Goal: Communication & Community: Answer question/provide support

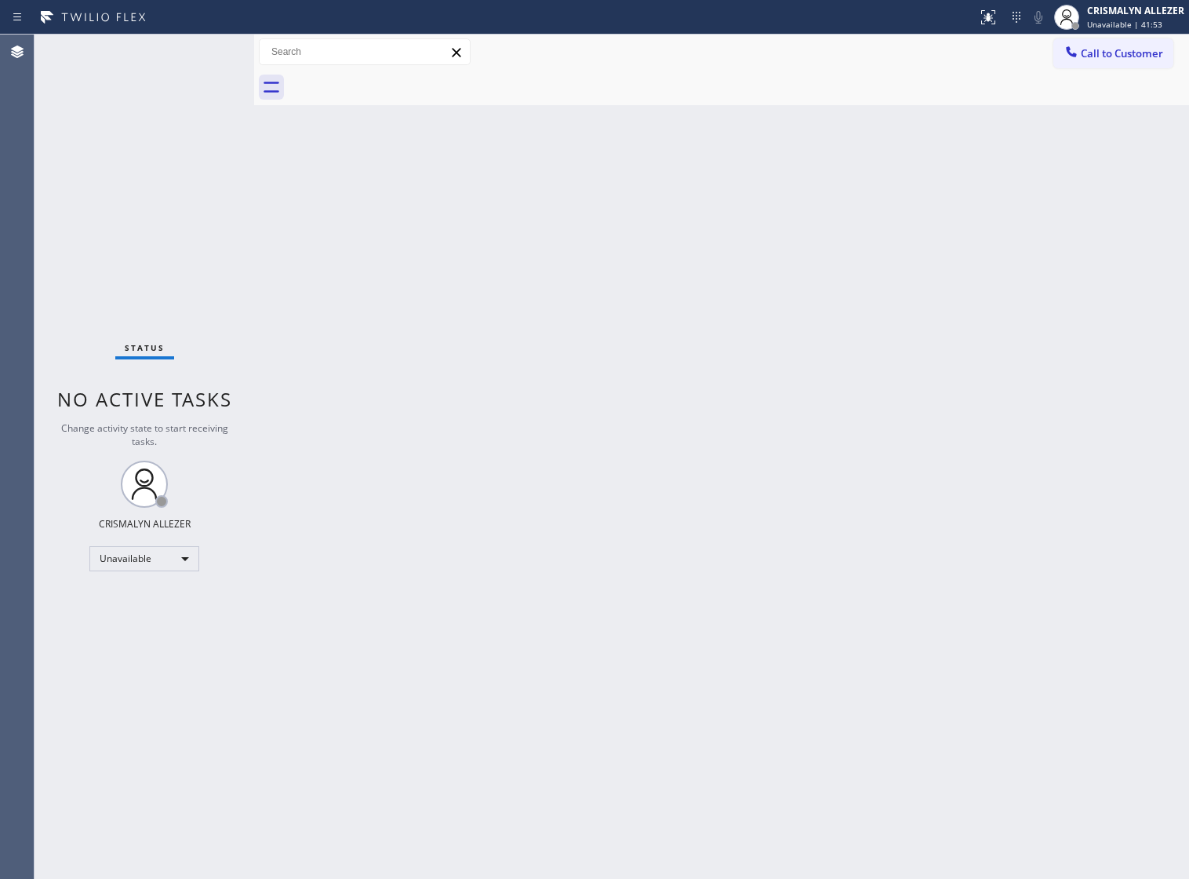
drag, startPoint x: 0, startPoint y: 0, endPoint x: 775, endPoint y: 204, distance: 801.4
click at [1139, 55] on span "Call to Customer" at bounding box center [1122, 53] width 82 height 14
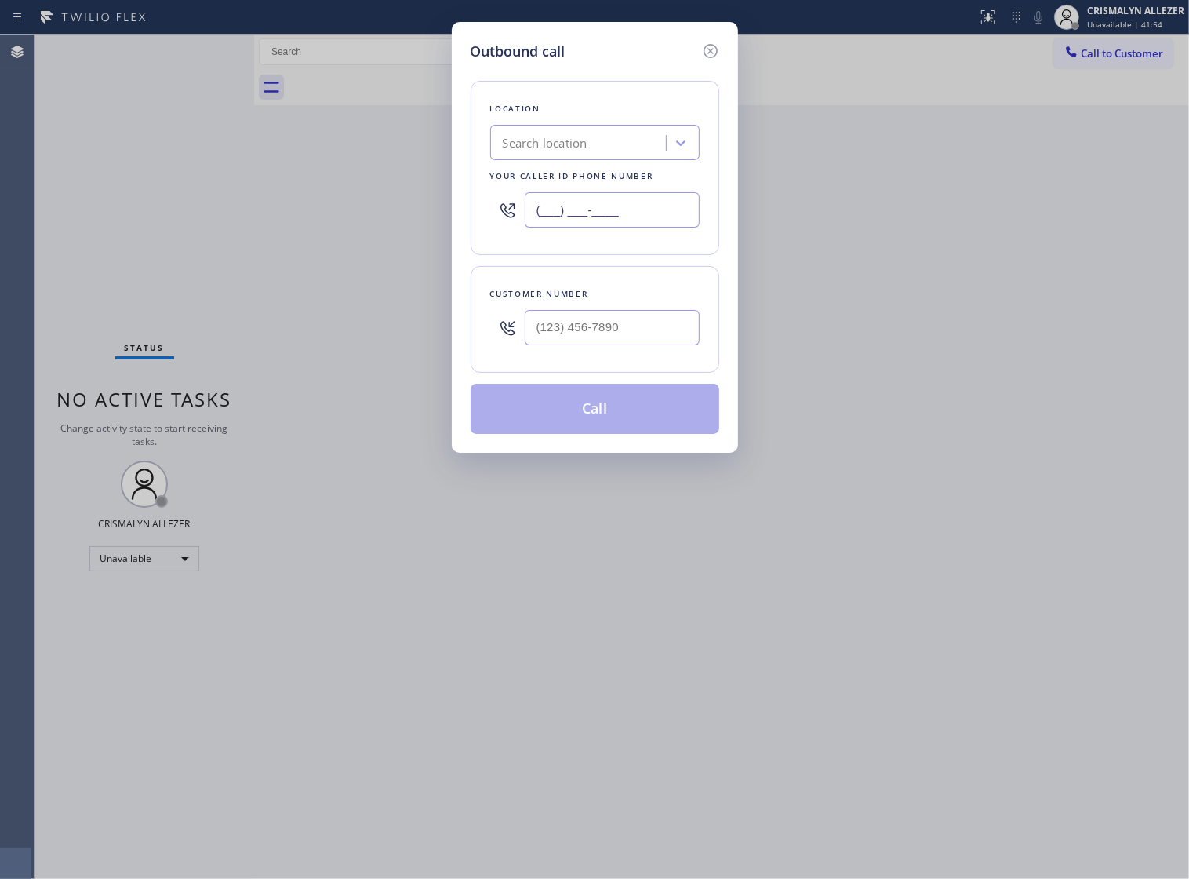
drag, startPoint x: 640, startPoint y: 220, endPoint x: 222, endPoint y: 222, distance: 418.1
click at [226, 224] on div "Outbound call Location Search location Your caller id phone number (___) ___-__…" at bounding box center [594, 439] width 1189 height 879
paste input "310) 868-0915"
type input "[PHONE_NUMBER]"
click at [638, 345] on input "(___) ___-____" at bounding box center [612, 327] width 175 height 35
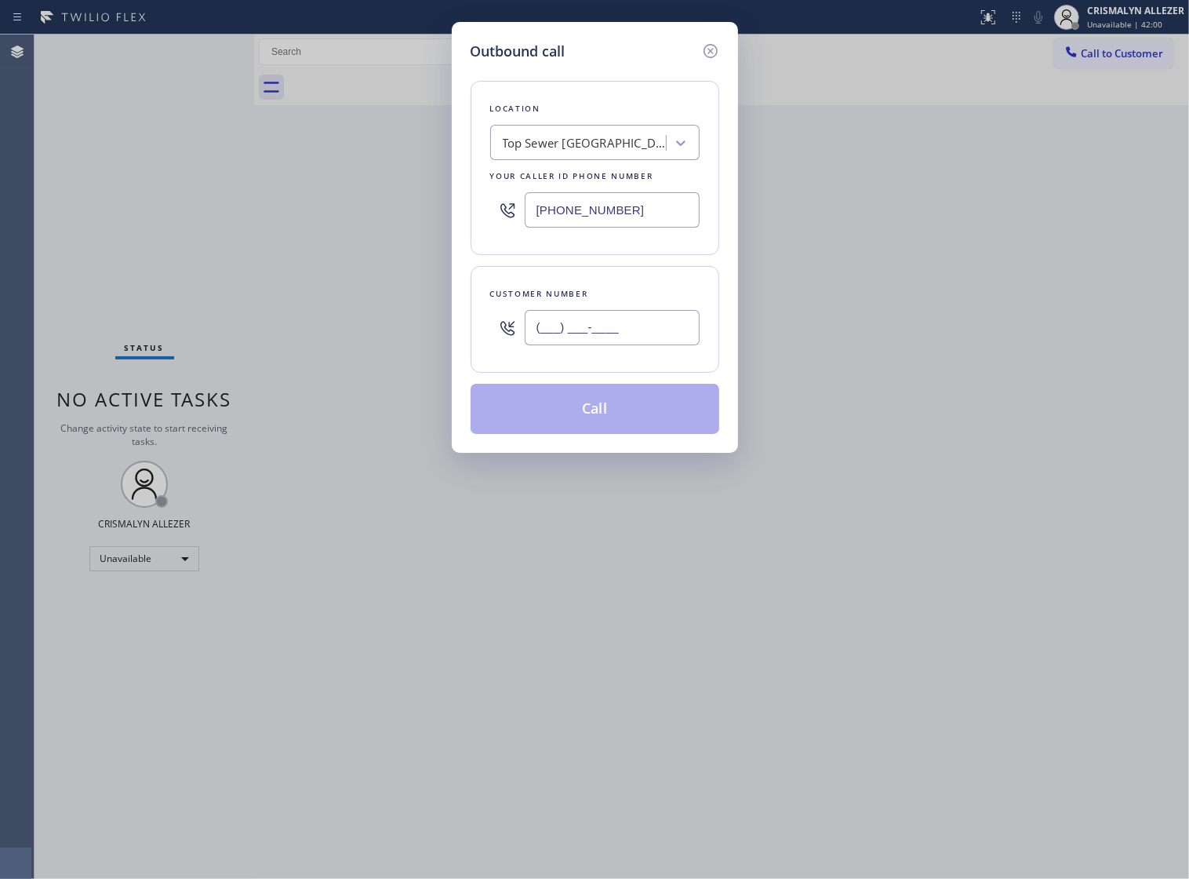
paste input "805) 796-5363"
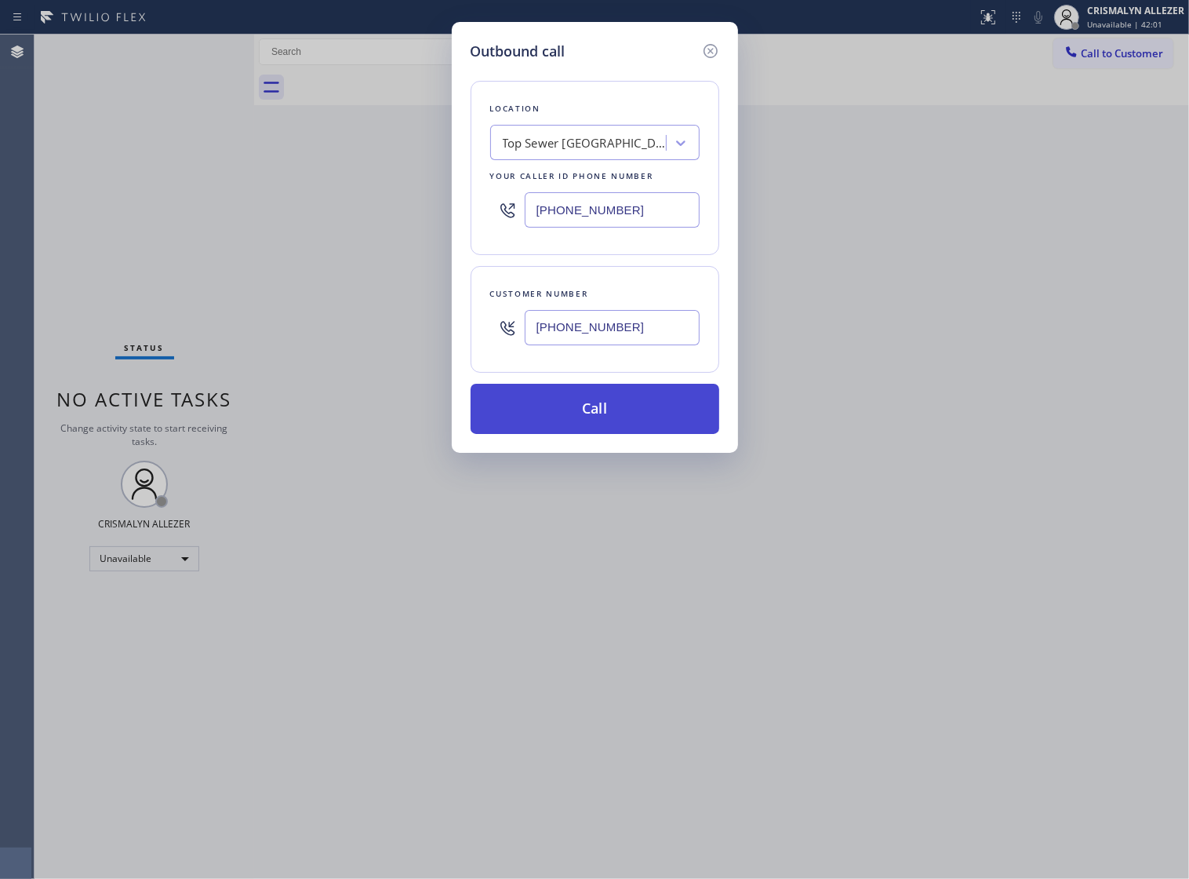
type input "[PHONE_NUMBER]"
click at [594, 434] on button "Call" at bounding box center [595, 409] width 249 height 50
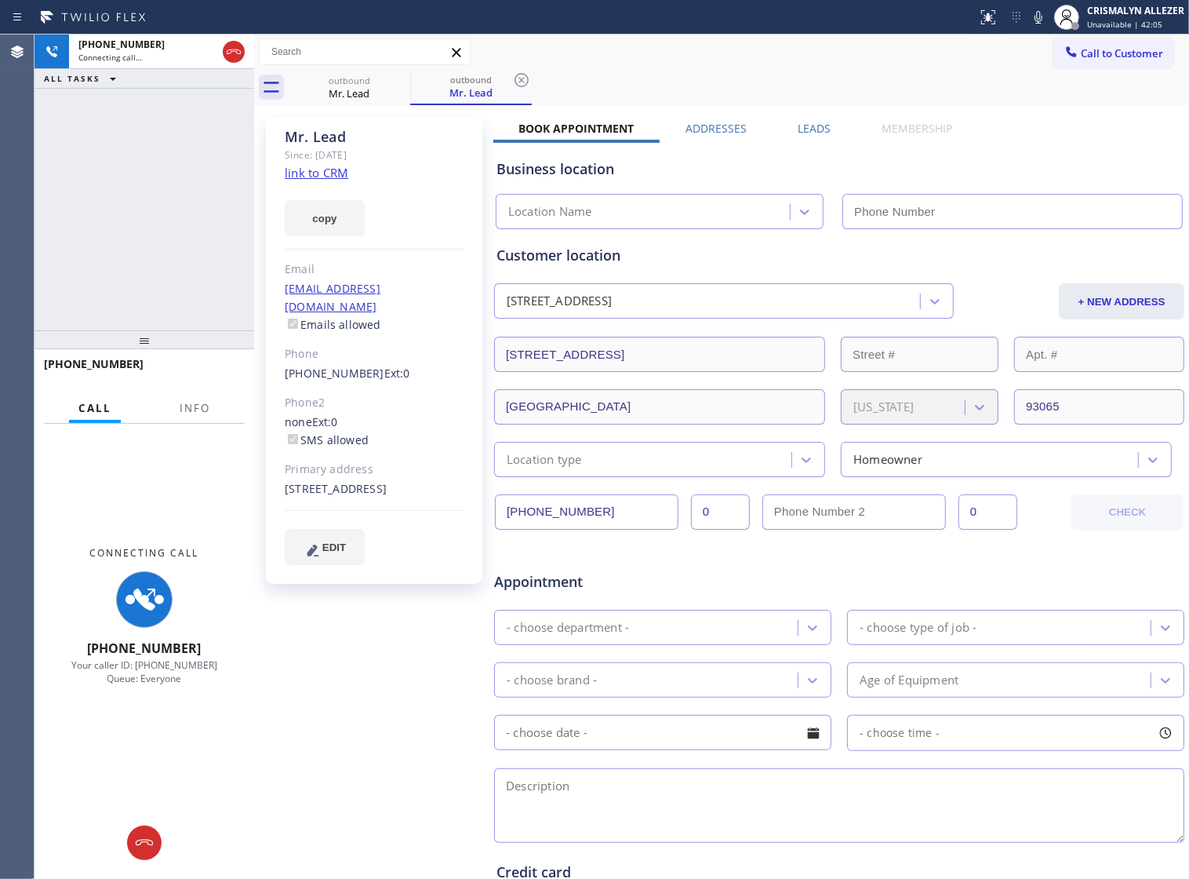
type input "[PHONE_NUMBER]"
click at [206, 415] on span "Info" at bounding box center [195, 408] width 31 height 14
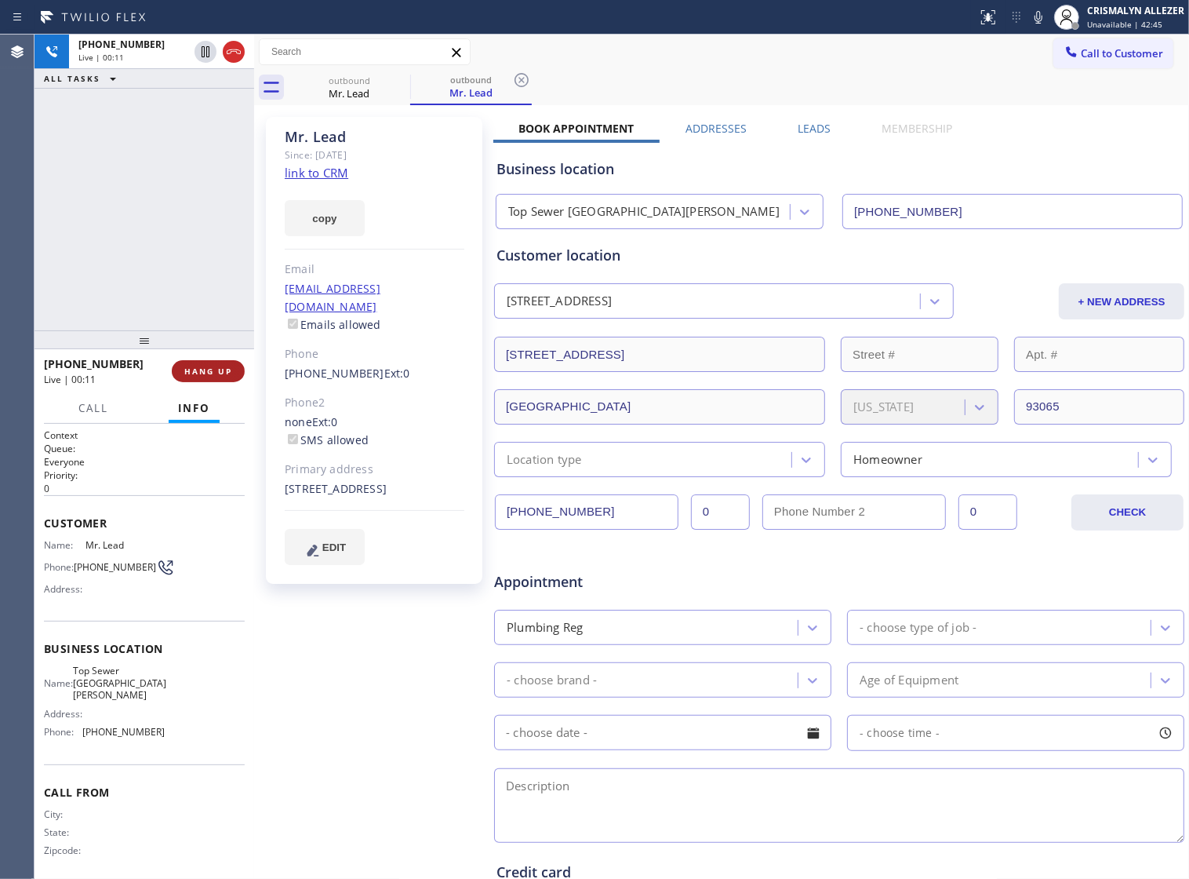
click at [196, 371] on span "HANG UP" at bounding box center [208, 371] width 48 height 11
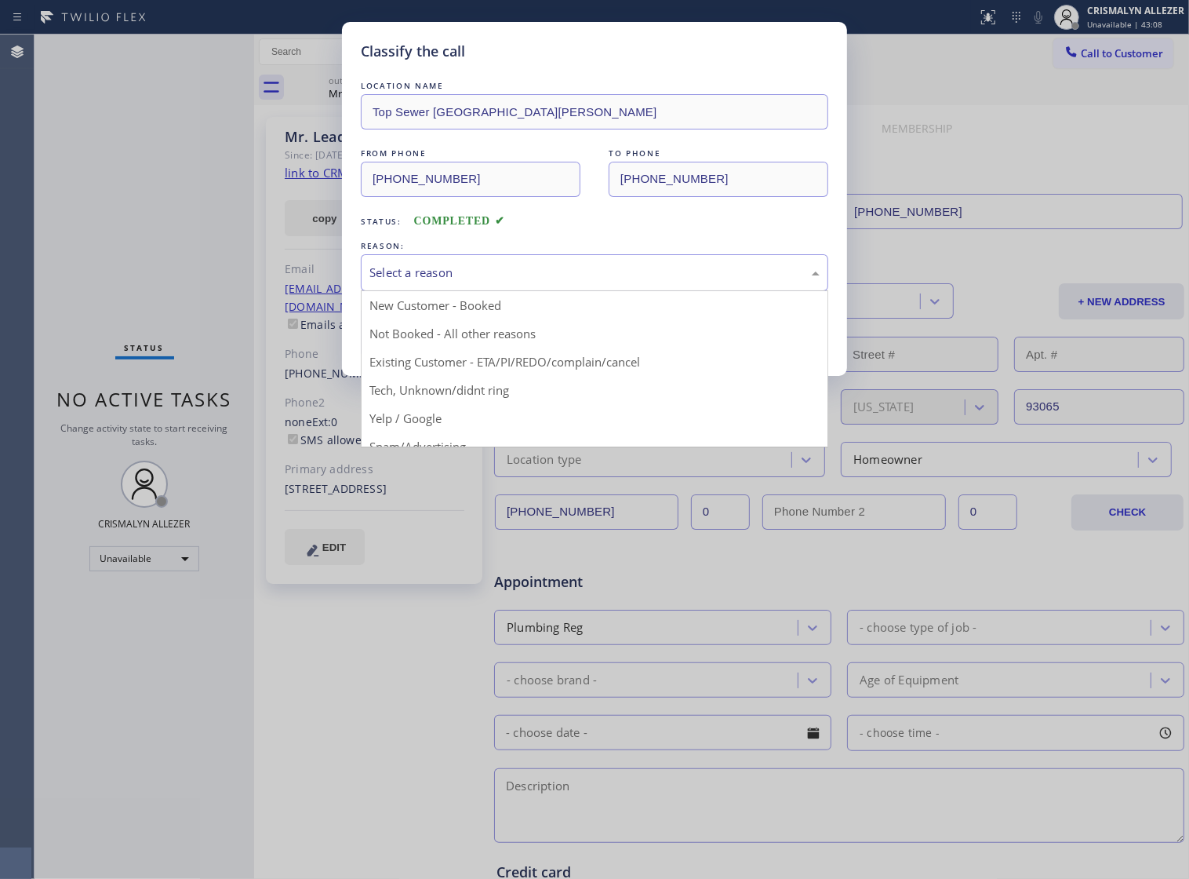
click at [547, 282] on div "Select a reason" at bounding box center [594, 273] width 450 height 18
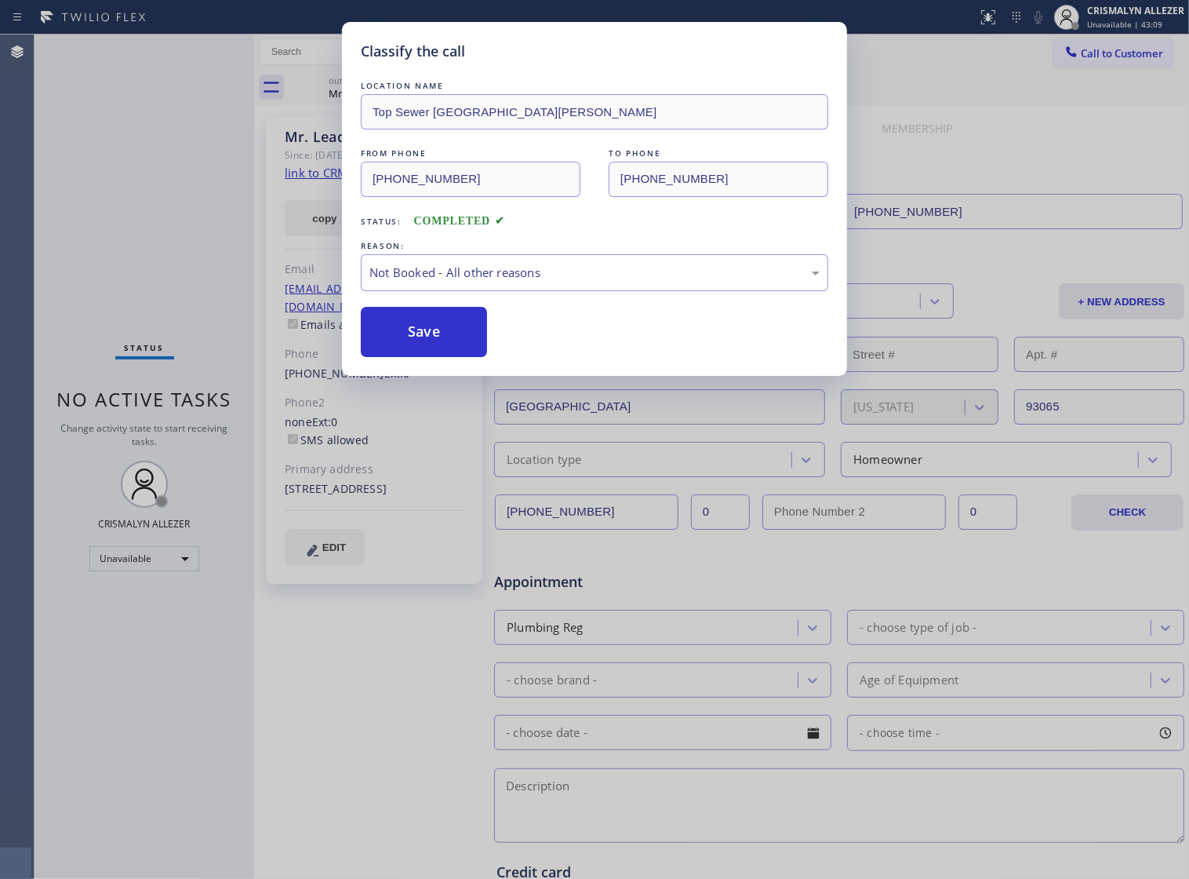
click at [420, 357] on button "Save" at bounding box center [424, 332] width 126 height 50
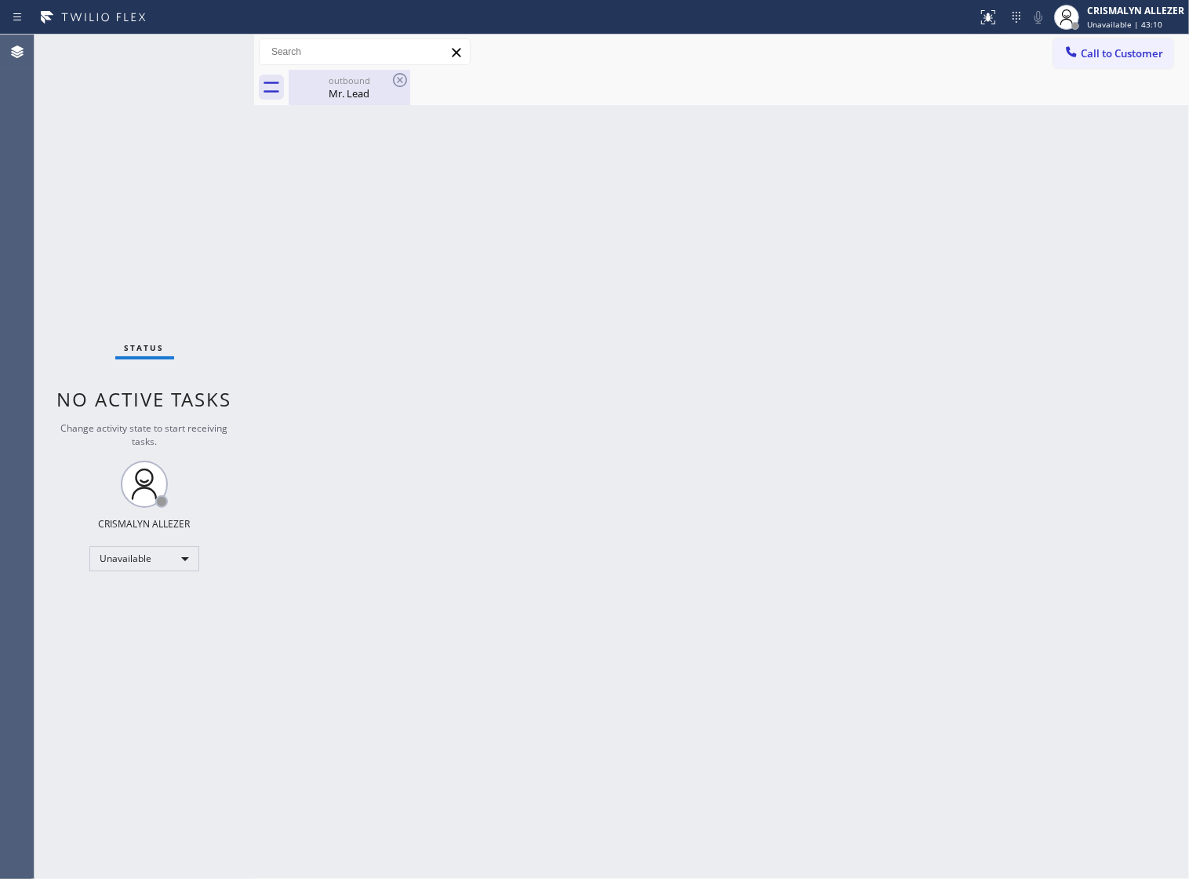
click at [334, 90] on div "Mr. Lead" at bounding box center [349, 93] width 118 height 14
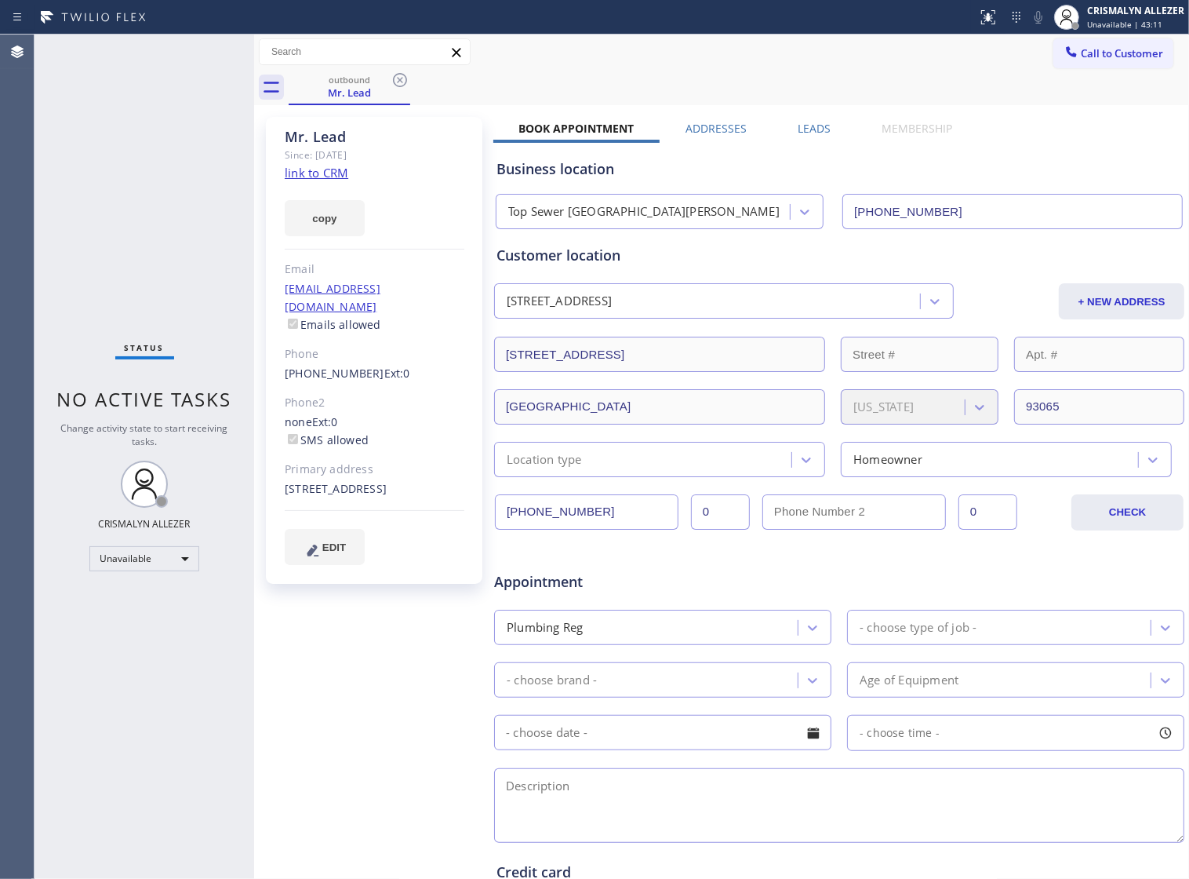
click at [802, 121] on label "Leads" at bounding box center [814, 128] width 33 height 15
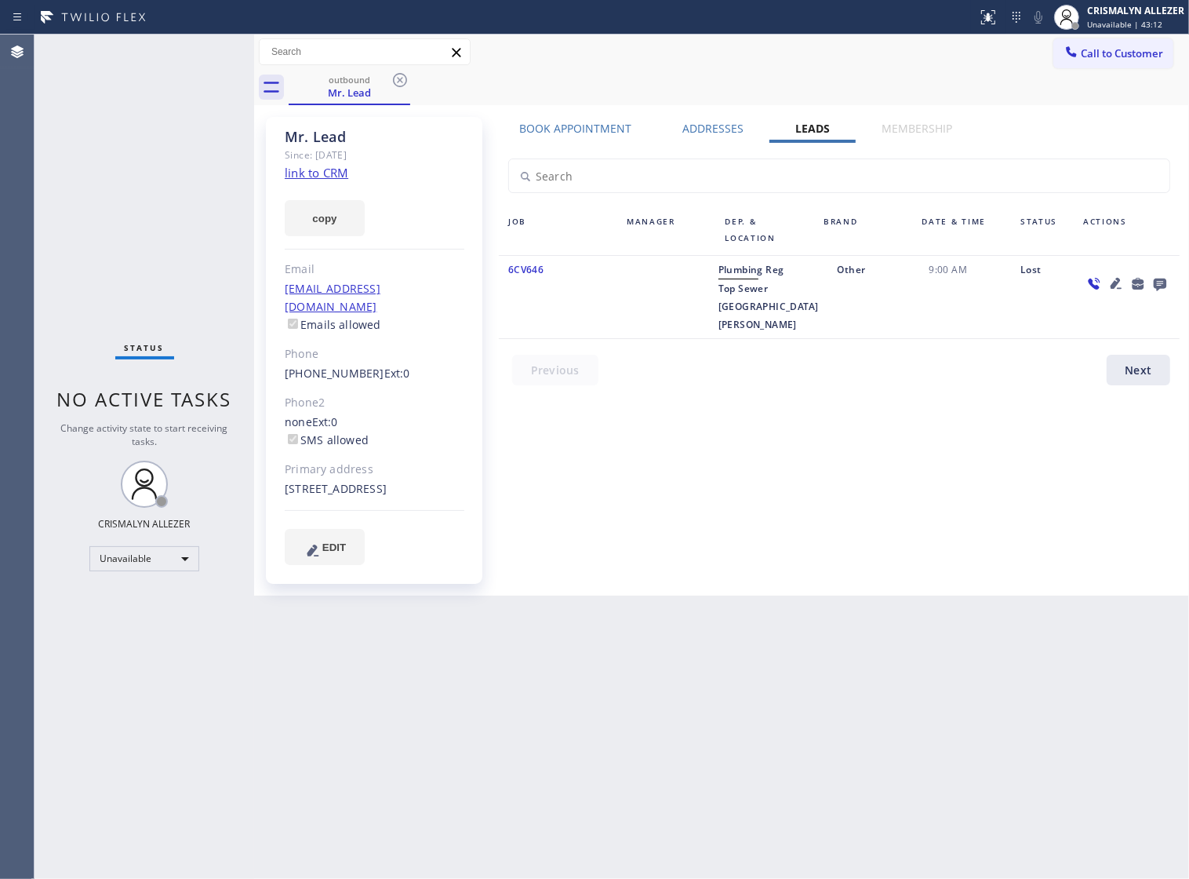
click at [1159, 286] on icon at bounding box center [1160, 284] width 13 height 13
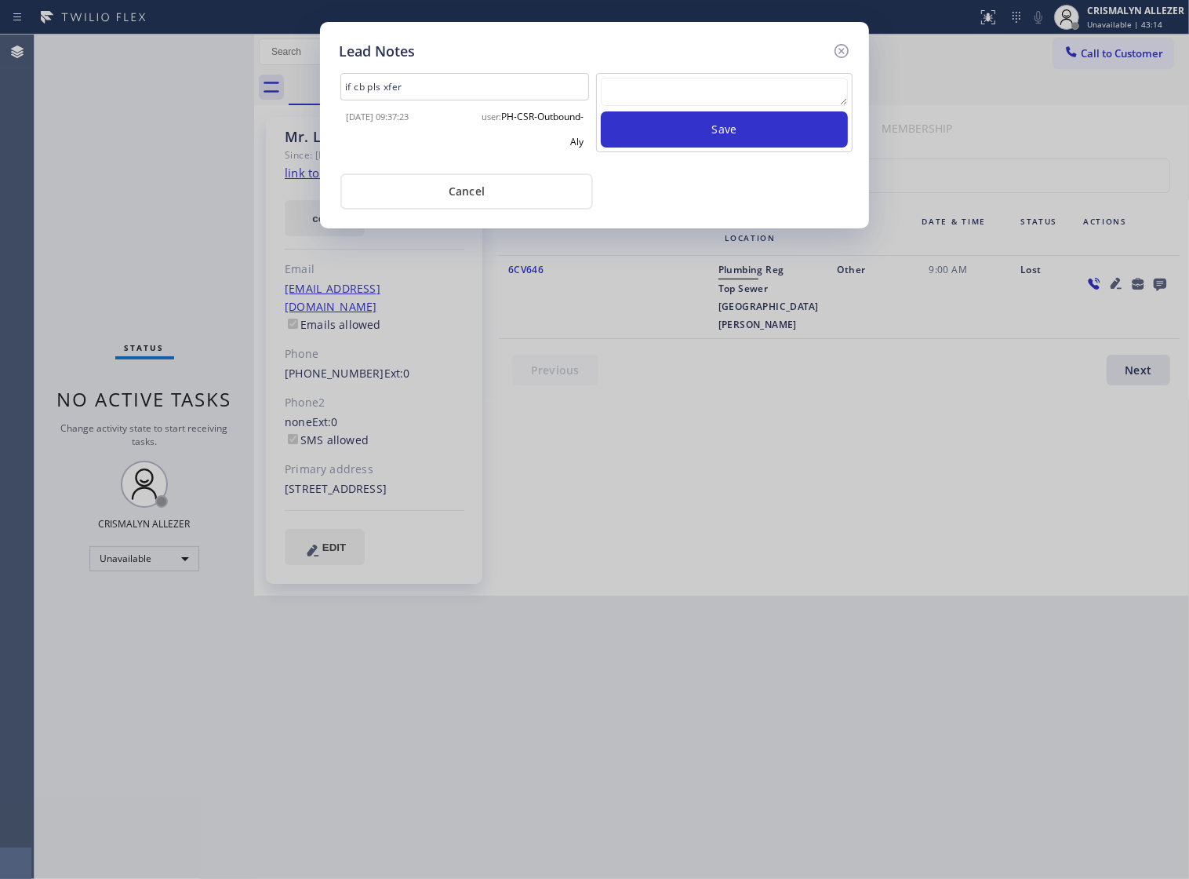
click at [712, 93] on textarea at bounding box center [724, 92] width 247 height 28
paste textarea "no answer | pls xfer if cx calls back"
type textarea "no answer | pls xfer if cx calls back"
click at [715, 142] on button "Save" at bounding box center [724, 129] width 247 height 36
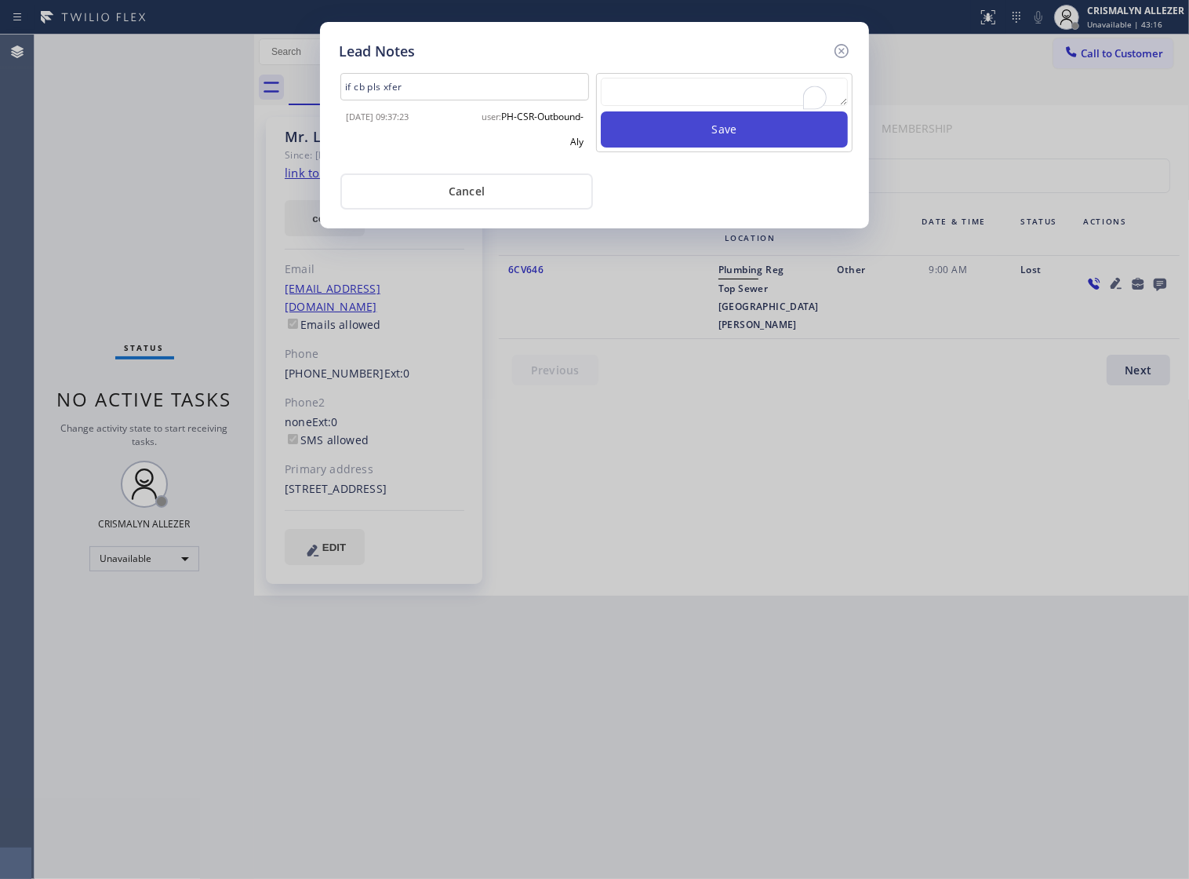
scroll to position [0, 0]
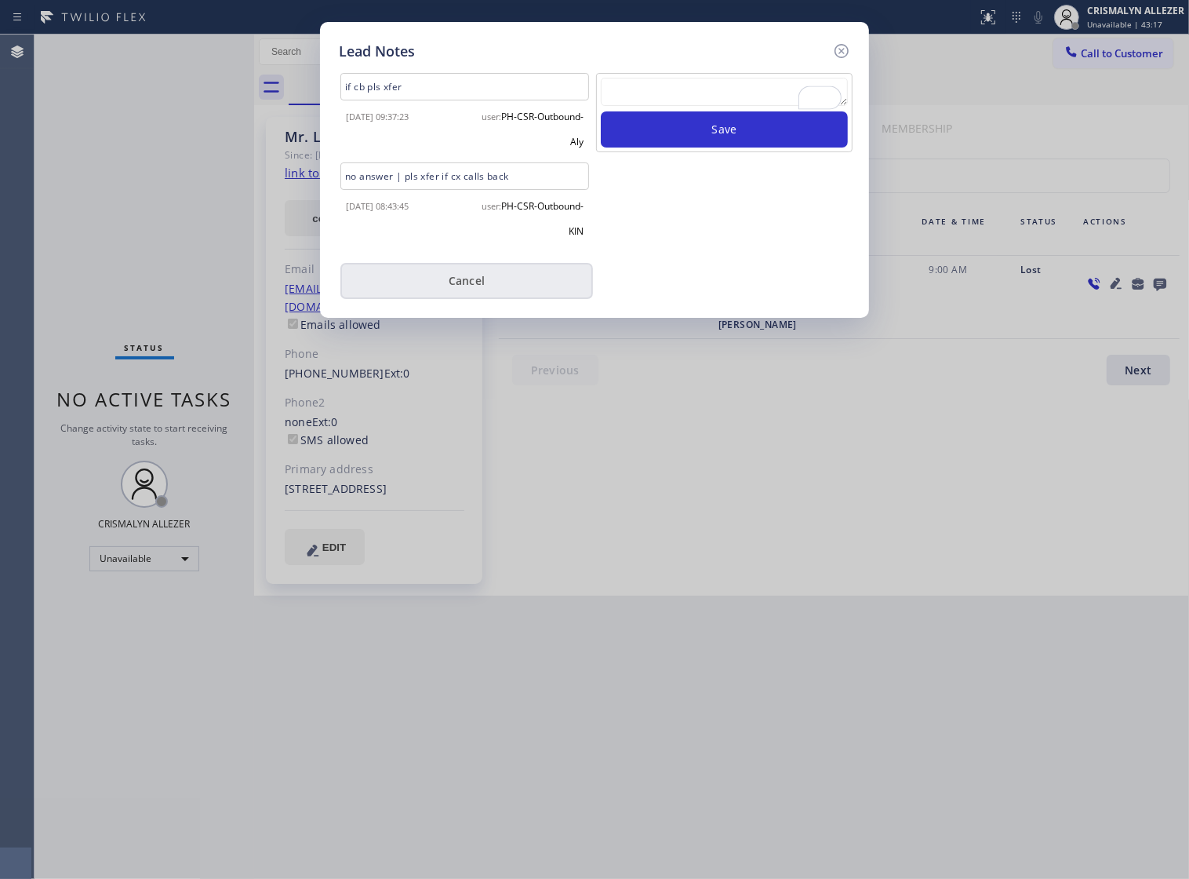
click at [469, 289] on button "Cancel" at bounding box center [466, 281] width 253 height 36
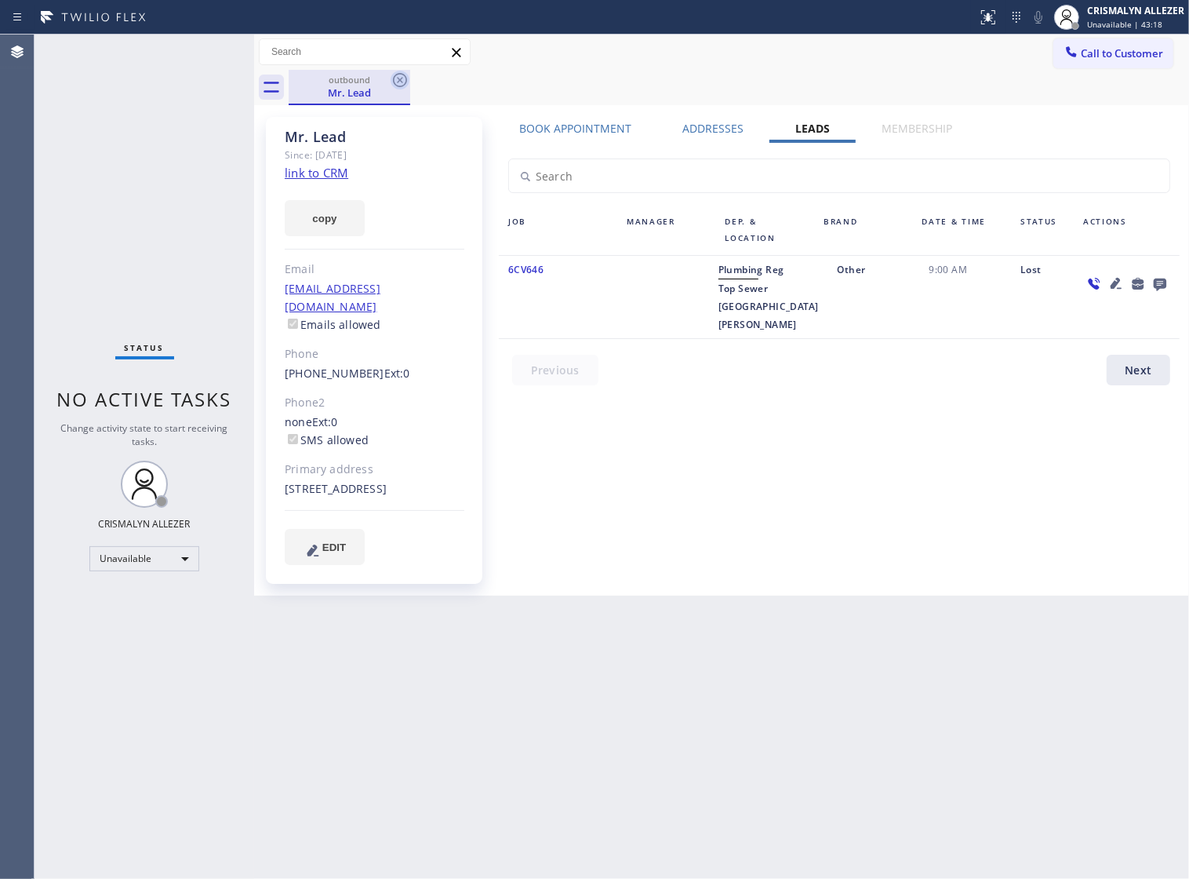
click at [398, 82] on icon at bounding box center [400, 80] width 19 height 19
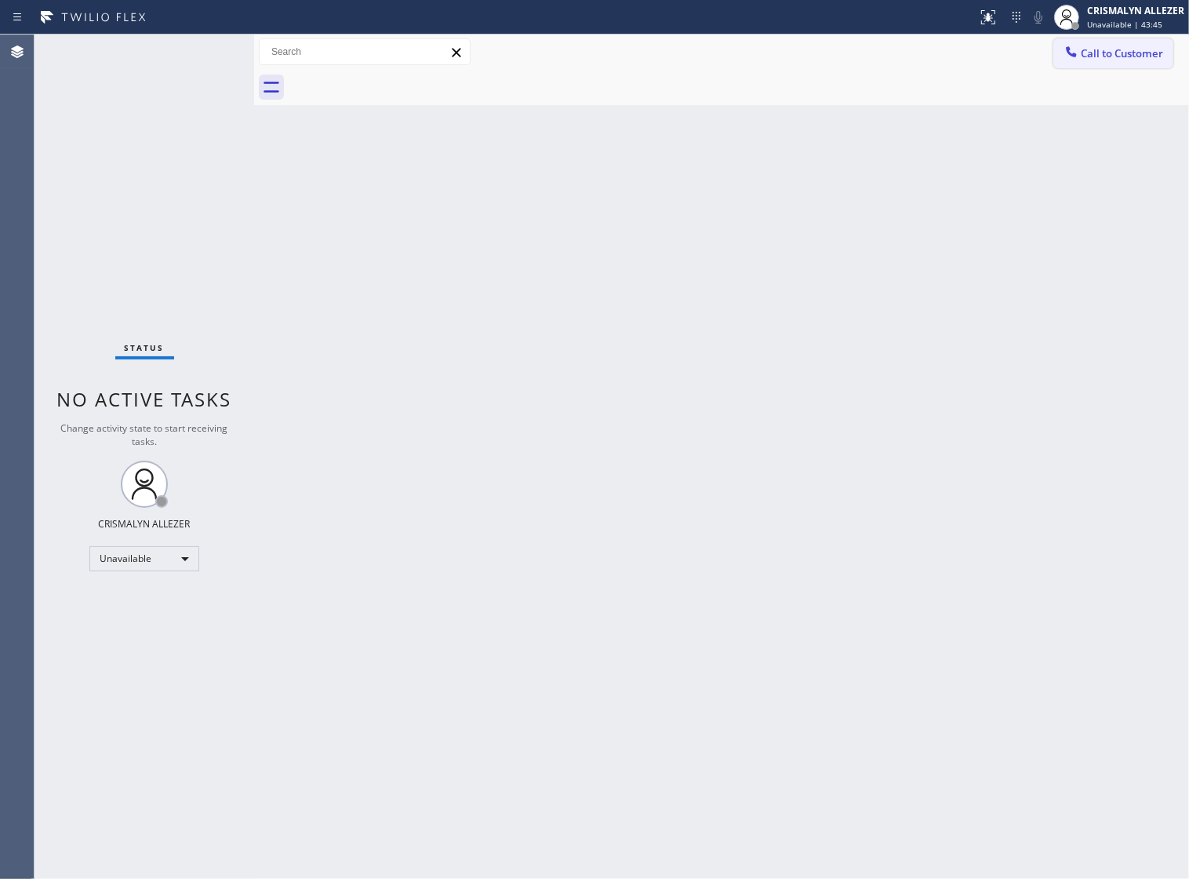
click at [1096, 52] on span "Call to Customer" at bounding box center [1122, 53] width 82 height 14
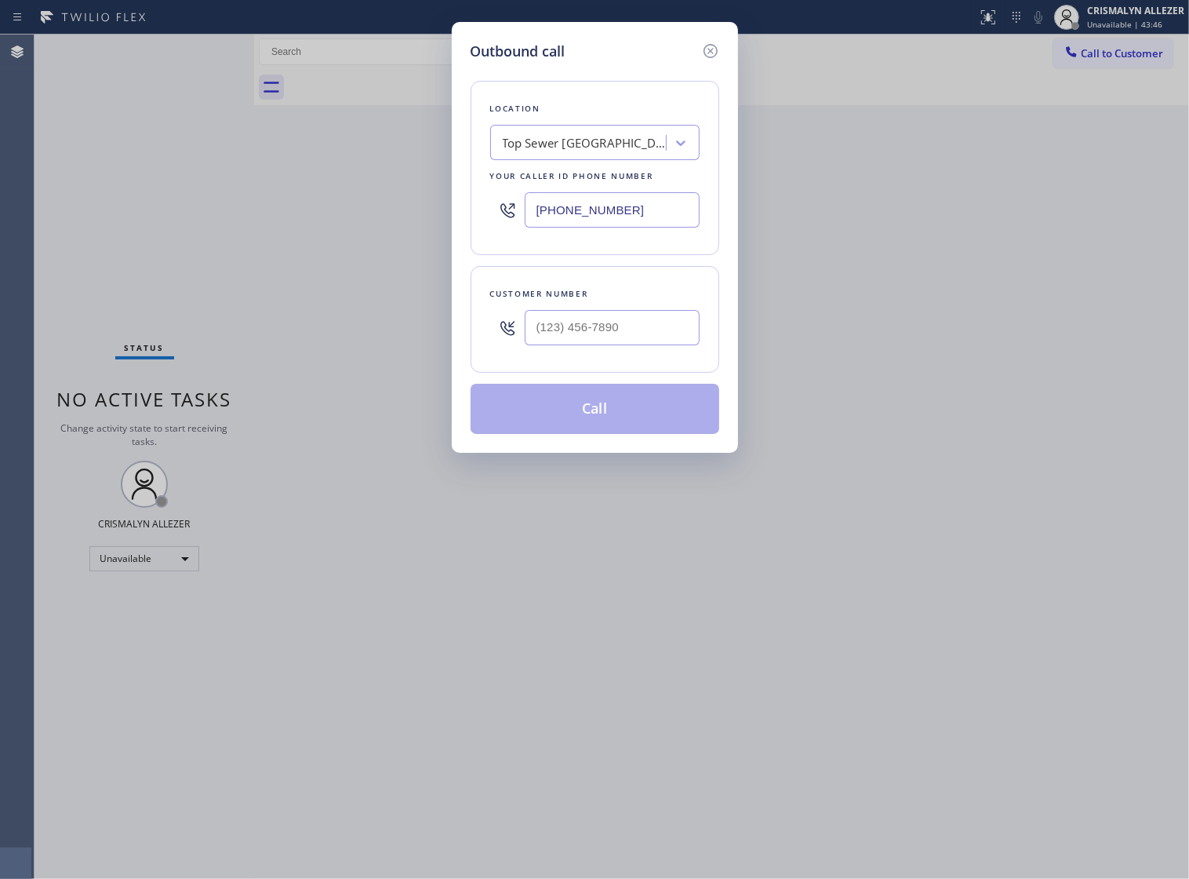
drag, startPoint x: 680, startPoint y: 222, endPoint x: 307, endPoint y: 232, distance: 373.5
click at [307, 232] on div "Outbound call Location Top Sewer Santa Monica Your caller id phone number (310)…" at bounding box center [594, 439] width 1189 height 879
paste input "805) 883-6154"
type input "[PHONE_NUMBER]"
click at [632, 344] on input "(___) ___-____" at bounding box center [612, 327] width 175 height 35
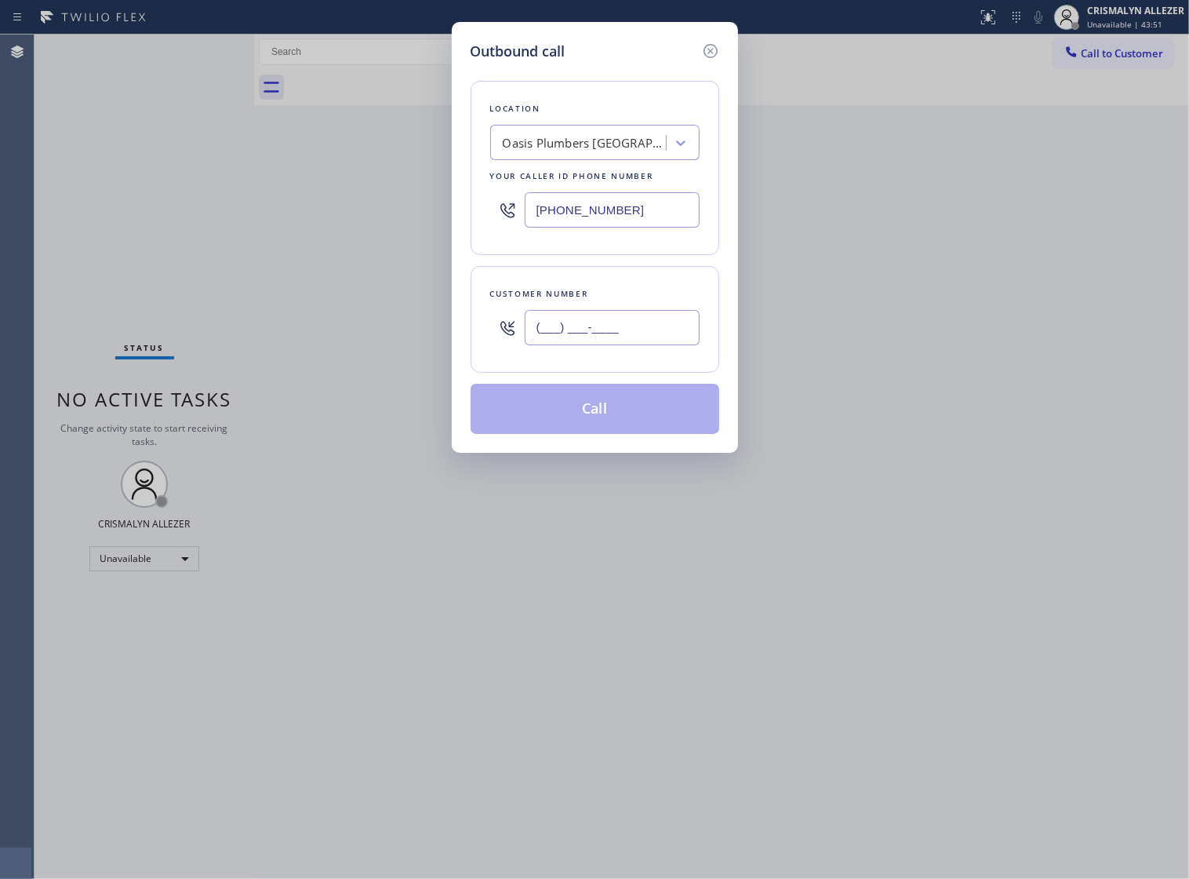
paste input "818) 399-2875"
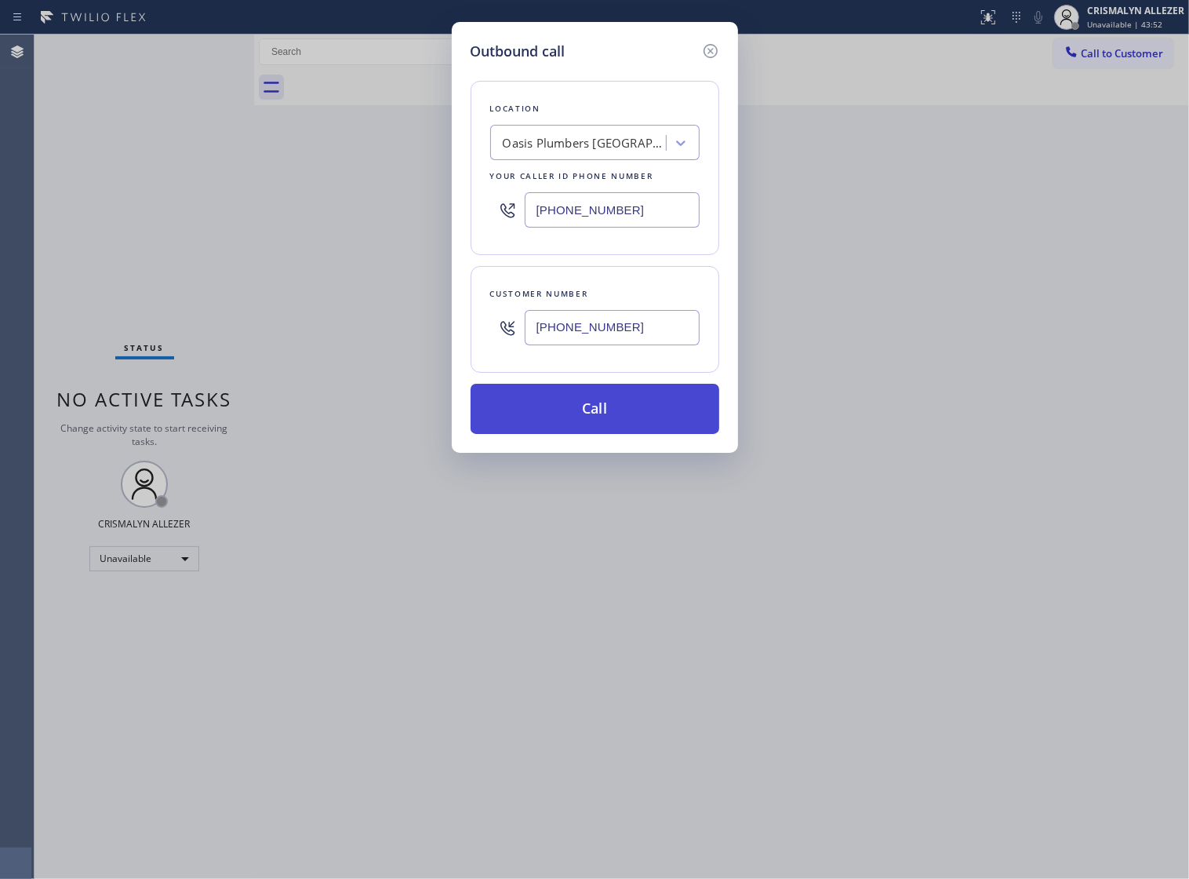
type input "[PHONE_NUMBER]"
click at [591, 434] on button "Call" at bounding box center [595, 409] width 249 height 50
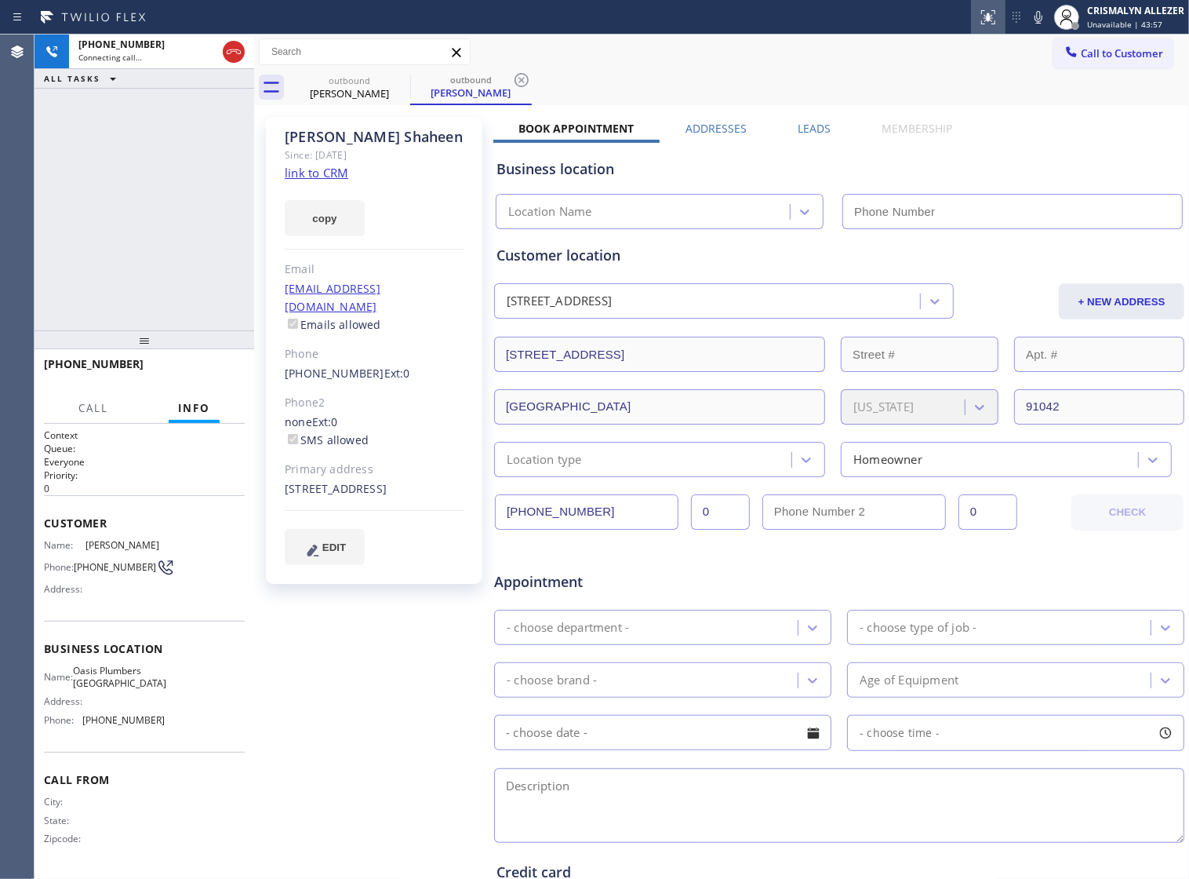
type input "[PHONE_NUMBER]"
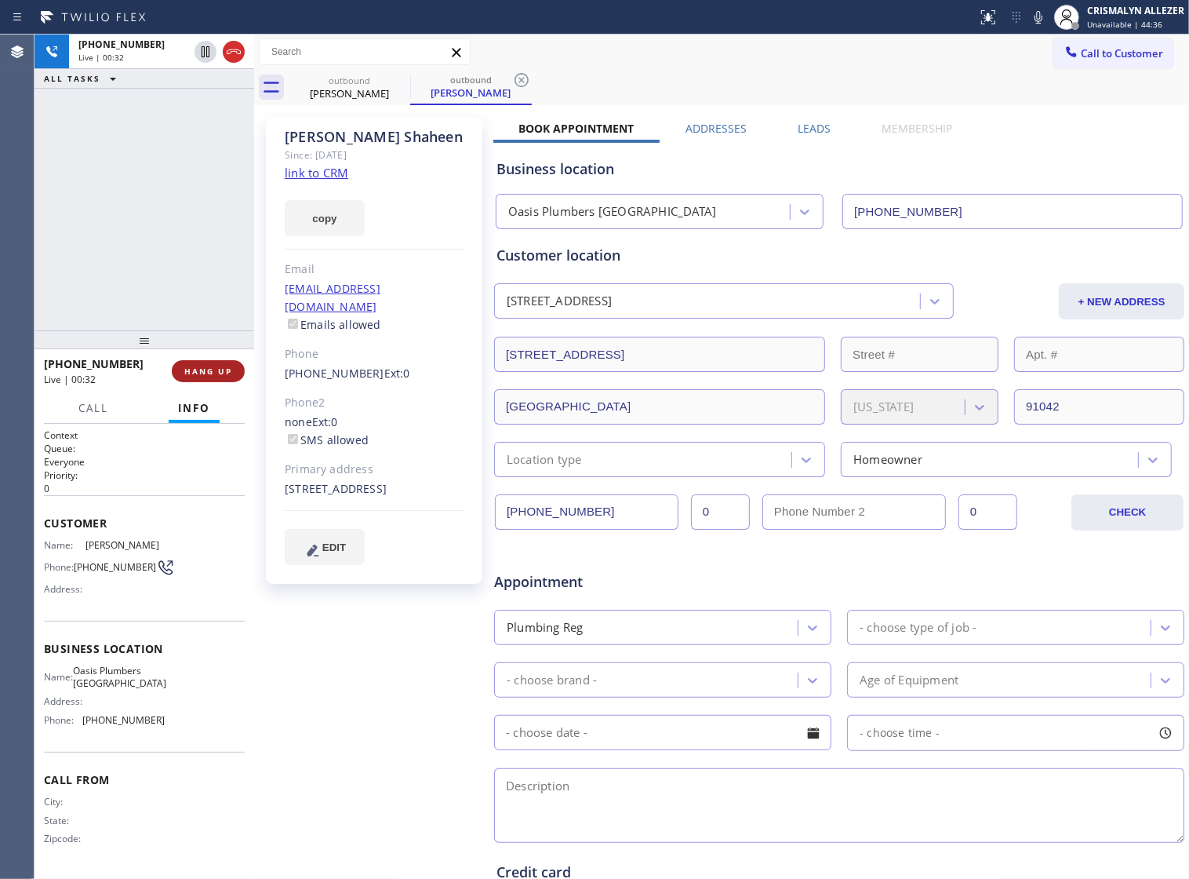
click at [206, 370] on span "HANG UP" at bounding box center [208, 371] width 48 height 11
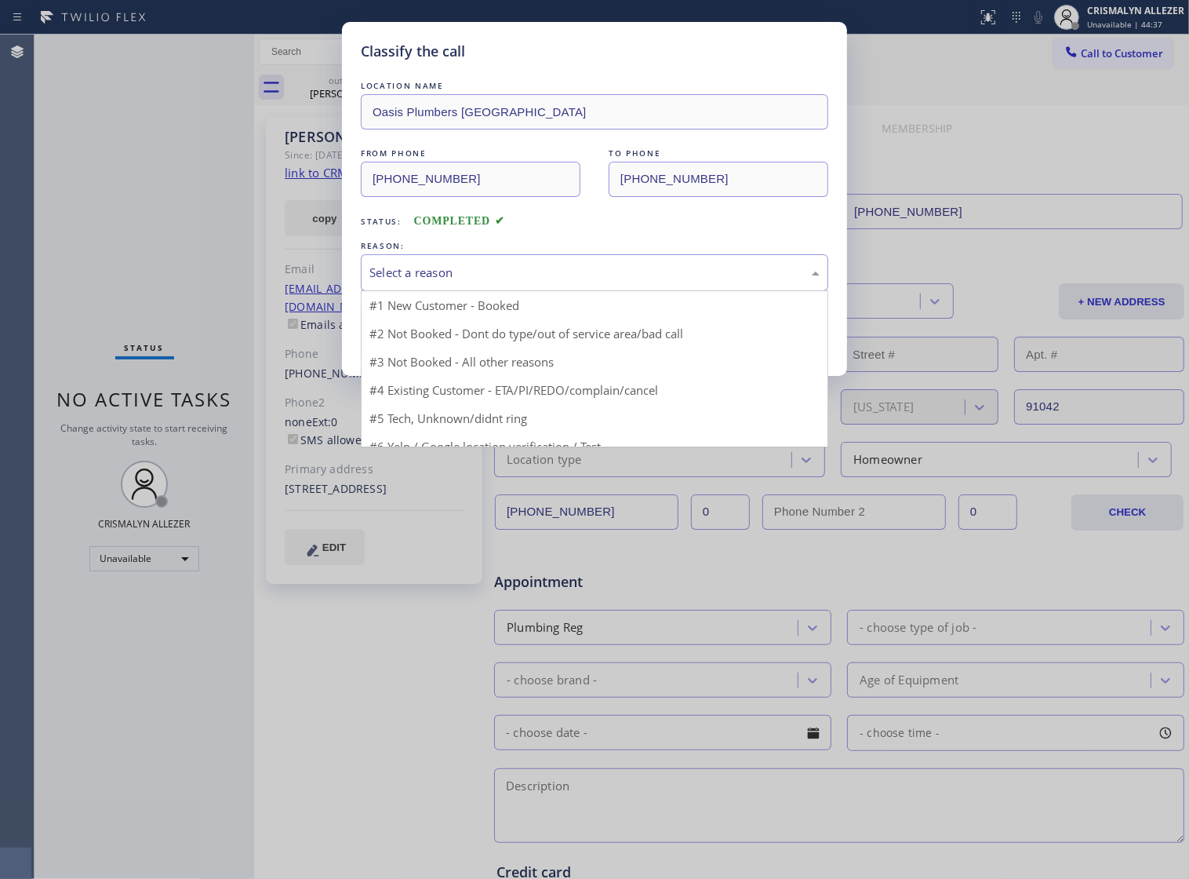
click at [605, 282] on div "Select a reason" at bounding box center [594, 273] width 450 height 18
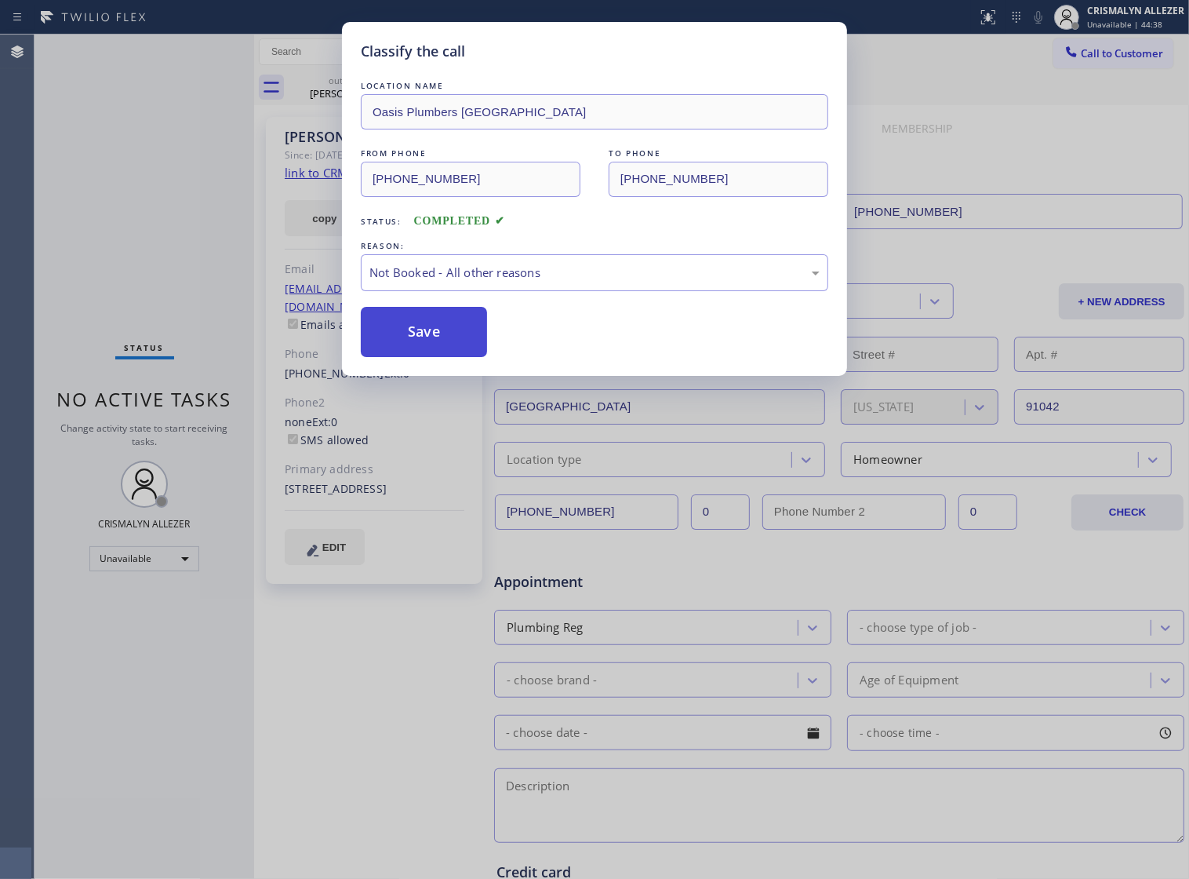
click at [451, 340] on button "Save" at bounding box center [424, 332] width 126 height 50
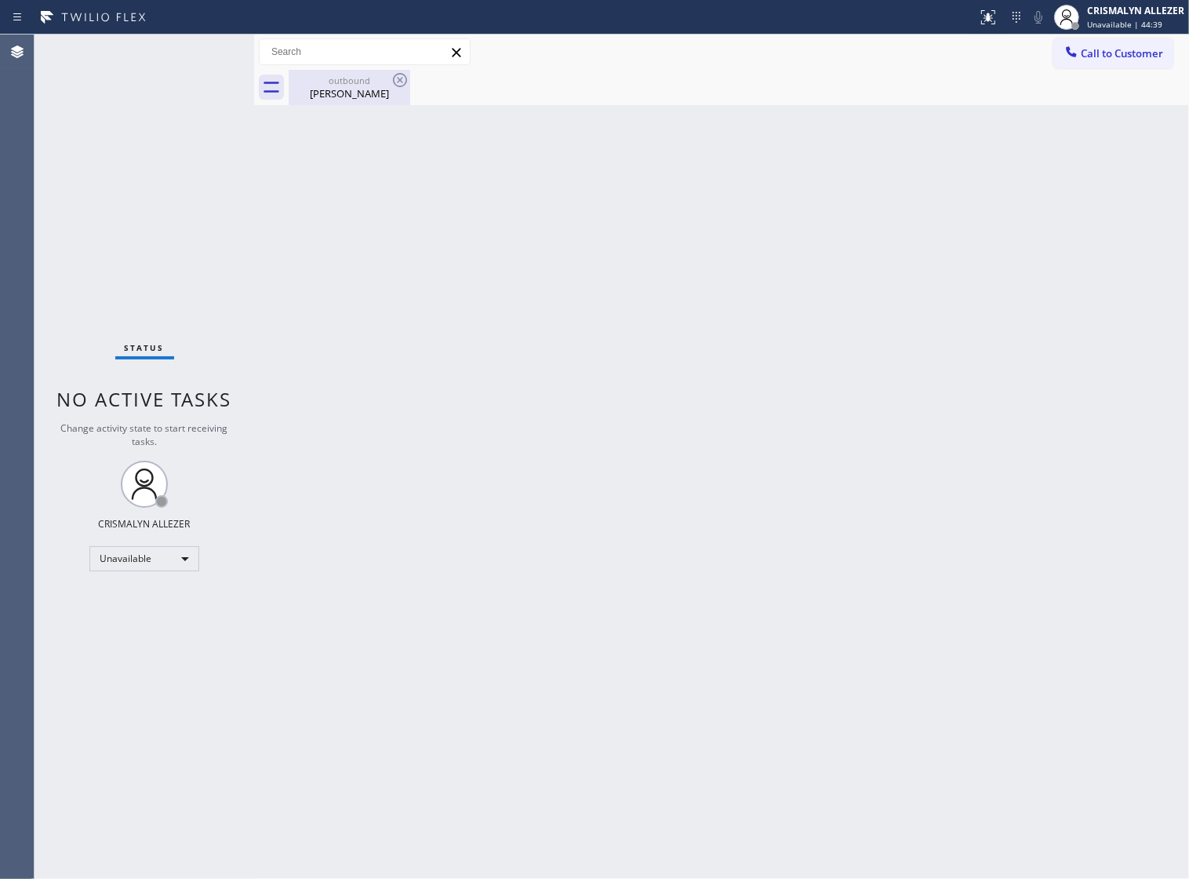
click at [323, 94] on div "Michael Shaheen" at bounding box center [349, 93] width 118 height 14
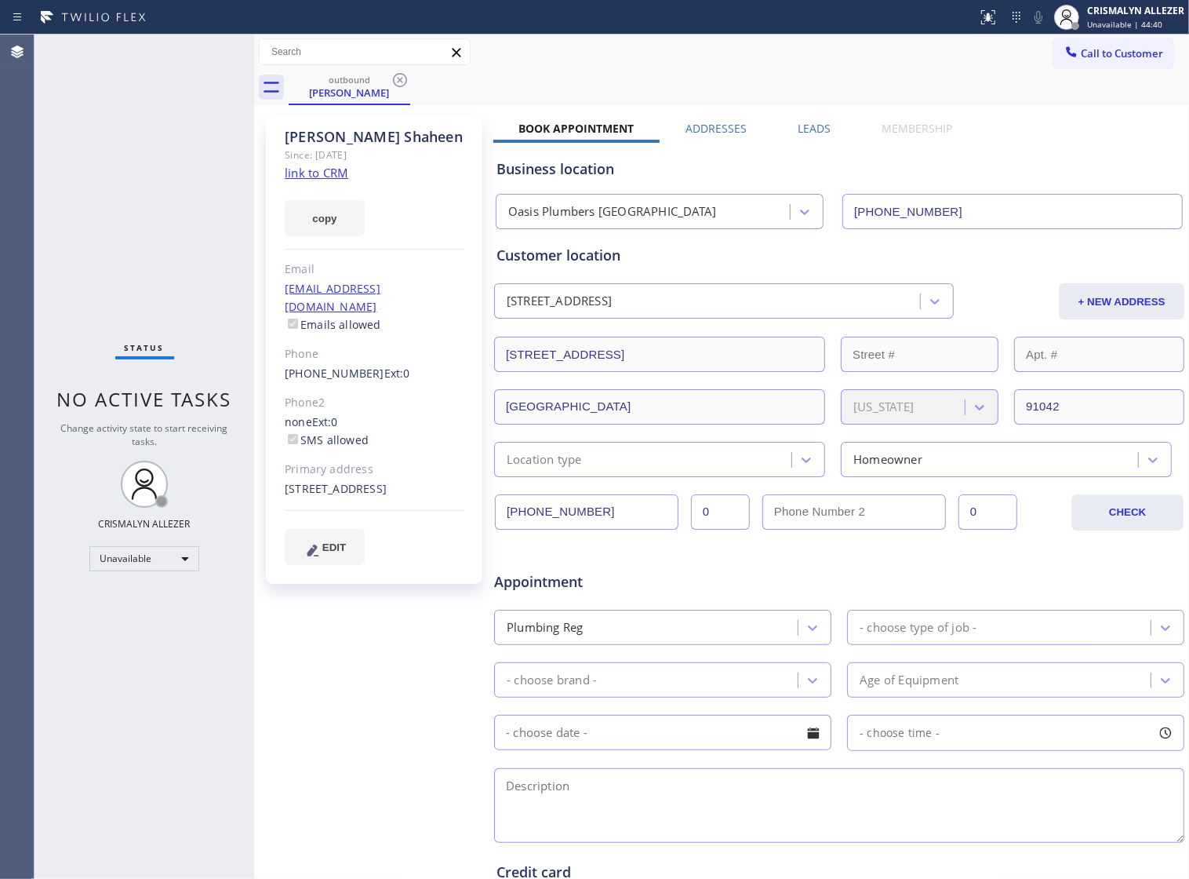
click at [802, 129] on label "Leads" at bounding box center [814, 128] width 33 height 15
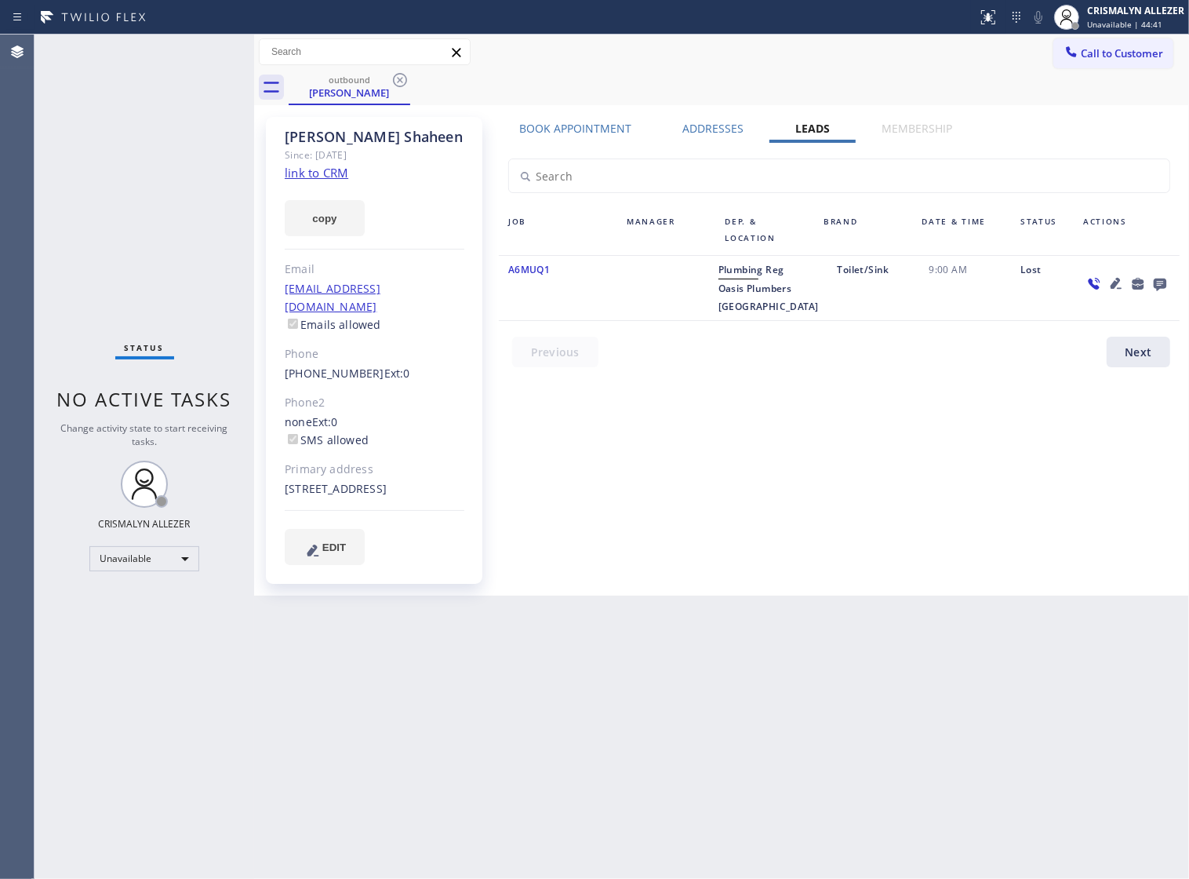
click at [1159, 284] on icon at bounding box center [1160, 284] width 13 height 13
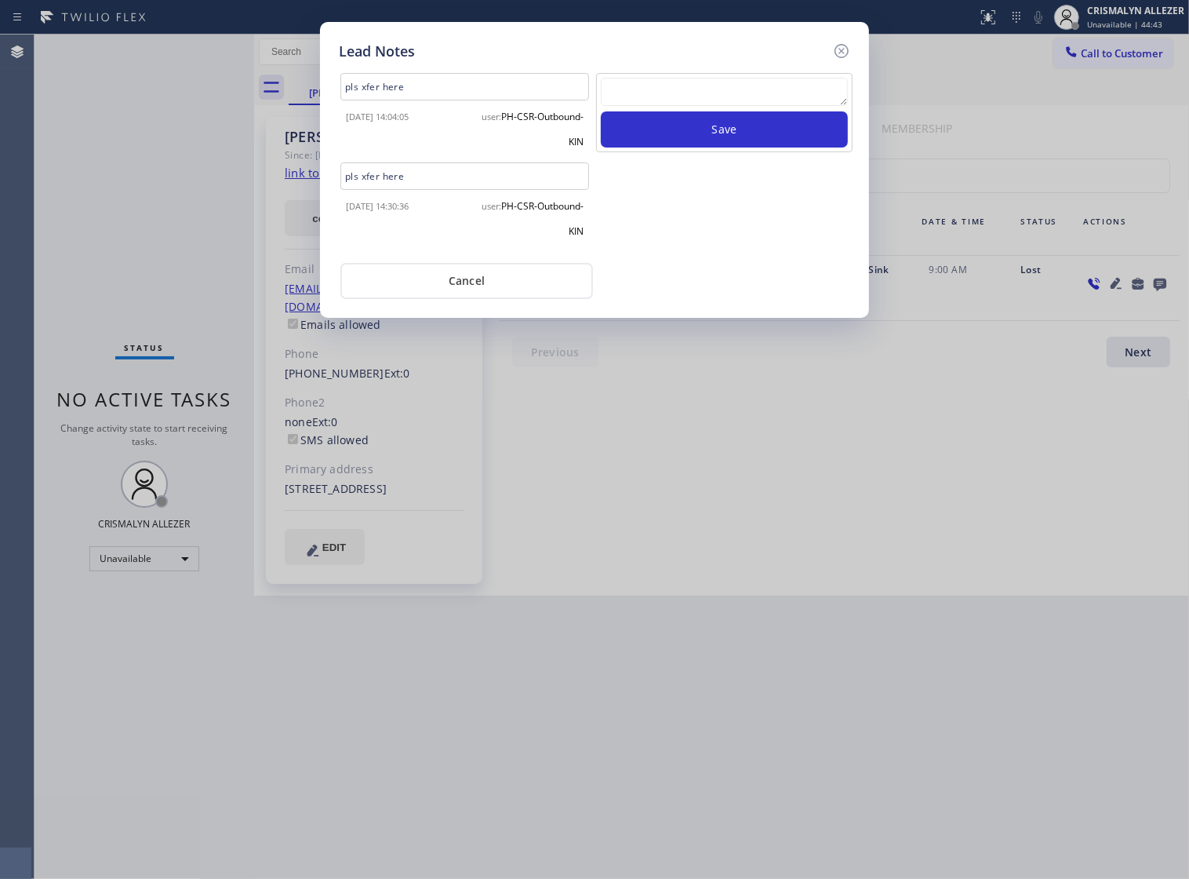
click at [690, 93] on textarea at bounding box center [724, 92] width 247 height 28
paste textarea "ALL ARE GOOD, but xfer cx cb"
type textarea "ALL ARE GOOD, but xfer cx cb"
click at [729, 135] on button "Save" at bounding box center [724, 129] width 247 height 36
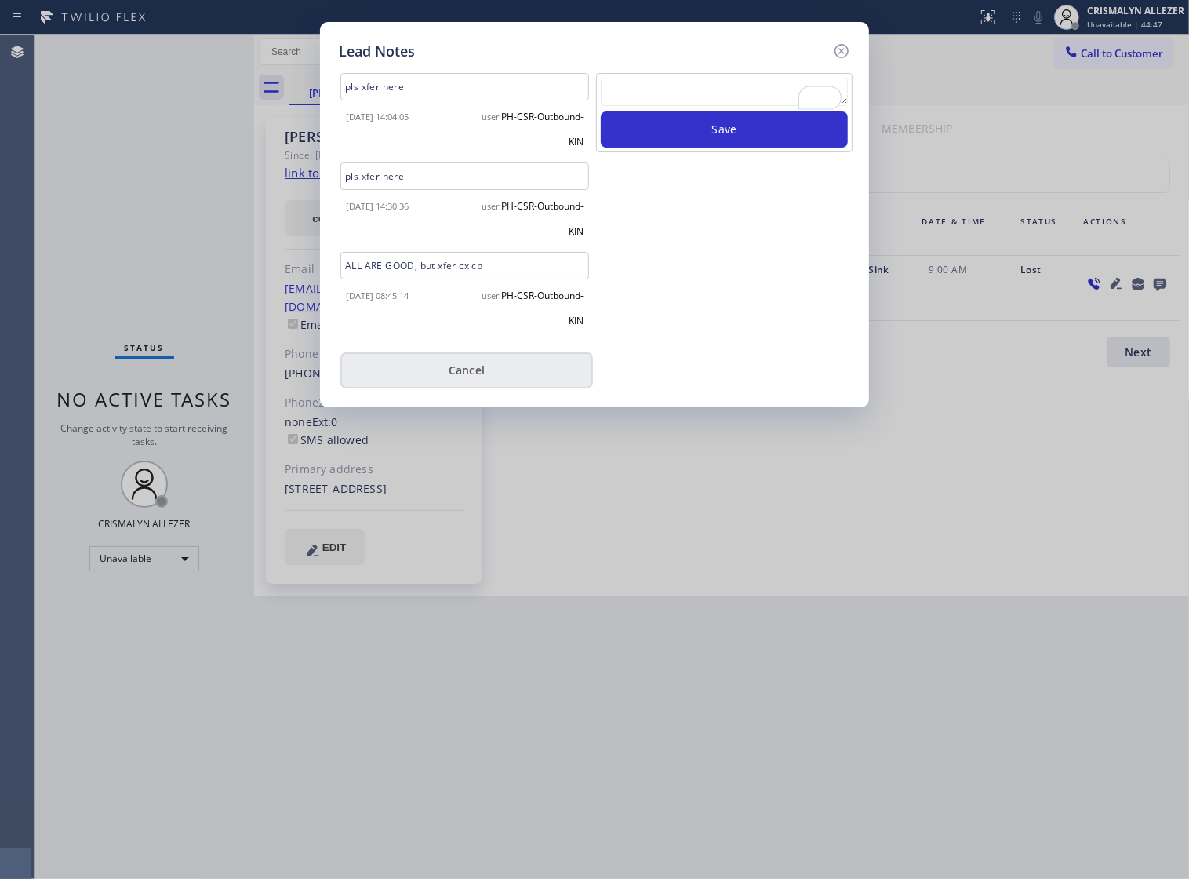
click at [464, 371] on button "Cancel" at bounding box center [466, 370] width 253 height 36
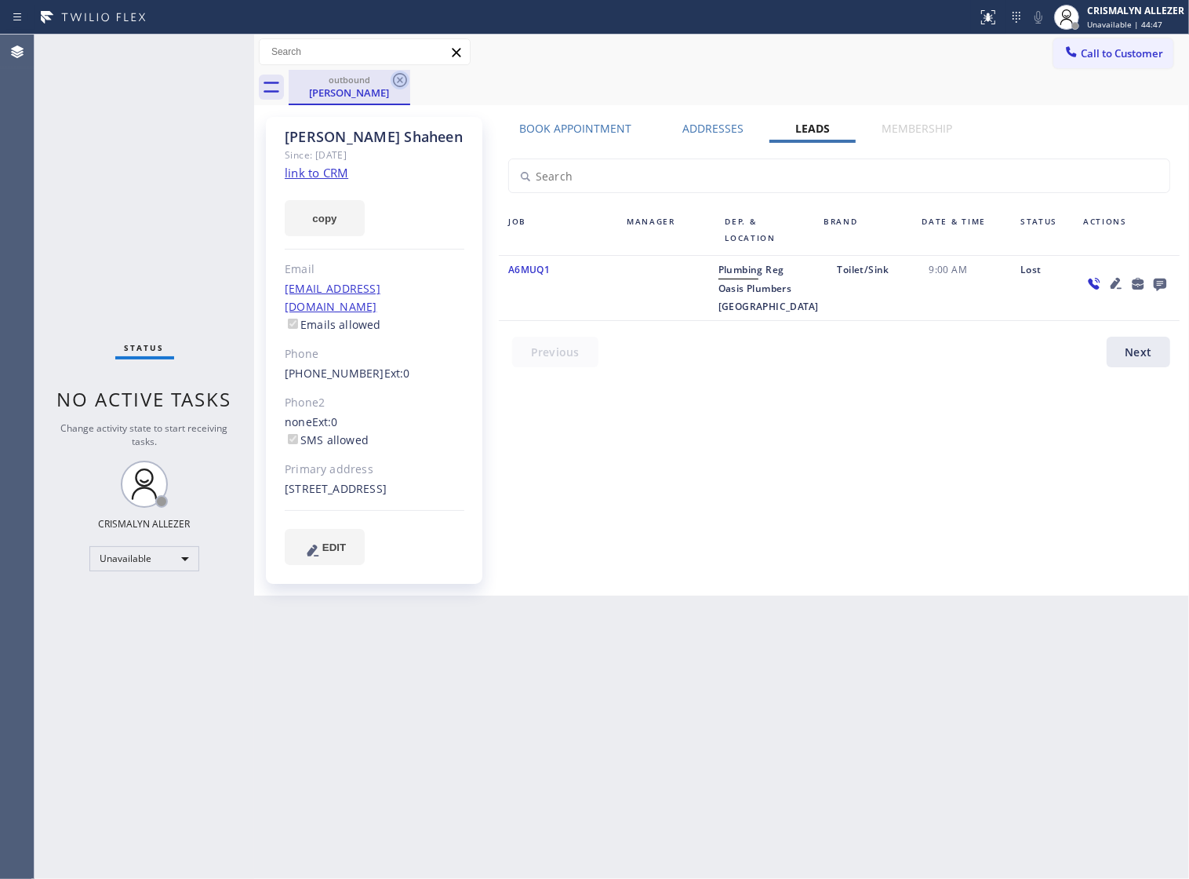
click at [398, 83] on icon at bounding box center [400, 80] width 19 height 19
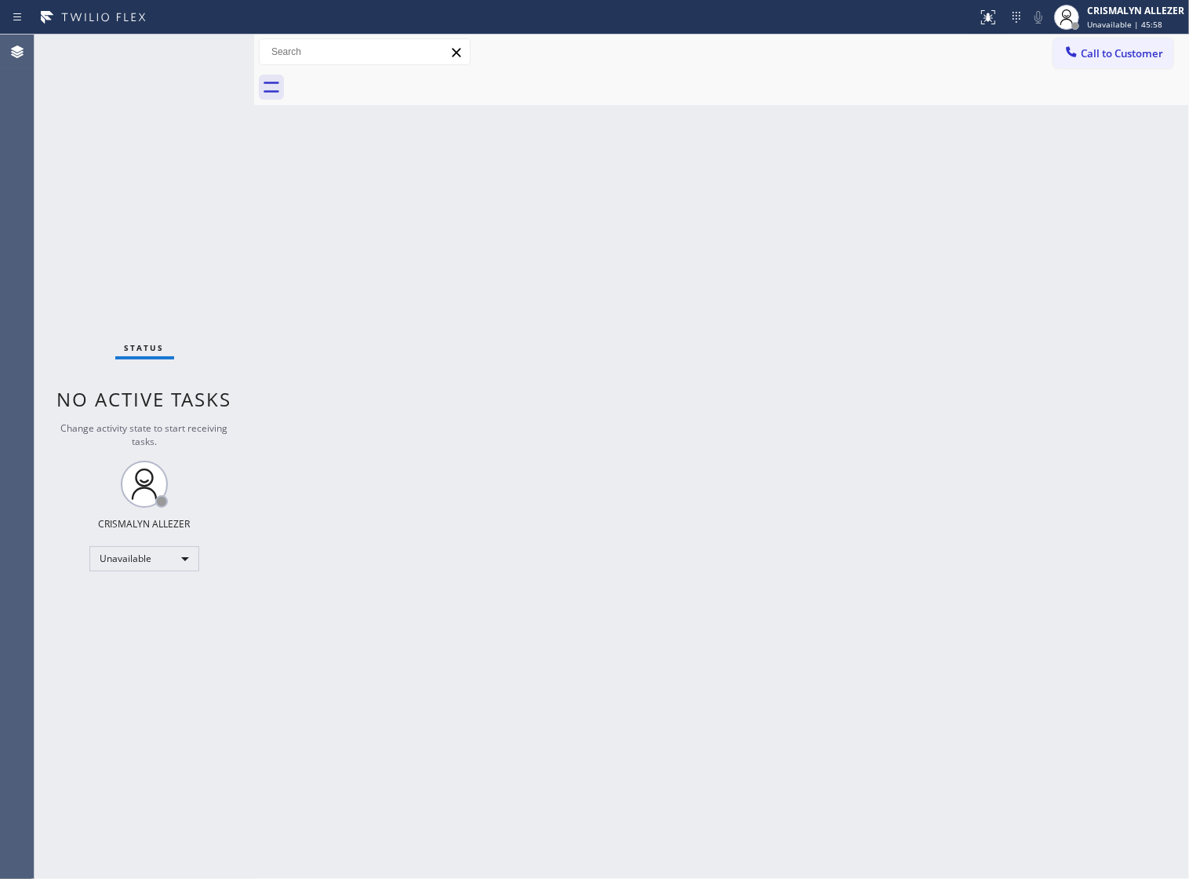
click at [1099, 55] on span "Call to Customer" at bounding box center [1122, 53] width 82 height 14
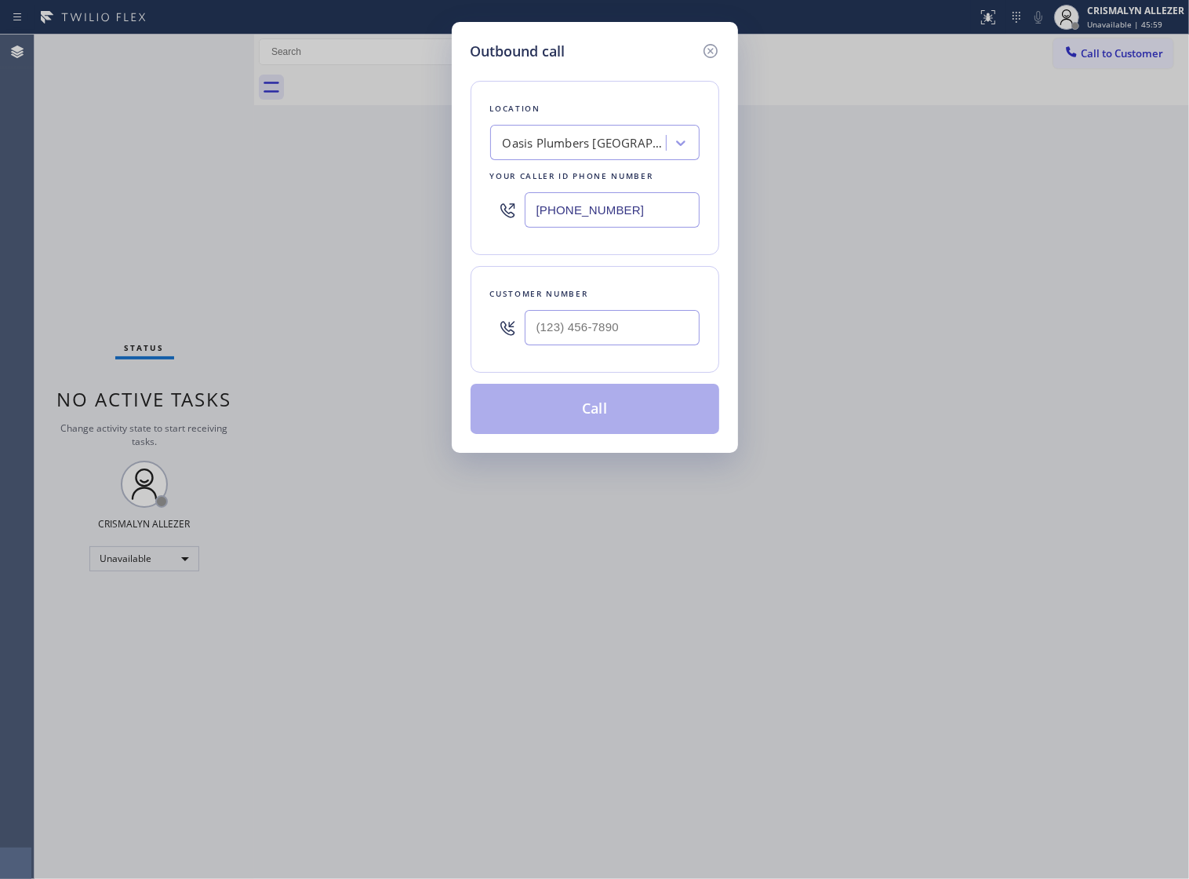
drag, startPoint x: 663, startPoint y: 232, endPoint x: 256, endPoint y: 222, distance: 406.4
click at [259, 222] on div "Outbound call Location Oasis Plumbers Thousand Oaks Your caller id phone number…" at bounding box center [594, 439] width 1189 height 879
paste input "424) 358-3576"
type input "[PHONE_NUMBER]"
click at [653, 345] on input "(___) ___-____" at bounding box center [612, 327] width 175 height 35
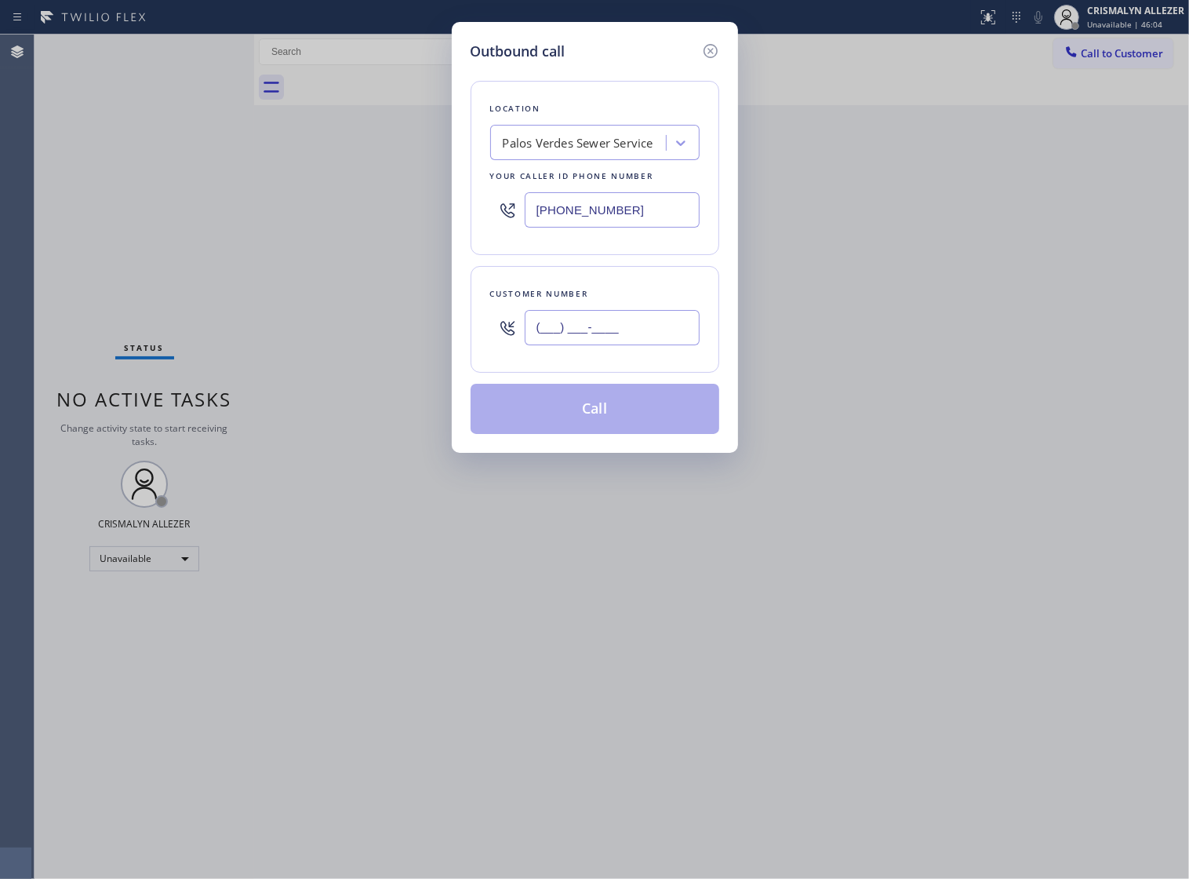
paste input "310) 408-6165"
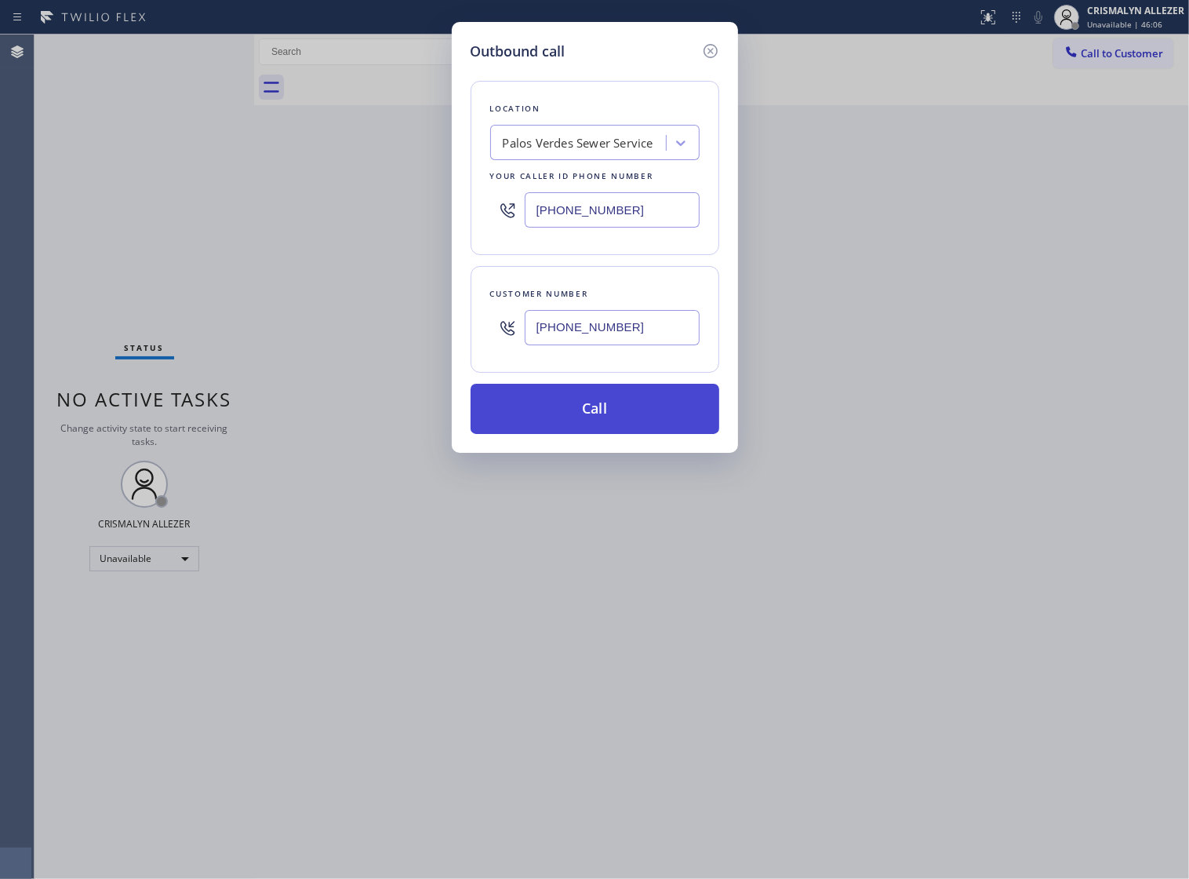
type input "[PHONE_NUMBER]"
click at [609, 434] on button "Call" at bounding box center [595, 409] width 249 height 50
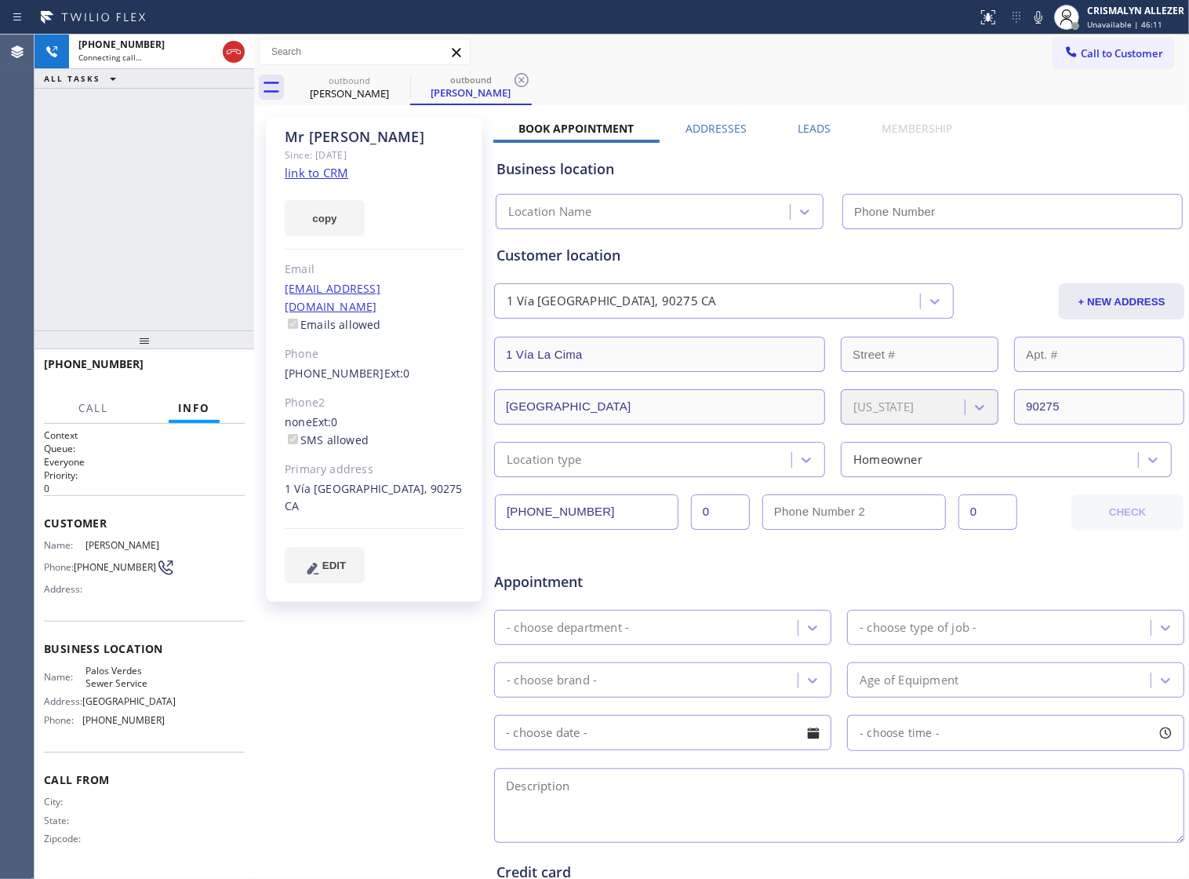
type input "[PHONE_NUMBER]"
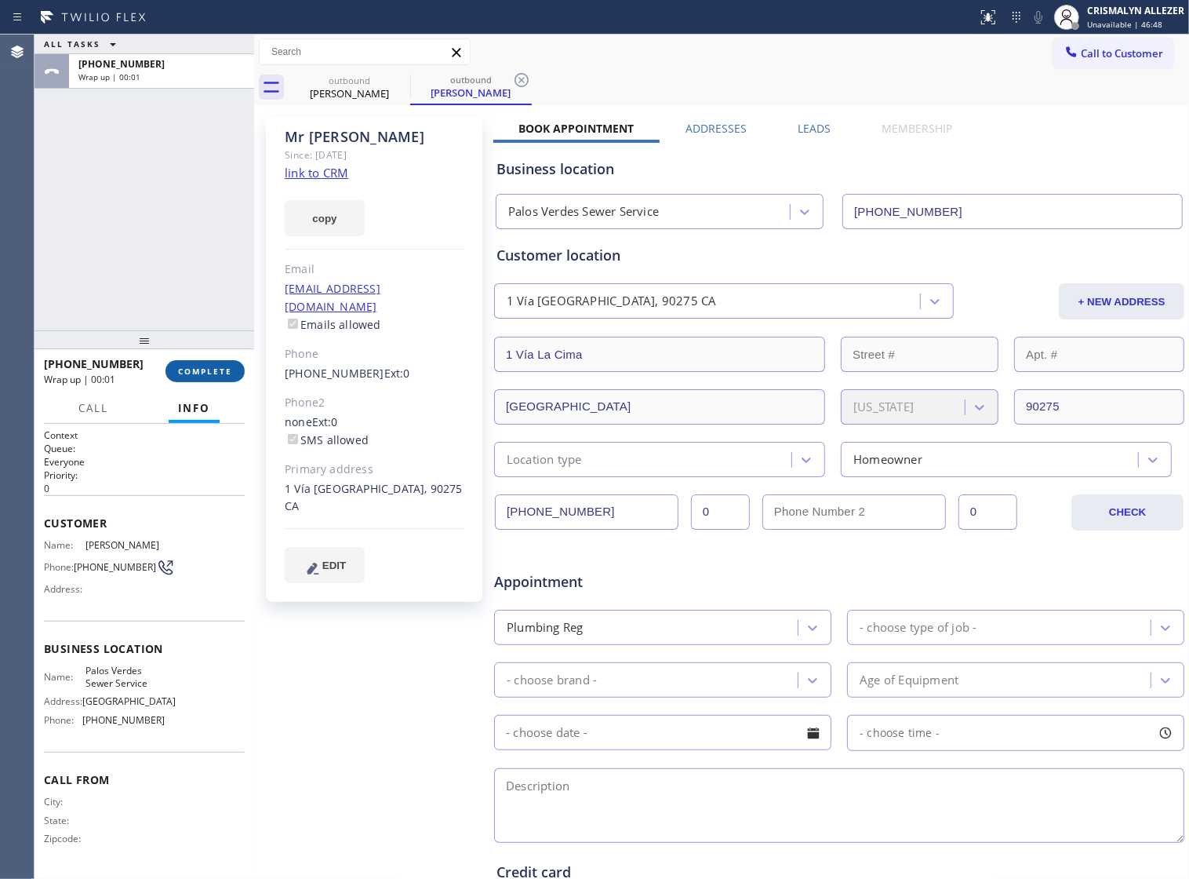
click at [193, 378] on button "COMPLETE" at bounding box center [205, 371] width 79 height 22
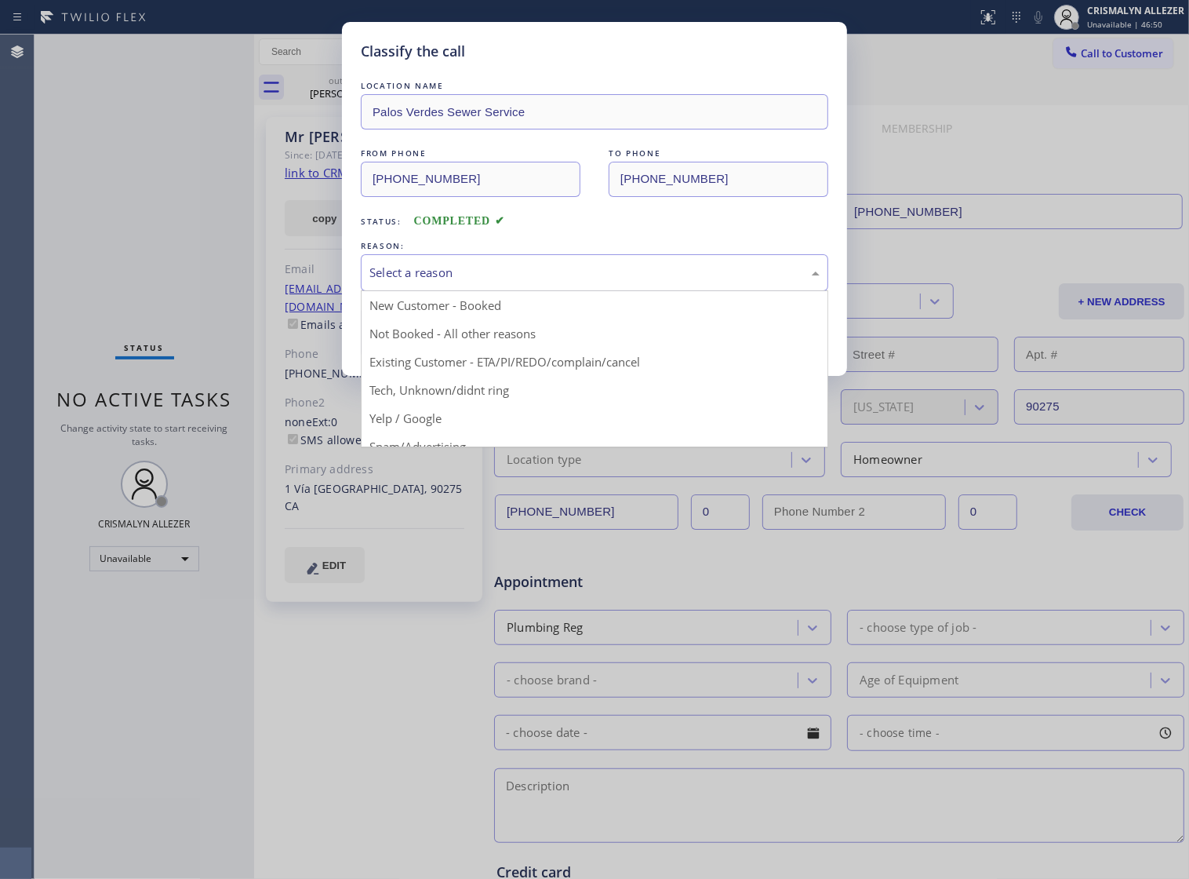
click at [609, 282] on div "Select a reason" at bounding box center [594, 273] width 450 height 18
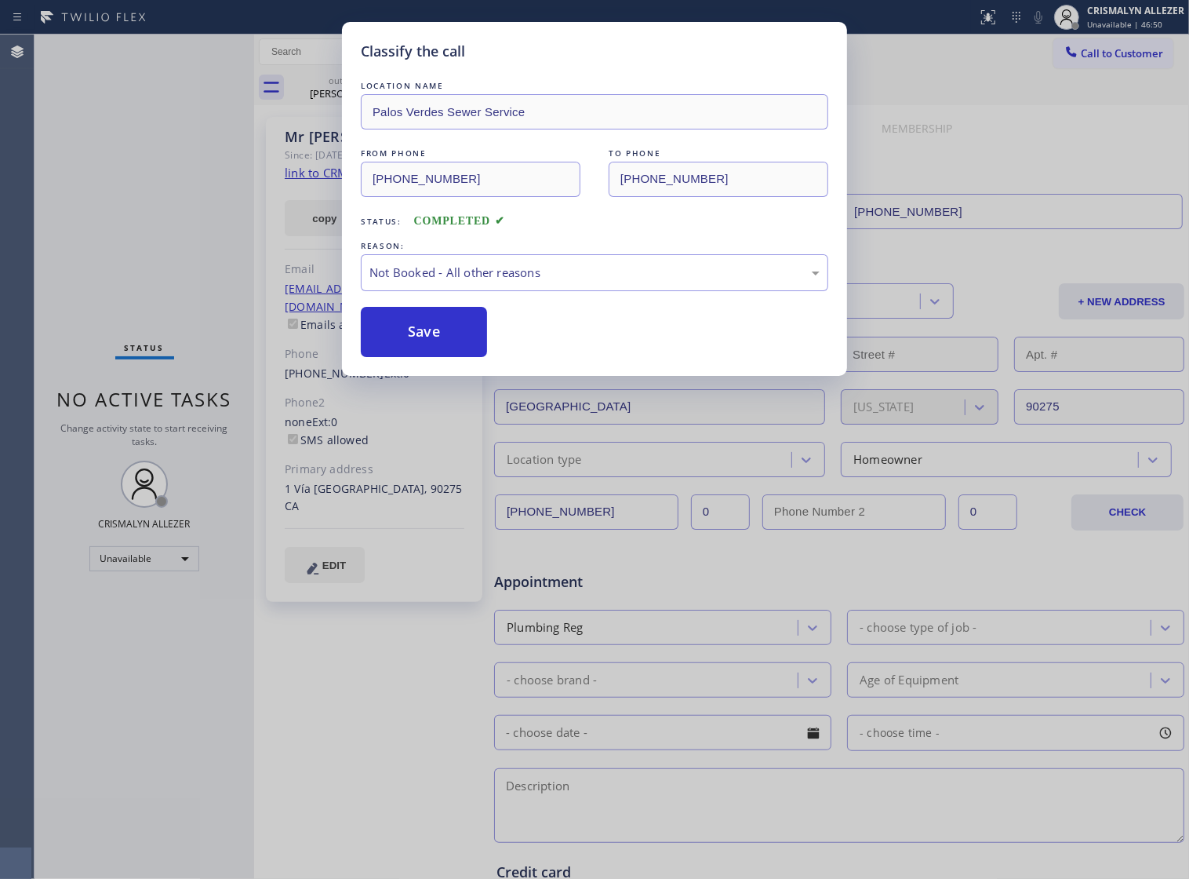
click at [453, 345] on button "Save" at bounding box center [424, 332] width 126 height 50
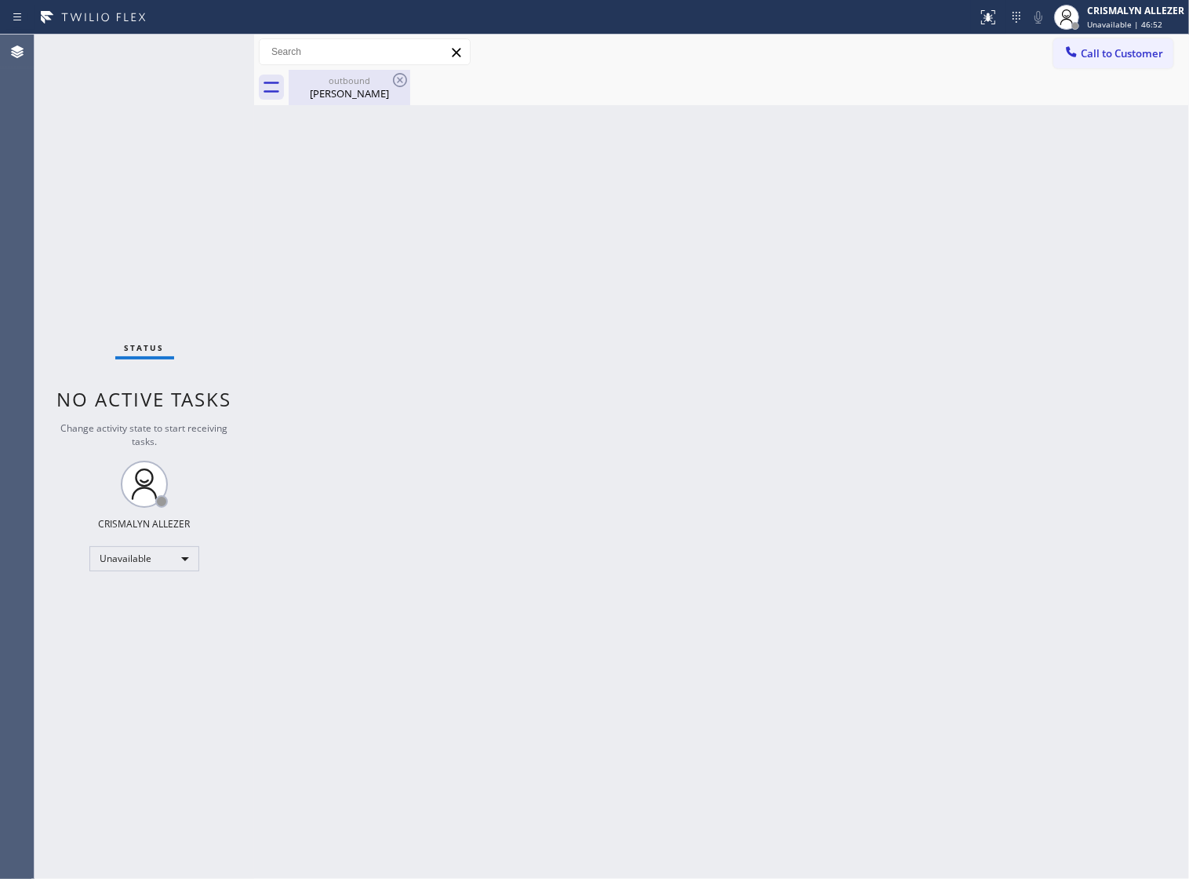
click at [333, 94] on div "Mr Oliver" at bounding box center [349, 93] width 118 height 14
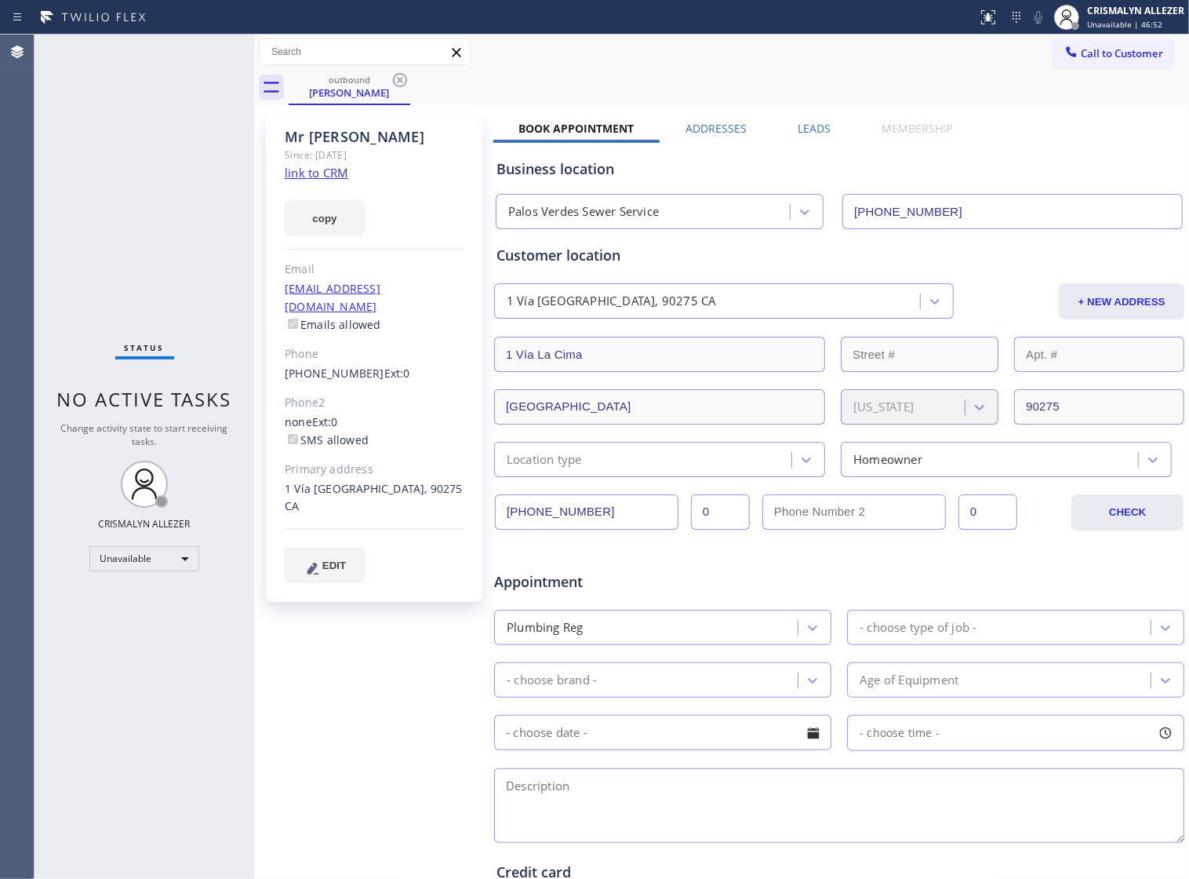
click at [798, 127] on label "Leads" at bounding box center [814, 128] width 33 height 15
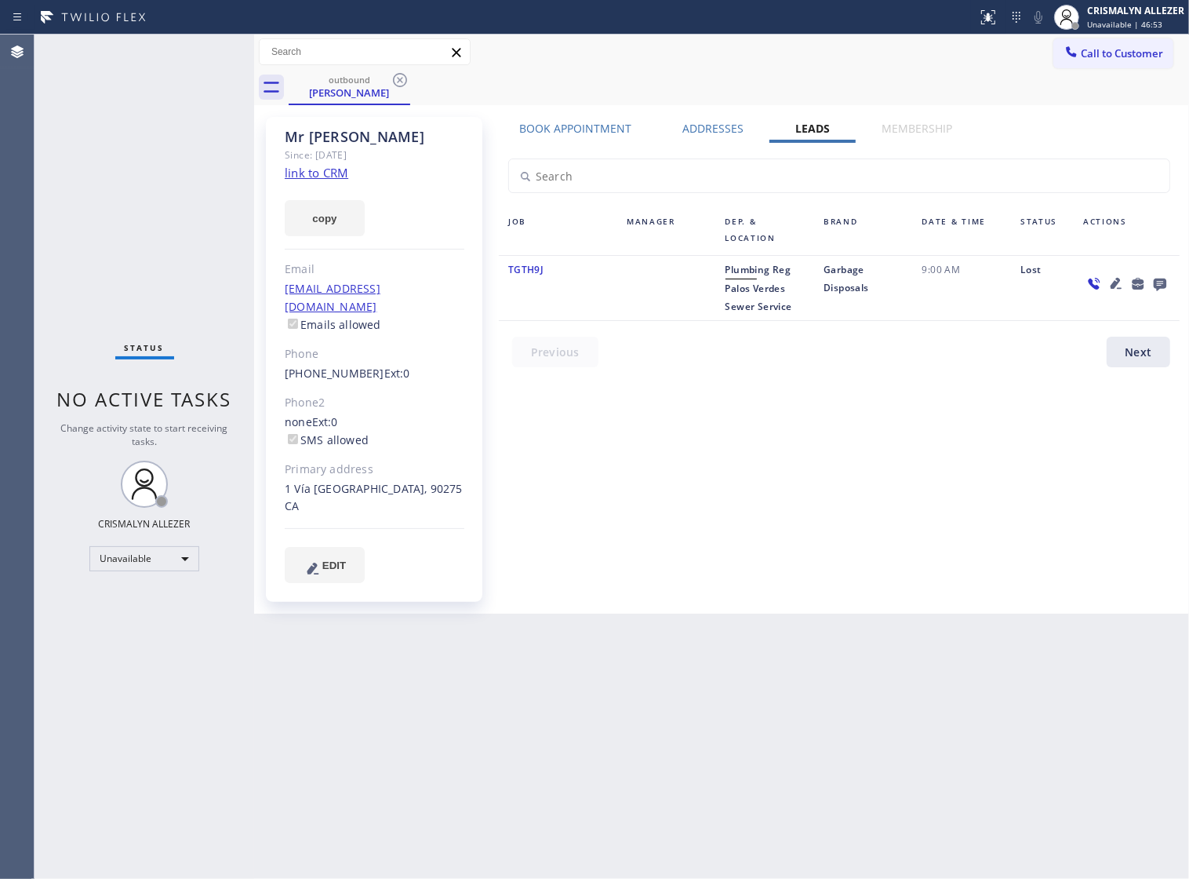
click at [1158, 286] on icon at bounding box center [1160, 284] width 13 height 13
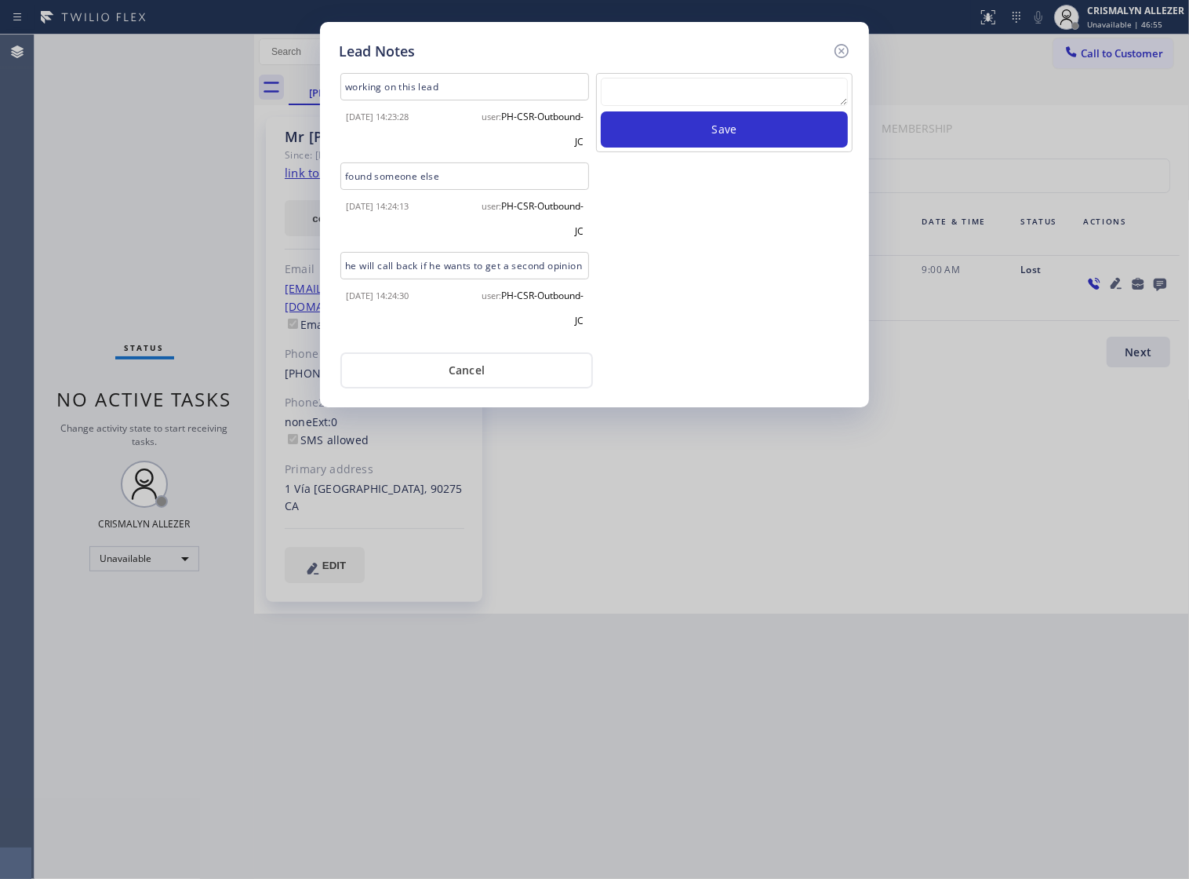
click at [664, 98] on textarea at bounding box center [724, 92] width 247 height 28
paste textarea "ALL ARE GOOD, but xfer cx cb"
type textarea "ALL ARE GOOD, but xfer cx cb"
click at [719, 141] on button "Save" at bounding box center [724, 129] width 247 height 36
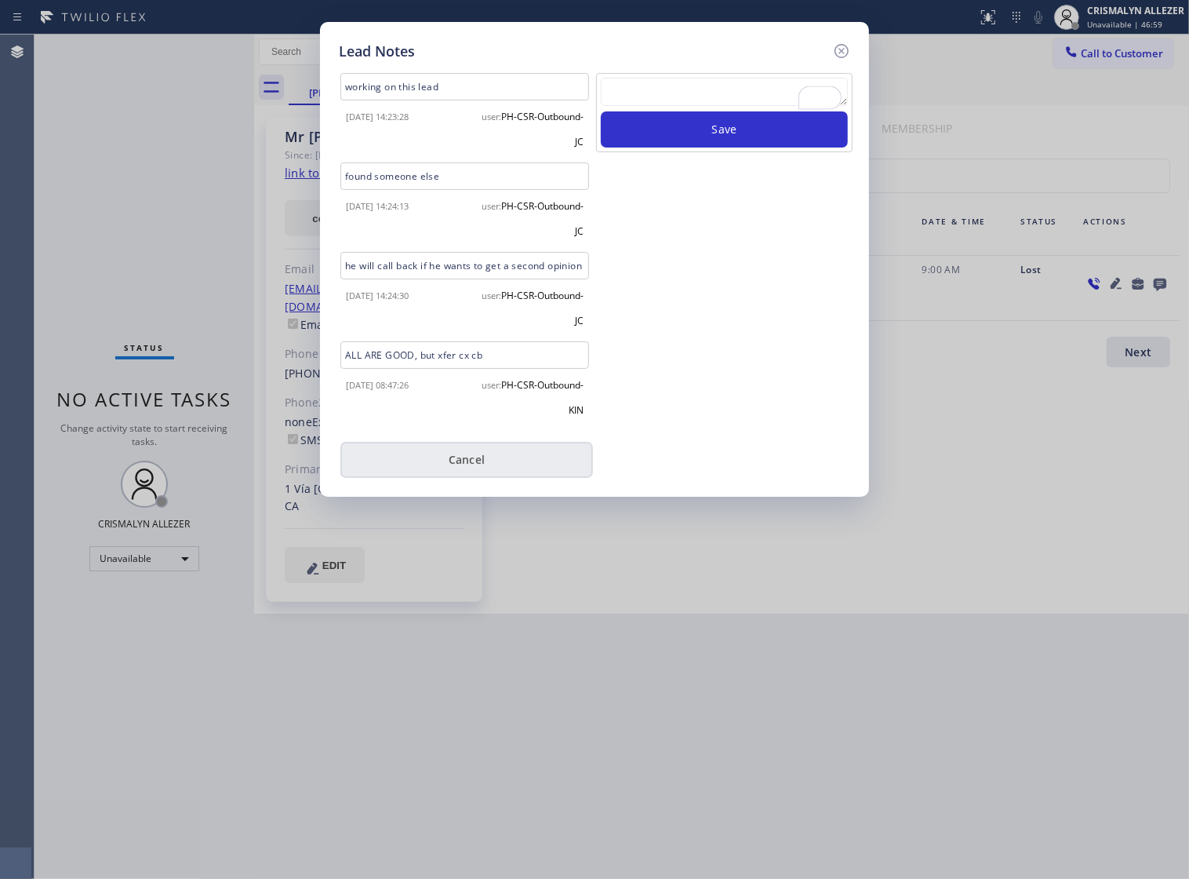
click at [492, 478] on button "Cancel" at bounding box center [466, 460] width 253 height 36
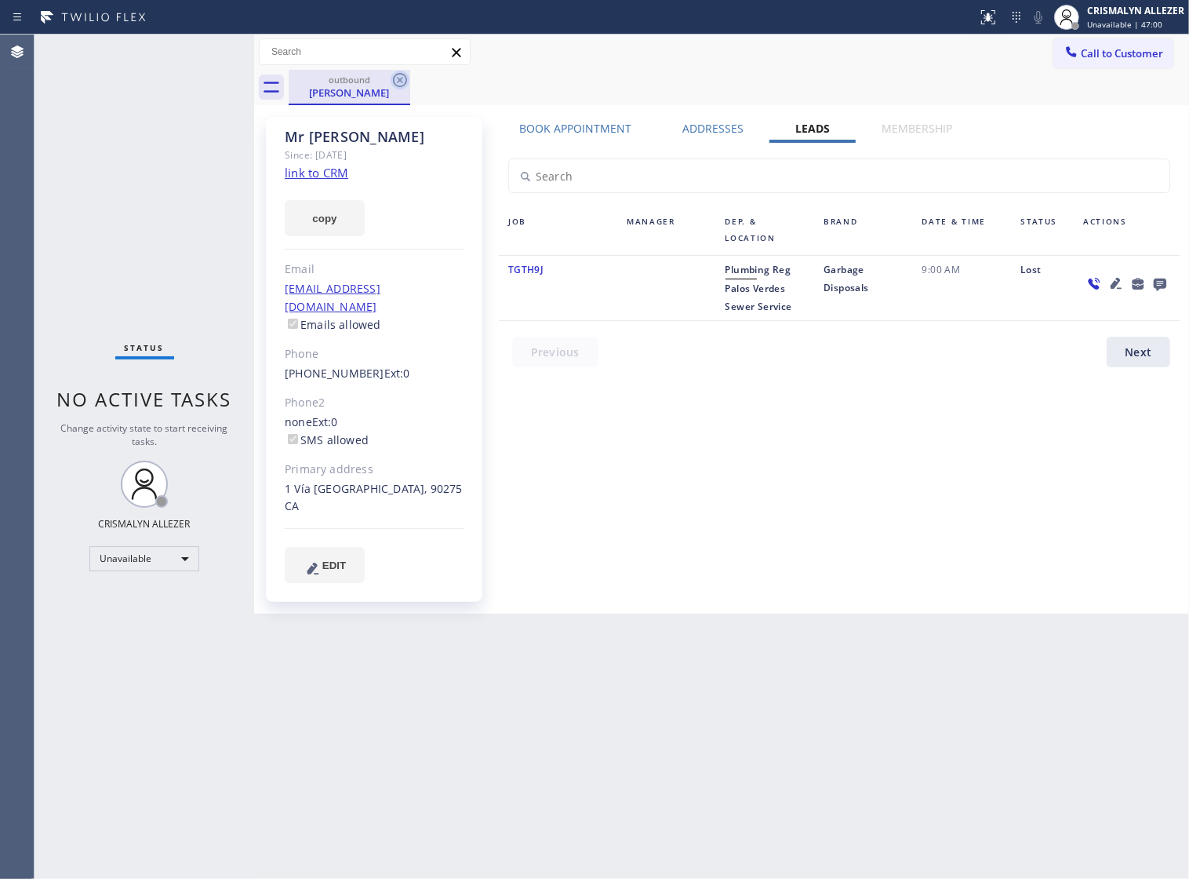
click at [397, 81] on icon at bounding box center [400, 80] width 19 height 19
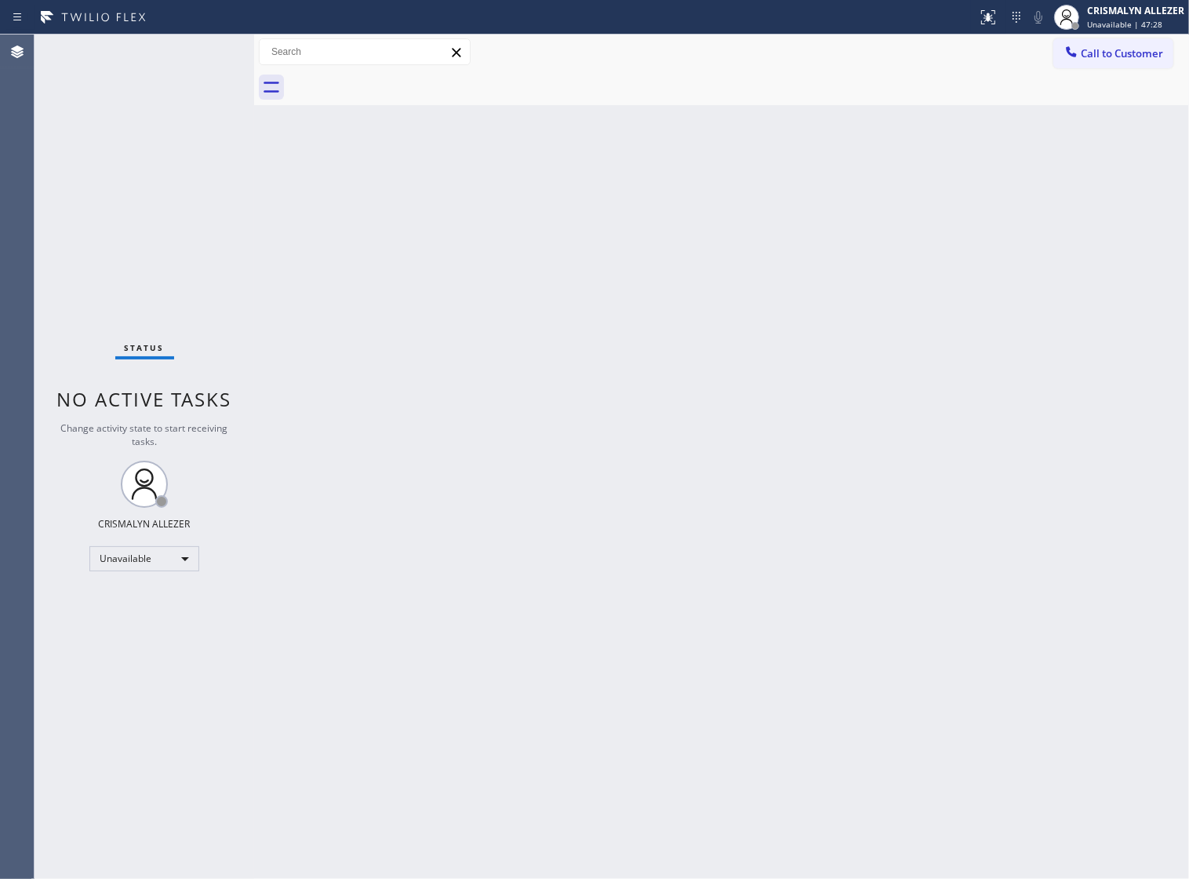
click at [1094, 52] on span "Call to Customer" at bounding box center [1122, 53] width 82 height 14
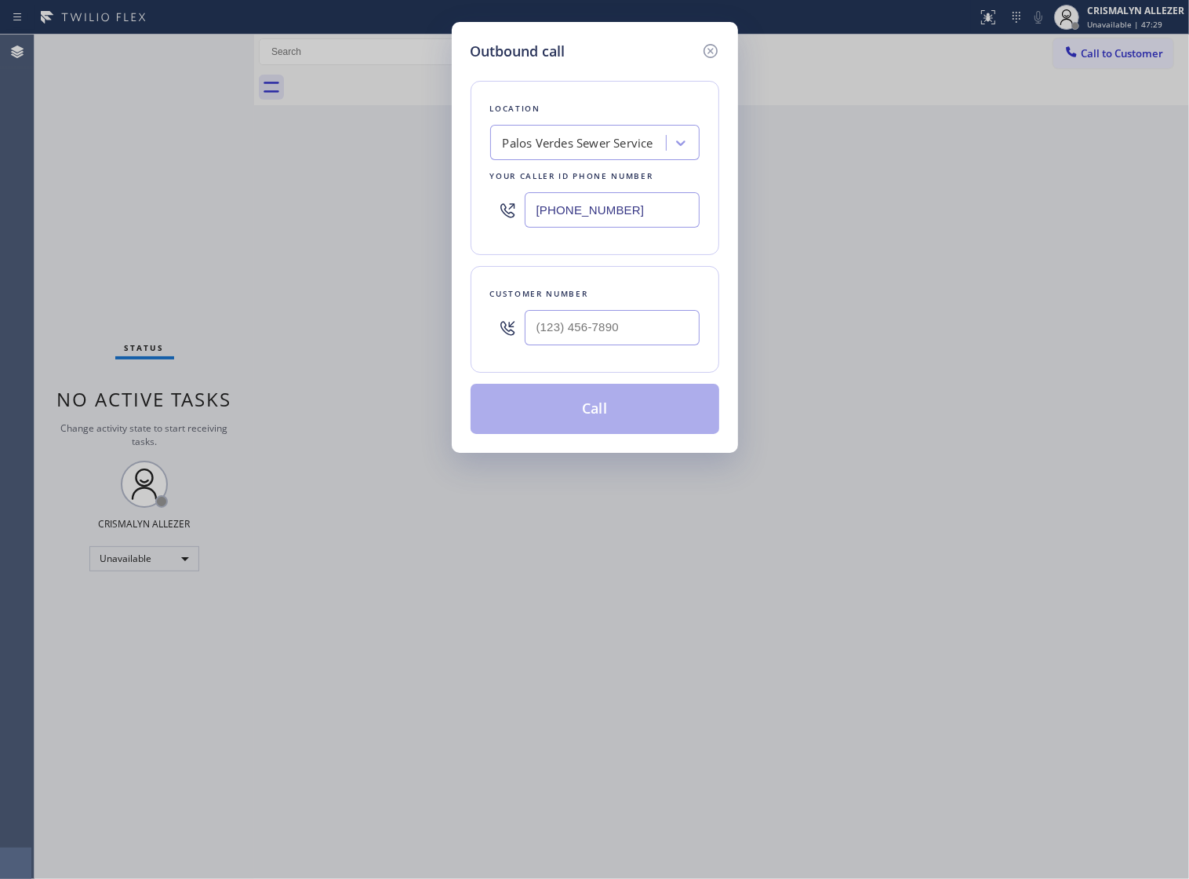
drag, startPoint x: 665, startPoint y: 216, endPoint x: 314, endPoint y: 213, distance: 351.4
click at [314, 213] on div "Outbound call Location Palos Verdes Sewer Service Your caller id phone number (…" at bounding box center [594, 439] width 1189 height 879
paste input "213) 301-0055"
type input "[PHONE_NUMBER]"
click at [592, 341] on input "(___) ___-____" at bounding box center [612, 327] width 175 height 35
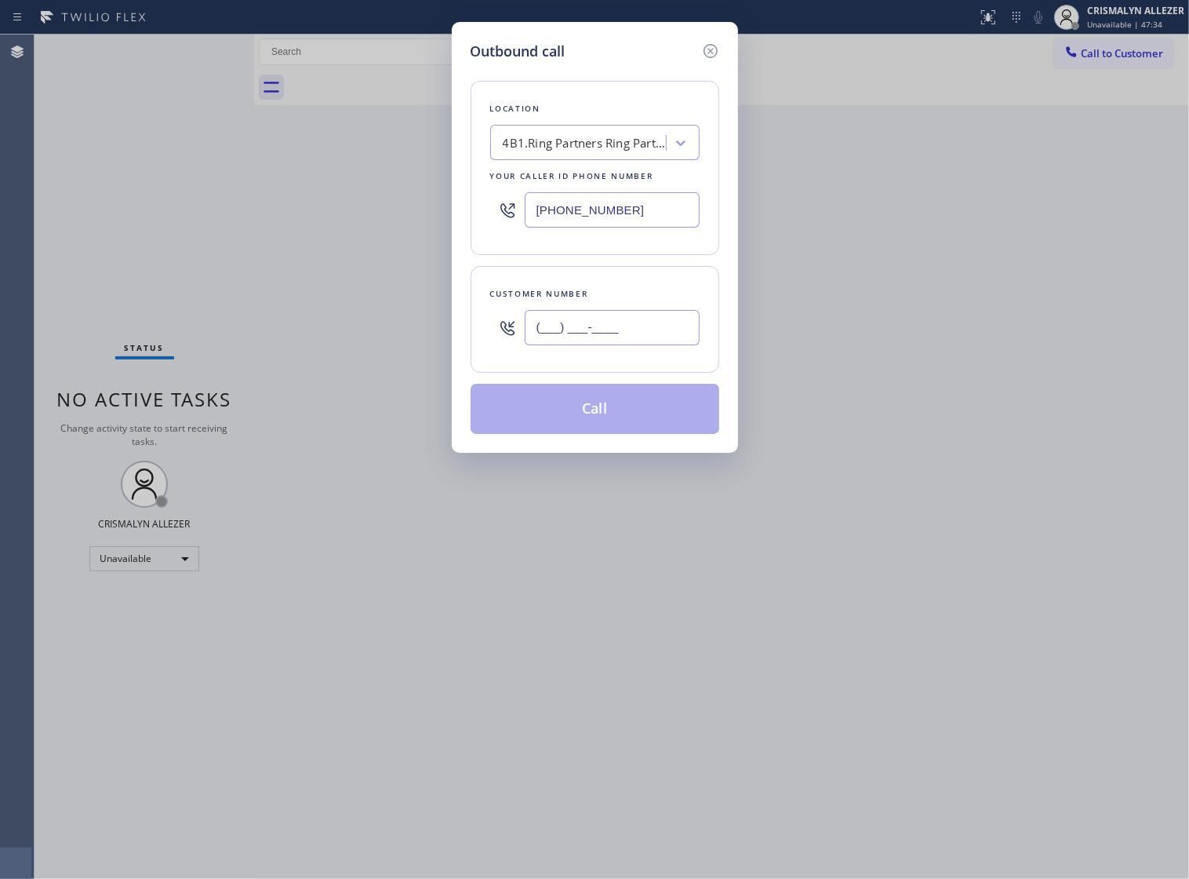
paste input "310) 567-3577"
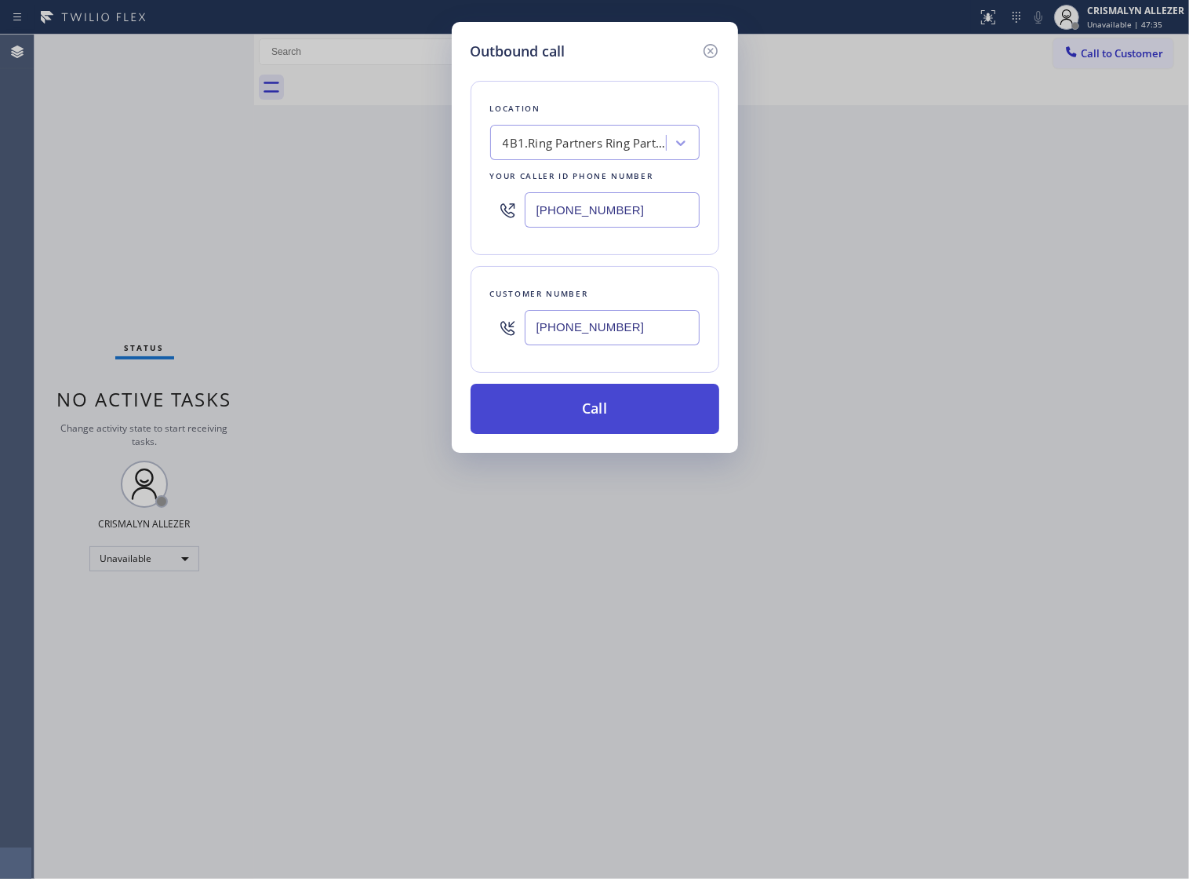
type input "[PHONE_NUMBER]"
click at [608, 434] on button "Call" at bounding box center [595, 409] width 249 height 50
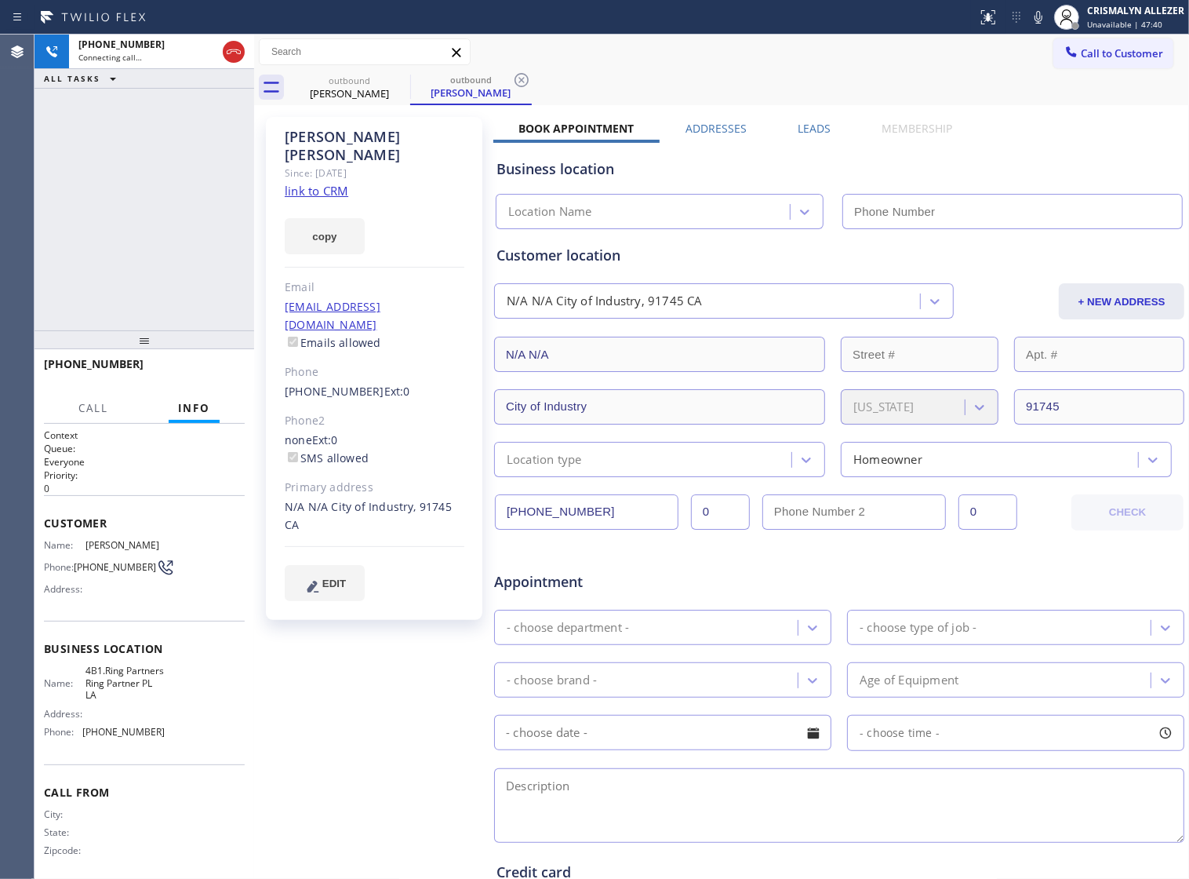
type input "[PHONE_NUMBER]"
click at [193, 371] on span "HANG UP" at bounding box center [208, 371] width 48 height 11
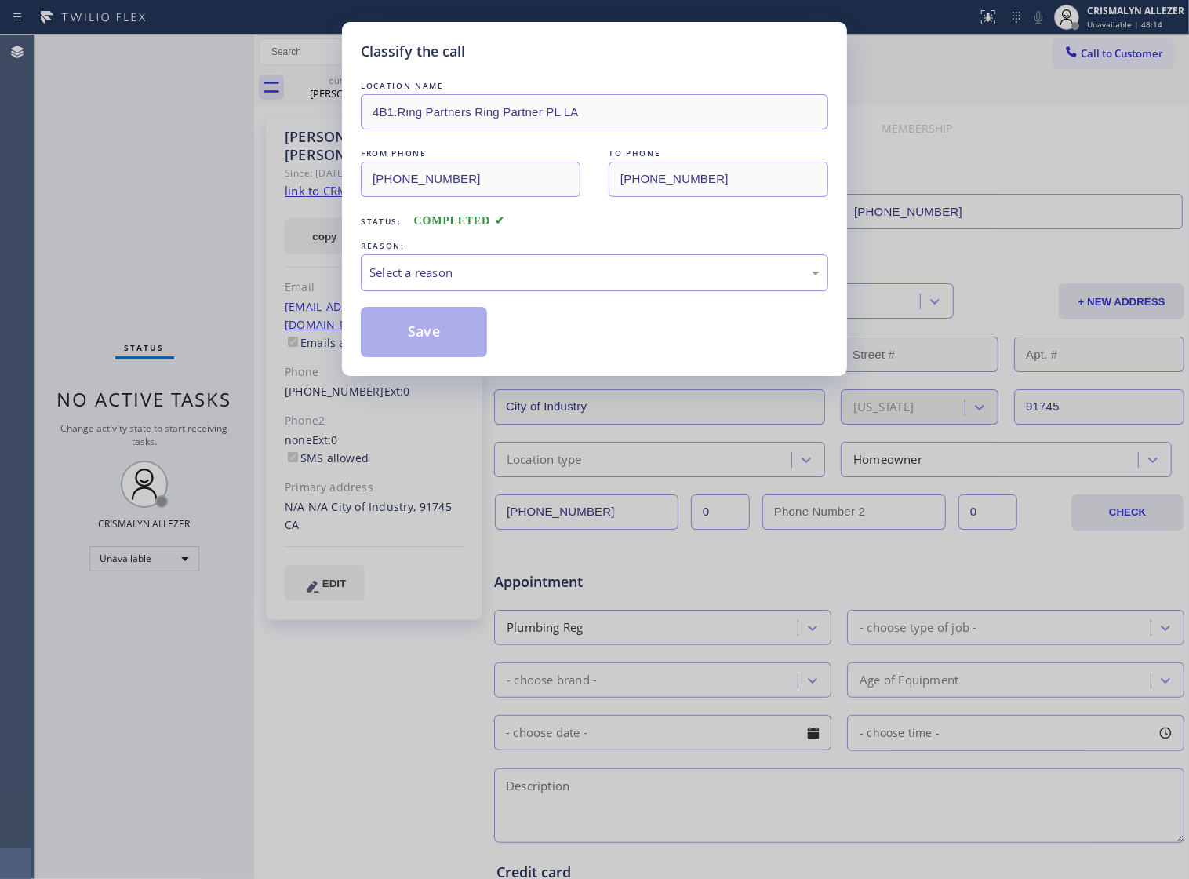
click at [601, 282] on div "Select a reason" at bounding box center [594, 273] width 450 height 18
click at [406, 355] on button "Save" at bounding box center [424, 332] width 126 height 50
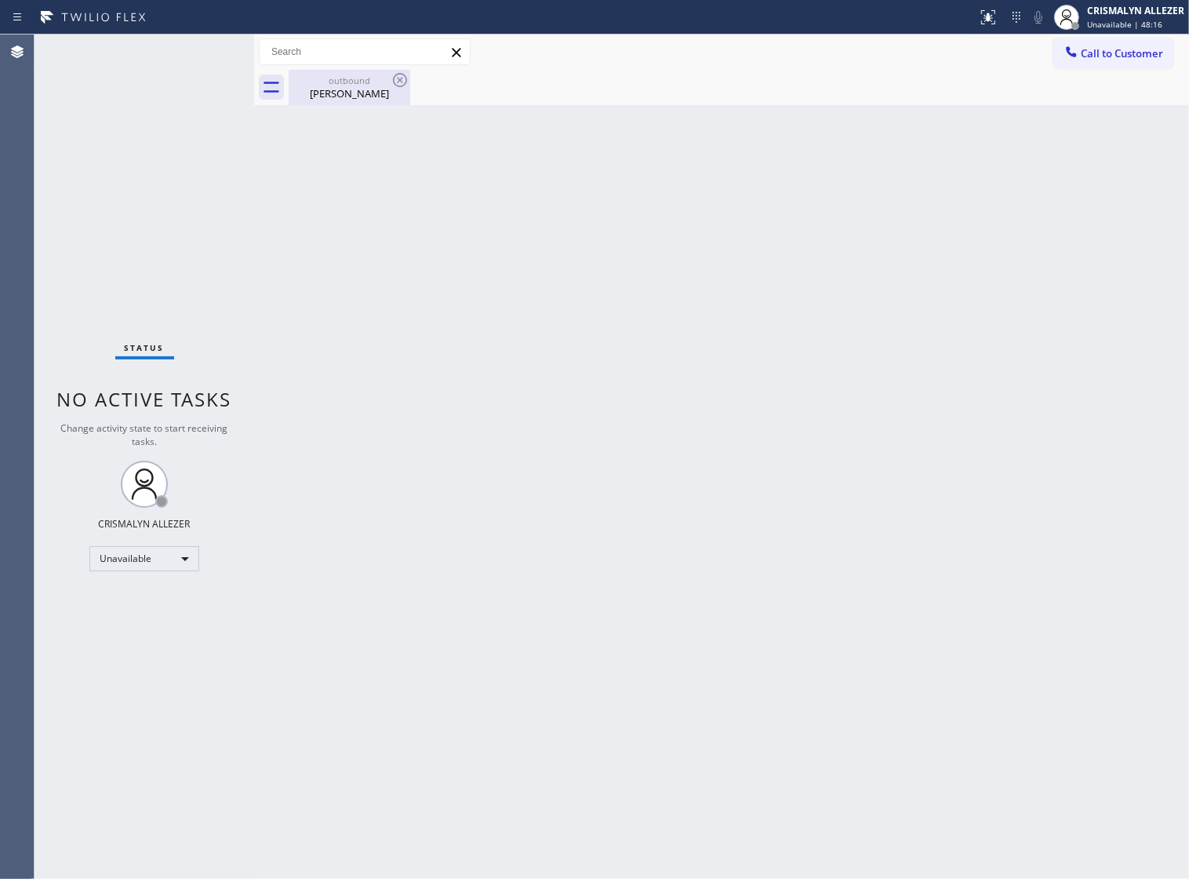
click at [340, 91] on div "Jannet Chang" at bounding box center [349, 93] width 118 height 14
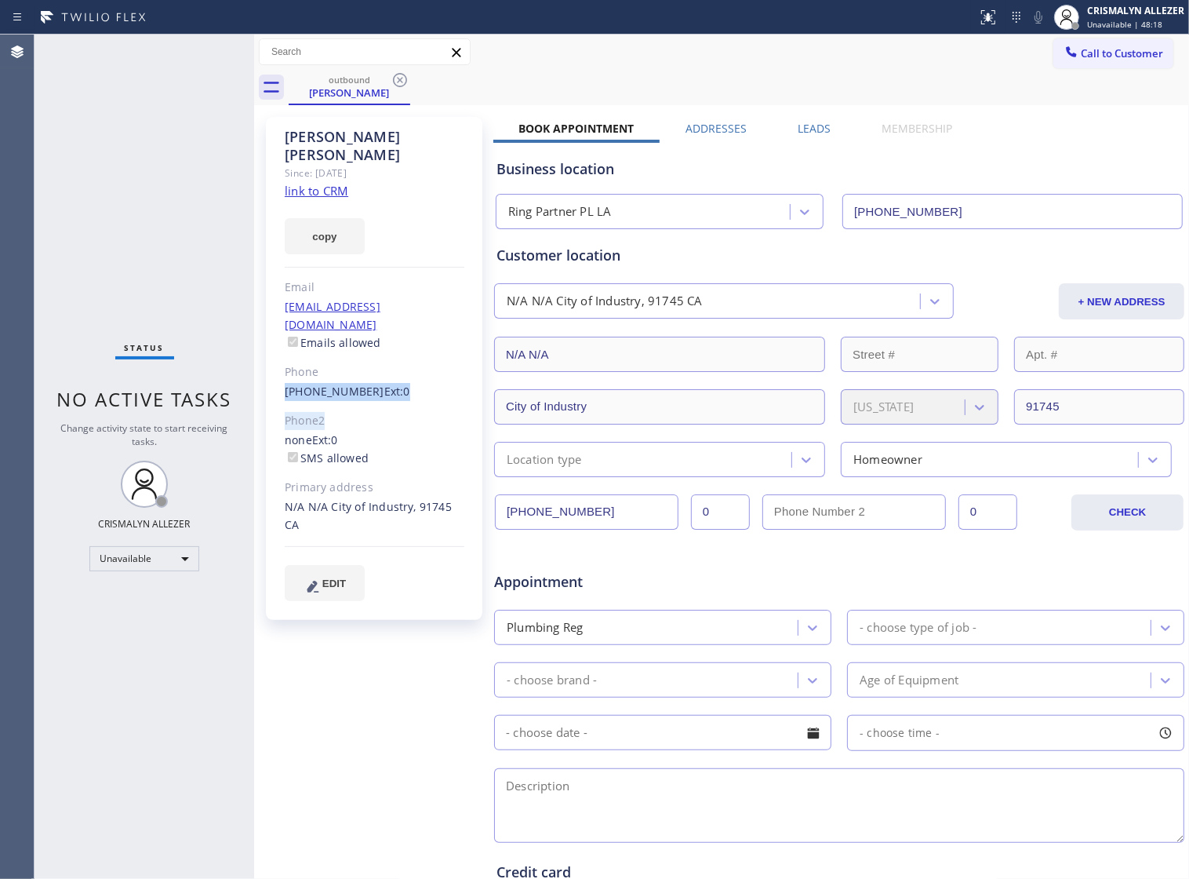
drag, startPoint x: 276, startPoint y: 355, endPoint x: 362, endPoint y: 365, distance: 86.8
click at [362, 365] on div "Jannet Chang Since: 20 may 2020 link to CRM copy Email no@gmail.com Emails allo…" at bounding box center [374, 368] width 216 height 503
drag, startPoint x: 277, startPoint y: 355, endPoint x: 359, endPoint y: 362, distance: 82.7
click at [359, 362] on div "Jannet Chang Since: 20 may 2020 link to CRM copy Email no@gmail.com Emails allo…" at bounding box center [374, 368] width 216 height 503
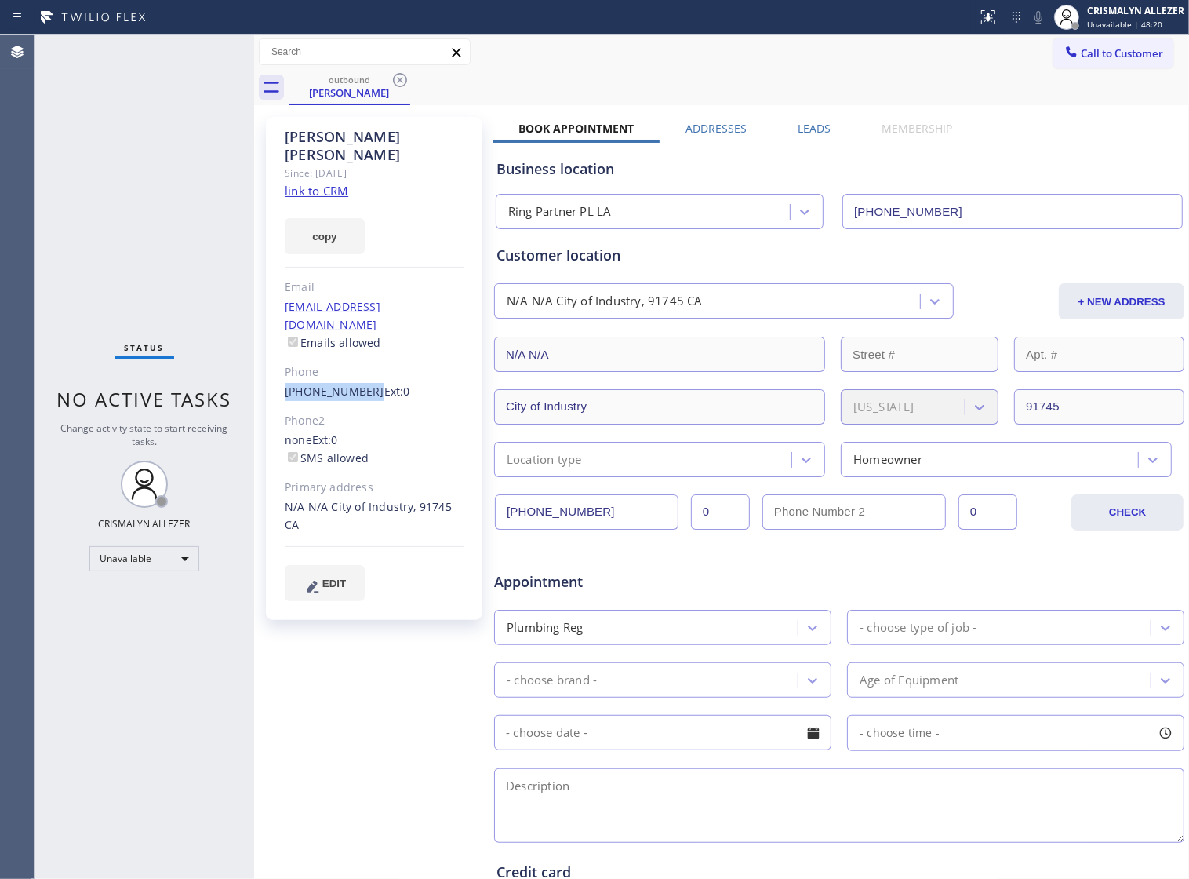
copy link "[PHONE_NUMBER]"
click at [393, 80] on icon at bounding box center [400, 80] width 14 height 14
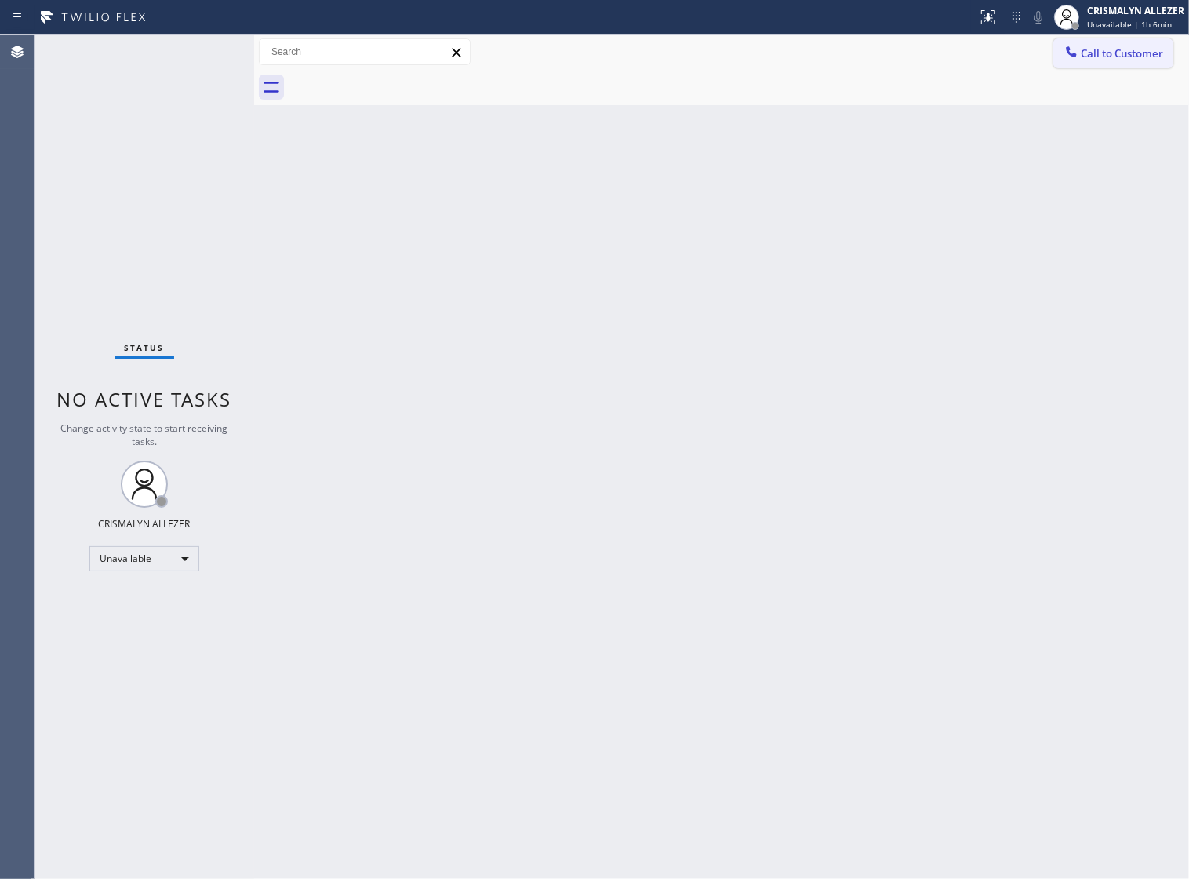
click at [1167, 56] on button "Call to Customer" at bounding box center [1113, 53] width 120 height 30
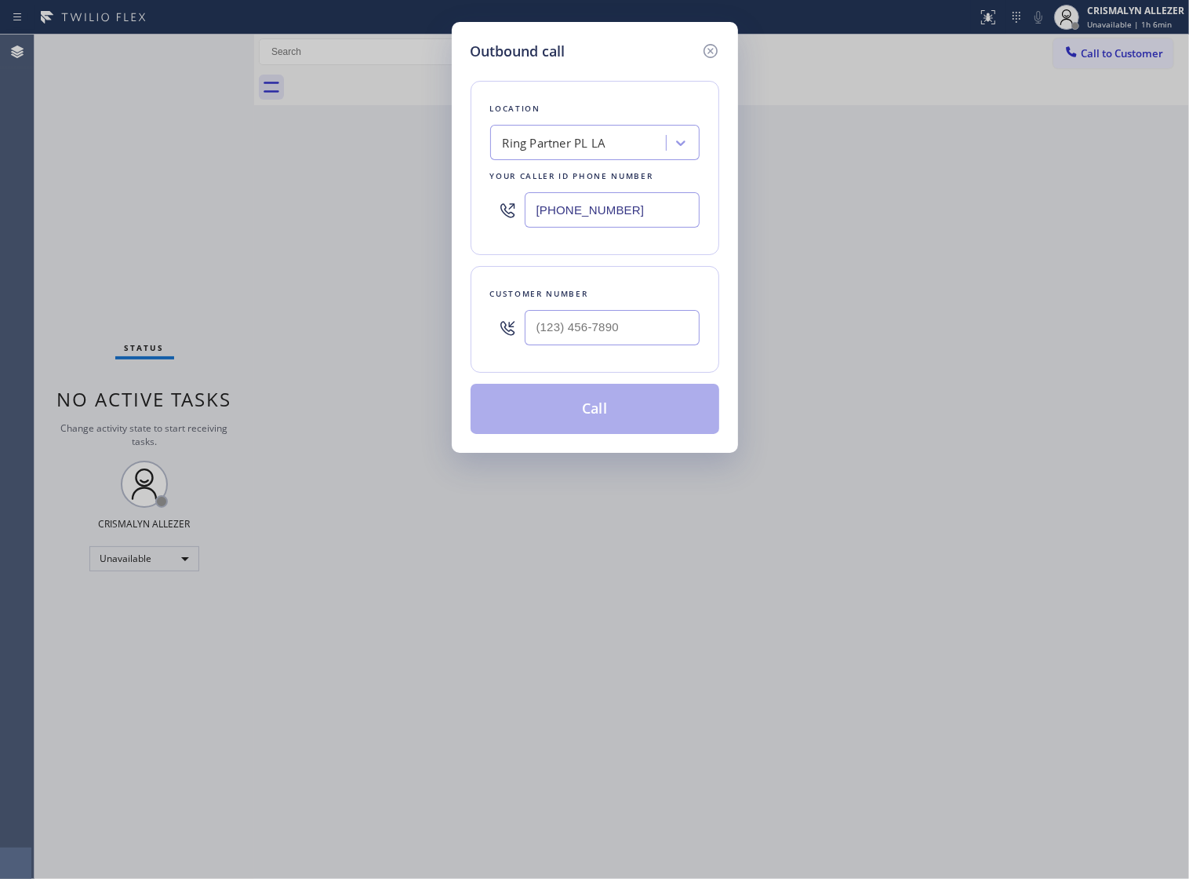
click at [575, 152] on div "Ring Partner PL LA" at bounding box center [555, 143] width 104 height 18
paste input "5 Star Appliance Repair"
type input "5 Star Appliance Repair"
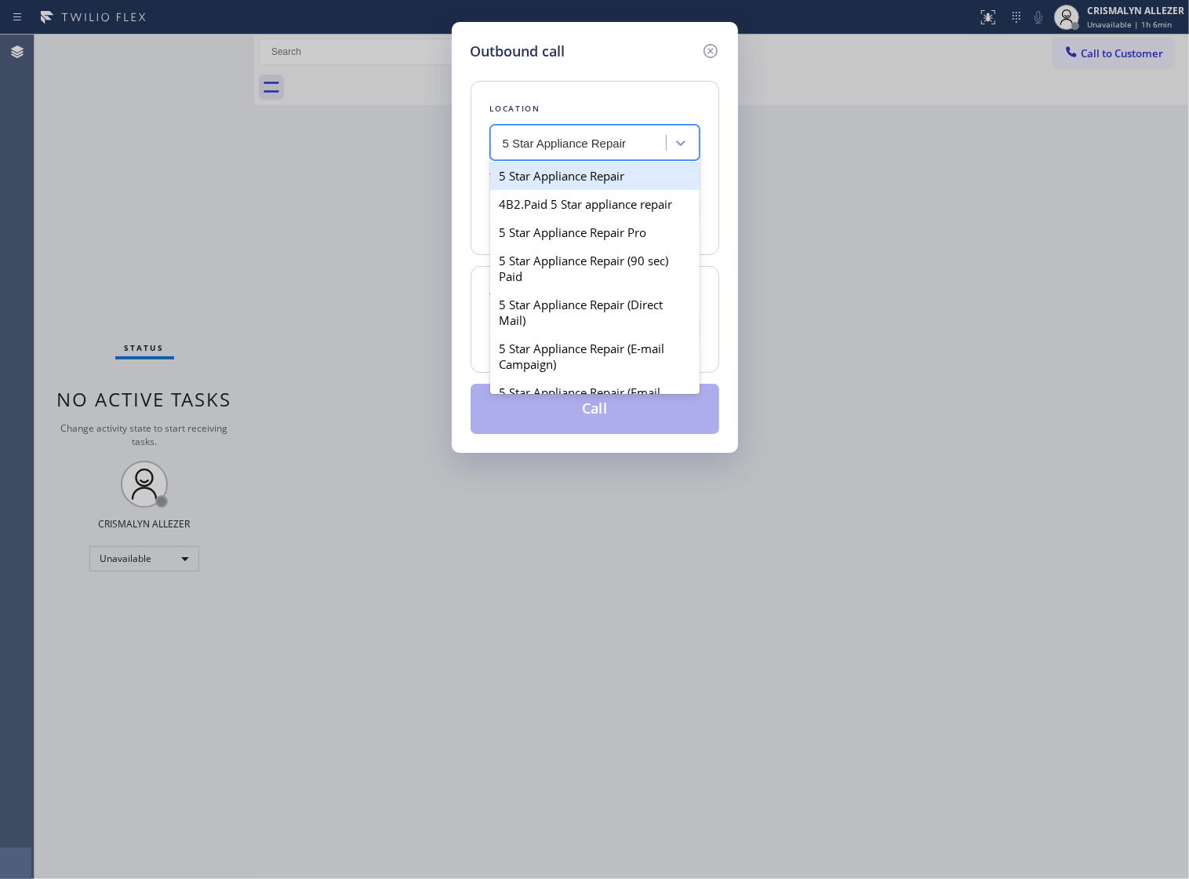
click at [575, 190] on div "5 Star Appliance Repair" at bounding box center [594, 176] width 209 height 28
type input "[PHONE_NUMBER]"
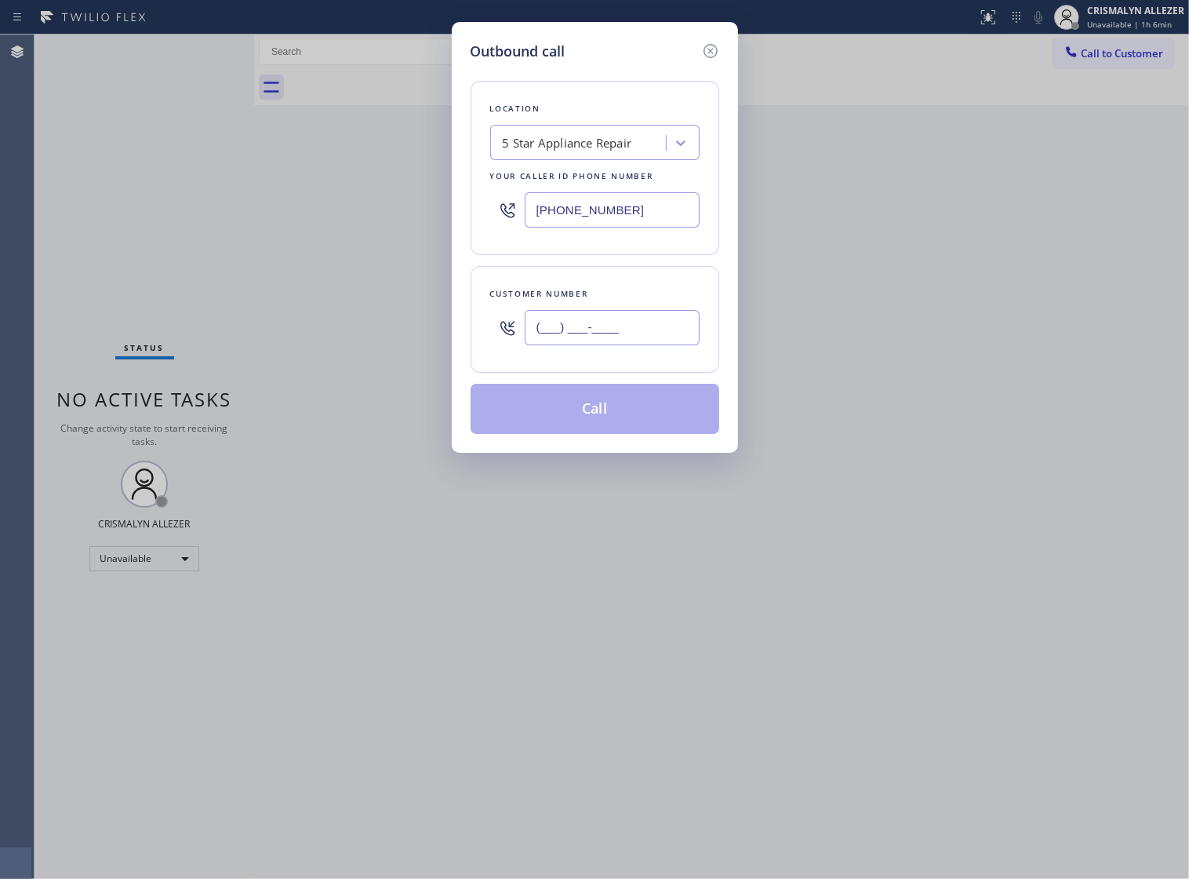
click at [660, 345] on input "(___) ___-____" at bounding box center [612, 327] width 175 height 35
paste input "949) 303-8478"
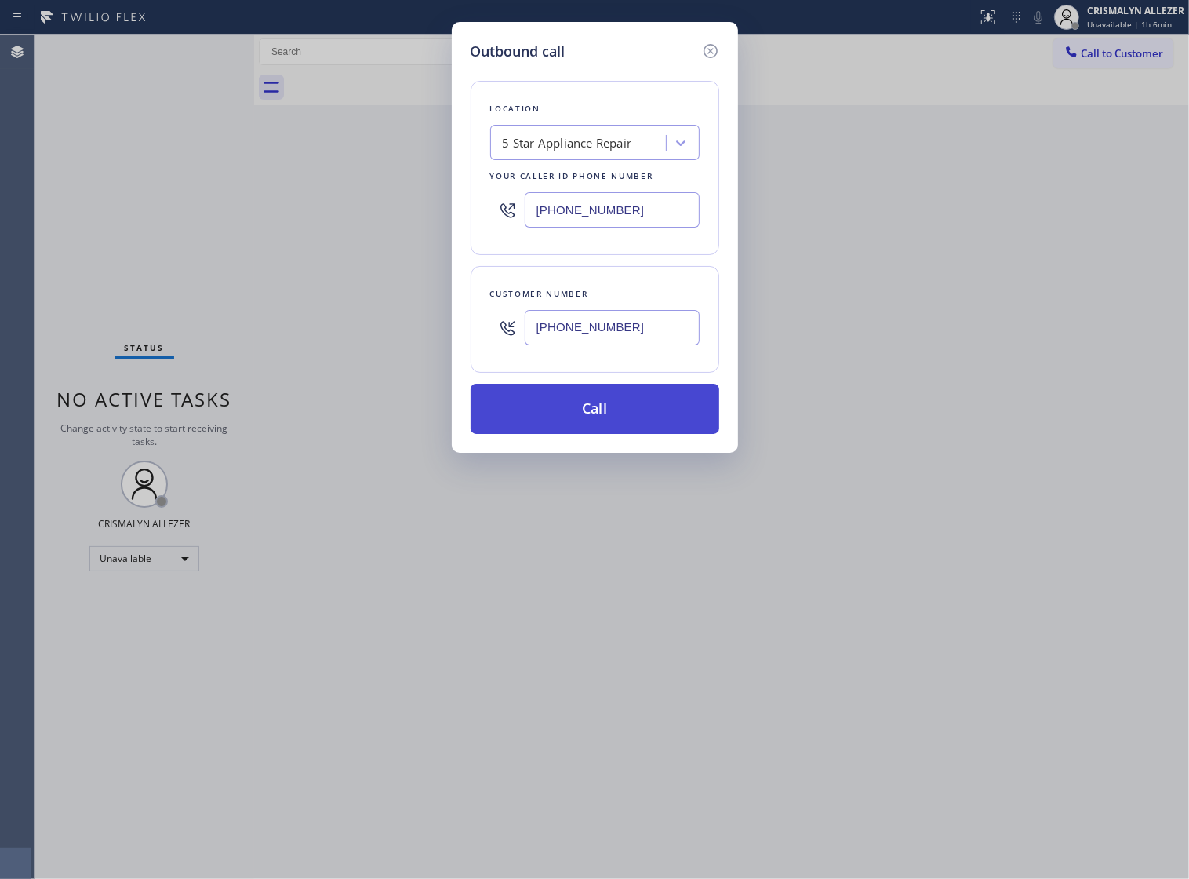
type input "[PHONE_NUMBER]"
click at [594, 426] on button "Call" at bounding box center [595, 409] width 249 height 50
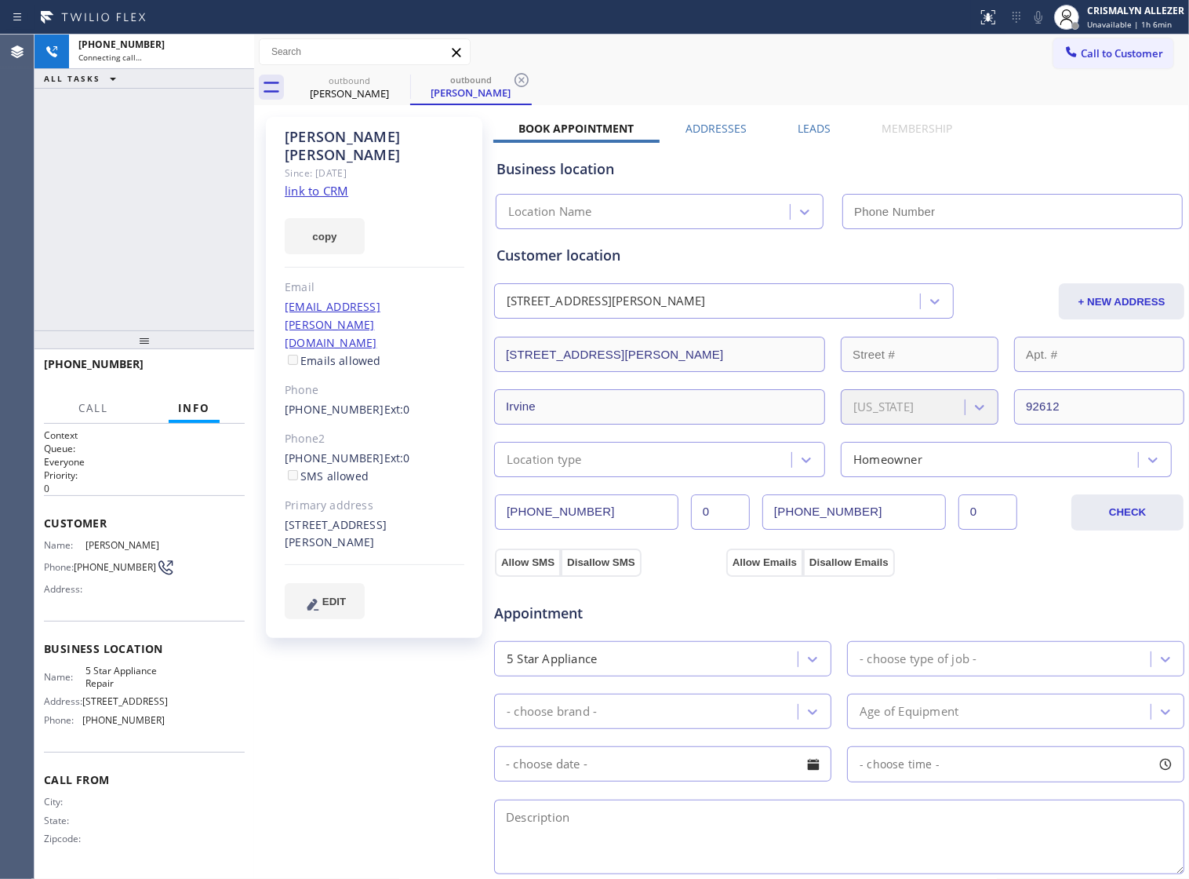
type input "[PHONE_NUMBER]"
click at [190, 362] on button "HANG UP" at bounding box center [208, 371] width 73 height 22
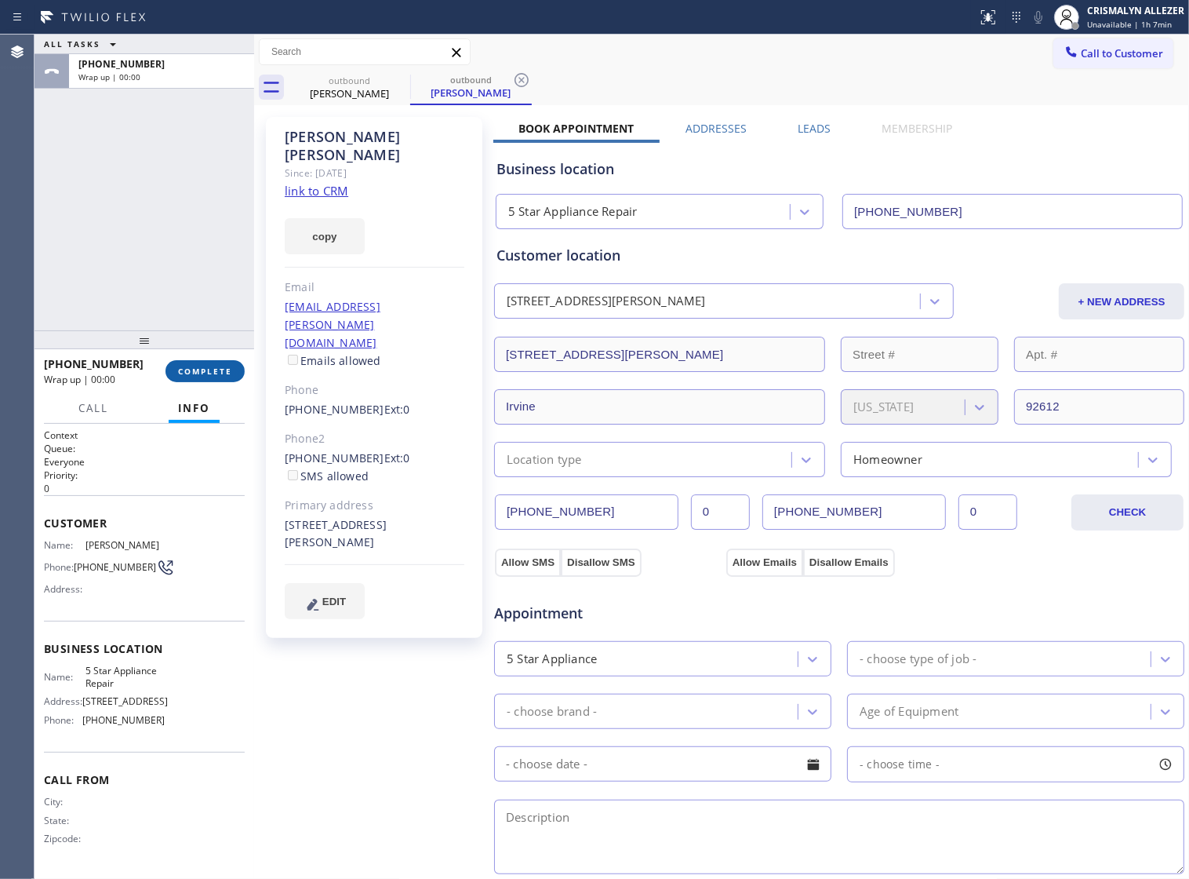
click at [194, 373] on span "COMPLETE" at bounding box center [205, 371] width 54 height 11
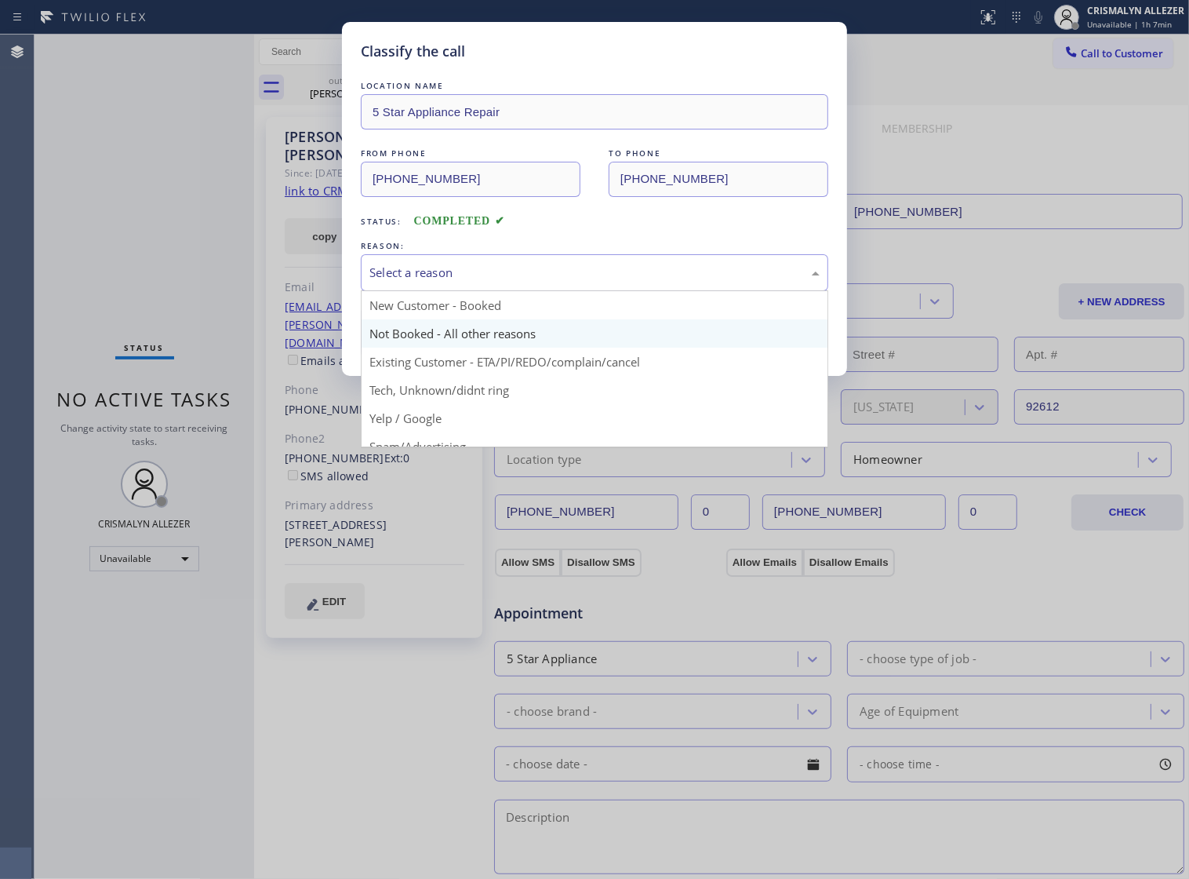
drag, startPoint x: 500, startPoint y: 294, endPoint x: 412, endPoint y: 357, distance: 108.6
click at [495, 282] on div "Select a reason" at bounding box center [594, 273] width 450 height 18
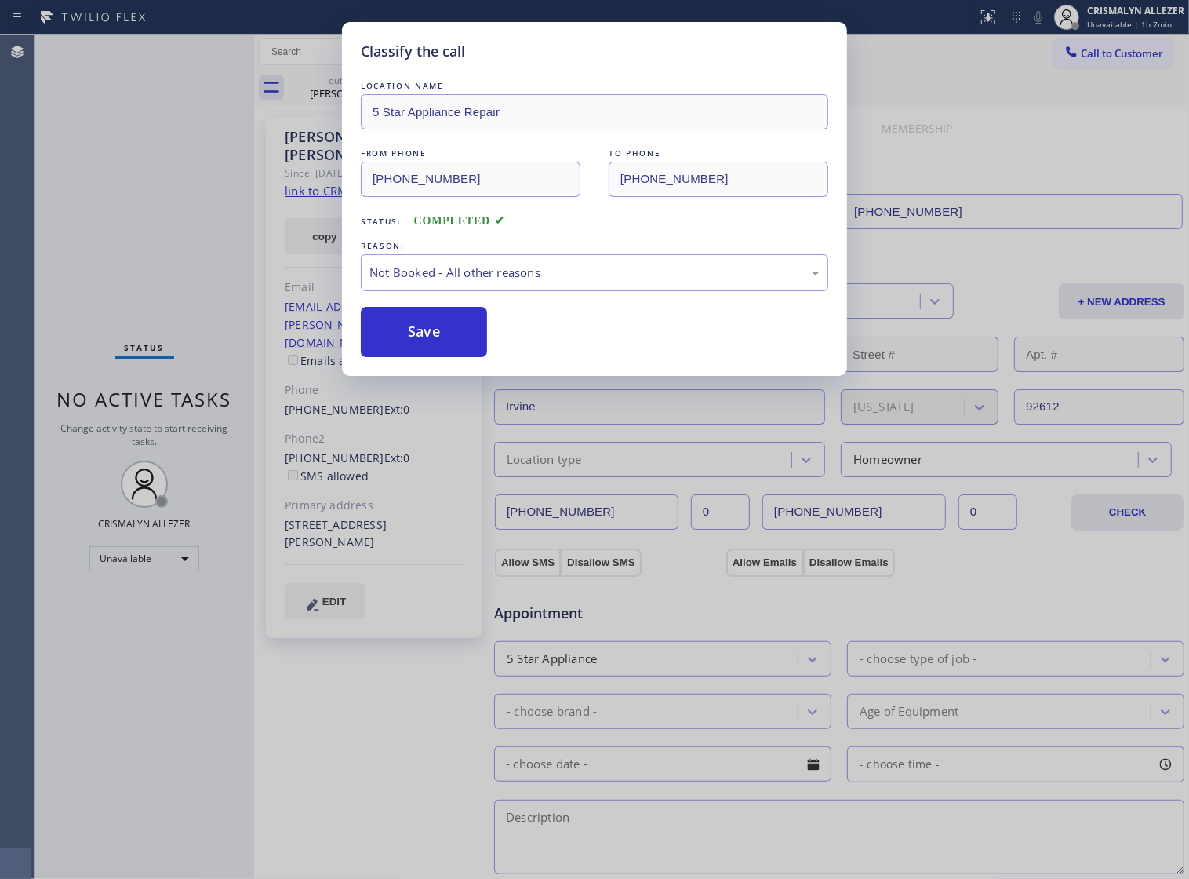
click at [416, 351] on button "Save" at bounding box center [424, 332] width 126 height 50
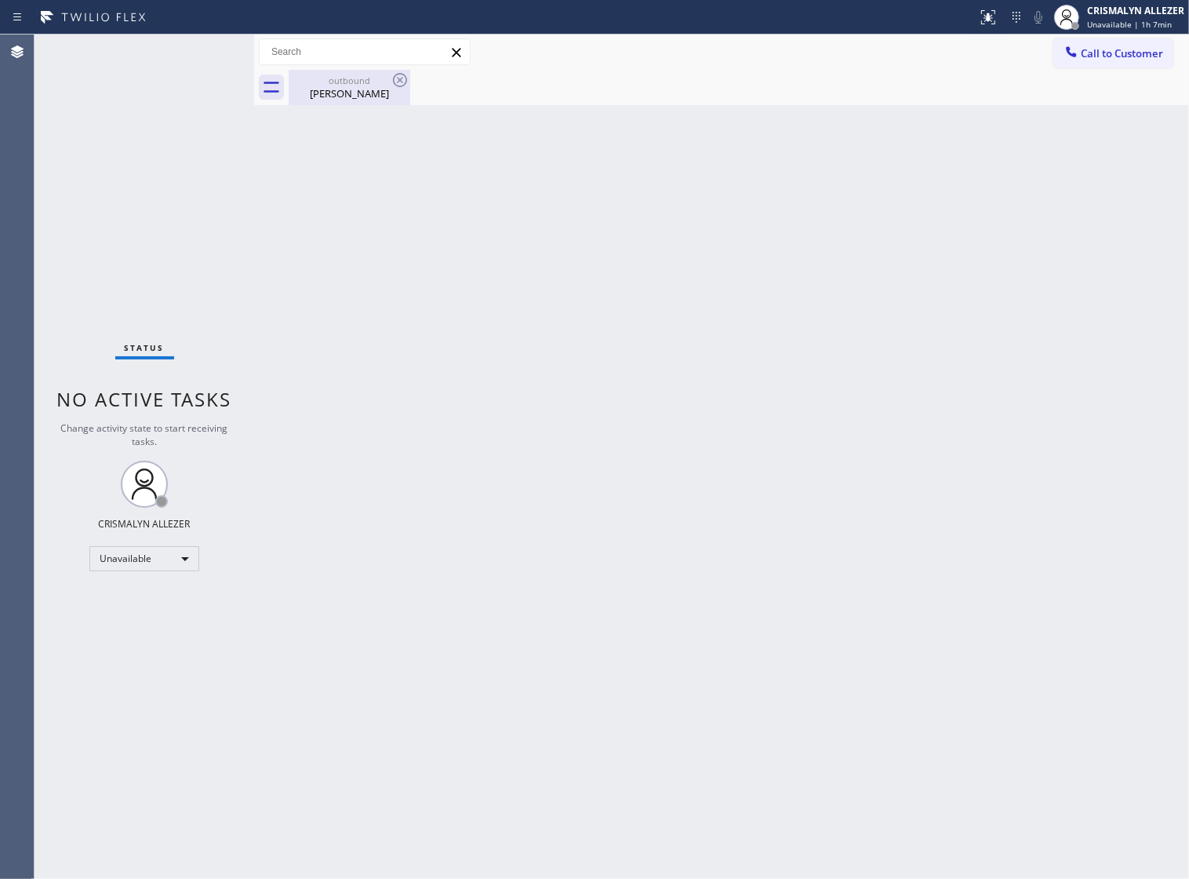
click at [335, 88] on div "Linda Haesler" at bounding box center [349, 93] width 118 height 14
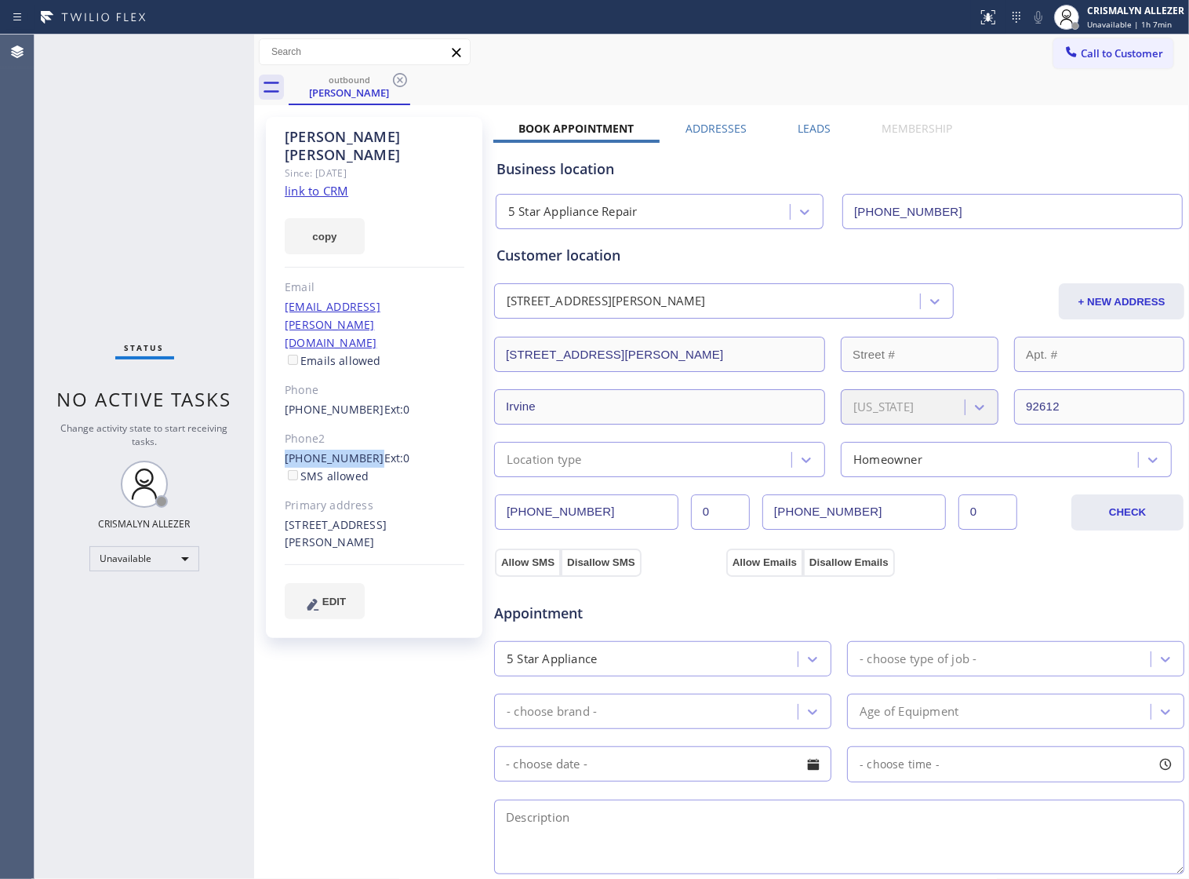
drag, startPoint x: 280, startPoint y: 401, endPoint x: 362, endPoint y: 406, distance: 81.7
click at [362, 406] on div "Linda Haesler Since: 20 may 2020 link to CRM copy Email lhaesler@cox.net Emails…" at bounding box center [374, 377] width 216 height 521
copy link "[PHONE_NUMBER]"
click at [402, 76] on icon at bounding box center [400, 80] width 19 height 19
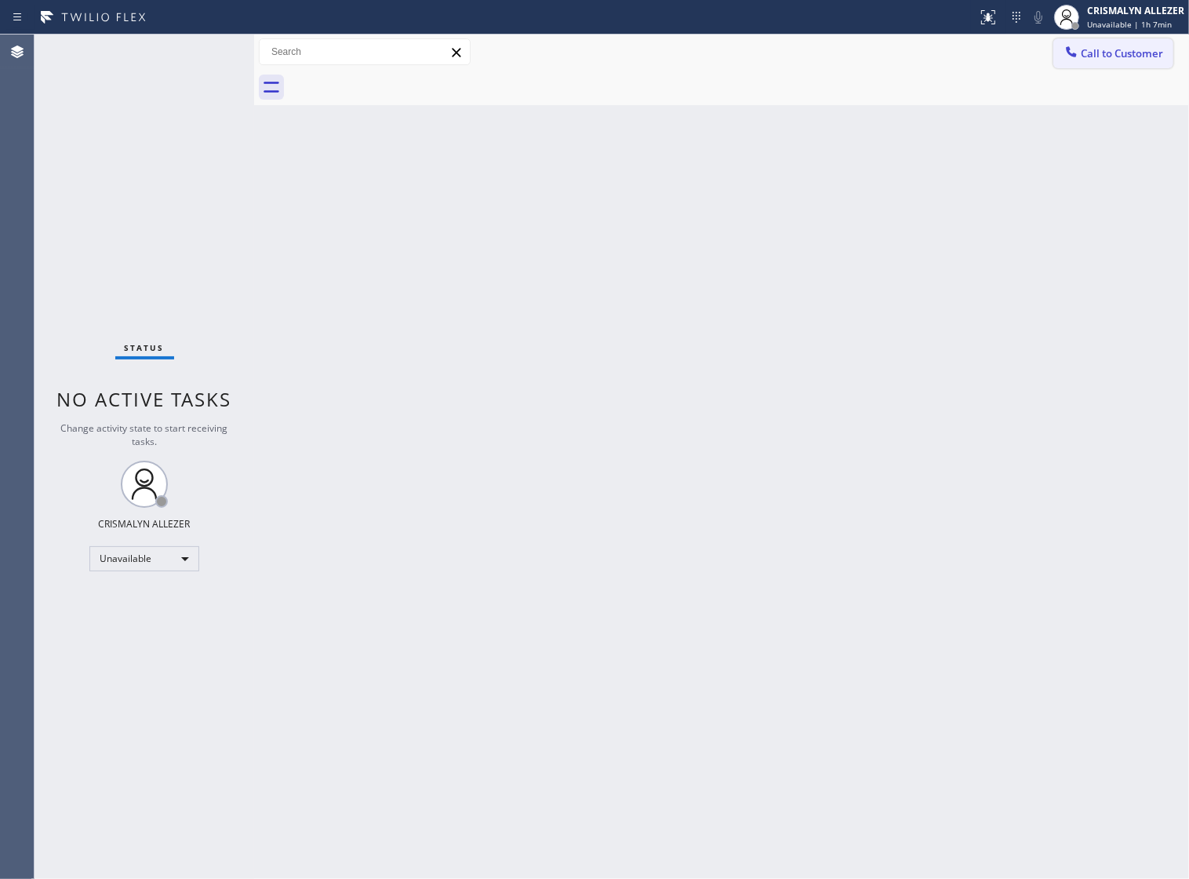
click at [1087, 53] on span "Call to Customer" at bounding box center [1122, 53] width 82 height 14
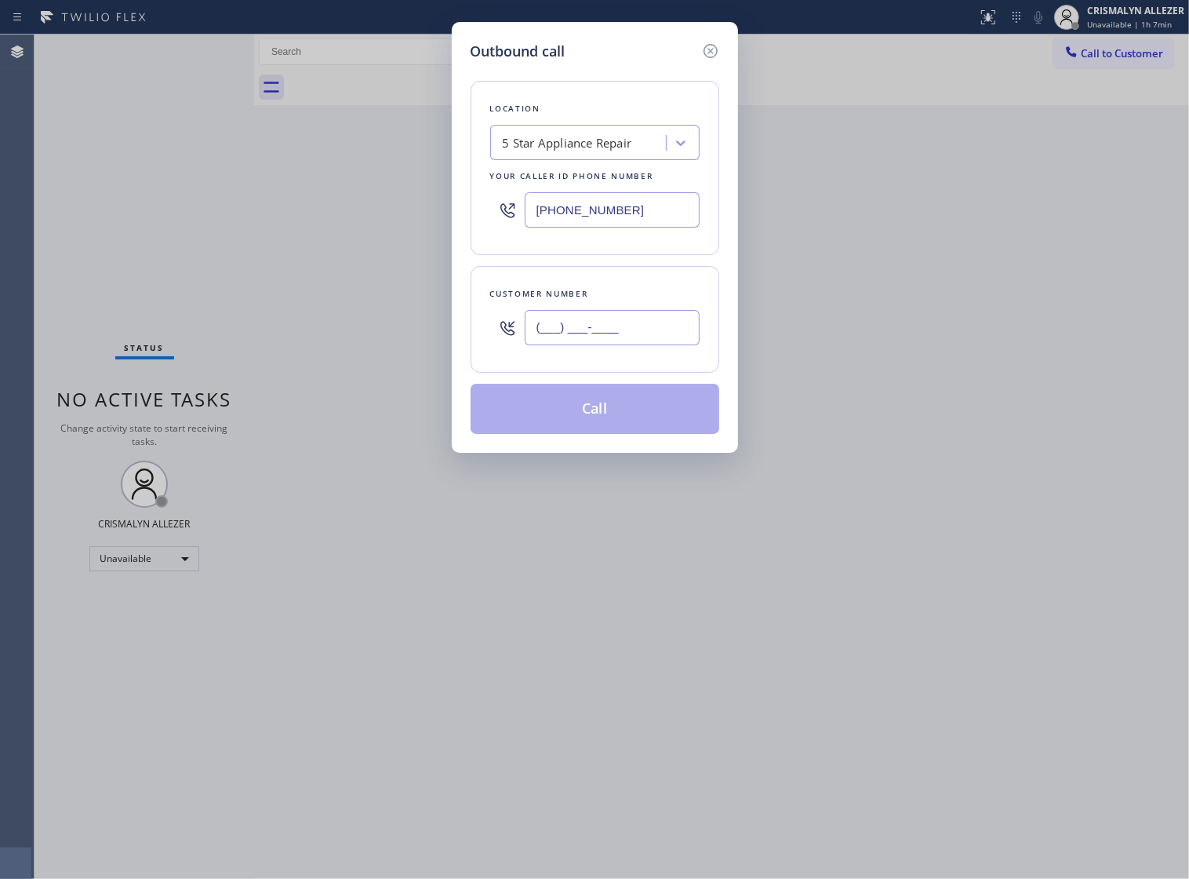
click at [649, 342] on input "(___) ___-____" at bounding box center [612, 327] width 175 height 35
paste input "949) 854-1192"
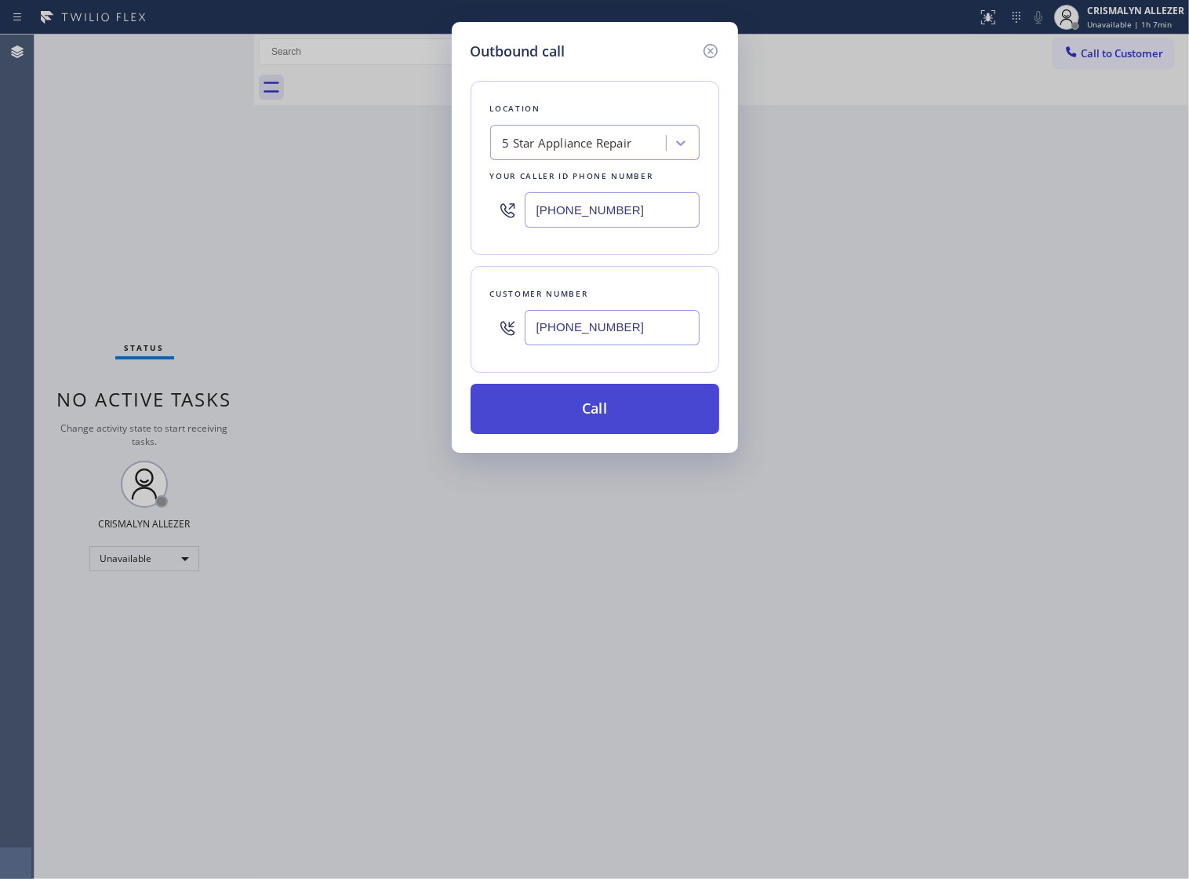
type input "[PHONE_NUMBER]"
click at [597, 424] on button "Call" at bounding box center [595, 409] width 249 height 50
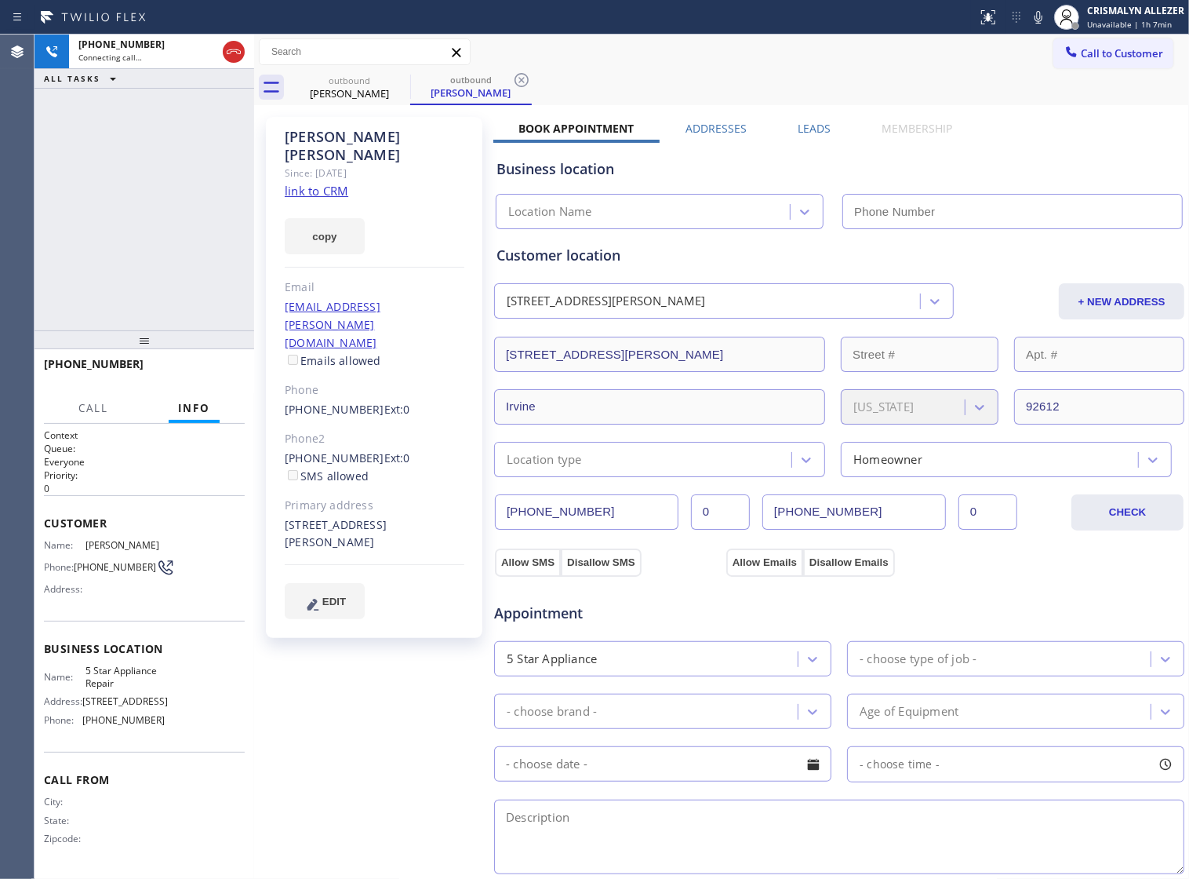
type input "[PHONE_NUMBER]"
click at [194, 467] on p "Everyone" at bounding box center [144, 461] width 201 height 13
click at [206, 375] on span "HANG UP" at bounding box center [208, 371] width 48 height 11
click at [206, 375] on span "COMPLETE" at bounding box center [205, 371] width 54 height 11
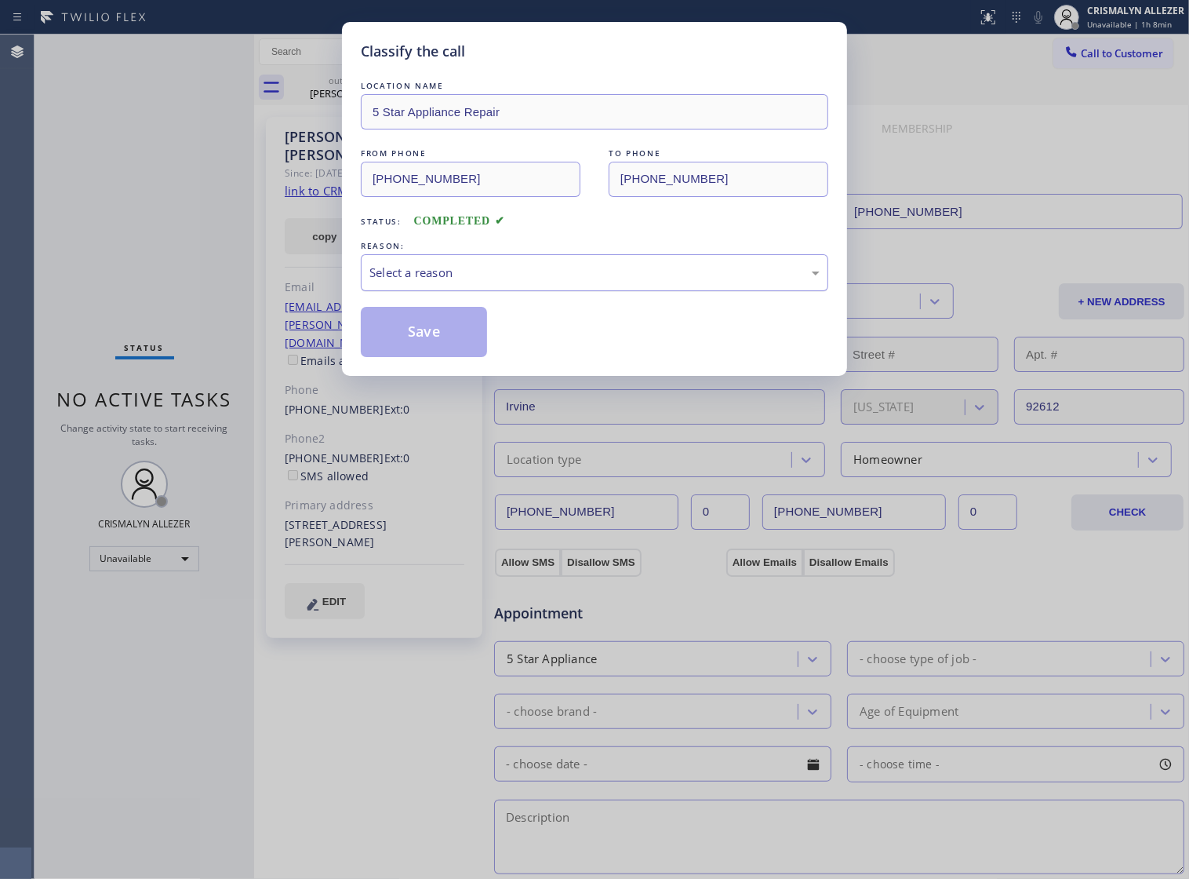
click at [581, 282] on div "Select a reason" at bounding box center [594, 273] width 450 height 18
click at [440, 355] on button "Save" at bounding box center [424, 332] width 126 height 50
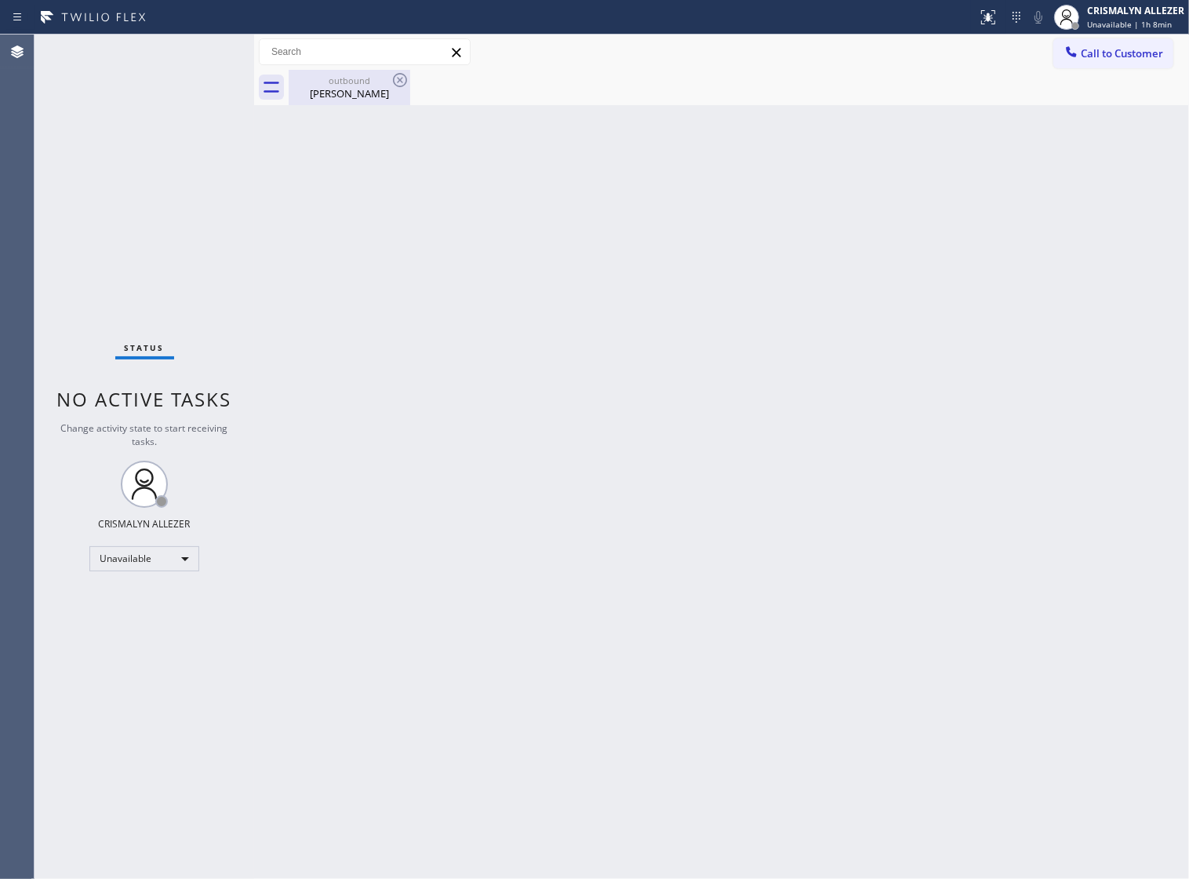
click at [323, 90] on div "Linda Haesler" at bounding box center [349, 93] width 118 height 14
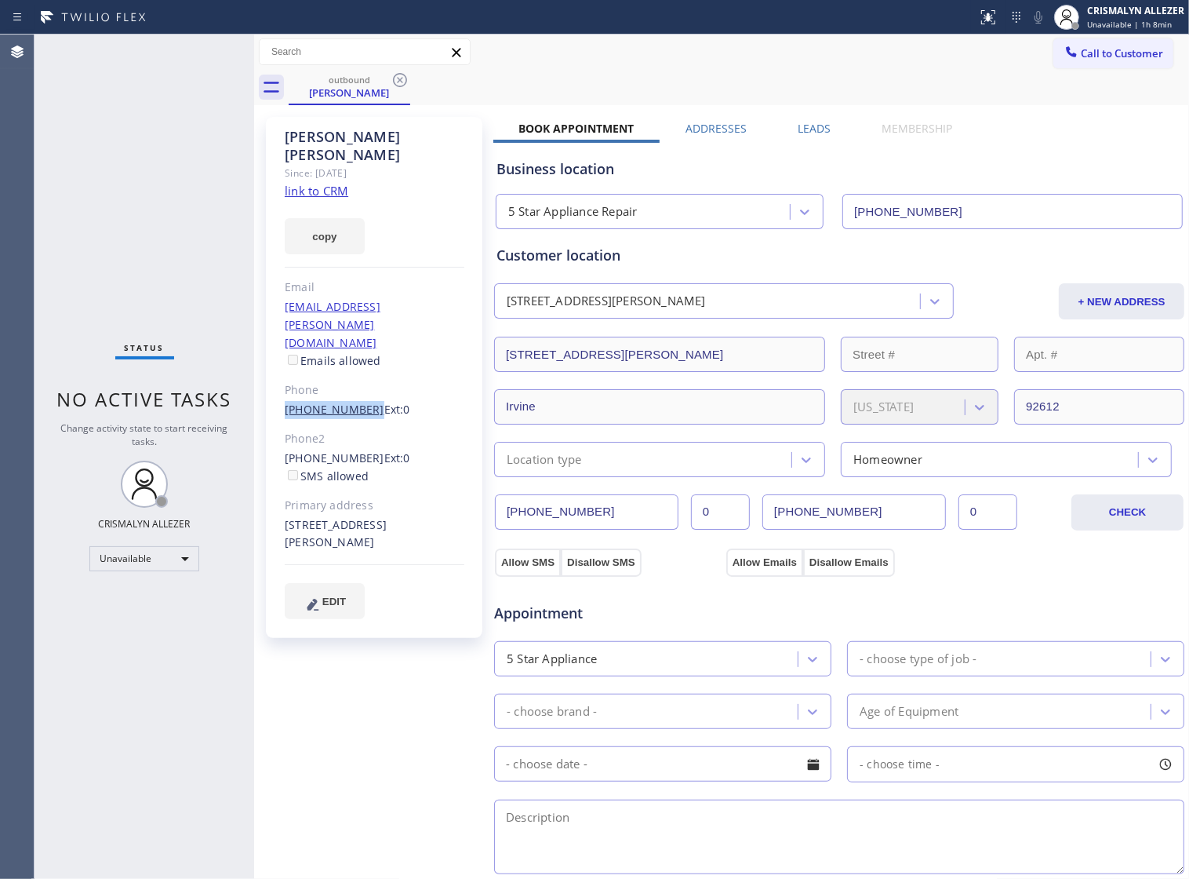
drag, startPoint x: 280, startPoint y: 354, endPoint x: 359, endPoint y: 359, distance: 79.4
click at [359, 359] on div "Linda Haesler Since: 20 may 2020 link to CRM copy Email lhaesler@cox.net Emails…" at bounding box center [374, 377] width 216 height 521
copy link "[PHONE_NUMBER]"
click at [390, 76] on div "outbound Linda Haesler" at bounding box center [350, 87] width 122 height 35
click at [396, 80] on icon at bounding box center [400, 80] width 19 height 19
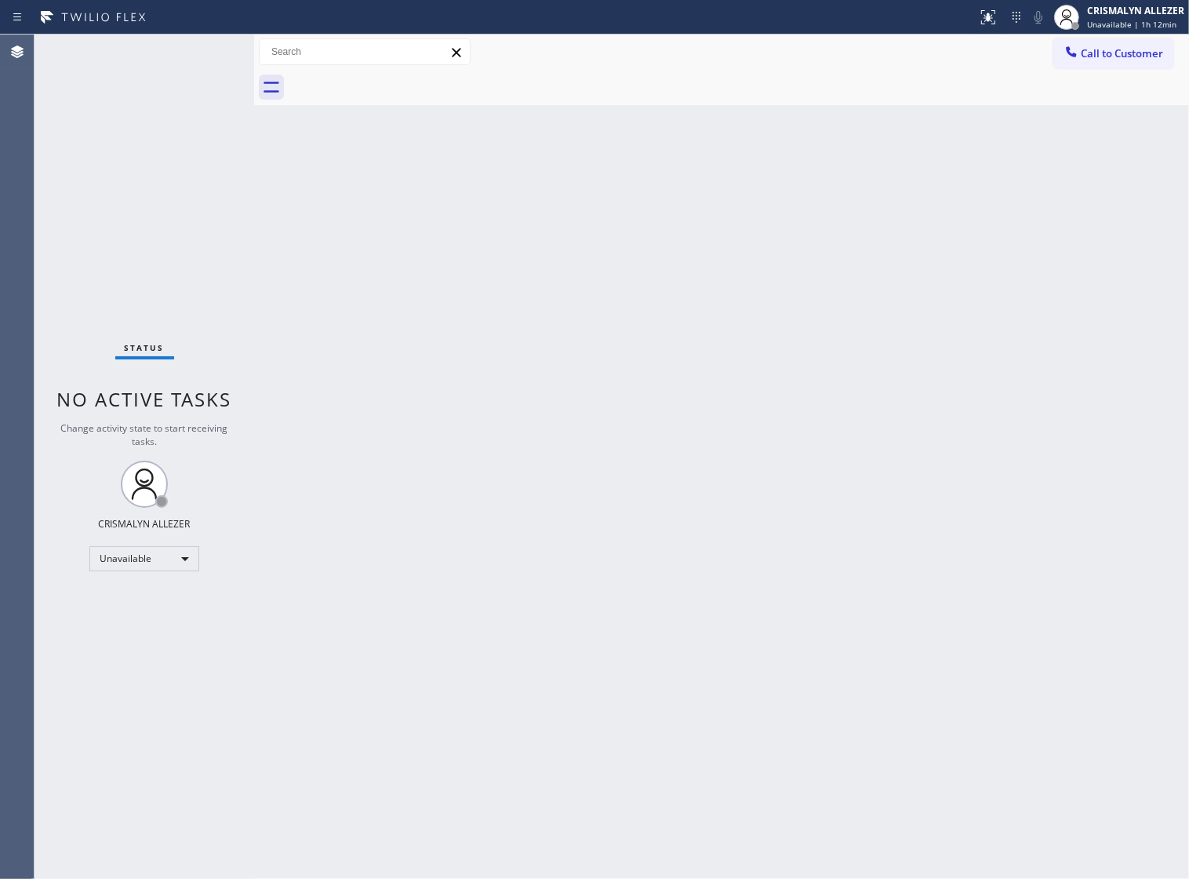
click at [1140, 53] on span "Call to Customer" at bounding box center [1122, 53] width 82 height 14
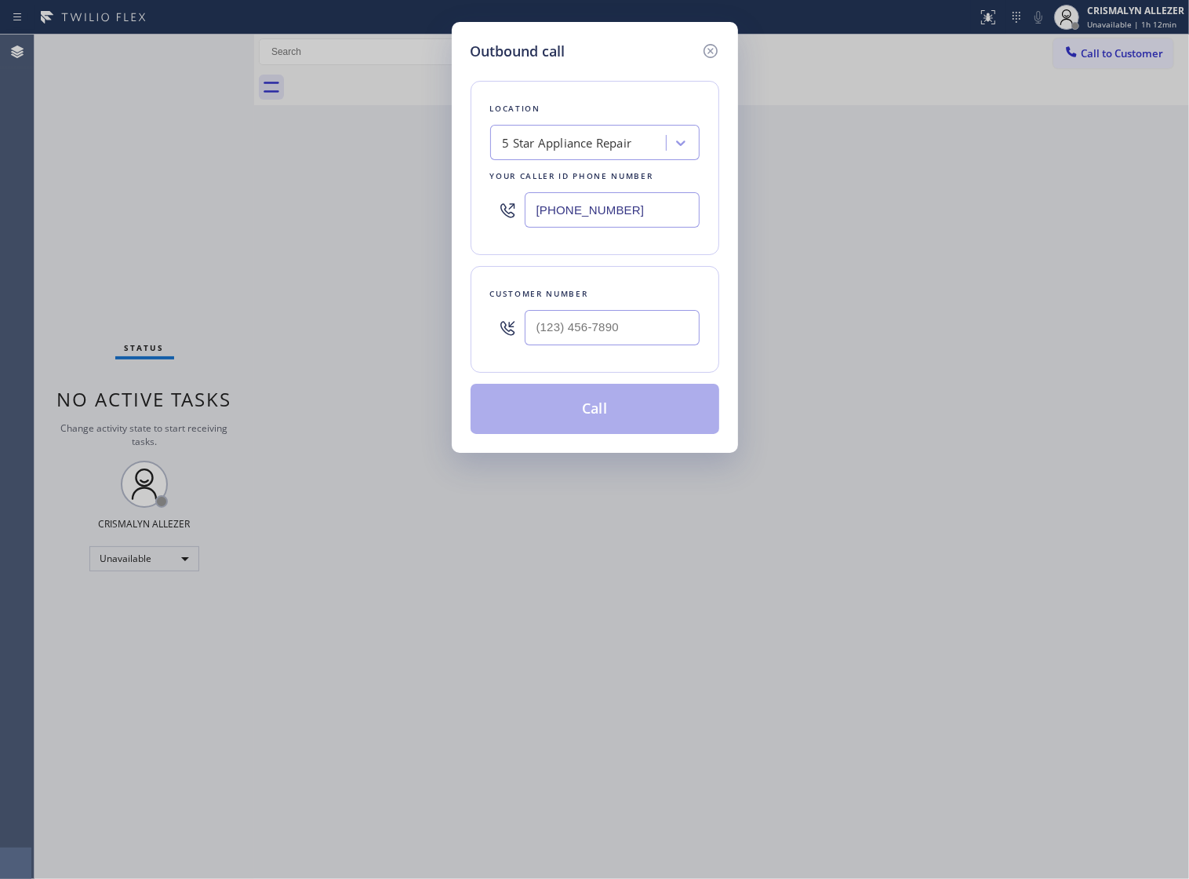
drag, startPoint x: 672, startPoint y: 217, endPoint x: 393, endPoint y: 233, distance: 279.7
click at [393, 233] on div "Outbound call Location 5 Star Appliance Repair Your caller id phone number [PHO…" at bounding box center [594, 439] width 1189 height 879
paste input "88) 553-8605"
type input "[PHONE_NUMBER]"
click at [641, 345] on input "(___) ___-____" at bounding box center [612, 327] width 175 height 35
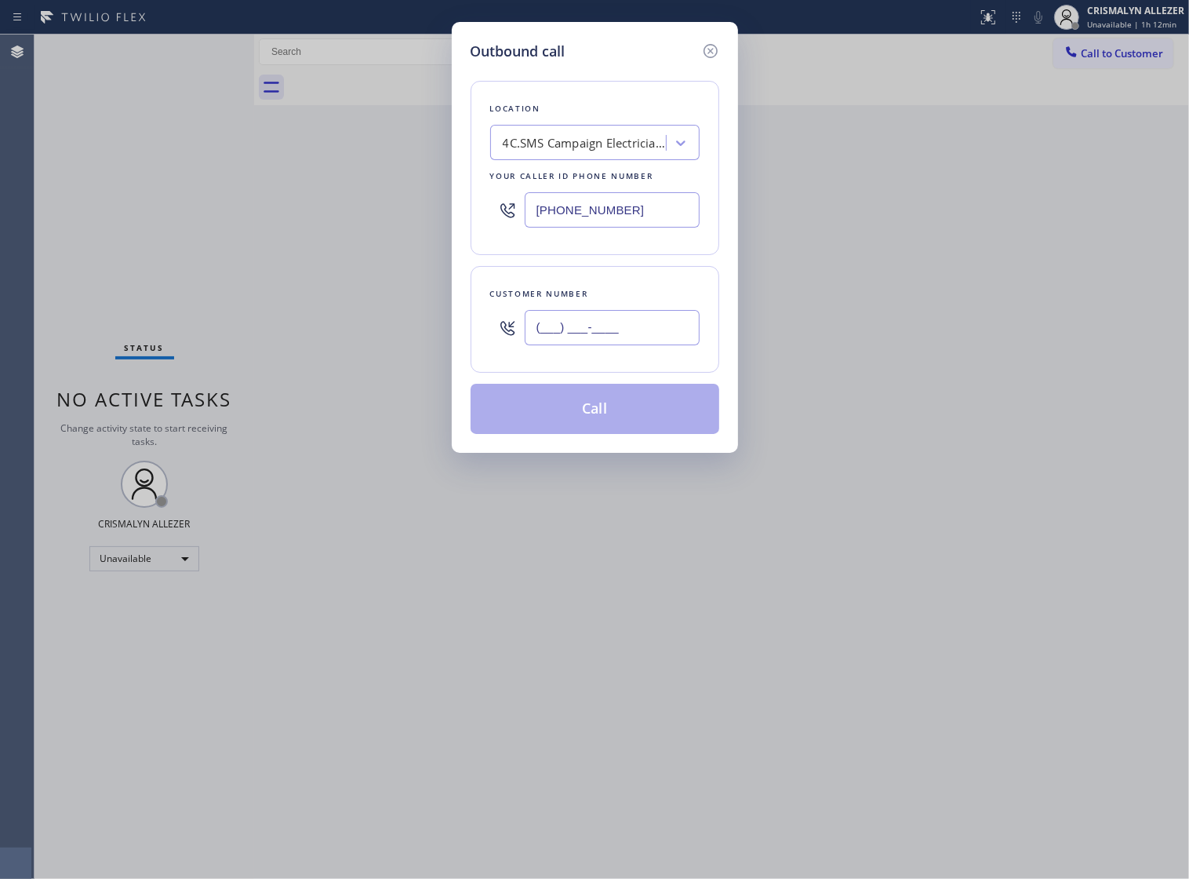
paste input "949) 303-8478"
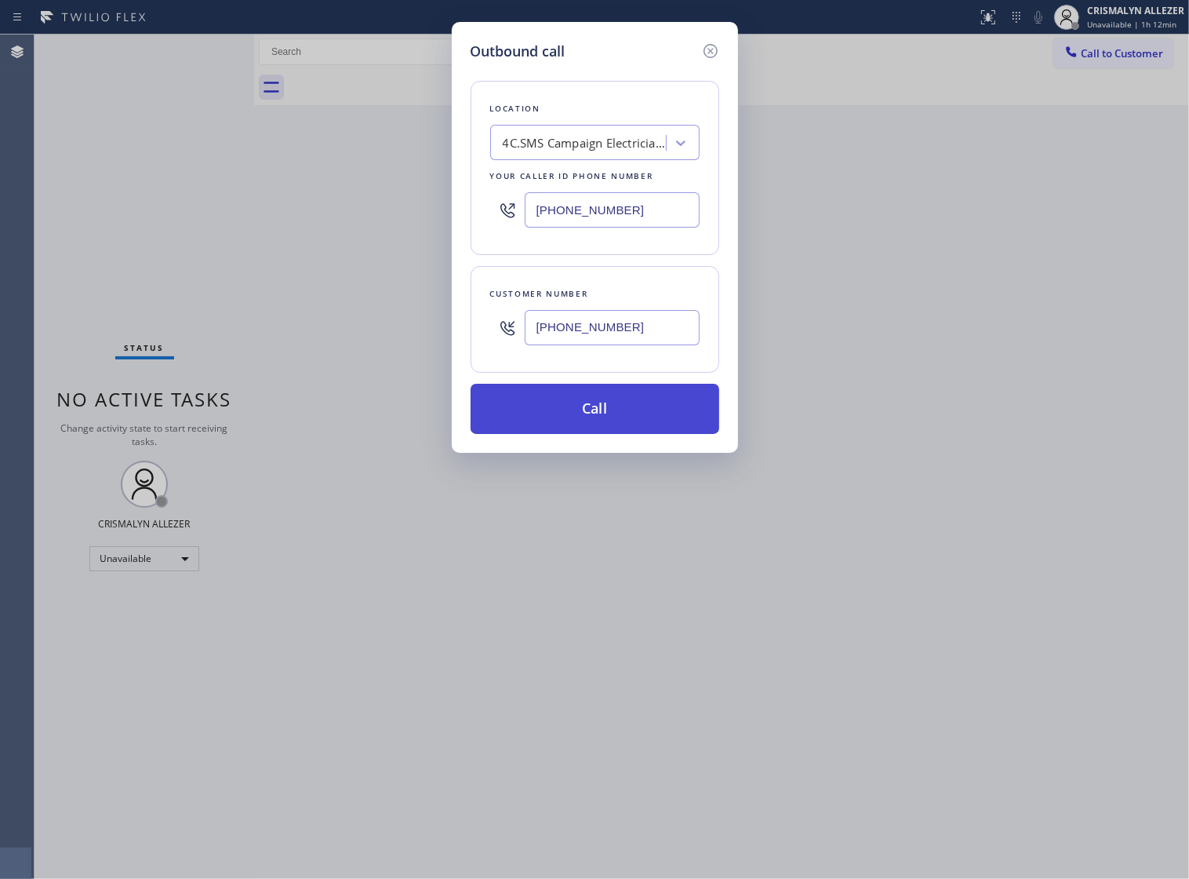
type input "[PHONE_NUMBER]"
click at [600, 424] on button "Call" at bounding box center [595, 409] width 249 height 50
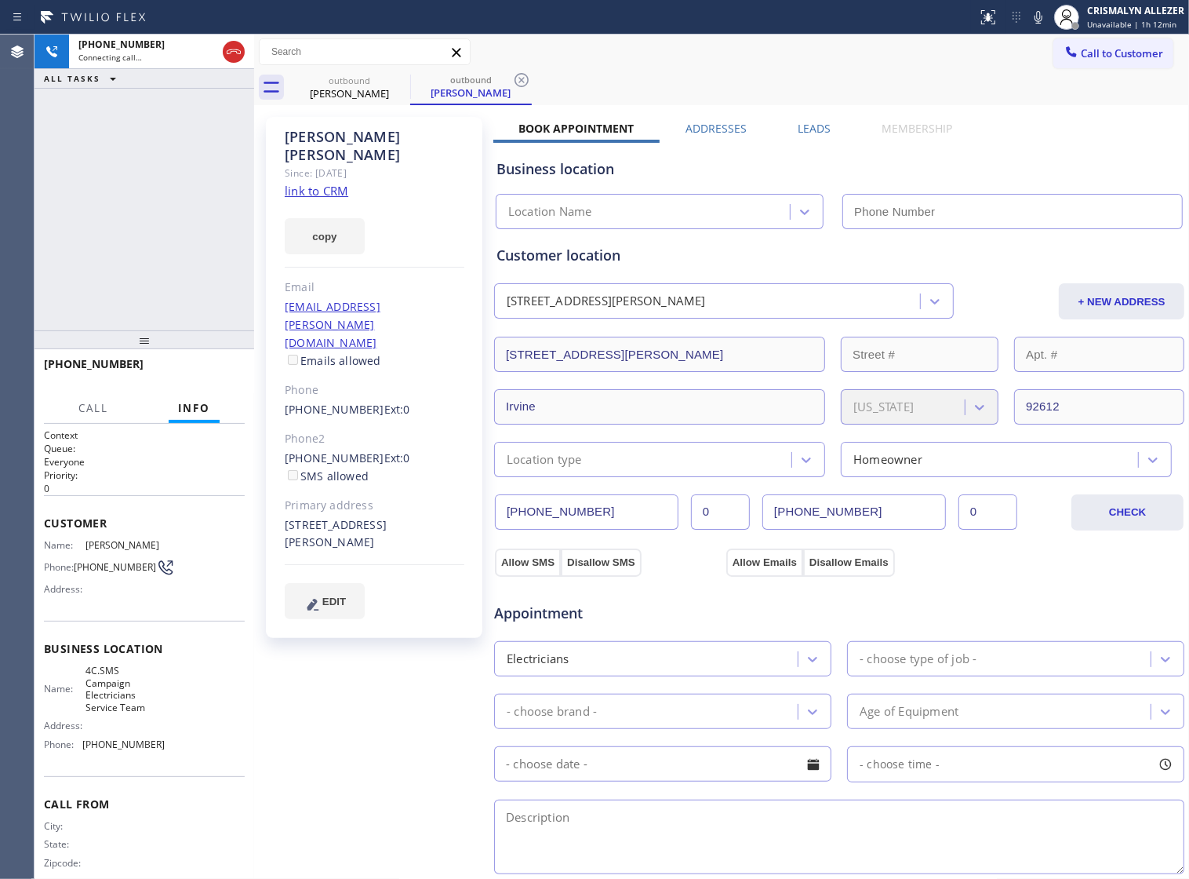
type input "[PHONE_NUMBER]"
click at [198, 377] on span "HANG UP" at bounding box center [208, 371] width 48 height 11
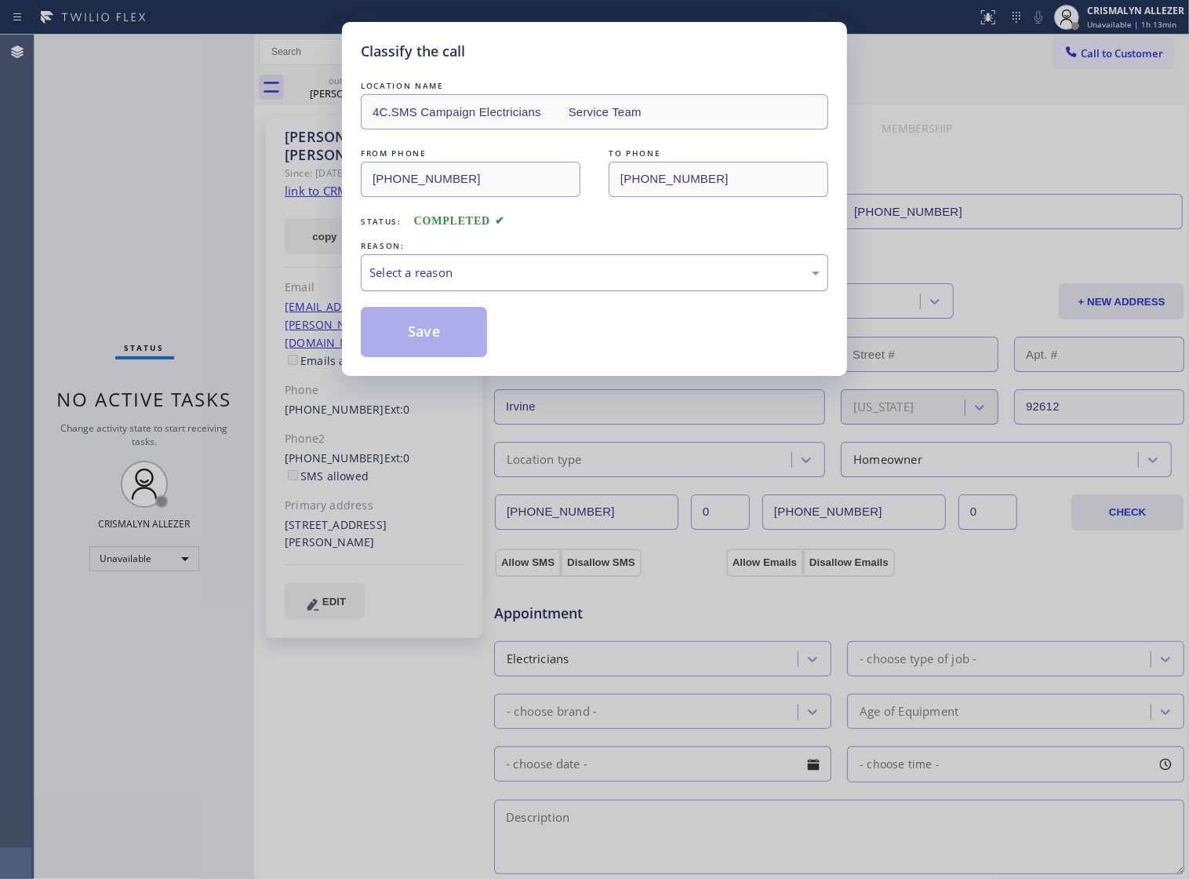
click at [592, 282] on div "Select a reason" at bounding box center [594, 273] width 450 height 18
click at [401, 355] on button "Save" at bounding box center [424, 332] width 126 height 50
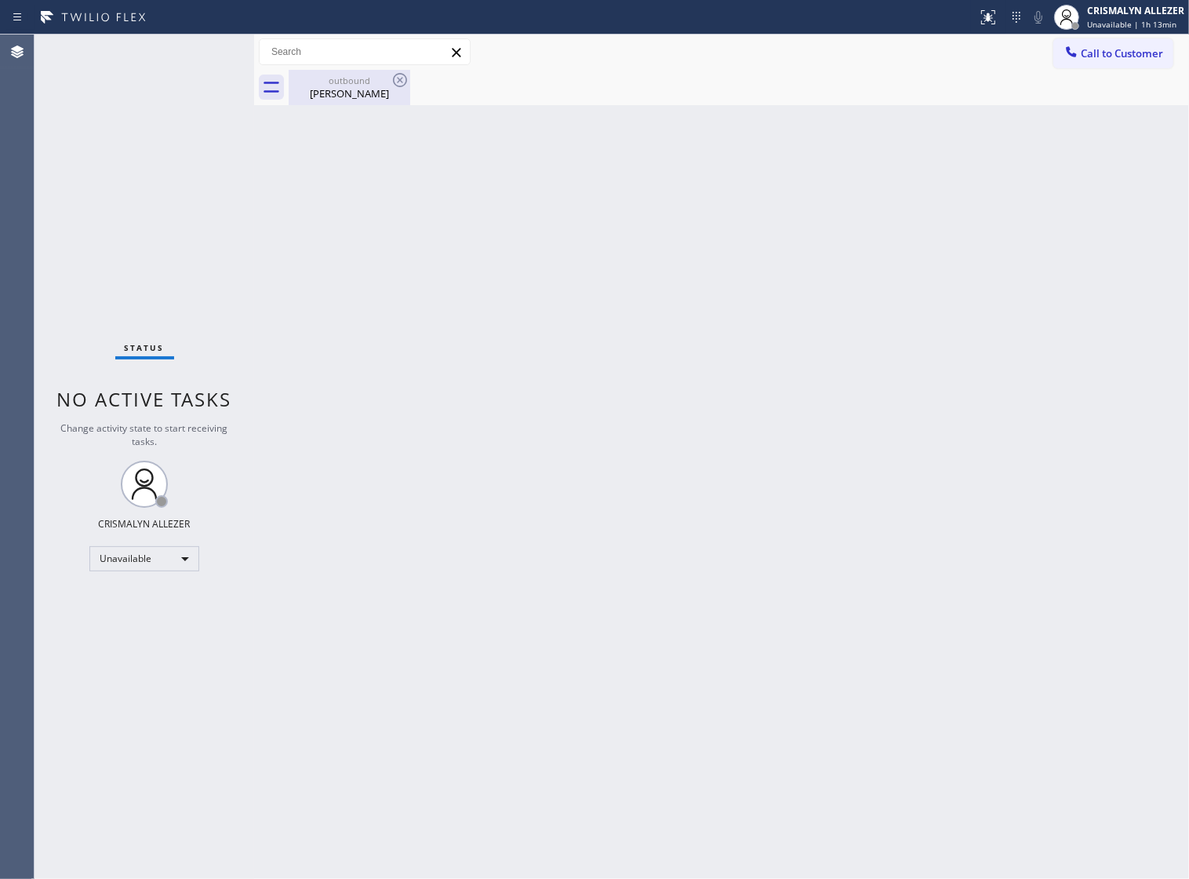
click at [350, 96] on div "Linda Haesler" at bounding box center [349, 93] width 118 height 14
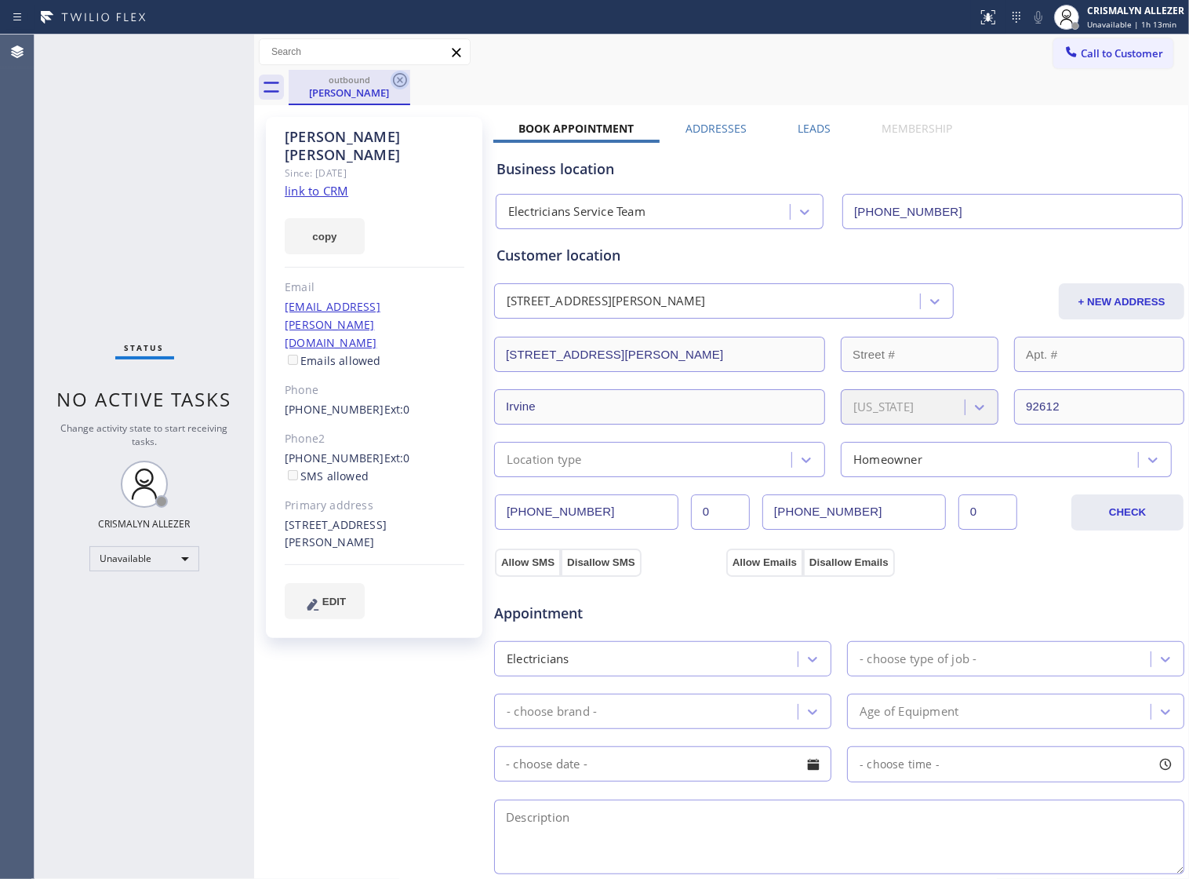
click at [398, 78] on icon at bounding box center [400, 80] width 14 height 14
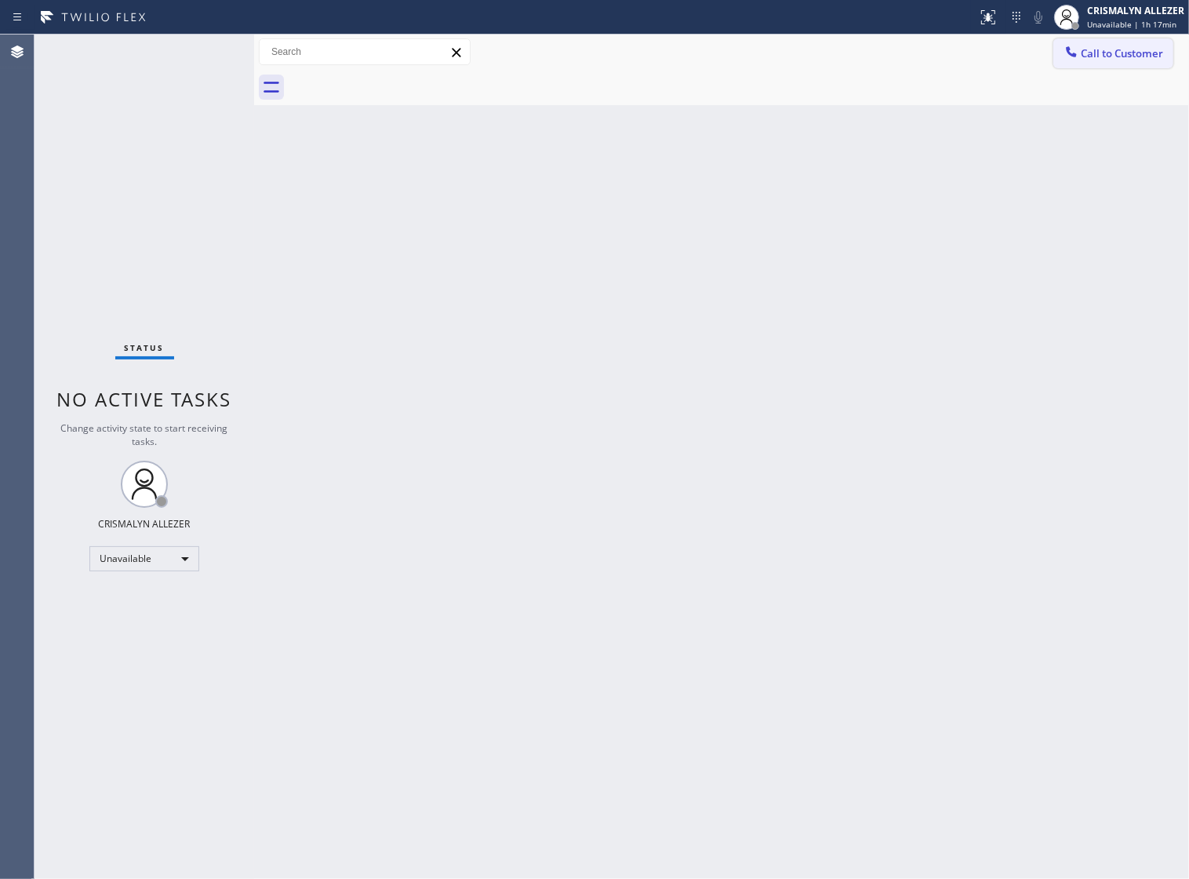
click at [1136, 53] on span "Call to Customer" at bounding box center [1122, 53] width 82 height 14
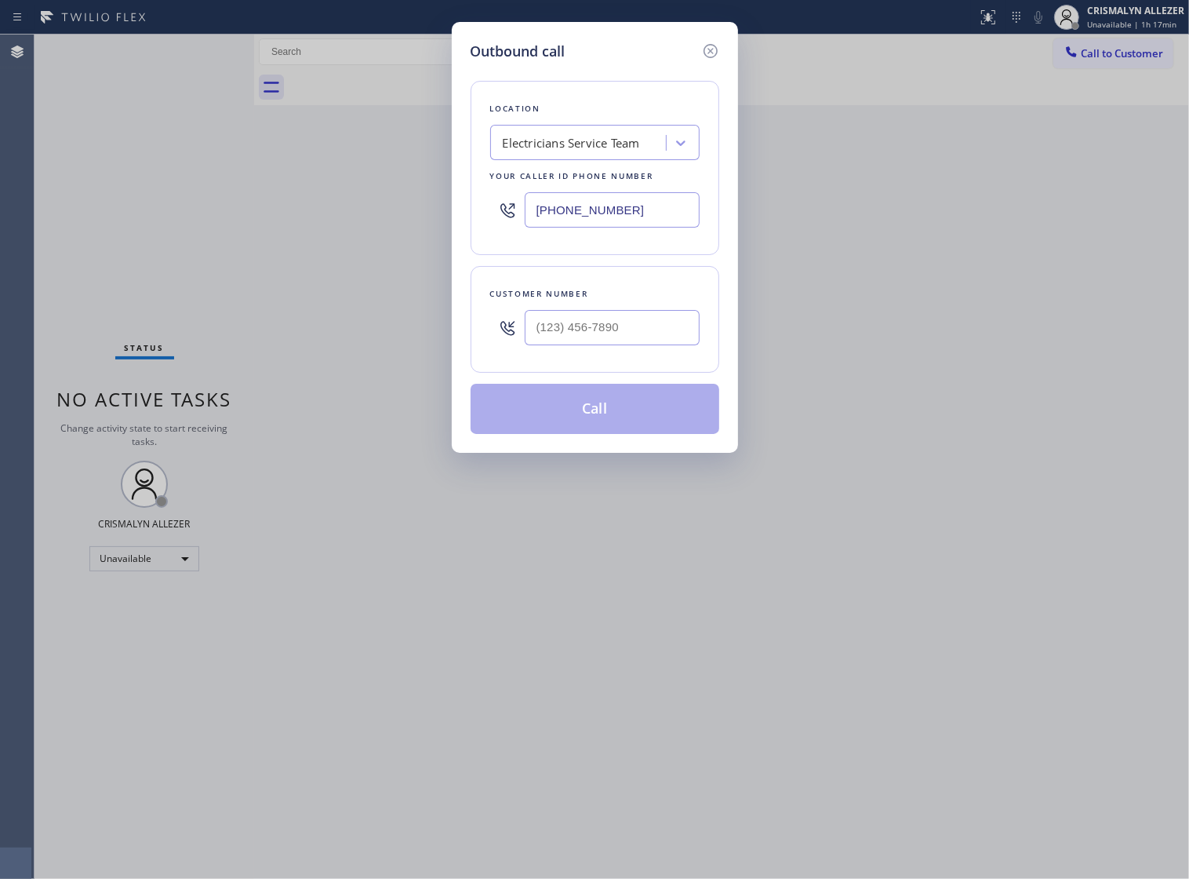
drag, startPoint x: 660, startPoint y: 226, endPoint x: 337, endPoint y: 257, distance: 324.7
click at [338, 257] on div "Outbound call Location Electricians Service Team Your caller id phone number (8…" at bounding box center [594, 439] width 1189 height 879
paste input "786) 971-2903"
type input "[PHONE_NUMBER]"
click at [653, 336] on input "(___) ___-____" at bounding box center [612, 327] width 175 height 35
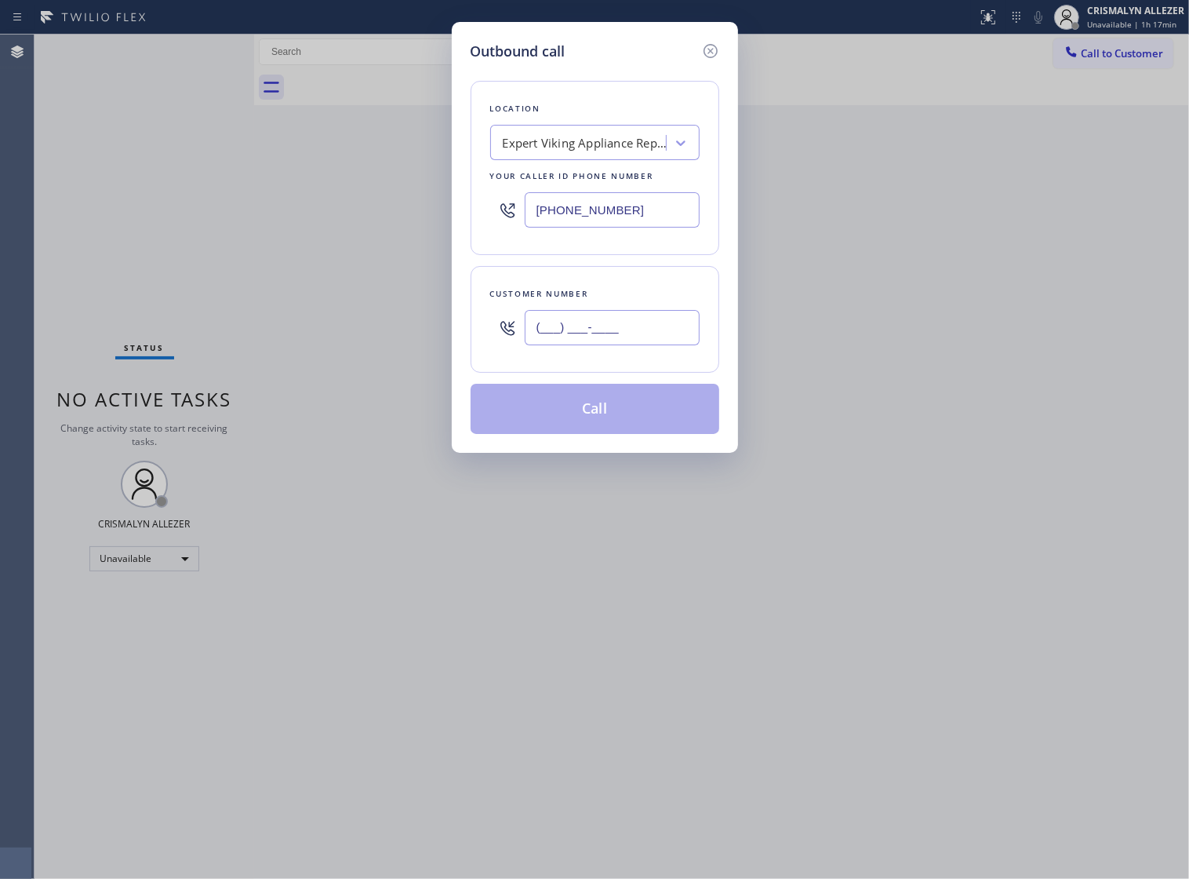
paste input "305) 970-3832"
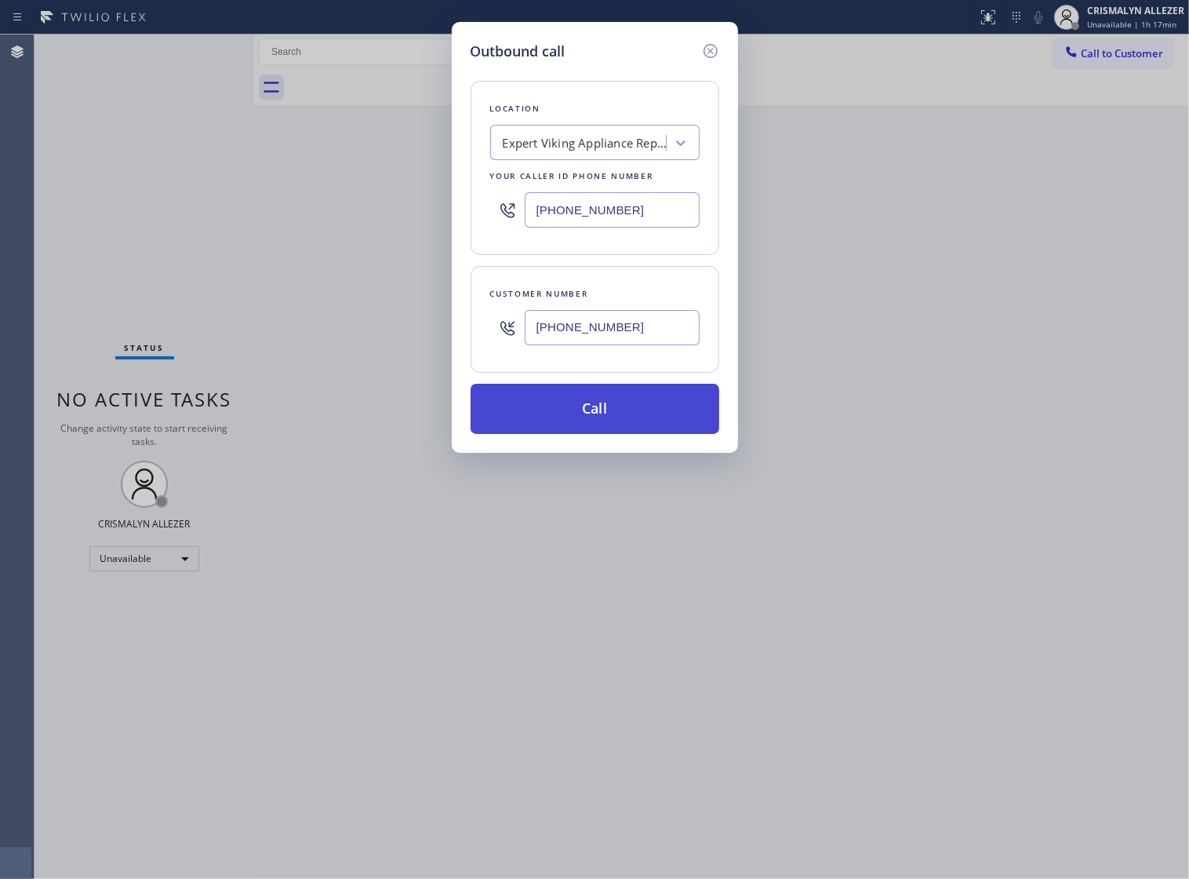
type input "[PHONE_NUMBER]"
click at [597, 434] on button "Call" at bounding box center [595, 409] width 249 height 50
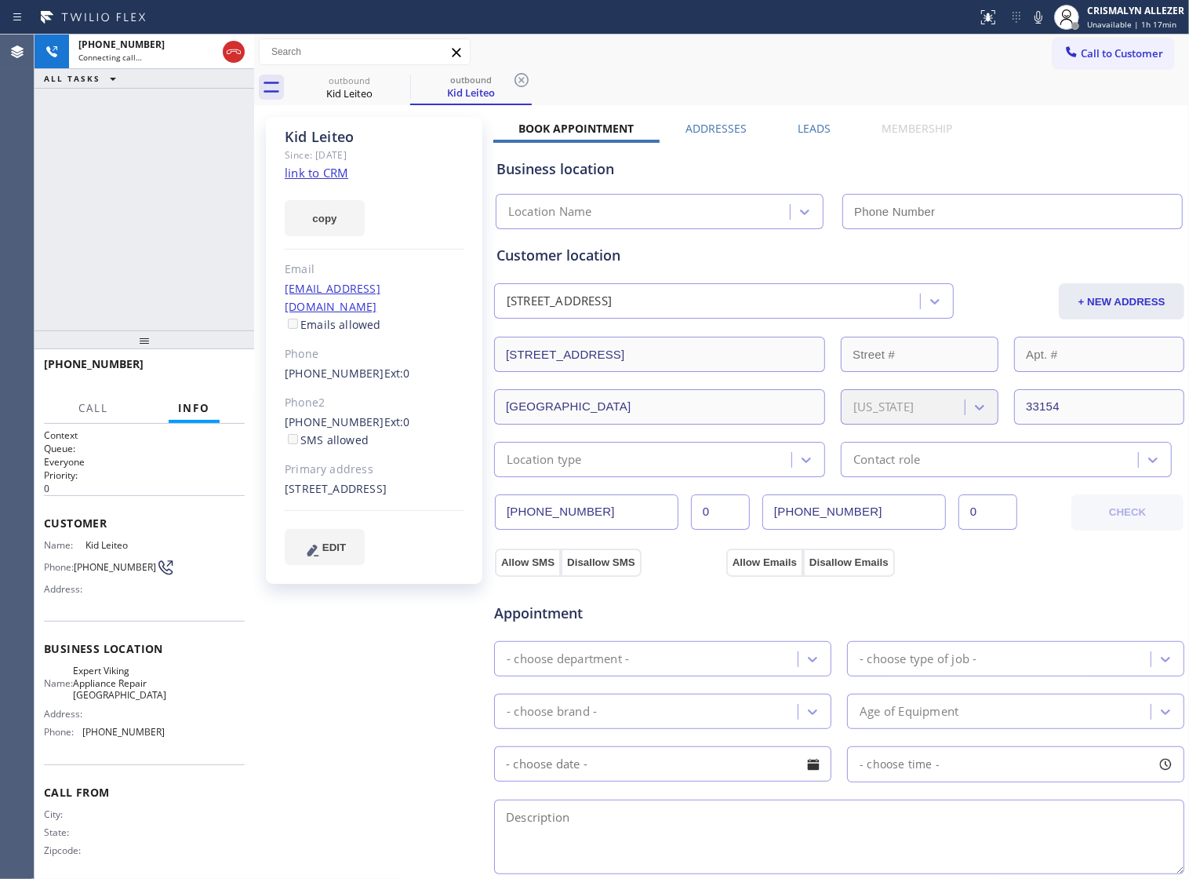
click at [326, 177] on link "link to CRM" at bounding box center [317, 173] width 64 height 16
type input "[PHONE_NUMBER]"
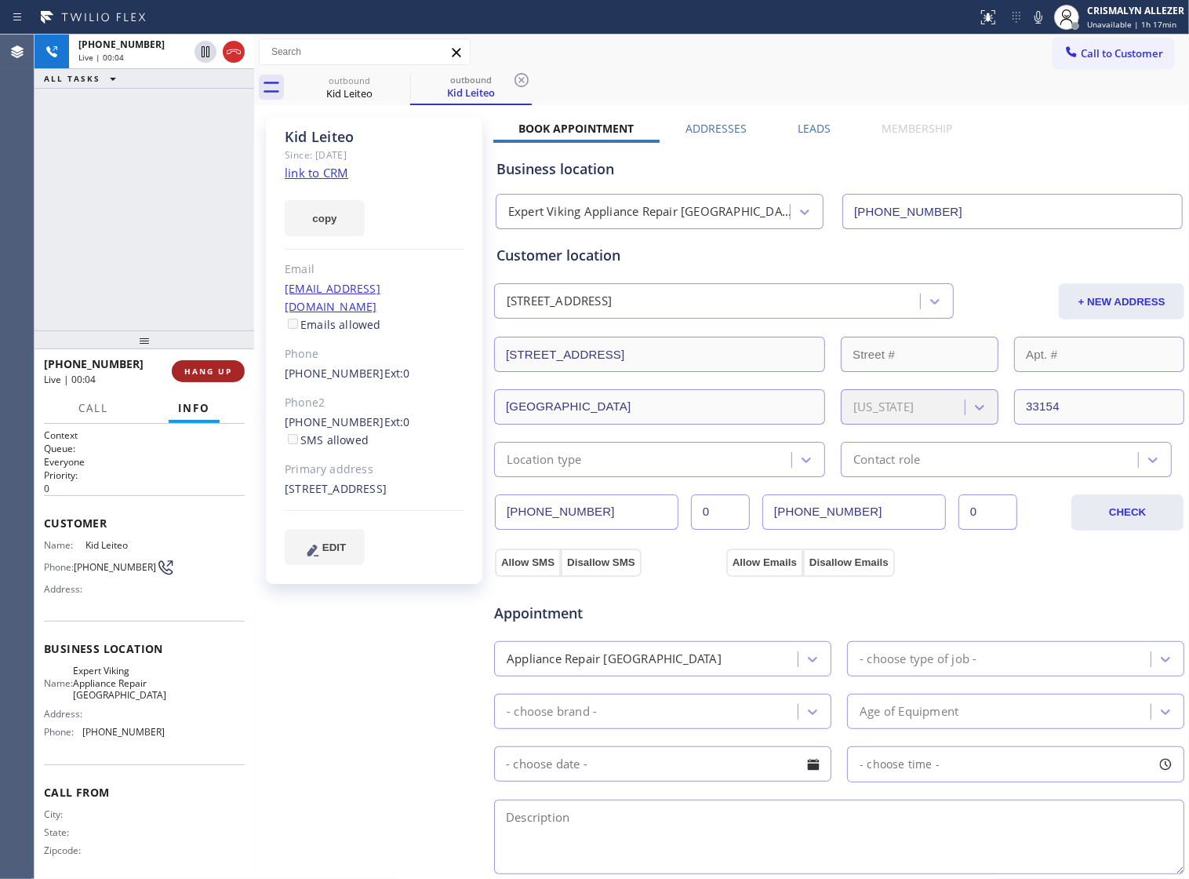
click at [189, 366] on span "HANG UP" at bounding box center [208, 371] width 48 height 11
click at [189, 371] on span "HANG UP" at bounding box center [208, 371] width 48 height 11
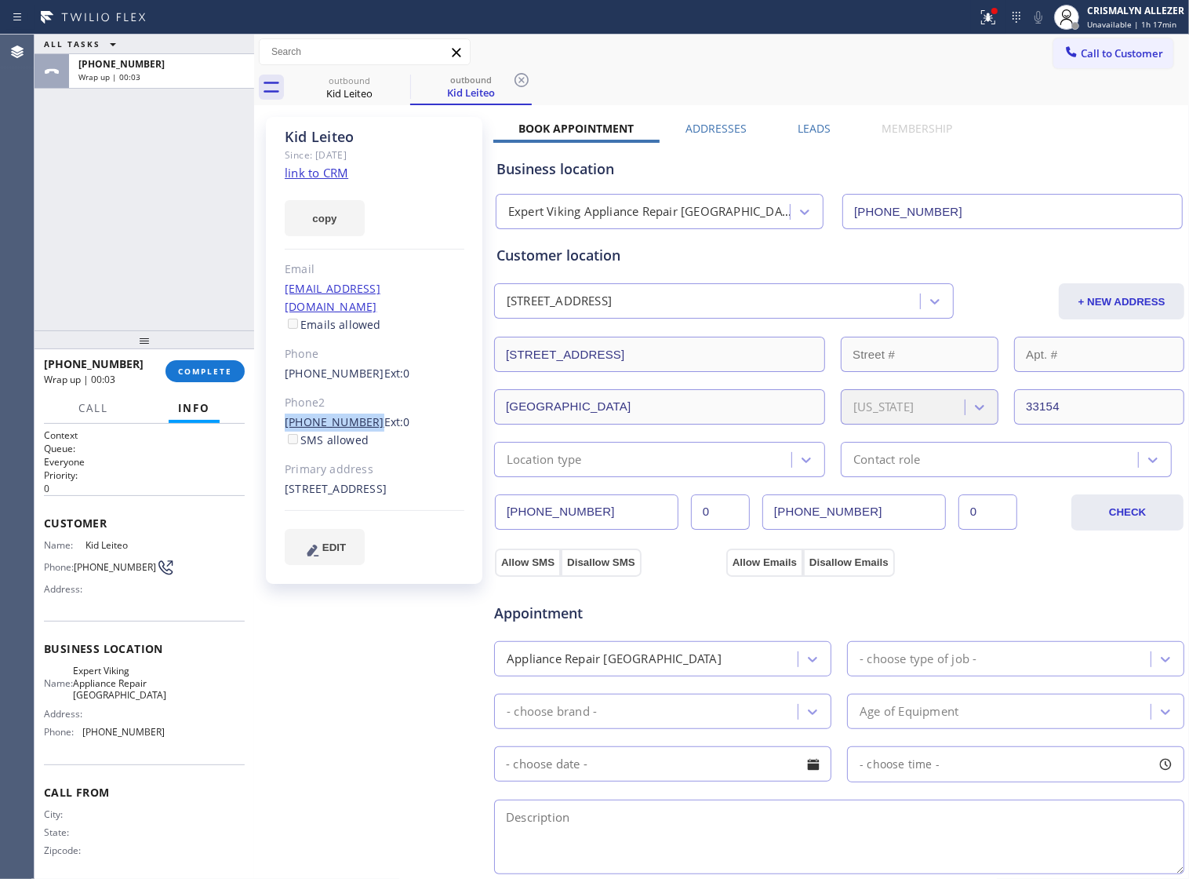
drag, startPoint x: 296, startPoint y: 402, endPoint x: 359, endPoint y: 401, distance: 63.5
click at [359, 401] on div "Kid Leiteo Since: 20 may 2020 link to CRM copy Email kidleita@hotmail.com Email…" at bounding box center [374, 350] width 216 height 467
copy link "[PHONE_NUMBER]"
click at [209, 360] on button "COMPLETE" at bounding box center [205, 371] width 79 height 22
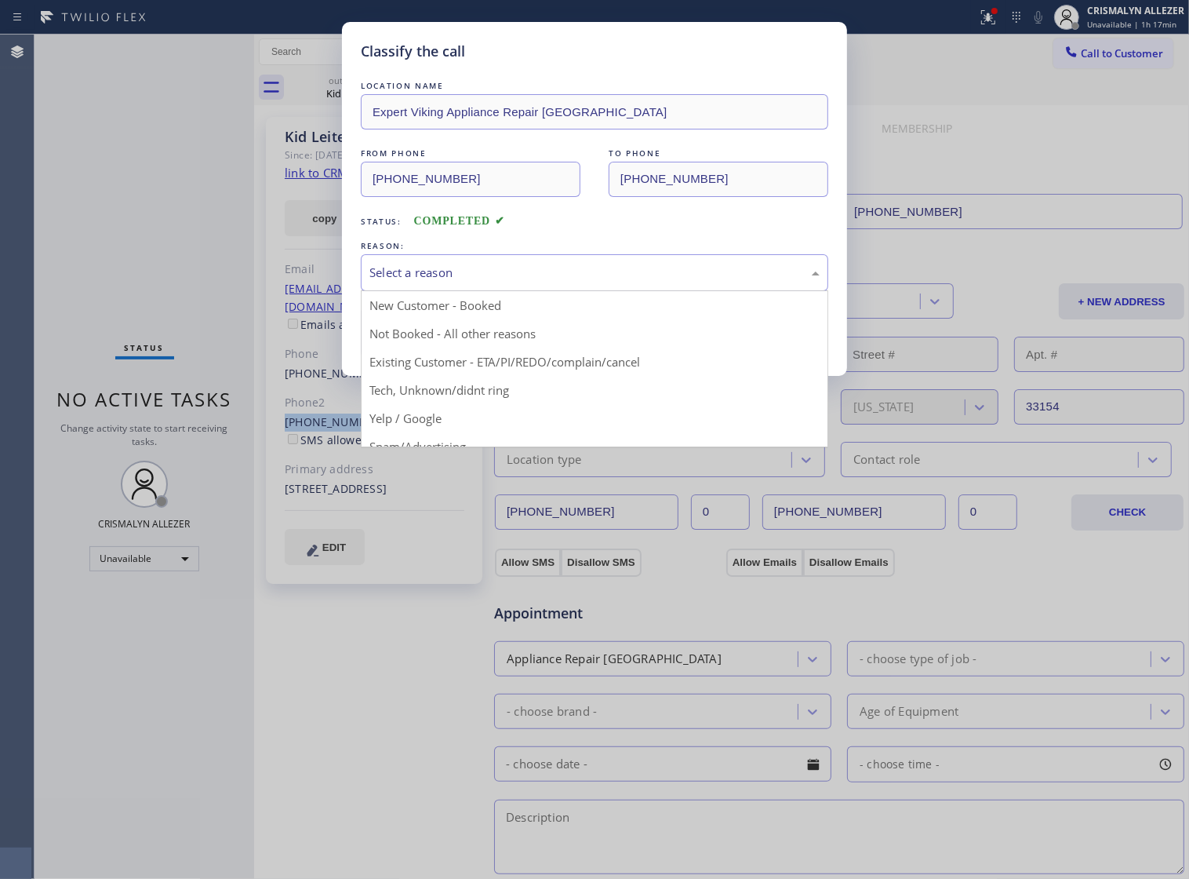
click at [715, 291] on div "Select a reason" at bounding box center [595, 272] width 468 height 37
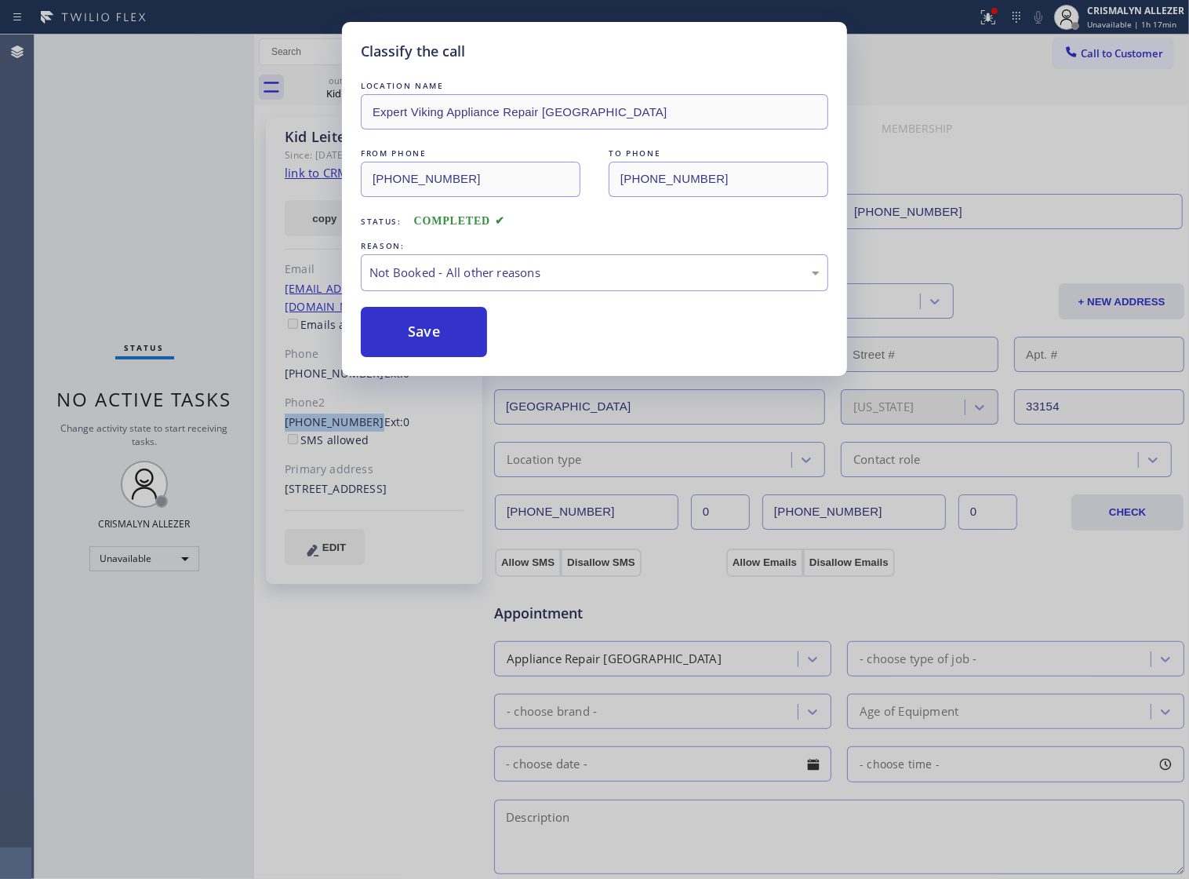
click at [440, 342] on button "Save" at bounding box center [424, 332] width 126 height 50
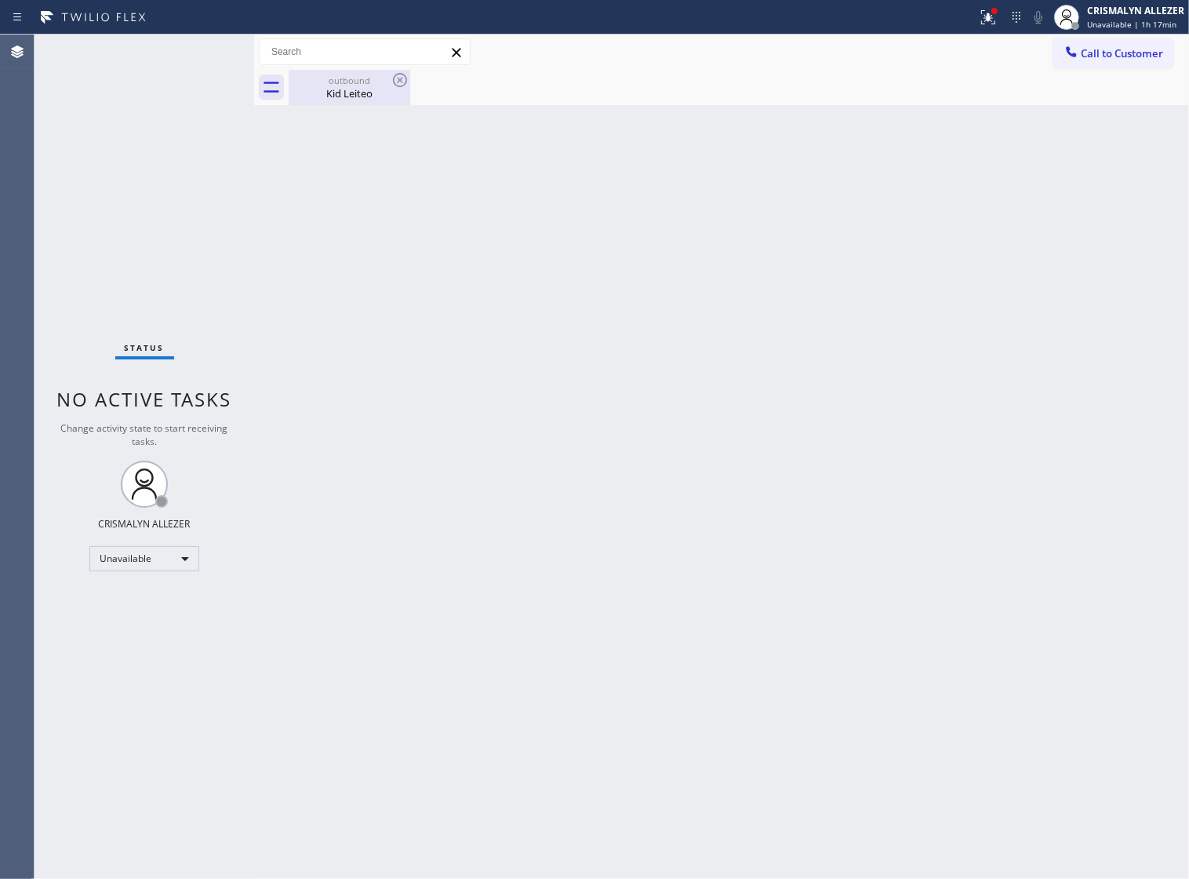
click at [349, 100] on div "Kid Leiteo" at bounding box center [349, 93] width 118 height 14
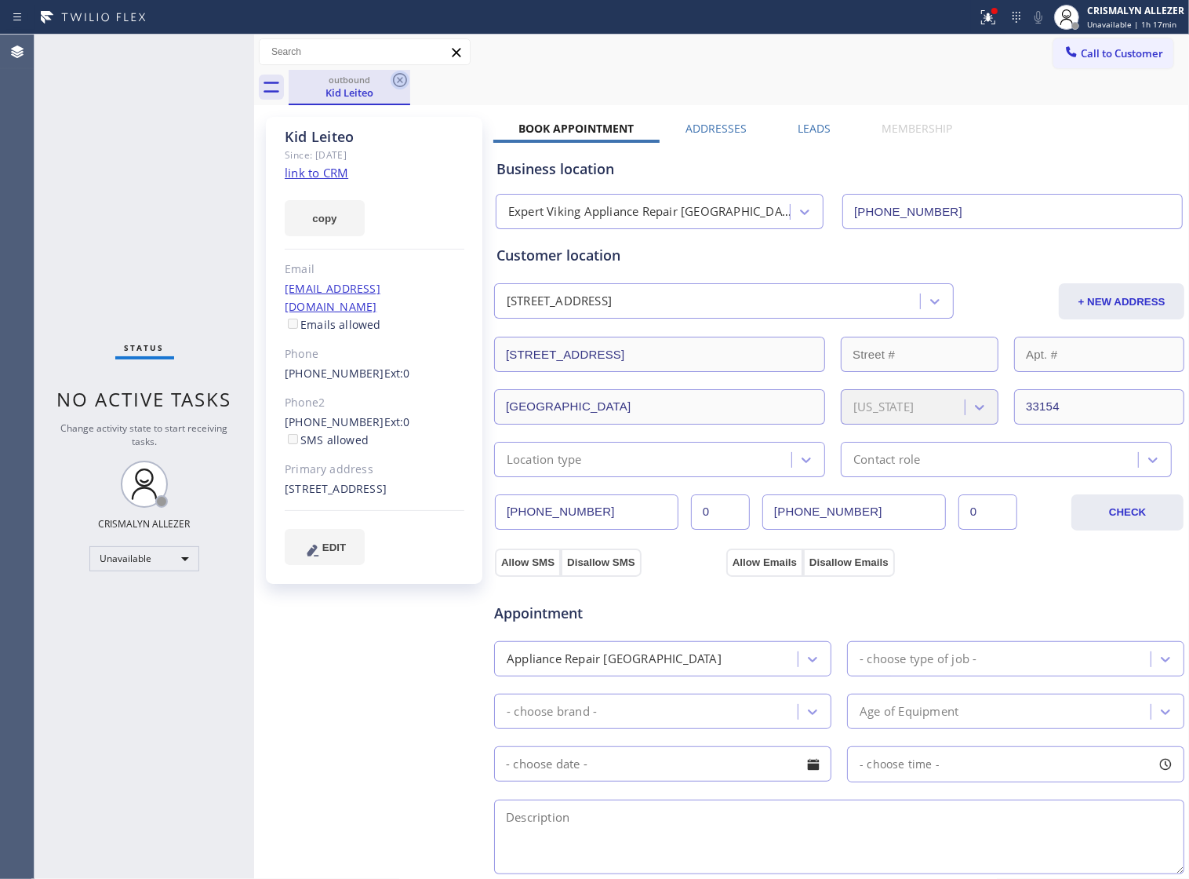
click at [395, 81] on icon at bounding box center [400, 80] width 19 height 19
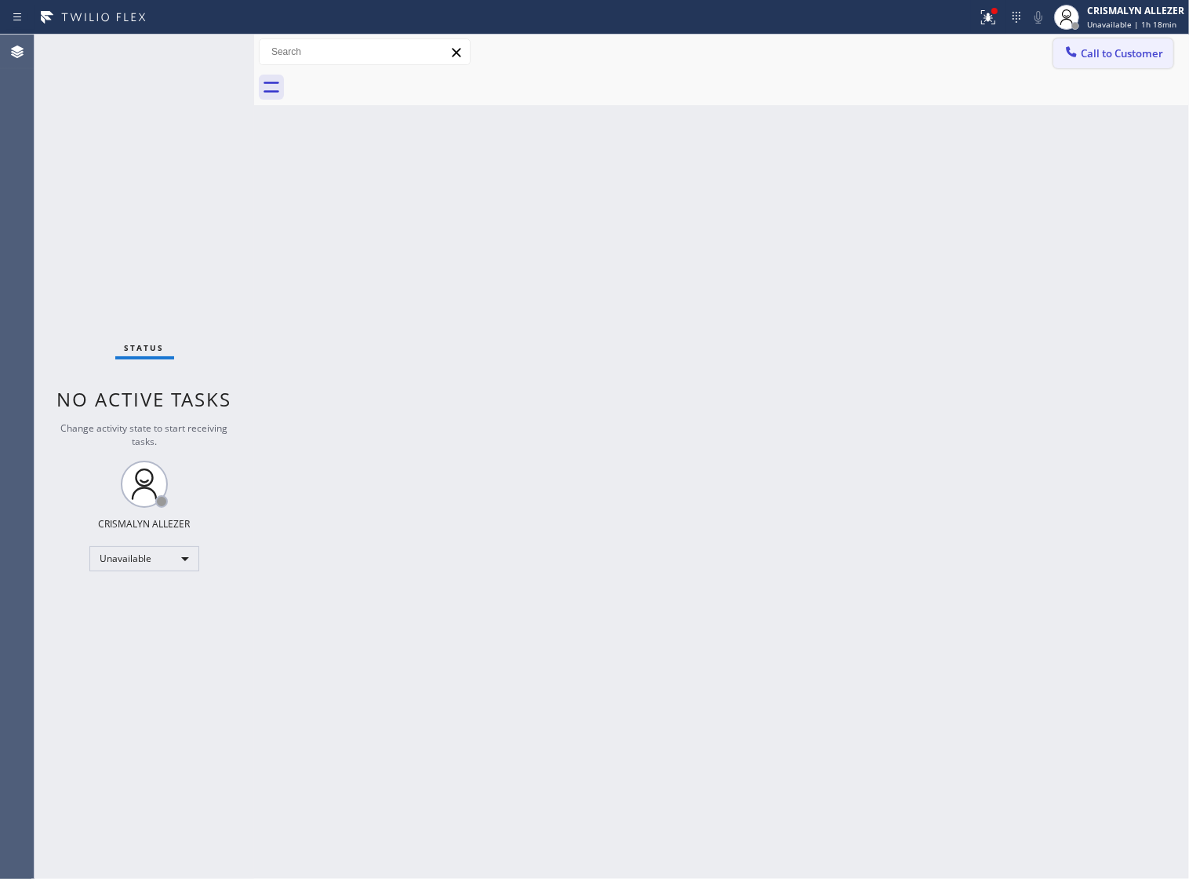
click at [1092, 53] on span "Call to Customer" at bounding box center [1122, 53] width 82 height 14
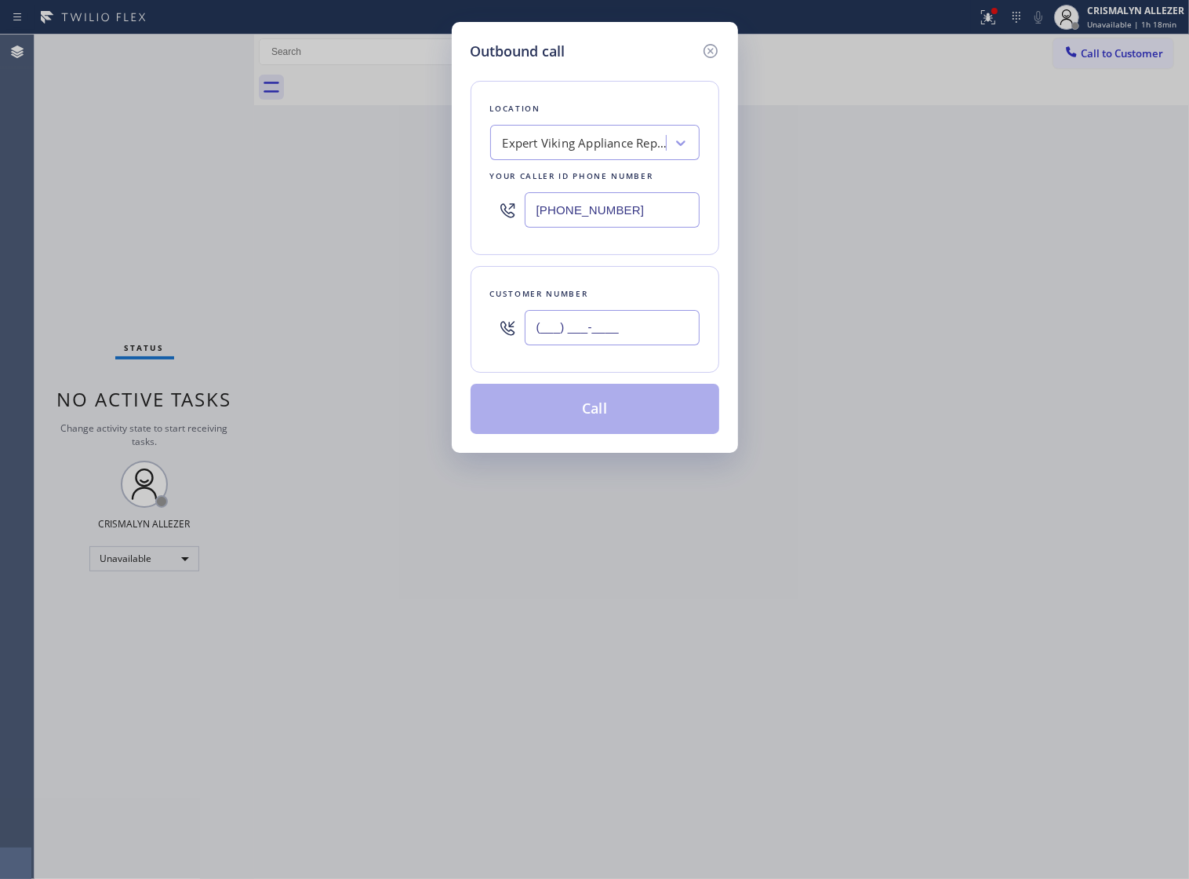
click at [665, 345] on input "(___) ___-____" at bounding box center [612, 327] width 175 height 35
paste input "334) 202-4575"
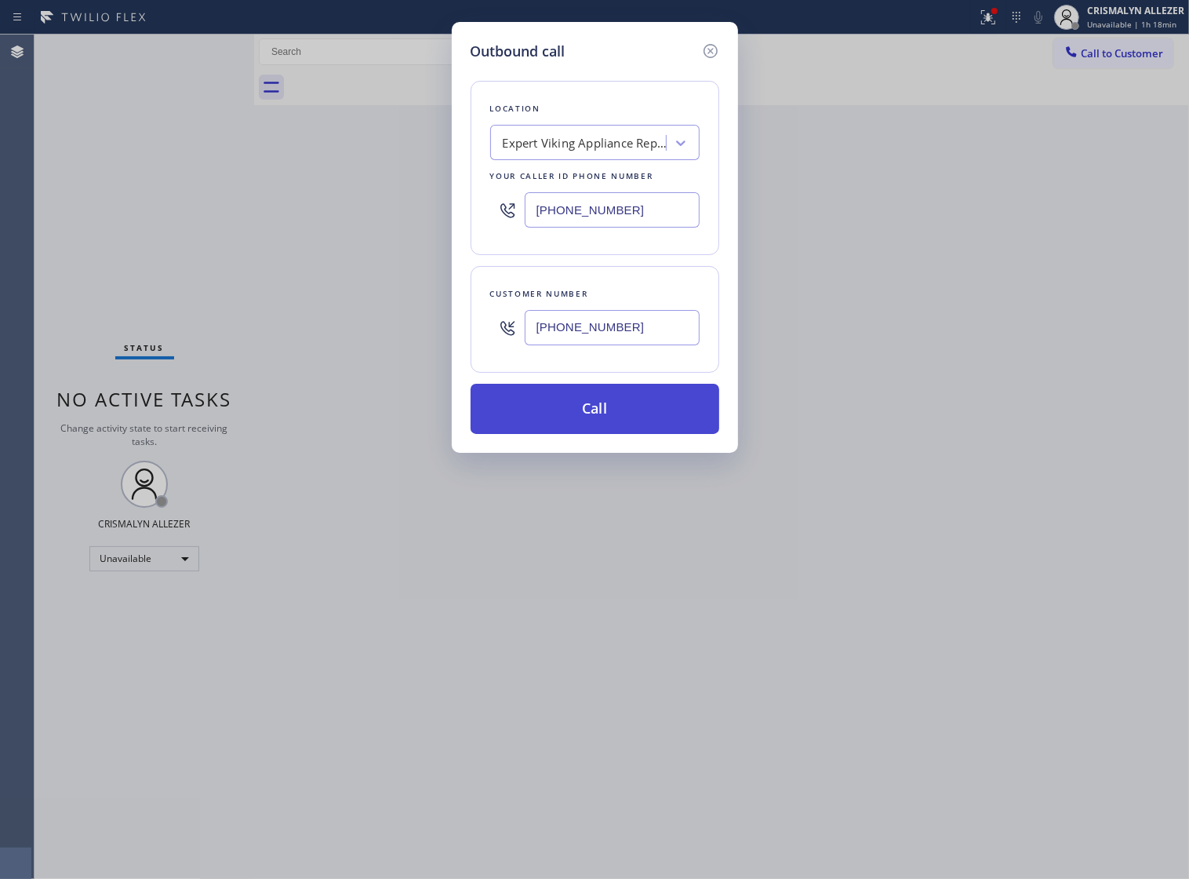
type input "[PHONE_NUMBER]"
click at [606, 434] on button "Call" at bounding box center [595, 409] width 249 height 50
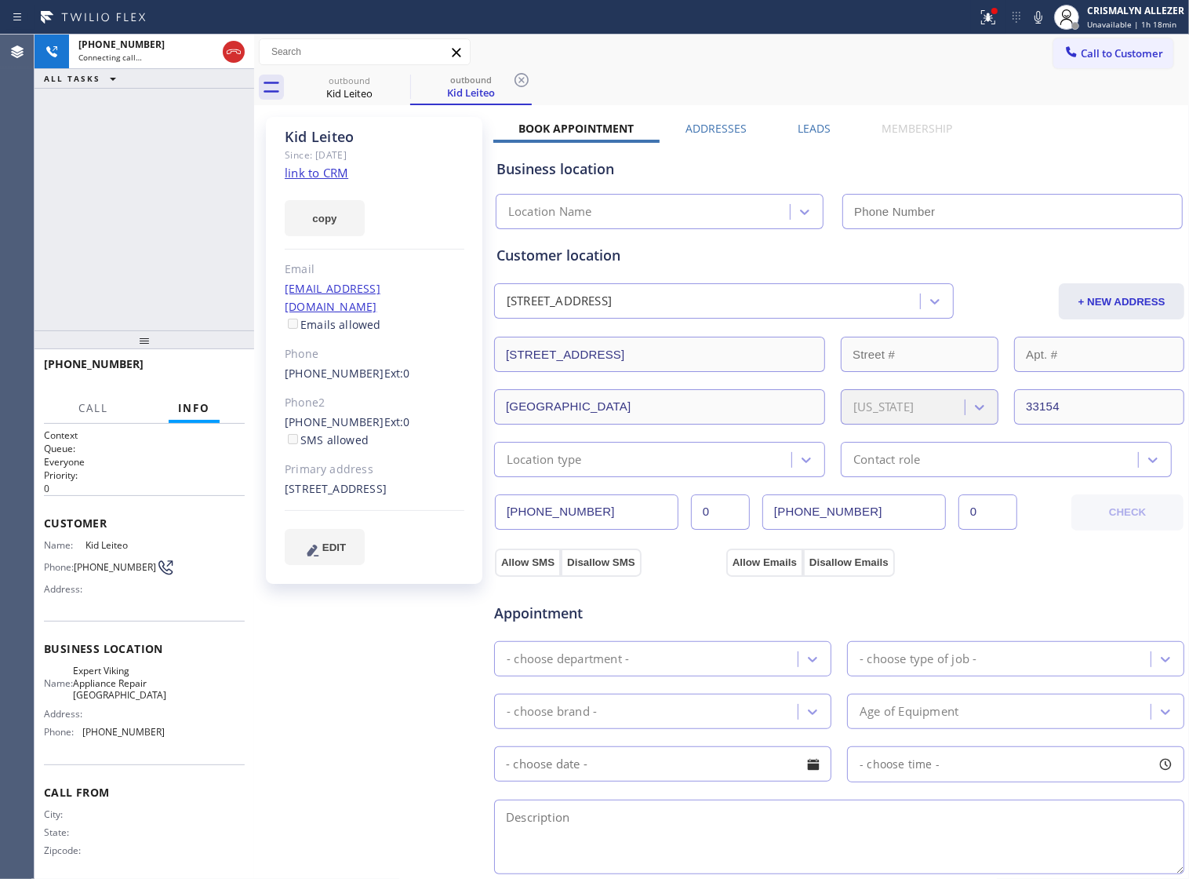
type input "[PHONE_NUMBER]"
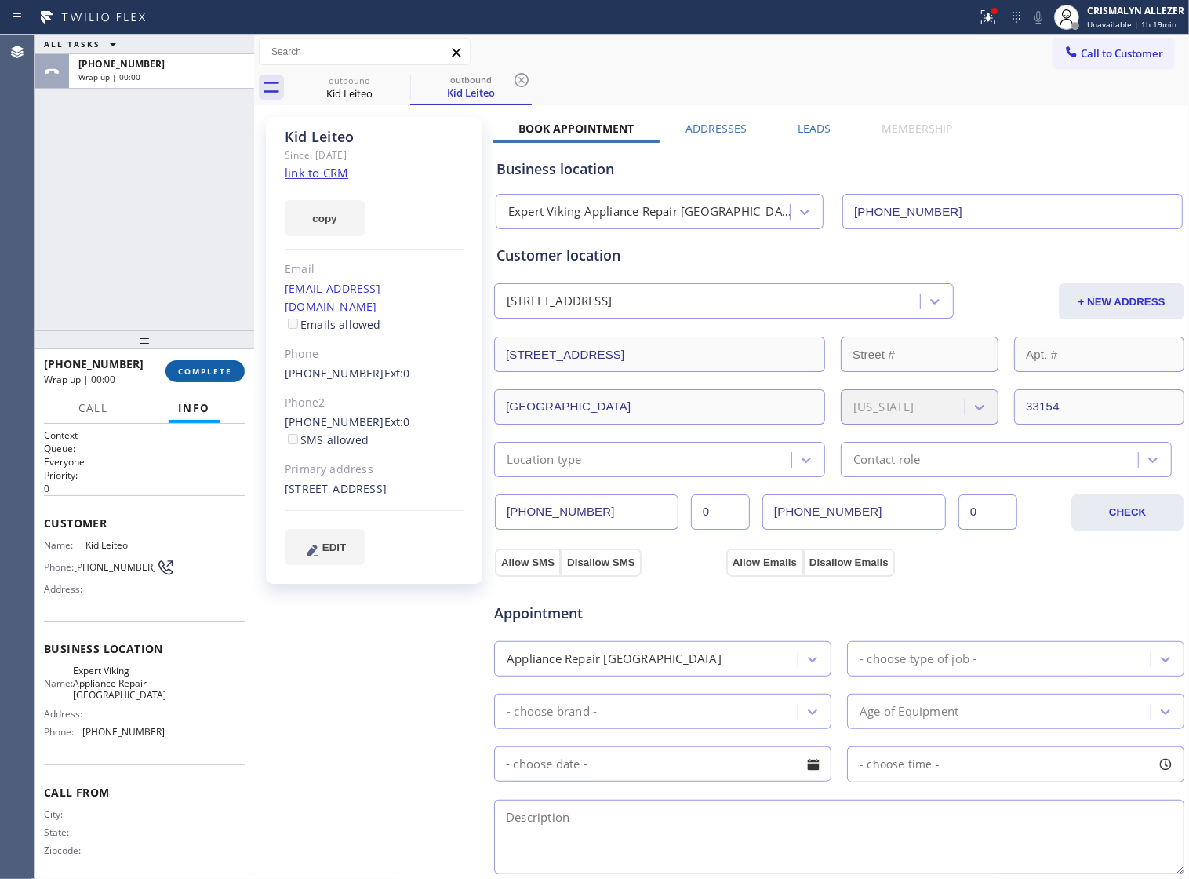
drag, startPoint x: 208, startPoint y: 387, endPoint x: 213, endPoint y: 373, distance: 14.4
click at [213, 375] on div "+13342024575 Wrap up | 00:00 COMPLETE" at bounding box center [144, 371] width 201 height 41
click at [213, 373] on span "COMPLETE" at bounding box center [205, 371] width 54 height 11
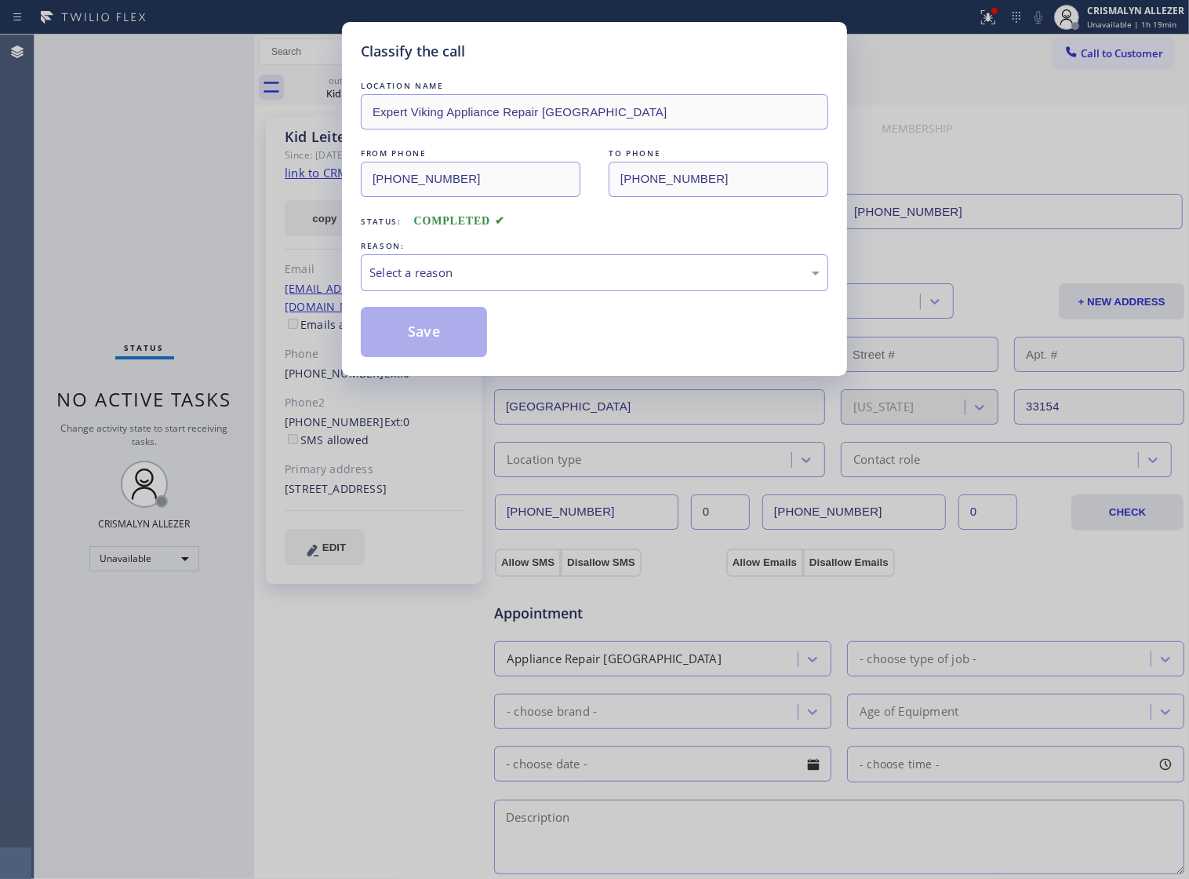
click at [617, 282] on div "Select a reason" at bounding box center [594, 273] width 450 height 18
click at [426, 357] on button "Save" at bounding box center [424, 332] width 126 height 50
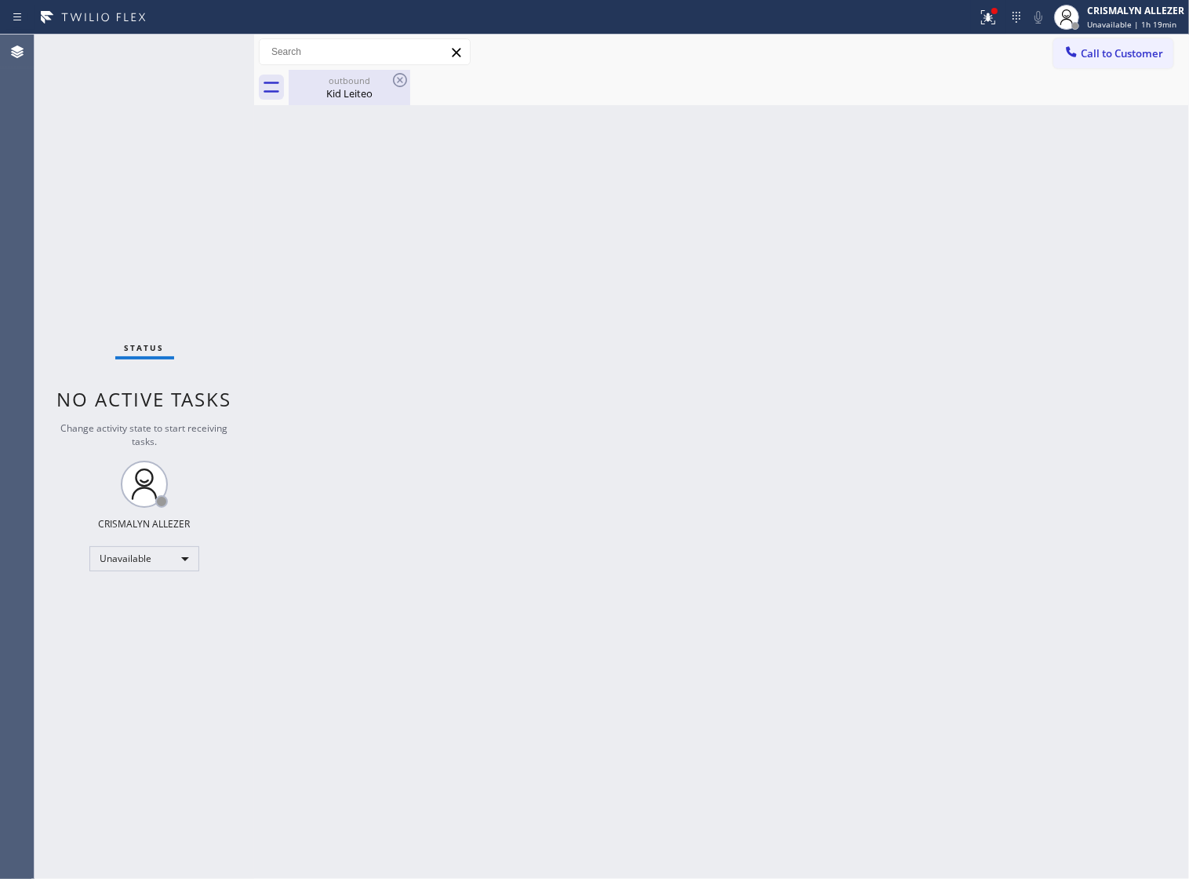
click at [347, 98] on div "Kid Leiteo" at bounding box center [349, 93] width 118 height 14
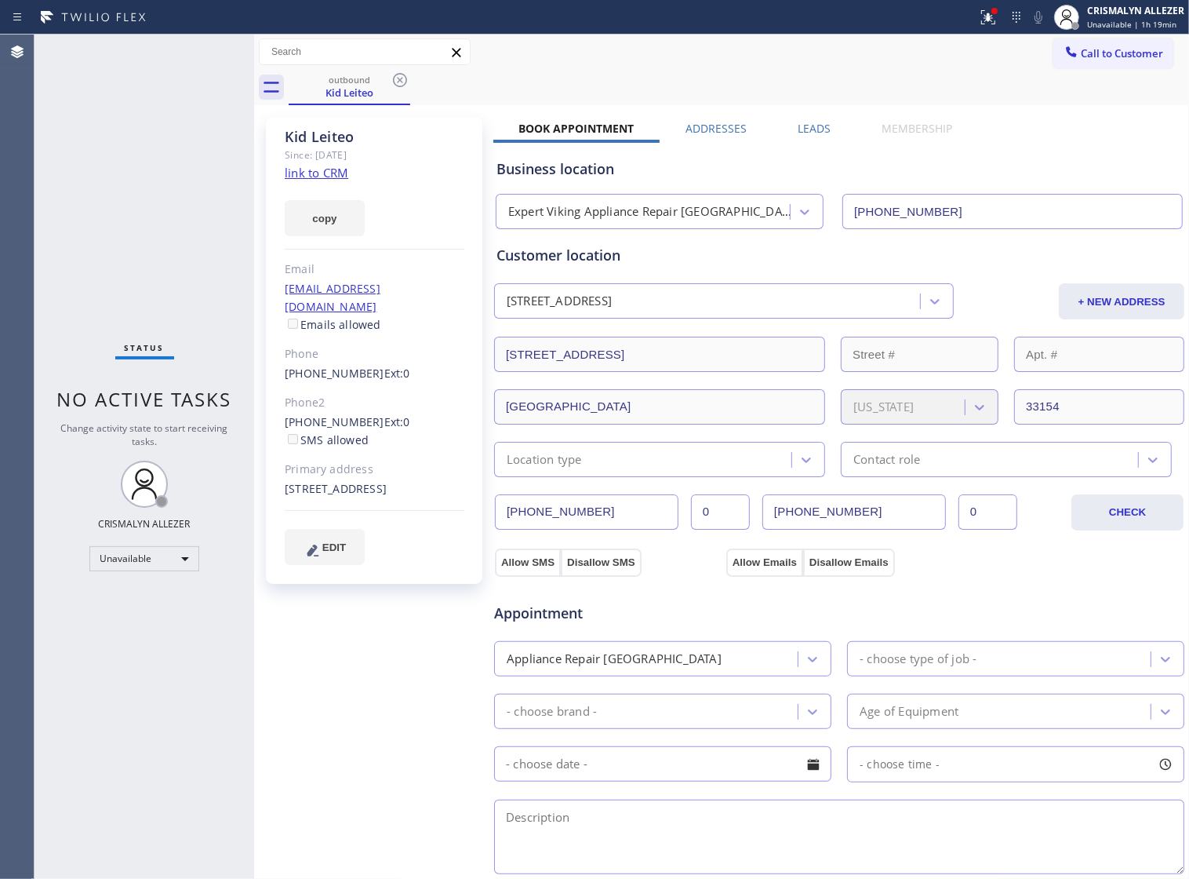
click at [805, 131] on label "Leads" at bounding box center [814, 128] width 33 height 15
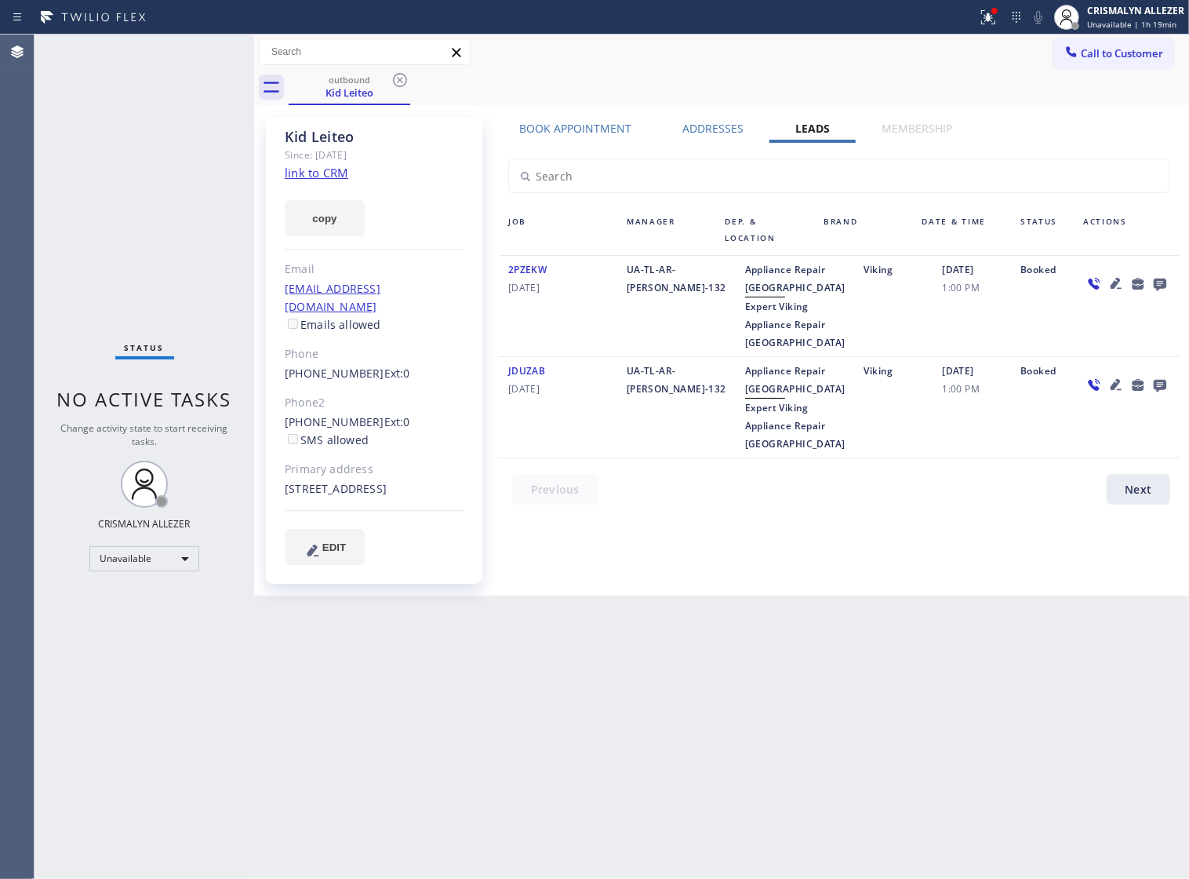
click at [1162, 284] on icon at bounding box center [1160, 284] width 13 height 13
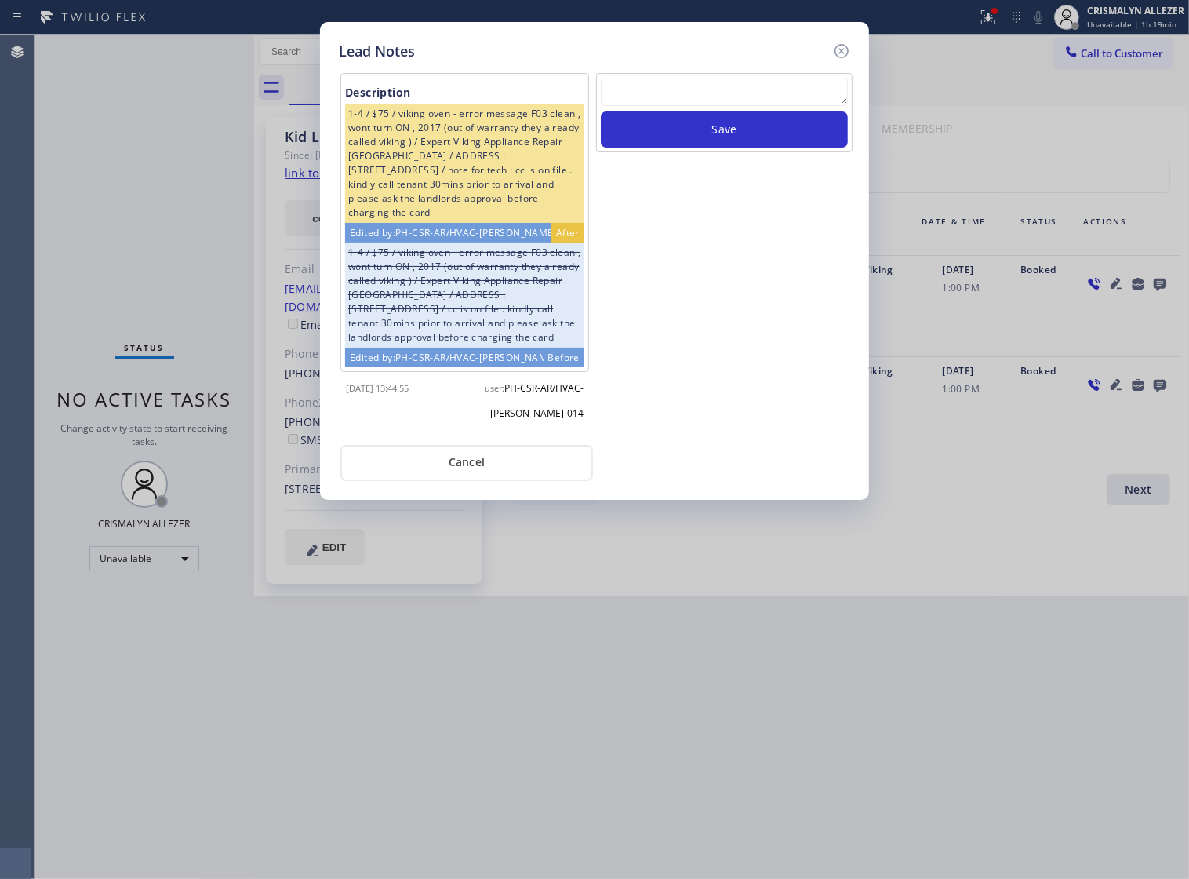
click at [646, 106] on textarea at bounding box center [724, 92] width 247 height 28
paste textarea "ALL ARE GOOD, but xfer cx cb"
type textarea "ALL ARE GOOD, but xfer cx cb"
click at [706, 147] on button "Save" at bounding box center [724, 129] width 247 height 36
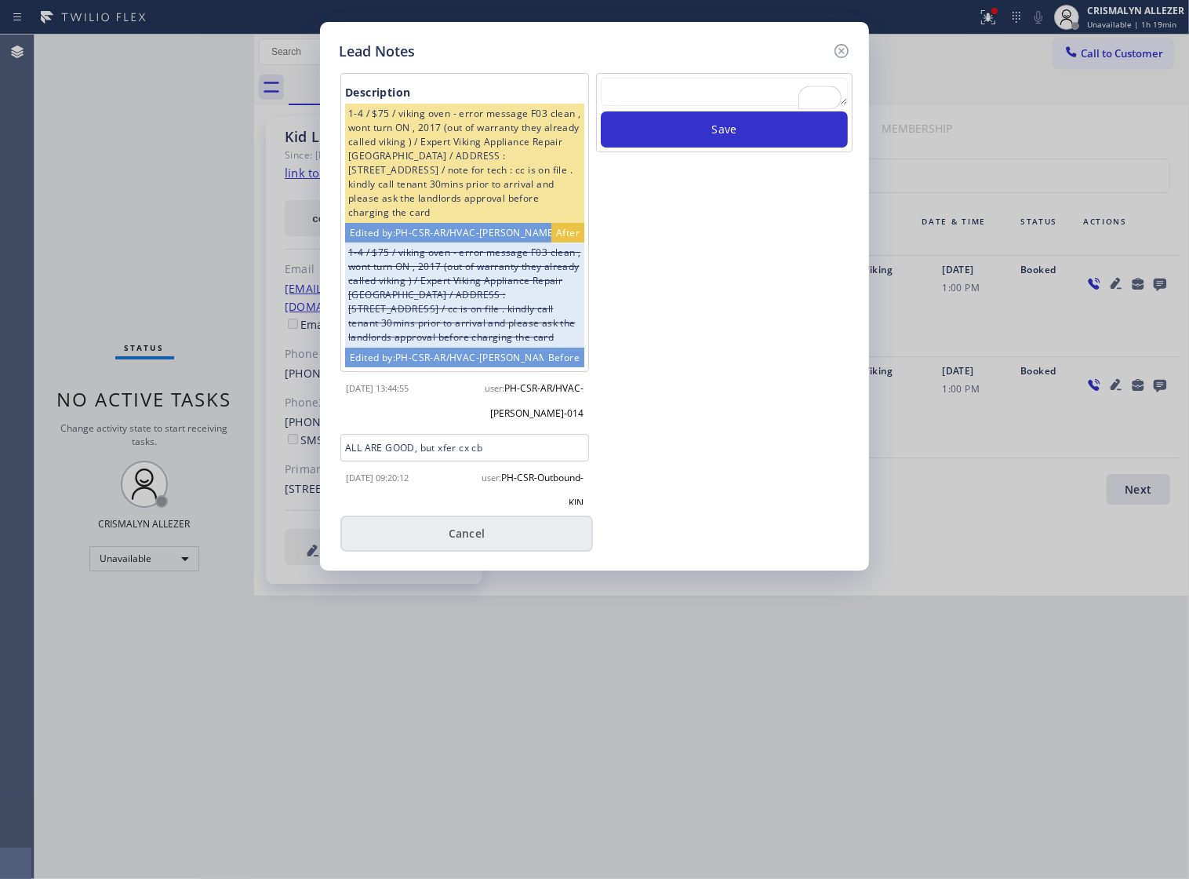
click at [464, 551] on button "Cancel" at bounding box center [466, 533] width 253 height 36
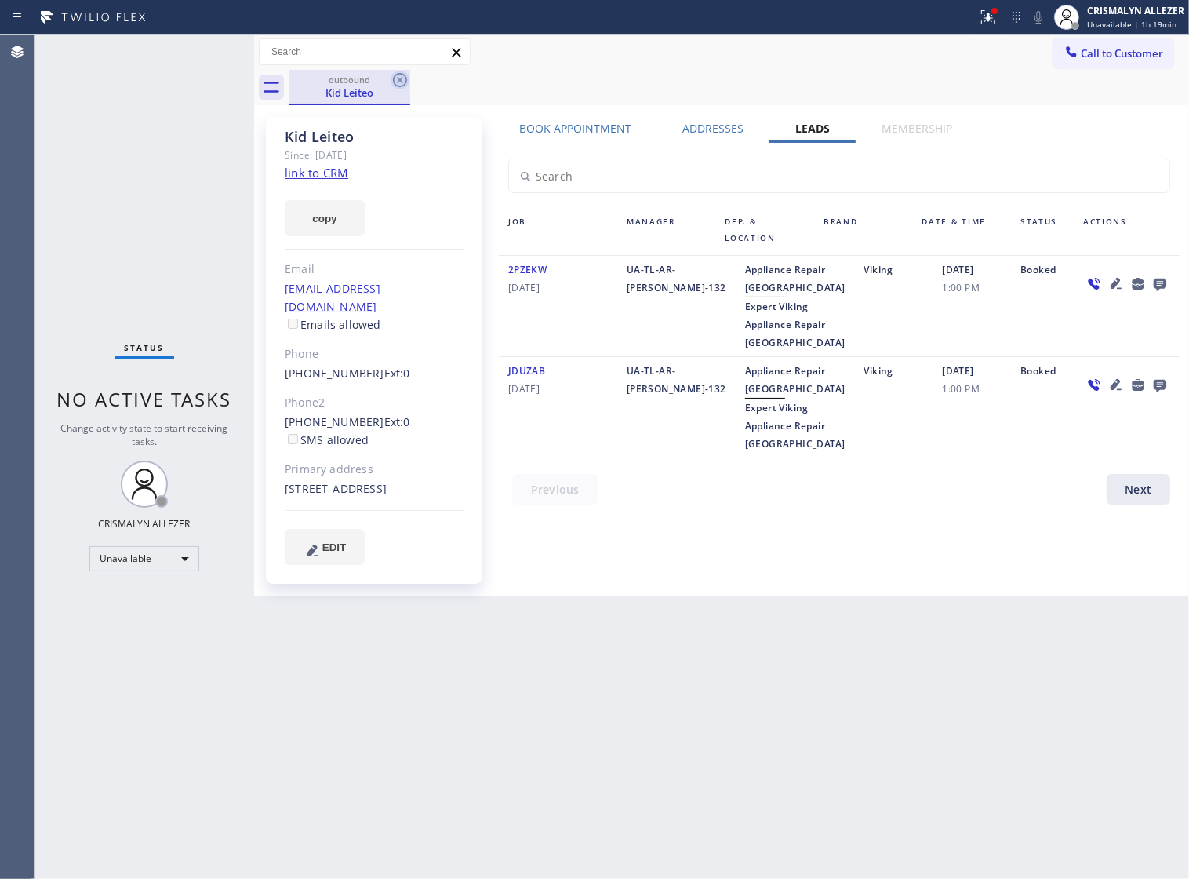
click at [397, 79] on icon at bounding box center [400, 80] width 19 height 19
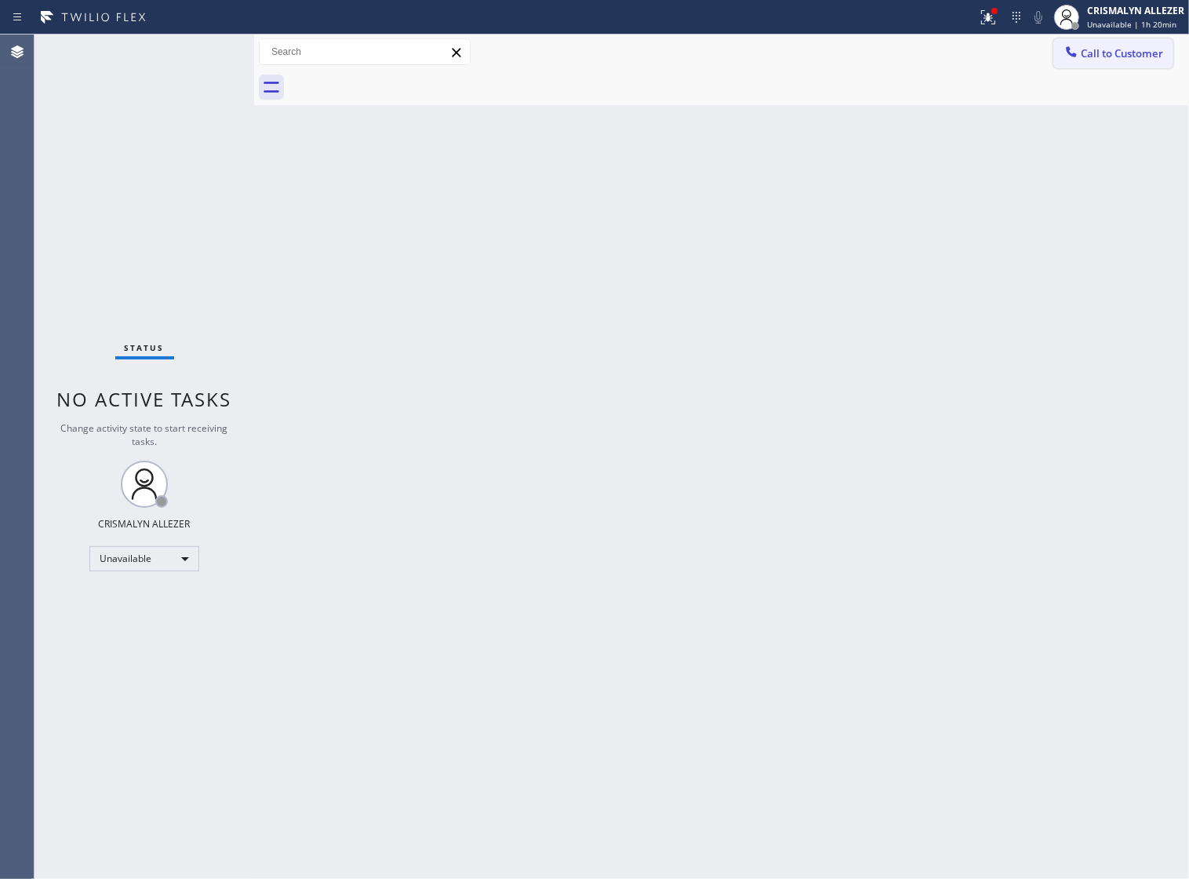
click at [1126, 57] on span "Call to Customer" at bounding box center [1122, 53] width 82 height 14
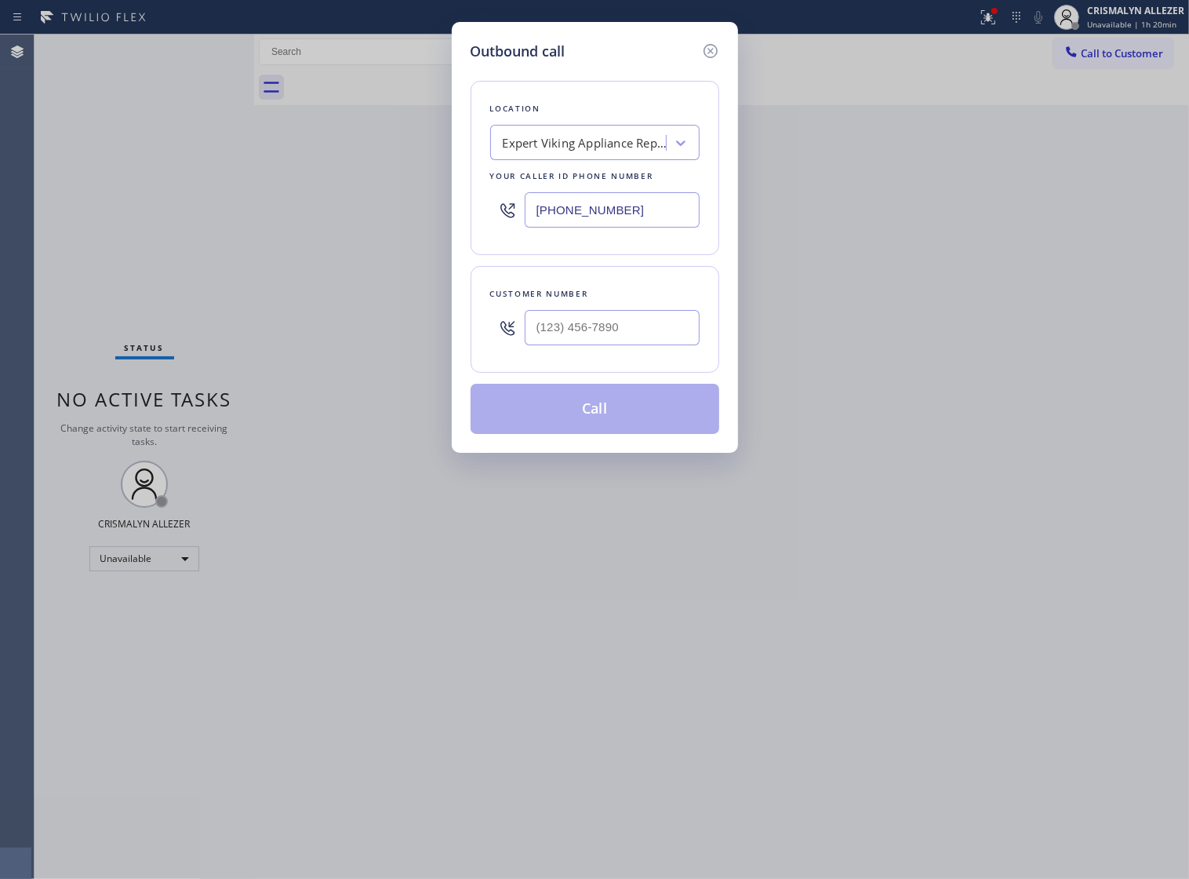
drag, startPoint x: 696, startPoint y: 221, endPoint x: 269, endPoint y: 220, distance: 426.7
click at [303, 222] on div "Outbound call Location Expert Viking Appliance Repair Miami Your caller id phon…" at bounding box center [594, 439] width 1189 height 879
paste input "949) 627-8407"
type input "[PHONE_NUMBER]"
click at [688, 345] on input "(___) ___-____" at bounding box center [612, 327] width 175 height 35
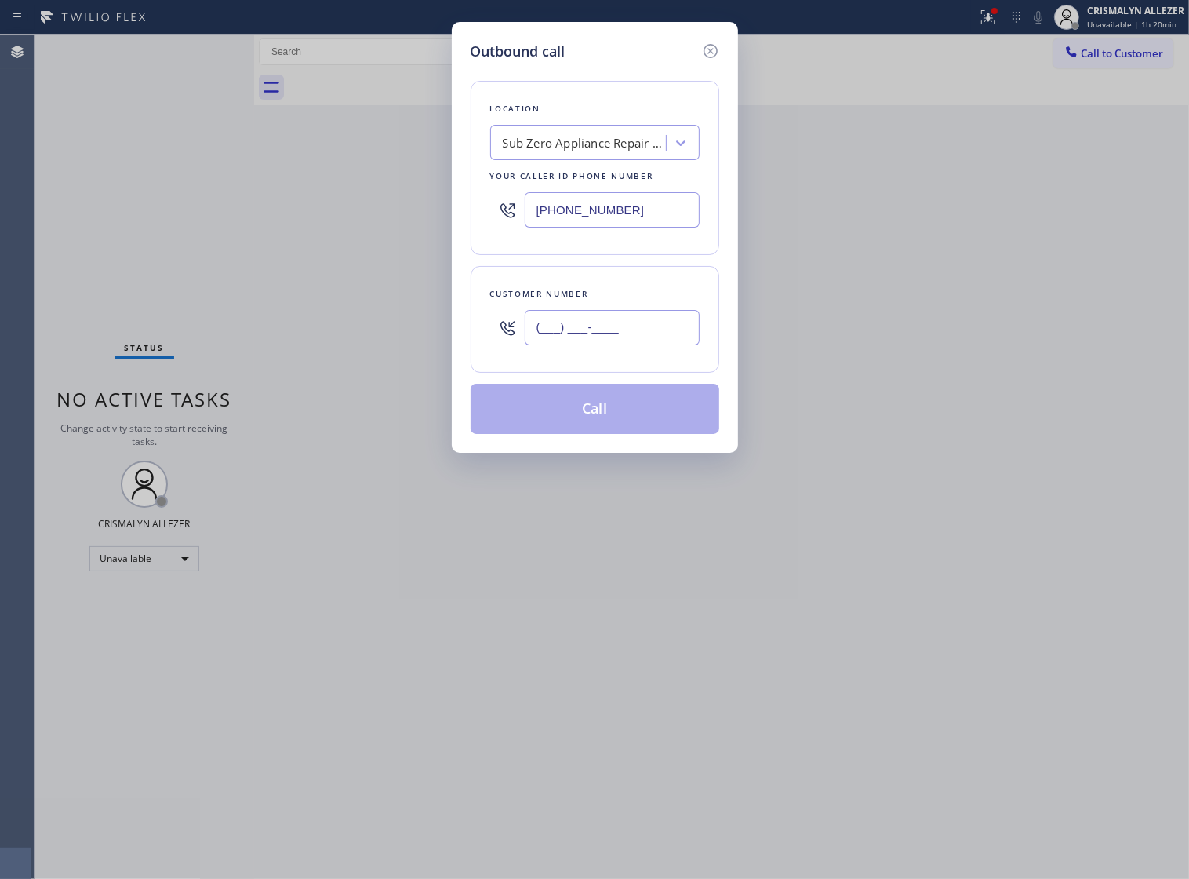
paste input "310) 339-1280"
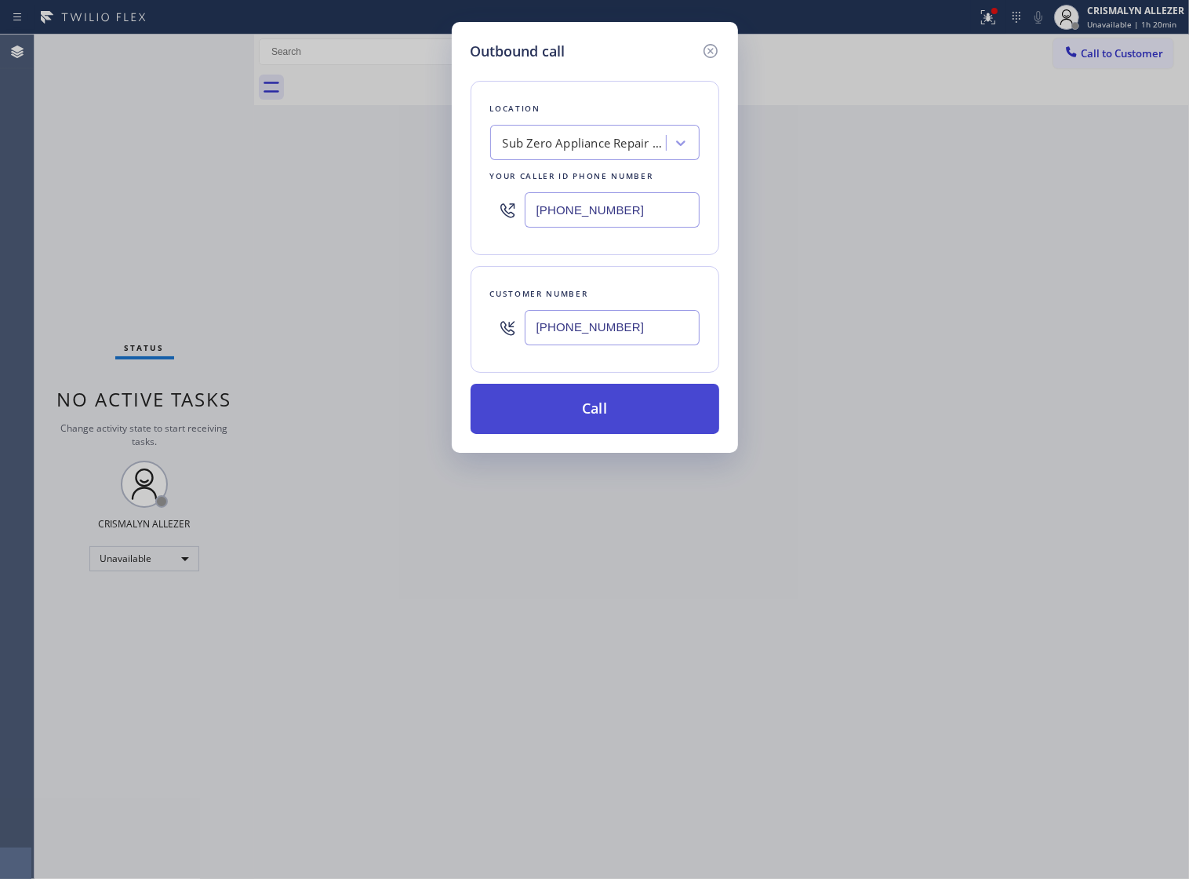
type input "[PHONE_NUMBER]"
click at [605, 418] on button "Call" at bounding box center [595, 409] width 249 height 50
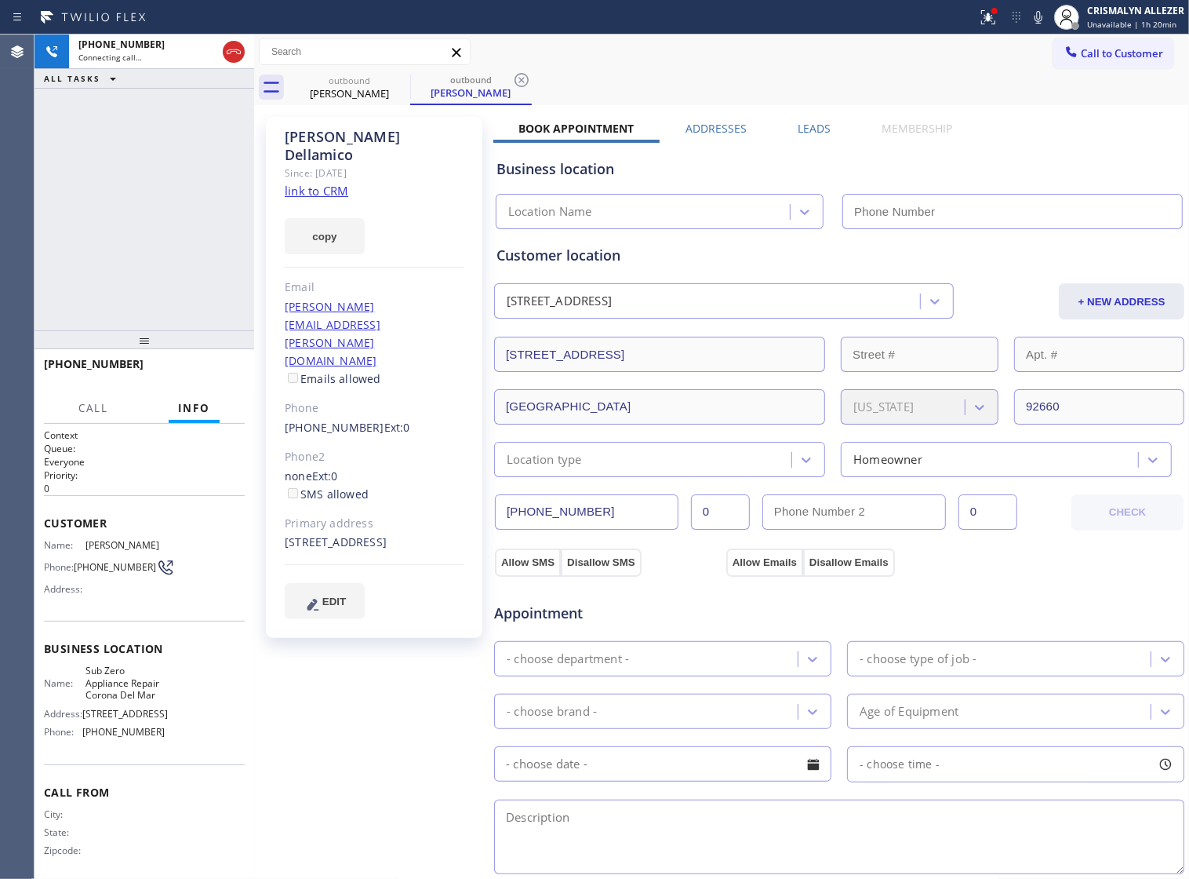
click at [302, 183] on link "link to CRM" at bounding box center [317, 191] width 64 height 16
type input "[PHONE_NUMBER]"
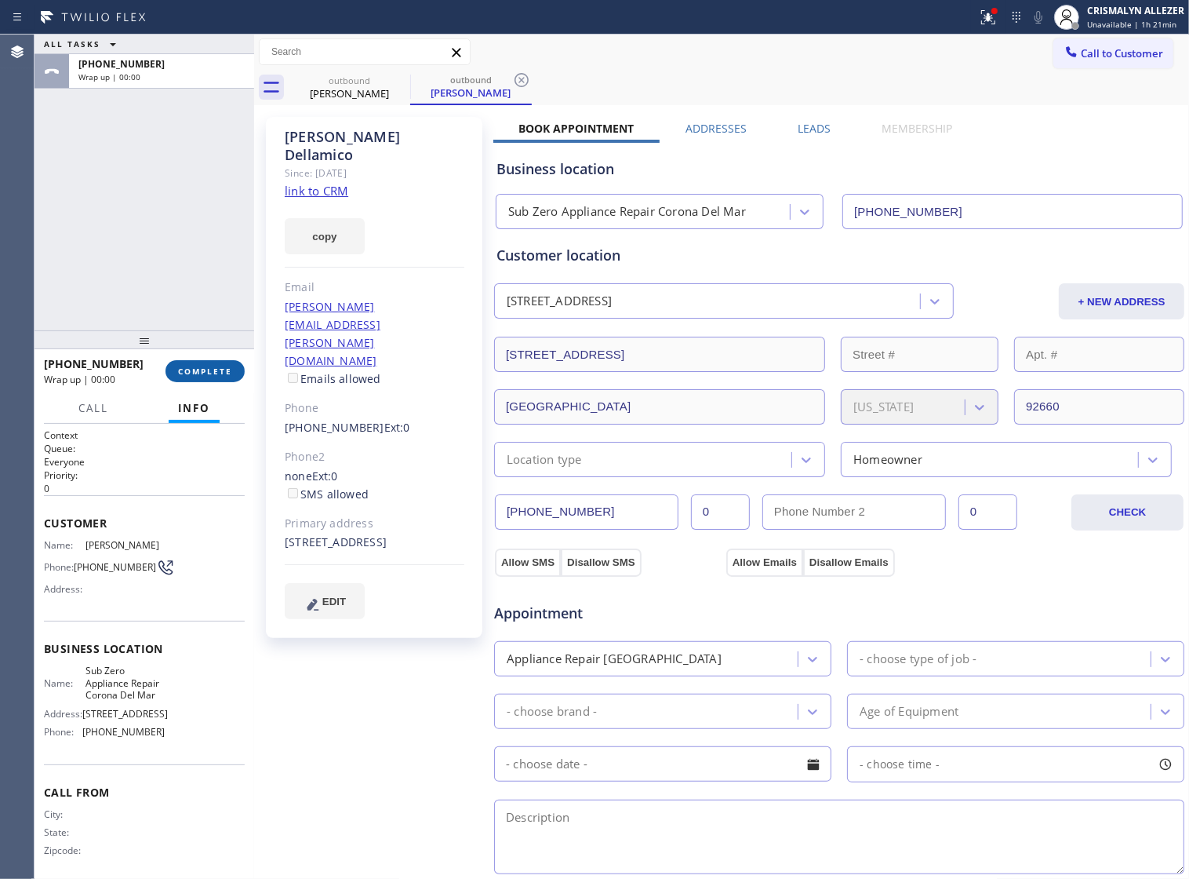
click at [209, 377] on span "COMPLETE" at bounding box center [205, 371] width 54 height 11
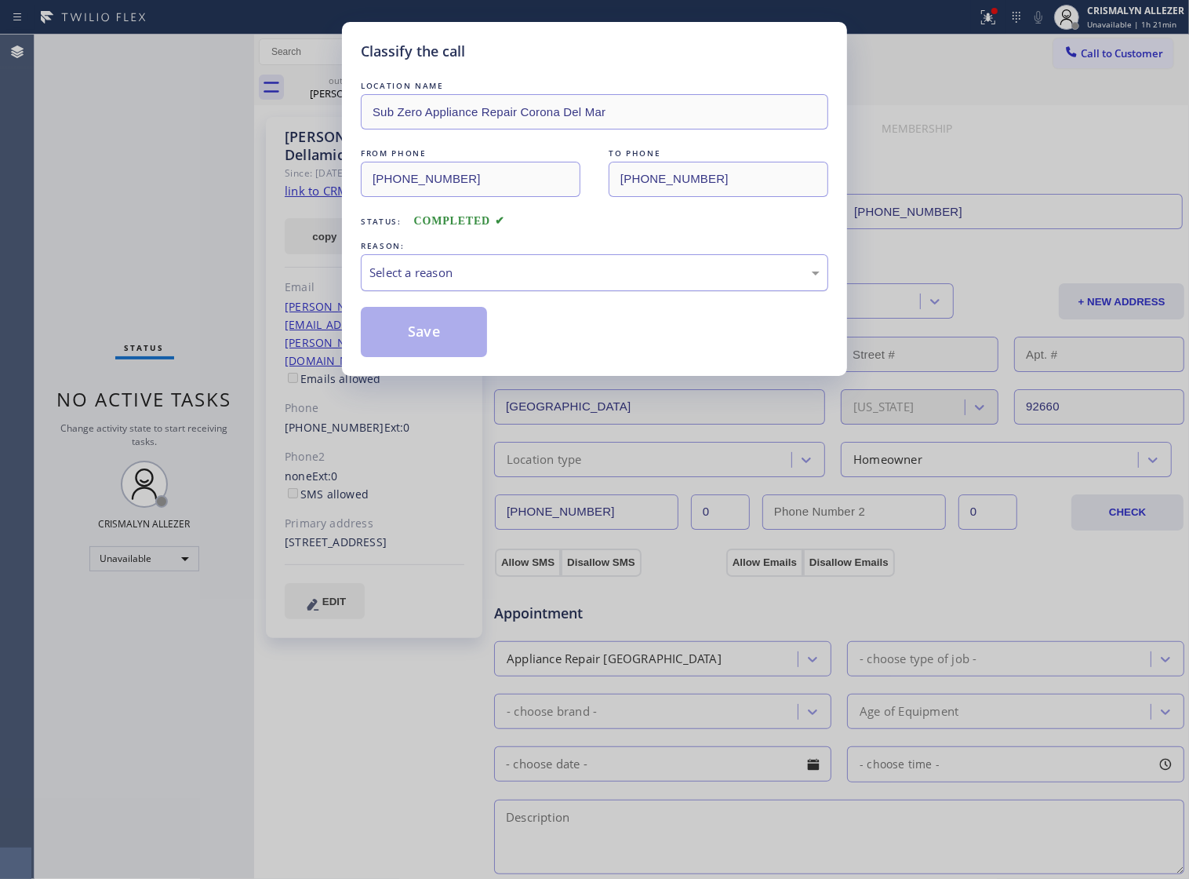
click at [593, 282] on div "Select a reason" at bounding box center [594, 273] width 450 height 18
click at [418, 357] on button "Save" at bounding box center [424, 332] width 126 height 50
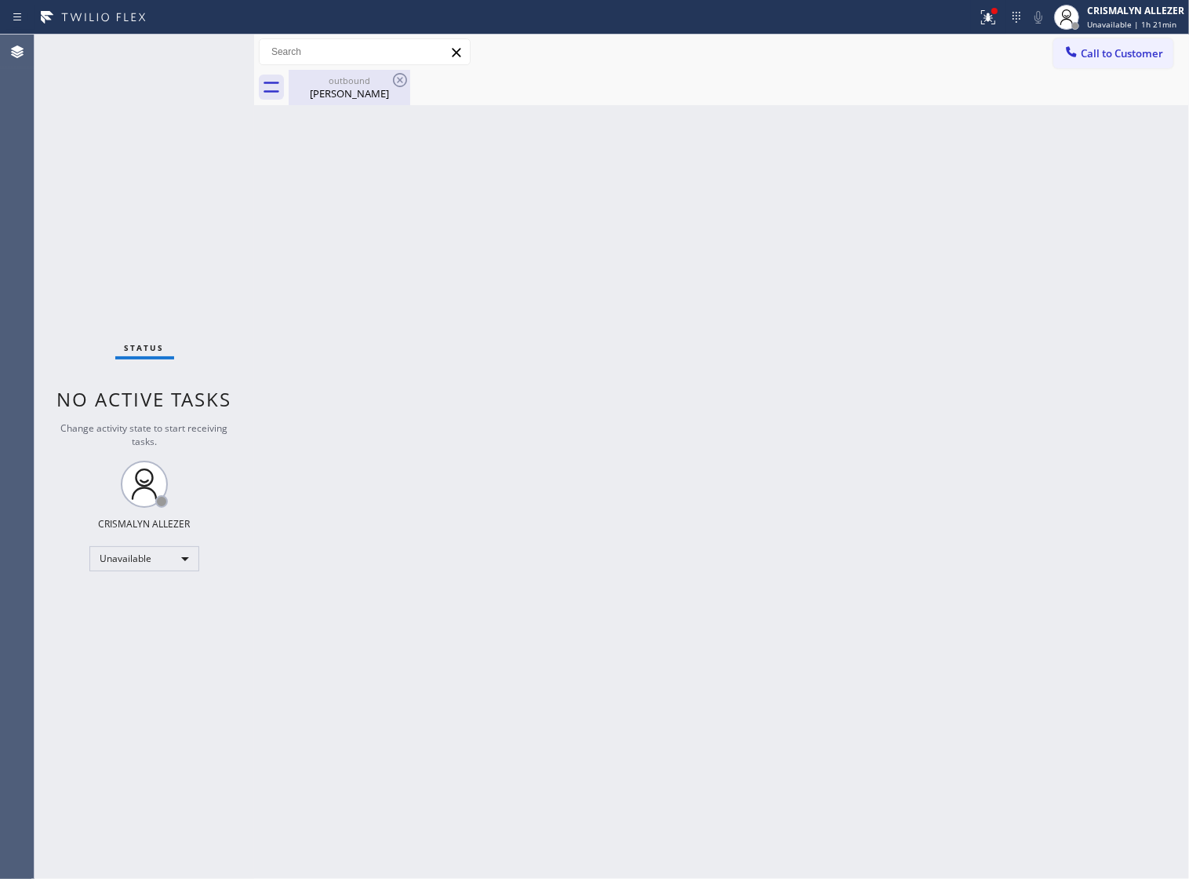
click at [343, 82] on div "outbound" at bounding box center [349, 81] width 118 height 12
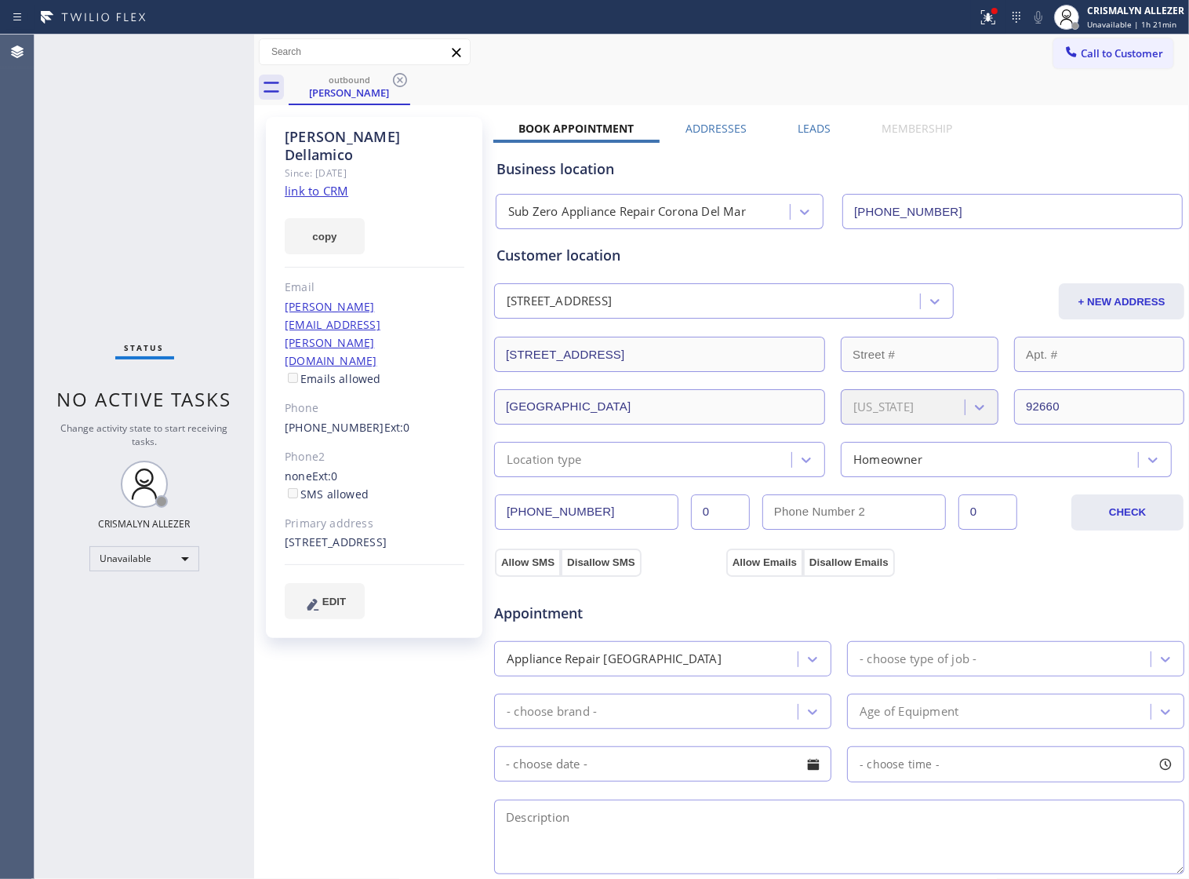
click at [822, 133] on label "Leads" at bounding box center [814, 128] width 33 height 15
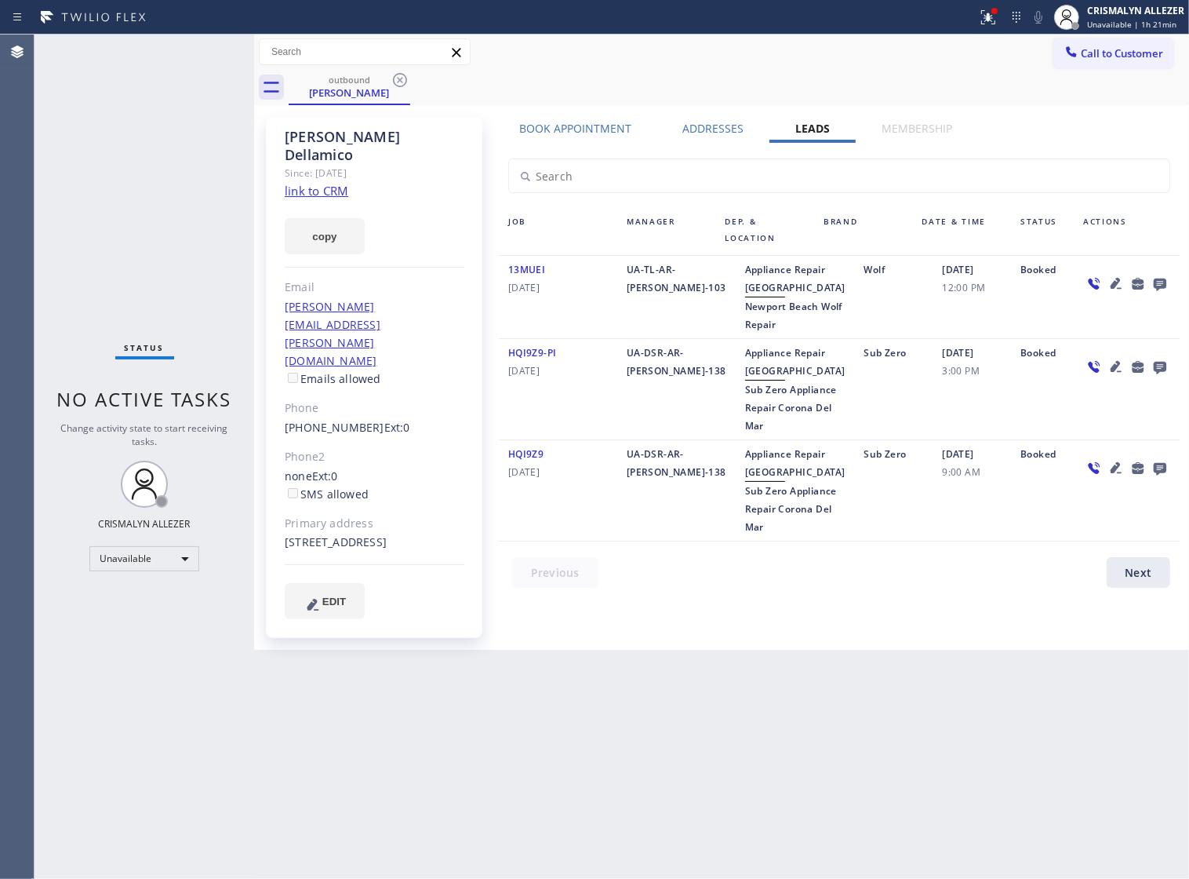
click at [1166, 285] on icon at bounding box center [1160, 284] width 13 height 13
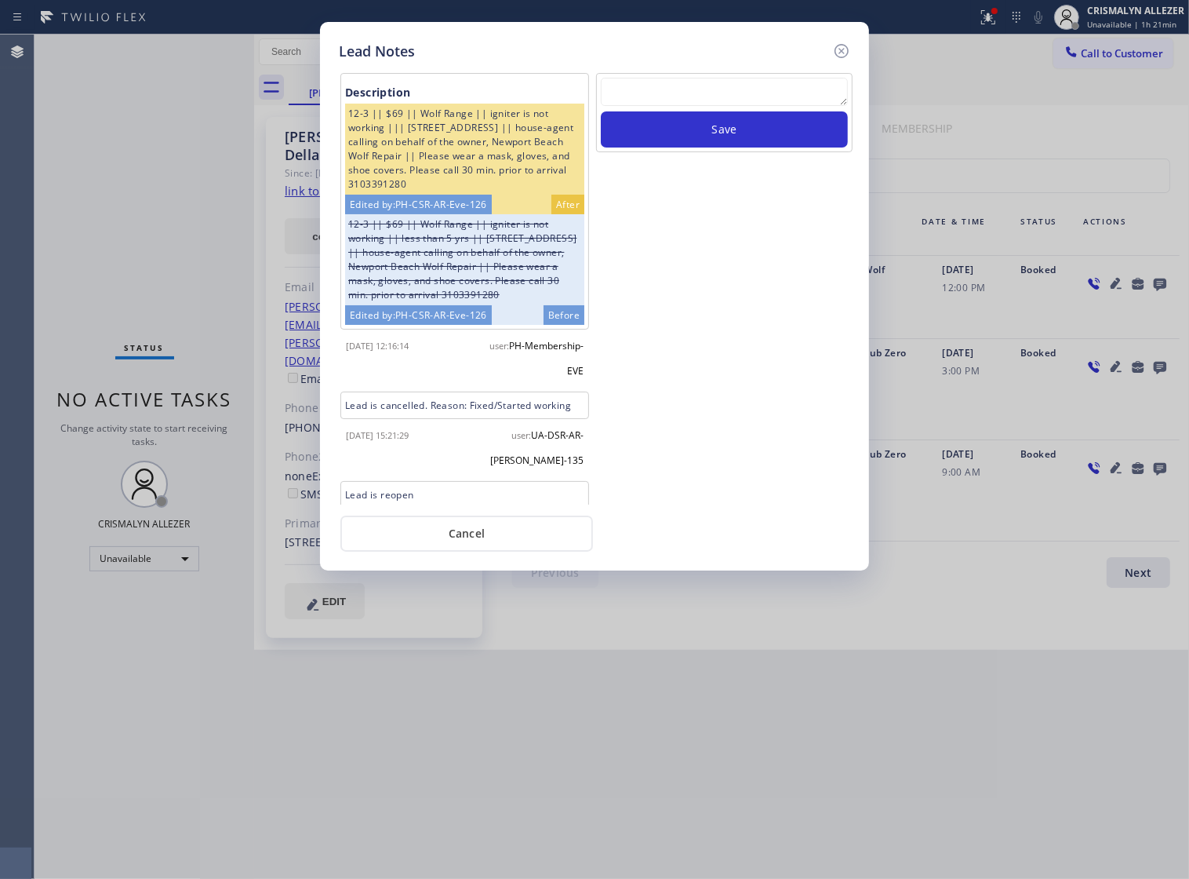
click at [664, 99] on textarea at bounding box center [724, 92] width 247 height 28
paste textarea "ALL ARE GOOD, but xfer cx cb"
type textarea "ALL ARE GOOD, but xfer cx cb"
click at [711, 138] on button "Save" at bounding box center [724, 129] width 247 height 36
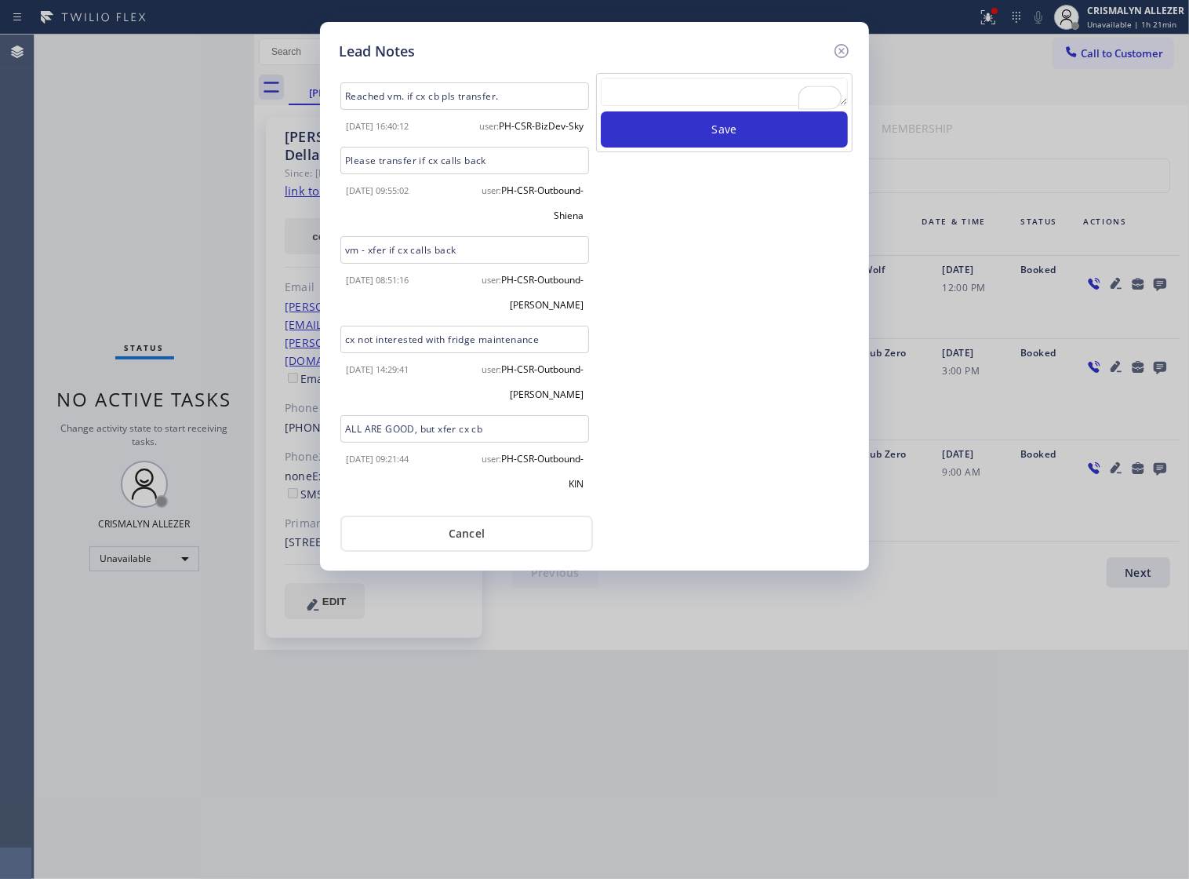
scroll to position [1107, 0]
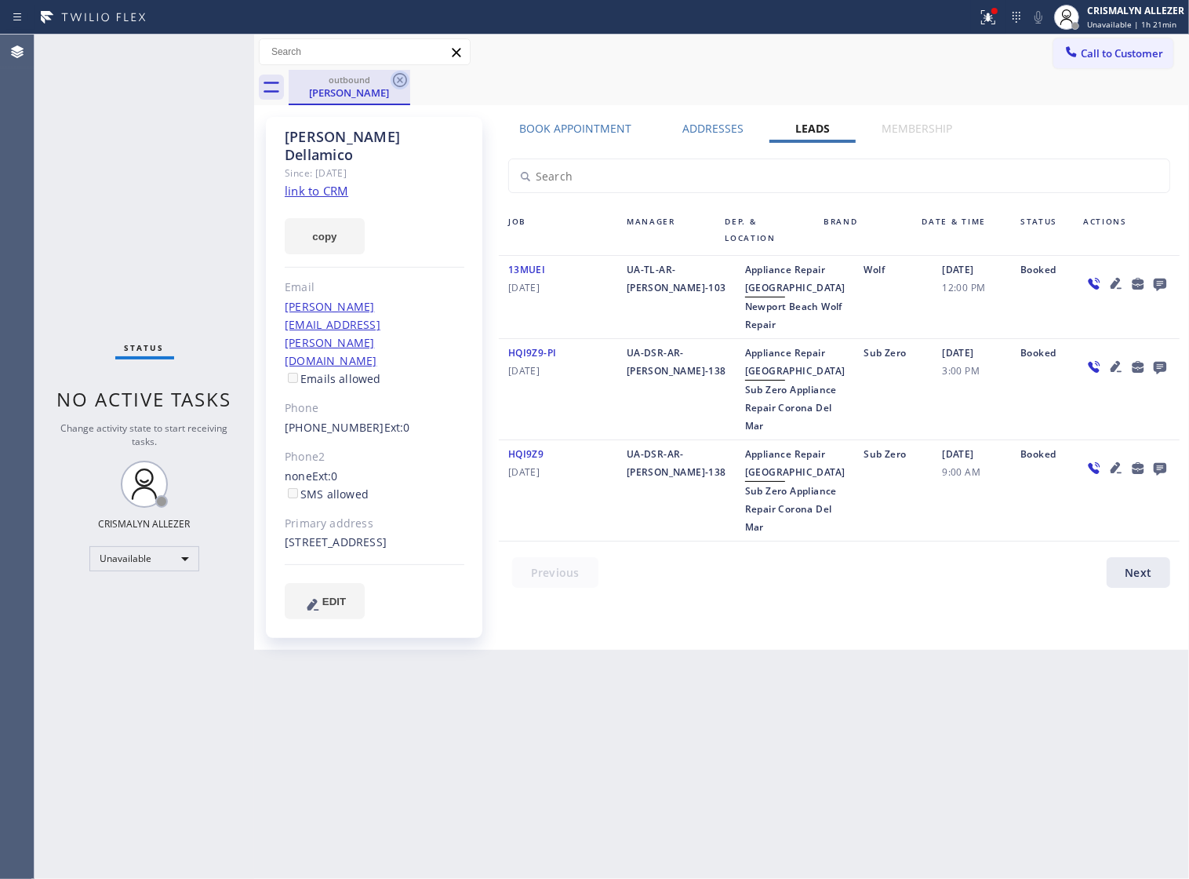
click at [400, 77] on icon at bounding box center [400, 80] width 19 height 19
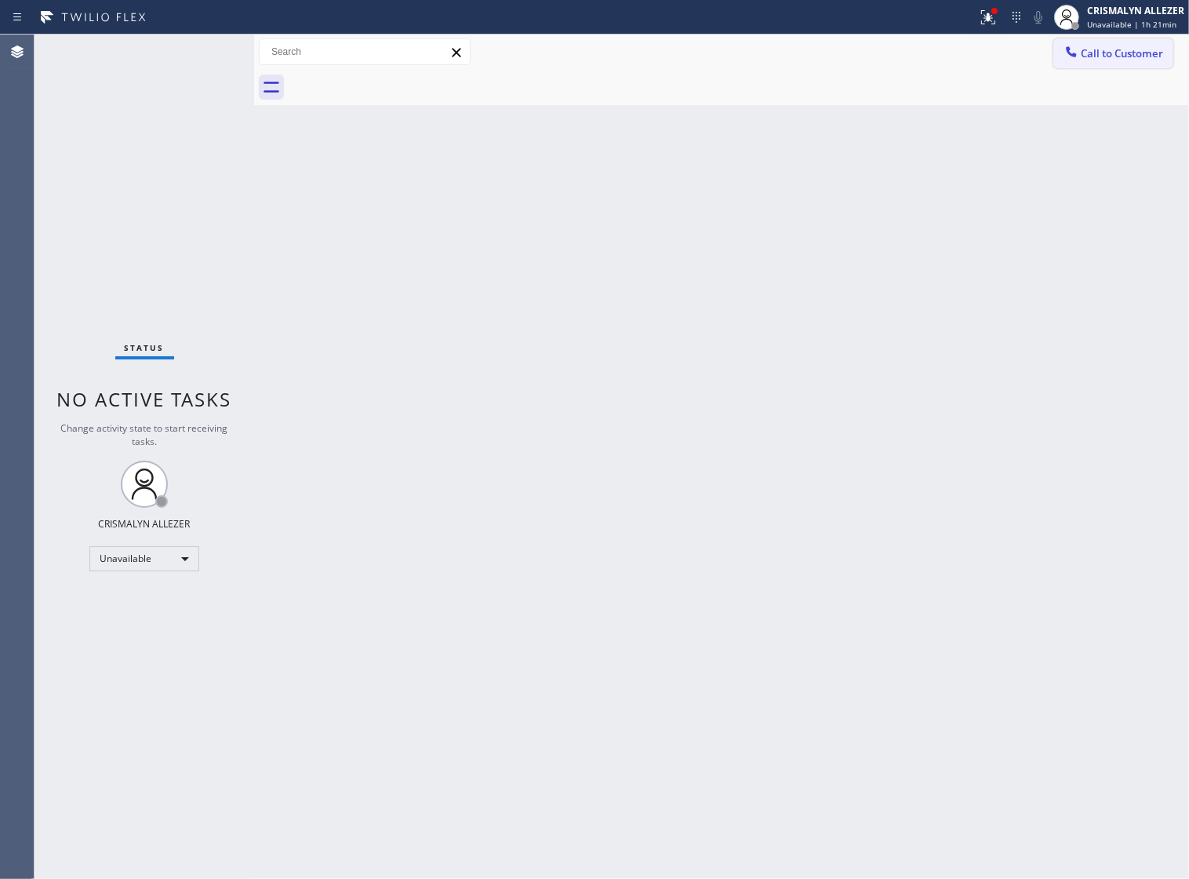
click at [1086, 56] on span "Call to Customer" at bounding box center [1122, 53] width 82 height 14
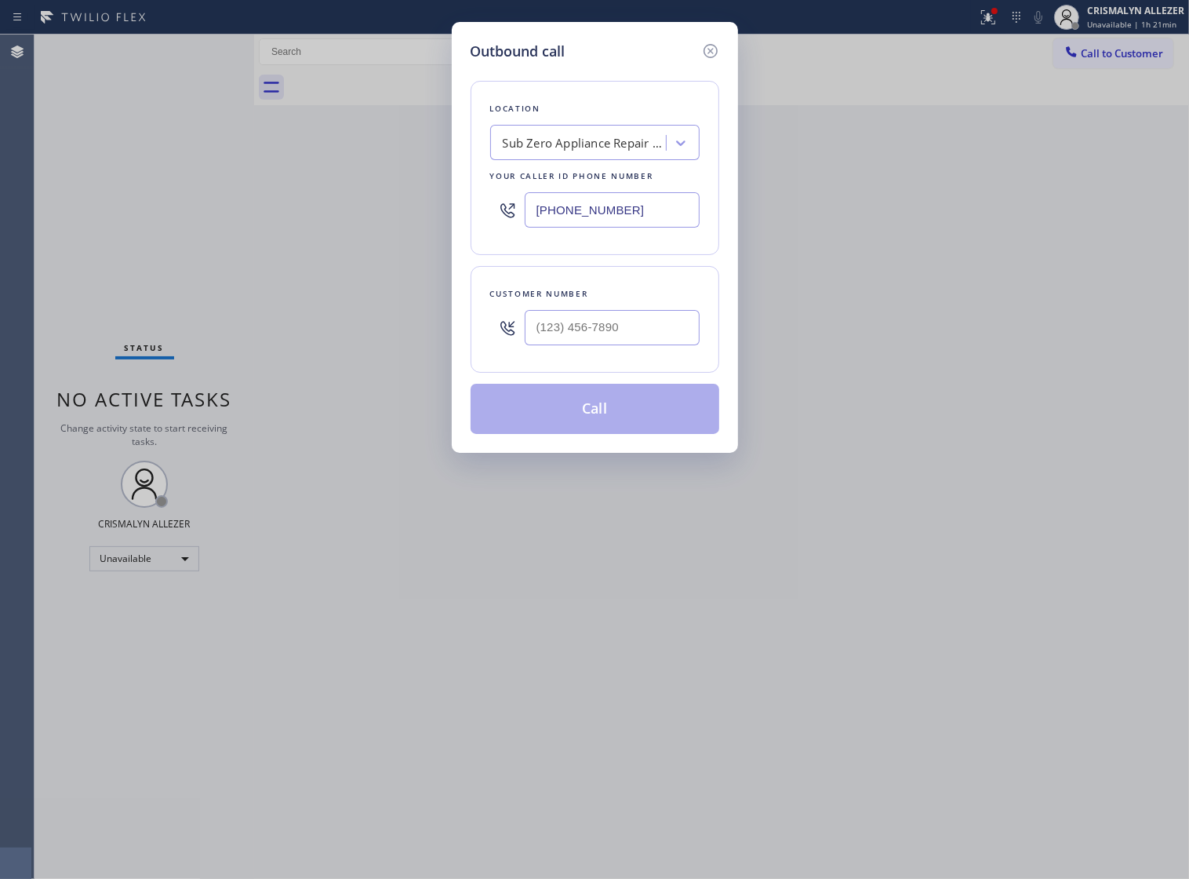
drag, startPoint x: 624, startPoint y: 220, endPoint x: 244, endPoint y: 218, distance: 379.7
click at [245, 218] on div "Outbound call Location Sub Zero Appliance Repair Corona Del Mar Your caller id …" at bounding box center [594, 439] width 1189 height 879
paste input "754) 205-3169"
type input "[PHONE_NUMBER]"
click at [647, 330] on input "(___) ___-____" at bounding box center [612, 327] width 175 height 35
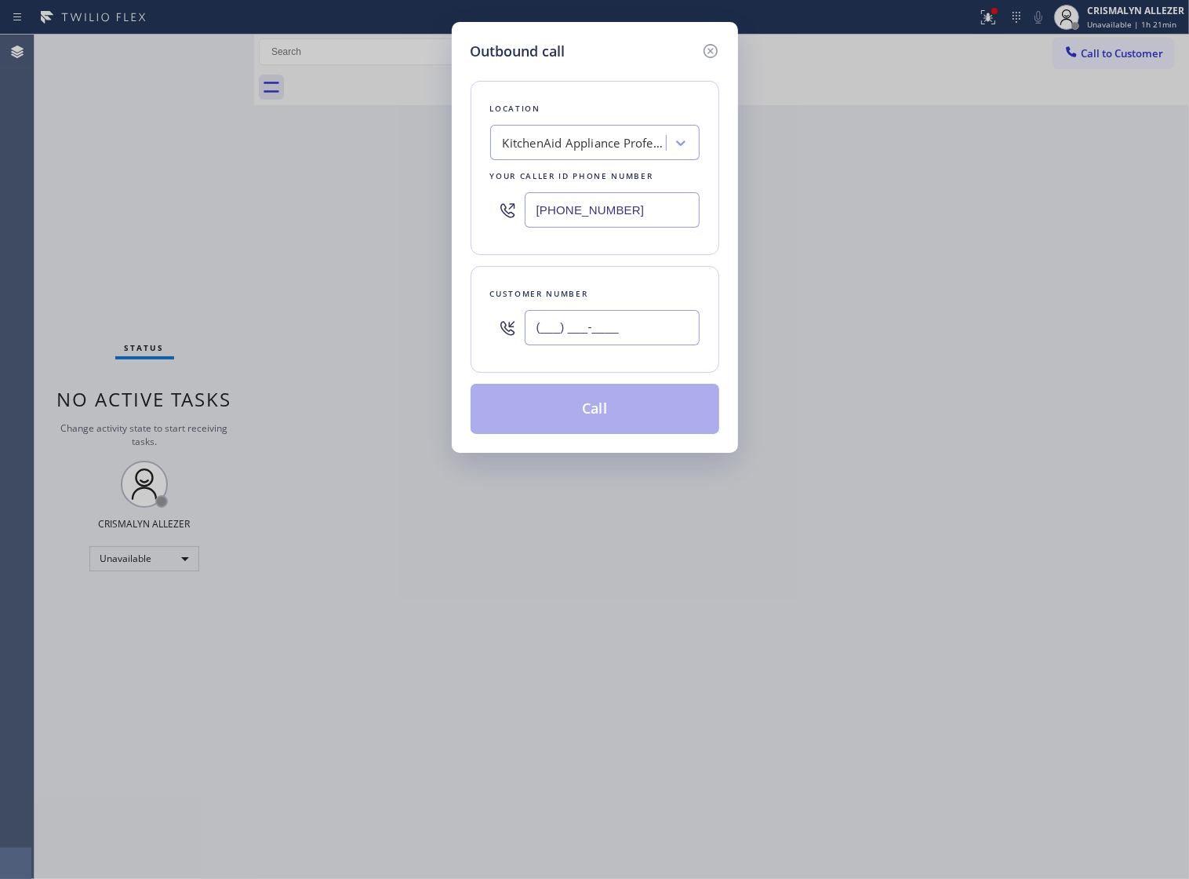
paste input "954) 298-5716"
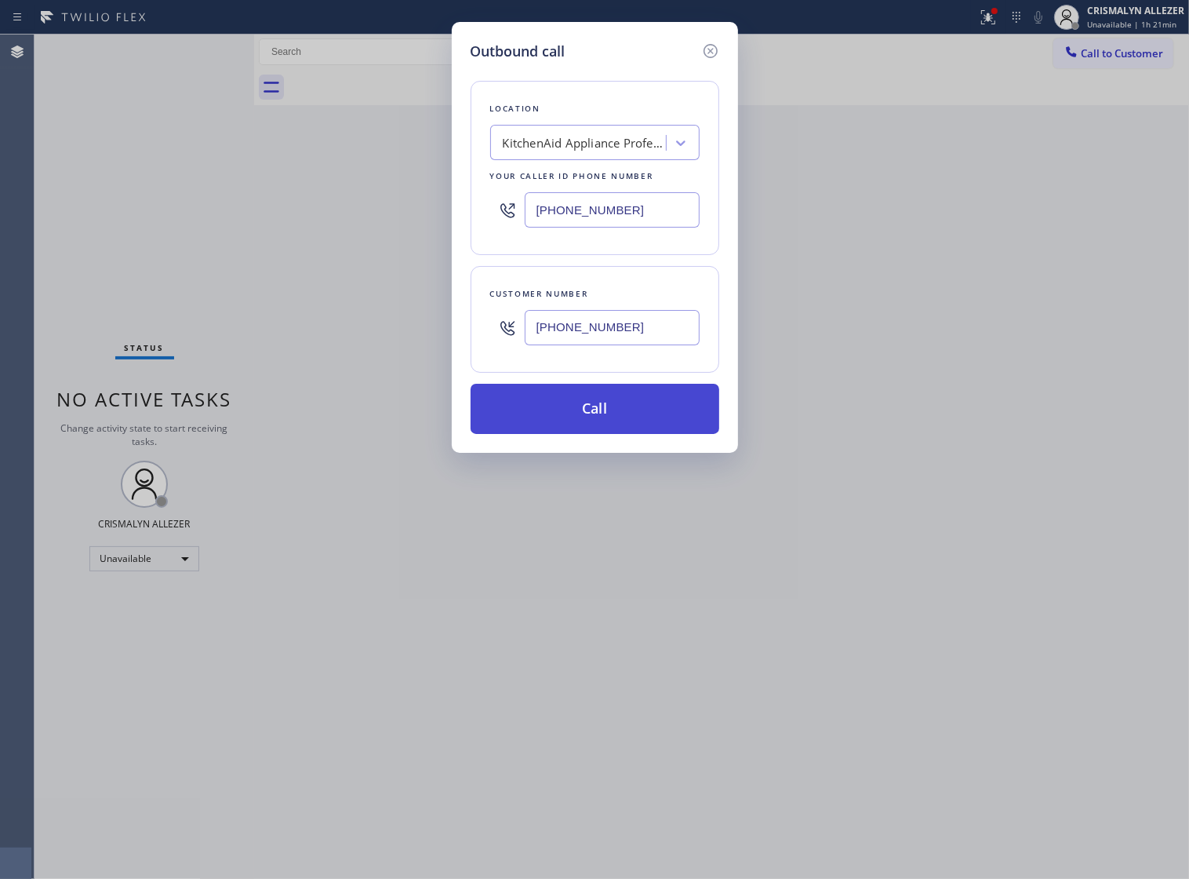
type input "[PHONE_NUMBER]"
click at [606, 434] on button "Call" at bounding box center [595, 409] width 249 height 50
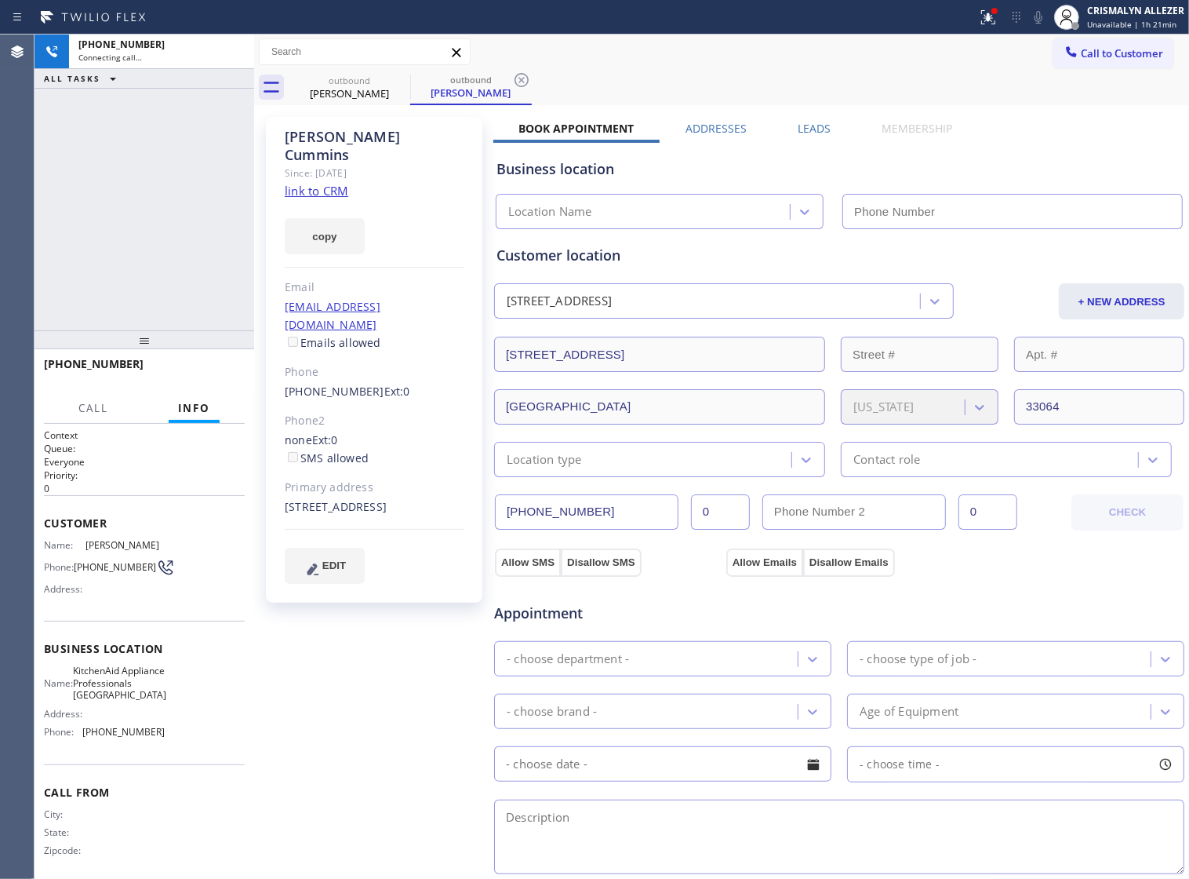
click at [318, 183] on link "link to CRM" at bounding box center [317, 191] width 64 height 16
type input "[PHONE_NUMBER]"
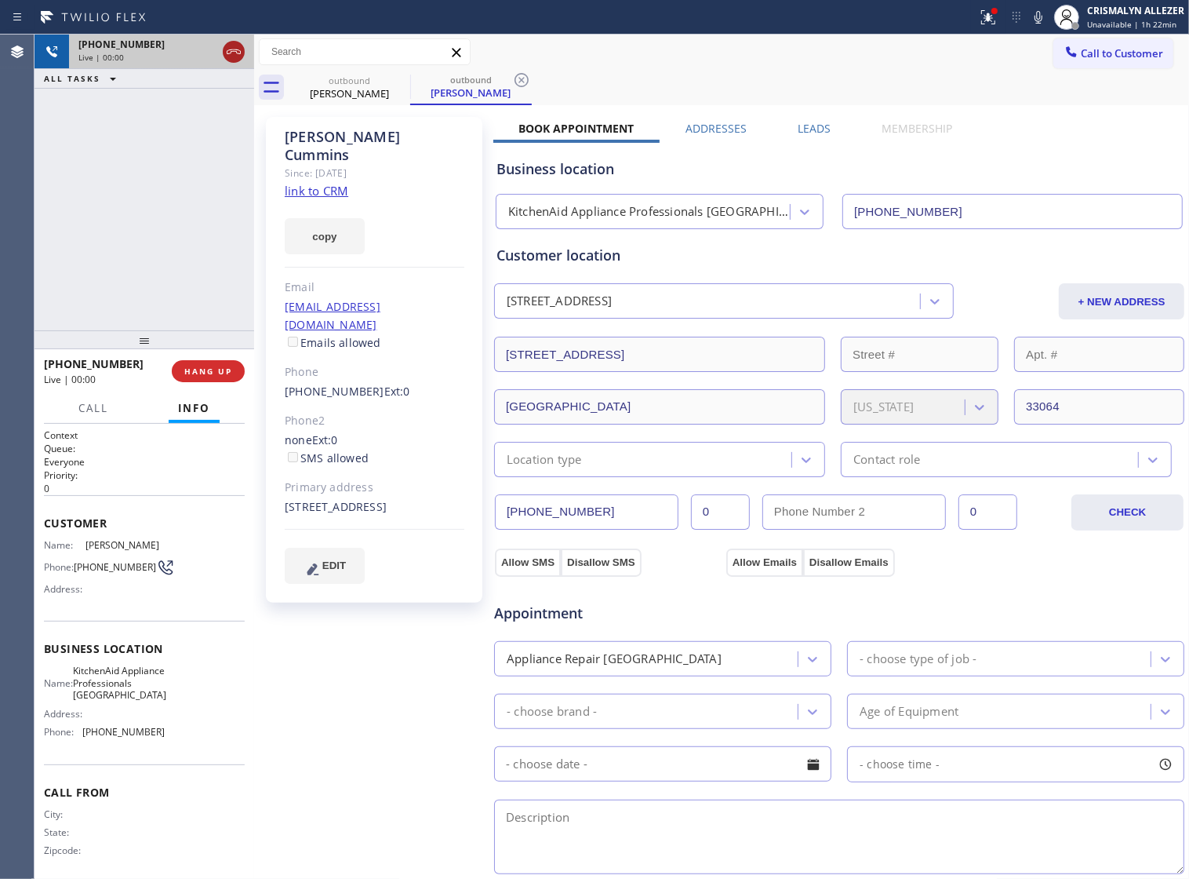
click at [234, 55] on icon at bounding box center [233, 51] width 19 height 19
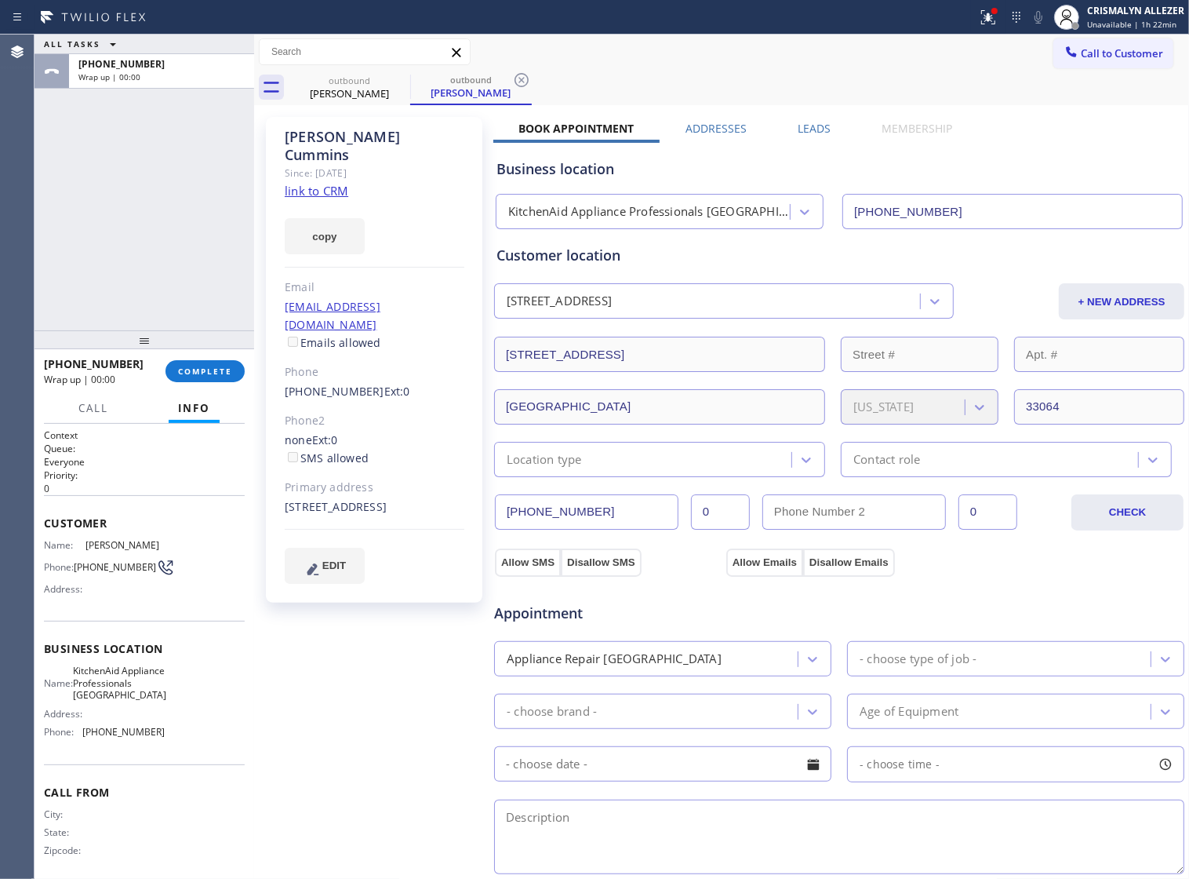
click at [188, 384] on div "+19542985716 Wrap up | 00:00 COMPLETE" at bounding box center [144, 371] width 201 height 41
click at [200, 375] on span "COMPLETE" at bounding box center [205, 371] width 54 height 11
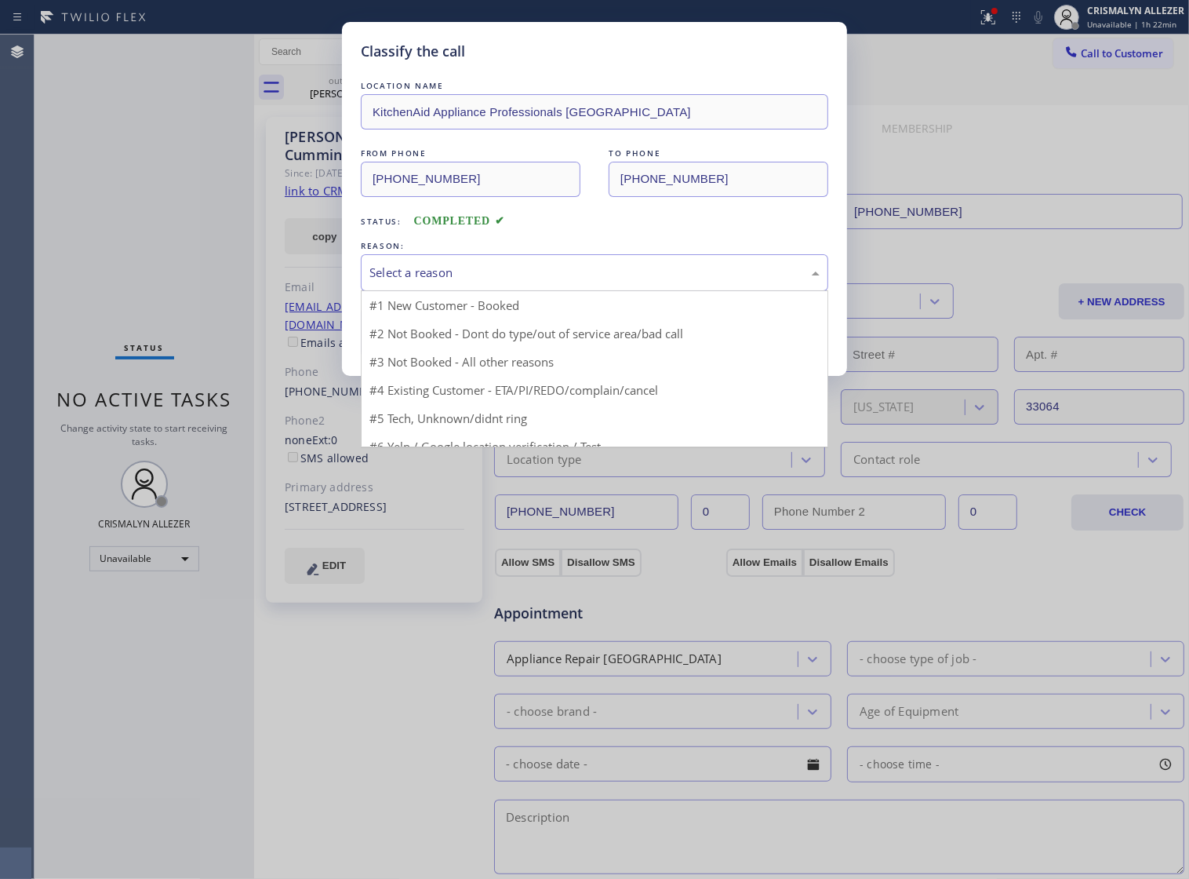
click at [620, 282] on div "Select a reason" at bounding box center [594, 273] width 450 height 18
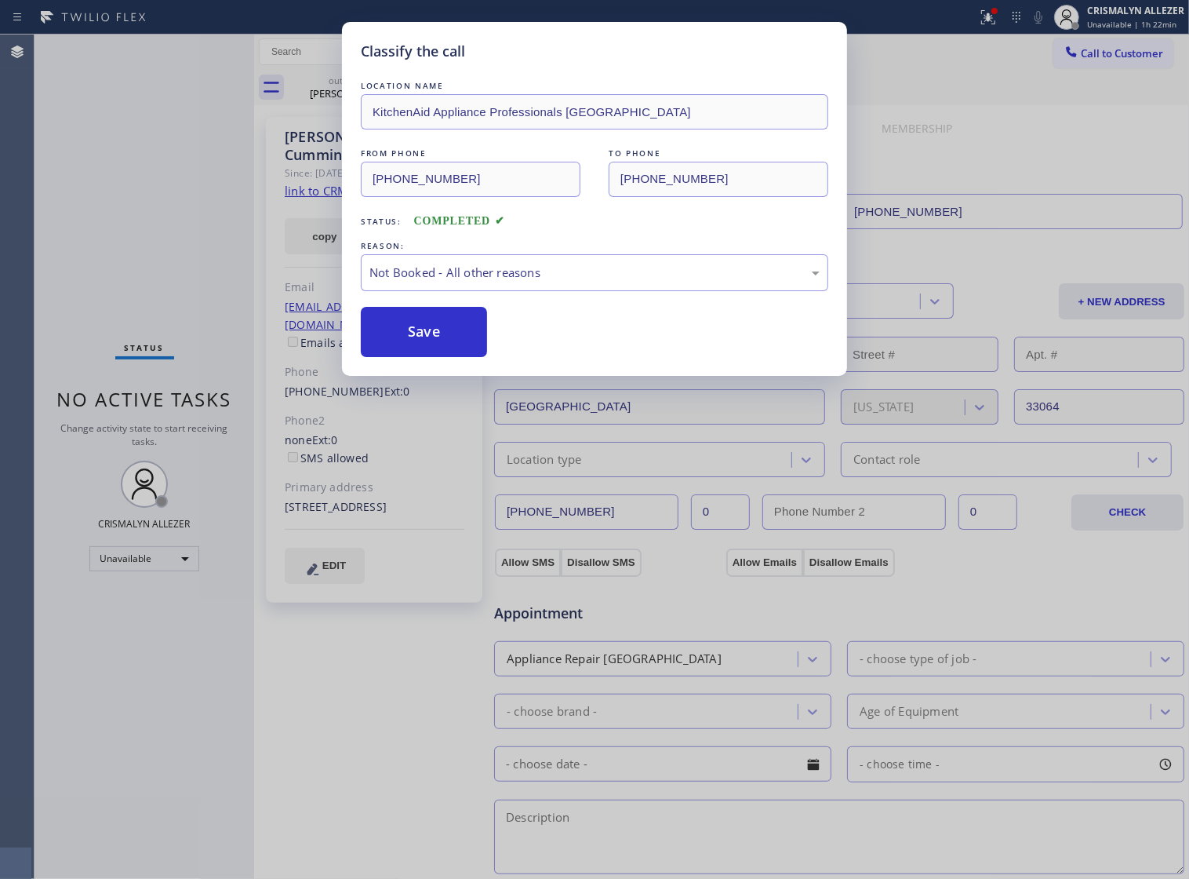
click at [414, 357] on button "Save" at bounding box center [424, 332] width 126 height 50
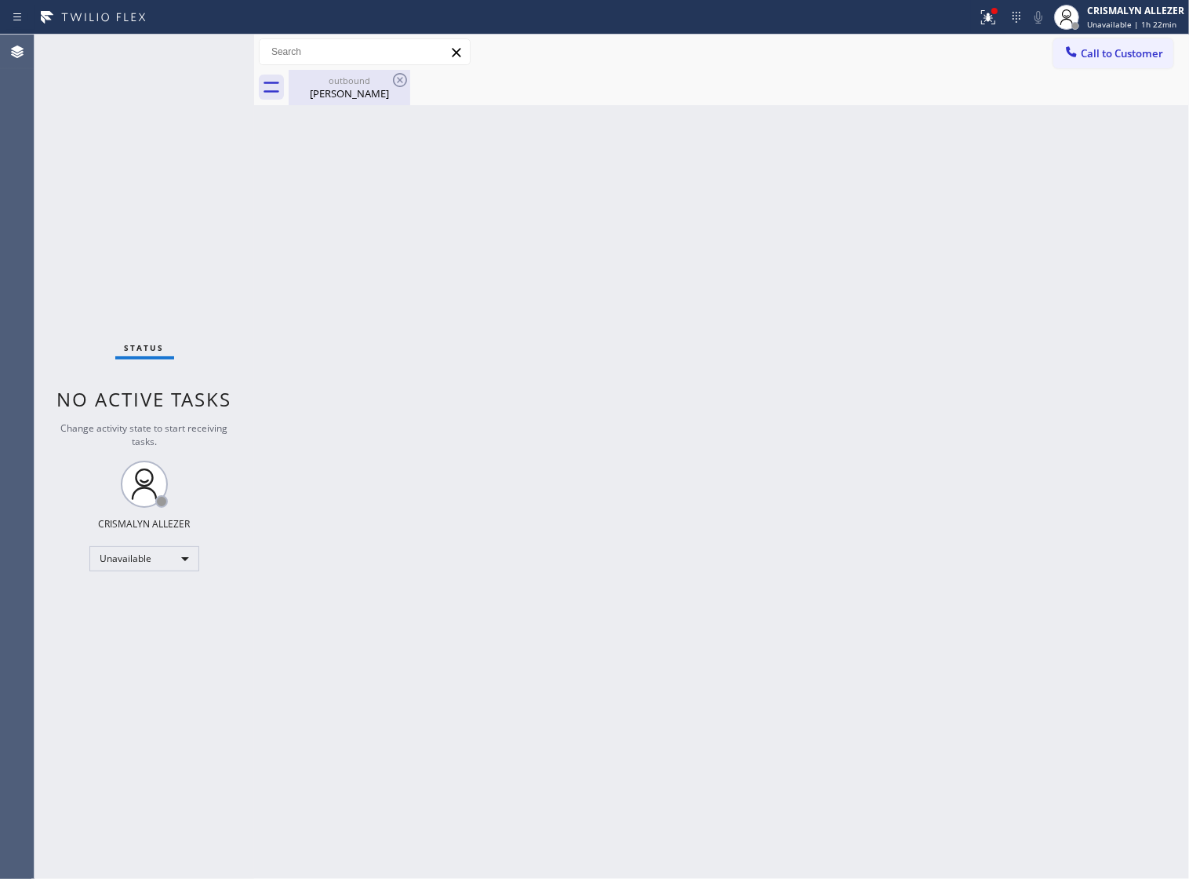
click at [332, 90] on div "Rolland Cummins" at bounding box center [349, 93] width 118 height 14
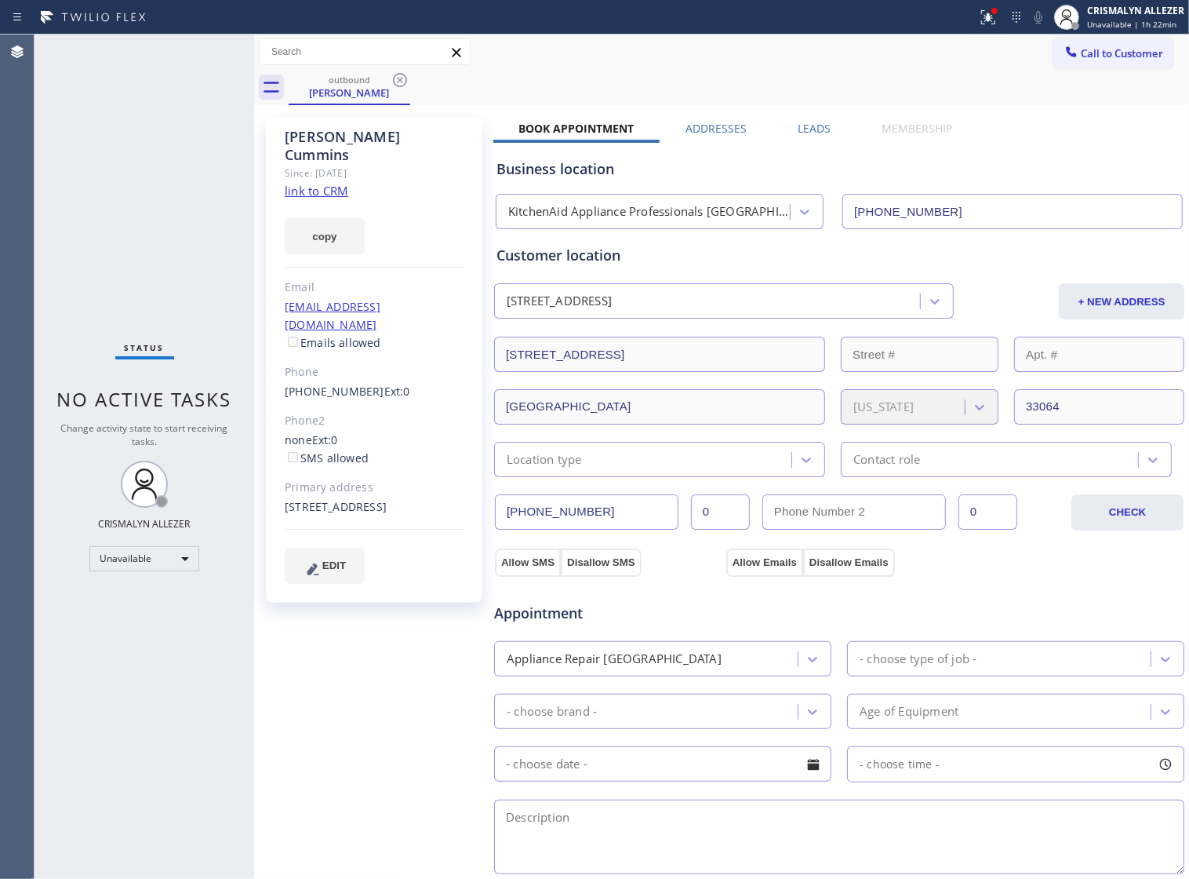
click at [812, 128] on label "Leads" at bounding box center [814, 128] width 33 height 15
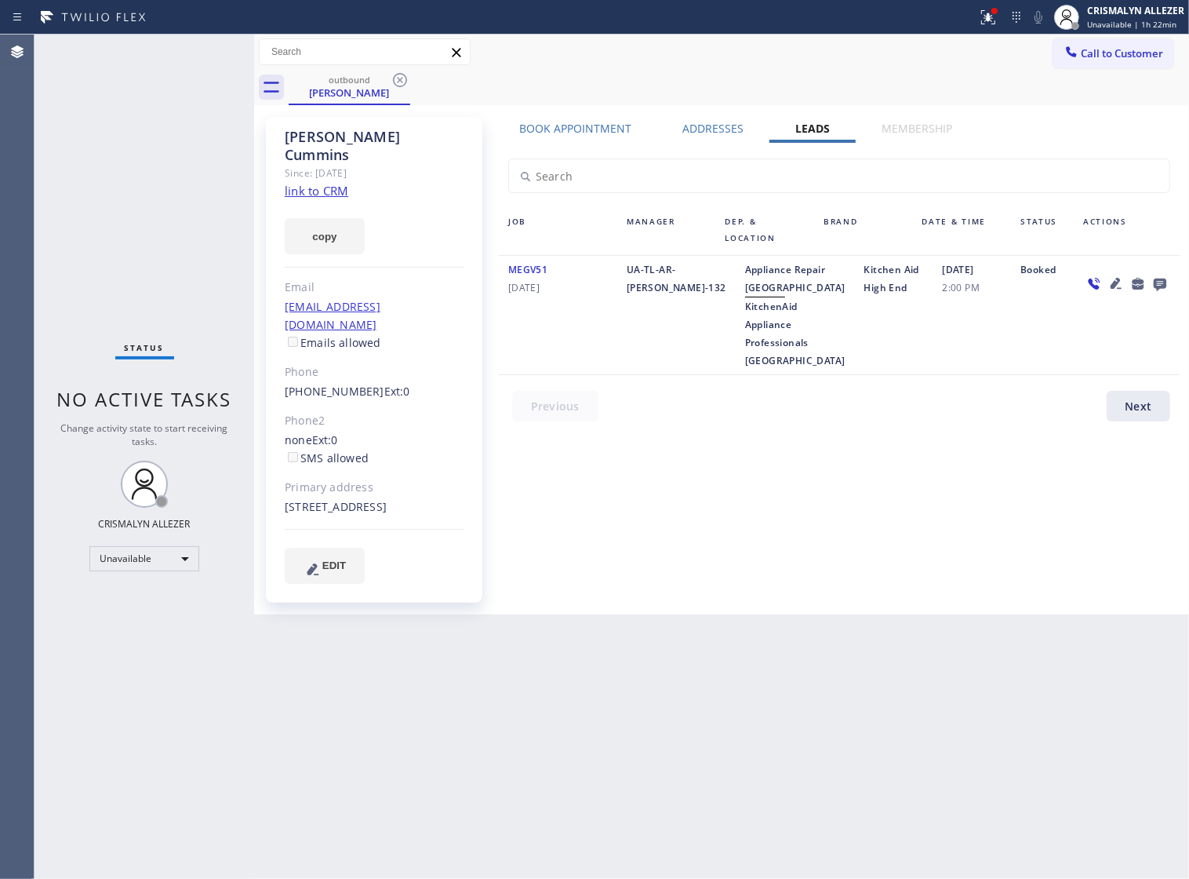
click at [1163, 281] on icon at bounding box center [1160, 284] width 13 height 13
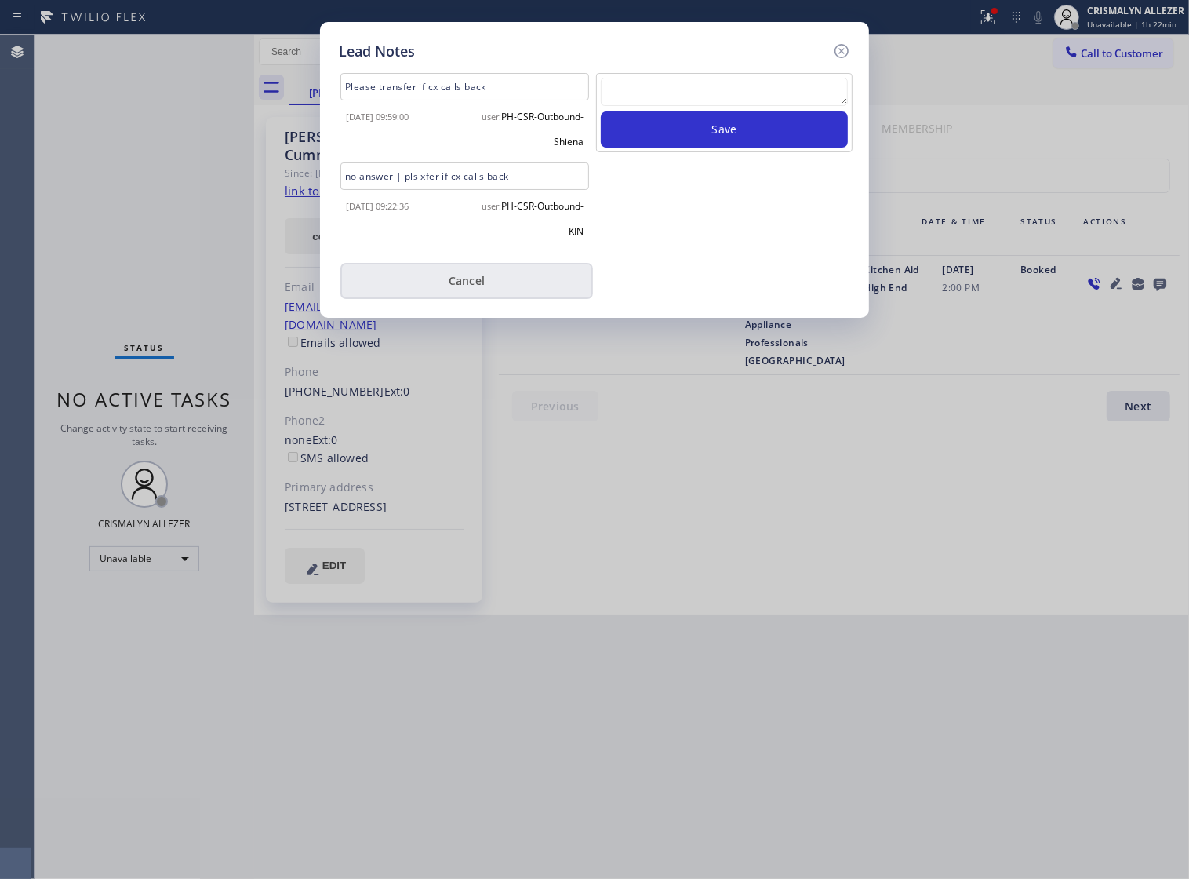
click at [467, 284] on button "Cancel" at bounding box center [466, 281] width 253 height 36
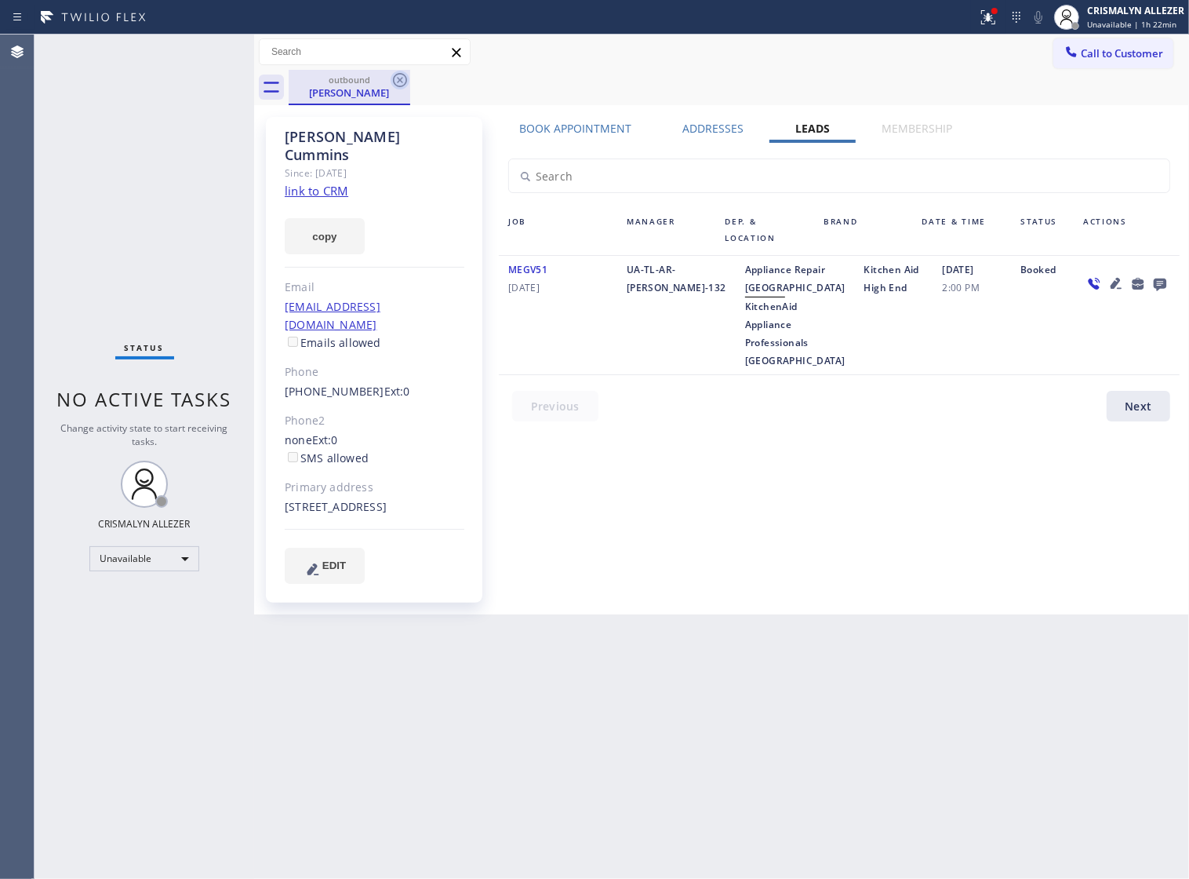
click at [404, 78] on icon at bounding box center [400, 80] width 19 height 19
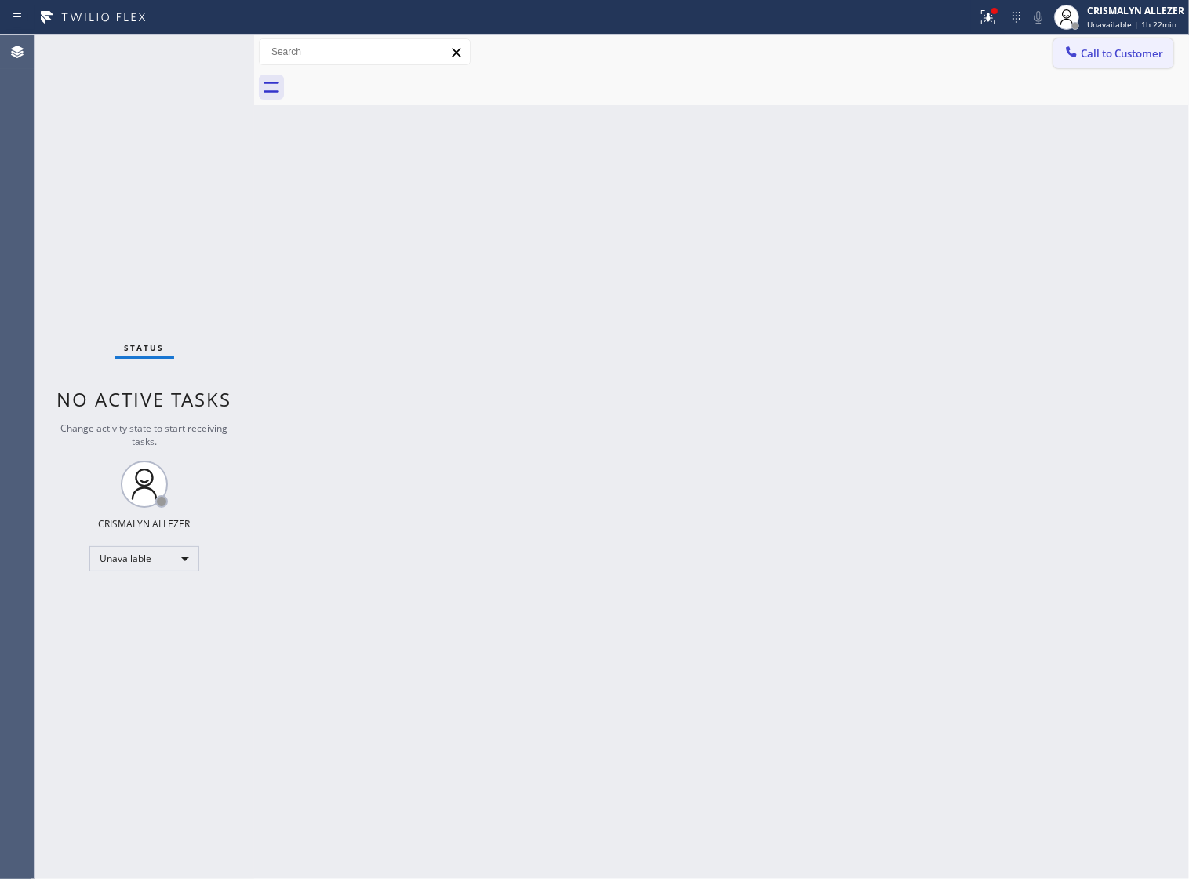
click at [1081, 60] on span "Call to Customer" at bounding box center [1122, 53] width 82 height 14
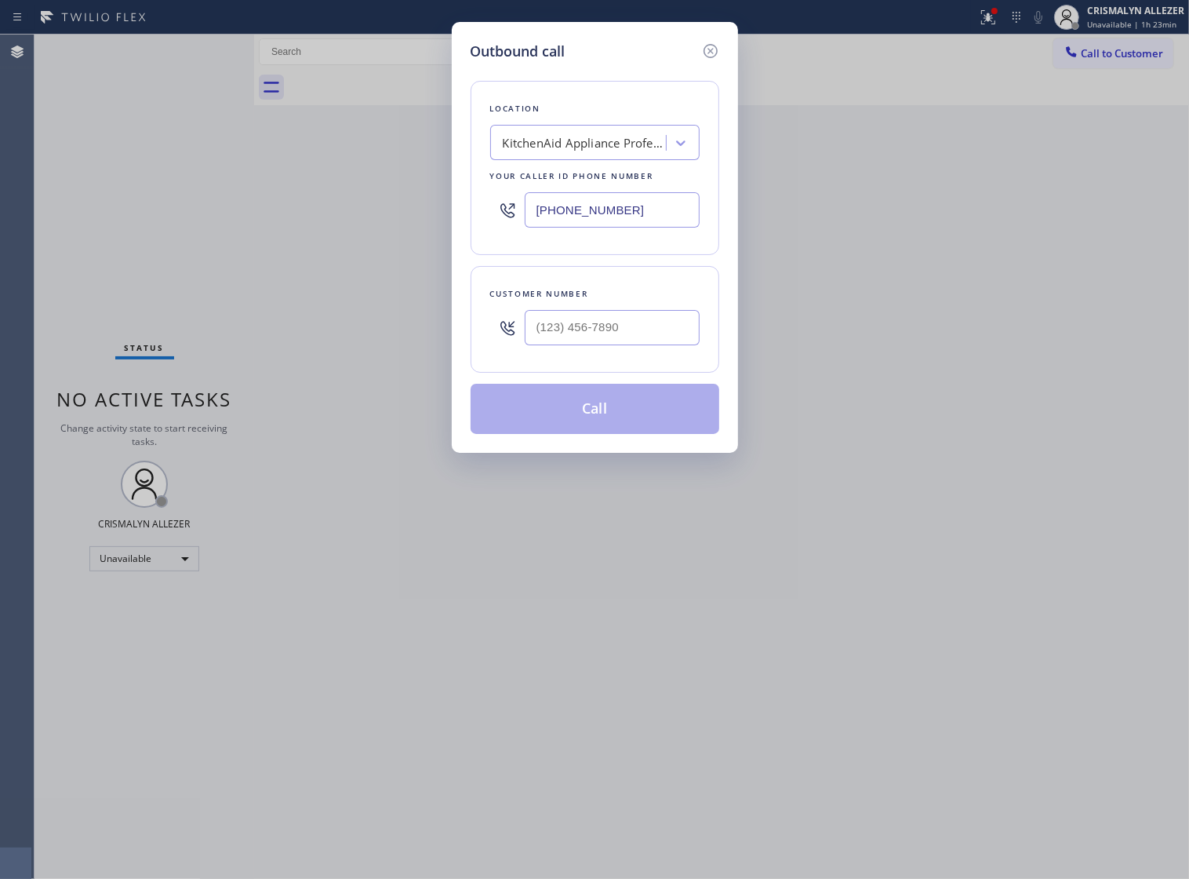
drag, startPoint x: 648, startPoint y: 220, endPoint x: 246, endPoint y: 232, distance: 402.6
click at [246, 232] on div "Outbound call Location KitchenAid Appliance Professionals Pompano Beach Your ca…" at bounding box center [594, 439] width 1189 height 879
paste input "855) 731-4952"
type input "[PHONE_NUMBER]"
click at [642, 345] on input "(___) ___-____" at bounding box center [612, 327] width 175 height 35
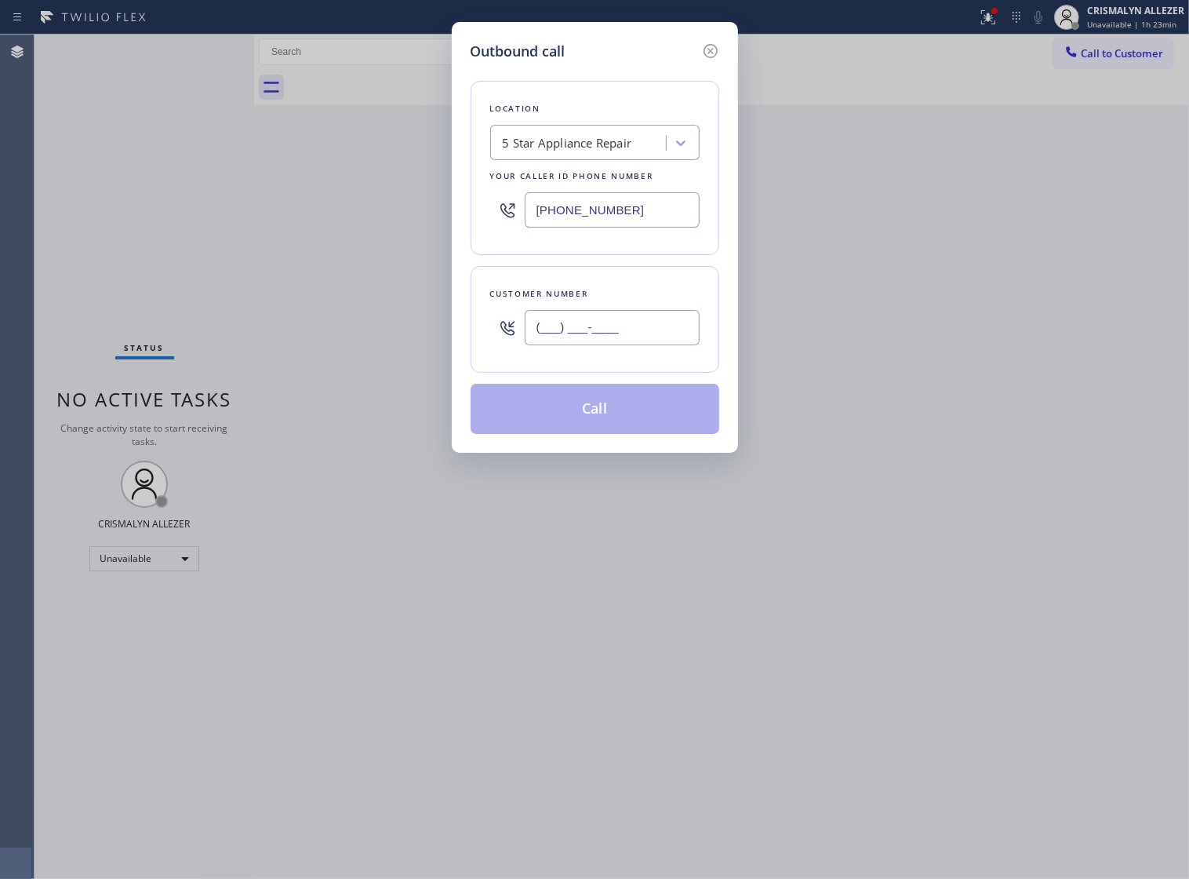
paste input "626) 375-8469"
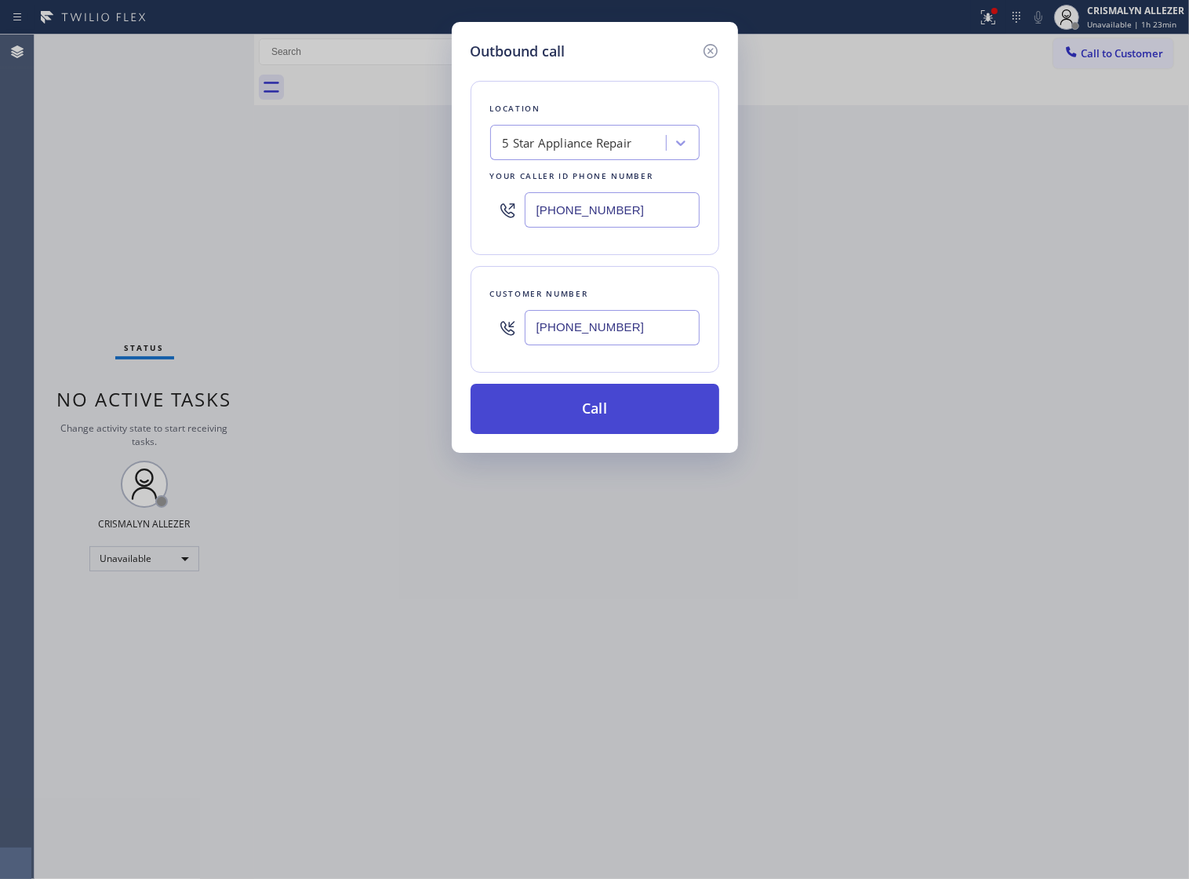
type input "[PHONE_NUMBER]"
click at [613, 420] on button "Call" at bounding box center [595, 409] width 249 height 50
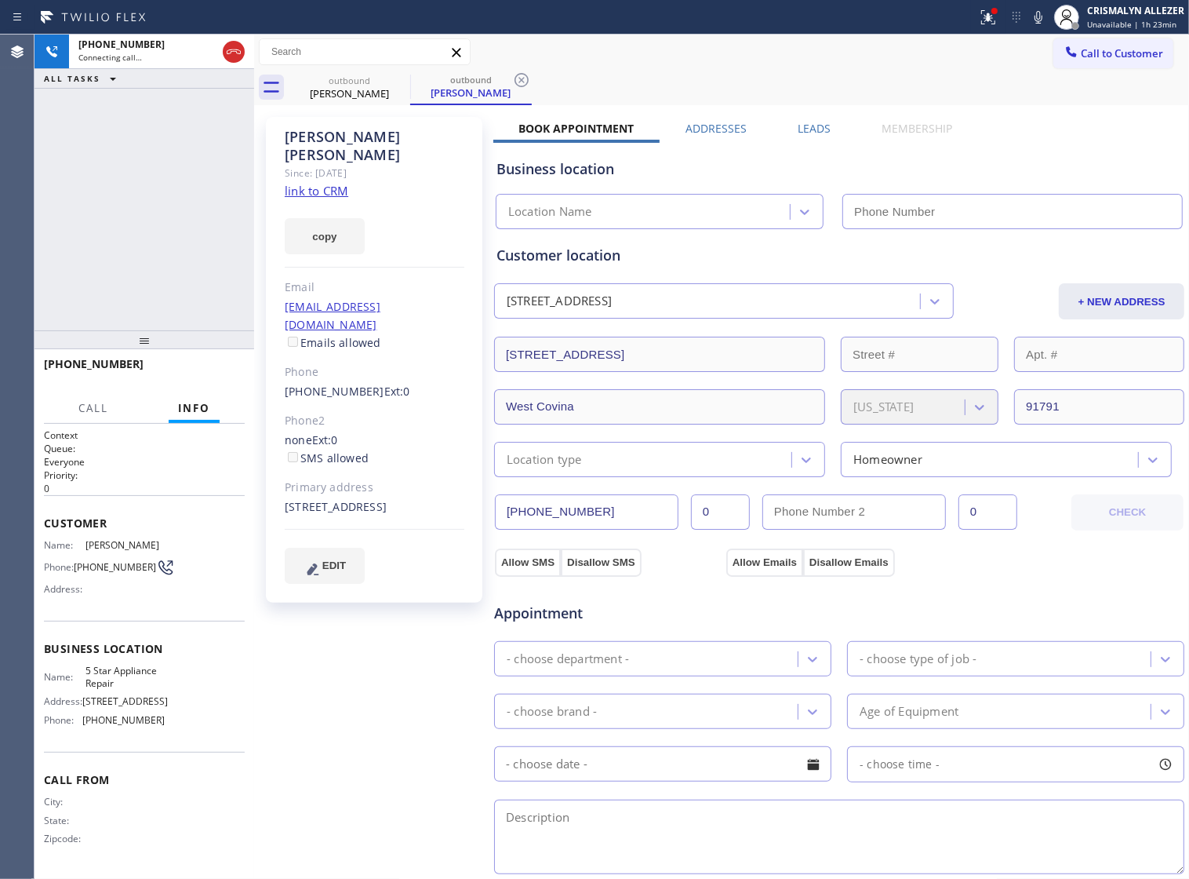
click at [298, 183] on link "link to CRM" at bounding box center [317, 191] width 64 height 16
type input "[PHONE_NUMBER]"
click at [197, 366] on span "HANG UP" at bounding box center [208, 371] width 48 height 11
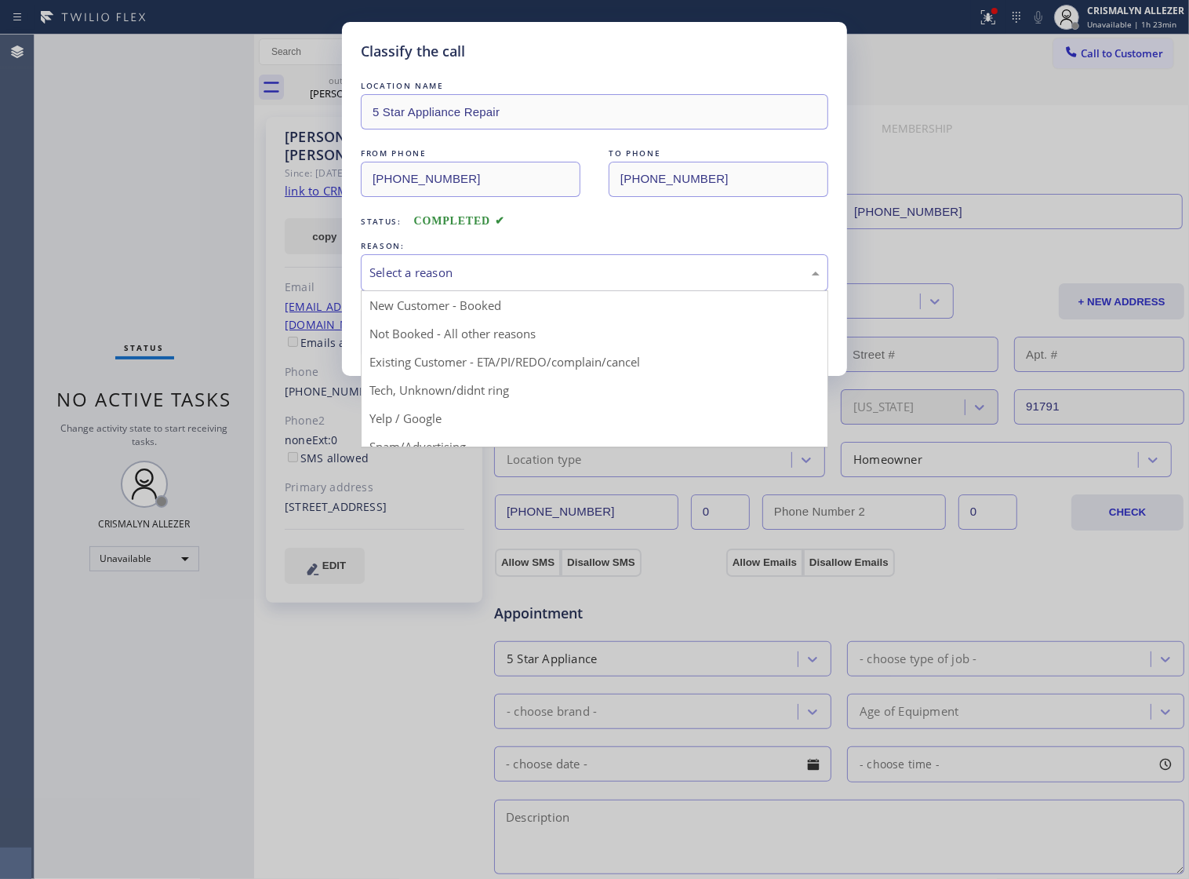
click at [660, 282] on div "Select a reason" at bounding box center [594, 273] width 450 height 18
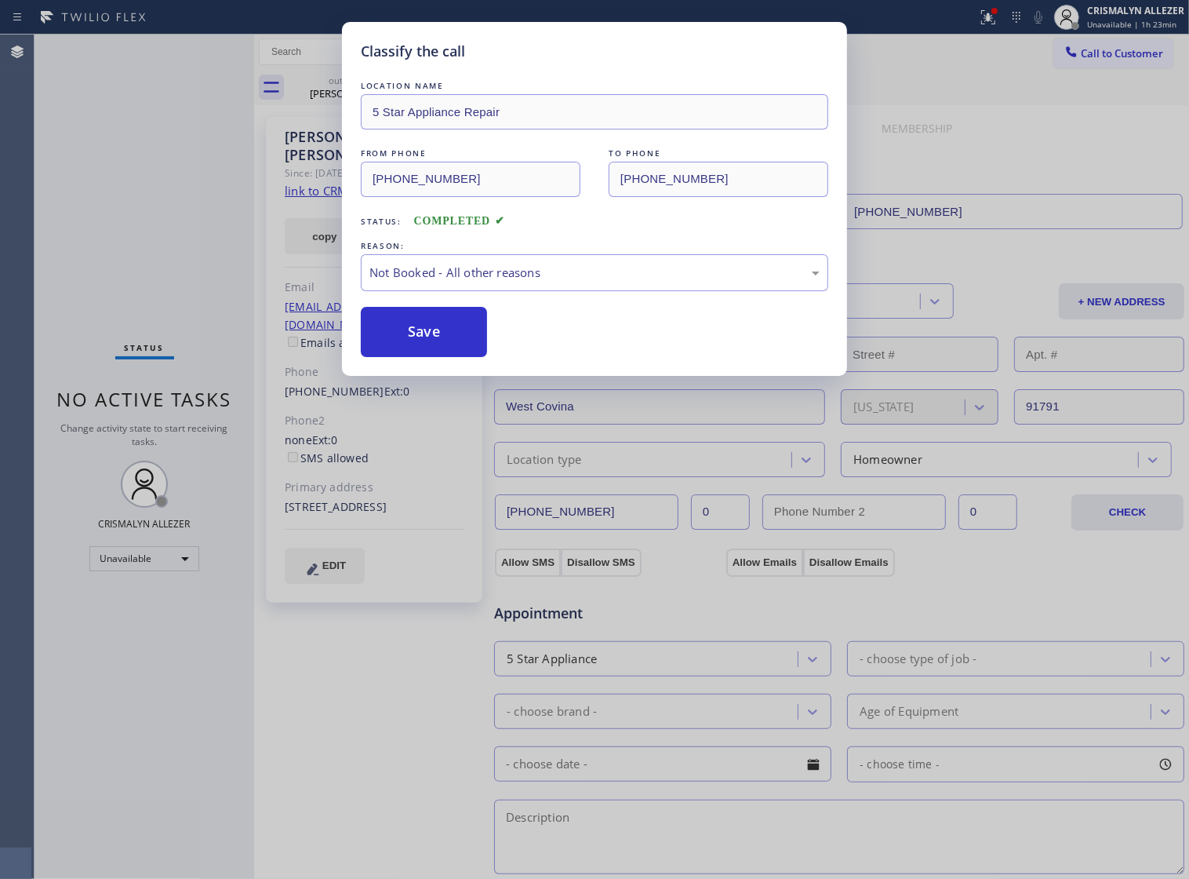
click at [434, 344] on button "Save" at bounding box center [424, 332] width 126 height 50
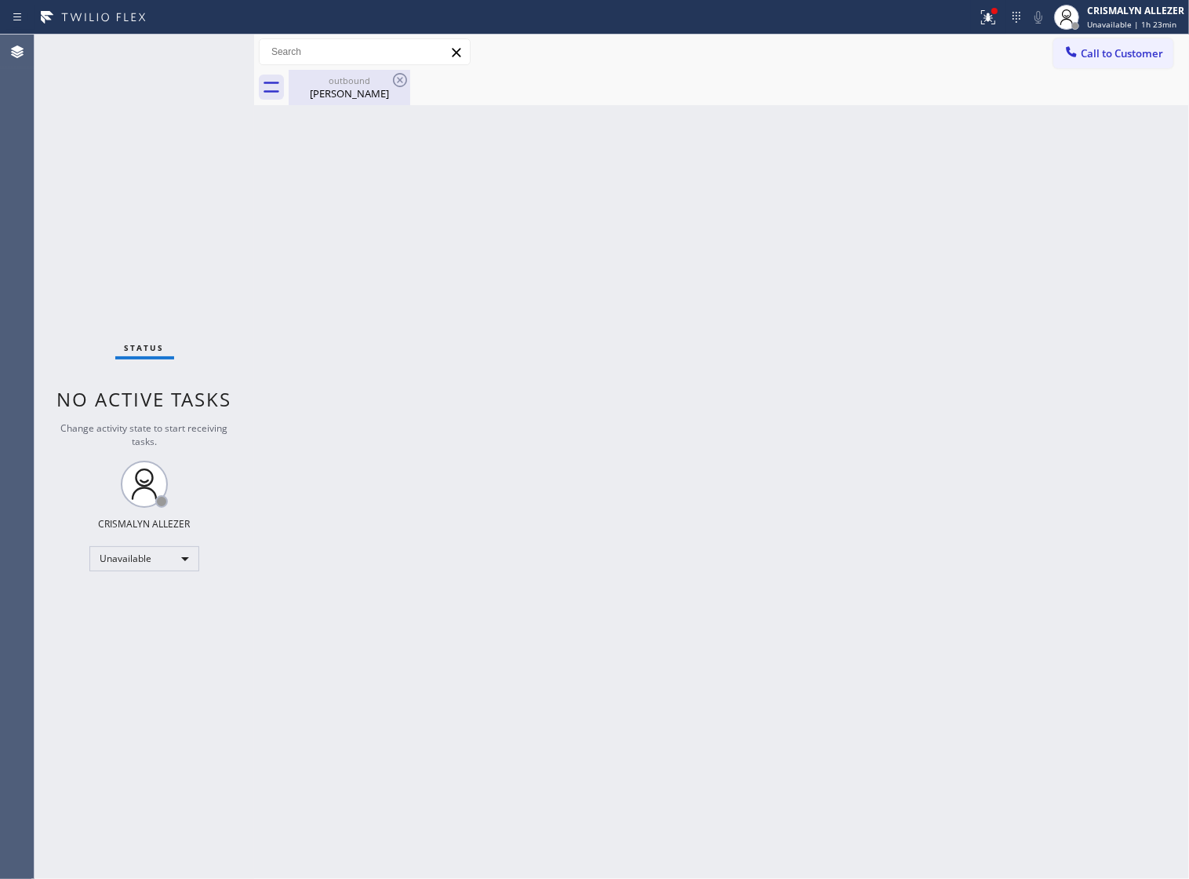
click at [341, 100] on div "Alfred Jaime" at bounding box center [349, 93] width 118 height 14
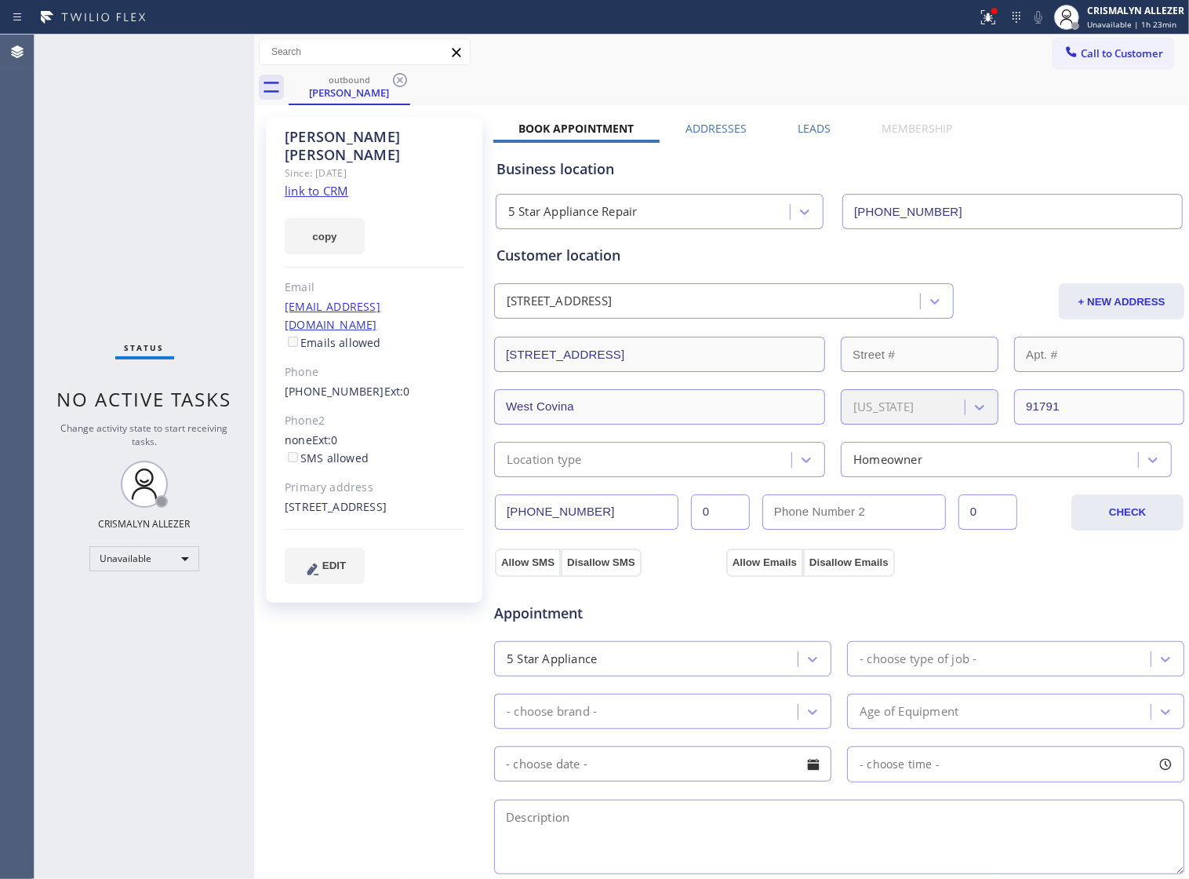
click at [808, 130] on label "Leads" at bounding box center [814, 128] width 33 height 15
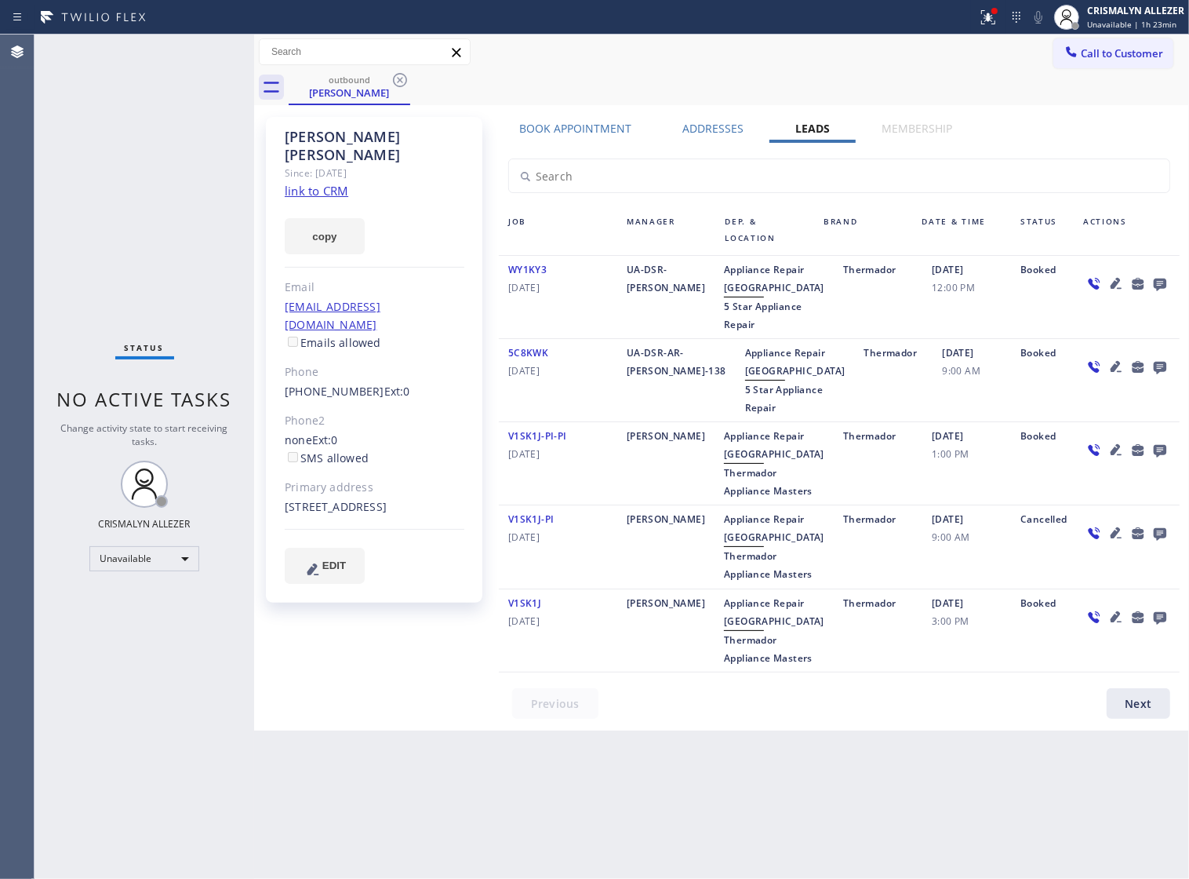
click at [1151, 287] on icon at bounding box center [1160, 284] width 19 height 20
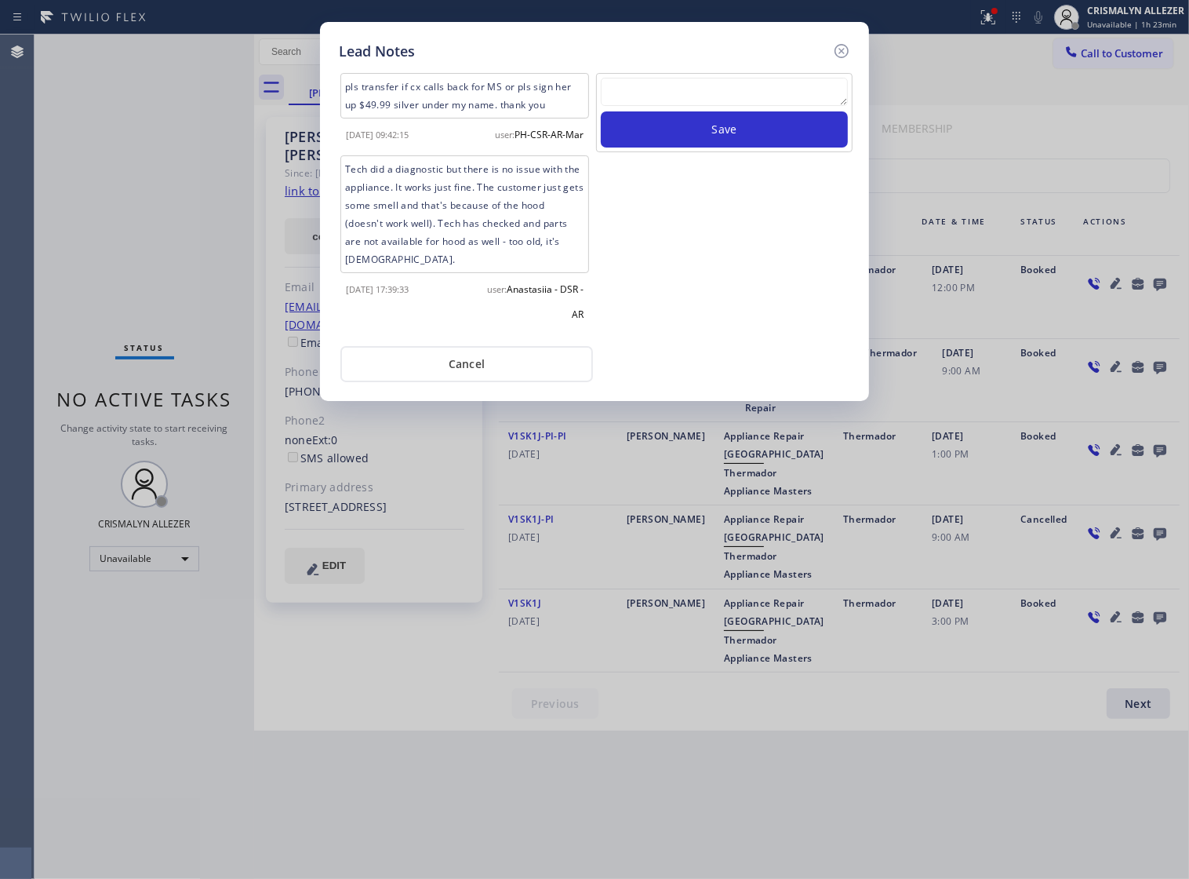
click at [679, 99] on textarea at bounding box center [724, 92] width 247 height 28
paste textarea "no answer | pls xfer if cx calls back"
type textarea "no answer | pls xfer if cx calls back"
click at [704, 135] on button "Save" at bounding box center [724, 129] width 247 height 36
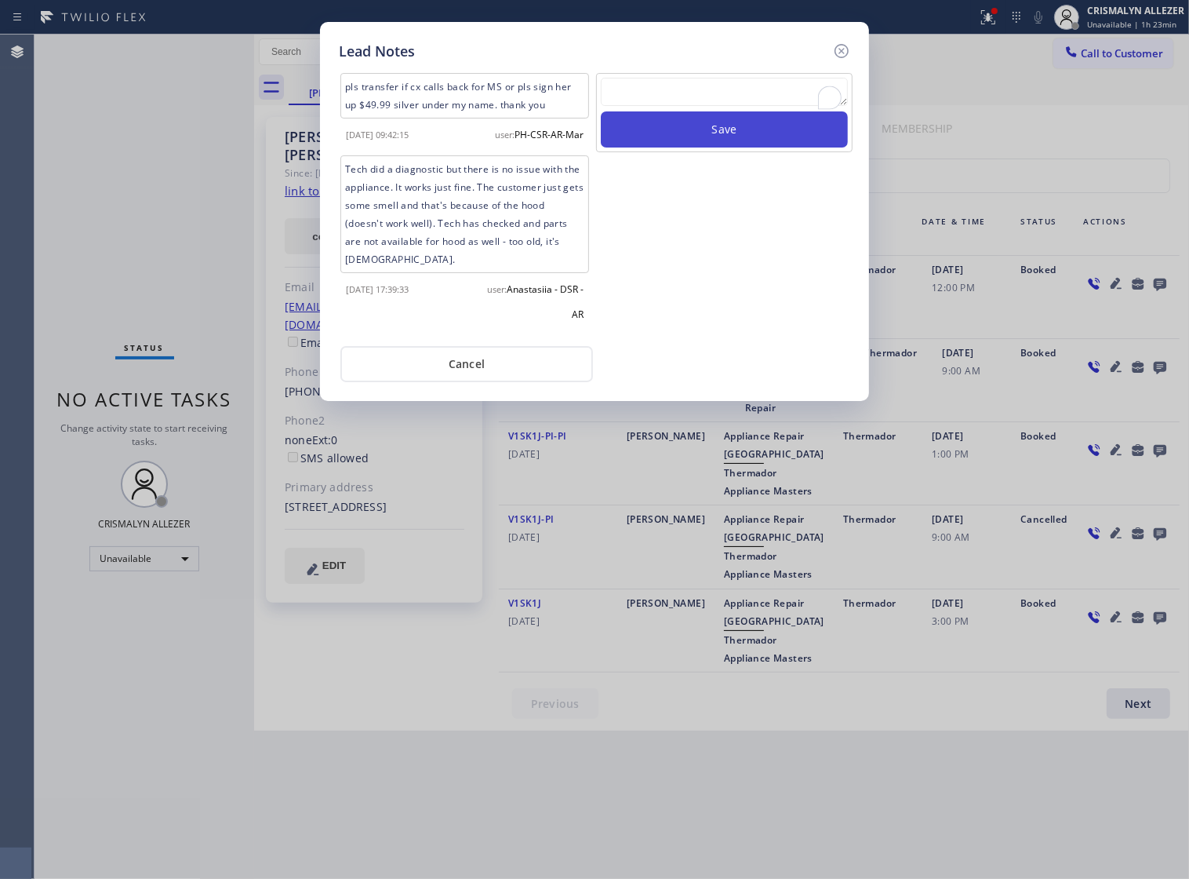
scroll to position [0, 0]
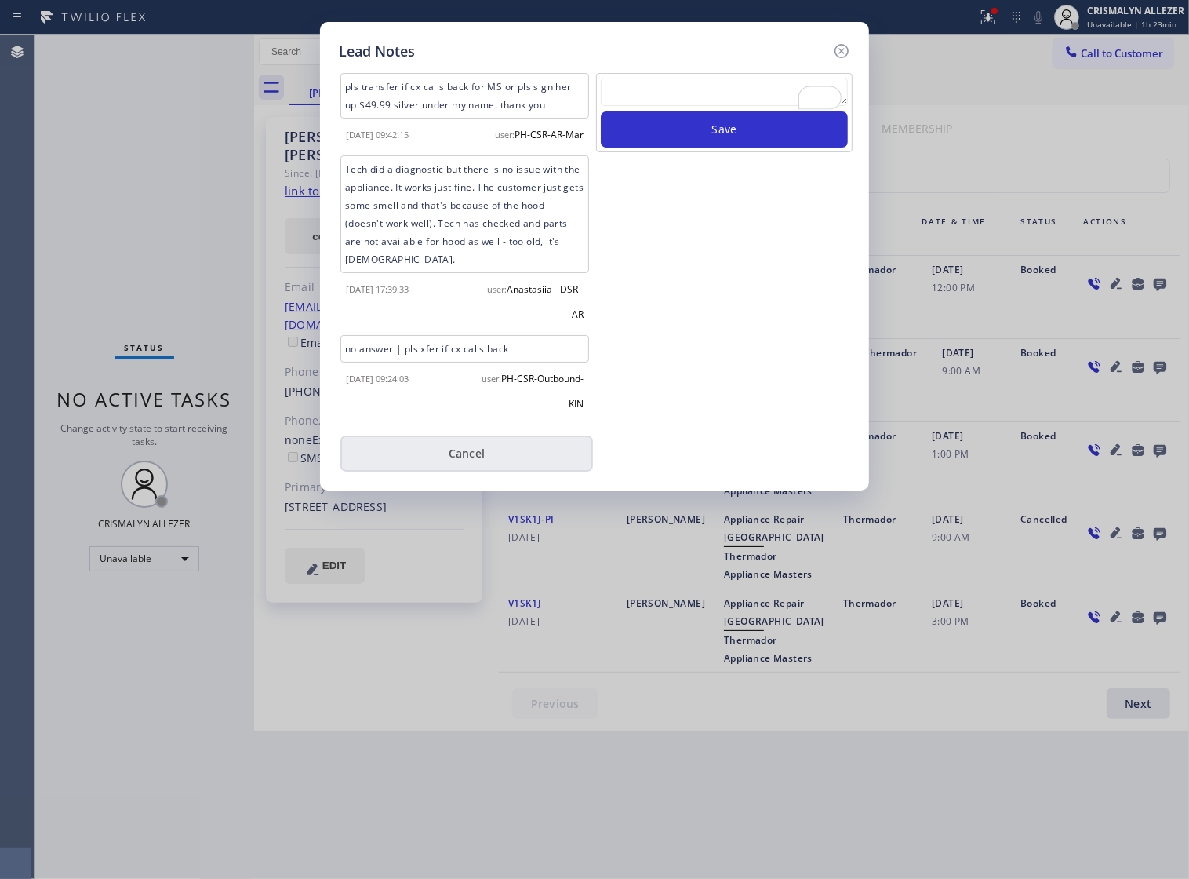
click at [465, 469] on button "Cancel" at bounding box center [466, 453] width 253 height 36
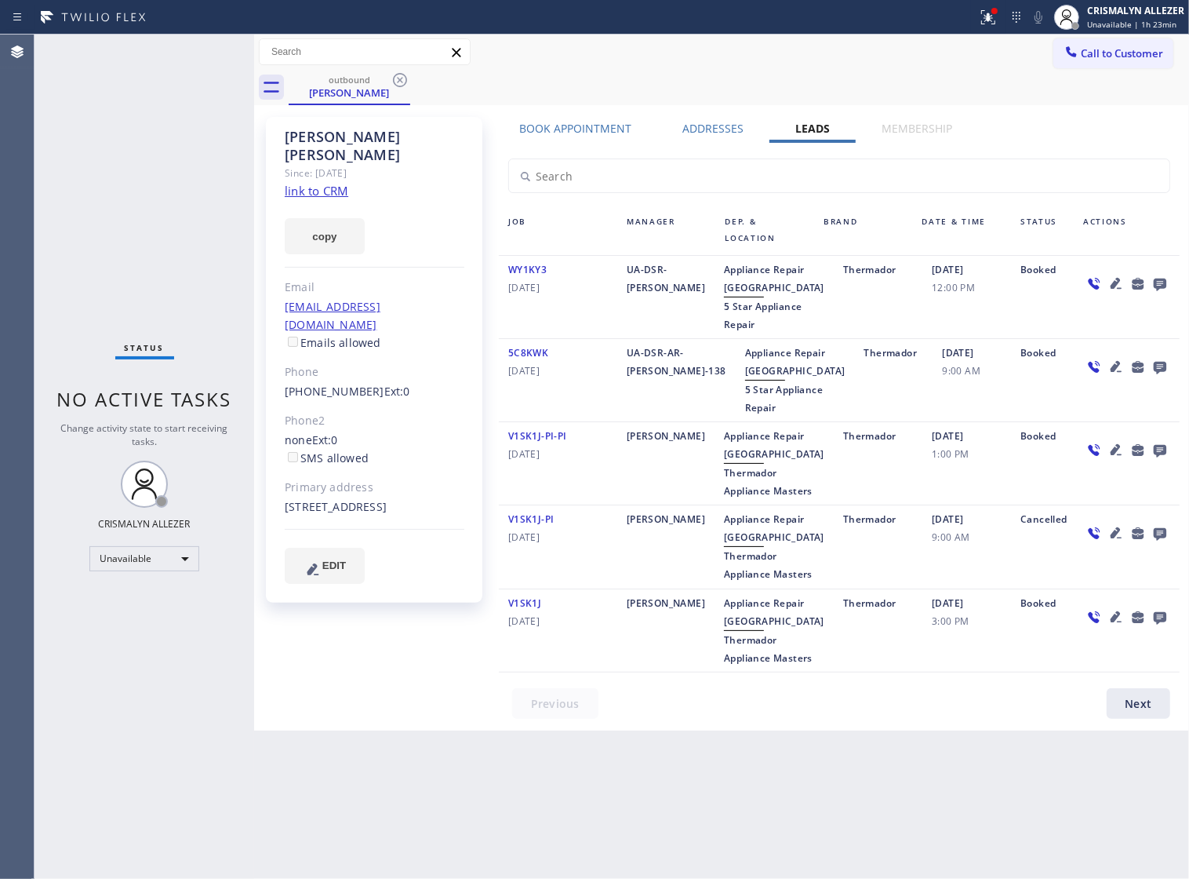
click at [398, 79] on icon at bounding box center [400, 80] width 14 height 14
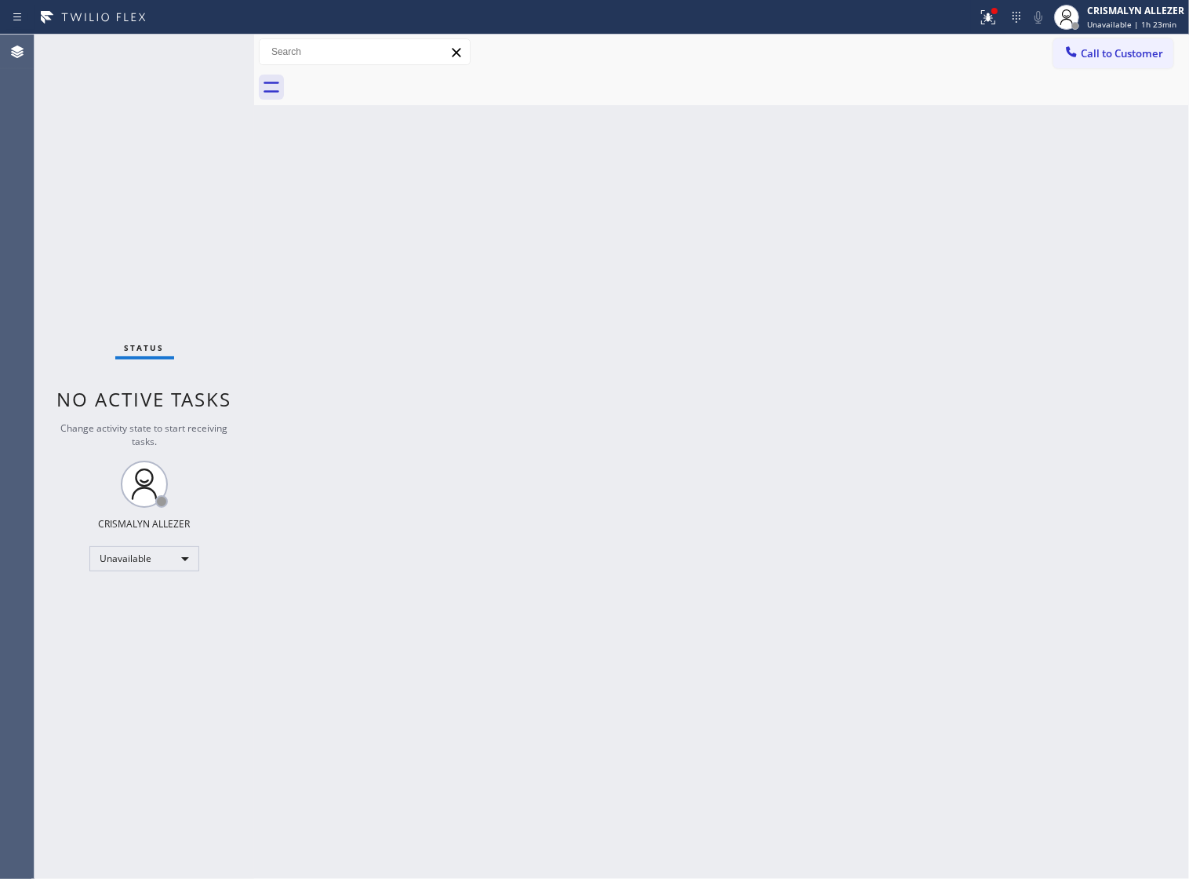
click at [1104, 56] on span "Call to Customer" at bounding box center [1122, 53] width 82 height 14
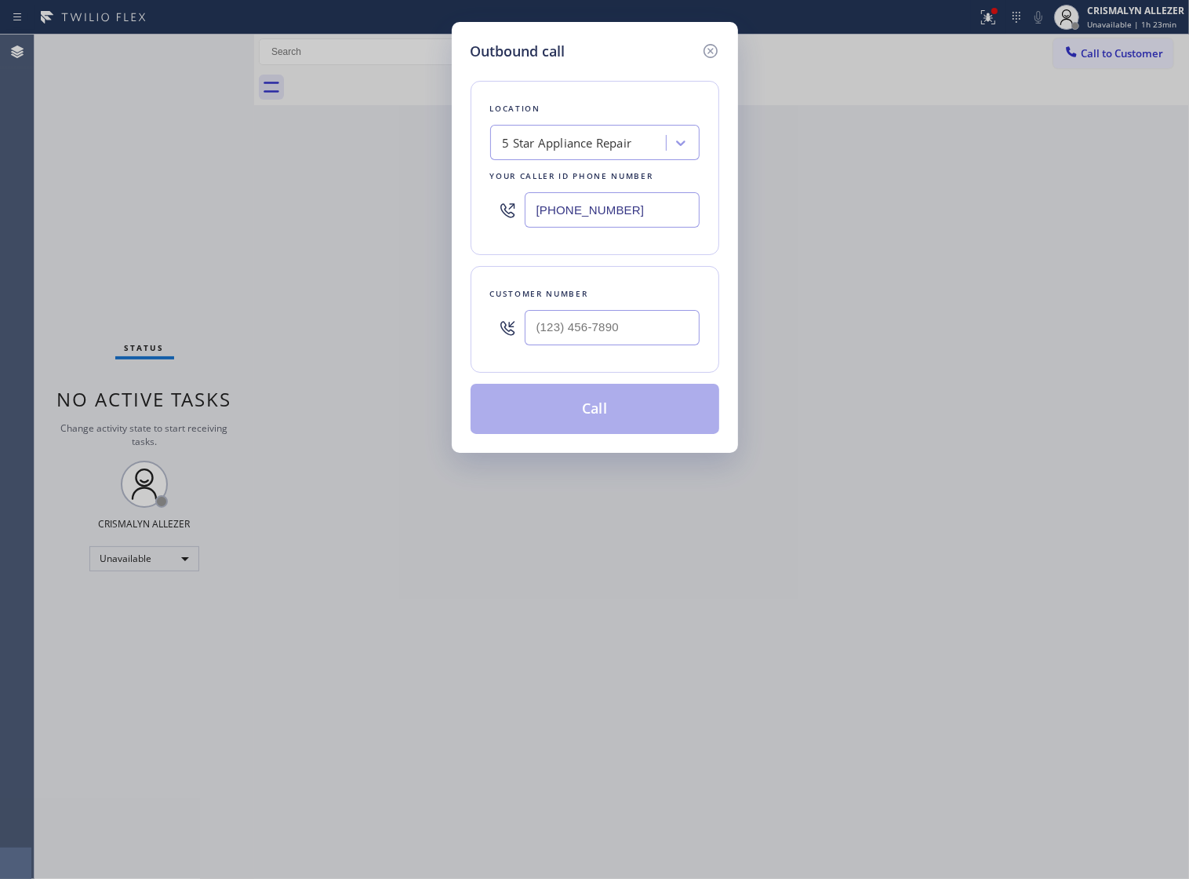
drag, startPoint x: 331, startPoint y: 224, endPoint x: 311, endPoint y: 224, distance: 20.4
click at [311, 224] on div "Outbound call Location 5 Star Appliance Repair Your caller id phone number [PHO…" at bounding box center [594, 439] width 1189 height 879
paste input "70-0603"
type input "[PHONE_NUMBER]"
click at [641, 345] on input "(___) ___-____" at bounding box center [612, 327] width 175 height 35
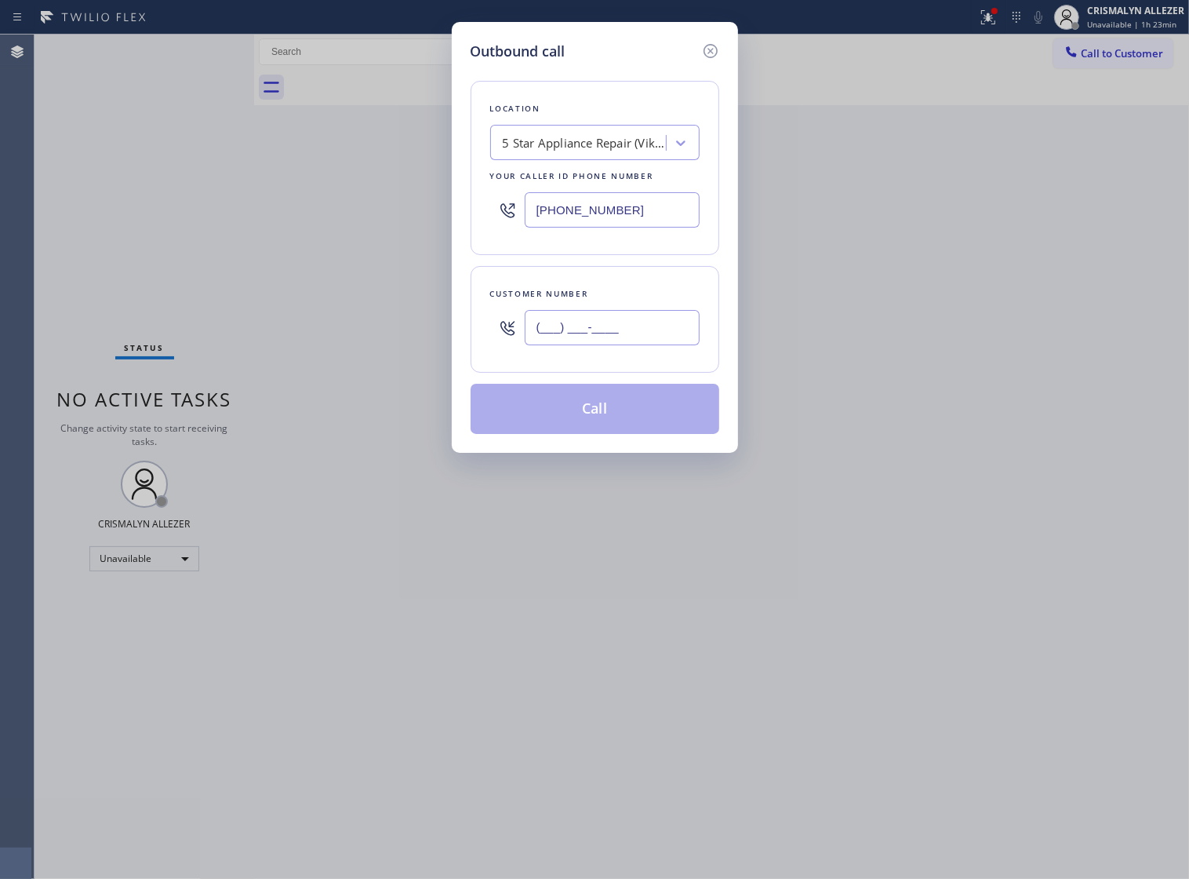
paste input "718) 772-7164"
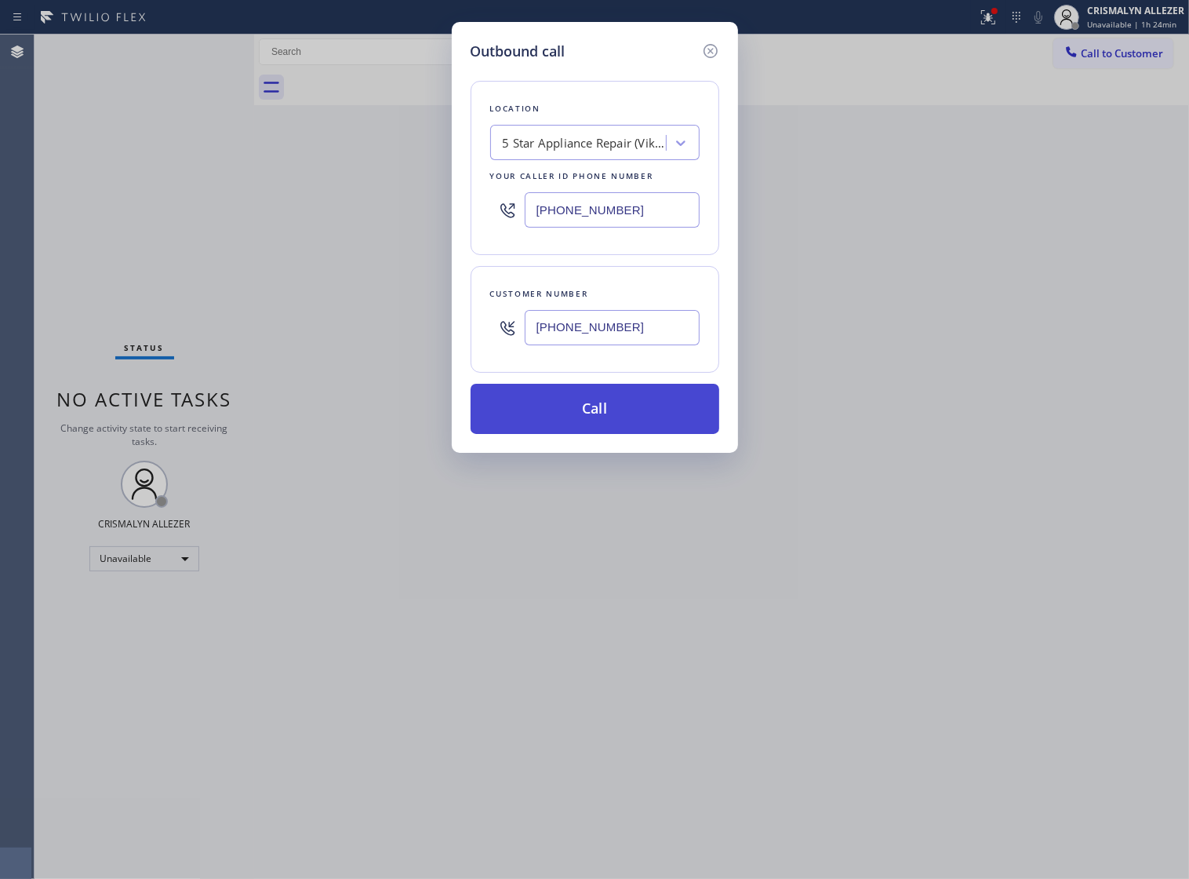
type input "[PHONE_NUMBER]"
click at [605, 434] on button "Call" at bounding box center [595, 409] width 249 height 50
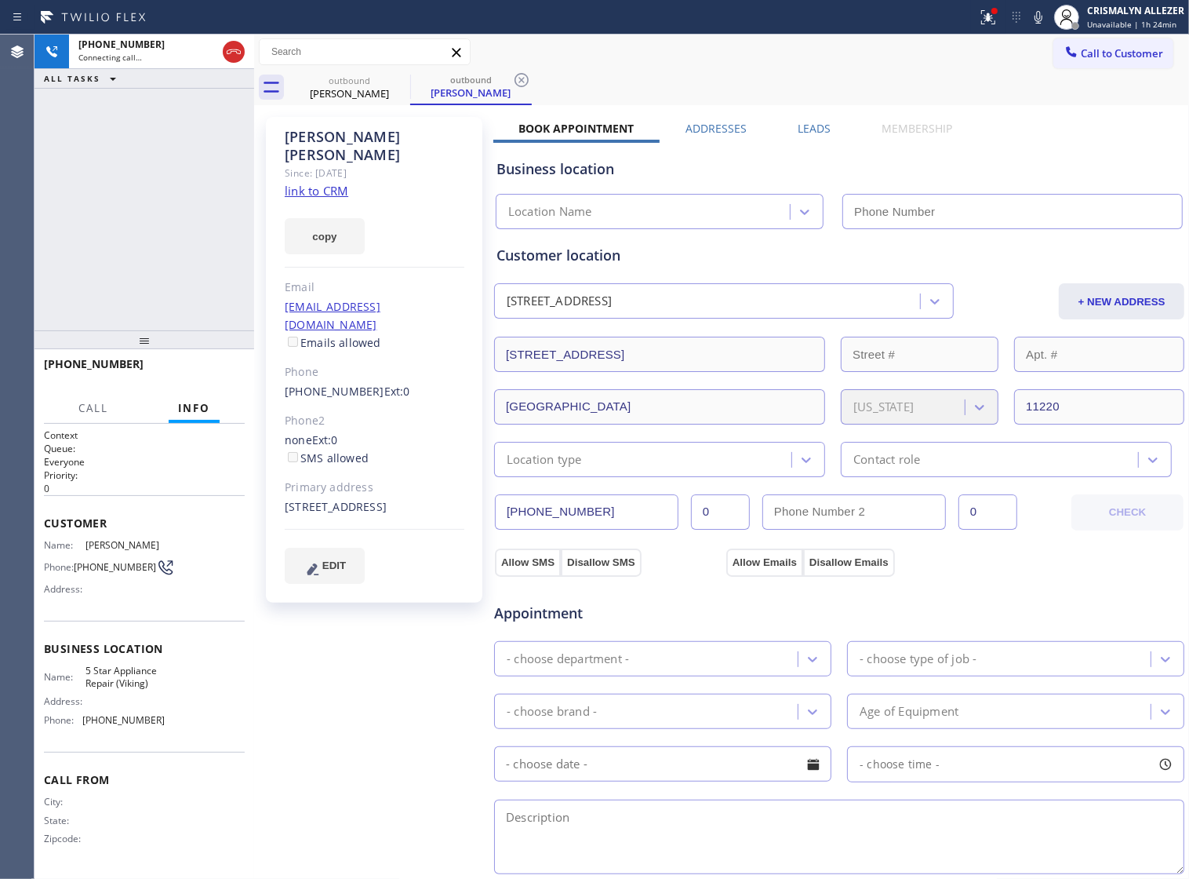
click at [326, 183] on link "link to CRM" at bounding box center [317, 191] width 64 height 16
type input "[PHONE_NUMBER]"
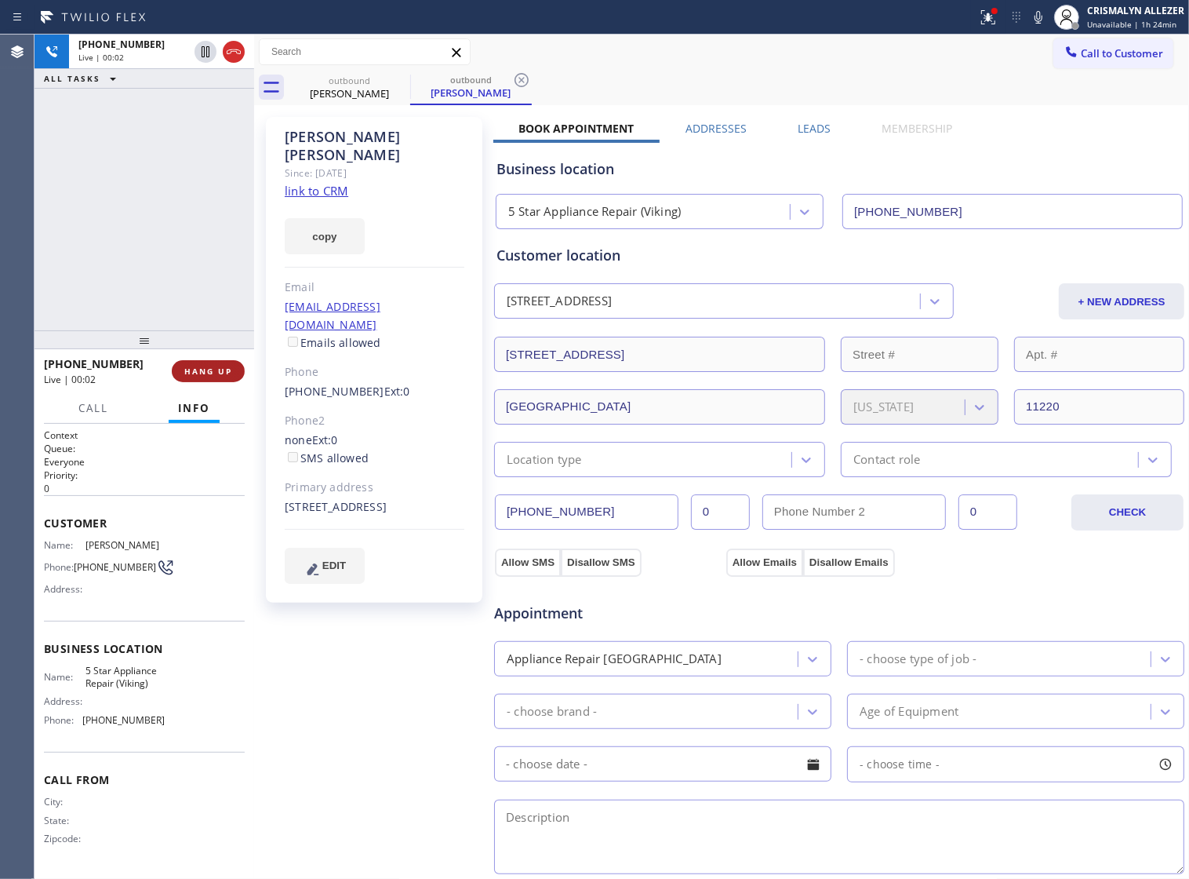
click at [201, 366] on span "HANG UP" at bounding box center [208, 371] width 48 height 11
click at [202, 377] on span "COMPLETE" at bounding box center [205, 371] width 54 height 11
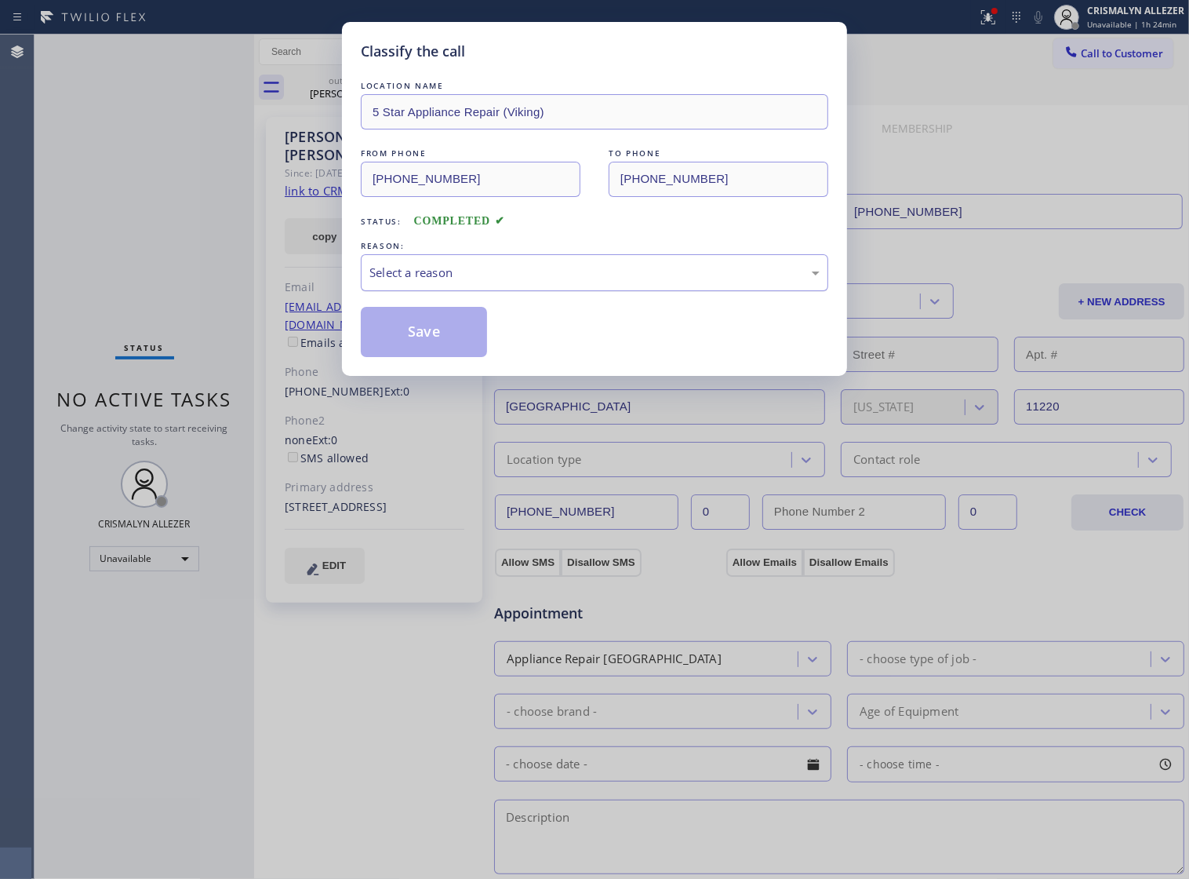
click at [593, 282] on div "Select a reason" at bounding box center [594, 273] width 450 height 18
click at [408, 357] on button "Save" at bounding box center [424, 332] width 126 height 50
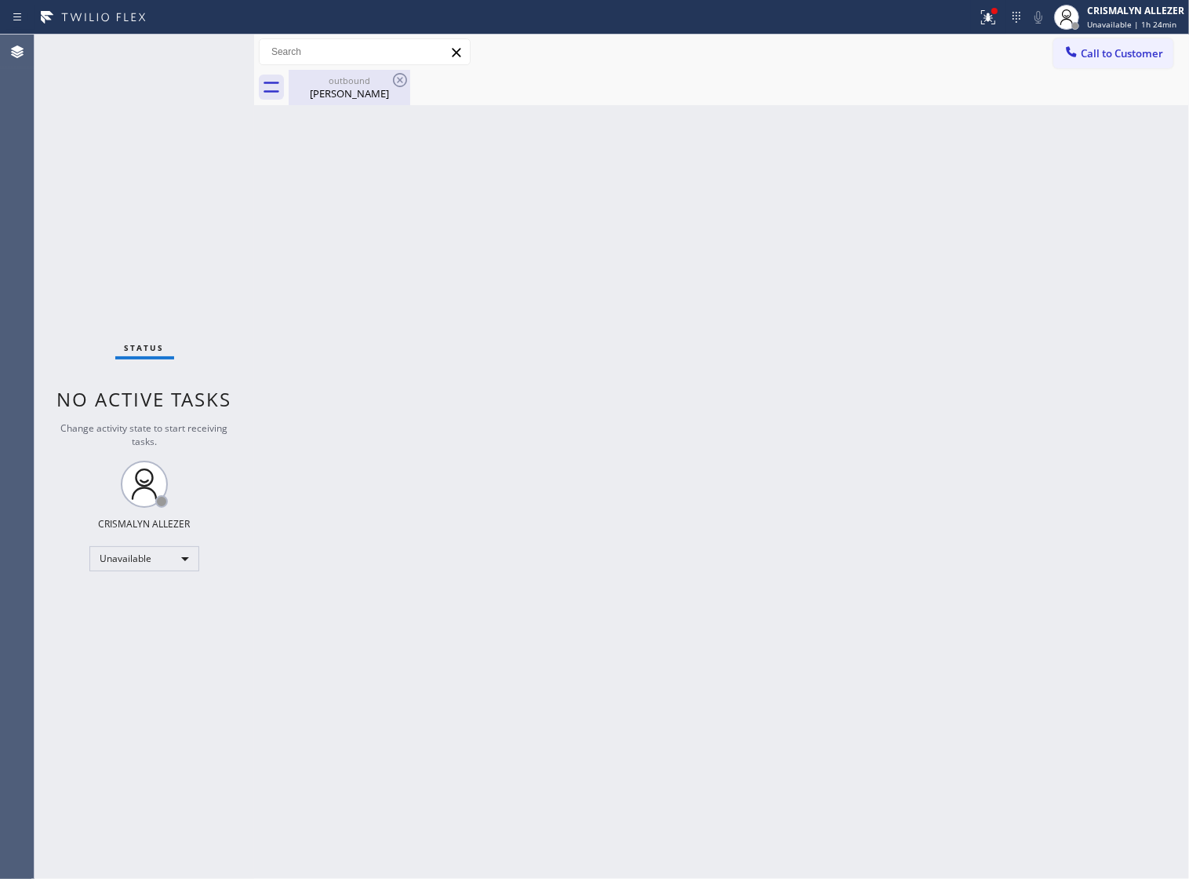
click at [330, 99] on div "Aimee Quesada" at bounding box center [349, 93] width 118 height 14
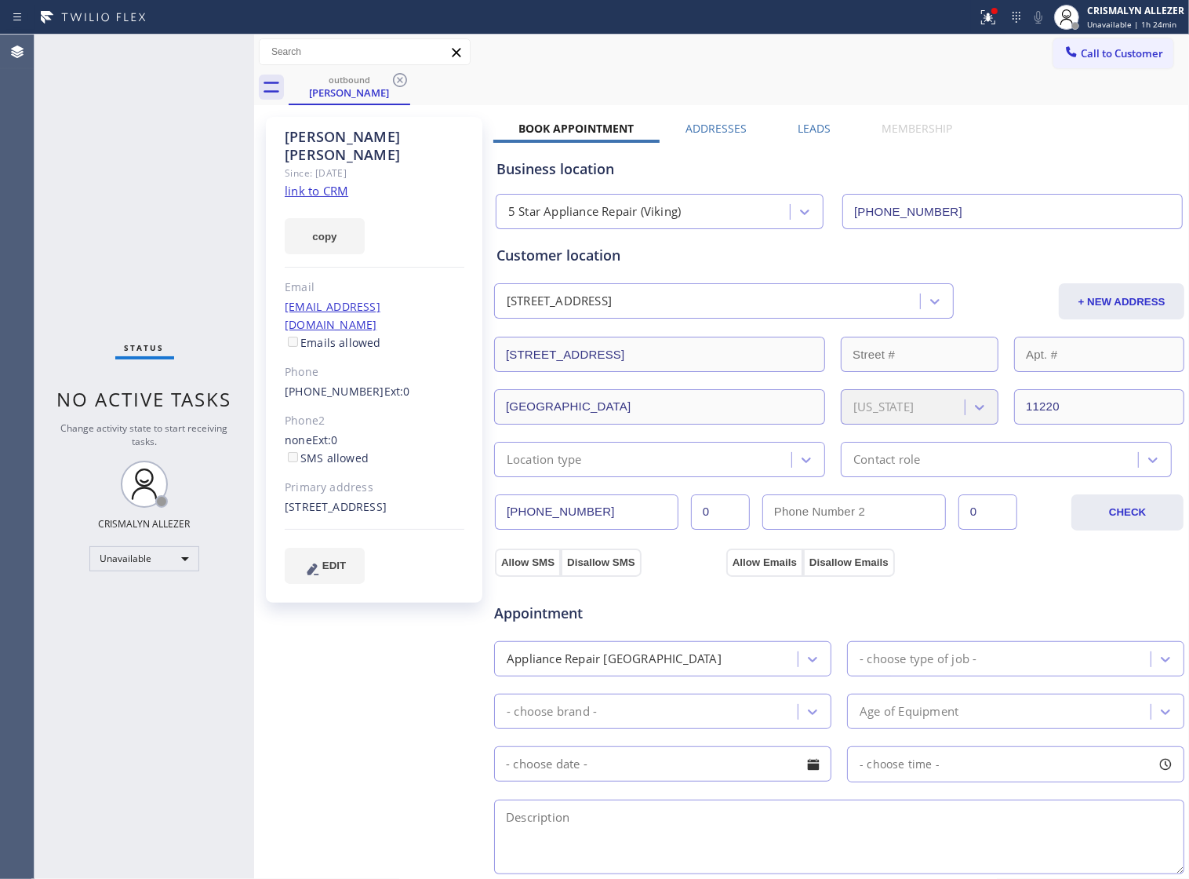
drag, startPoint x: 404, startPoint y: 82, endPoint x: 410, endPoint y: 5, distance: 77.1
click at [405, 75] on icon at bounding box center [400, 80] width 19 height 19
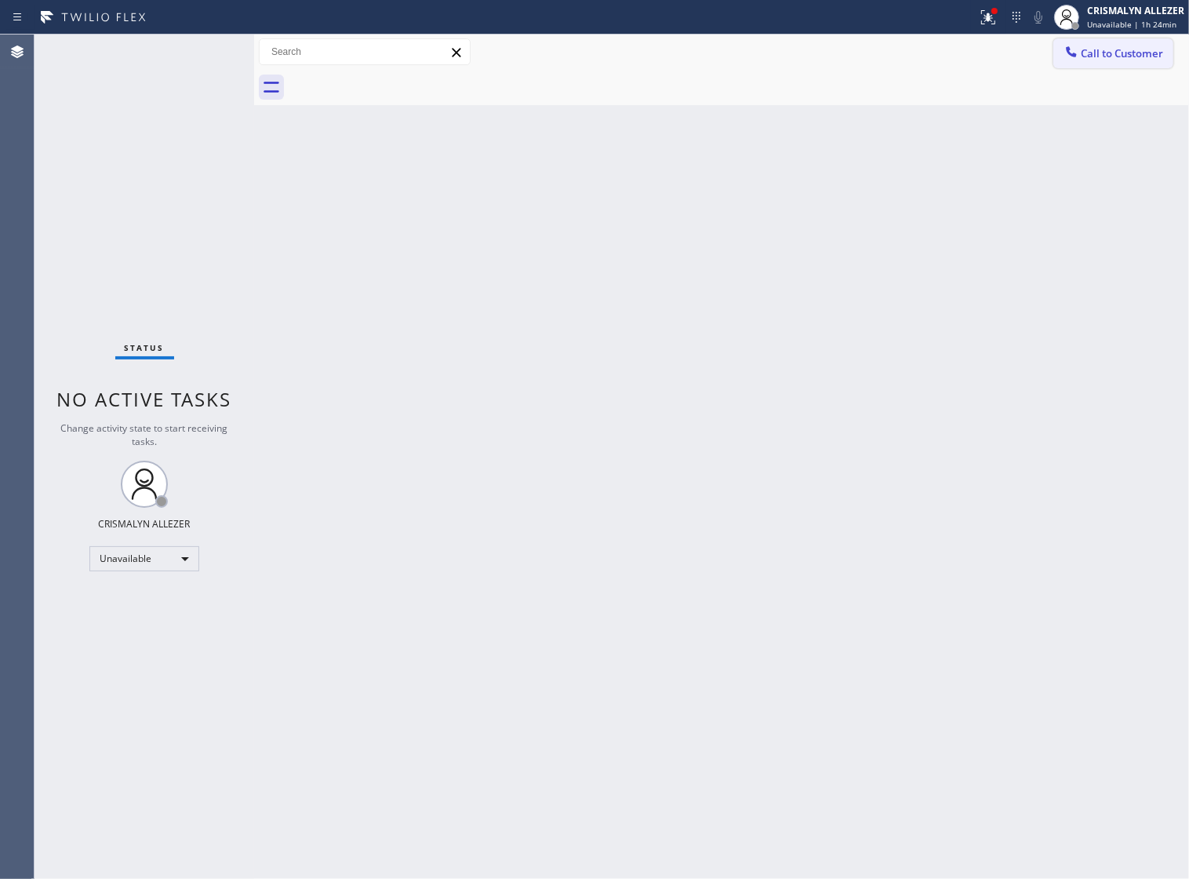
click at [1102, 46] on span "Call to Customer" at bounding box center [1122, 53] width 82 height 14
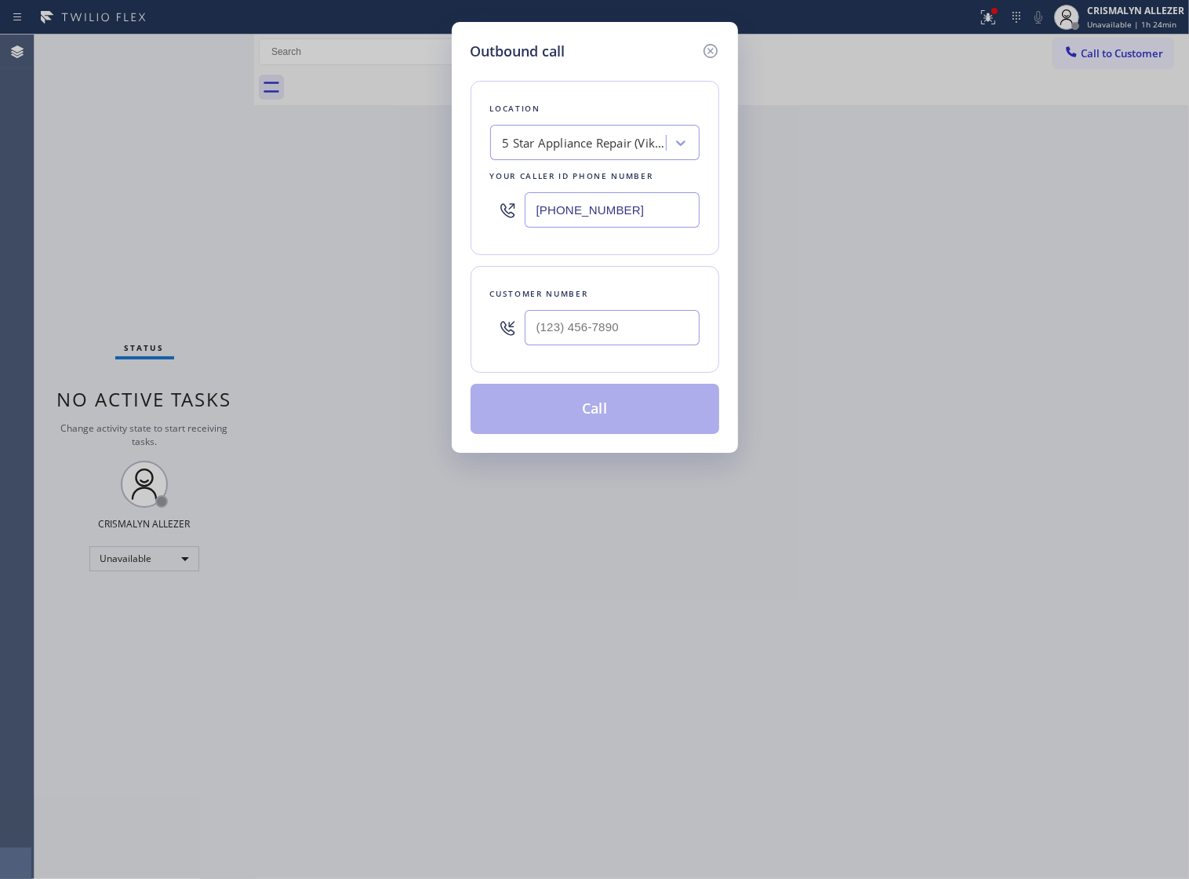
drag, startPoint x: 653, startPoint y: 221, endPoint x: 157, endPoint y: 232, distance: 495.9
click at [234, 232] on div "Outbound call Location 5 Star Appliance Repair (Viking) Your caller id phone nu…" at bounding box center [594, 439] width 1189 height 879
paste input "562) 543-522"
type input "[PHONE_NUMBER]"
click at [651, 345] on input "(___) ___-____" at bounding box center [612, 327] width 175 height 35
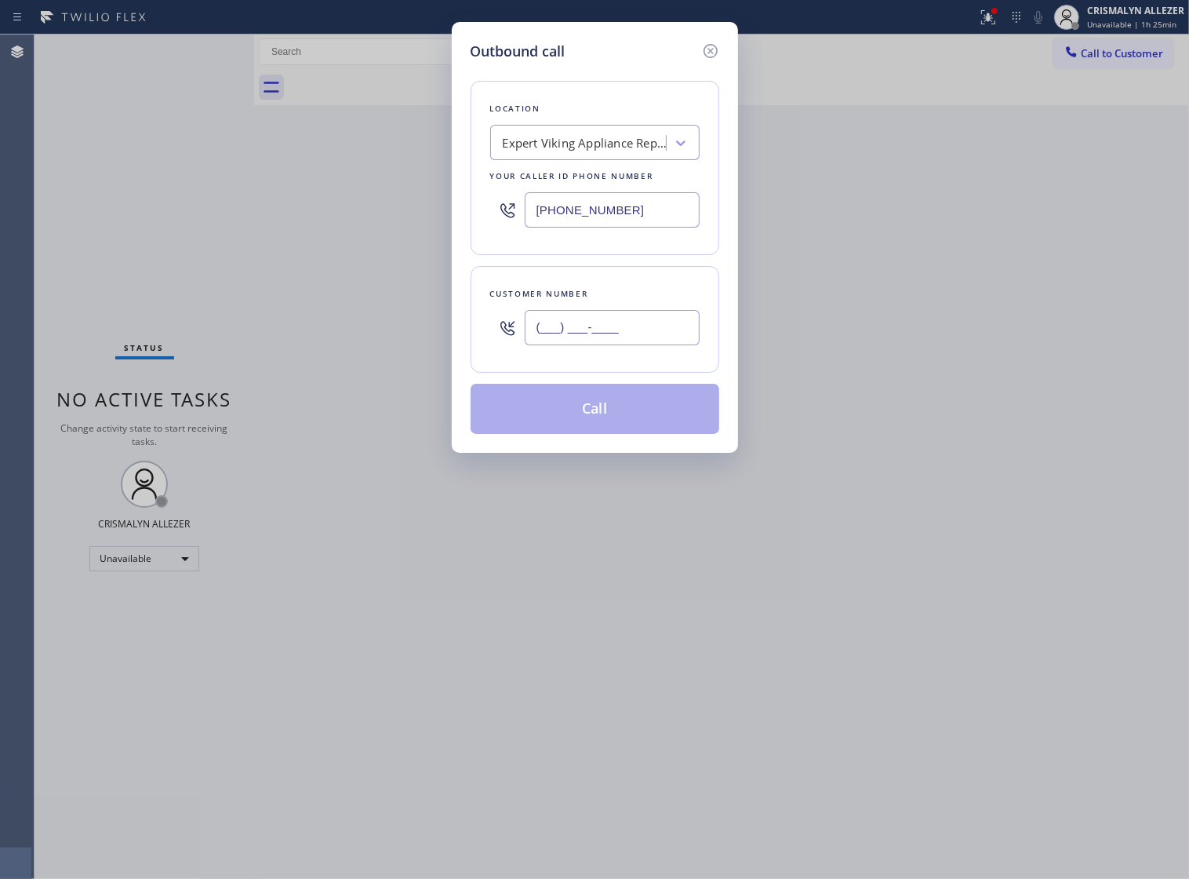
paste input "714) 457-7624"
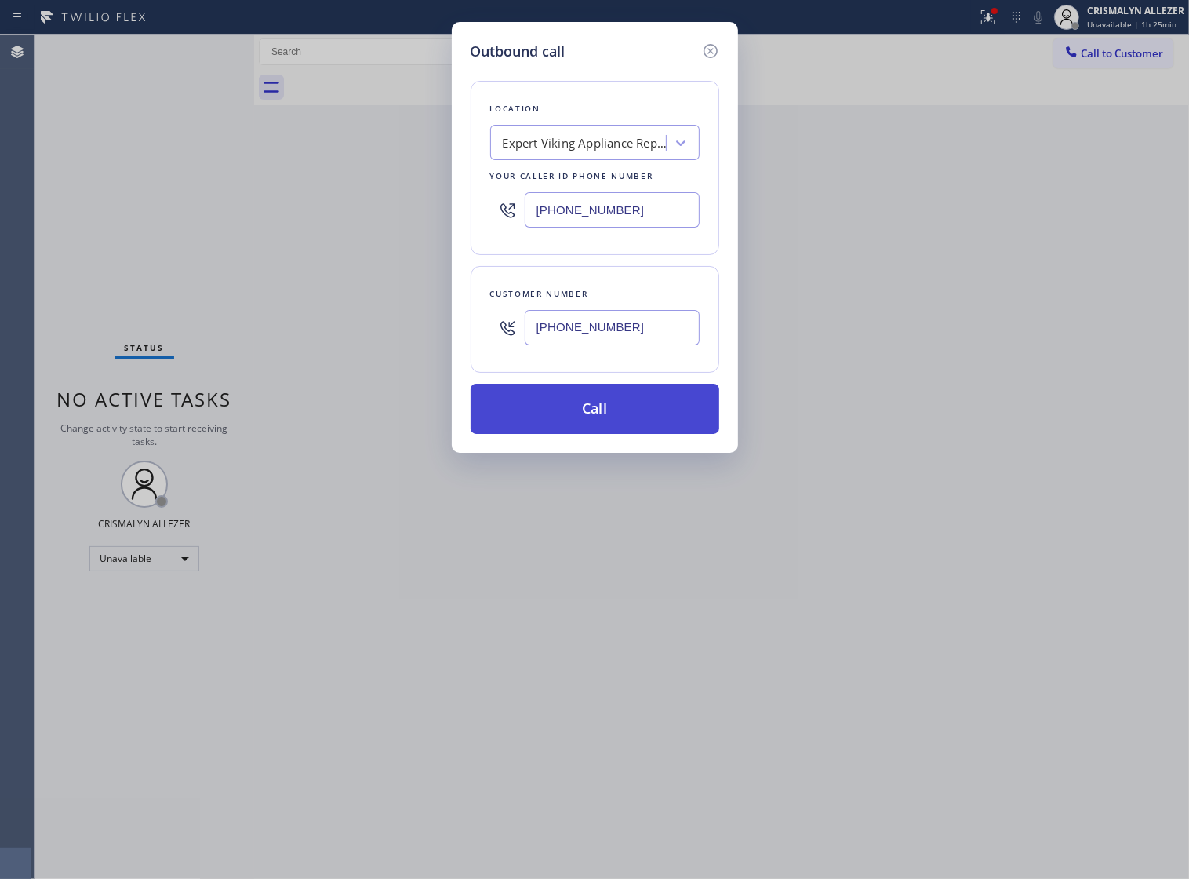
type input "[PHONE_NUMBER]"
click at [602, 434] on button "Call" at bounding box center [595, 409] width 249 height 50
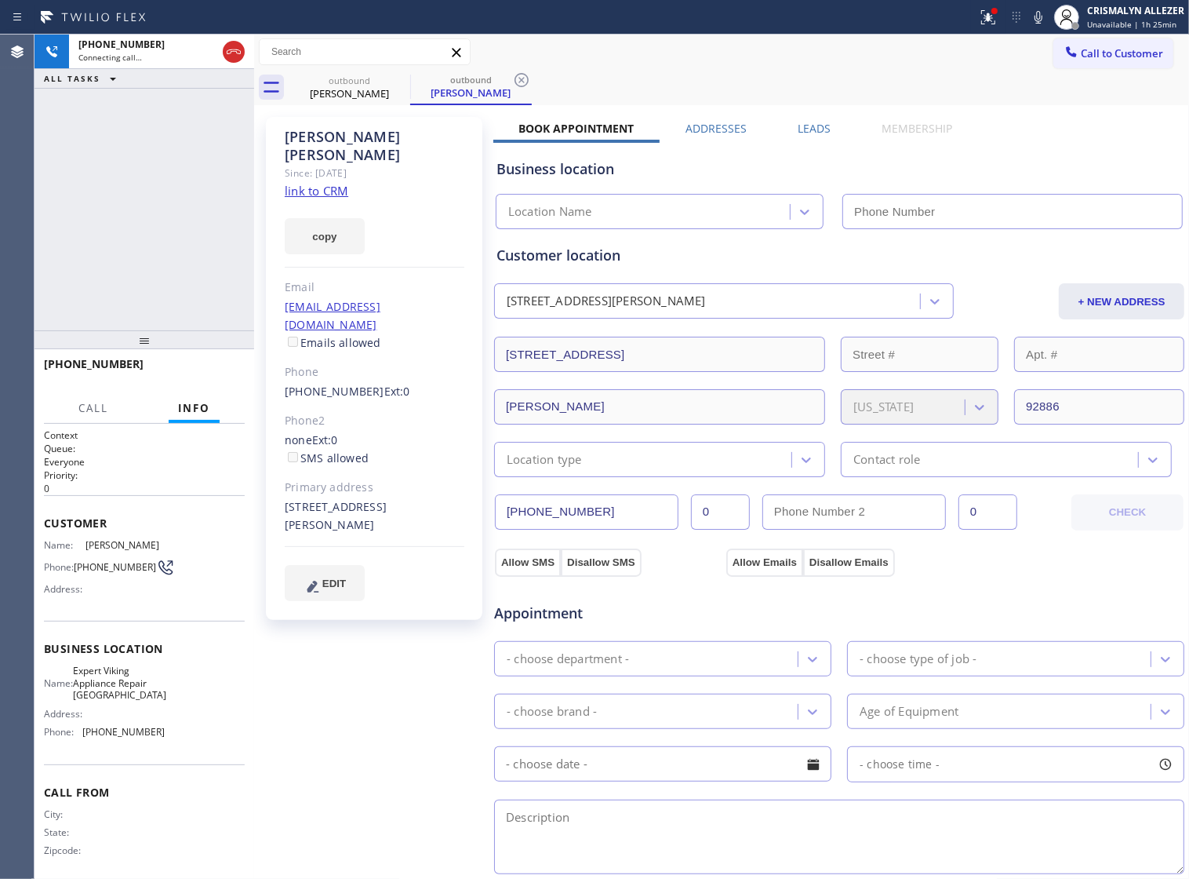
click at [322, 183] on link "link to CRM" at bounding box center [317, 191] width 64 height 16
type input "[PHONE_NUMBER]"
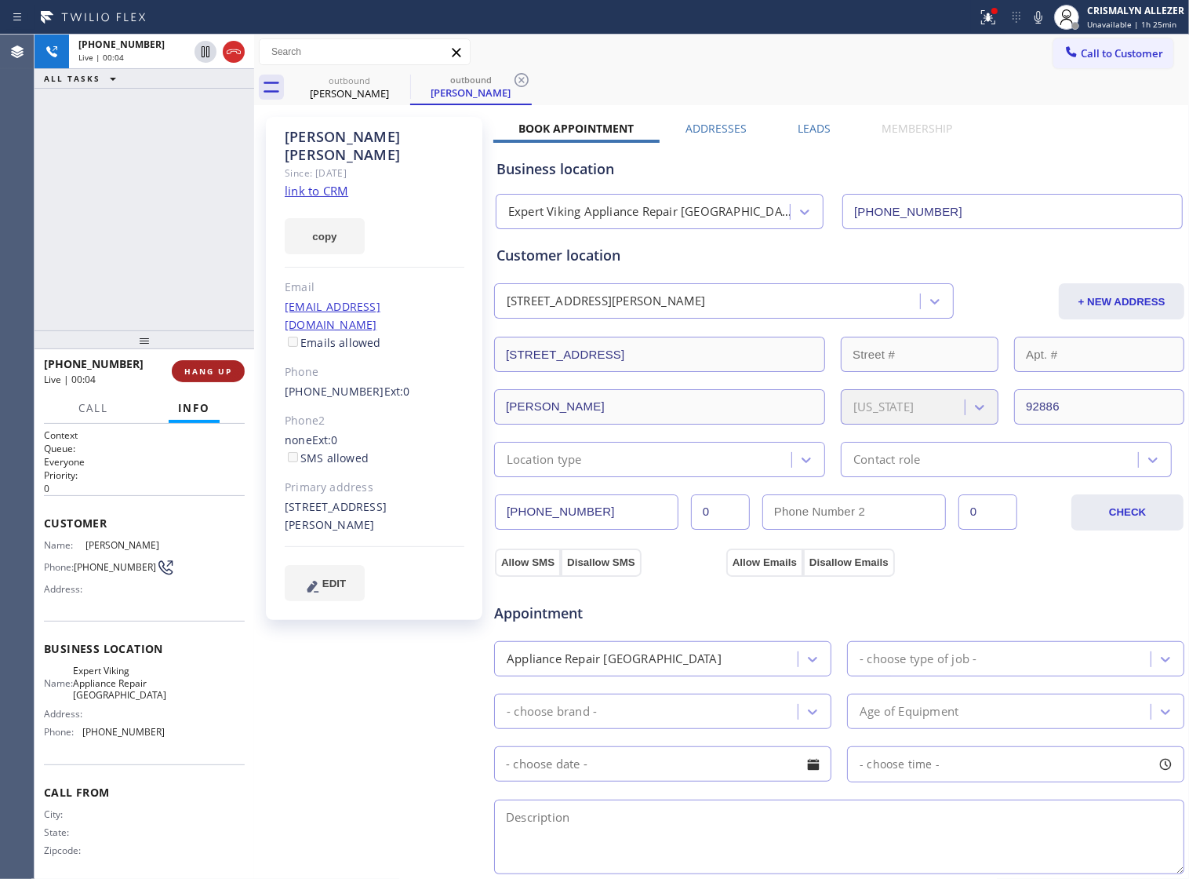
click at [190, 370] on span "HANG UP" at bounding box center [208, 371] width 48 height 11
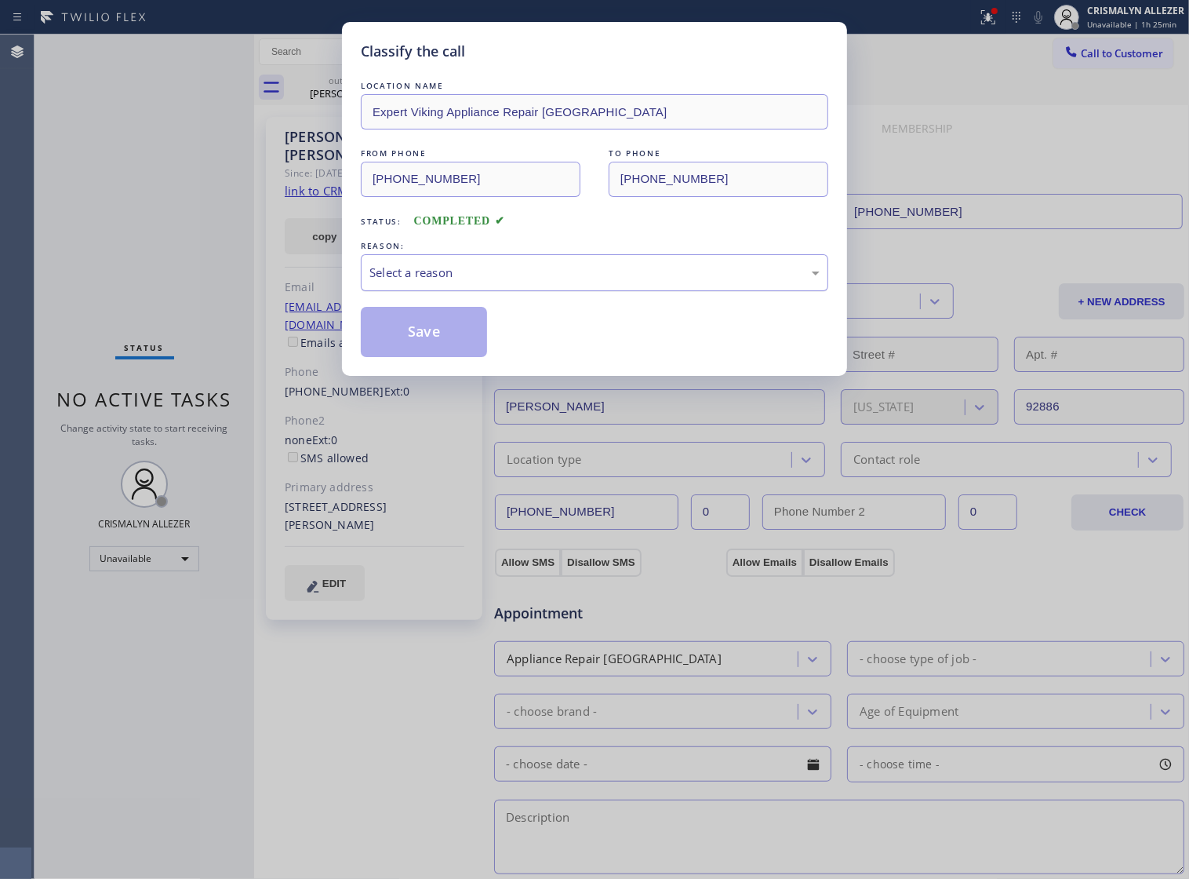
click at [574, 282] on div "Select a reason" at bounding box center [594, 273] width 450 height 18
click at [404, 350] on button "Save" at bounding box center [424, 332] width 126 height 50
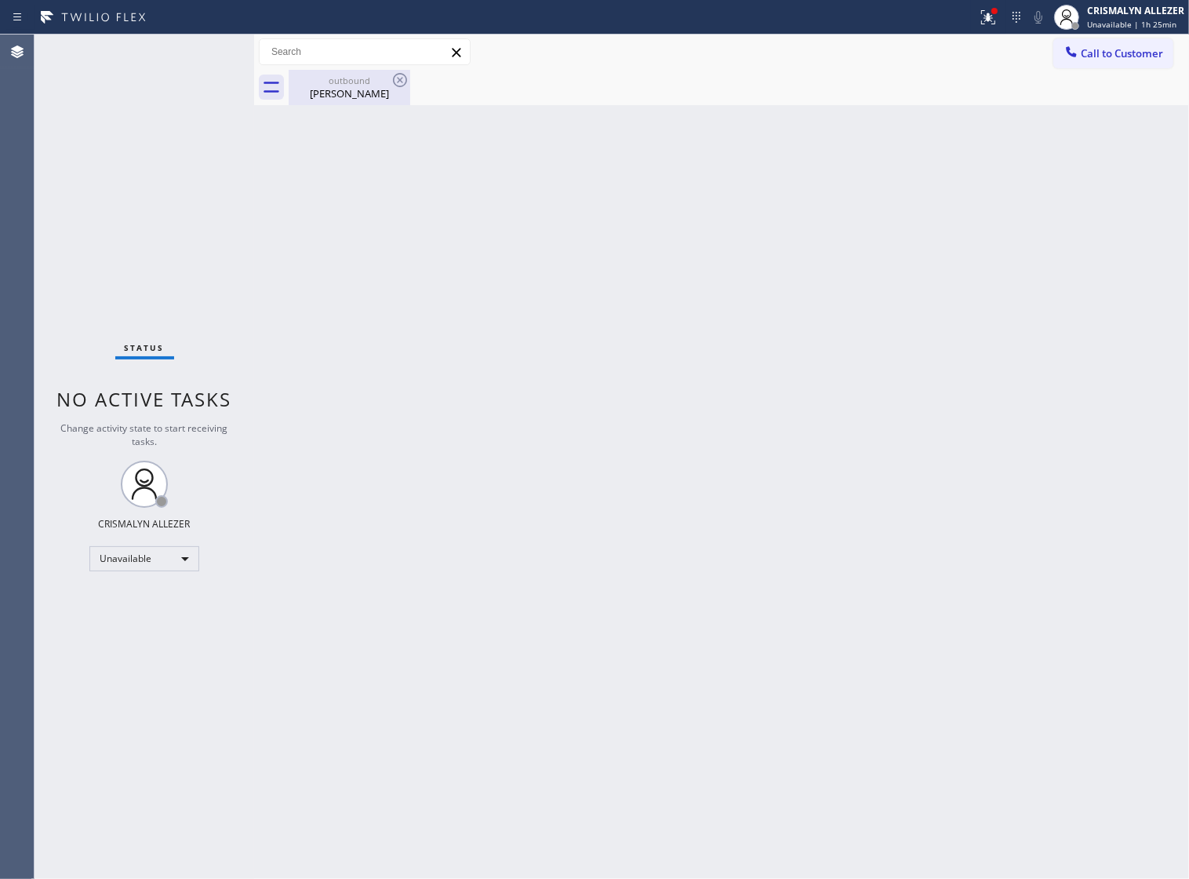
click at [343, 93] on div "Lindsey Hancock" at bounding box center [349, 93] width 118 height 14
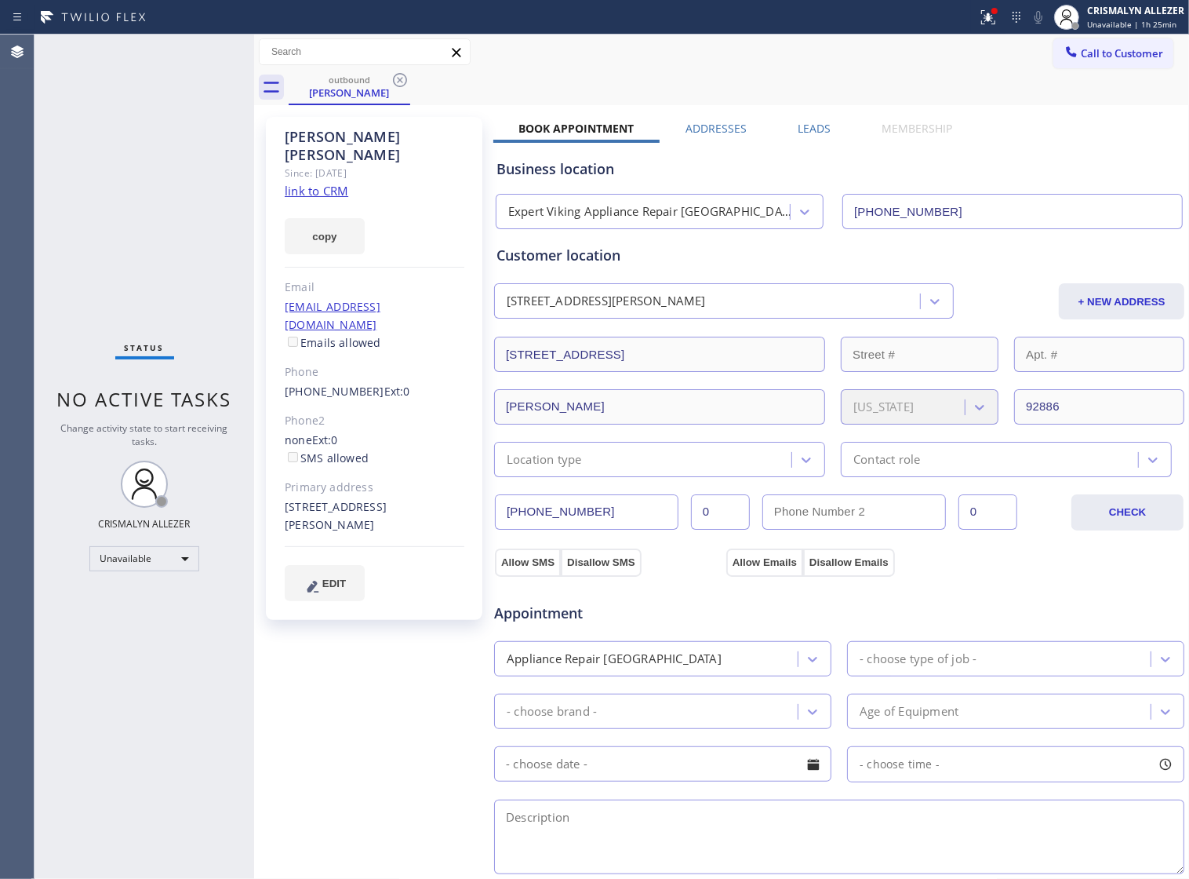
click at [800, 130] on label "Leads" at bounding box center [814, 128] width 33 height 15
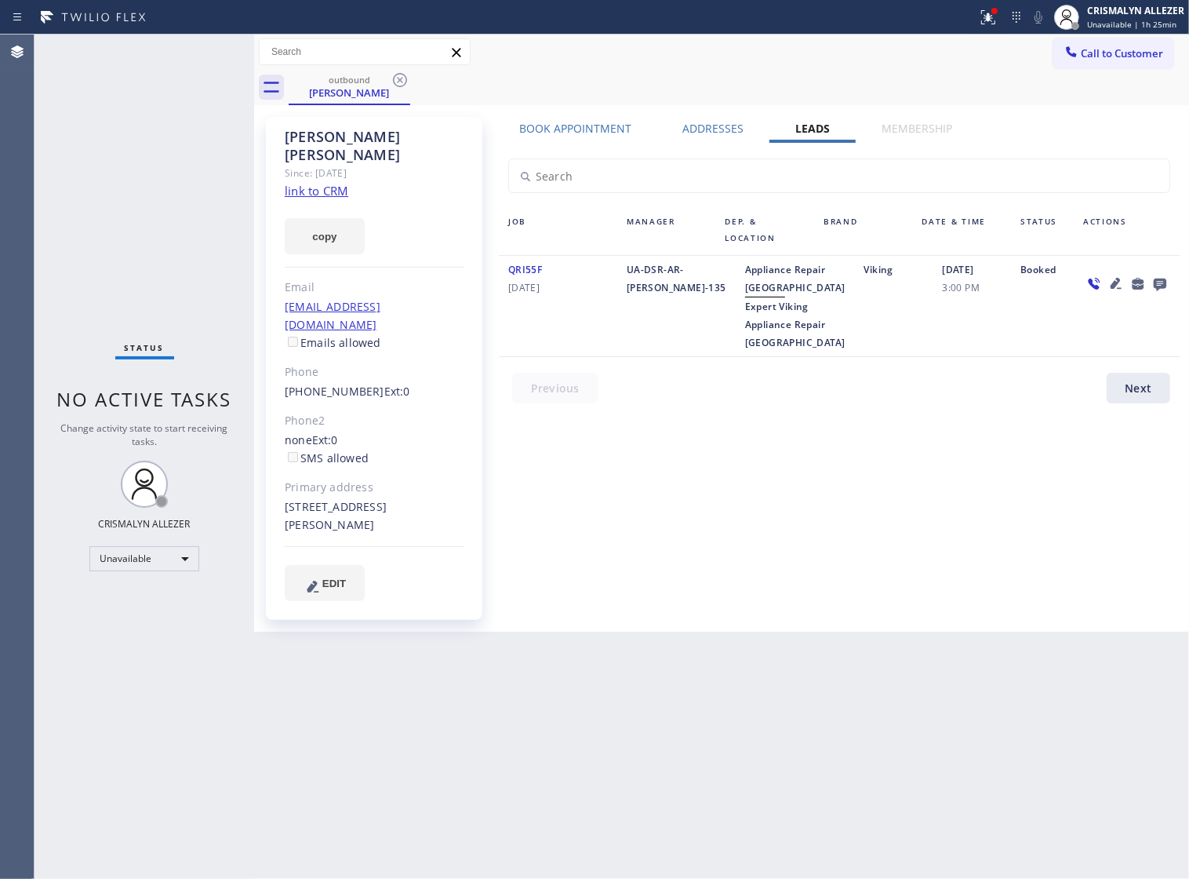
click at [1159, 287] on icon at bounding box center [1160, 284] width 19 height 20
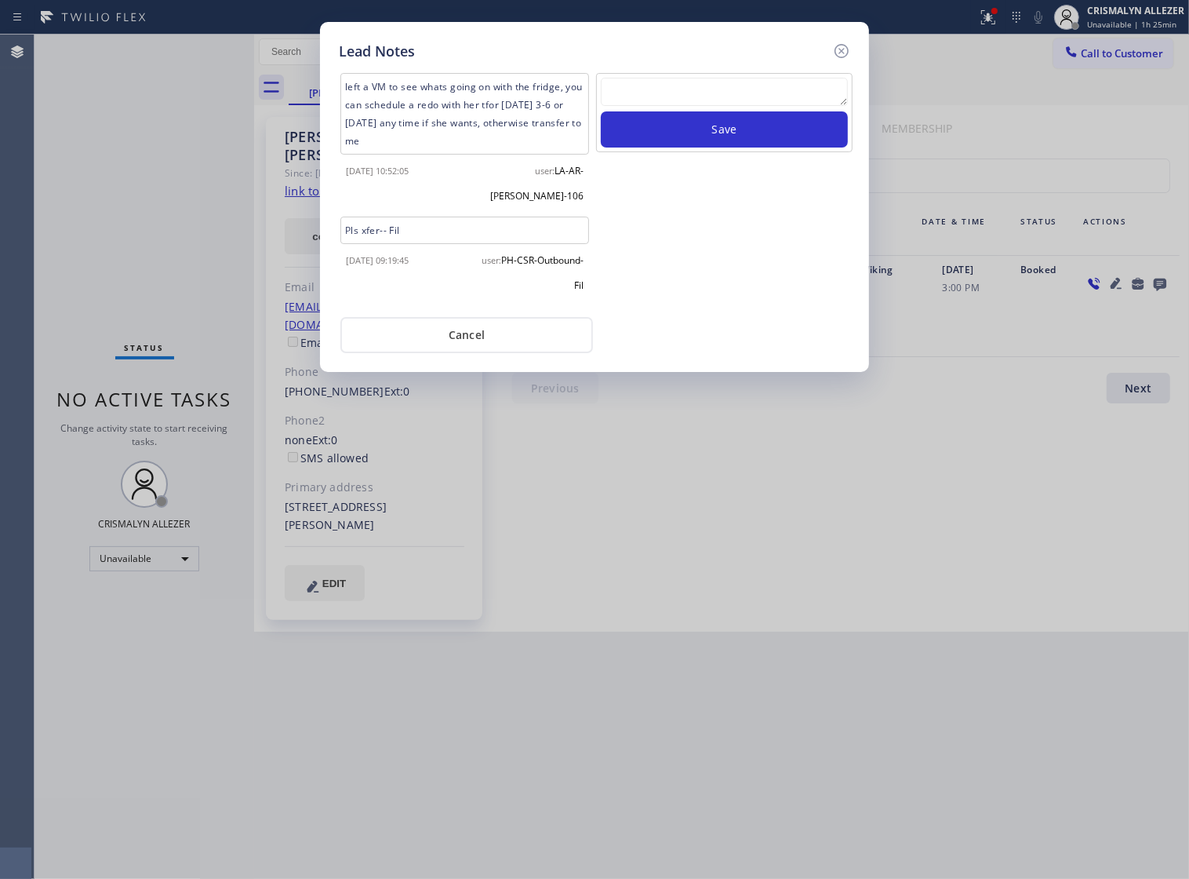
click at [707, 96] on textarea at bounding box center [724, 92] width 247 height 28
paste textarea "no answer | pls xfer if cx calls back"
type textarea "no answer | pls xfer if cx calls back"
click at [722, 147] on button "Save" at bounding box center [724, 129] width 247 height 36
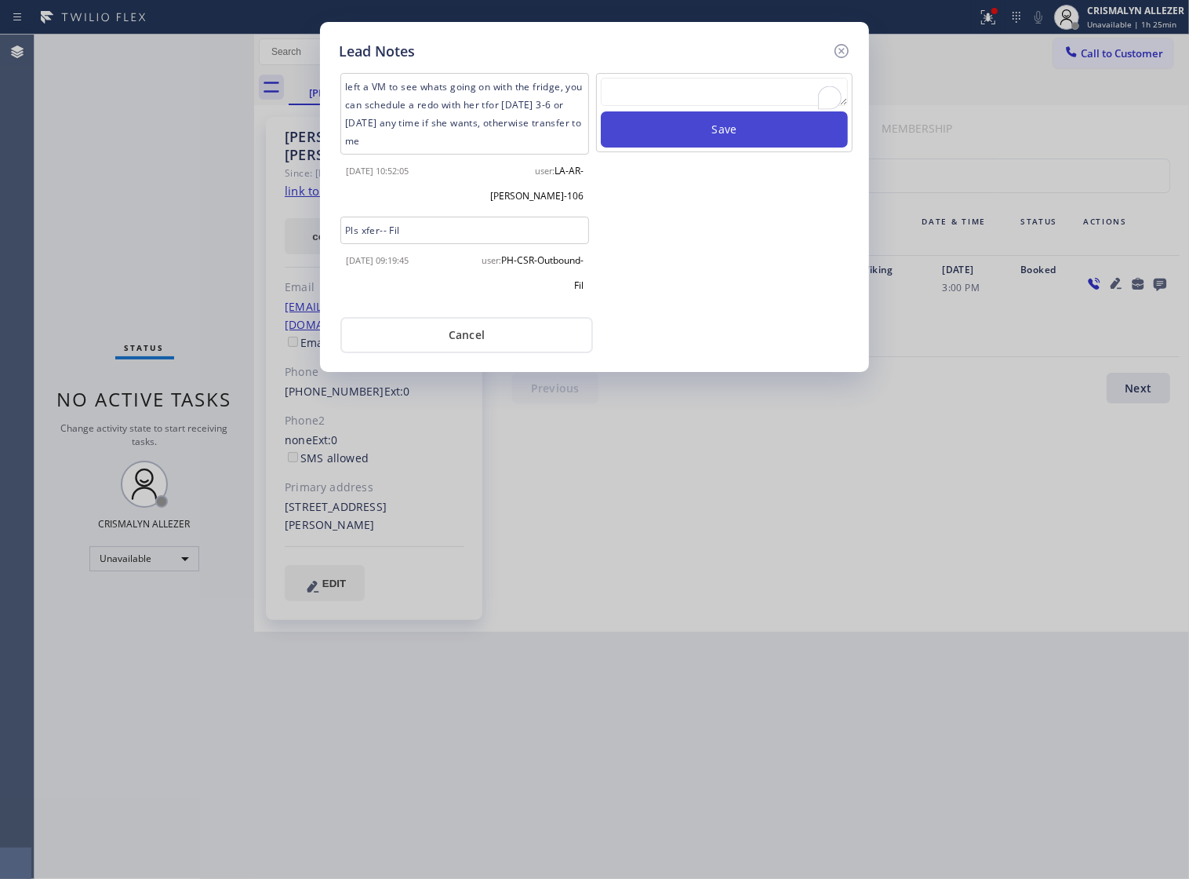
scroll to position [0, 0]
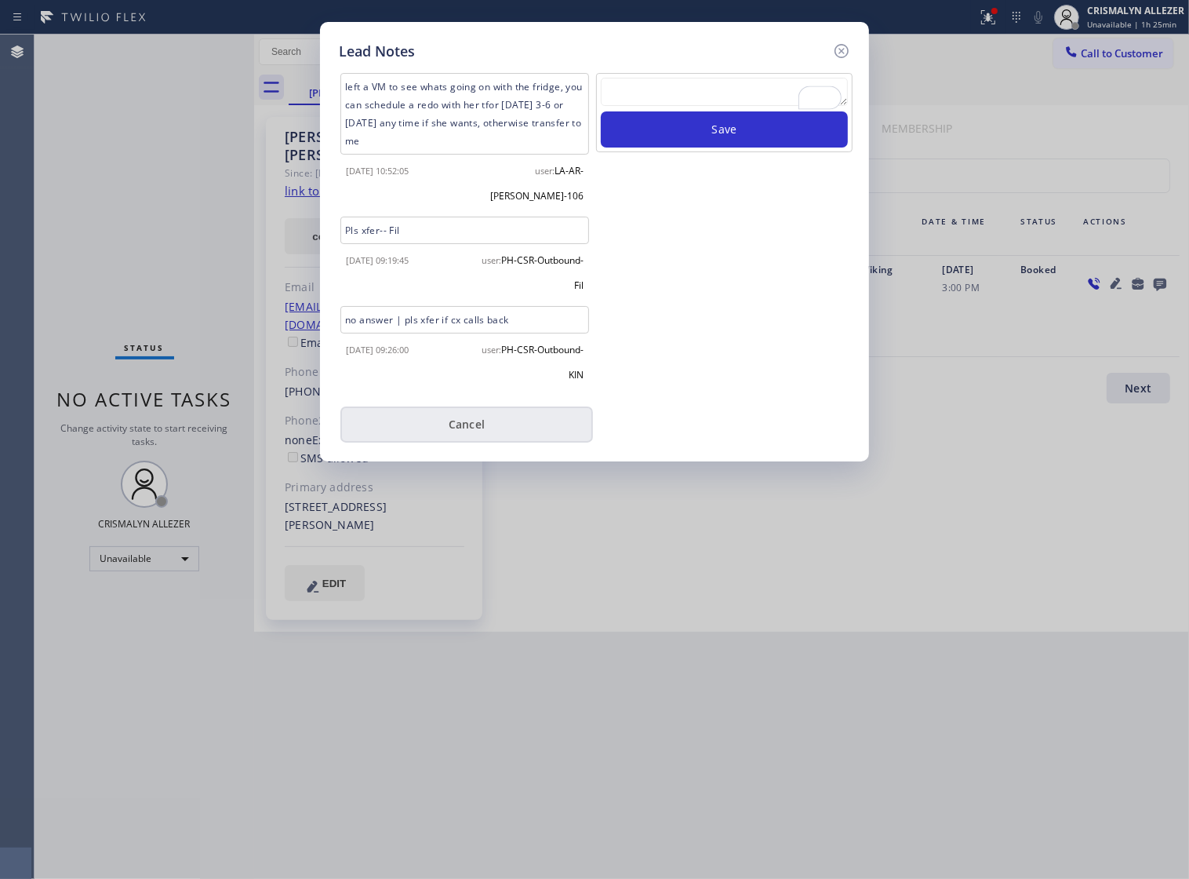
click at [453, 433] on button "Cancel" at bounding box center [466, 424] width 253 height 36
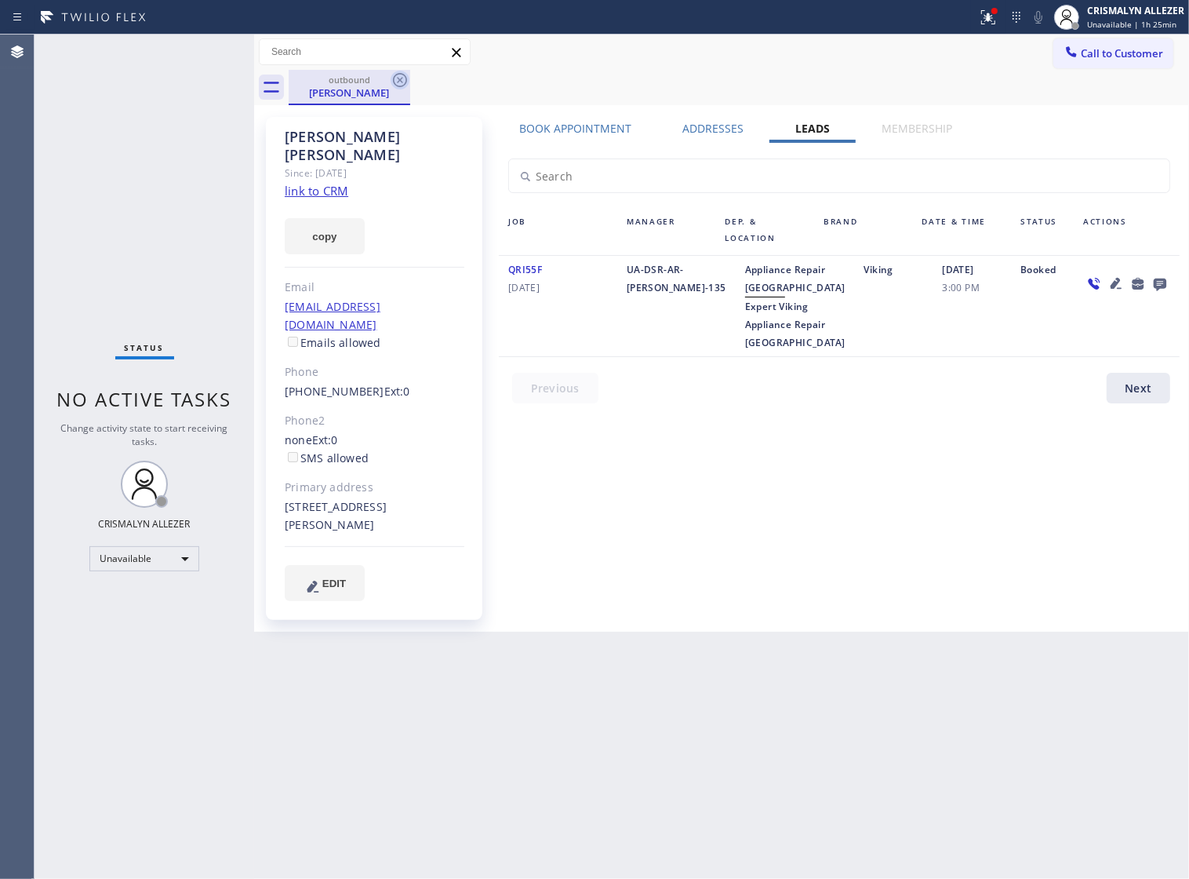
click at [402, 80] on icon at bounding box center [400, 80] width 19 height 19
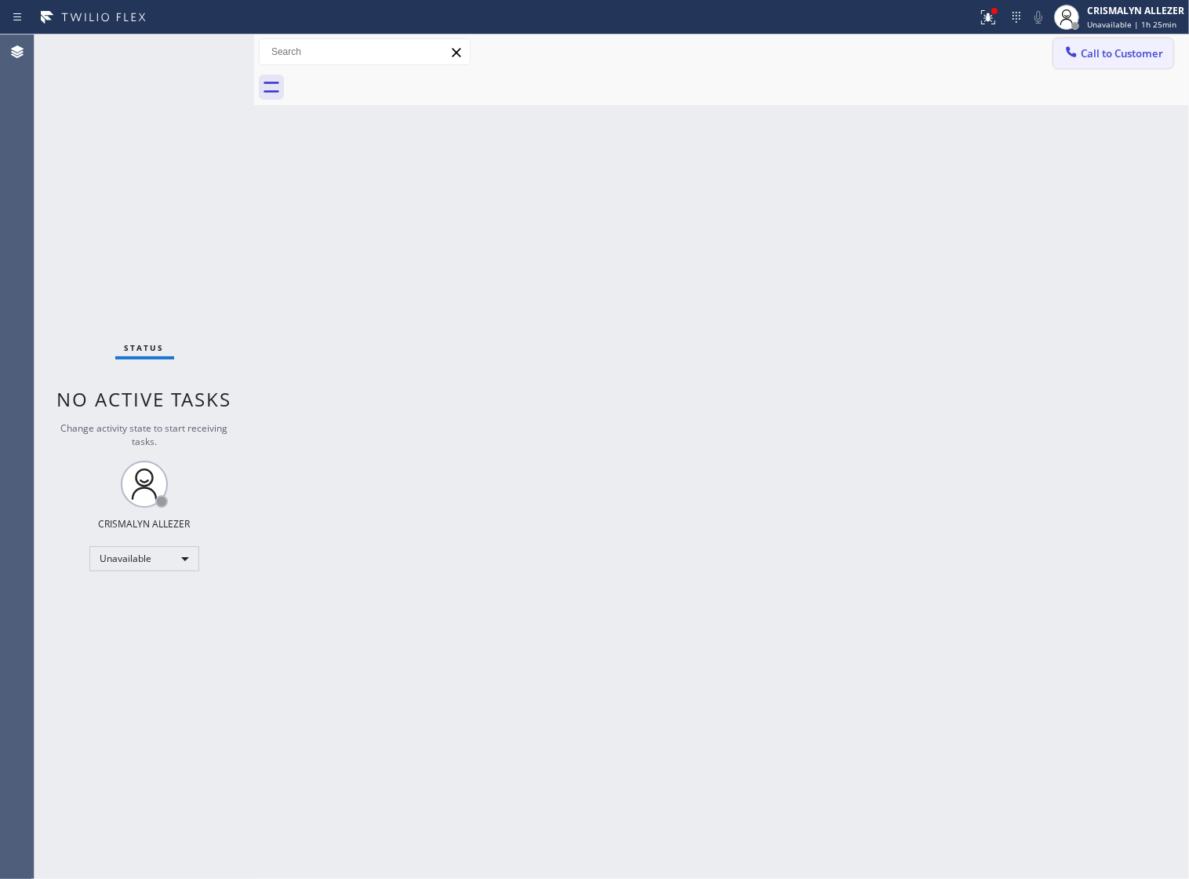
click at [1130, 57] on span "Call to Customer" at bounding box center [1122, 53] width 82 height 14
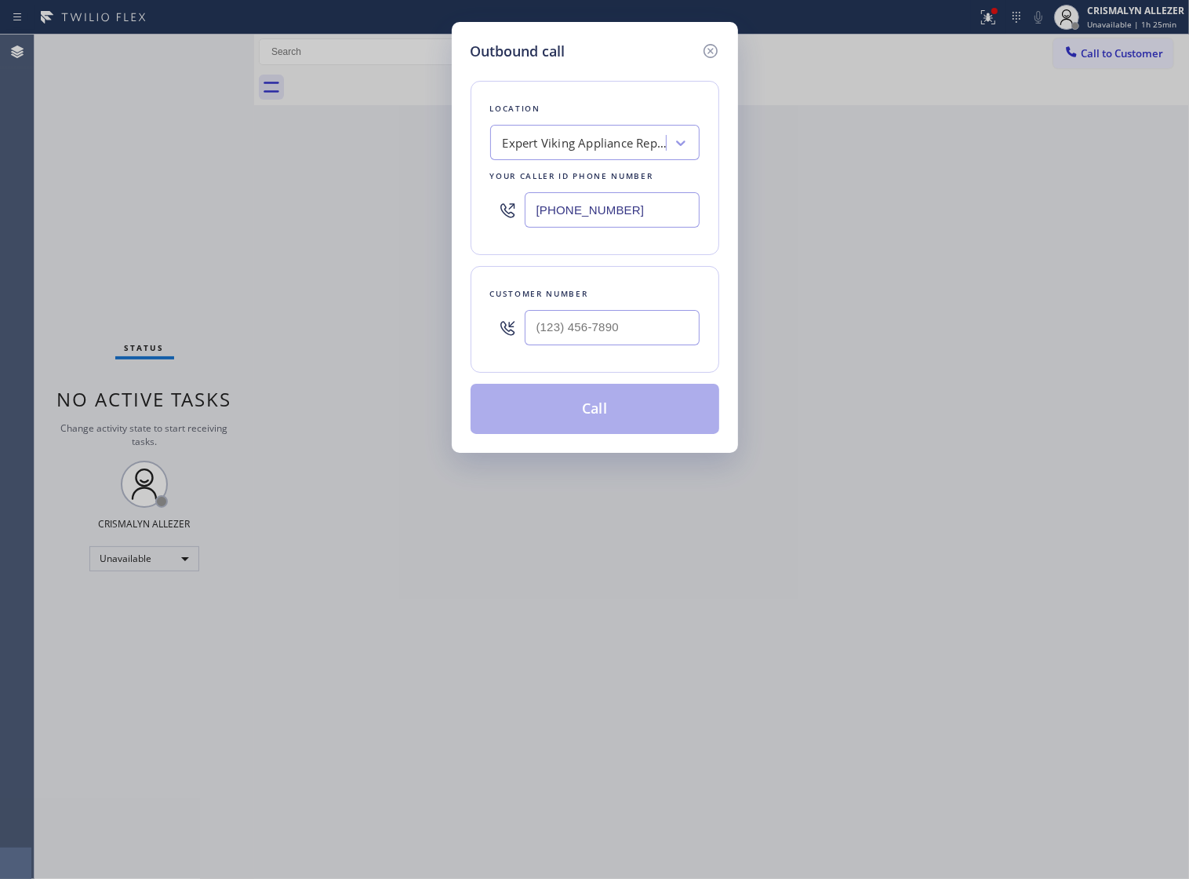
drag, startPoint x: 515, startPoint y: 226, endPoint x: 300, endPoint y: 237, distance: 215.2
click at [329, 234] on div "Outbound call Location Expert Viking Appliance Repair Orange County Your caller…" at bounding box center [594, 439] width 1189 height 879
paste input "619) 547-0184"
type input "(619) 547-0184"
click at [653, 343] on input "(___) ___-____" at bounding box center [612, 327] width 175 height 35
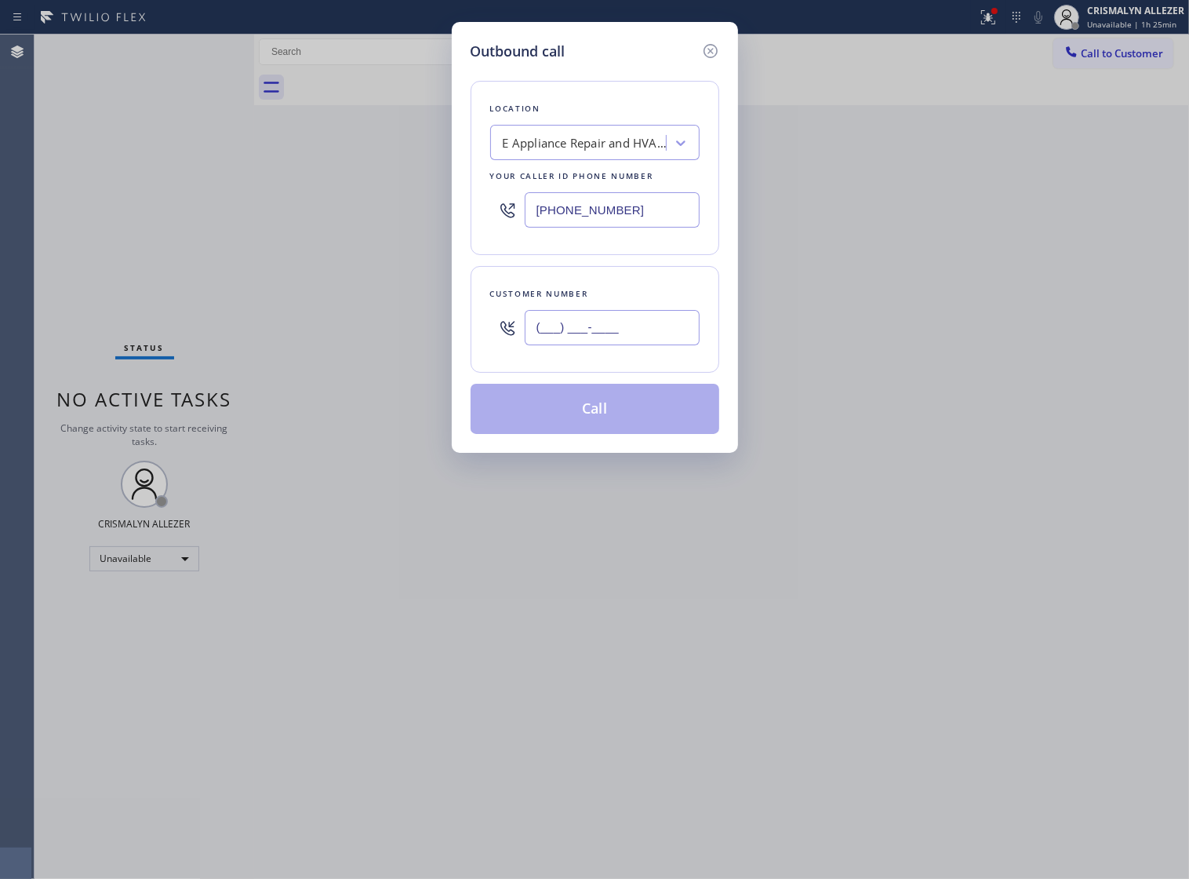
paste input "858) 547-0766"
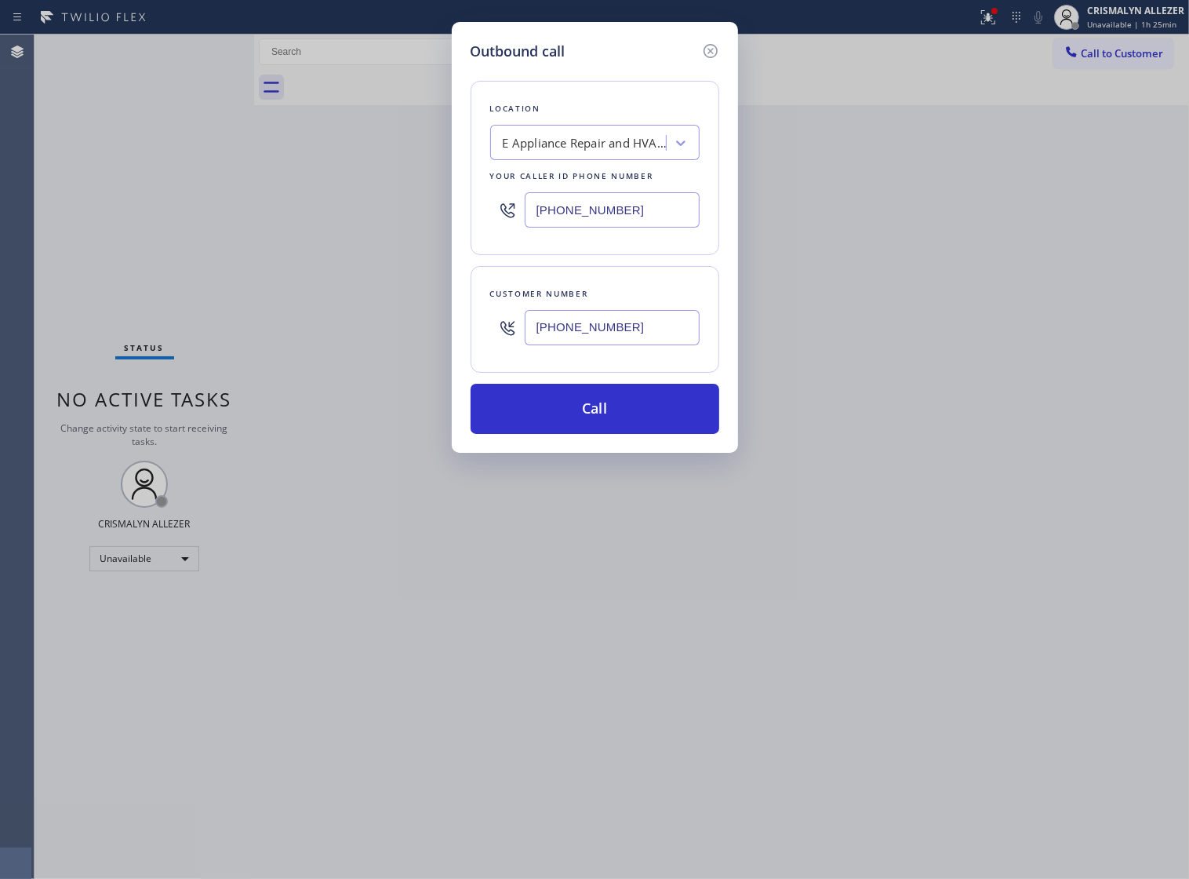
type input "(858) 547-0766"
drag, startPoint x: 644, startPoint y: 220, endPoint x: 275, endPoint y: 226, distance: 368.7
click at [277, 226] on div "Outbound call Location E Appliance Repair and HVAC San Diego Your caller id pho…" at bounding box center [594, 439] width 1189 height 879
paste input "516) 613-5262"
type input "[PHONE_NUMBER]"
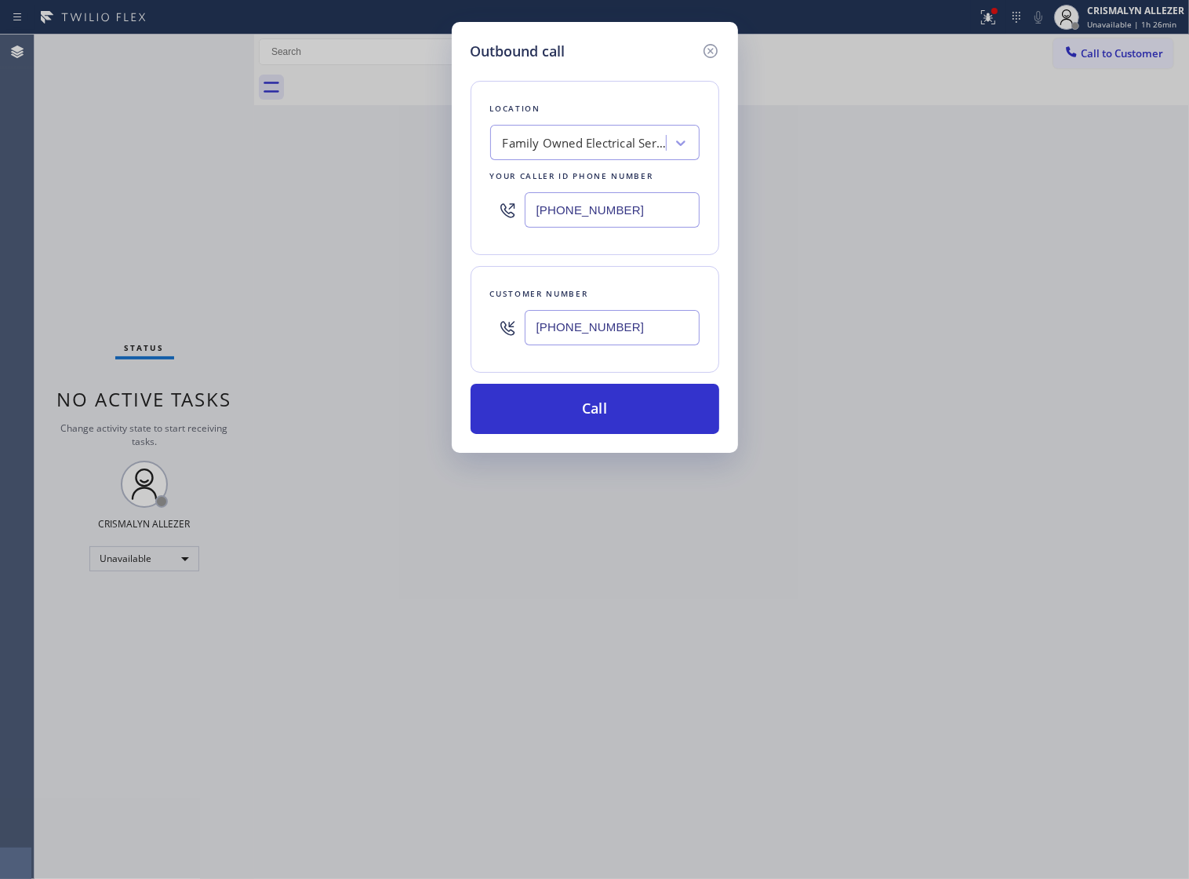
click at [652, 345] on input "(858) 547-0766" at bounding box center [612, 327] width 175 height 35
paste input "text"
drag, startPoint x: 652, startPoint y: 353, endPoint x: 314, endPoint y: 366, distance: 338.3
click at [314, 366] on div "Outbound call Location Family Owned Electrical Service Your caller id phone num…" at bounding box center [594, 439] width 1189 height 879
paste input "315) 547-2529"
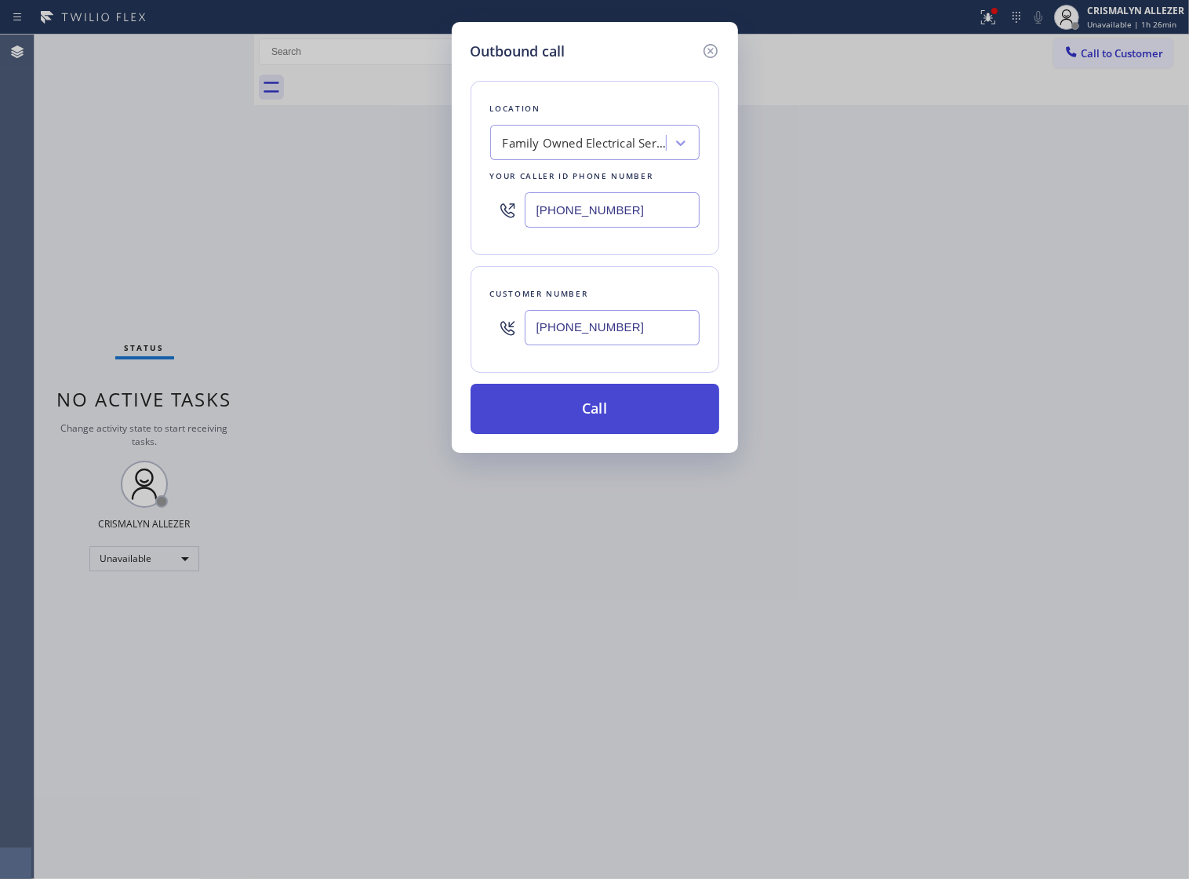
type input "[PHONE_NUMBER]"
click at [598, 430] on button "Call" at bounding box center [595, 409] width 249 height 50
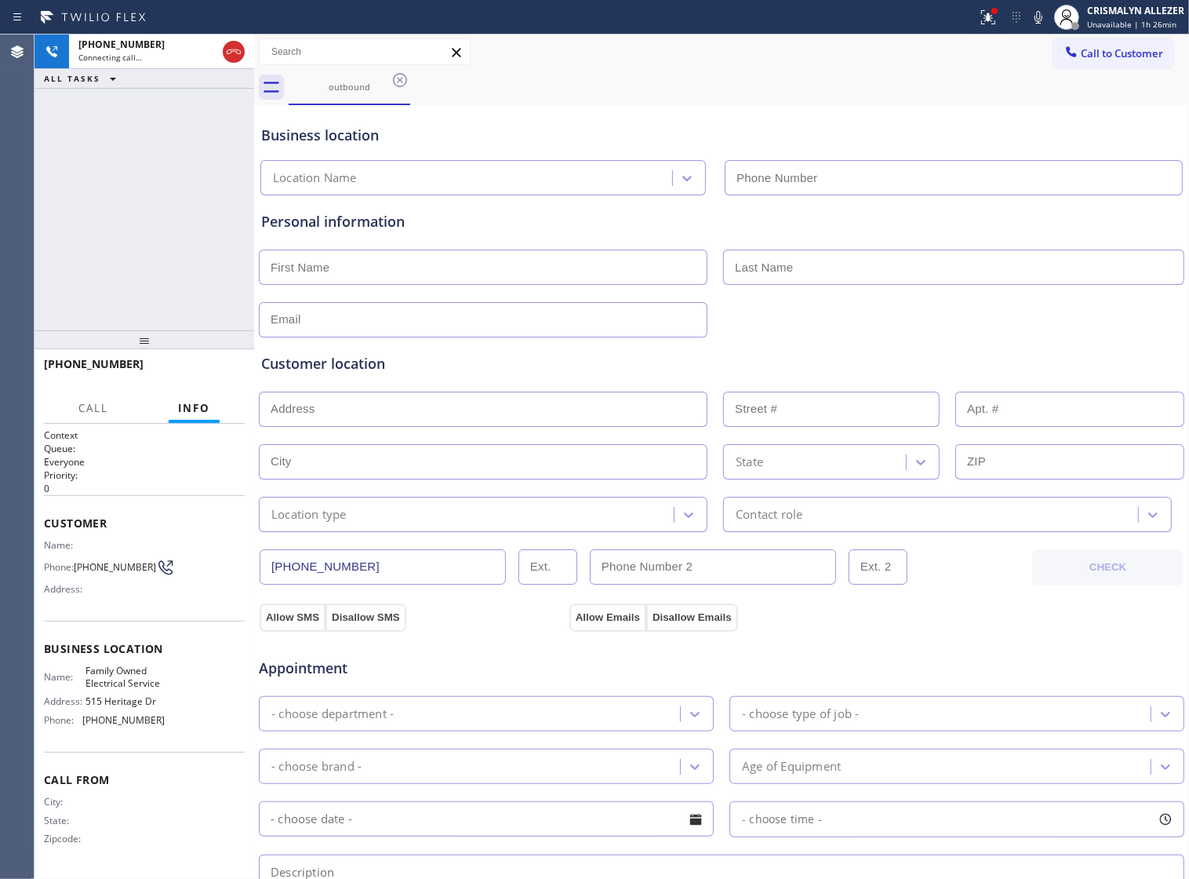
type input "[PHONE_NUMBER]"
click at [133, 461] on p "Everyone" at bounding box center [144, 461] width 201 height 13
click at [190, 374] on span "HANG UP" at bounding box center [208, 371] width 48 height 11
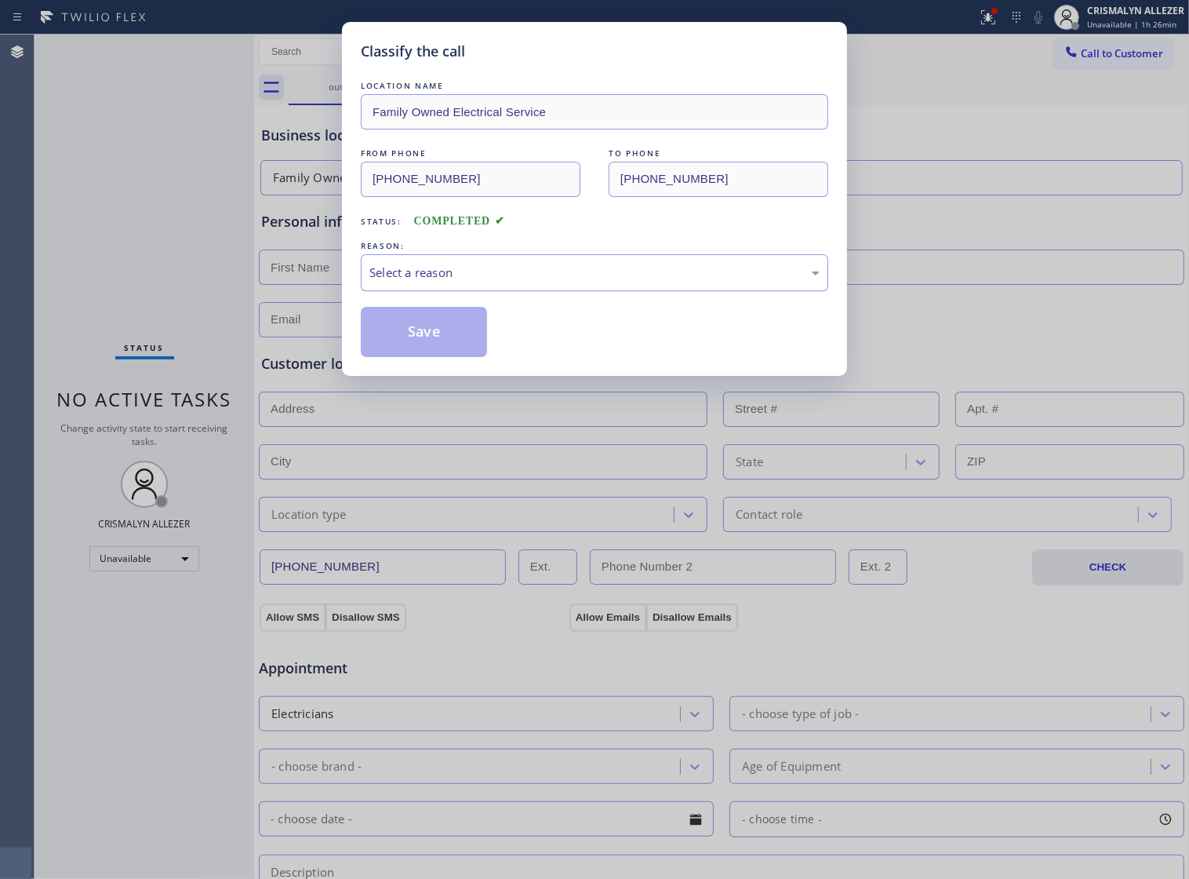
click at [617, 282] on div "Select a reason" at bounding box center [594, 273] width 450 height 18
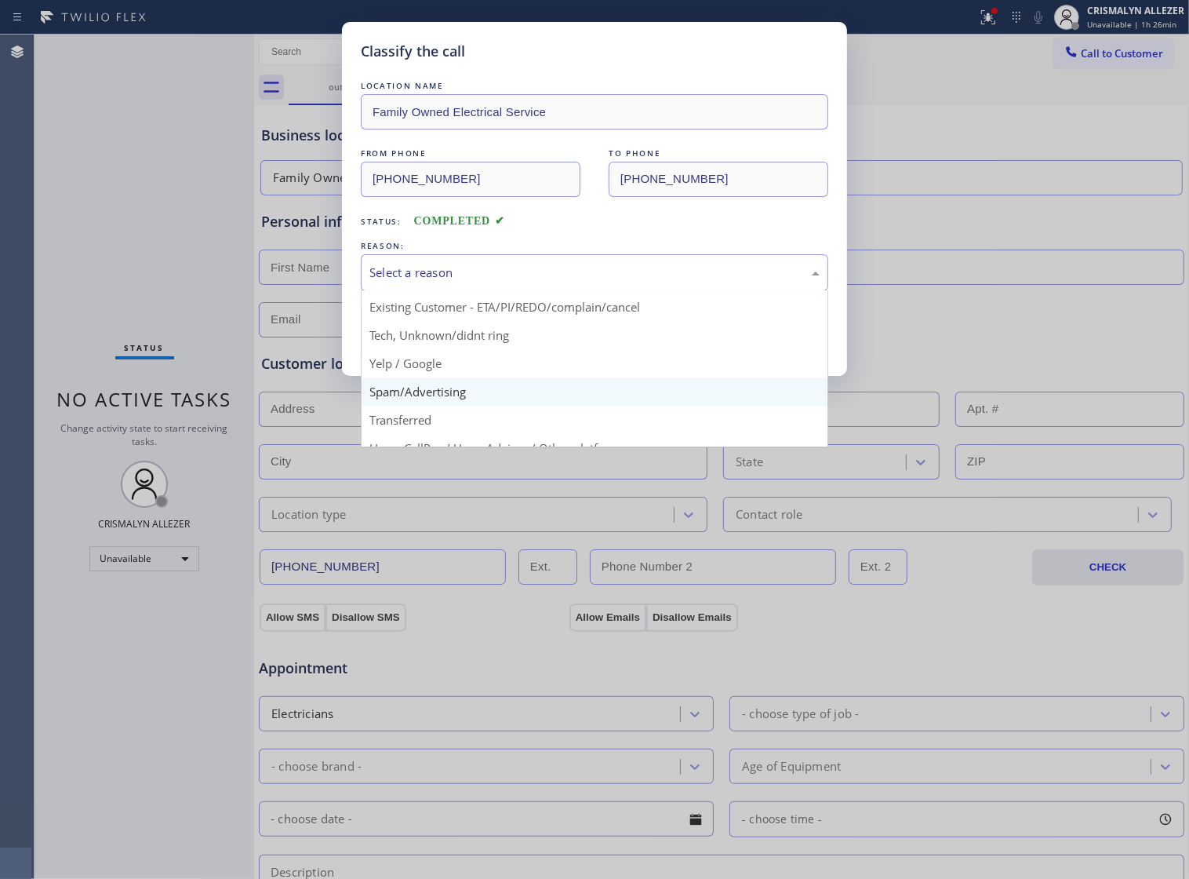
scroll to position [107, 0]
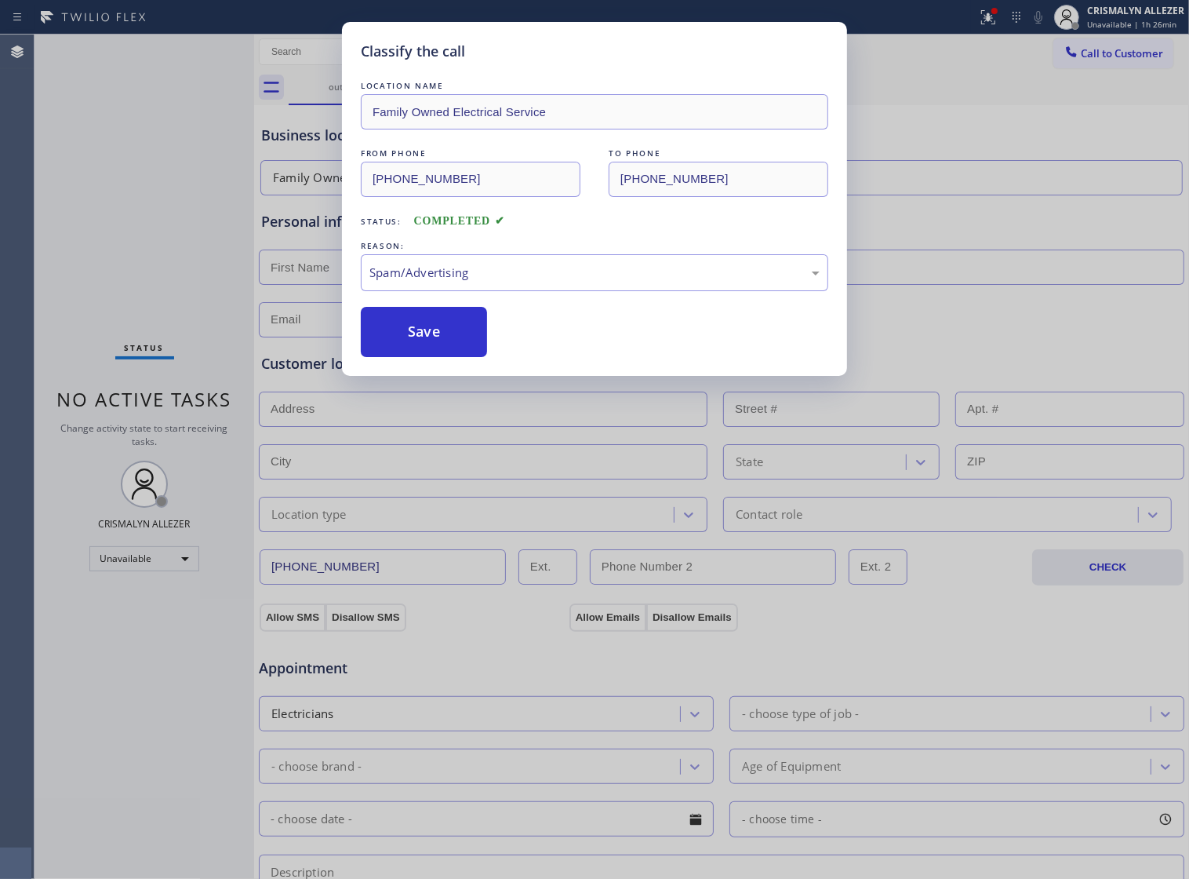
click at [442, 355] on button "Save" at bounding box center [424, 332] width 126 height 50
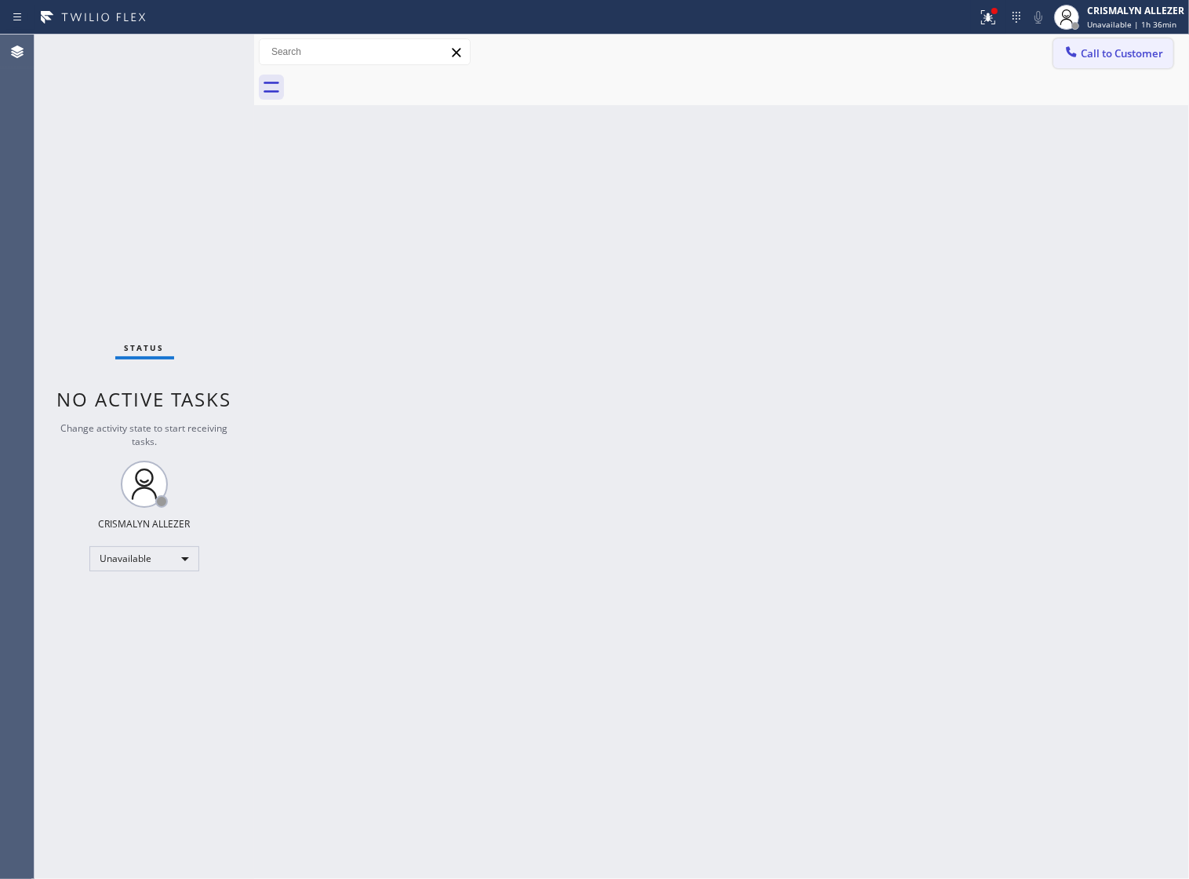
click at [1159, 56] on span "Call to Customer" at bounding box center [1122, 53] width 82 height 14
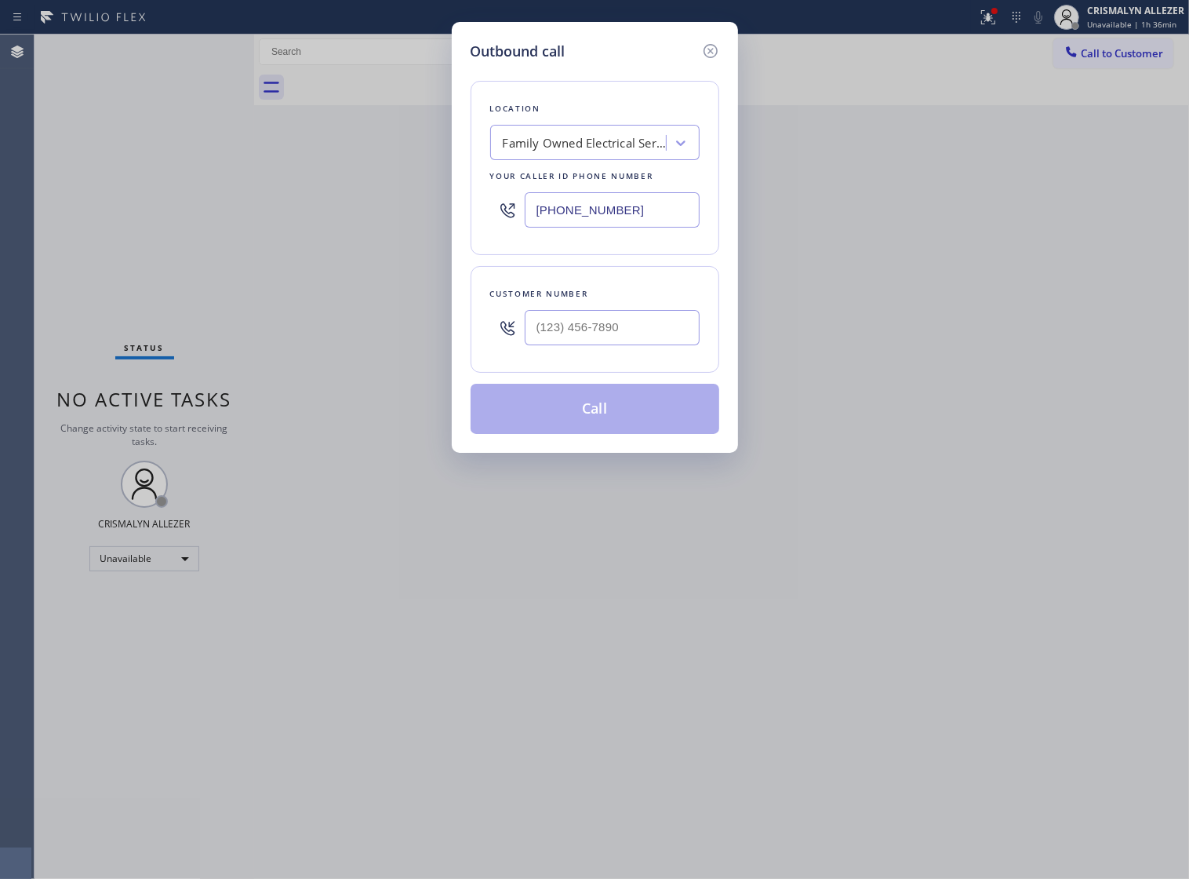
drag, startPoint x: 638, startPoint y: 218, endPoint x: 170, endPoint y: 187, distance: 468.6
click at [392, 198] on div "Outbound call Location Family Owned Electrical Service Your caller id phone num…" at bounding box center [594, 439] width 1189 height 879
paste input "619) 547-0184"
type input "(619) 547-0184"
click at [639, 328] on input "(___) ___-____" at bounding box center [612, 327] width 175 height 35
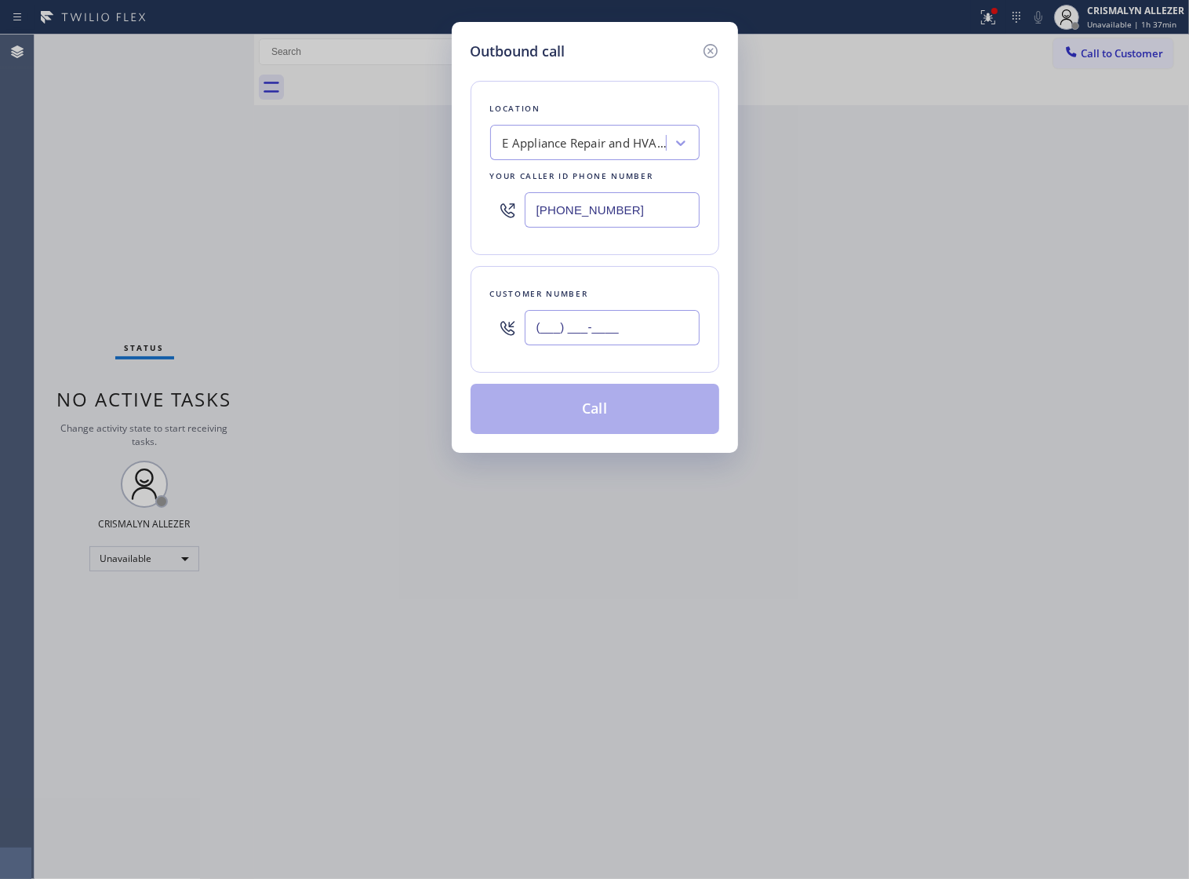
paste input "858) 547-0766"
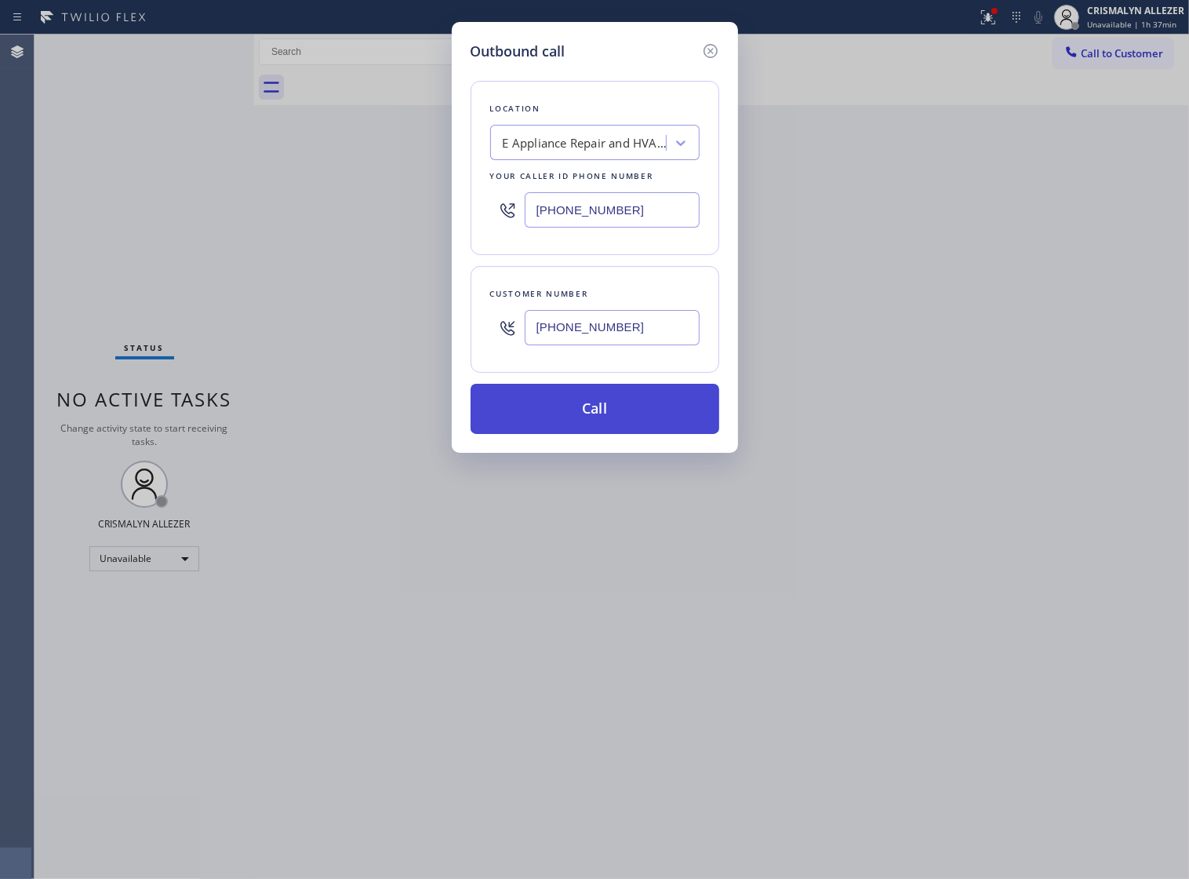
type input "(858) 547-0766"
click at [598, 432] on button "Call" at bounding box center [595, 409] width 249 height 50
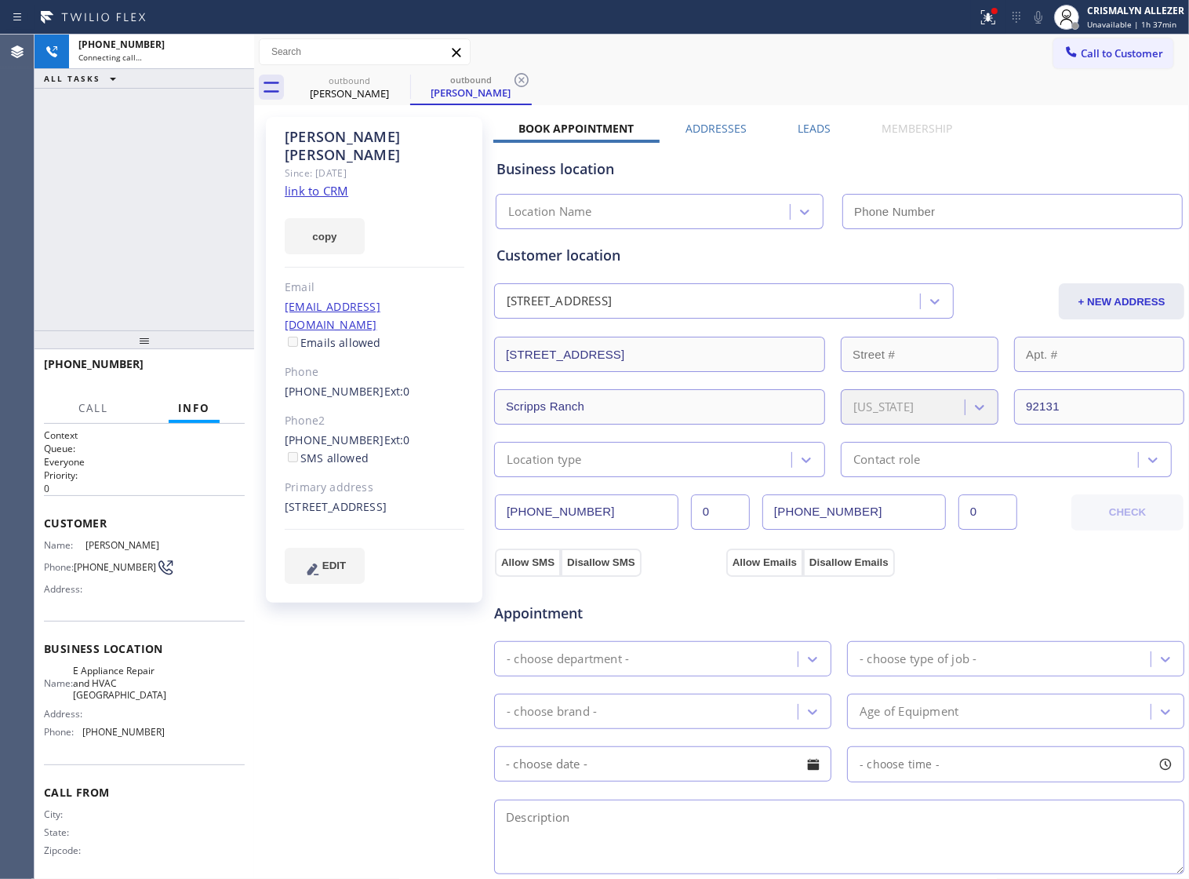
click at [330, 183] on link "link to CRM" at bounding box center [317, 191] width 64 height 16
type input "(619) 547-0184"
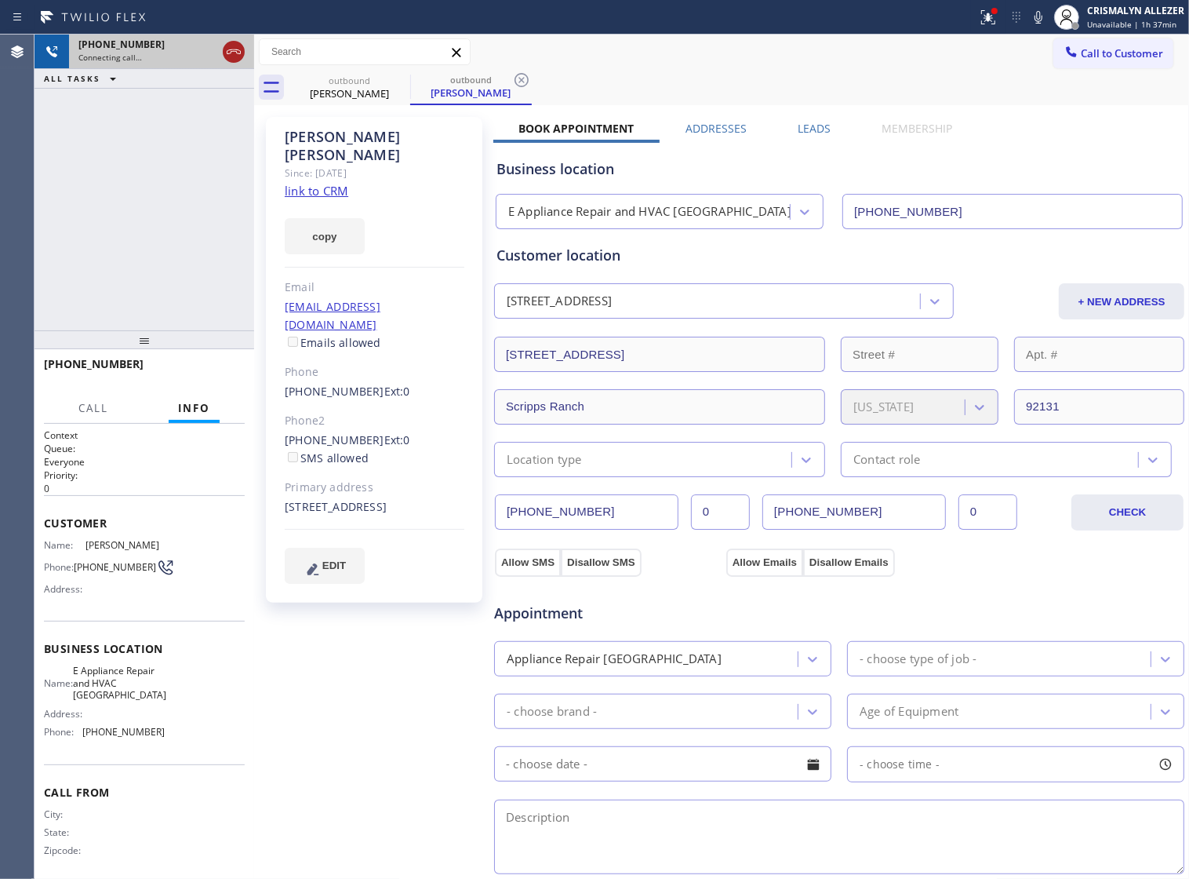
click at [241, 45] on icon at bounding box center [233, 51] width 19 height 19
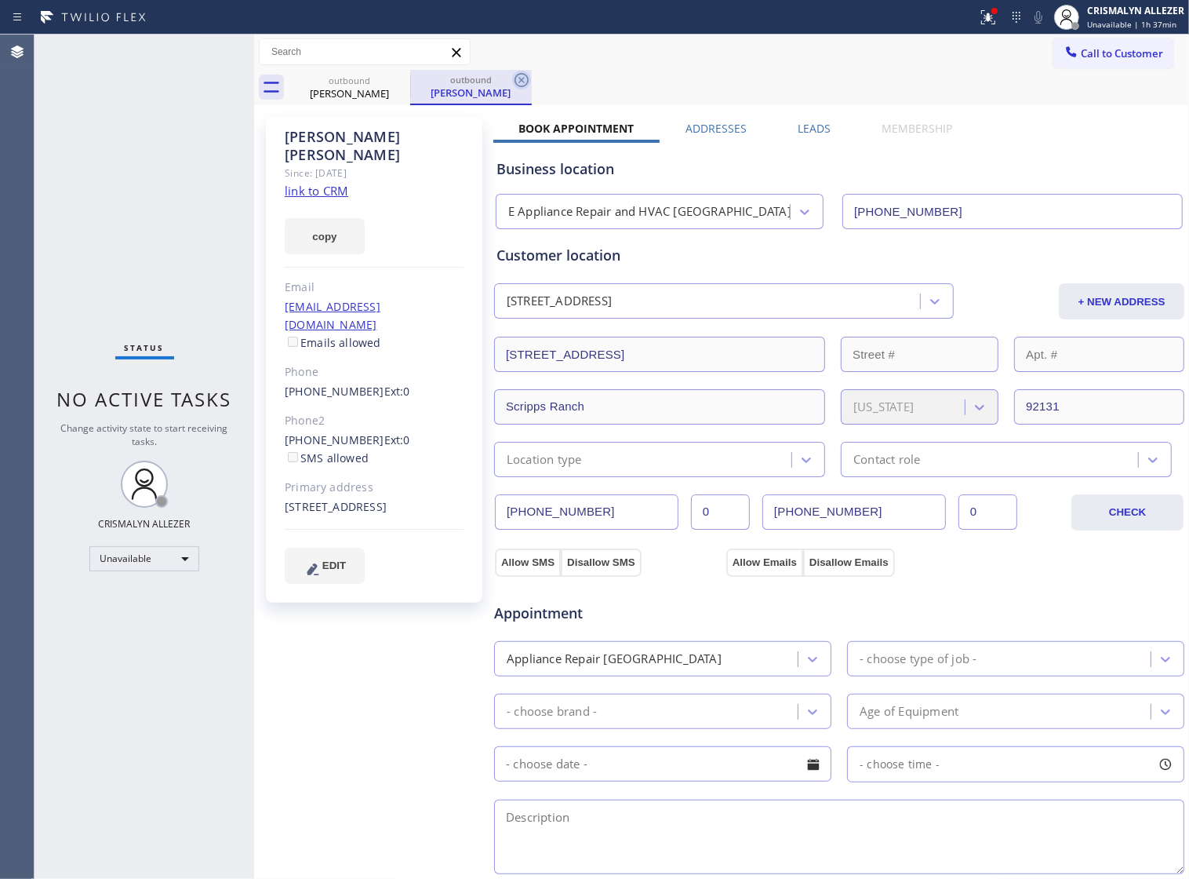
click at [520, 81] on icon at bounding box center [522, 80] width 14 height 14
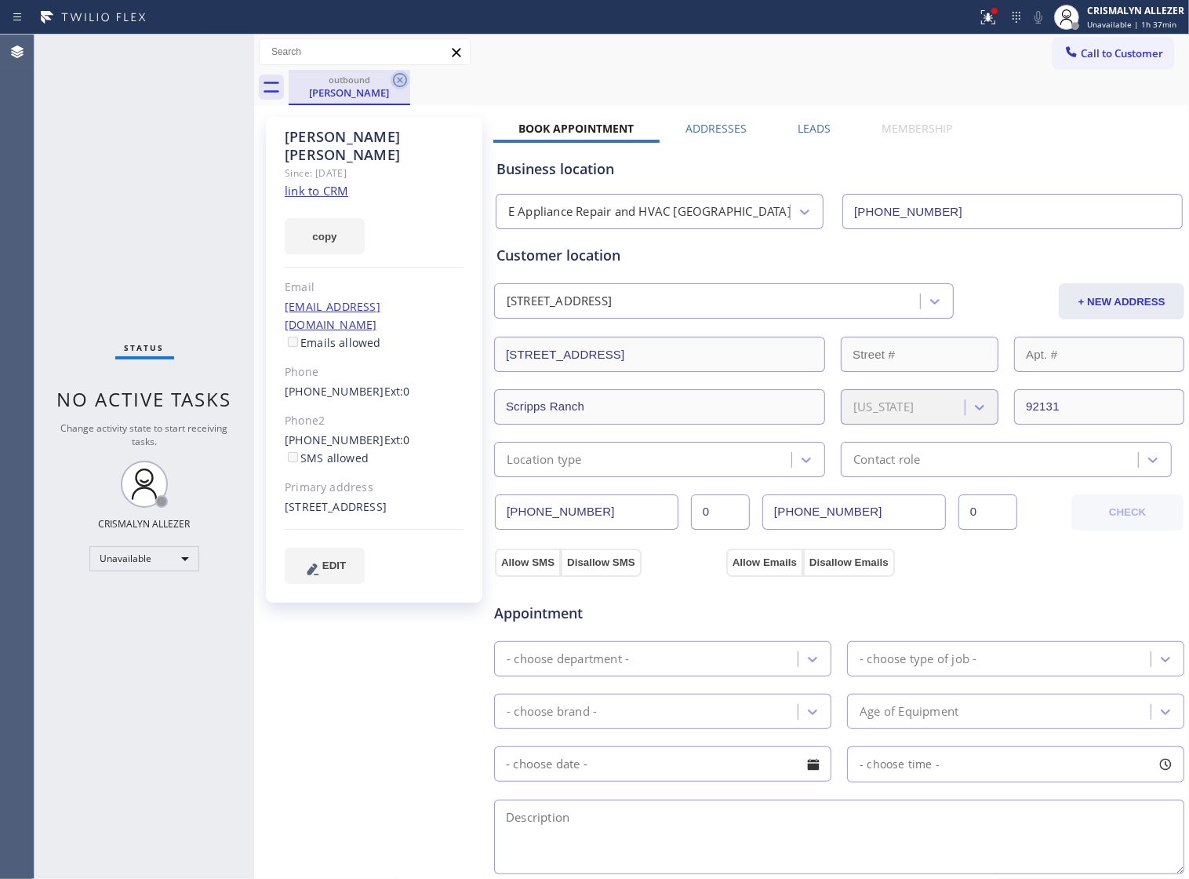
click at [402, 80] on icon at bounding box center [400, 80] width 19 height 19
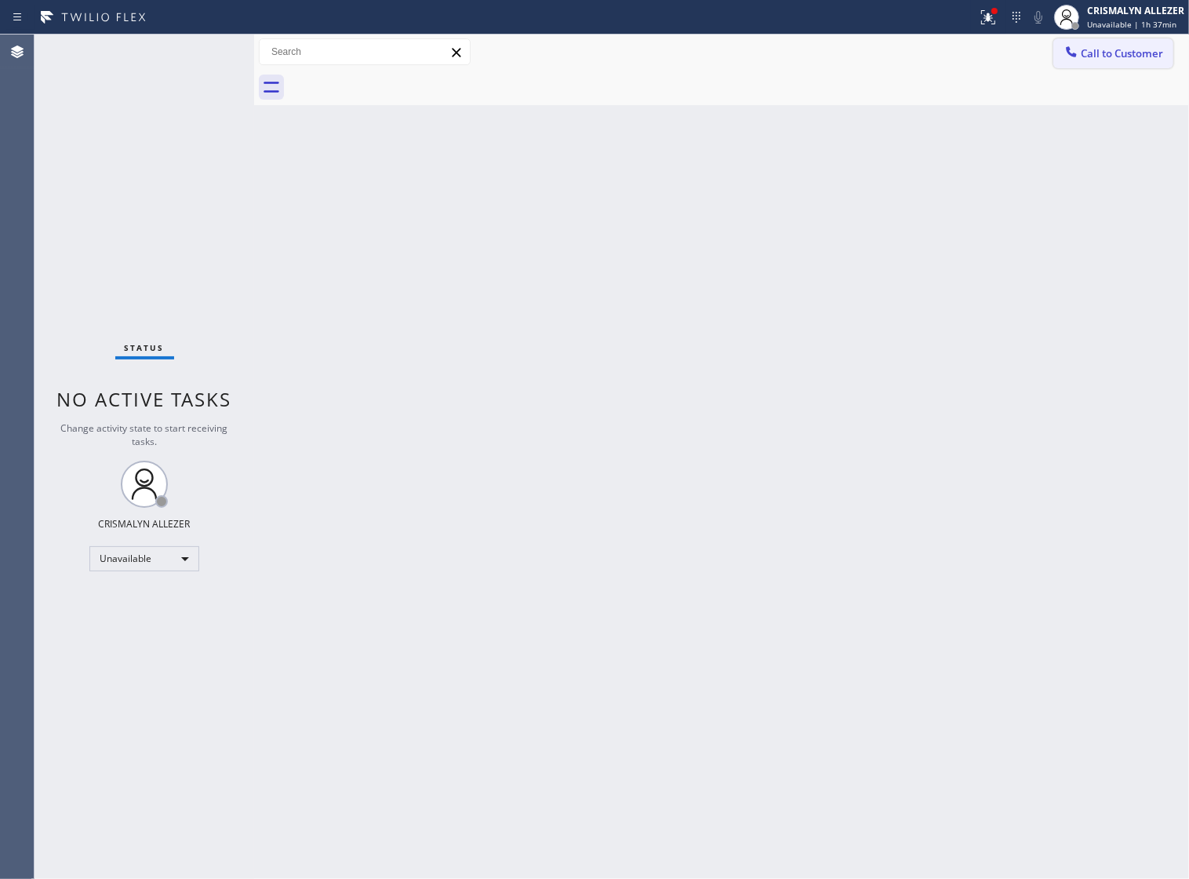
click at [1112, 60] on span "Call to Customer" at bounding box center [1122, 53] width 82 height 14
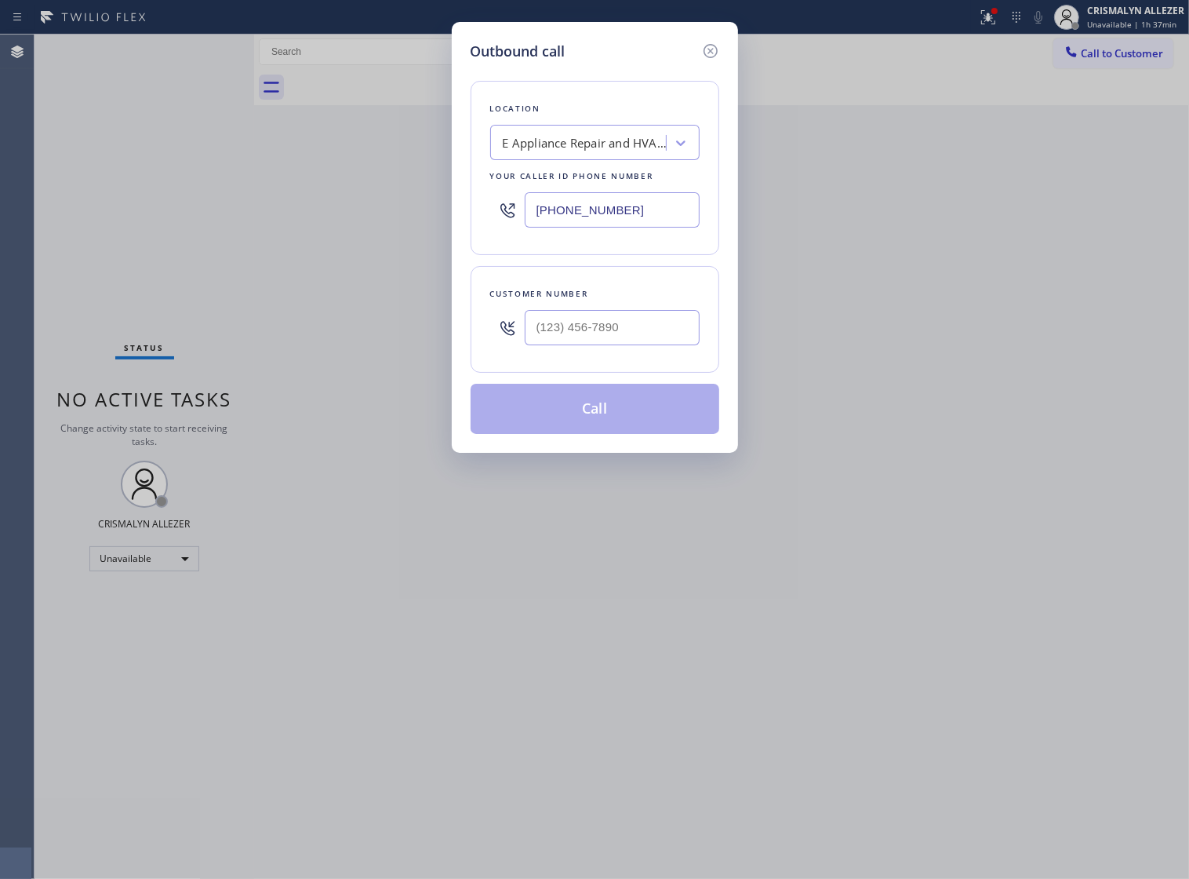
drag, startPoint x: 685, startPoint y: 220, endPoint x: 318, endPoint y: 210, distance: 367.2
click at [322, 210] on div "Outbound call Location E Appliance Repair and HVAC San Diego Your caller id pho…" at bounding box center [594, 439] width 1189 height 879
paste input "877) 800-009"
type input "(877) 800-0094"
click at [649, 340] on input "(___) ___-____" at bounding box center [612, 327] width 175 height 35
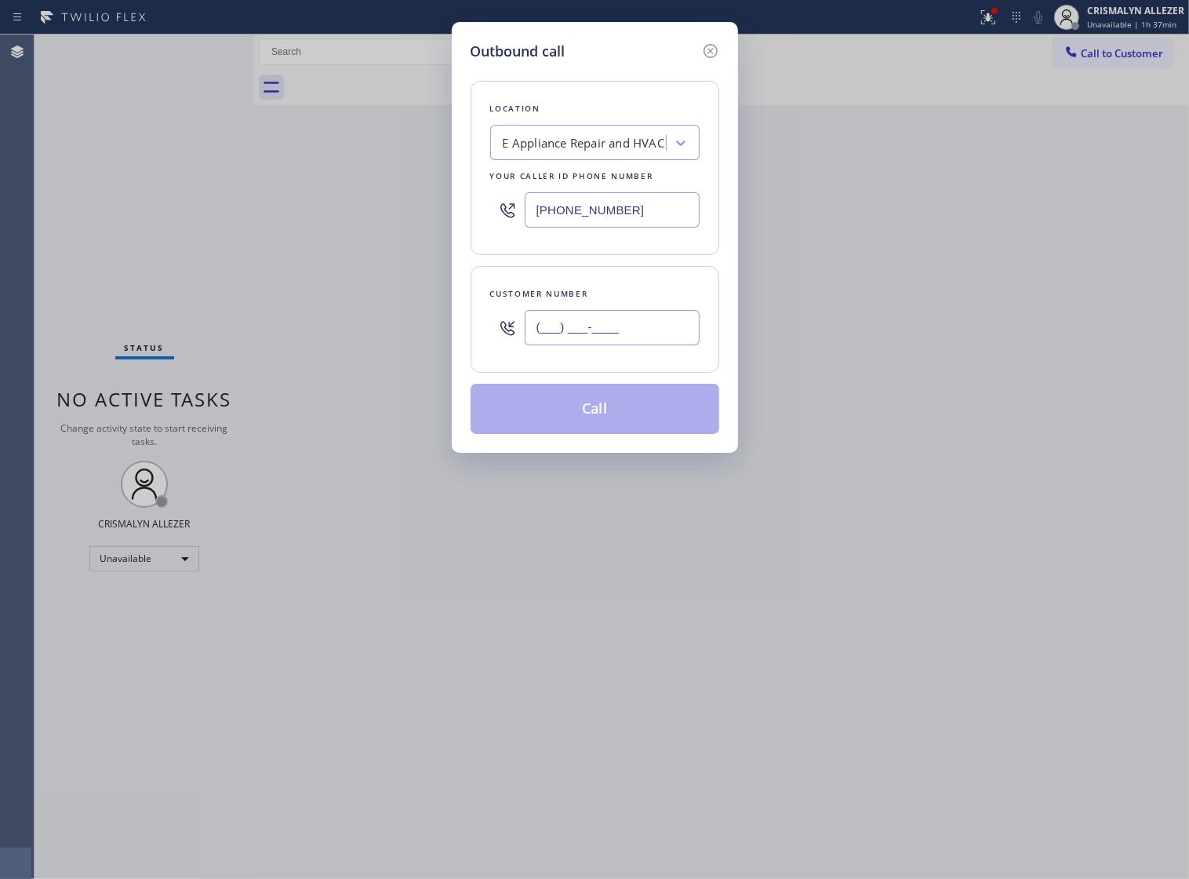
paste input "310) 433-1815"
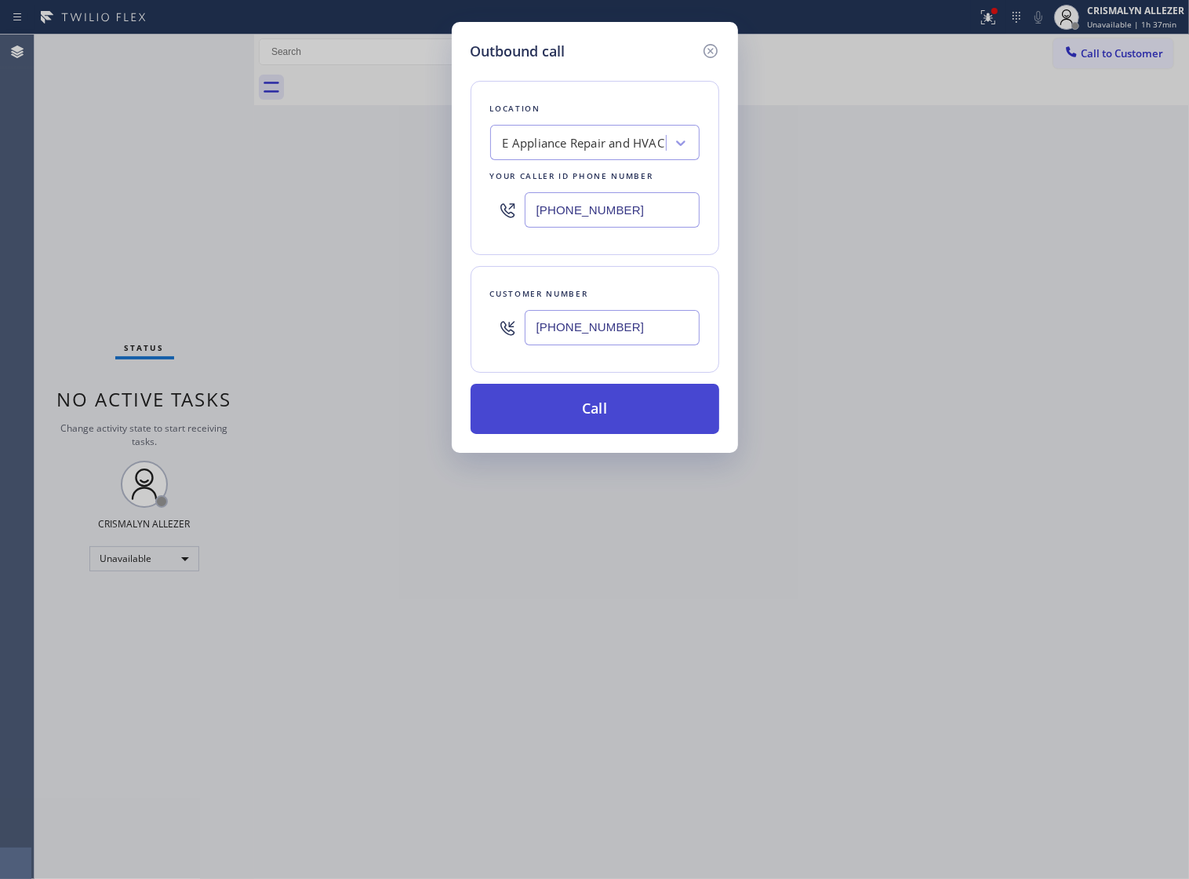
type input "(310) 433-1815"
click at [620, 425] on button "Call" at bounding box center [595, 409] width 249 height 50
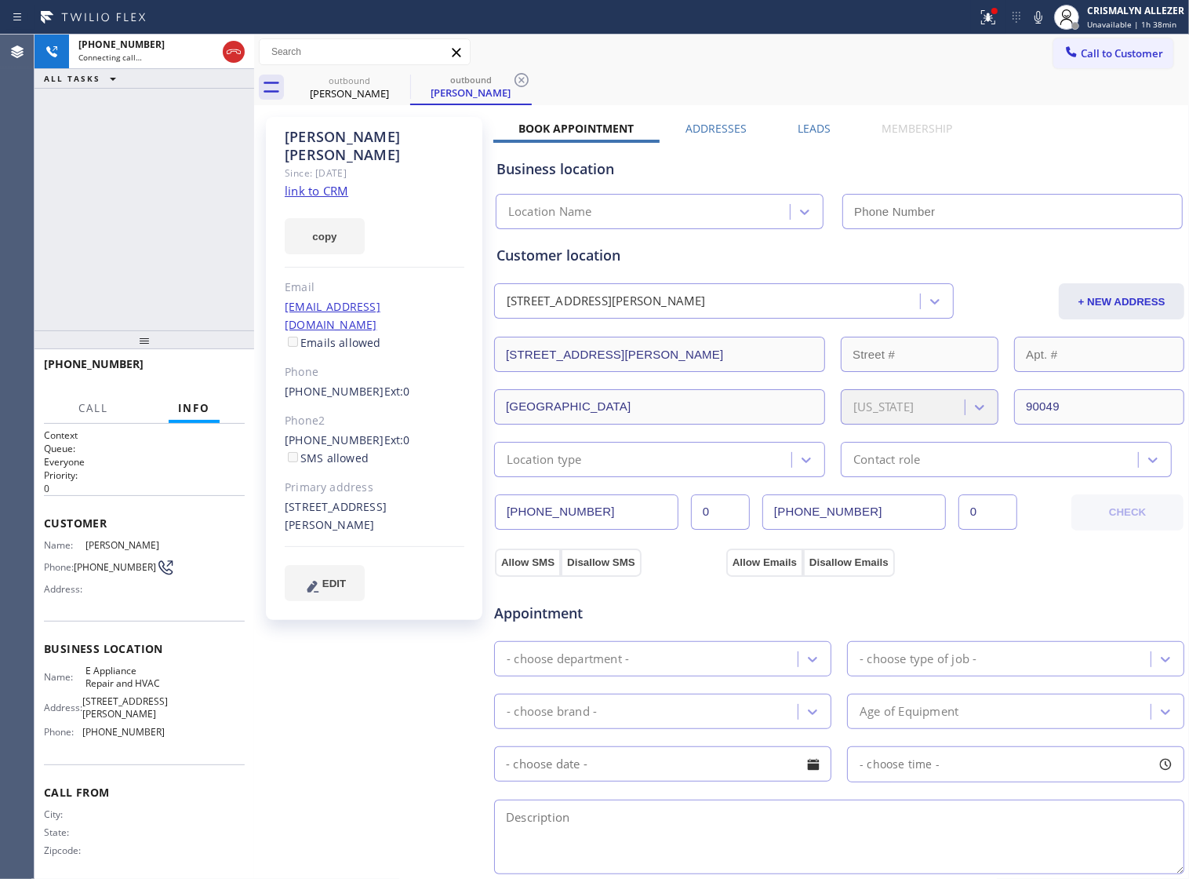
click at [318, 183] on link "link to CRM" at bounding box center [317, 191] width 64 height 16
type input "(877) 800-0094"
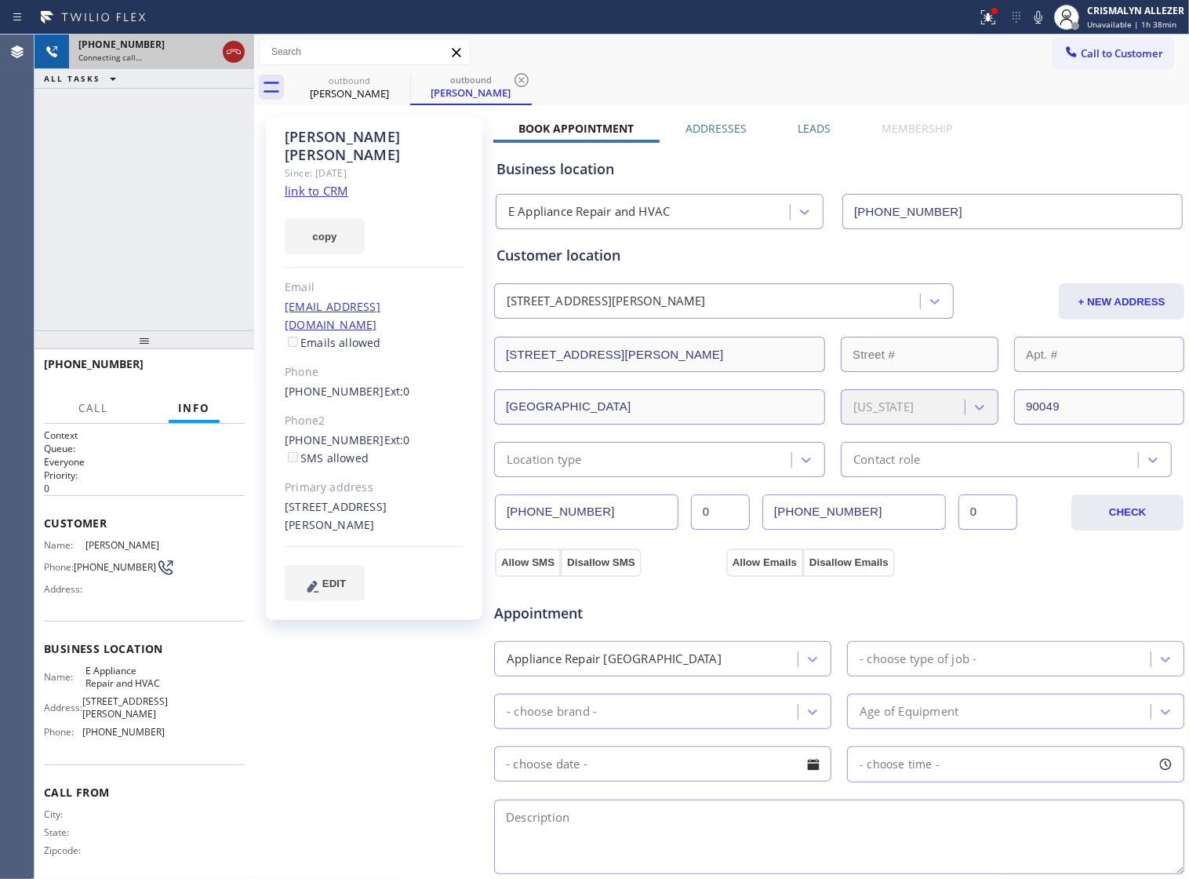
click at [235, 56] on icon at bounding box center [233, 51] width 19 height 19
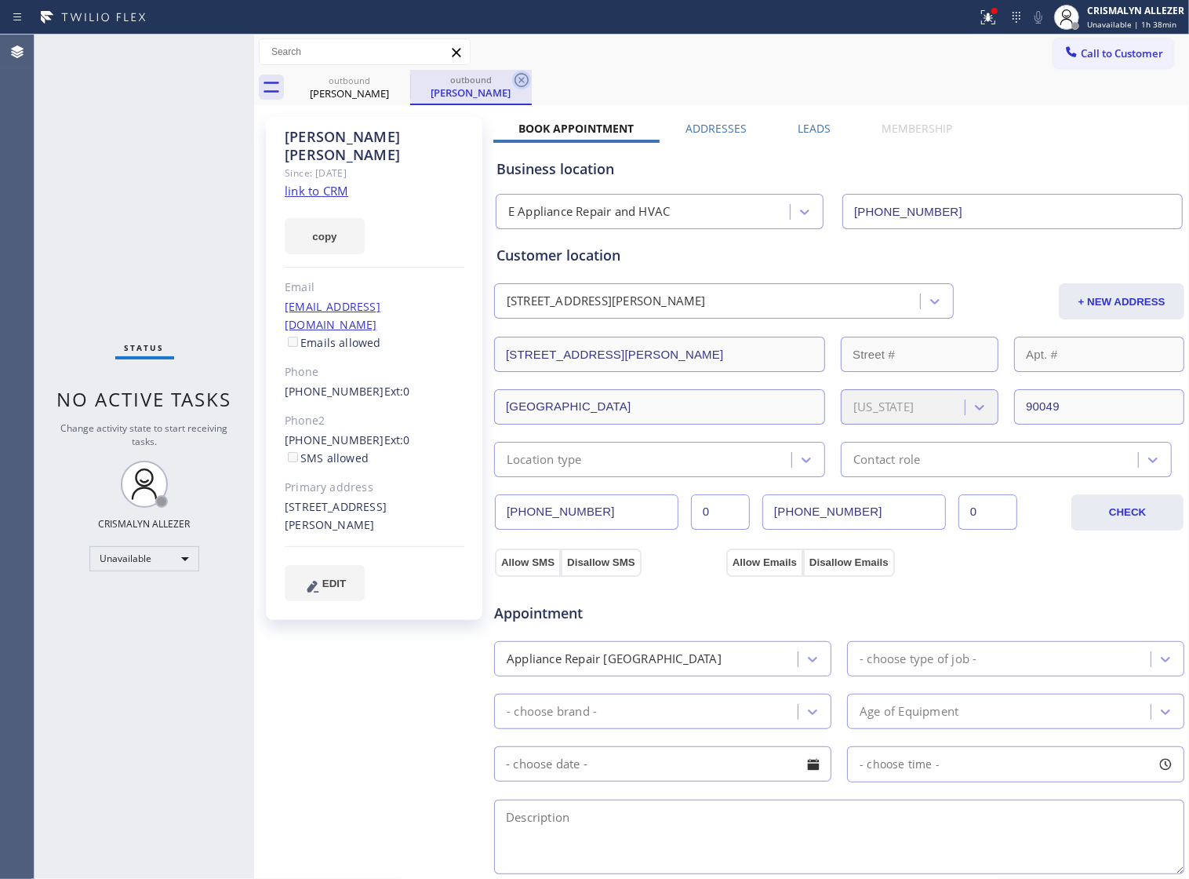
click at [522, 82] on icon at bounding box center [521, 80] width 19 height 19
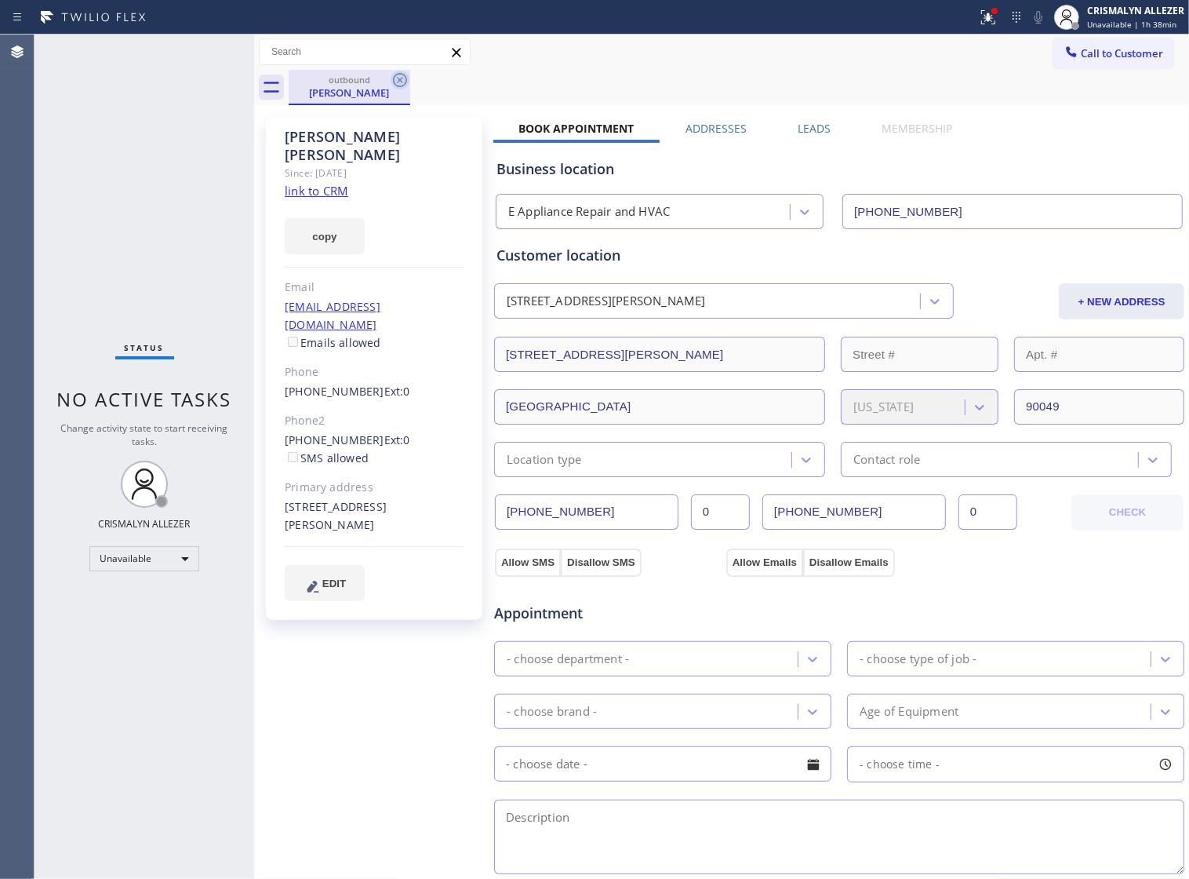
click at [402, 85] on icon at bounding box center [400, 80] width 14 height 14
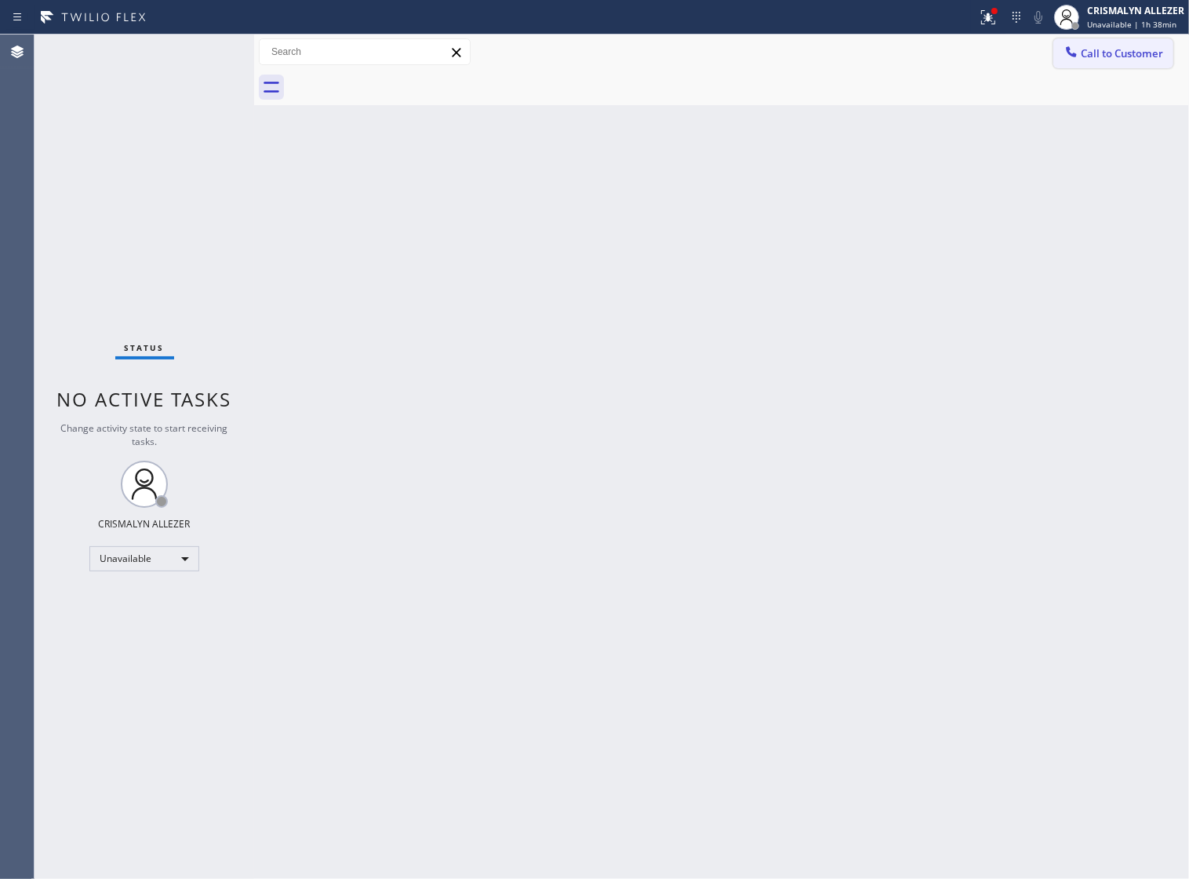
click at [1104, 56] on span "Call to Customer" at bounding box center [1122, 53] width 82 height 14
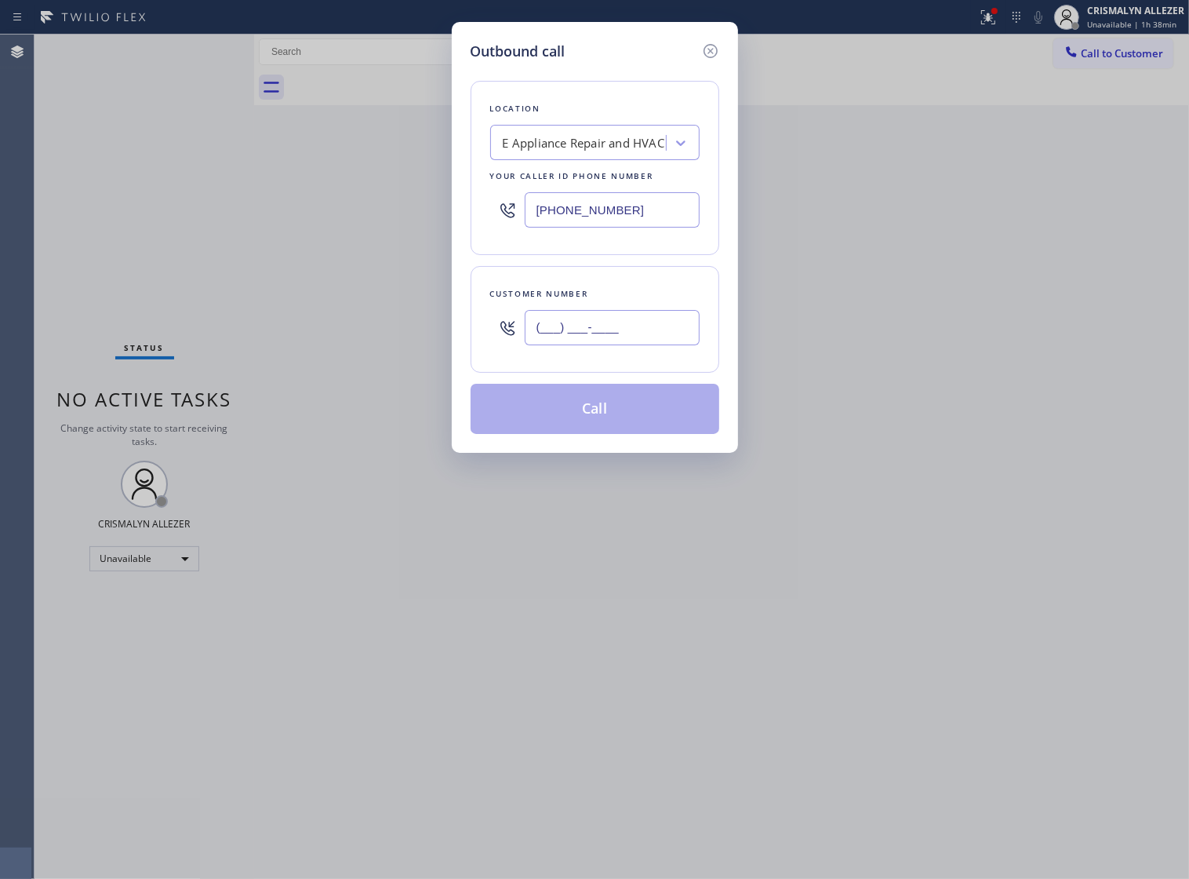
click at [660, 326] on input "(___) ___-____" at bounding box center [612, 327] width 175 height 35
paste input "310) 476-8255"
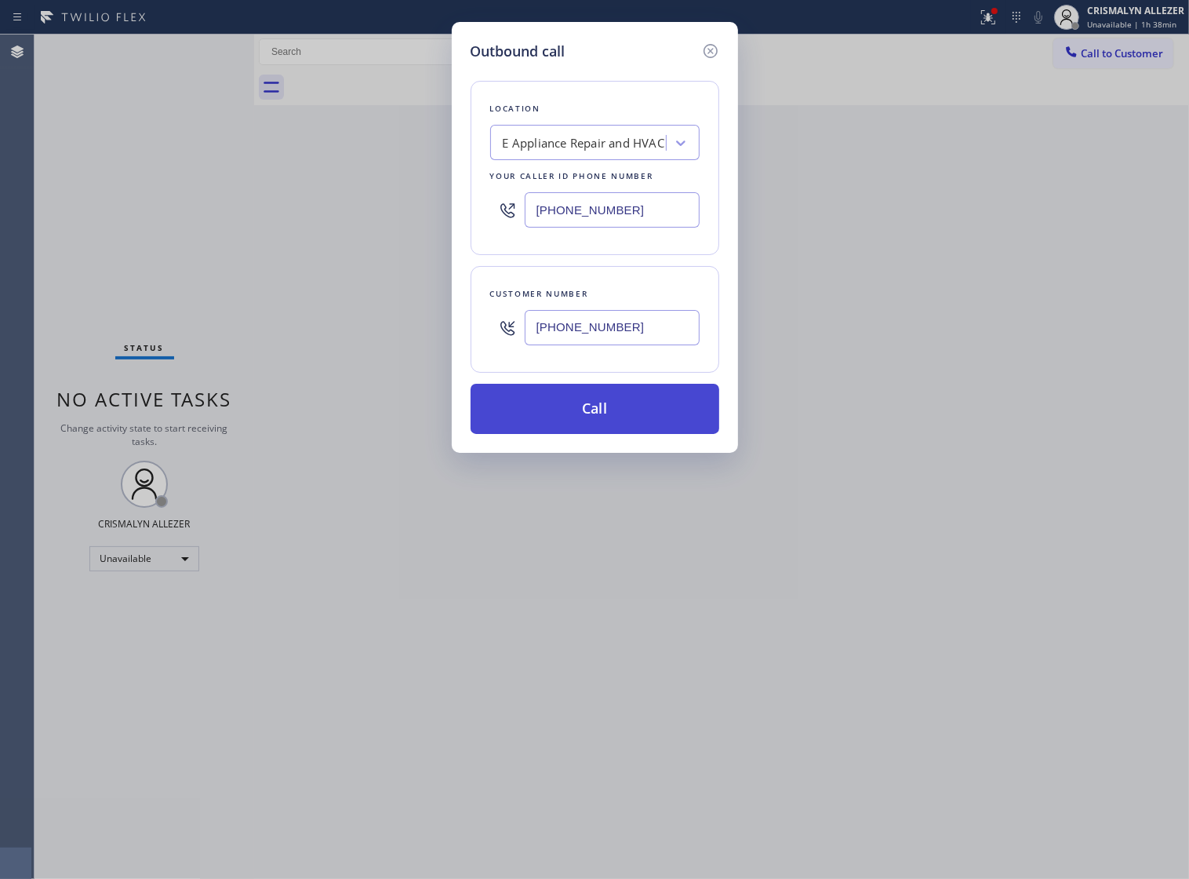
type input "(310) 476-8255"
click at [617, 420] on button "Call" at bounding box center [595, 409] width 249 height 50
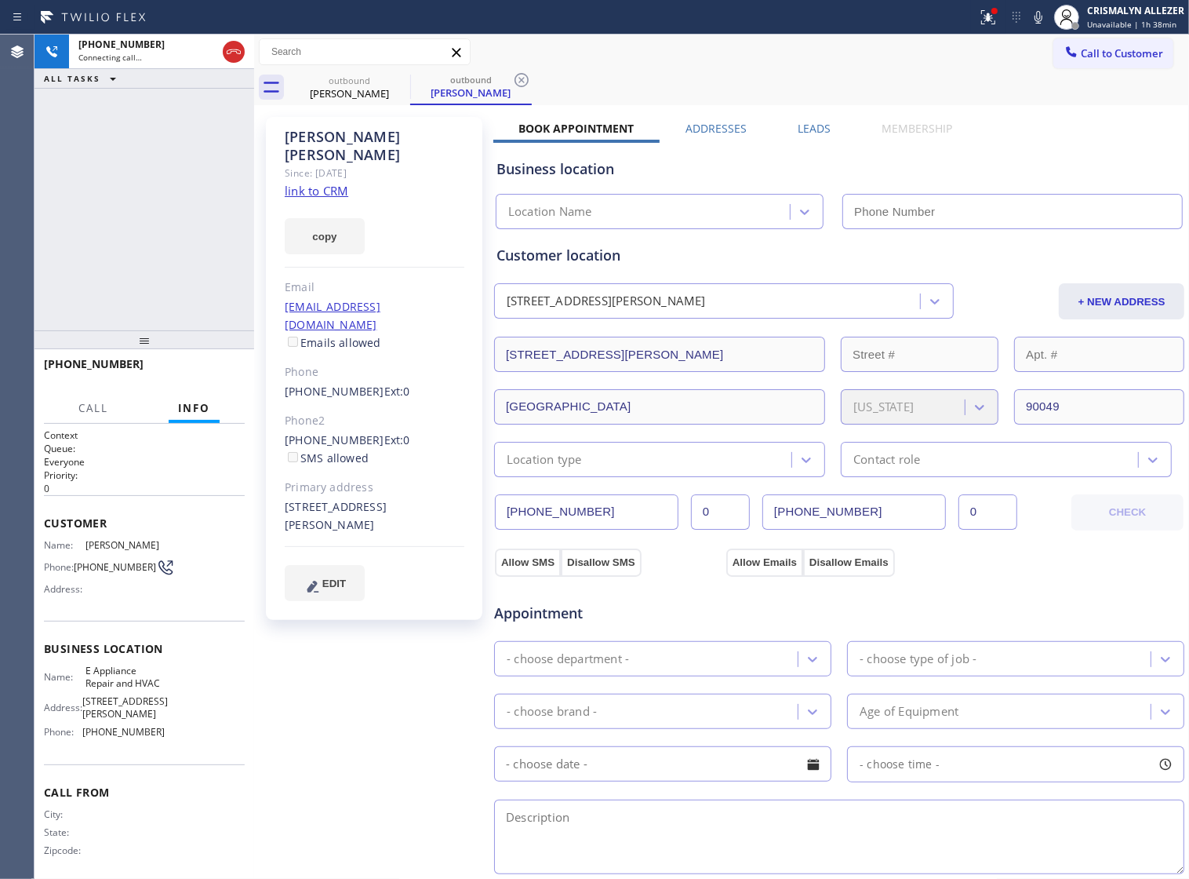
type input "(877) 800-0094"
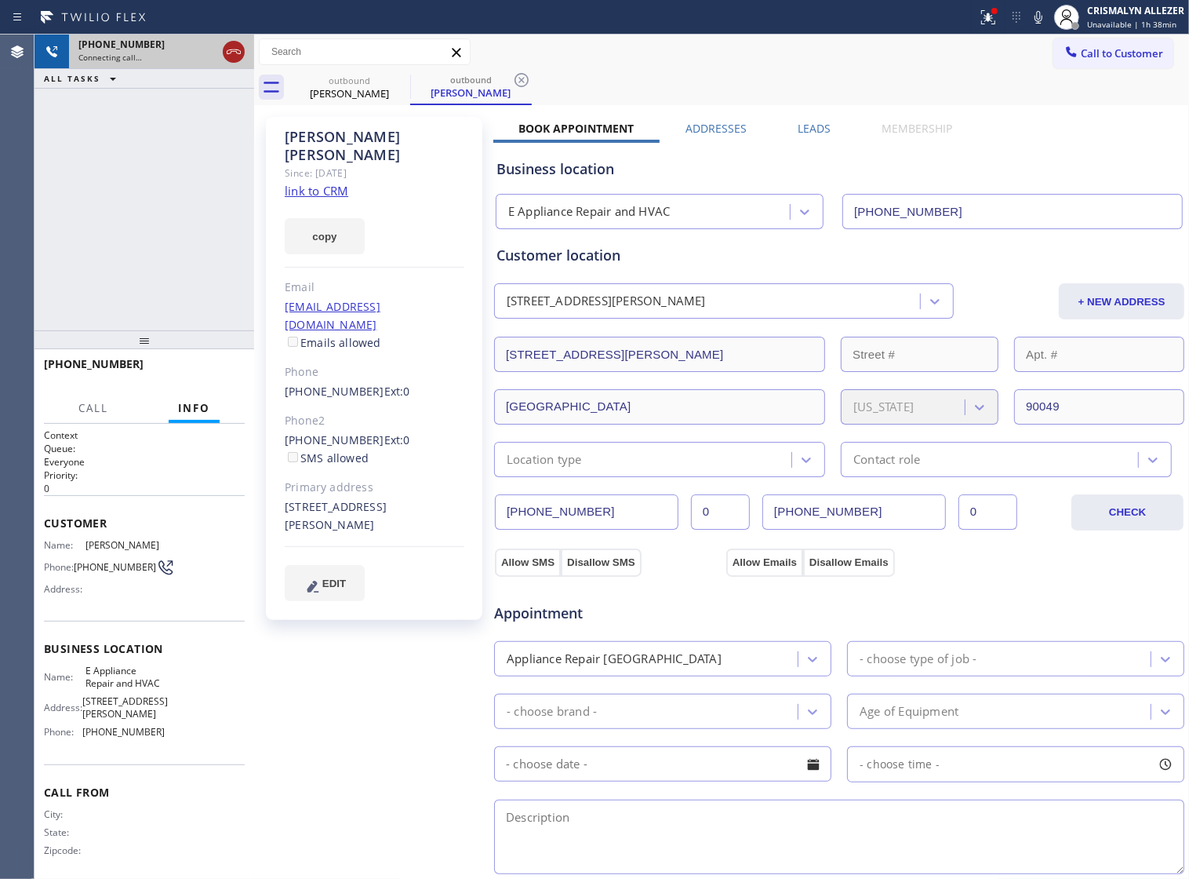
click at [233, 56] on icon at bounding box center [233, 51] width 19 height 19
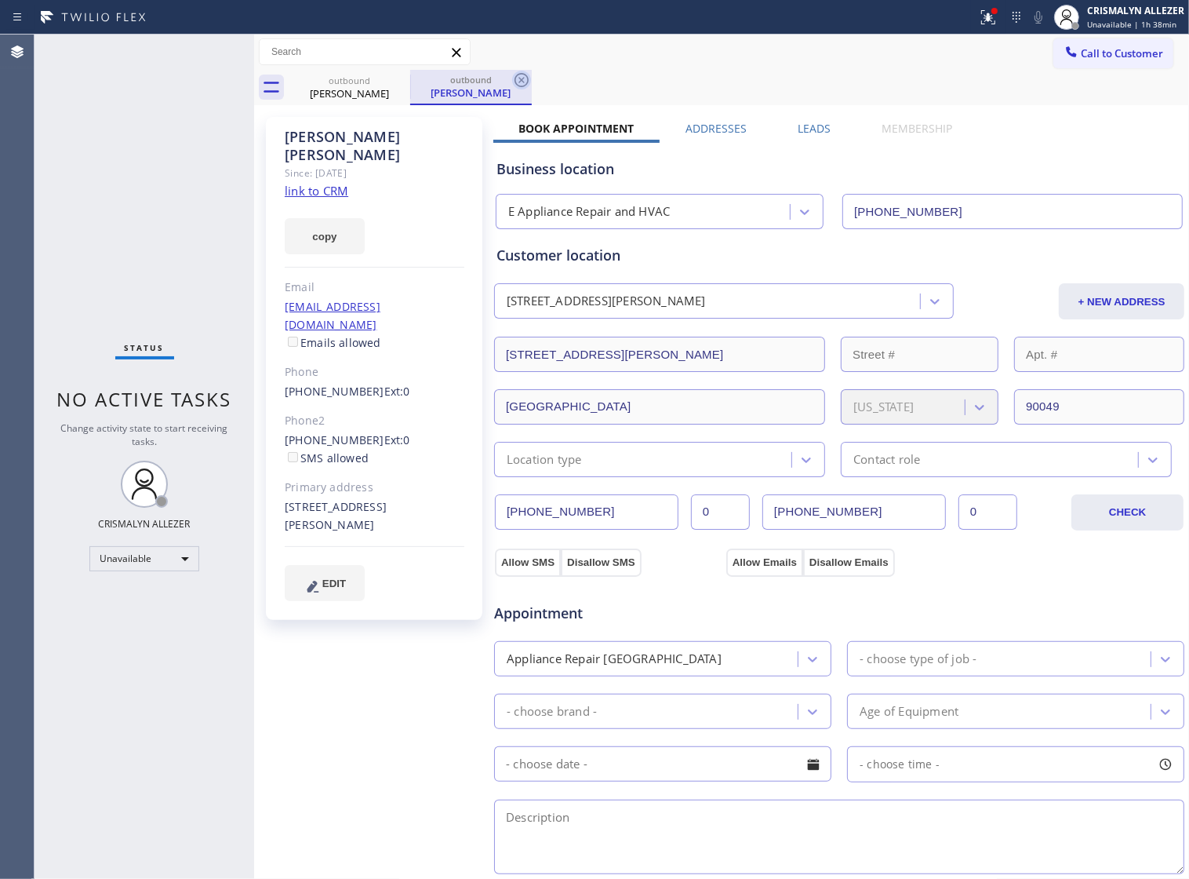
drag, startPoint x: 516, startPoint y: 81, endPoint x: 436, endPoint y: 98, distance: 81.8
click at [514, 83] on icon at bounding box center [521, 80] width 19 height 19
click at [394, 84] on icon at bounding box center [400, 80] width 19 height 19
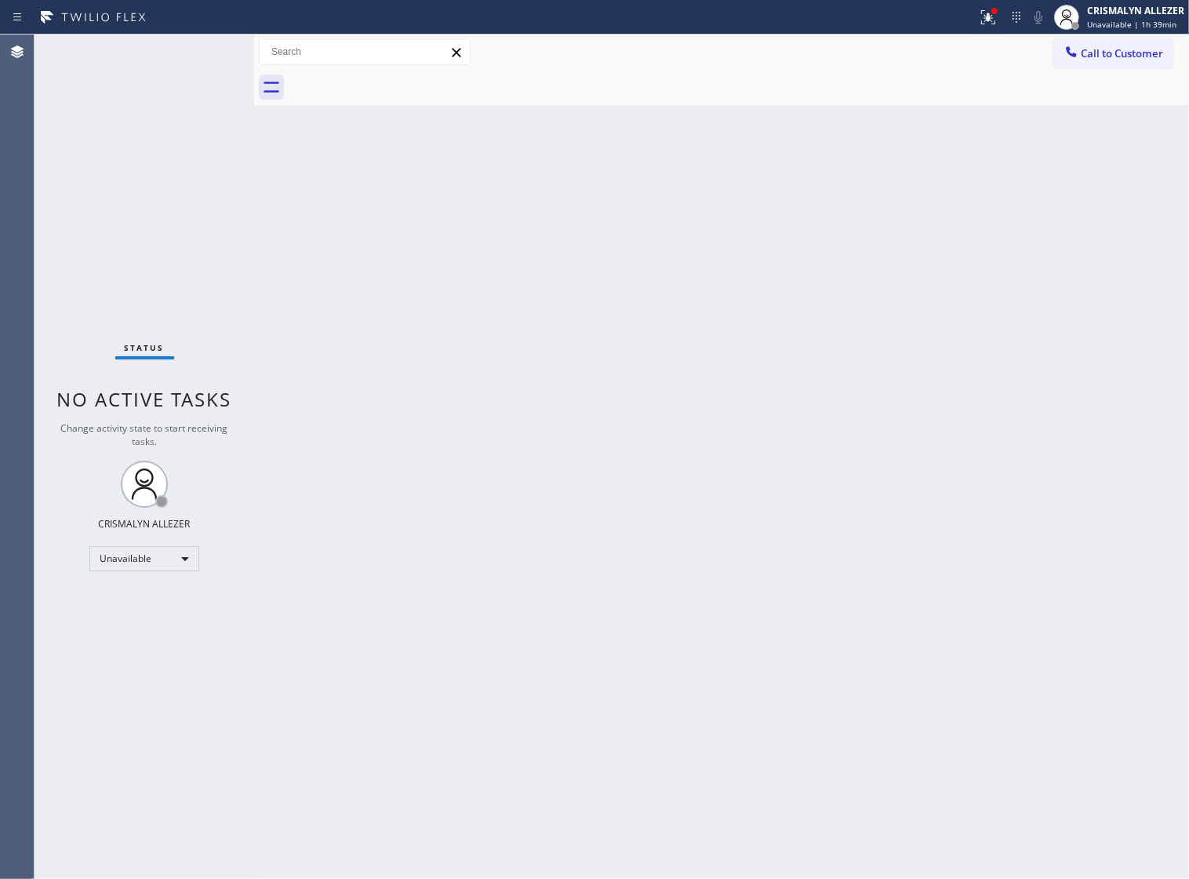
drag, startPoint x: 883, startPoint y: 406, endPoint x: 951, endPoint y: 292, distance: 132.9
click at [887, 404] on div "Back to Dashboard Change Sender ID Customers Technicians Select a contact Outbo…" at bounding box center [721, 457] width 935 height 844
drag, startPoint x: 1120, startPoint y: 53, endPoint x: 1061, endPoint y: 91, distance: 70.5
click at [1115, 57] on span "Call to Customer" at bounding box center [1122, 53] width 82 height 14
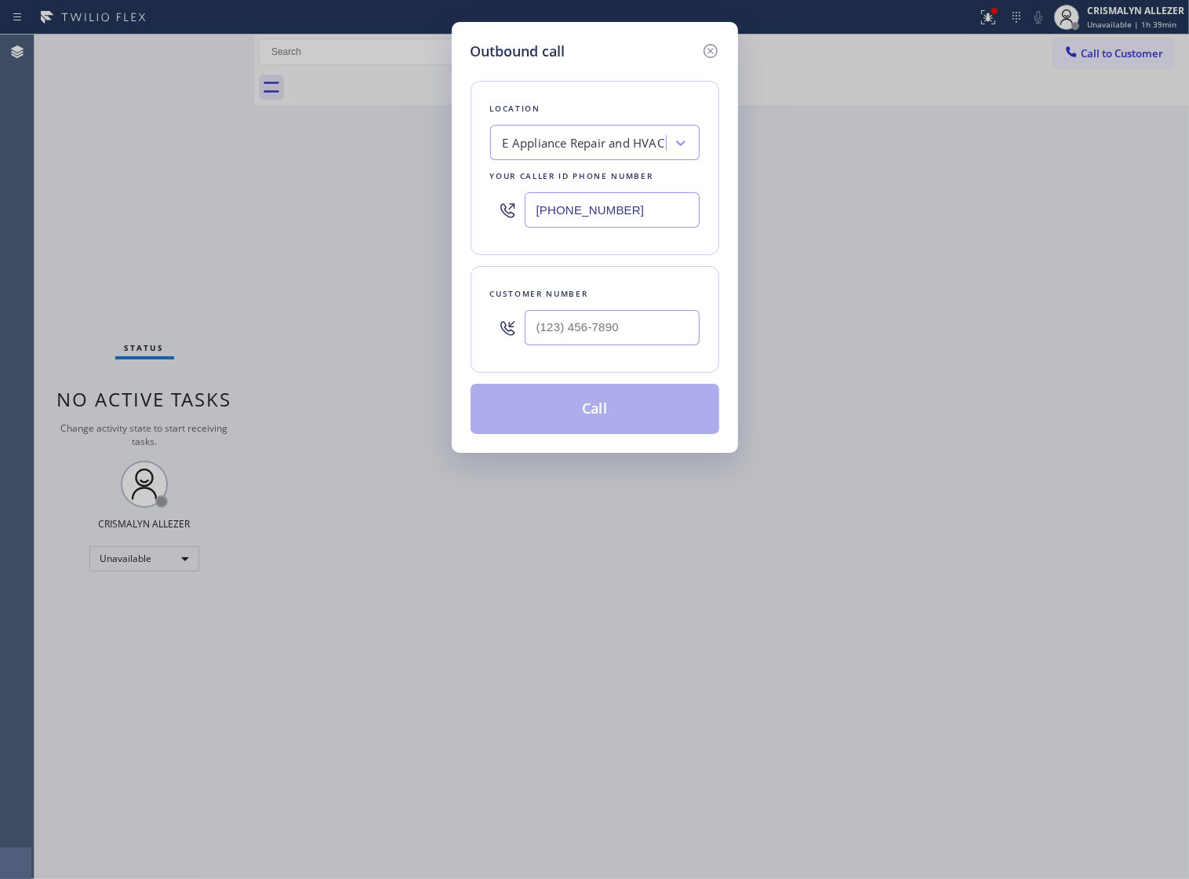
drag, startPoint x: 675, startPoint y: 220, endPoint x: 391, endPoint y: 249, distance: 286.3
click at [401, 245] on div "Outbound call Location E Appliance Repair and HVAC Your caller id phone number …" at bounding box center [594, 439] width 1189 height 879
paste input "786) 481-1436"
type input "[PHONE_NUMBER]"
click at [651, 345] on input "(___) ___-____" at bounding box center [612, 327] width 175 height 35
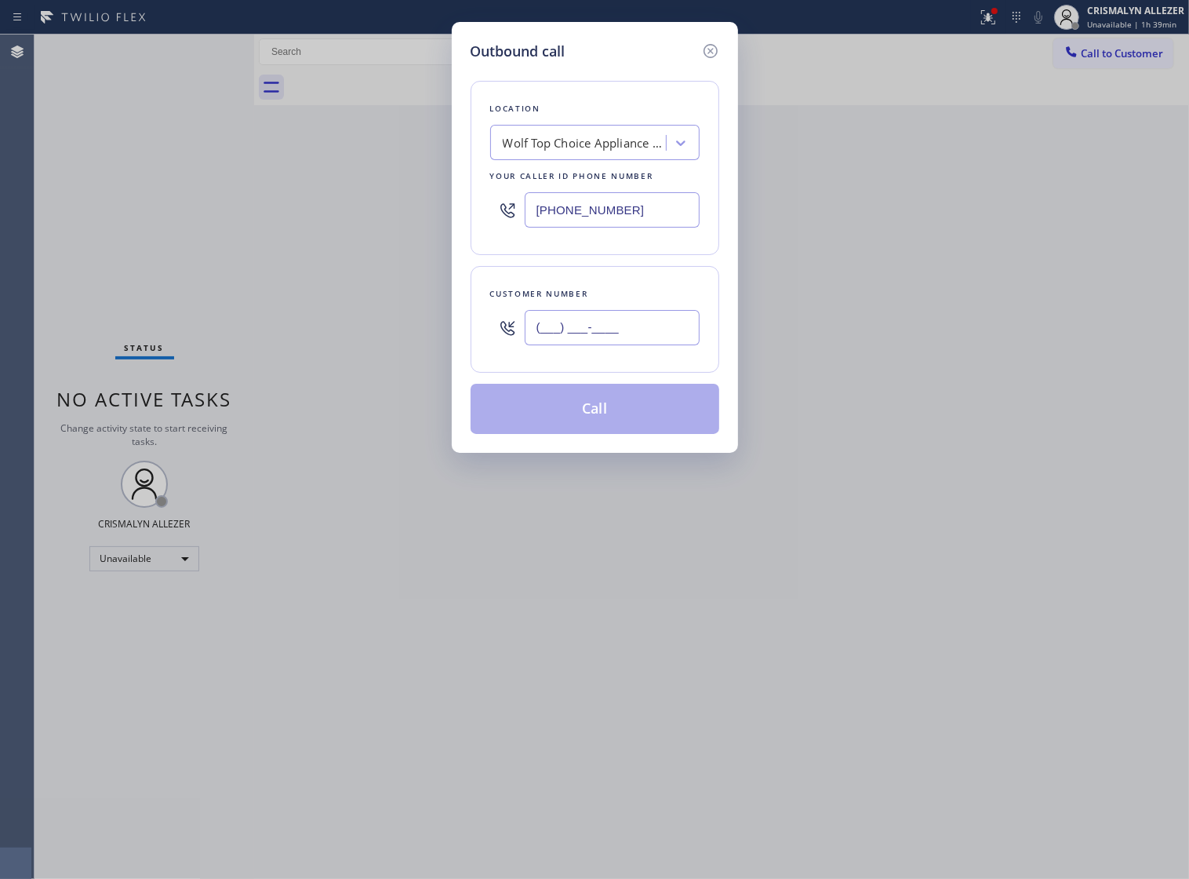
paste input "786) 663-3045"
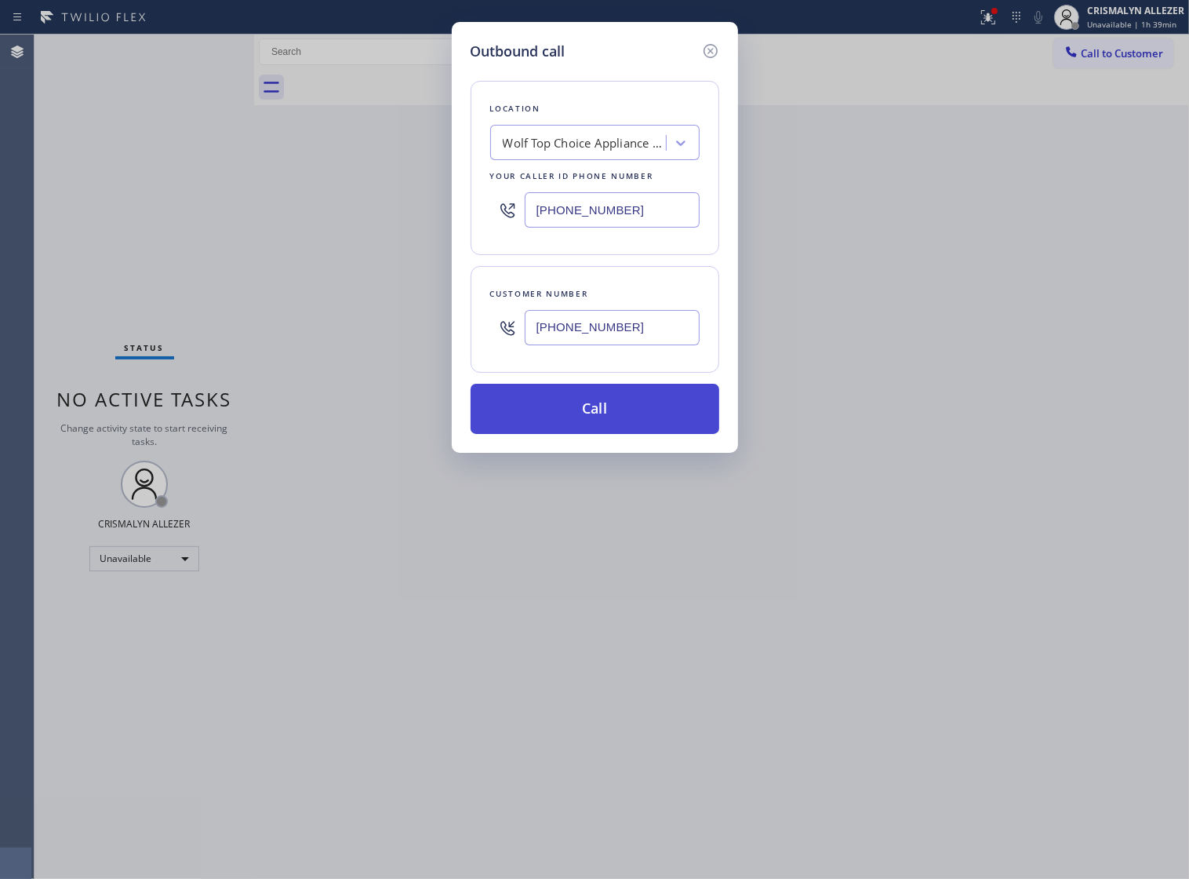
type input "[PHONE_NUMBER]"
click at [612, 417] on button "Call" at bounding box center [595, 409] width 249 height 50
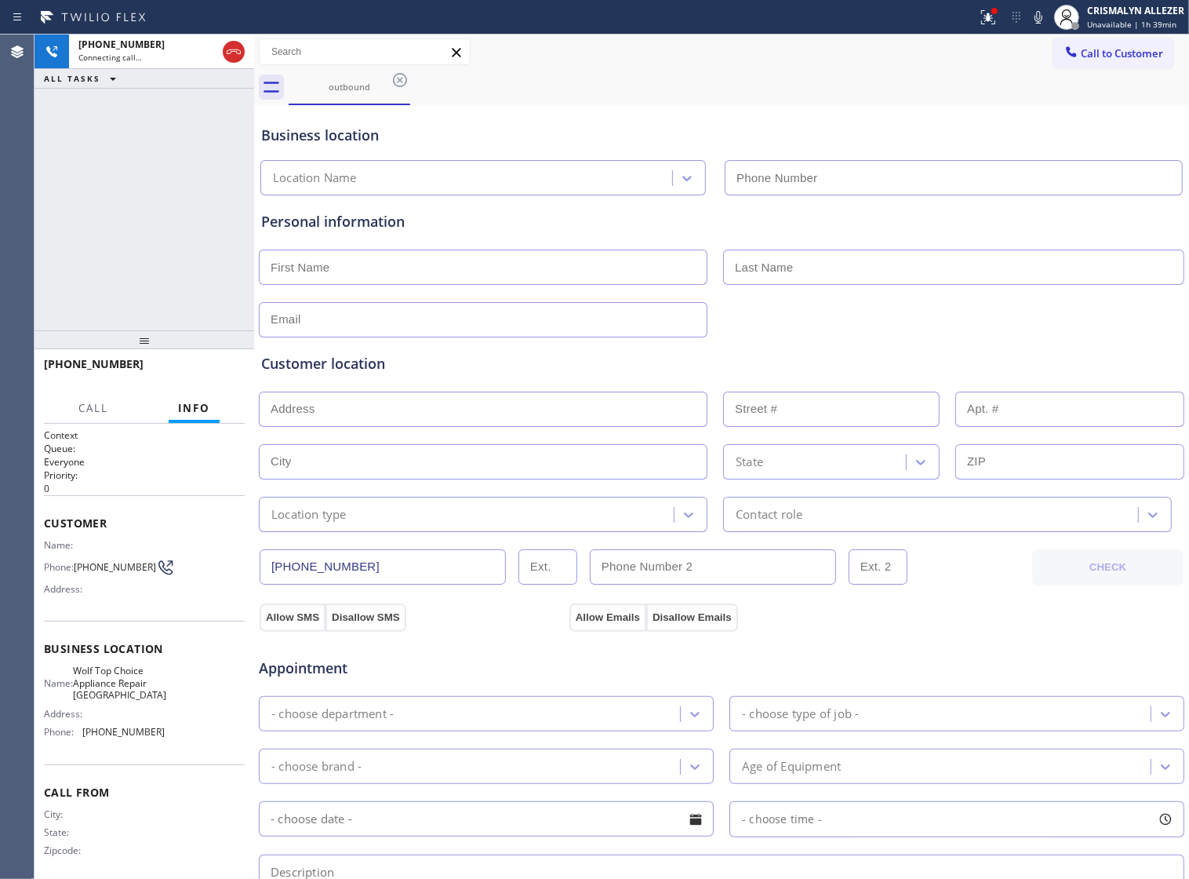
type input "[PHONE_NUMBER]"
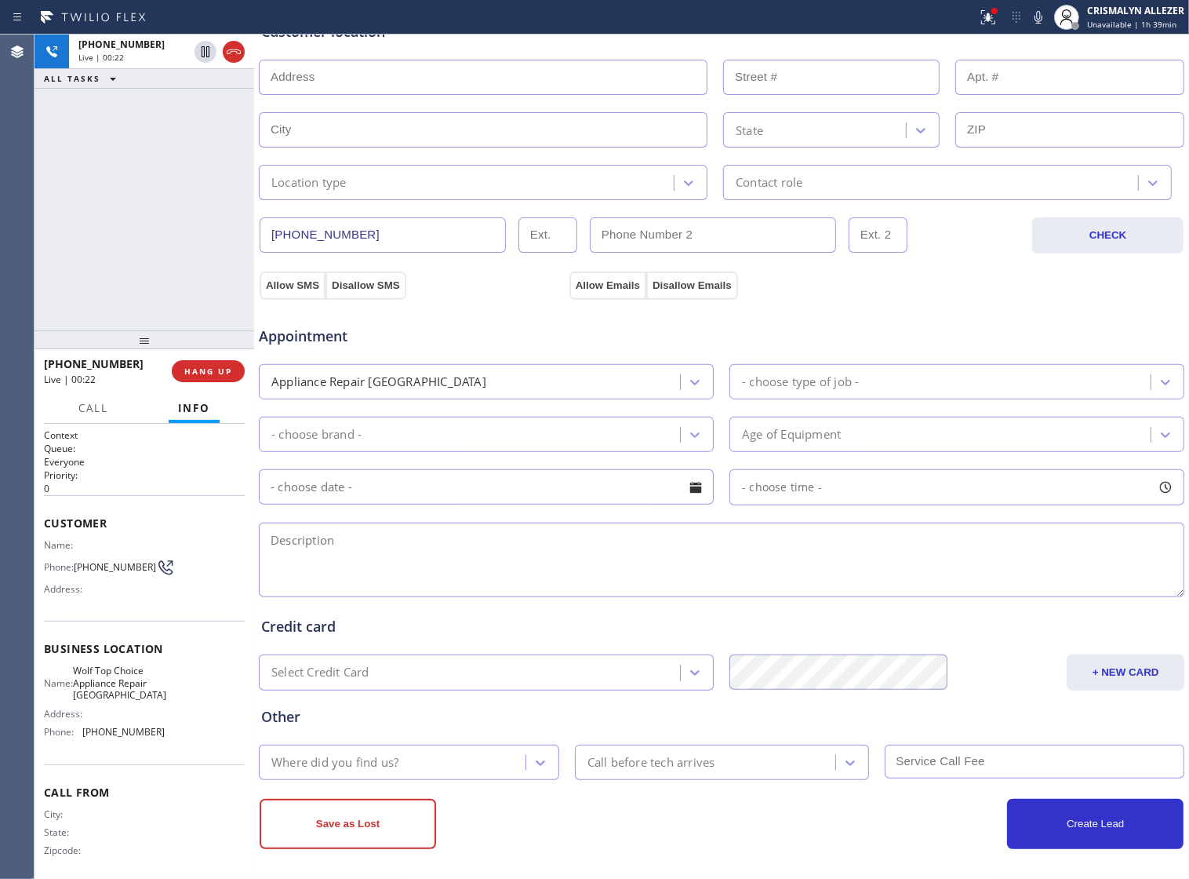
scroll to position [353, 0]
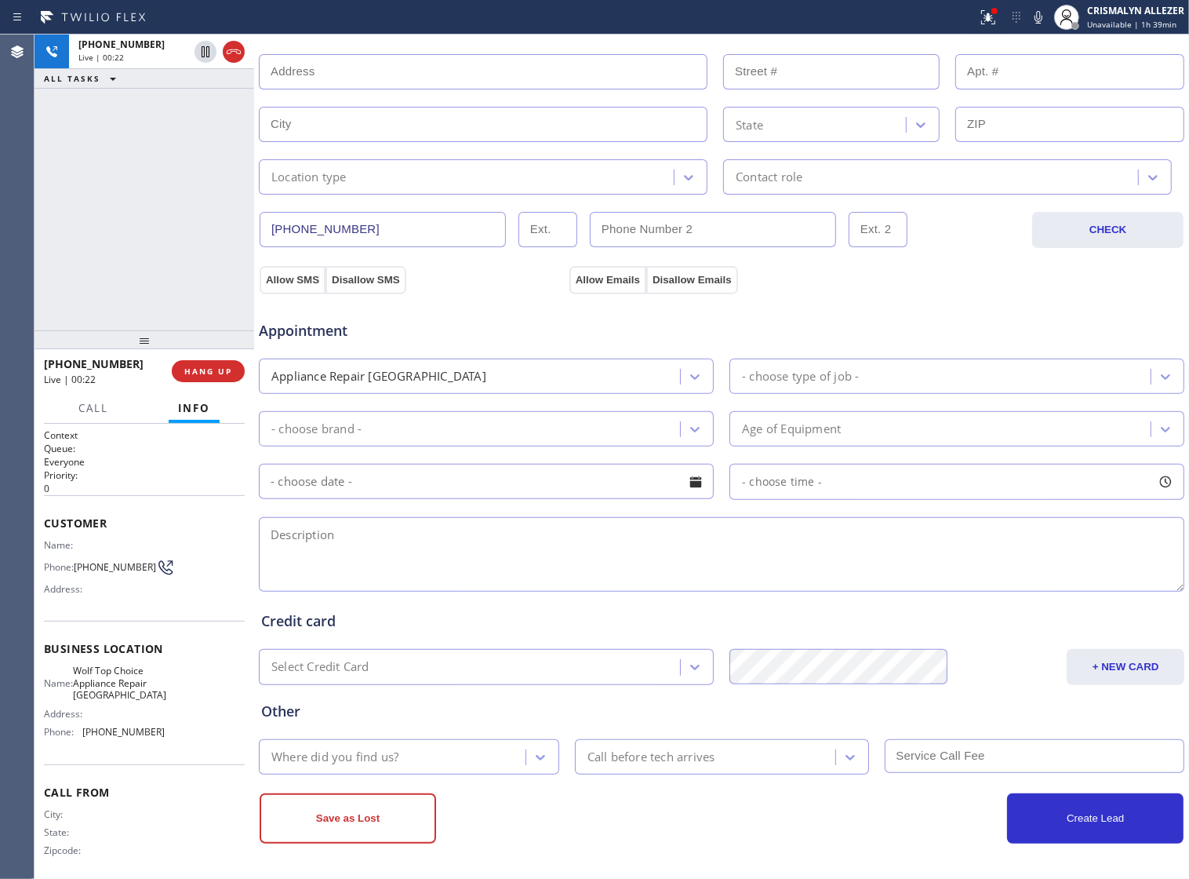
click at [526, 550] on textarea at bounding box center [722, 554] width 926 height 75
click at [398, 536] on textarea "To enrich screen reader interactions, please activate Accessibility in Grammarl…" at bounding box center [722, 554] width 926 height 75
click at [526, 569] on textarea "To enrich screen reader interactions, please activate Accessibility in Grammarl…" at bounding box center [722, 554] width 926 height 75
click at [201, 369] on span "COMPLETE" at bounding box center [205, 371] width 54 height 11
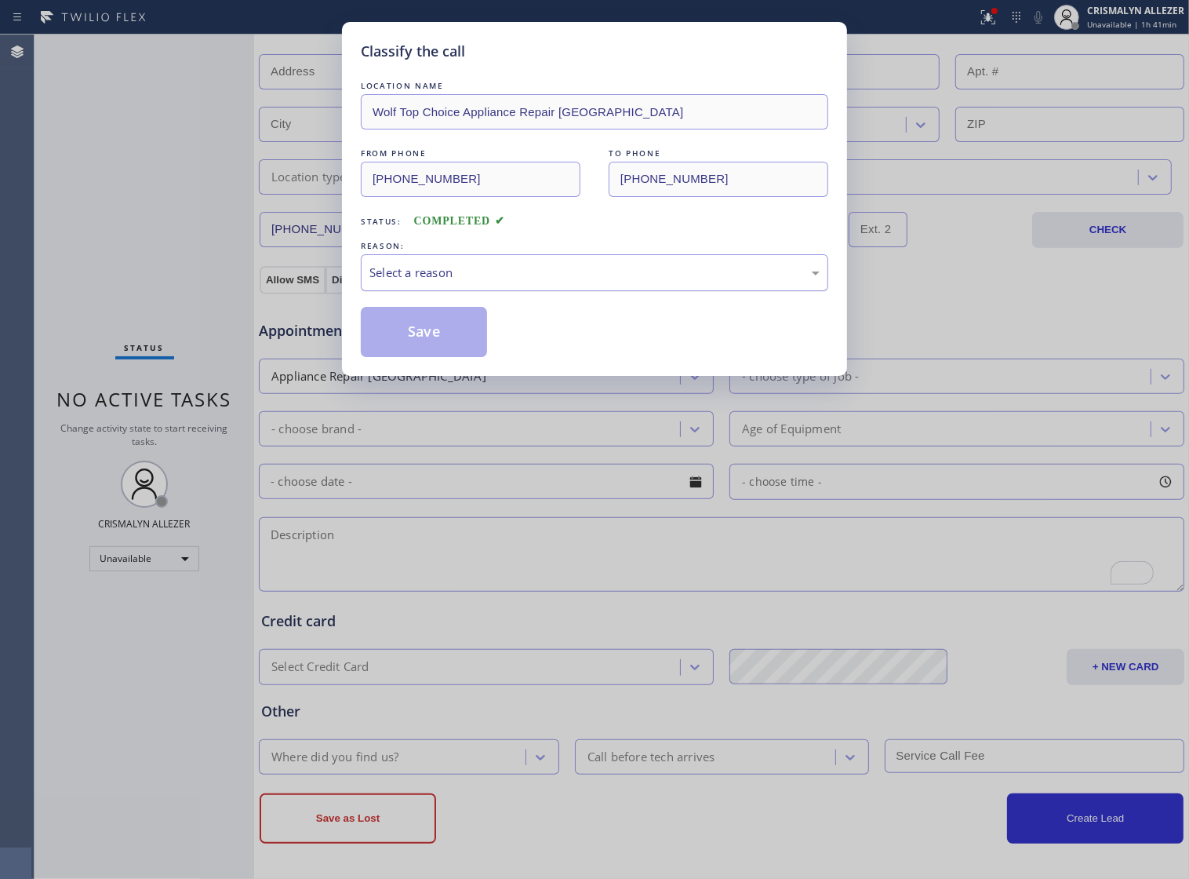
click at [562, 282] on div "Select a reason" at bounding box center [594, 273] width 450 height 18
click at [436, 342] on button "Save" at bounding box center [424, 332] width 126 height 50
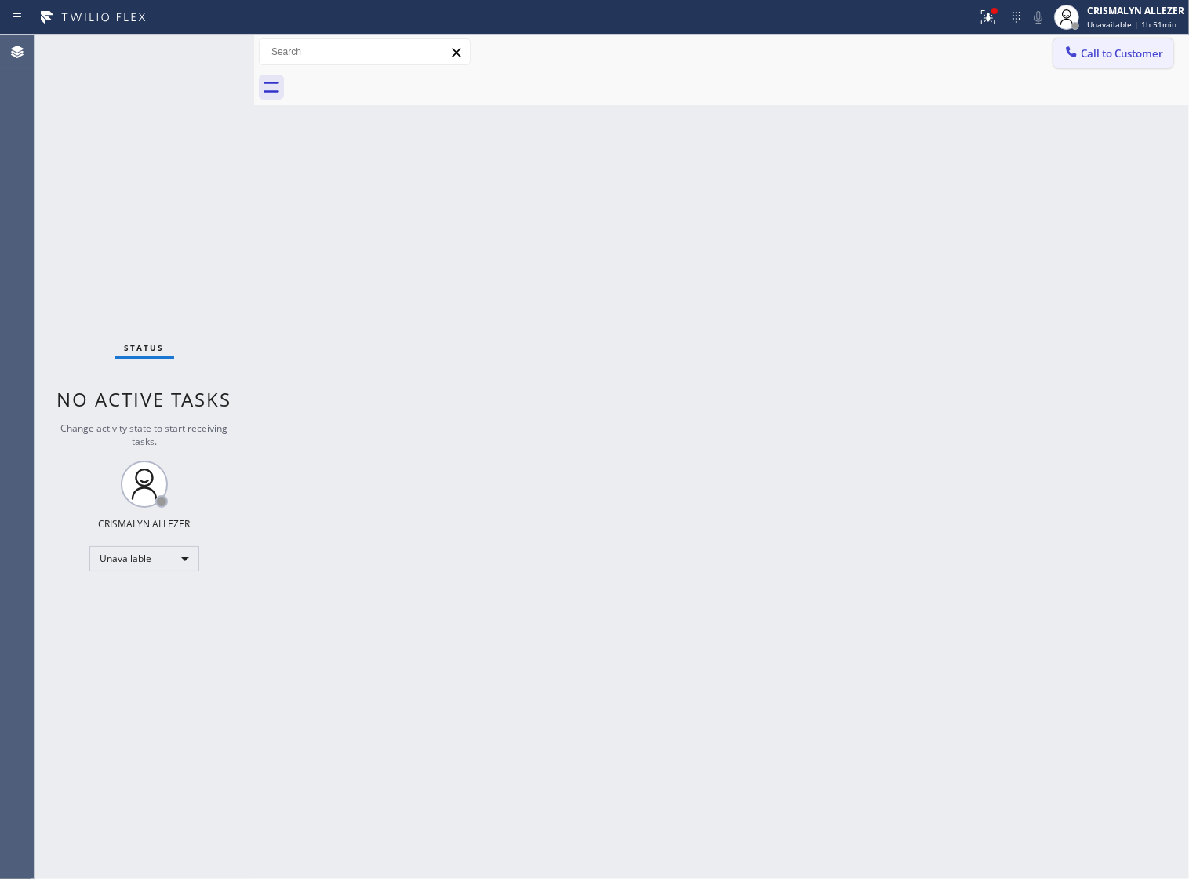
click at [1124, 53] on span "Call to Customer" at bounding box center [1122, 53] width 82 height 14
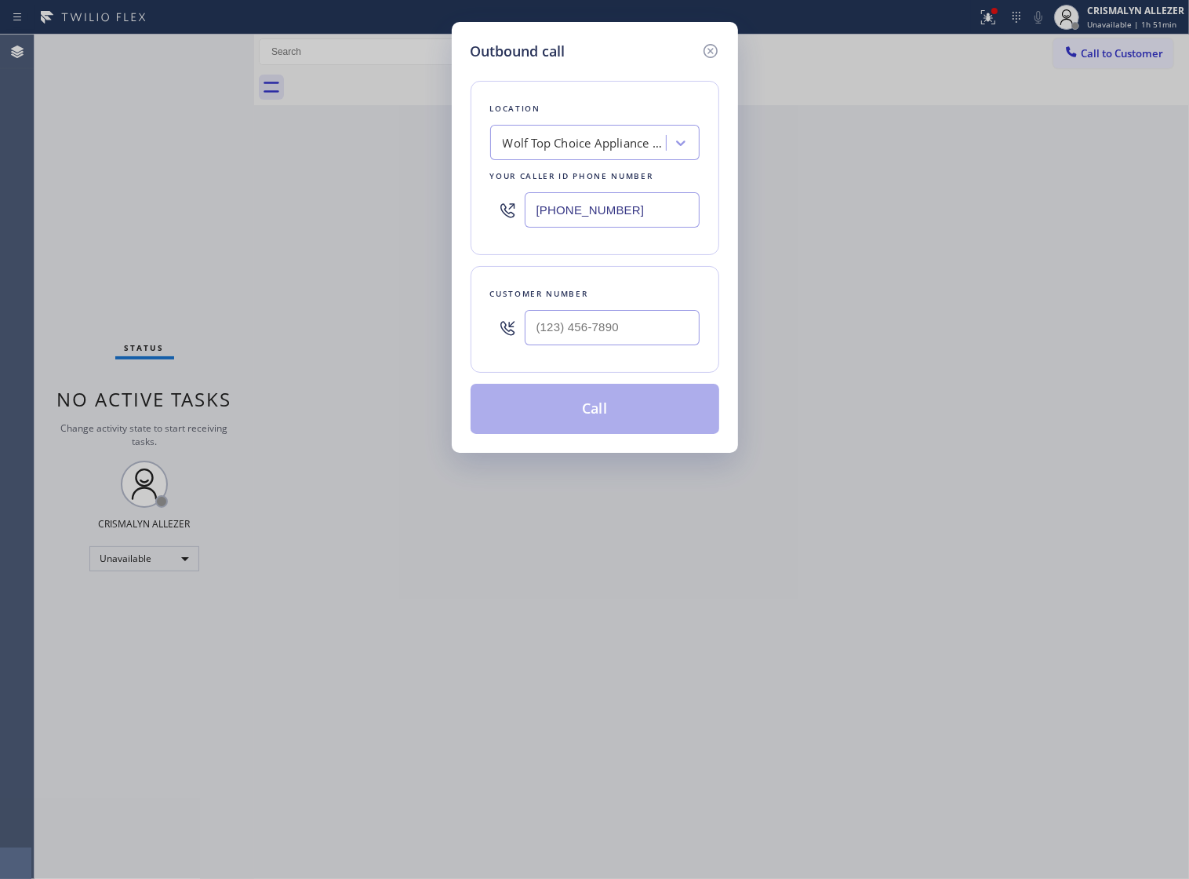
drag, startPoint x: 620, startPoint y: 218, endPoint x: 171, endPoint y: 232, distance: 448.9
click at [238, 234] on div "Outbound call Location Wolf Top Choice Appliance Repair Miami Your caller id ph…" at bounding box center [594, 439] width 1189 height 879
paste input "855) 731-4952"
type input "[PHONE_NUMBER]"
click at [641, 341] on input "text" at bounding box center [612, 327] width 175 height 35
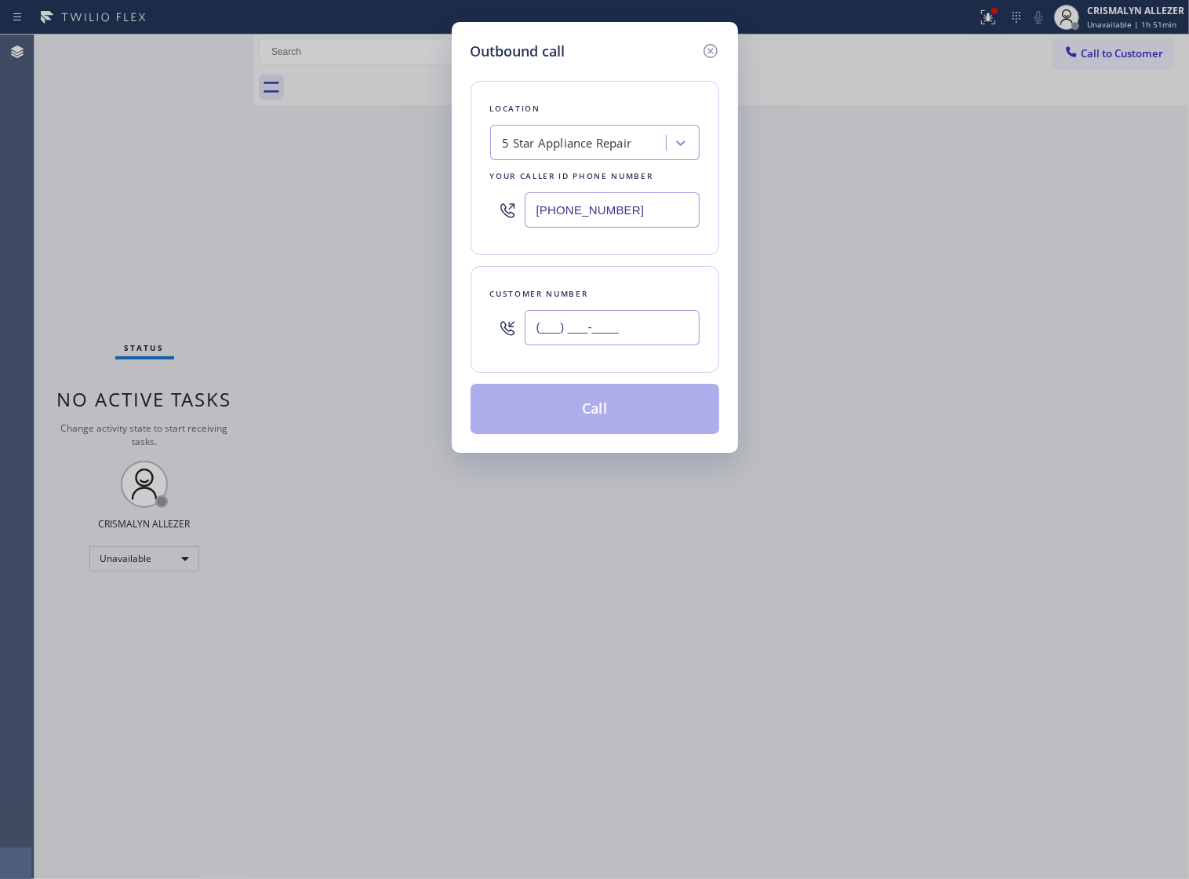
paste input "650) 799-3553"
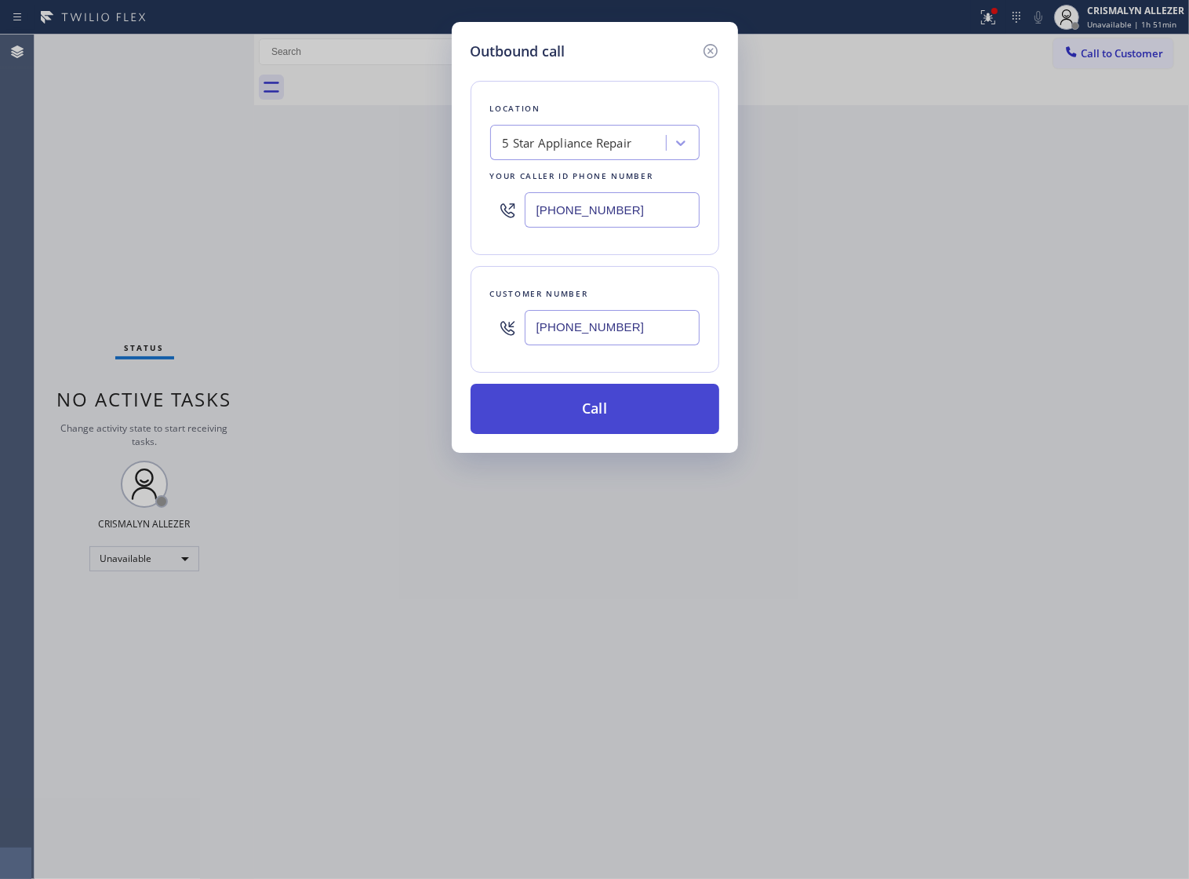
type input "[PHONE_NUMBER]"
click at [598, 424] on button "Call" at bounding box center [595, 409] width 249 height 50
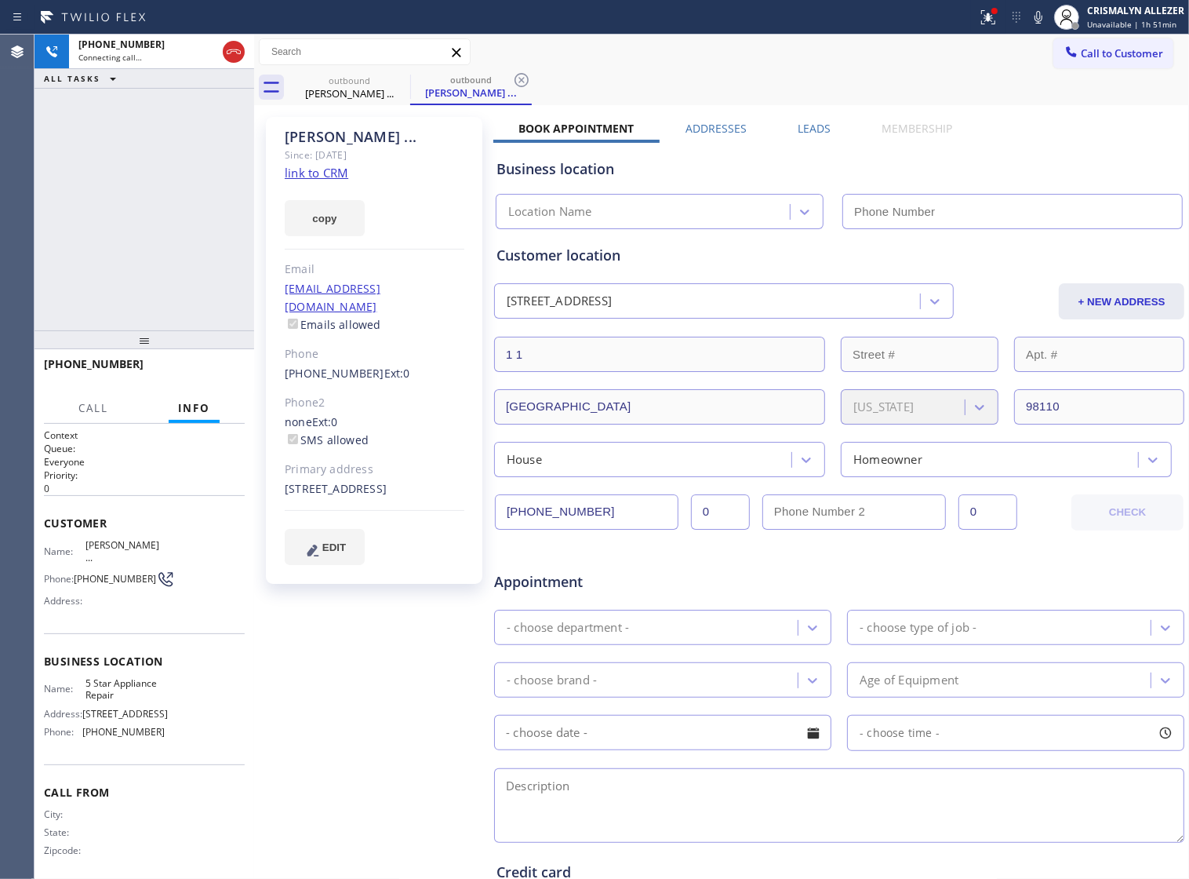
type input "[PHONE_NUMBER]"
click at [194, 362] on button "HANG UP" at bounding box center [208, 371] width 73 height 22
click at [194, 371] on span "HANG UP" at bounding box center [208, 371] width 48 height 11
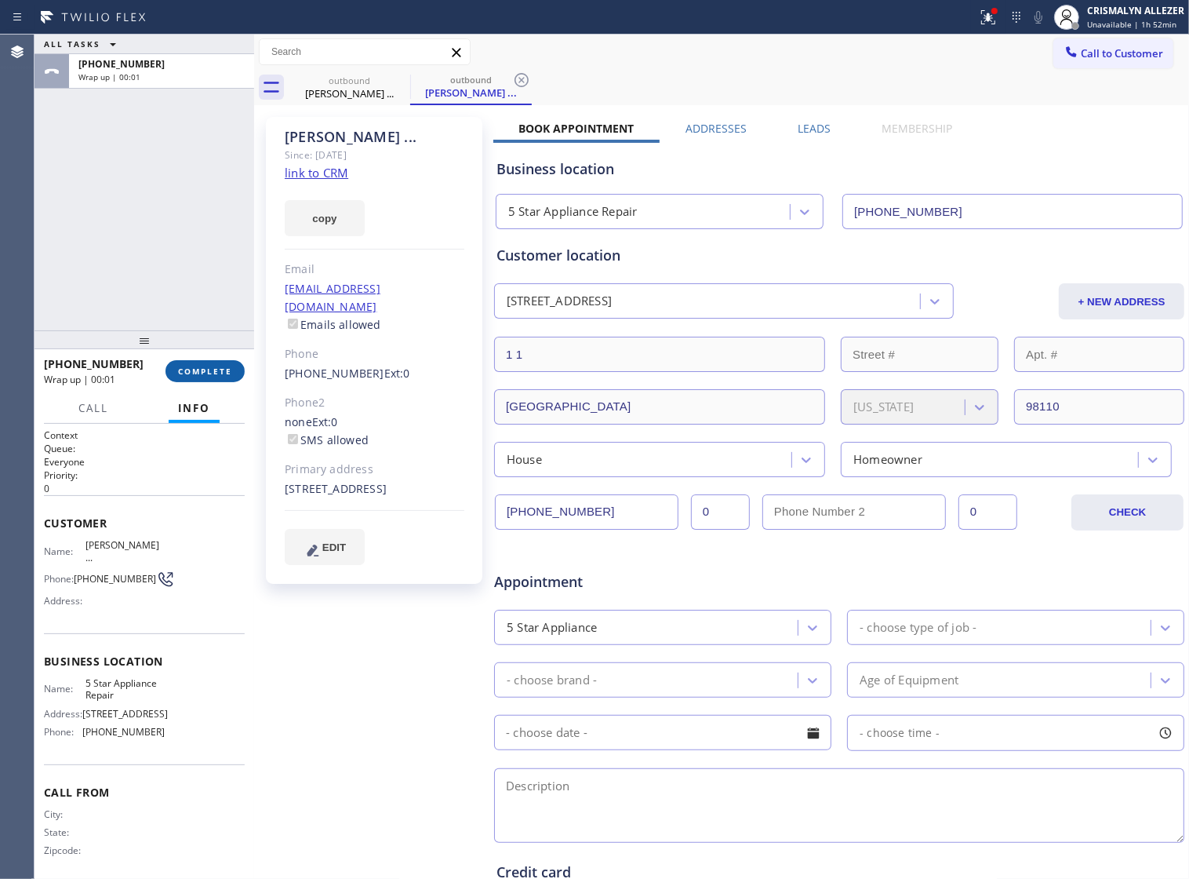
click at [183, 373] on span "COMPLETE" at bounding box center [205, 371] width 54 height 11
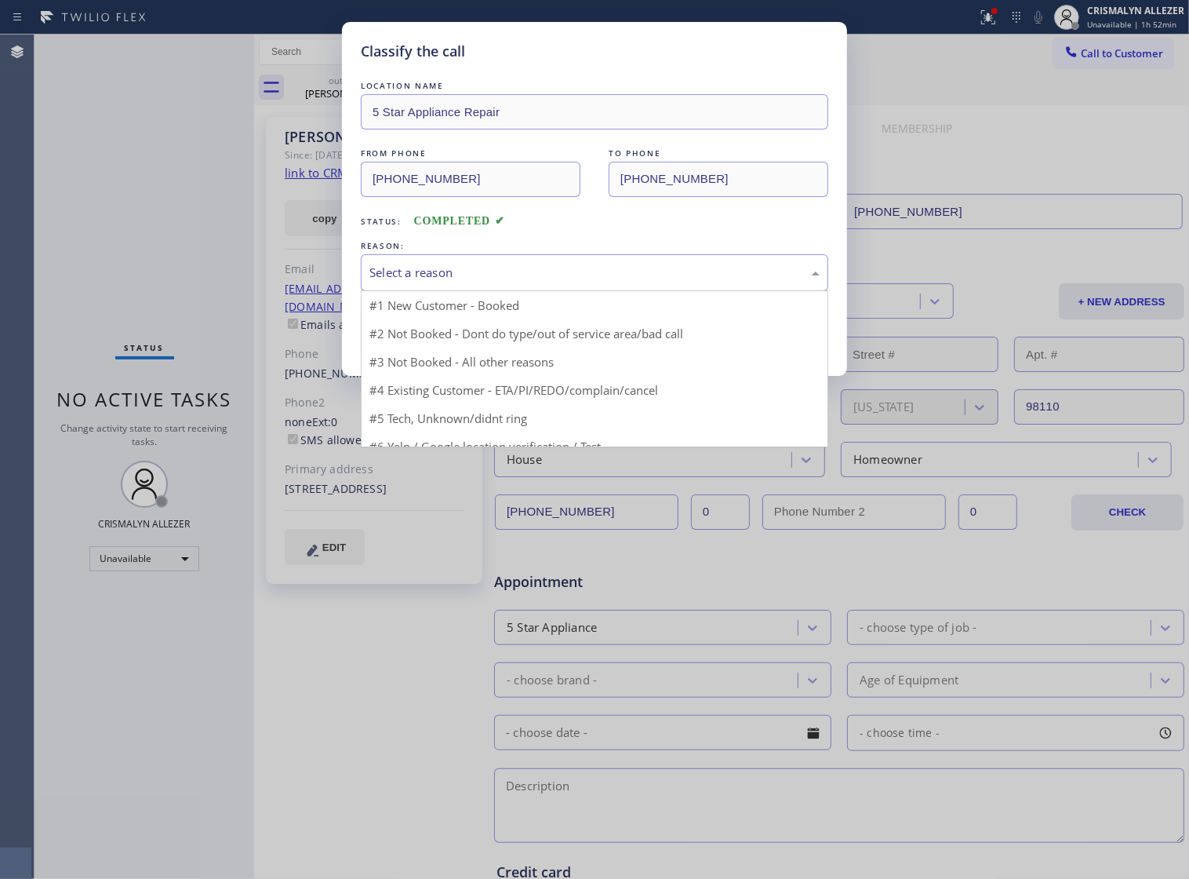
click at [616, 282] on div "Select a reason" at bounding box center [594, 273] width 450 height 18
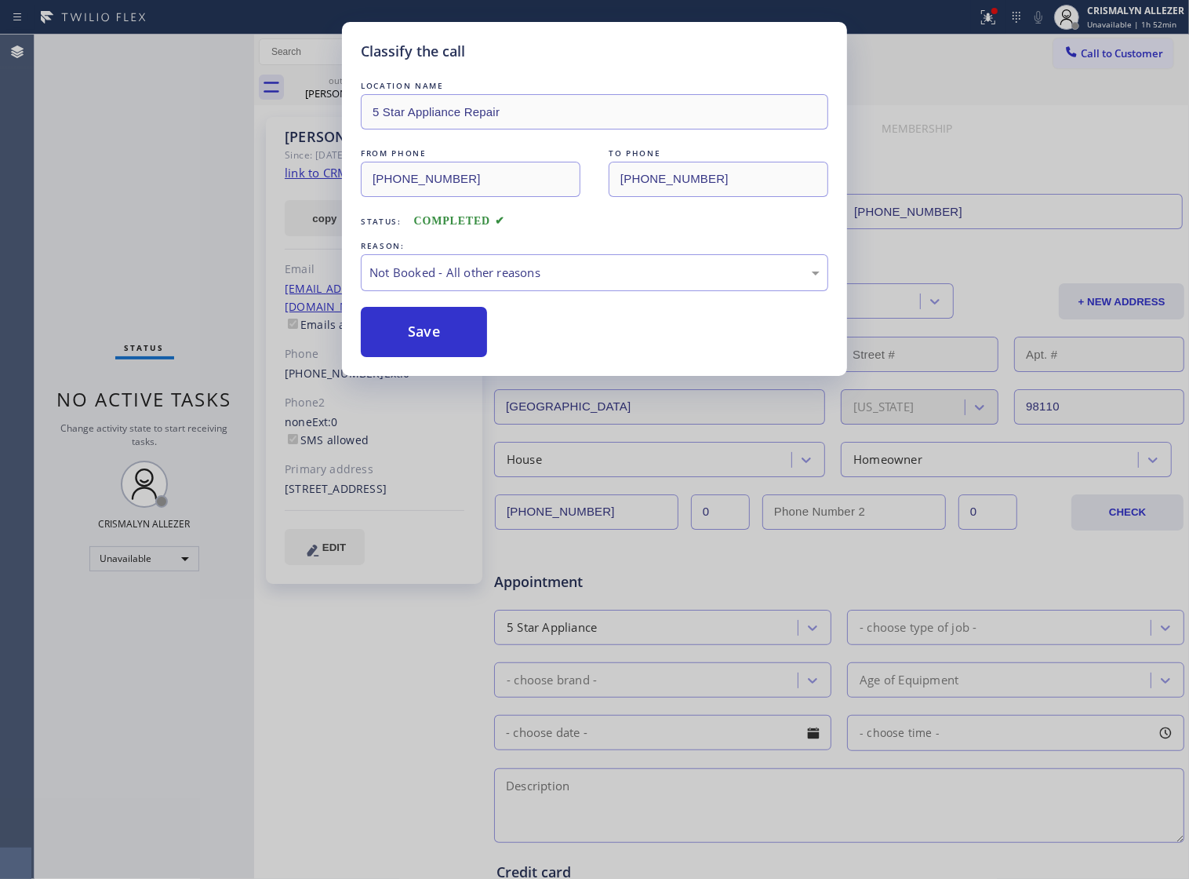
click at [433, 355] on button "Save" at bounding box center [424, 332] width 126 height 50
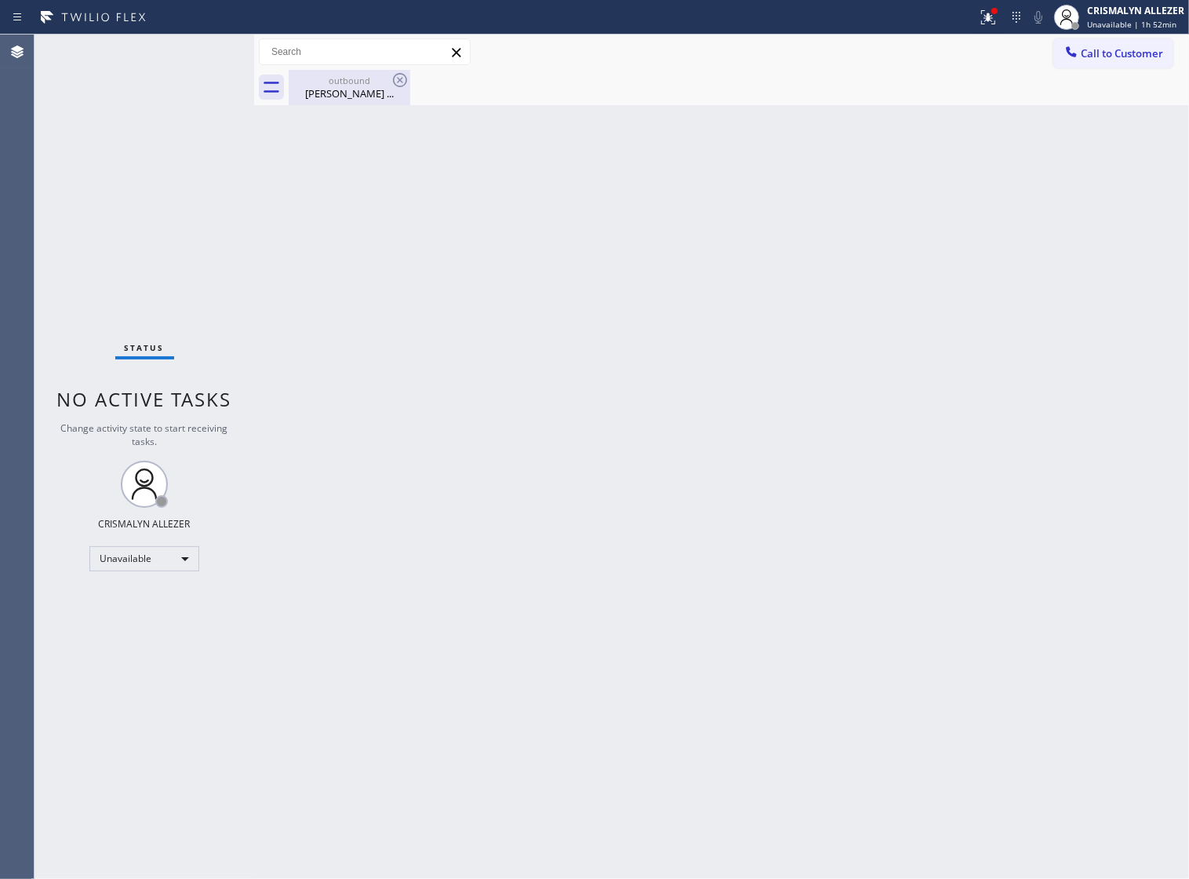
click at [347, 75] on div "outbound" at bounding box center [349, 81] width 118 height 12
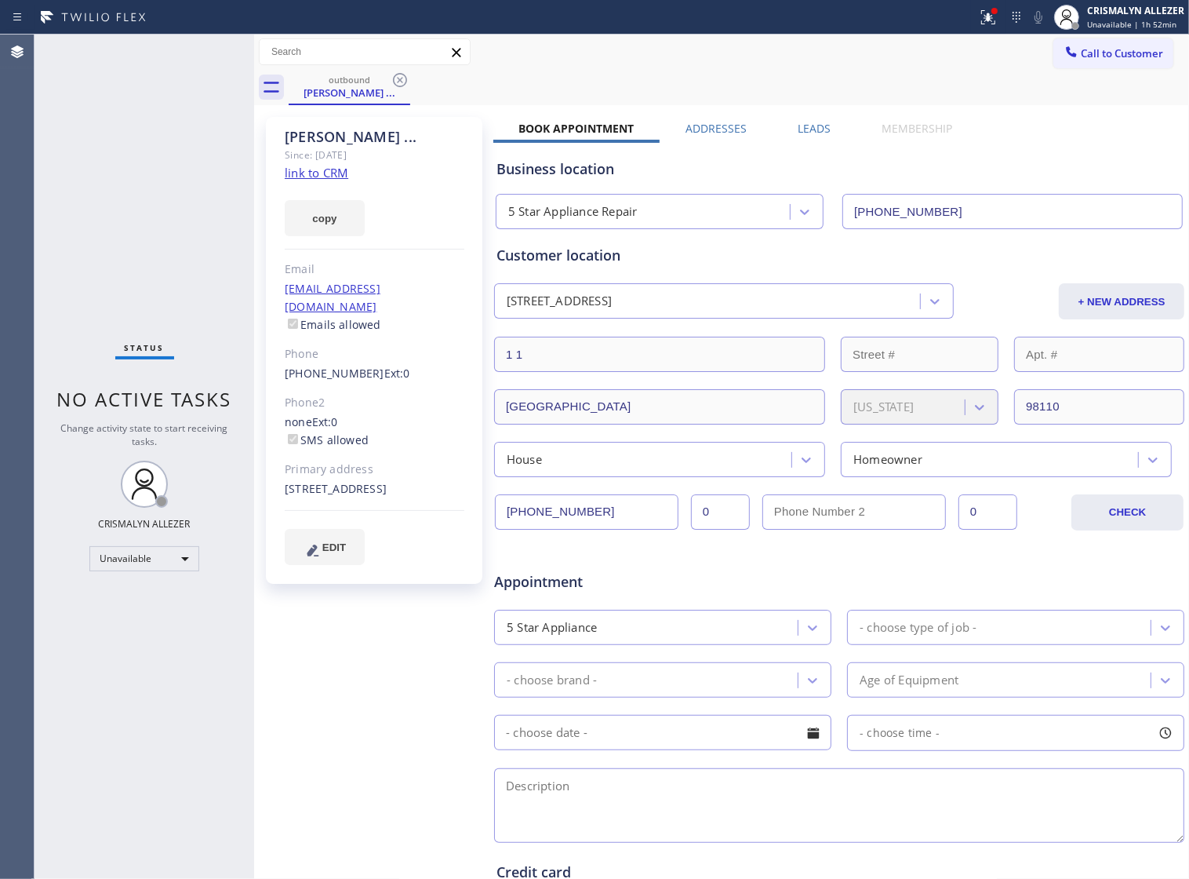
click at [420, 82] on div "outbound John ..." at bounding box center [739, 87] width 900 height 35
click at [398, 78] on icon at bounding box center [400, 80] width 14 height 14
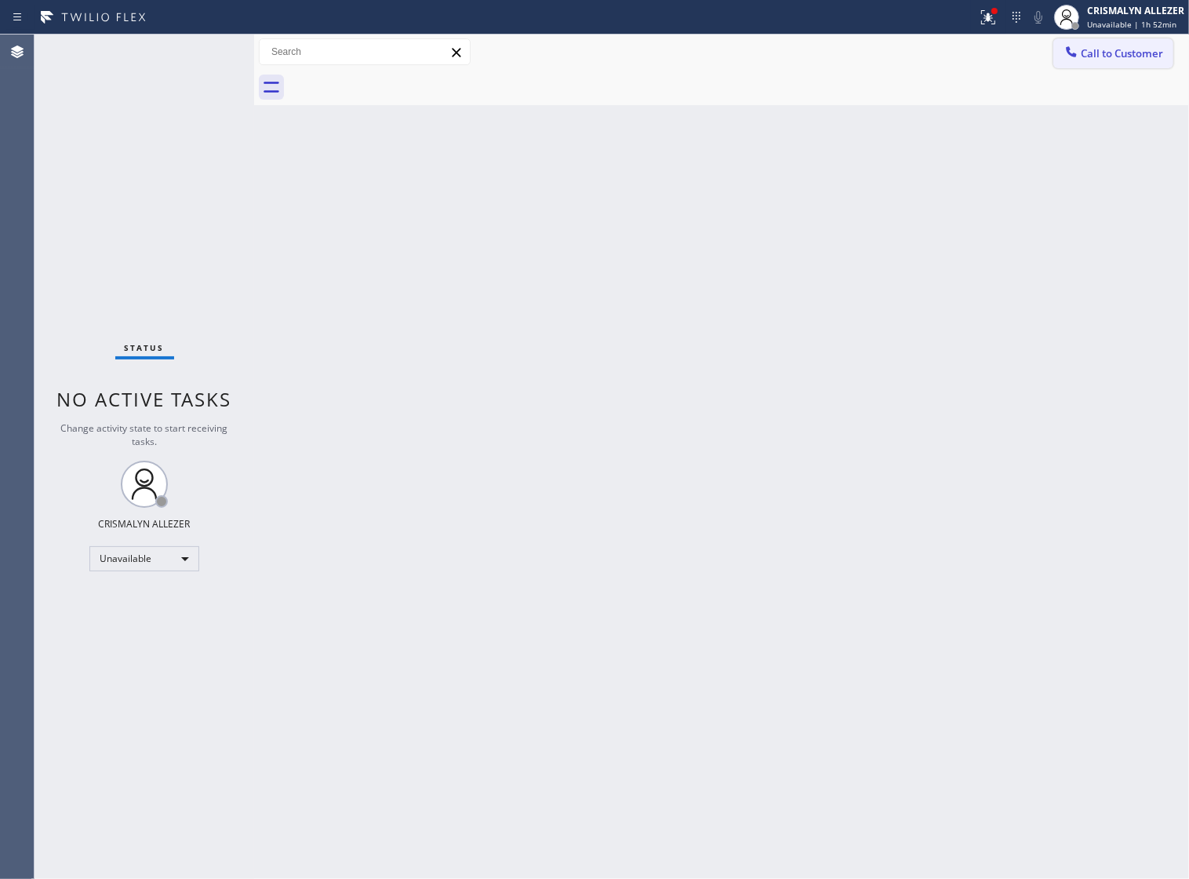
click at [1101, 49] on span "Call to Customer" at bounding box center [1122, 53] width 82 height 14
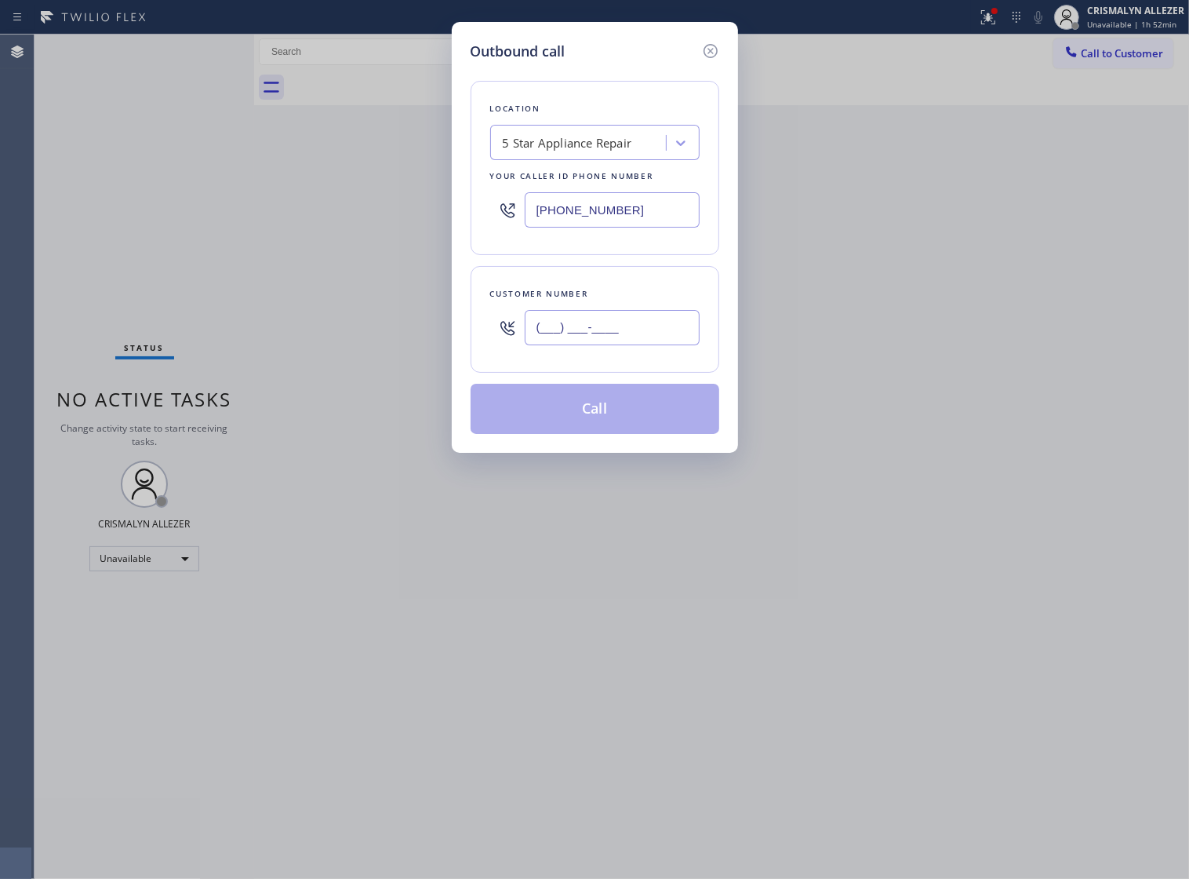
click at [664, 332] on input "(___) ___-____" at bounding box center [612, 327] width 175 height 35
paste input "650) 799-3553"
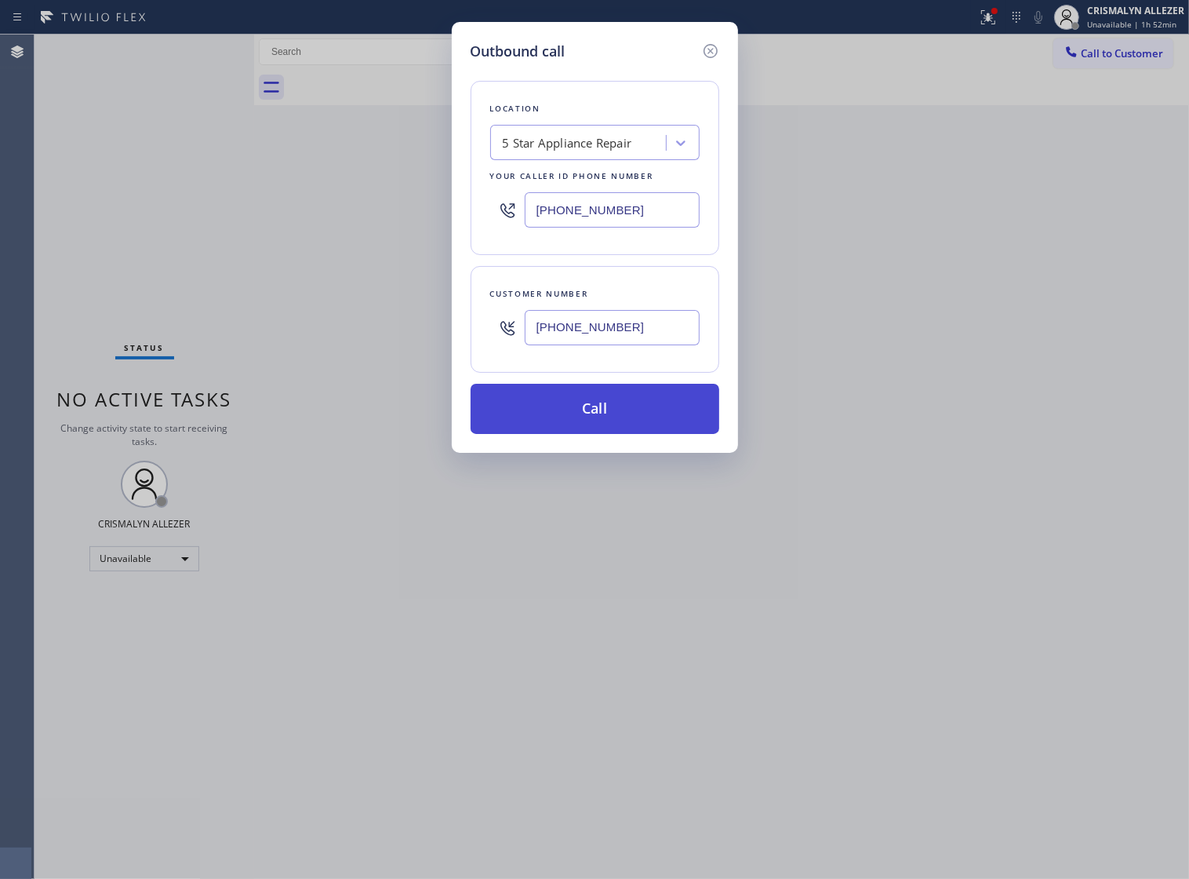
type input "[PHONE_NUMBER]"
click at [587, 427] on button "Call" at bounding box center [595, 409] width 249 height 50
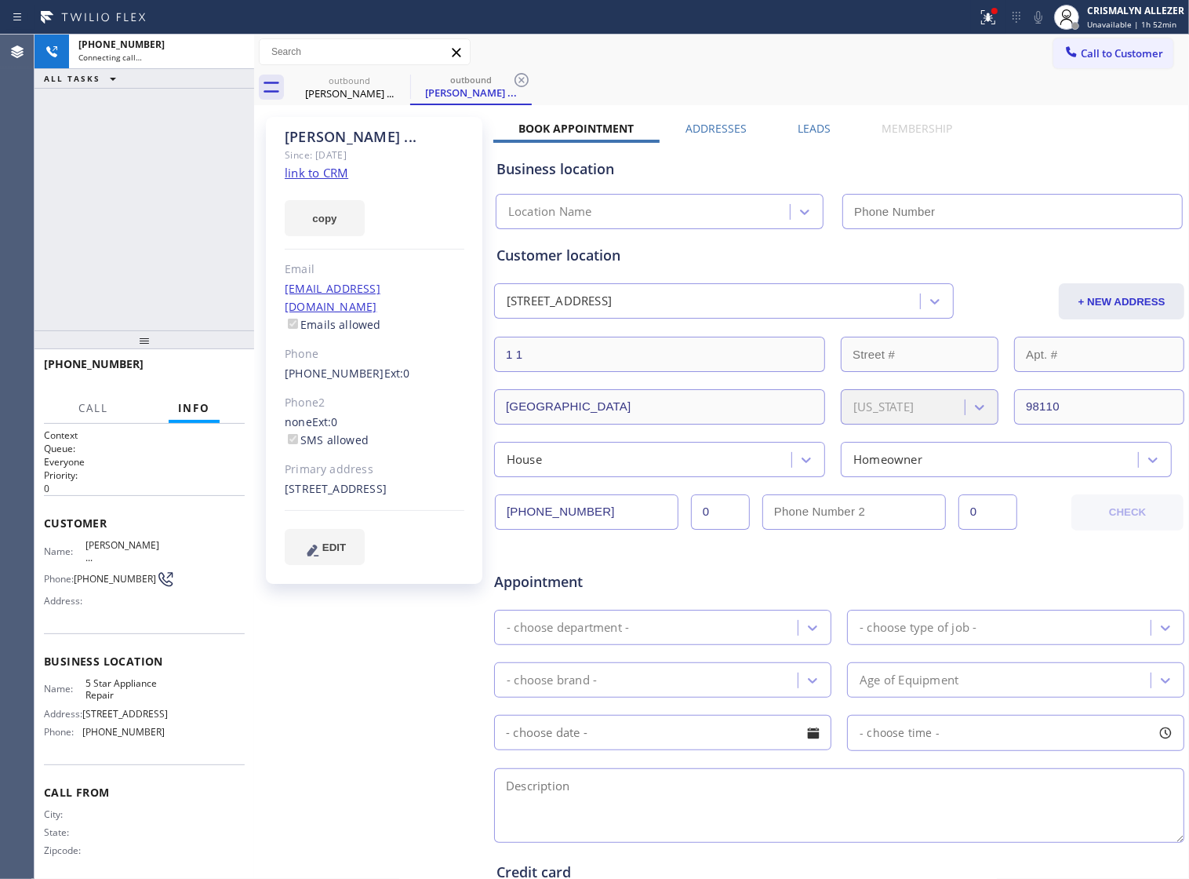
type input "[PHONE_NUMBER]"
click at [198, 377] on span "HANG UP" at bounding box center [208, 371] width 48 height 11
click at [197, 377] on button "HANG UP" at bounding box center [208, 371] width 73 height 22
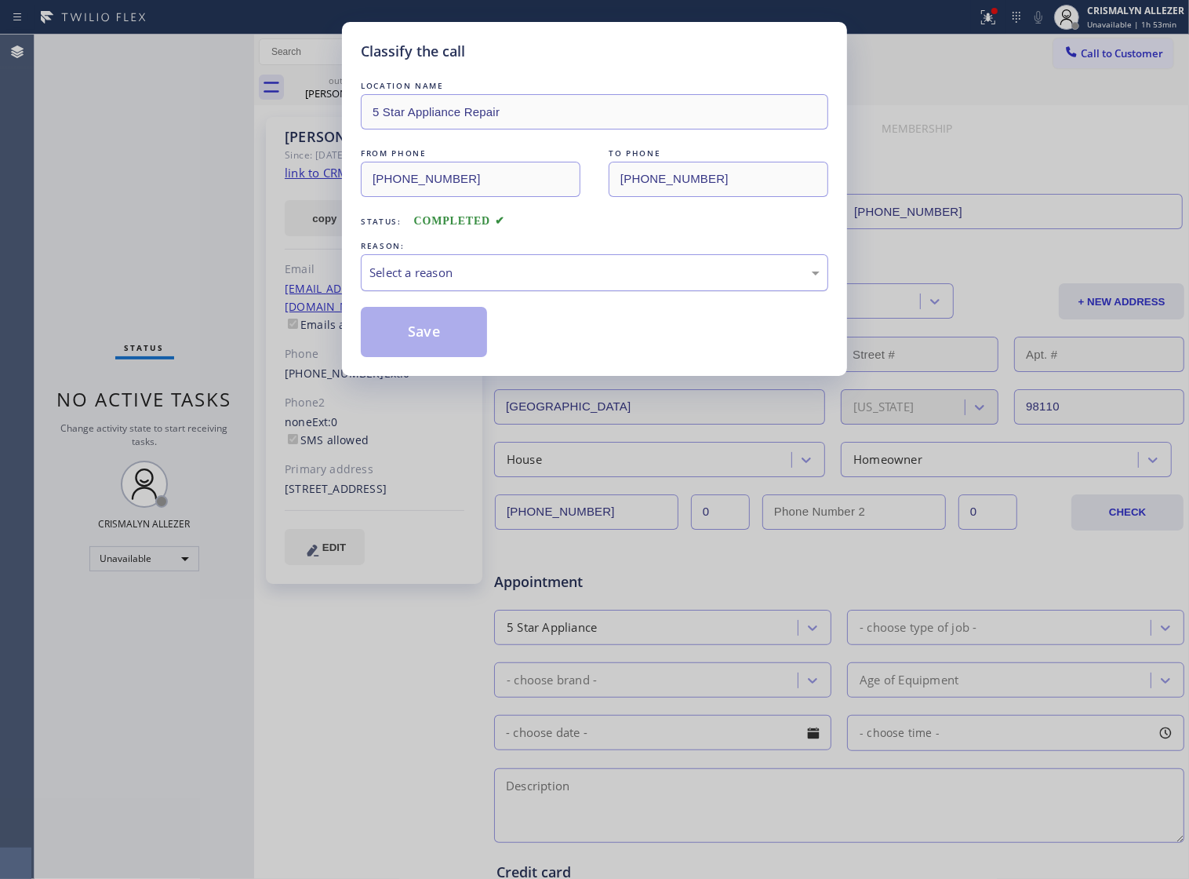
click at [620, 282] on div "Select a reason" at bounding box center [594, 273] width 450 height 18
click at [443, 357] on button "Save" at bounding box center [424, 332] width 126 height 50
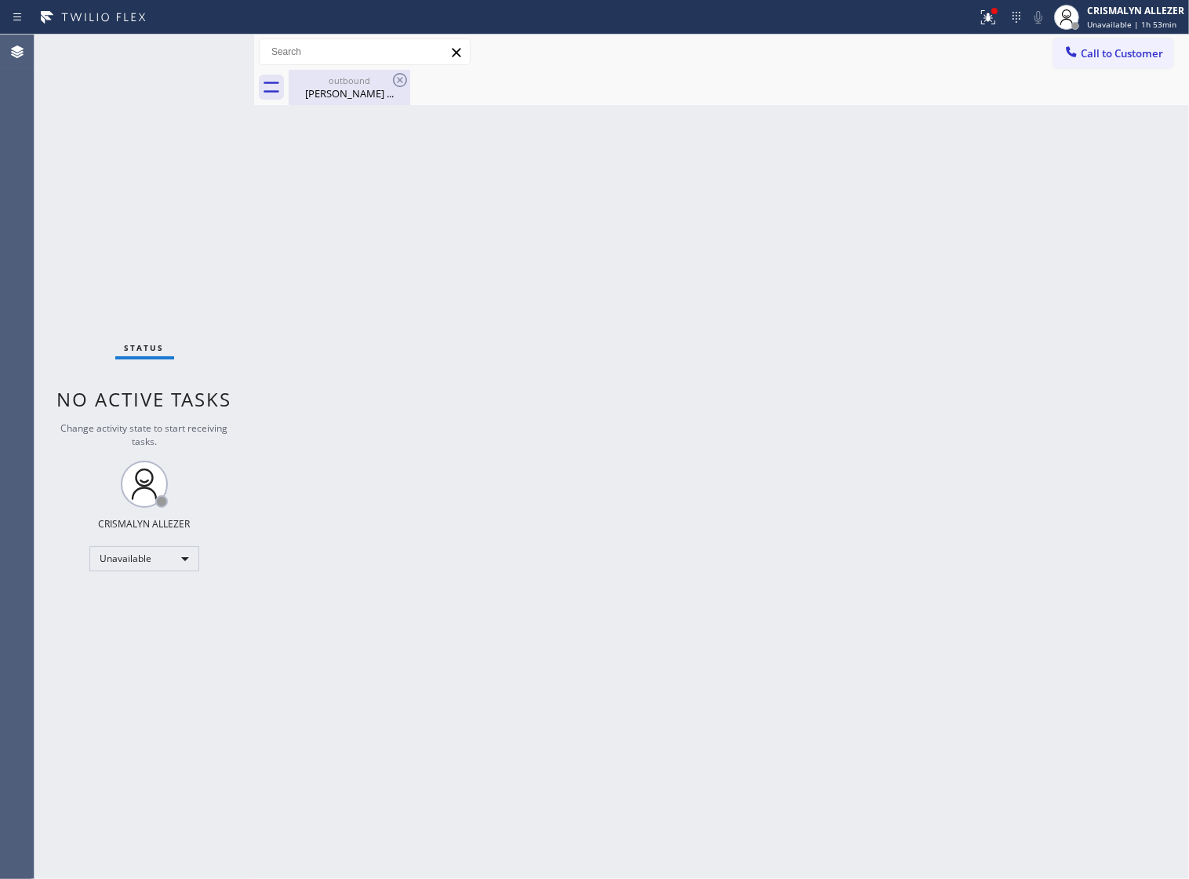
click at [340, 100] on div "outbound John ..." at bounding box center [349, 87] width 118 height 35
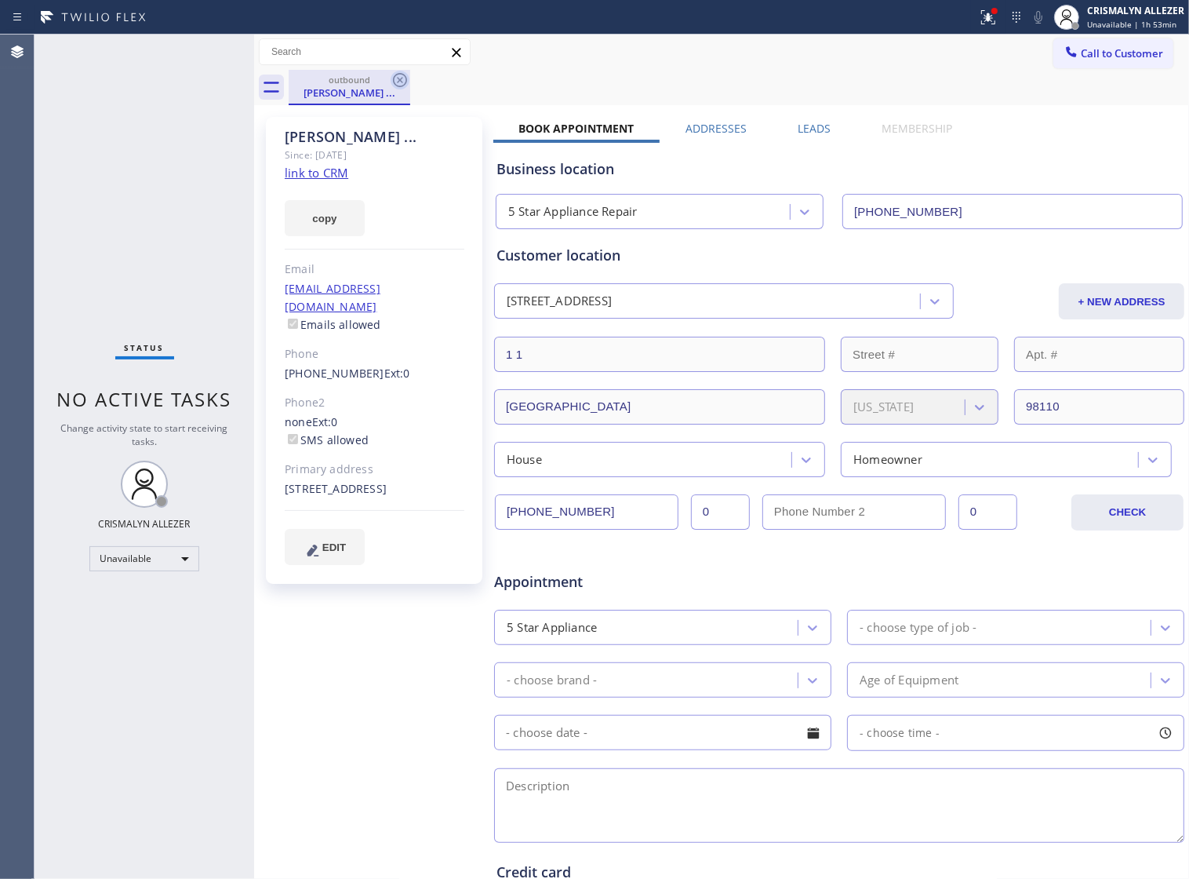
click at [406, 82] on icon at bounding box center [400, 80] width 14 height 14
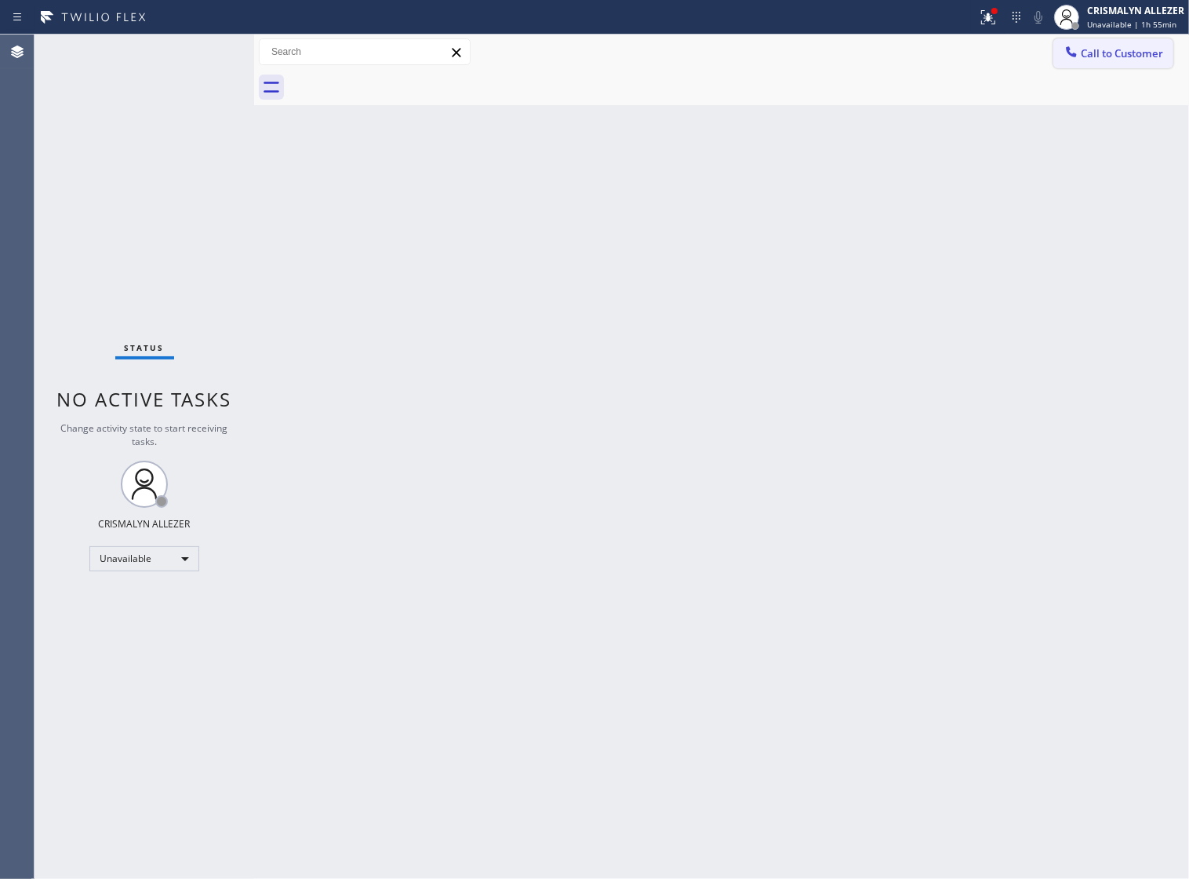
click at [1097, 55] on span "Call to Customer" at bounding box center [1122, 53] width 82 height 14
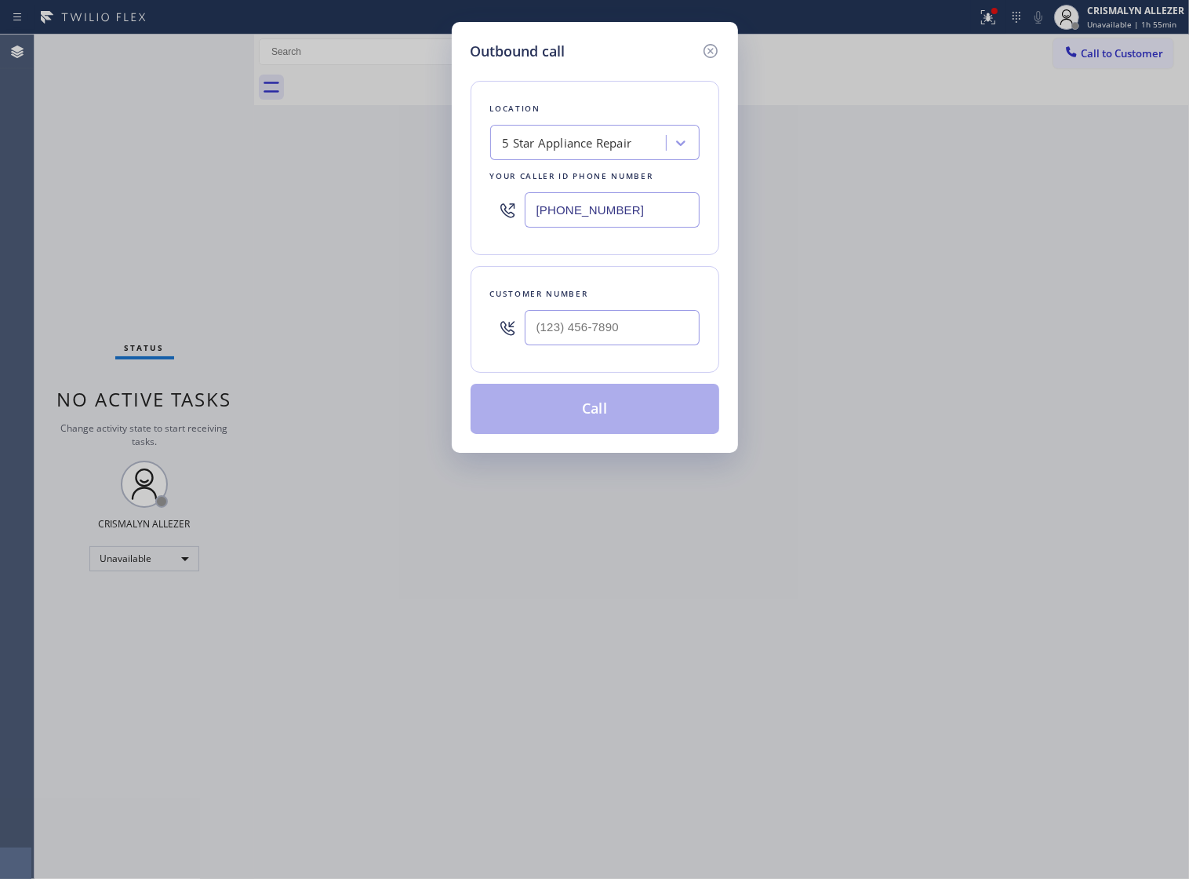
drag, startPoint x: 672, startPoint y: 224, endPoint x: 143, endPoint y: 220, distance: 529.5
click at [186, 222] on div "Outbound call Location 5 Star Appliance Repair Your caller id phone number [PHO…" at bounding box center [594, 439] width 1189 height 879
paste input "510) 851-820"
type input "[PHONE_NUMBER]"
click at [628, 345] on input "(___) ___-____" at bounding box center [612, 327] width 175 height 35
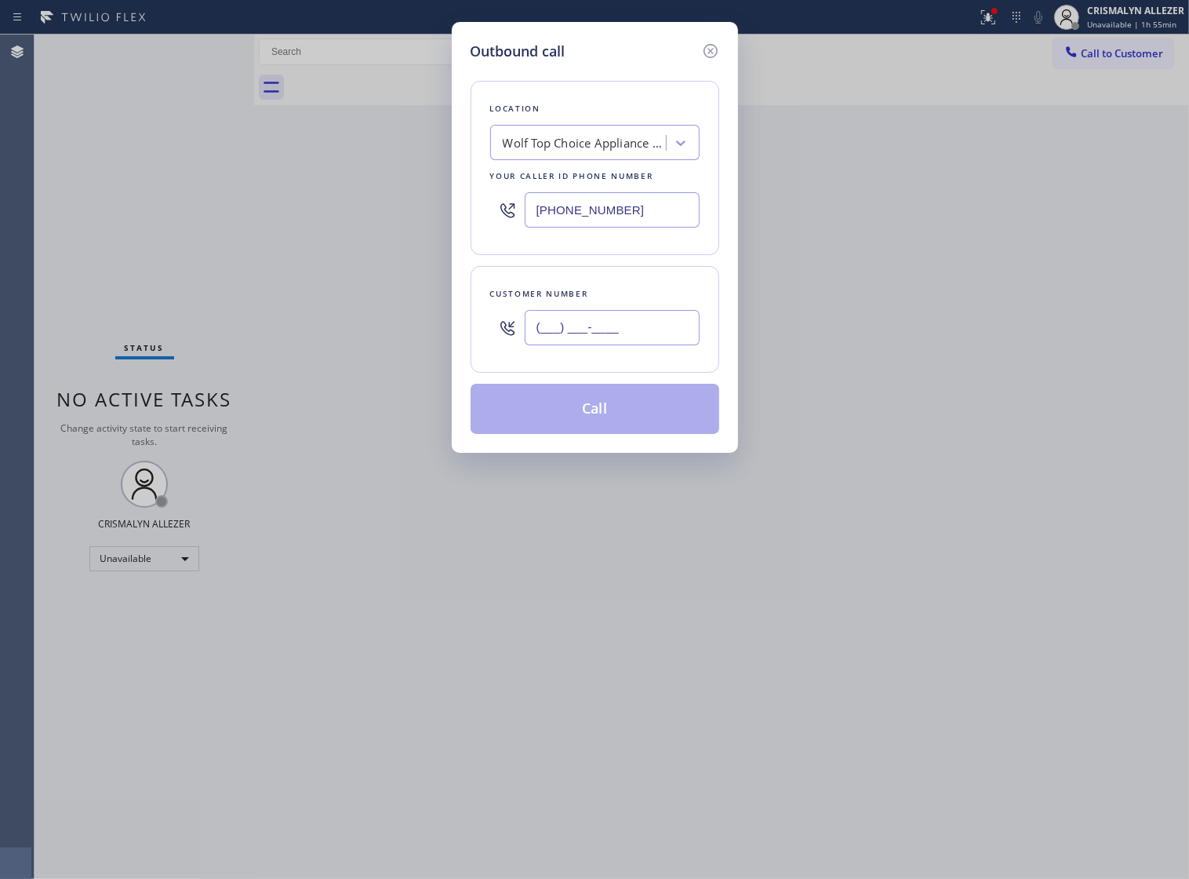
paste input "708) 491-0935"
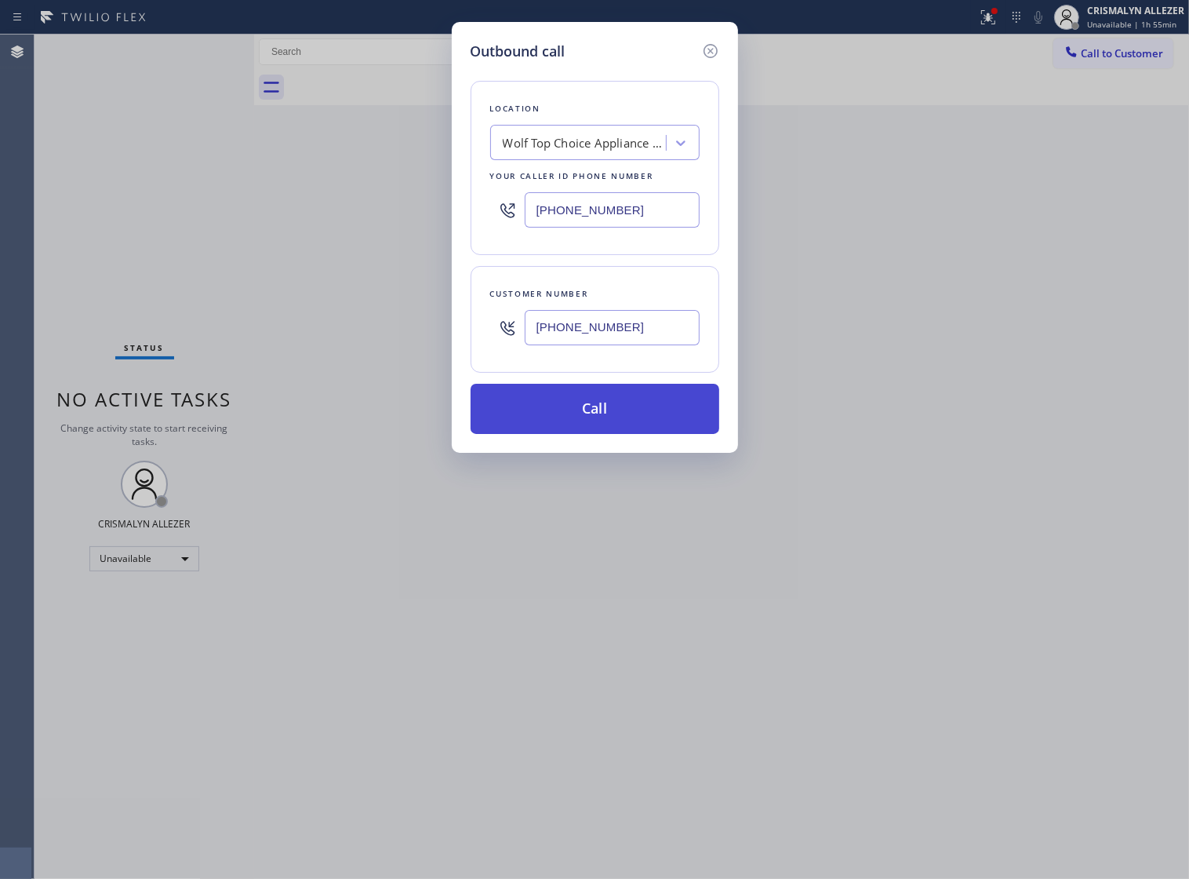
type input "[PHONE_NUMBER]"
click at [593, 434] on button "Call" at bounding box center [595, 409] width 249 height 50
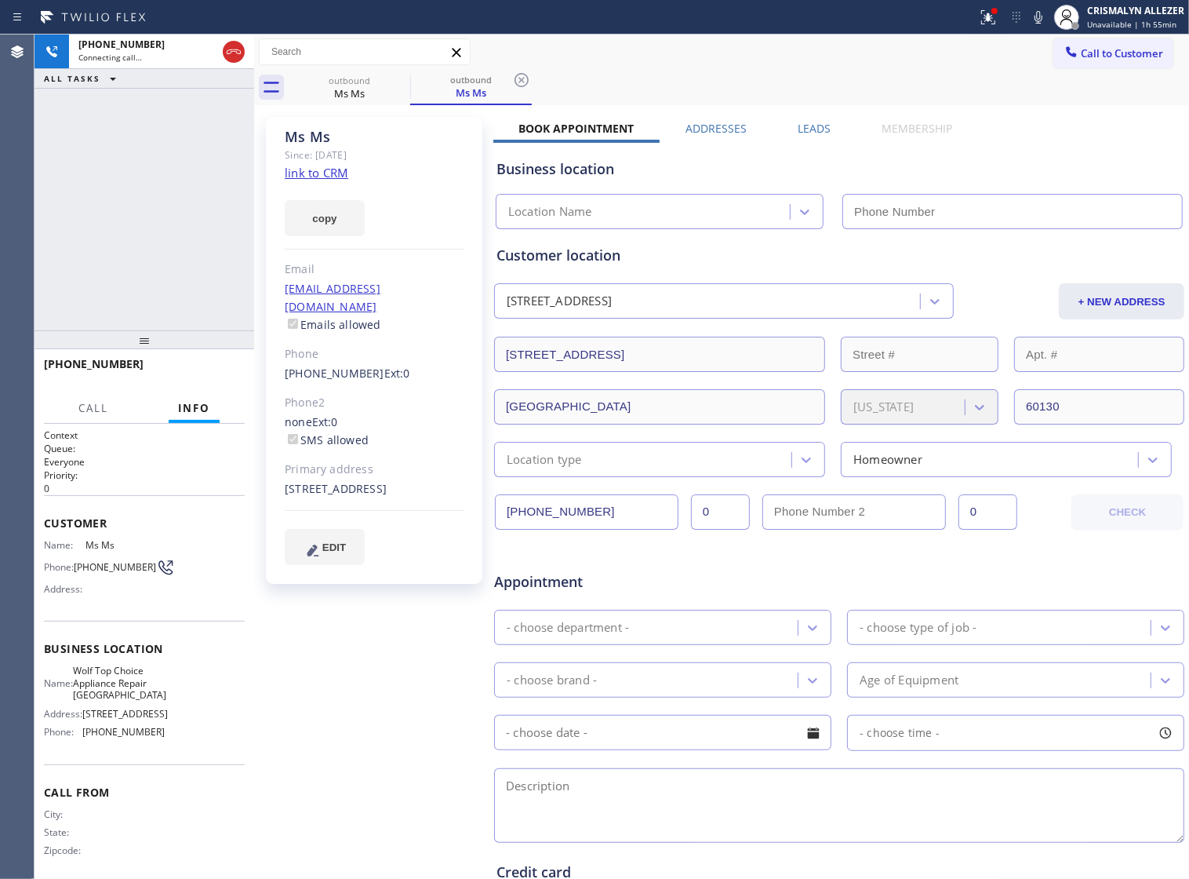
type input "[PHONE_NUMBER]"
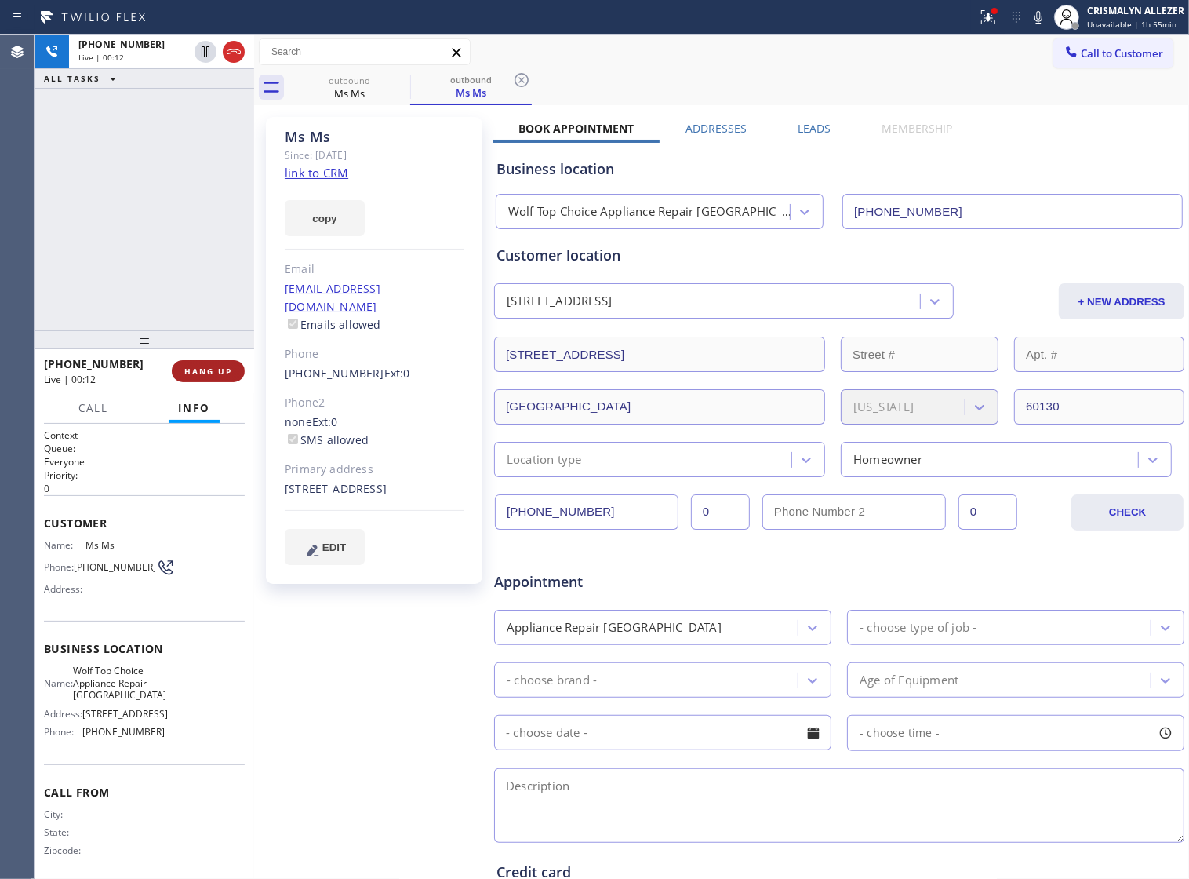
click at [186, 366] on span "HANG UP" at bounding box center [208, 371] width 48 height 11
click at [193, 370] on span "HANG UP" at bounding box center [208, 371] width 48 height 11
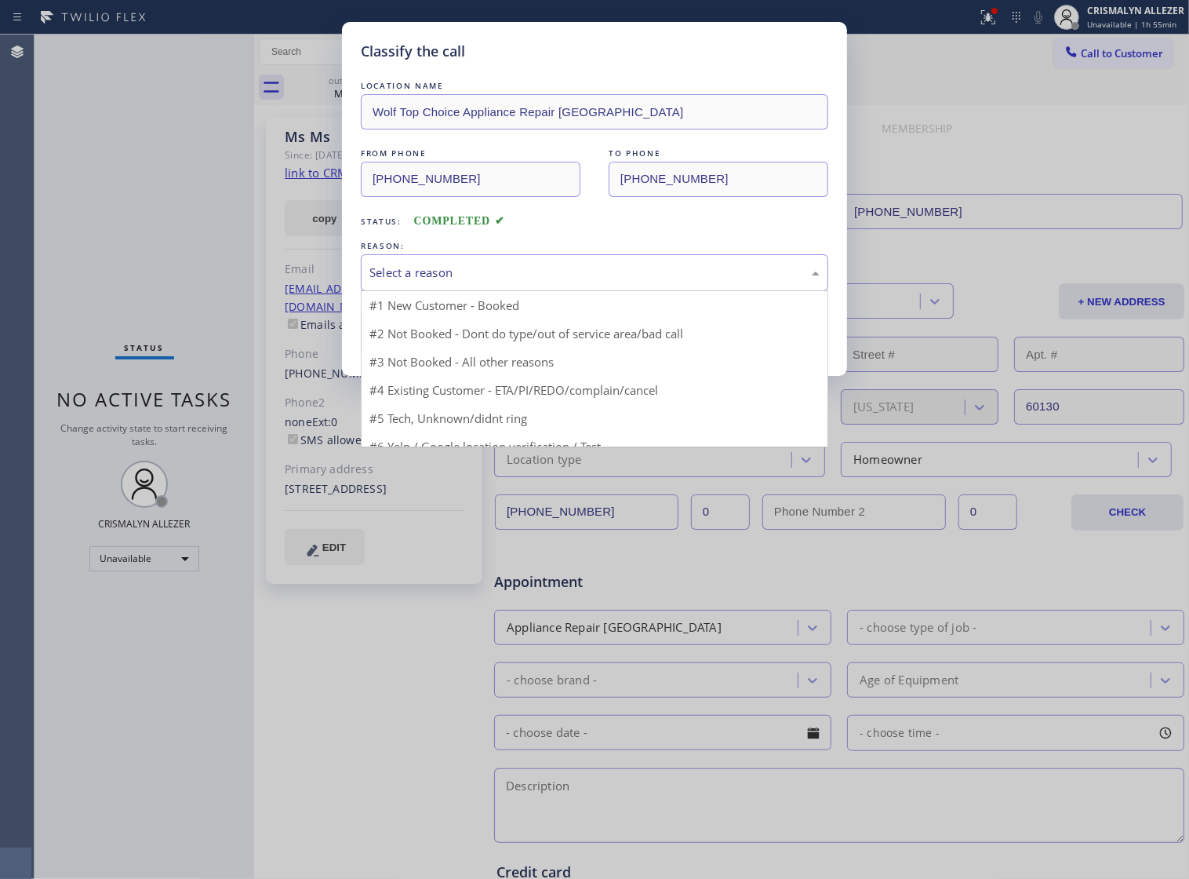
click at [608, 282] on div "Select a reason" at bounding box center [594, 273] width 450 height 18
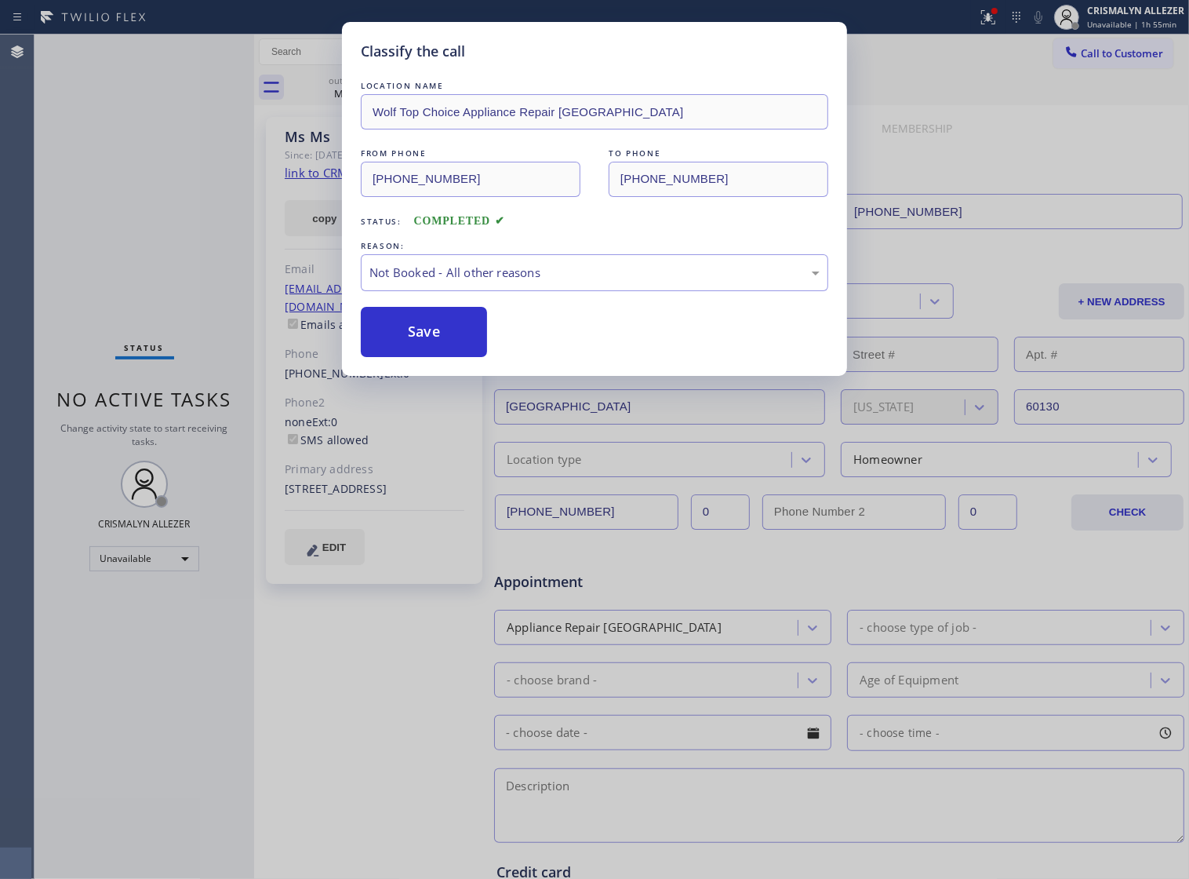
click at [460, 347] on button "Save" at bounding box center [424, 332] width 126 height 50
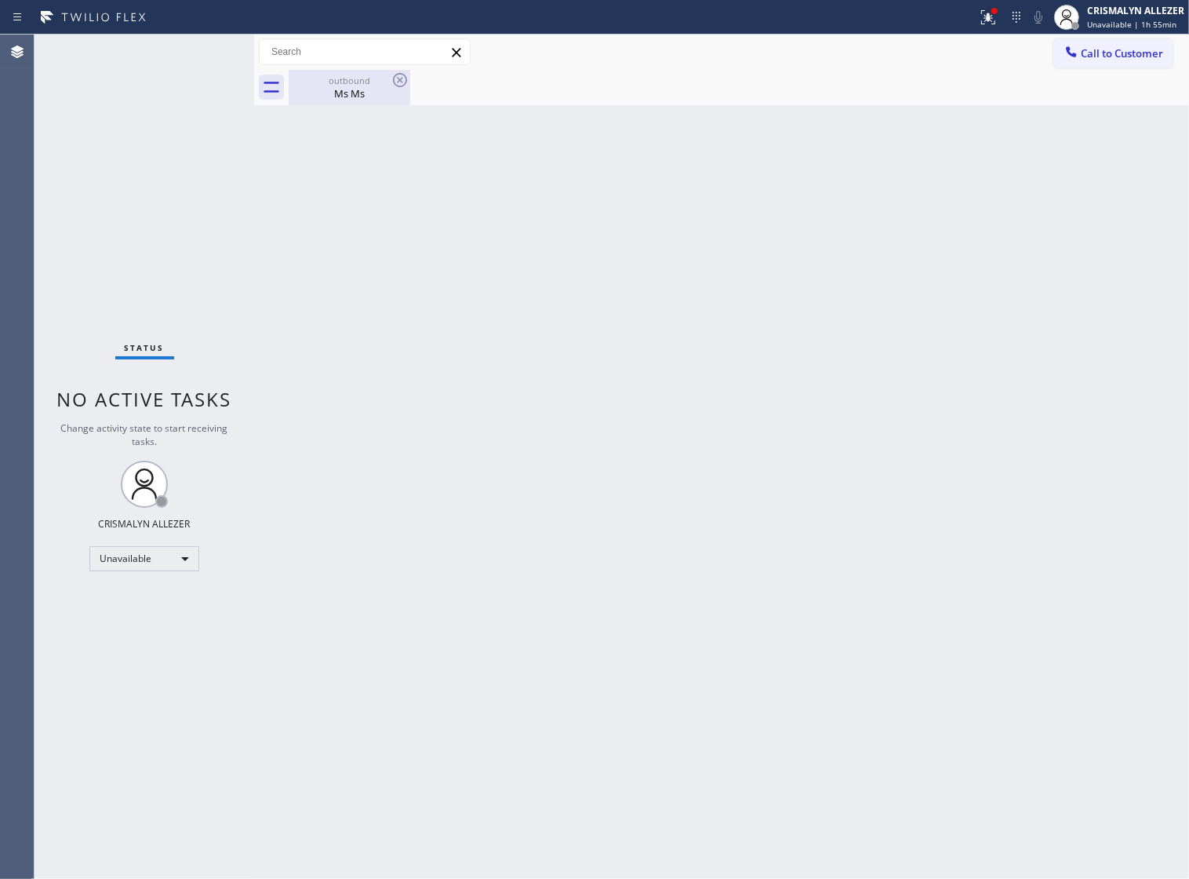
drag, startPoint x: 347, startPoint y: 83, endPoint x: 409, endPoint y: 82, distance: 62.0
click at [358, 83] on div "outbound" at bounding box center [349, 81] width 118 height 12
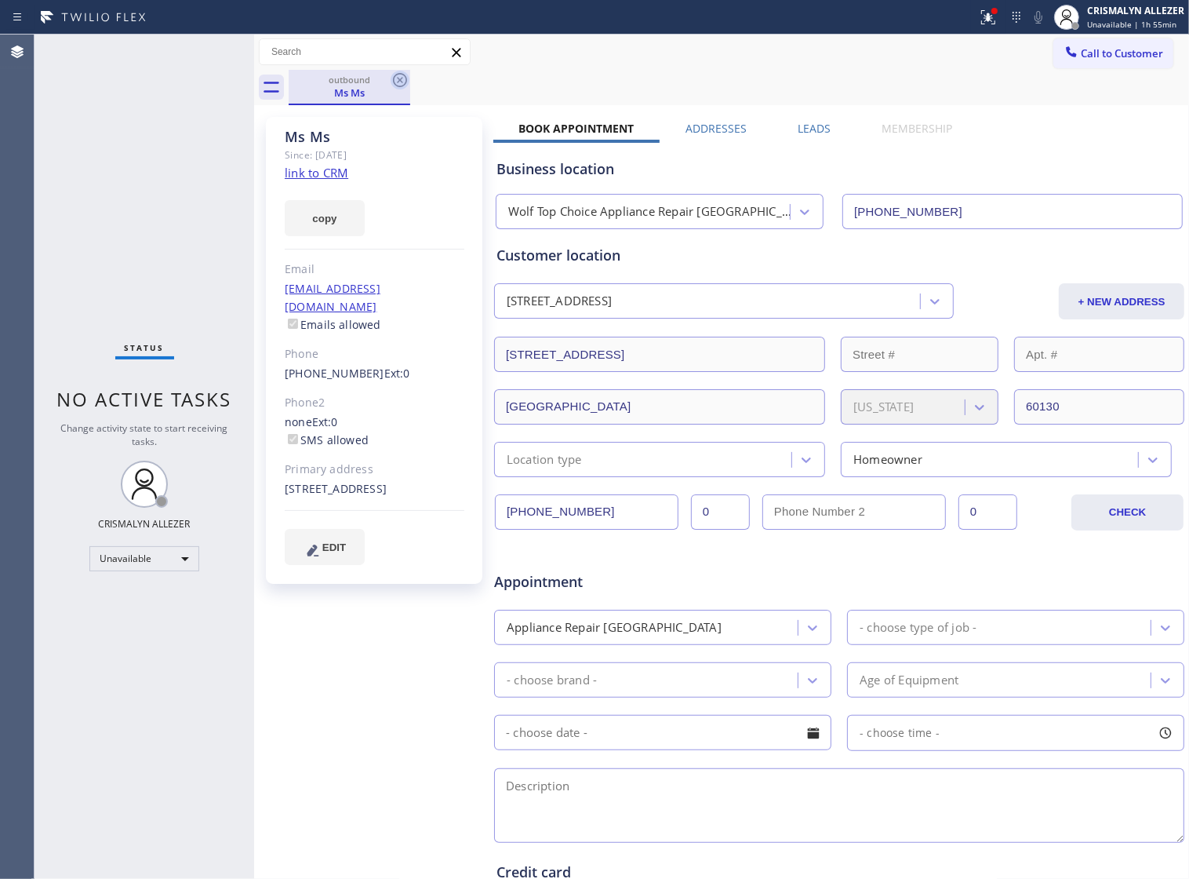
click at [404, 77] on icon at bounding box center [400, 80] width 19 height 19
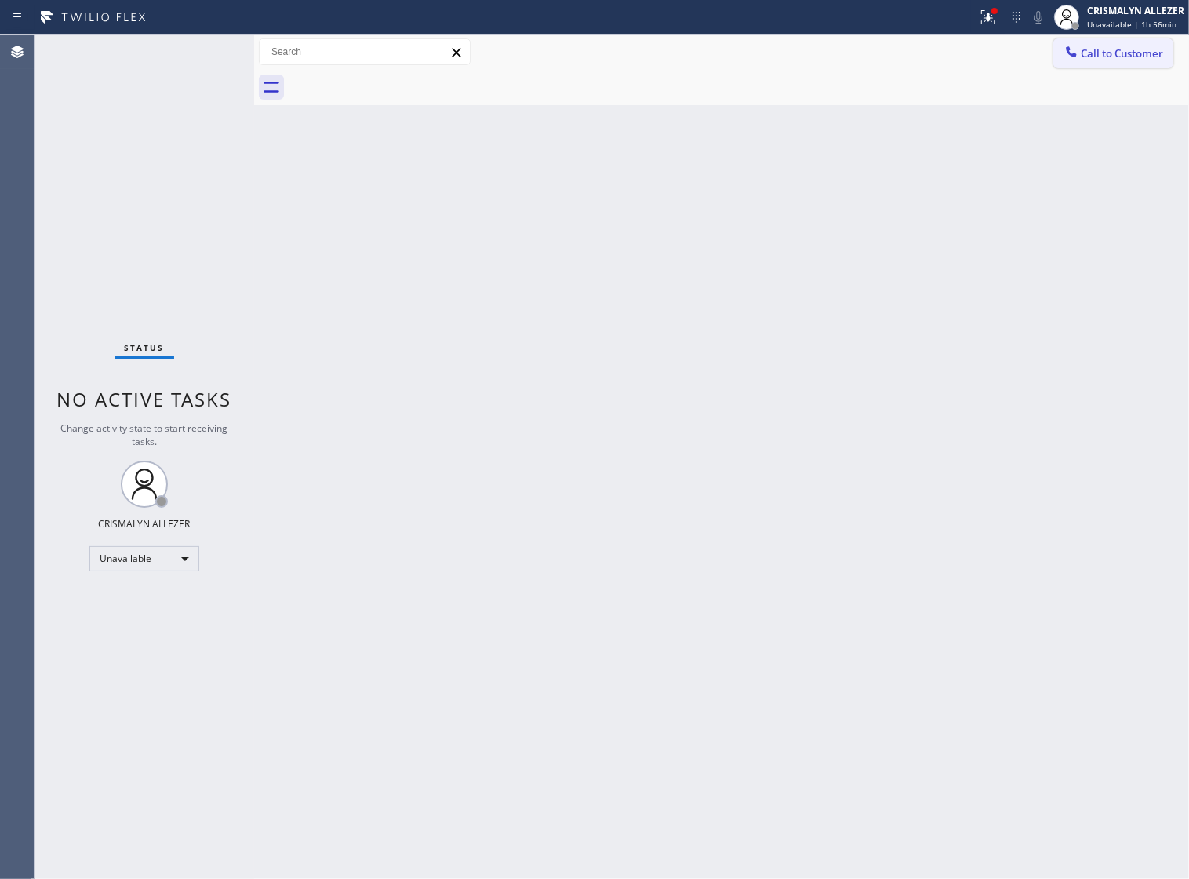
click at [1108, 64] on button "Call to Customer" at bounding box center [1113, 53] width 120 height 30
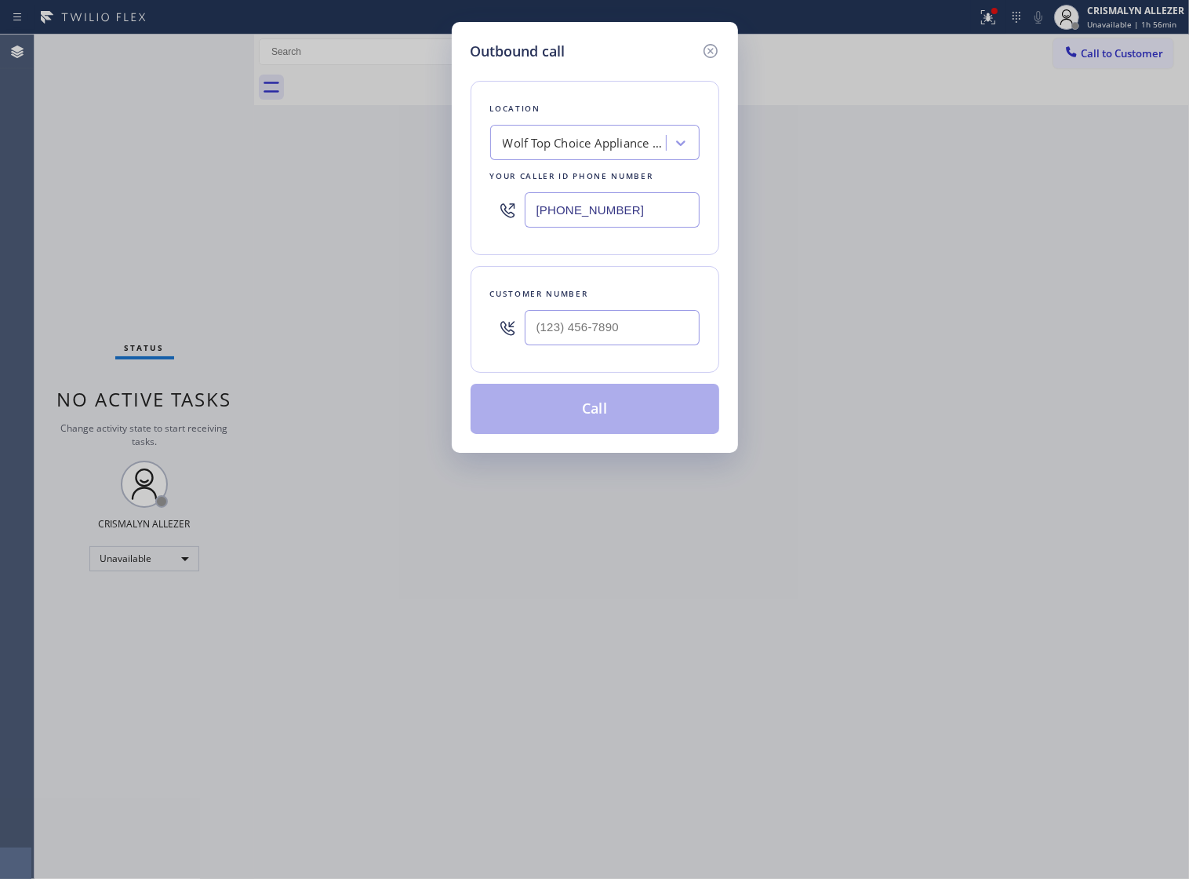
drag, startPoint x: 656, startPoint y: 221, endPoint x: 225, endPoint y: 216, distance: 430.7
click at [385, 224] on div "Outbound call Location Wolf Top Choice Appliance Repair Alameda Your caller id …" at bounding box center [594, 439] width 1189 height 879
paste input "855) 213-9318"
type input "[PHONE_NUMBER]"
click at [640, 345] on input "(___) ___-____" at bounding box center [612, 327] width 175 height 35
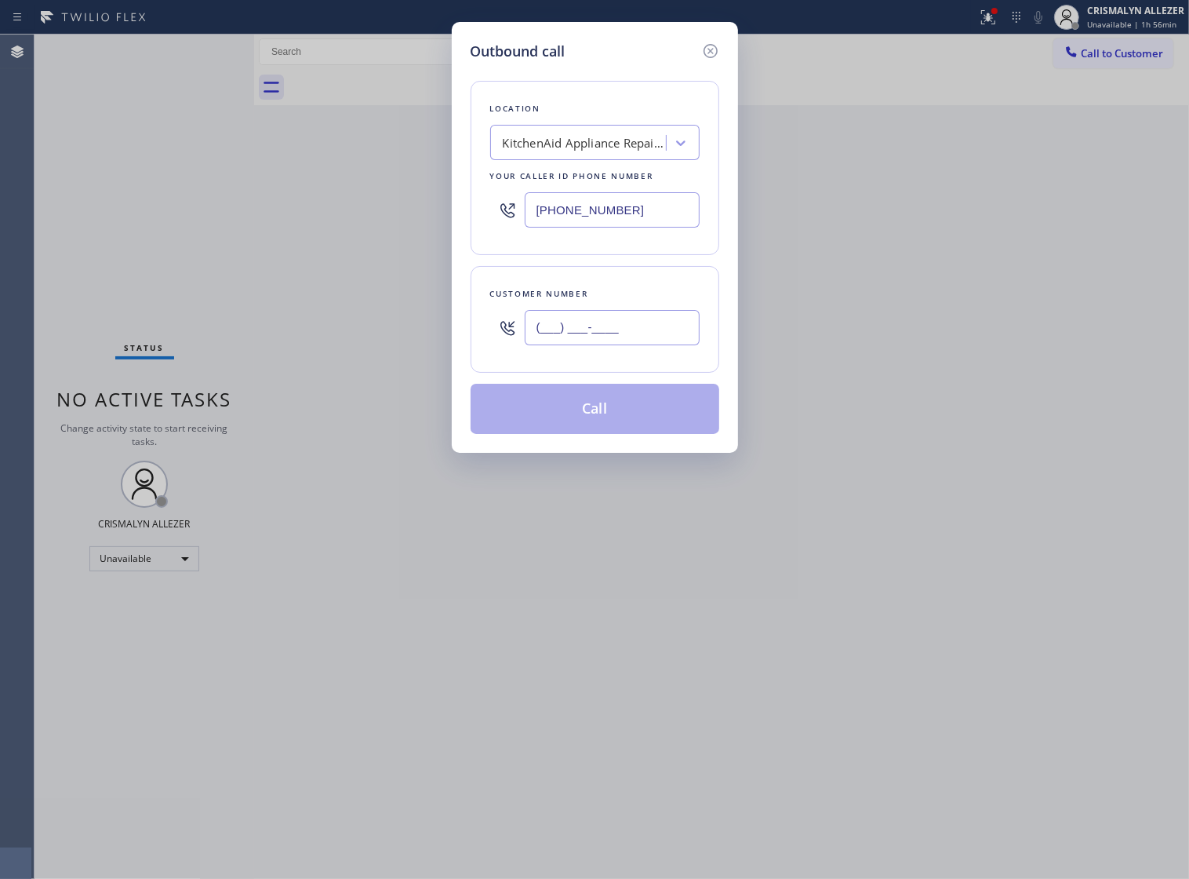
paste input "949) 300-1731"
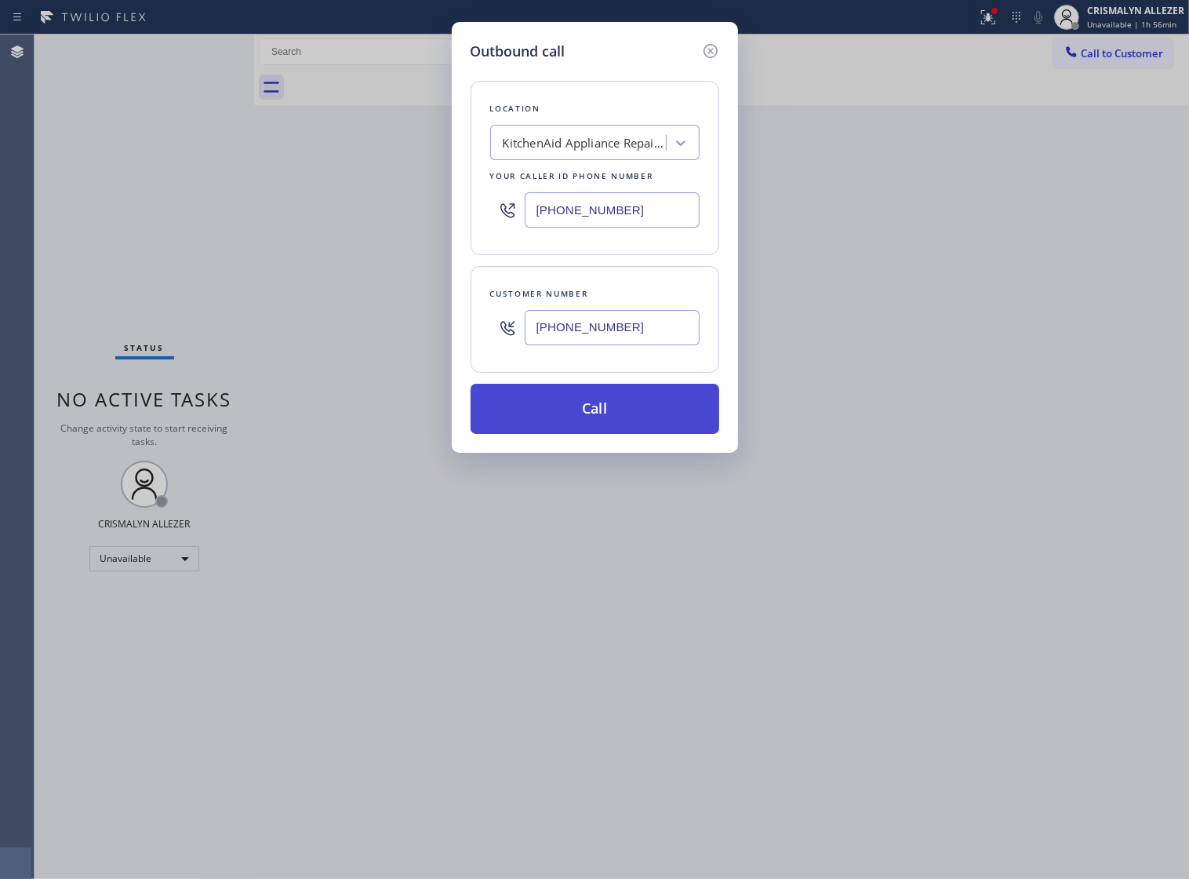
type input "(949) 300-1731"
click at [609, 434] on button "Call" at bounding box center [595, 409] width 249 height 50
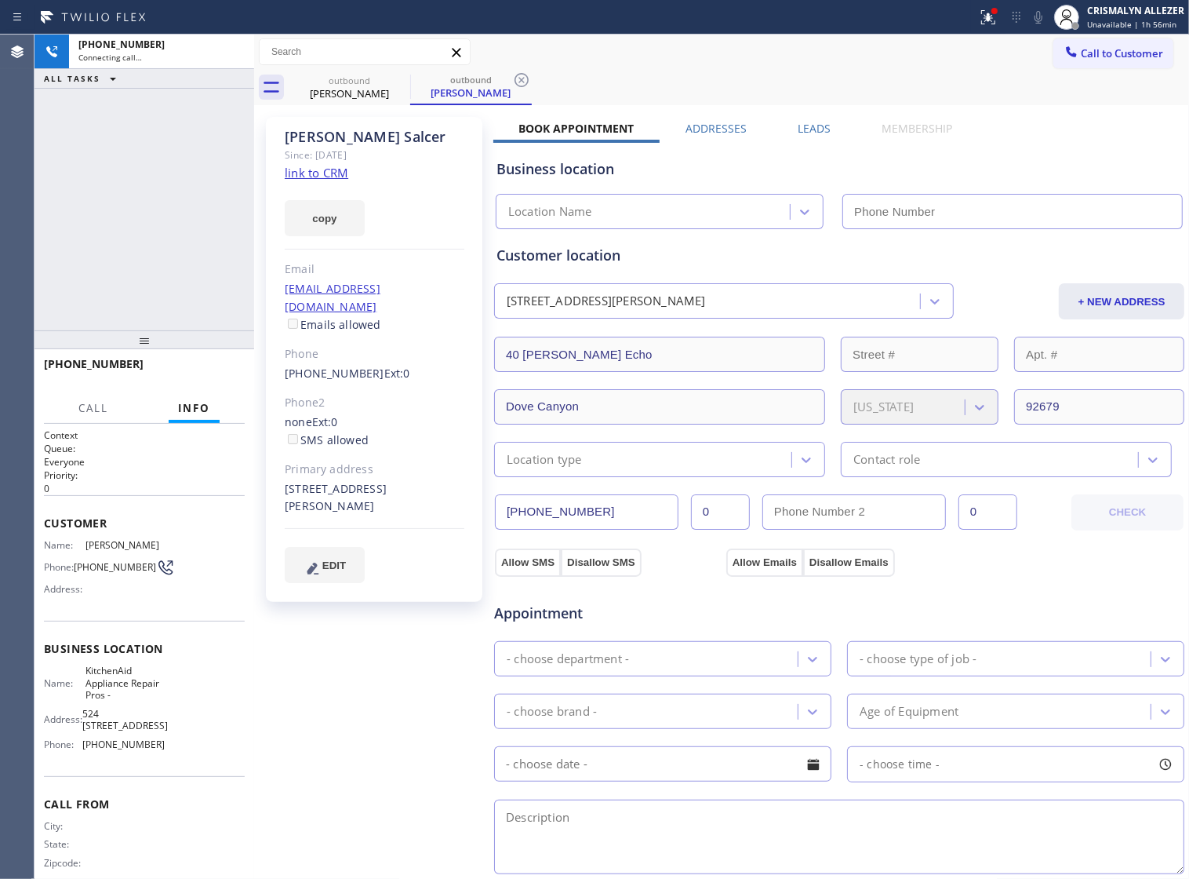
click at [306, 169] on link "link to CRM" at bounding box center [317, 173] width 64 height 16
type input "[PHONE_NUMBER]"
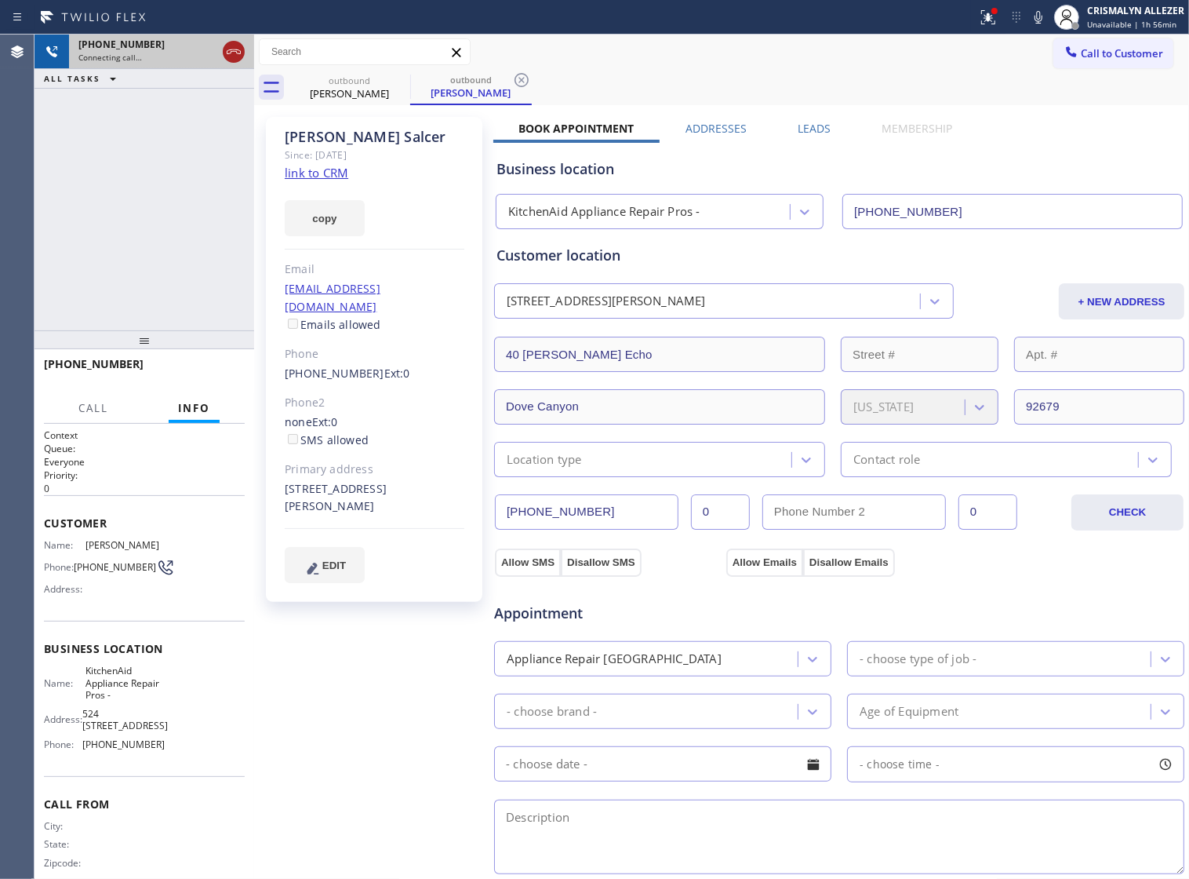
click at [236, 48] on icon at bounding box center [233, 51] width 19 height 19
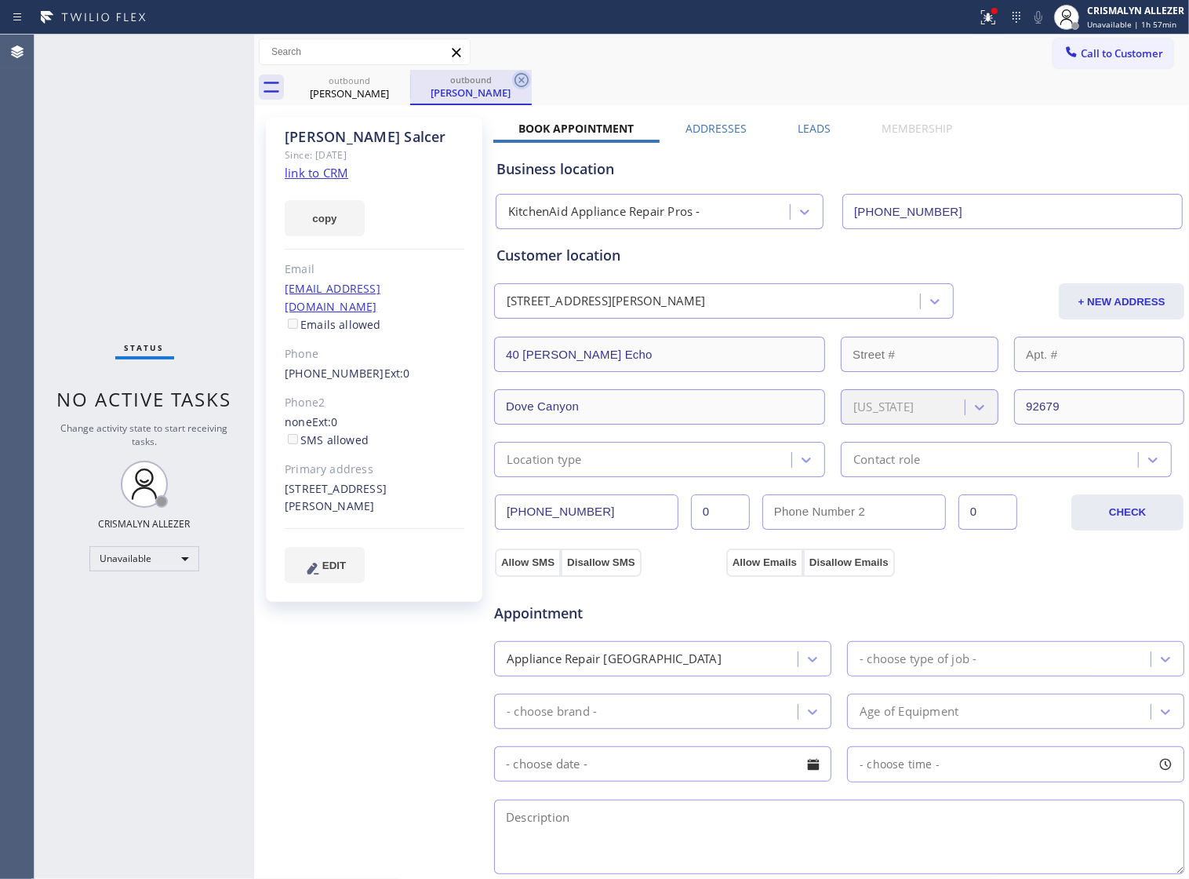
click at [526, 79] on icon at bounding box center [521, 80] width 19 height 19
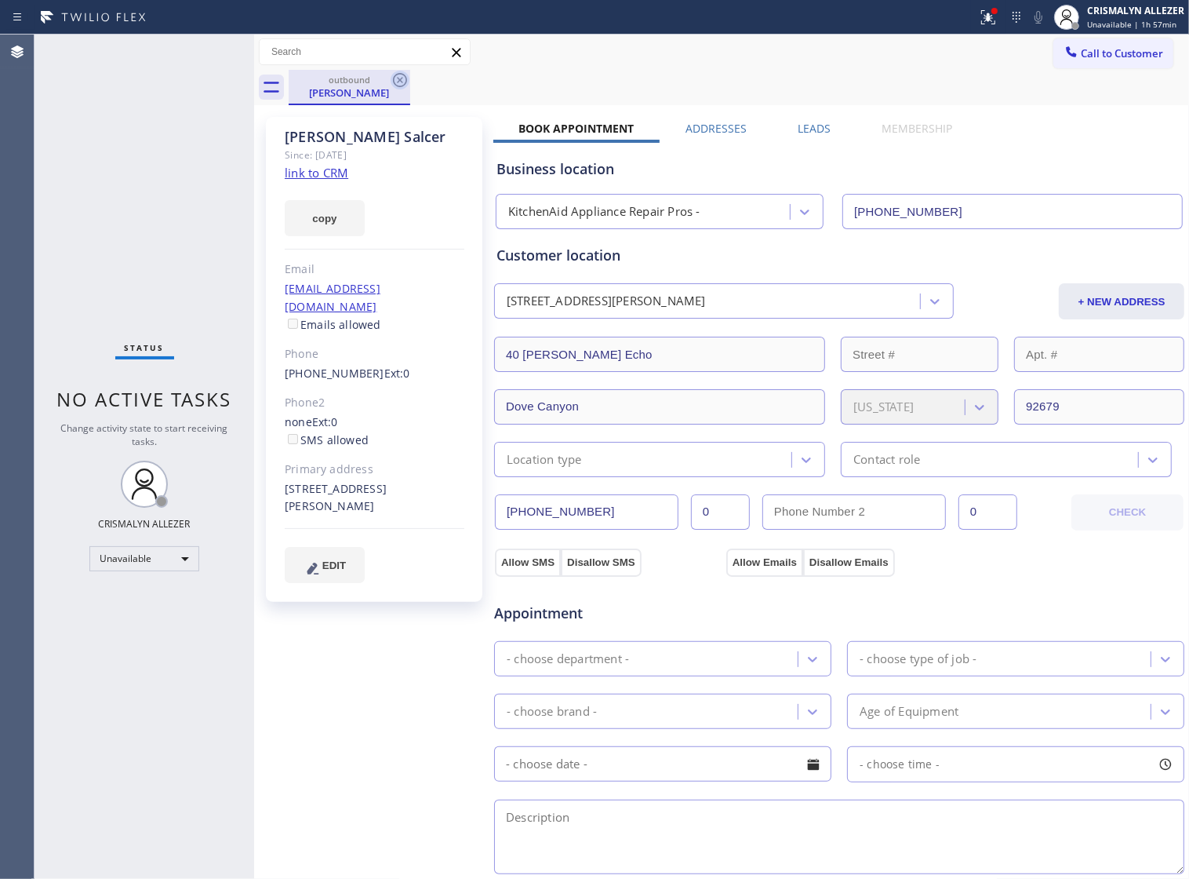
click at [395, 82] on icon at bounding box center [400, 80] width 19 height 19
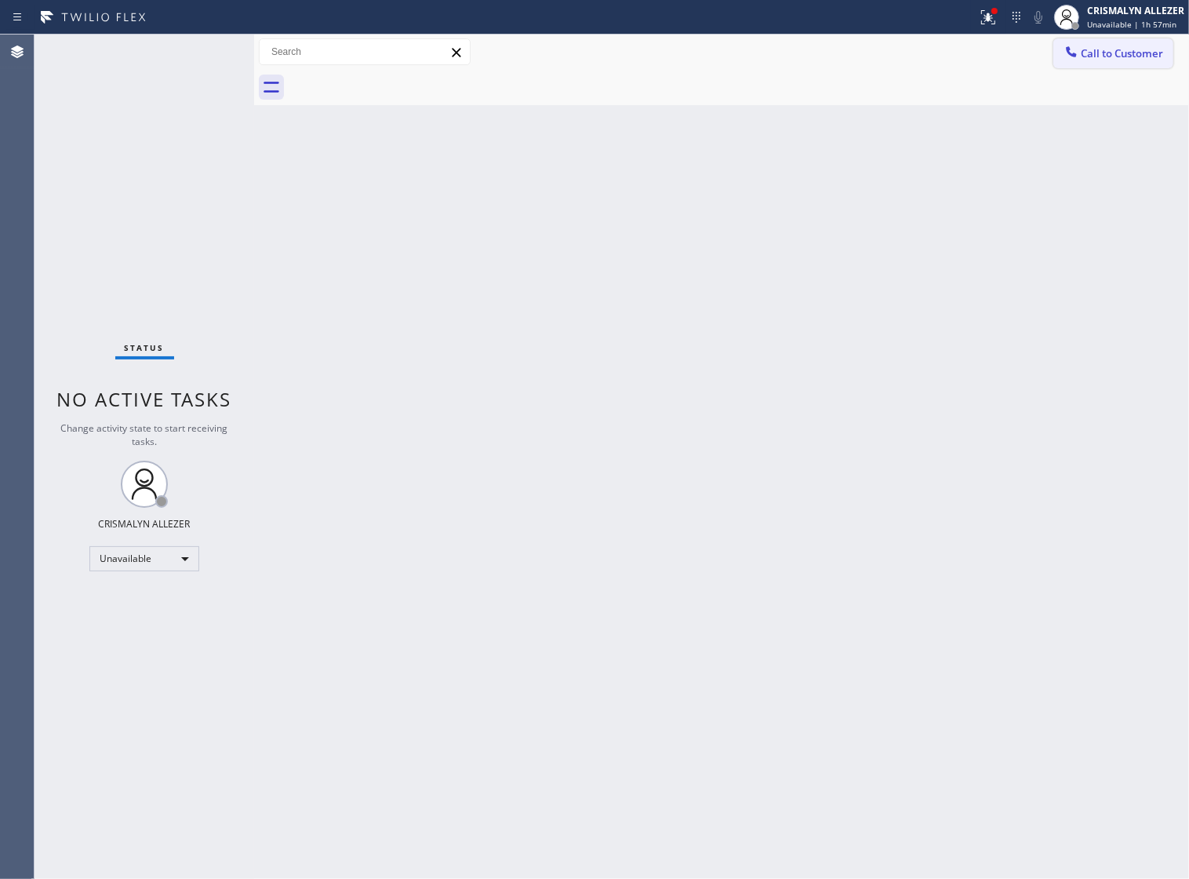
click at [1135, 49] on span "Call to Customer" at bounding box center [1122, 53] width 82 height 14
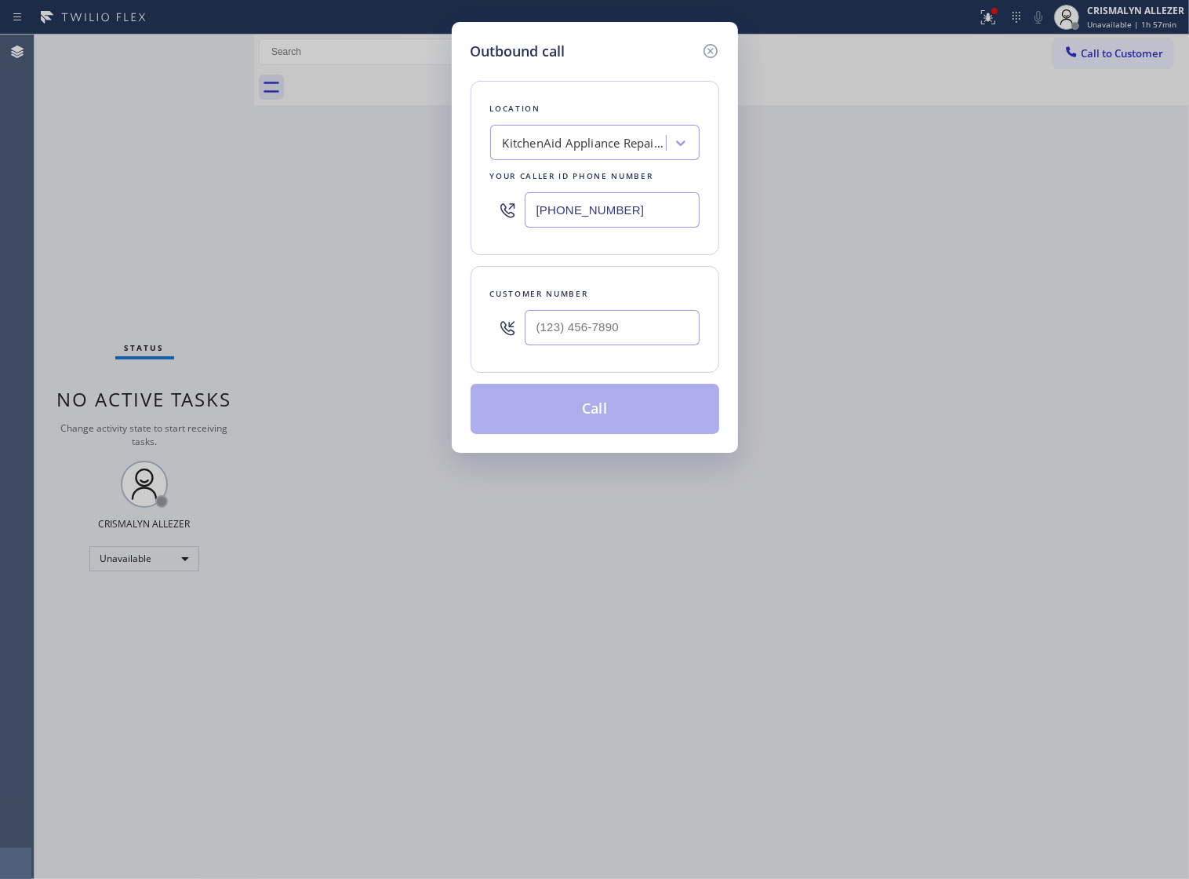
drag, startPoint x: 667, startPoint y: 218, endPoint x: 283, endPoint y: 236, distance: 384.0
click at [344, 230] on div "Outbound call Location KitchenAid Appliance Repair Pros - Your caller id phone …" at bounding box center [594, 439] width 1189 height 879
paste input "323) 870-7123"
type input "(323) 870-7123"
click at [661, 345] on input "(___) ___-____" at bounding box center [612, 327] width 175 height 35
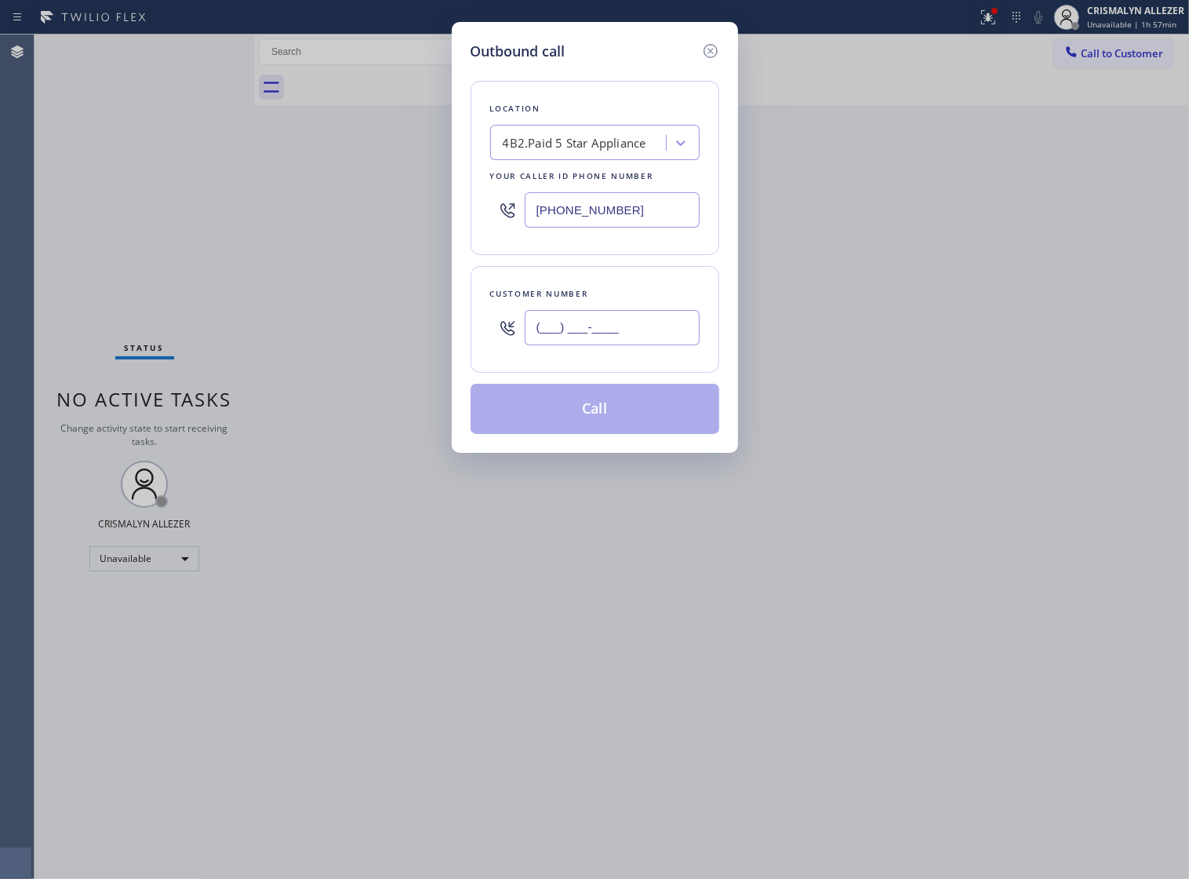
paste input "310) 962-7848"
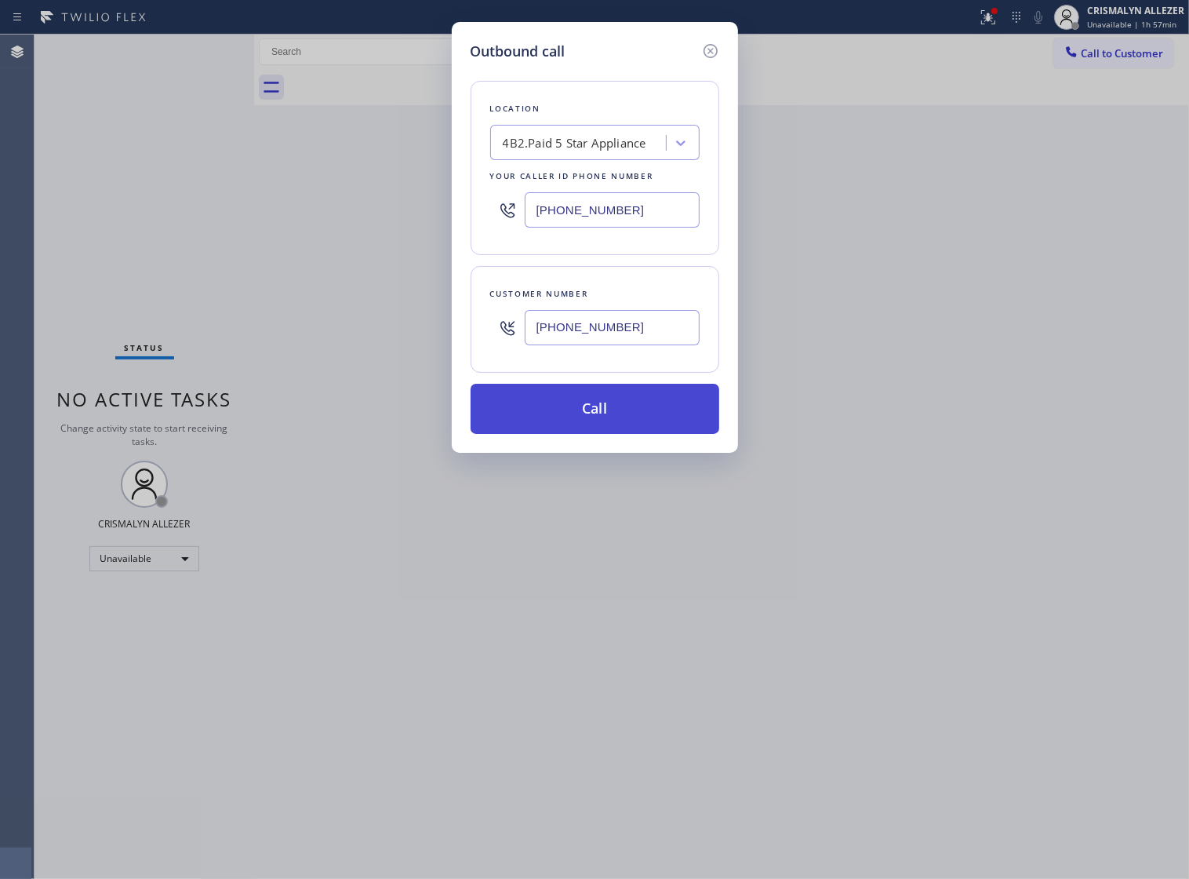
type input "(310) 962-7848"
click at [591, 434] on button "Call" at bounding box center [595, 409] width 249 height 50
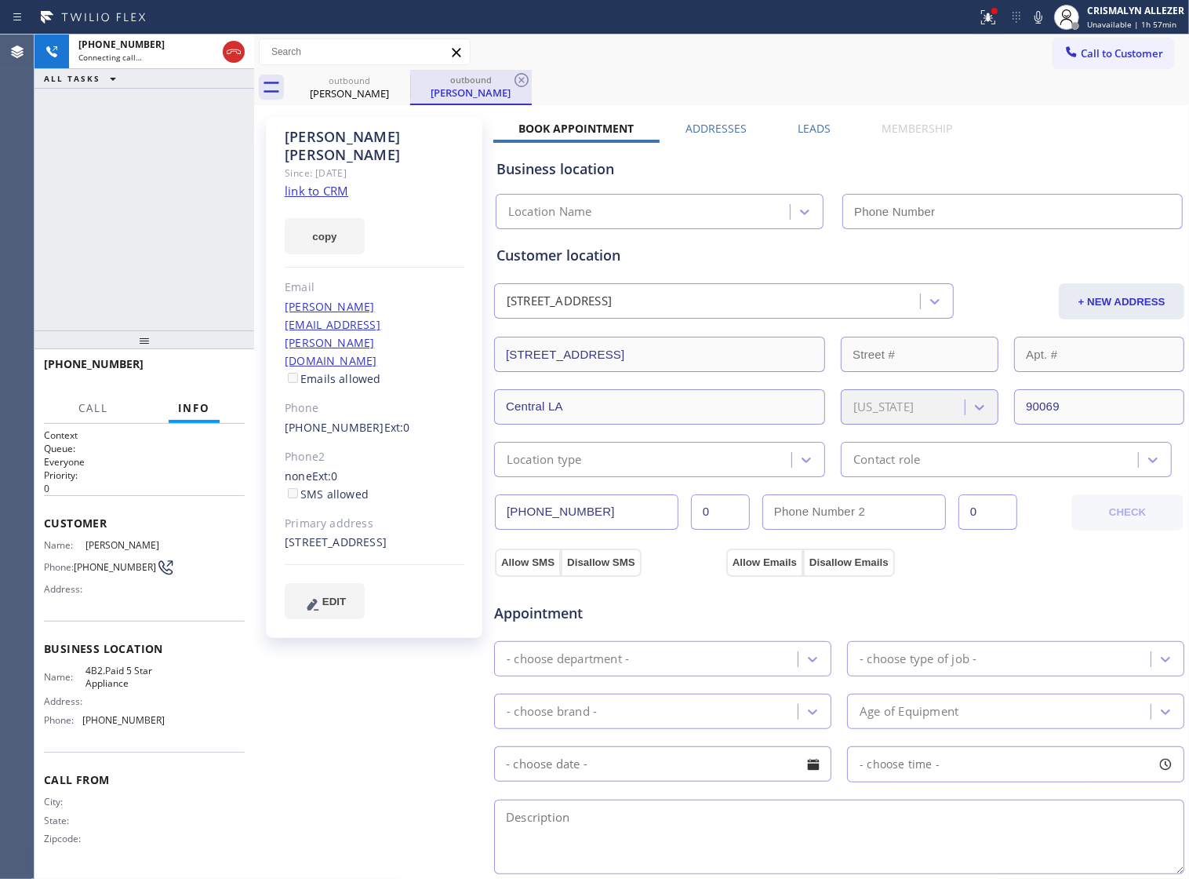
type input "(323) 870-7123"
click at [295, 183] on link "link to CRM" at bounding box center [317, 191] width 64 height 16
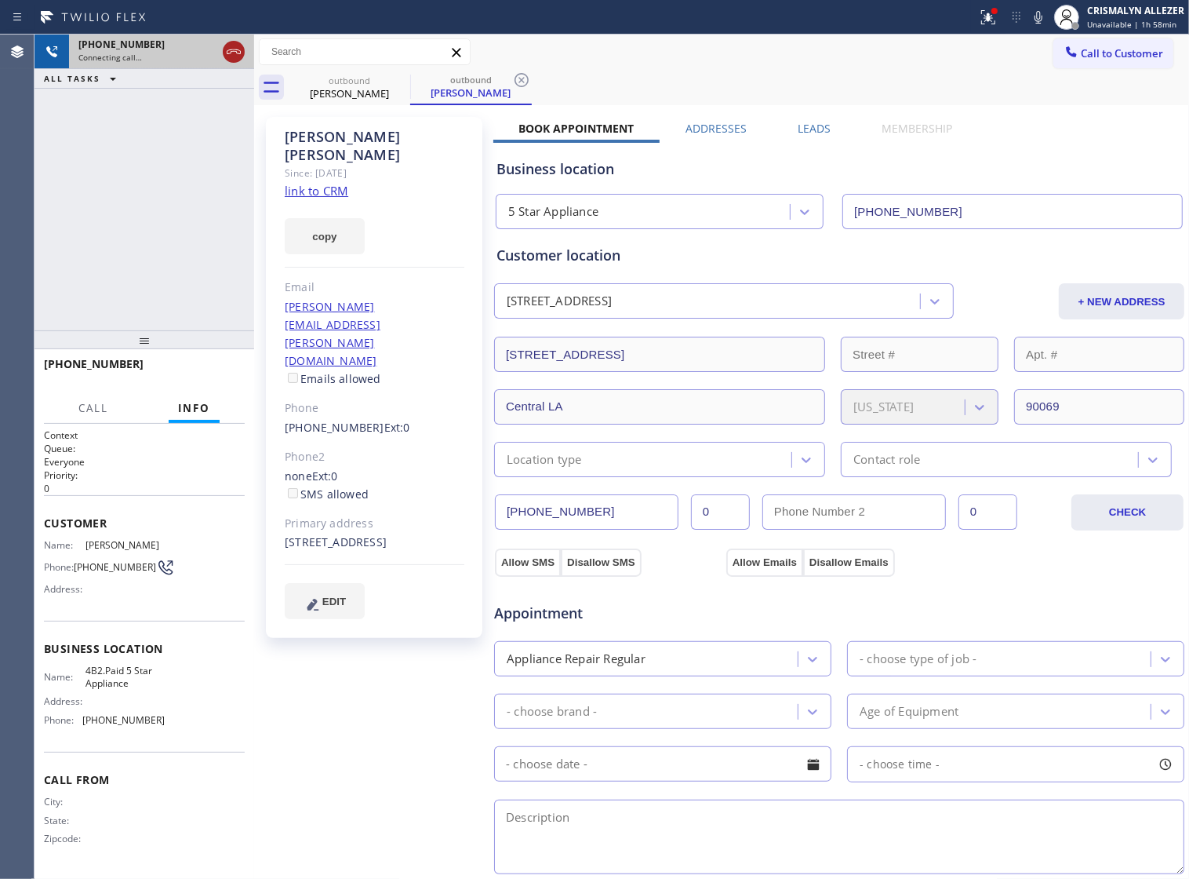
click at [223, 52] on div at bounding box center [234, 51] width 22 height 19
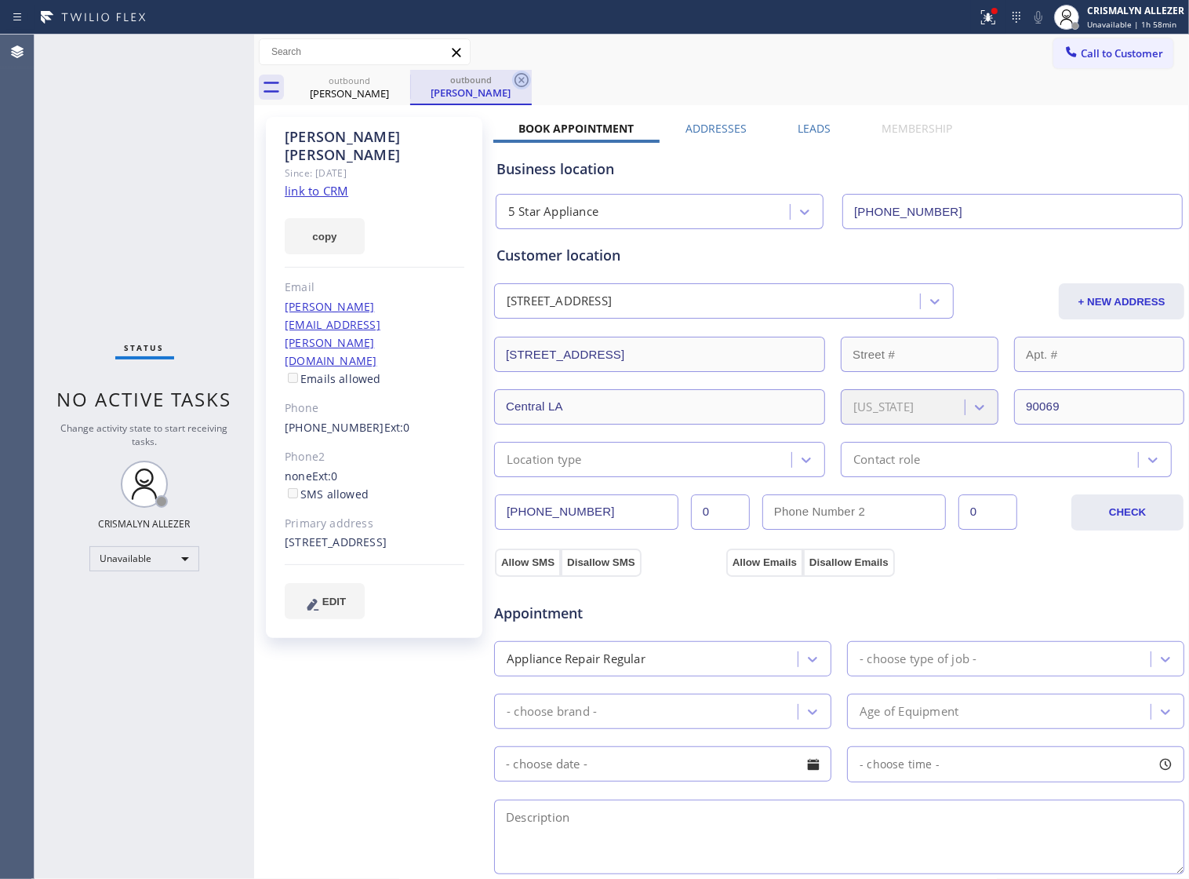
click at [527, 72] on icon at bounding box center [521, 80] width 19 height 19
click at [398, 79] on icon at bounding box center [400, 80] width 14 height 14
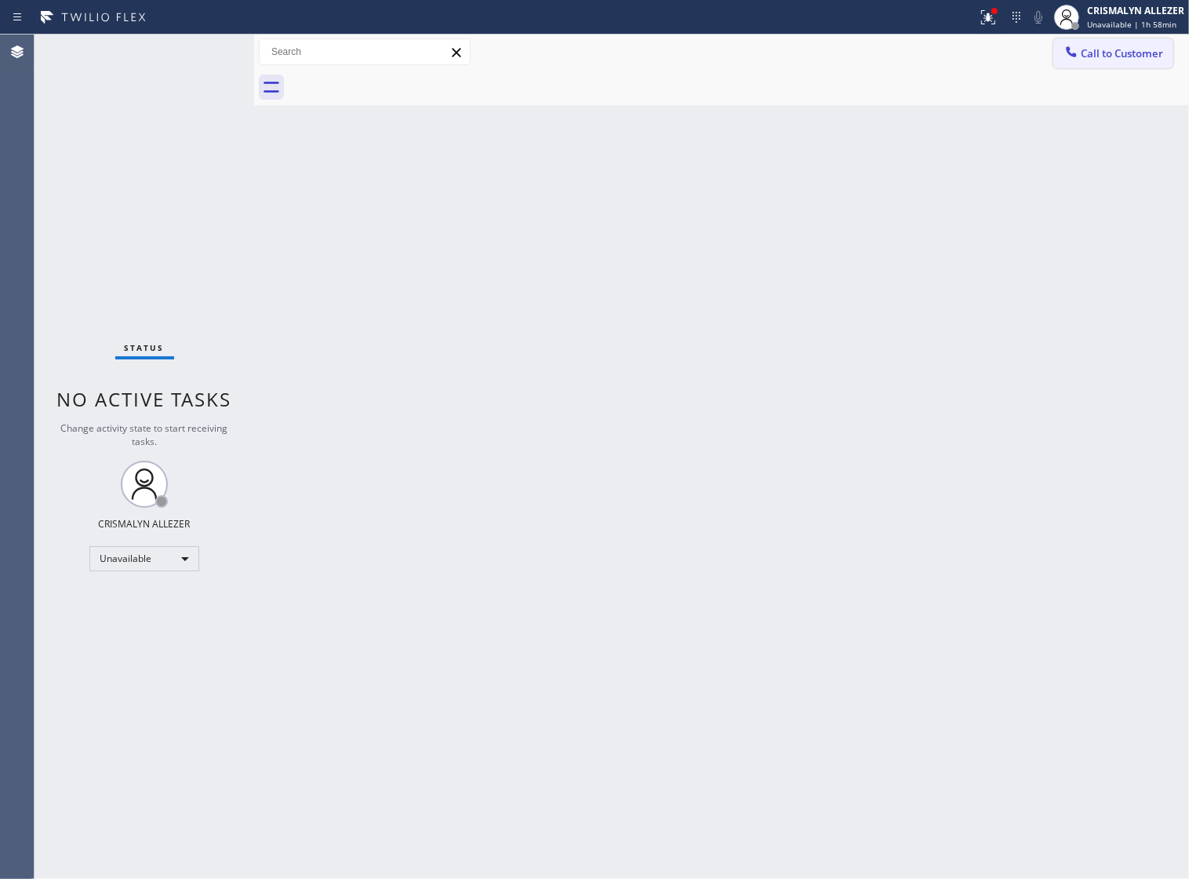
click at [1110, 46] on span "Call to Customer" at bounding box center [1122, 53] width 82 height 14
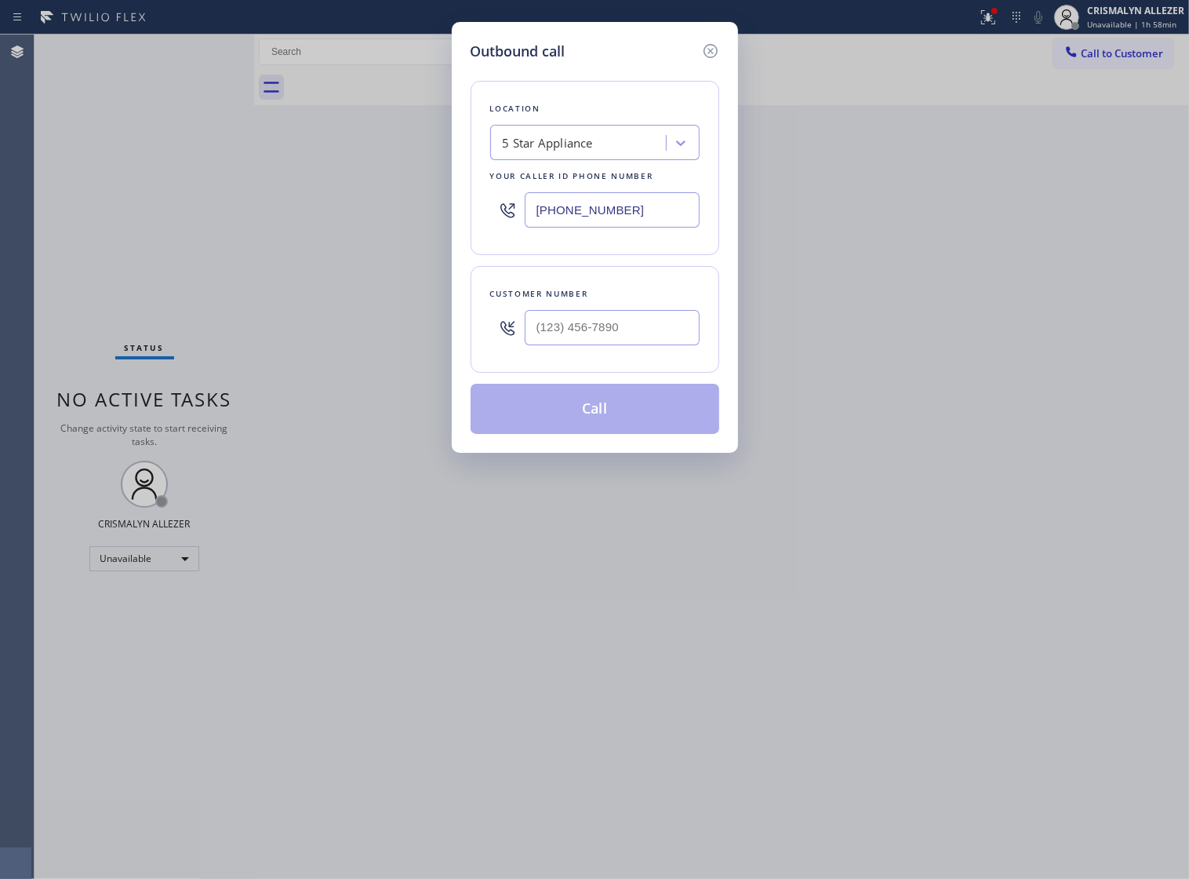
drag, startPoint x: 693, startPoint y: 216, endPoint x: 308, endPoint y: 221, distance: 384.4
click at [308, 221] on div "Outbound call Location 5 Star Appliance Your caller id phone number (323) 870-7…" at bounding box center [594, 439] width 1189 height 879
paste input "949) 239-045"
type input "[PHONE_NUMBER]"
click at [637, 345] on input "(___) ___-____" at bounding box center [612, 327] width 175 height 35
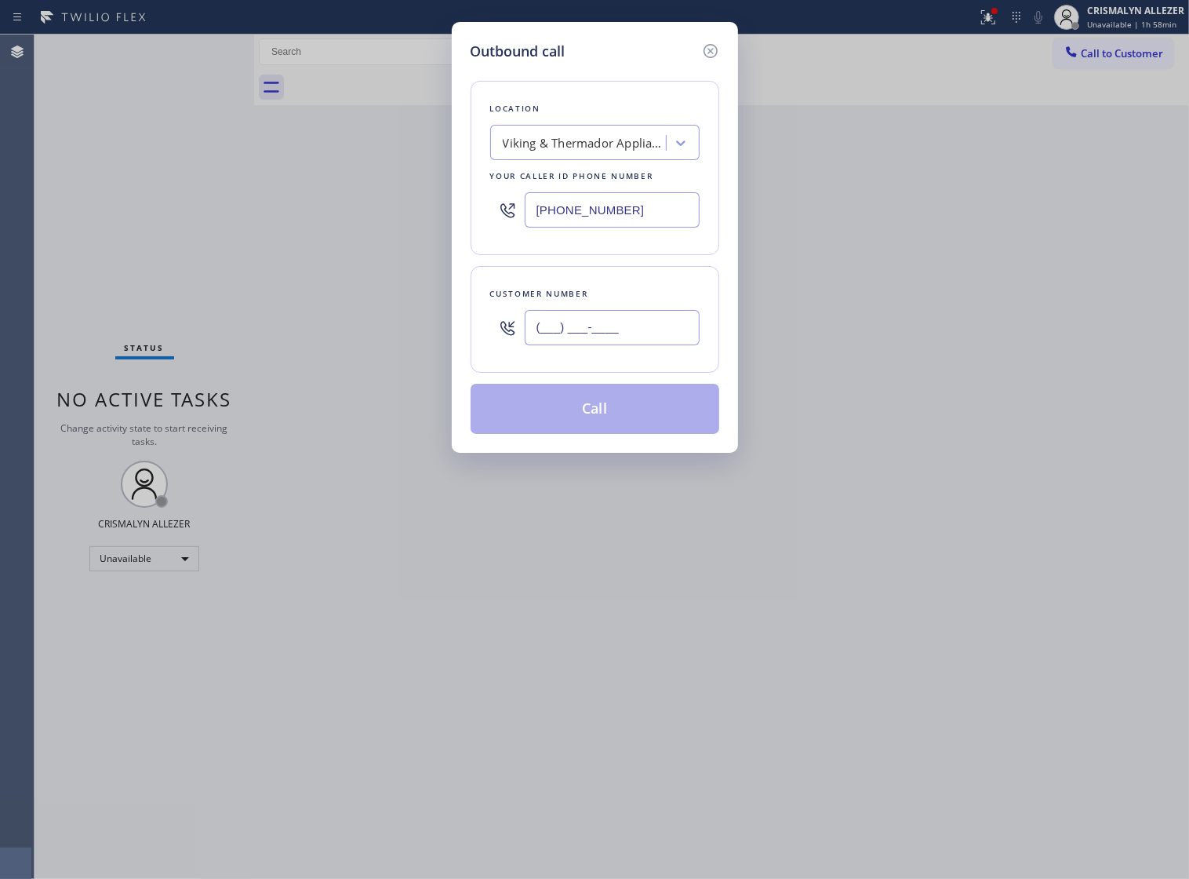
paste input "949) 689-7582"
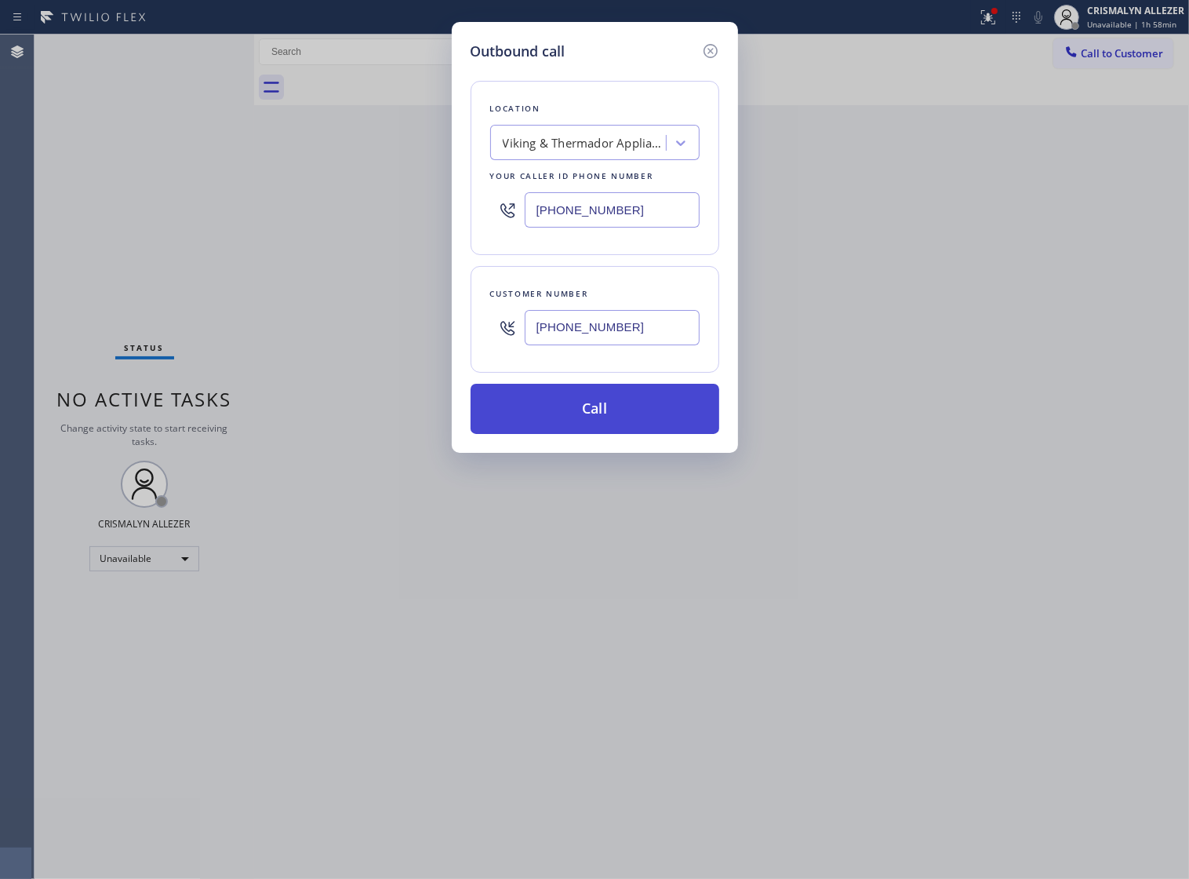
type input "[PHONE_NUMBER]"
click at [610, 433] on button "Call" at bounding box center [595, 409] width 249 height 50
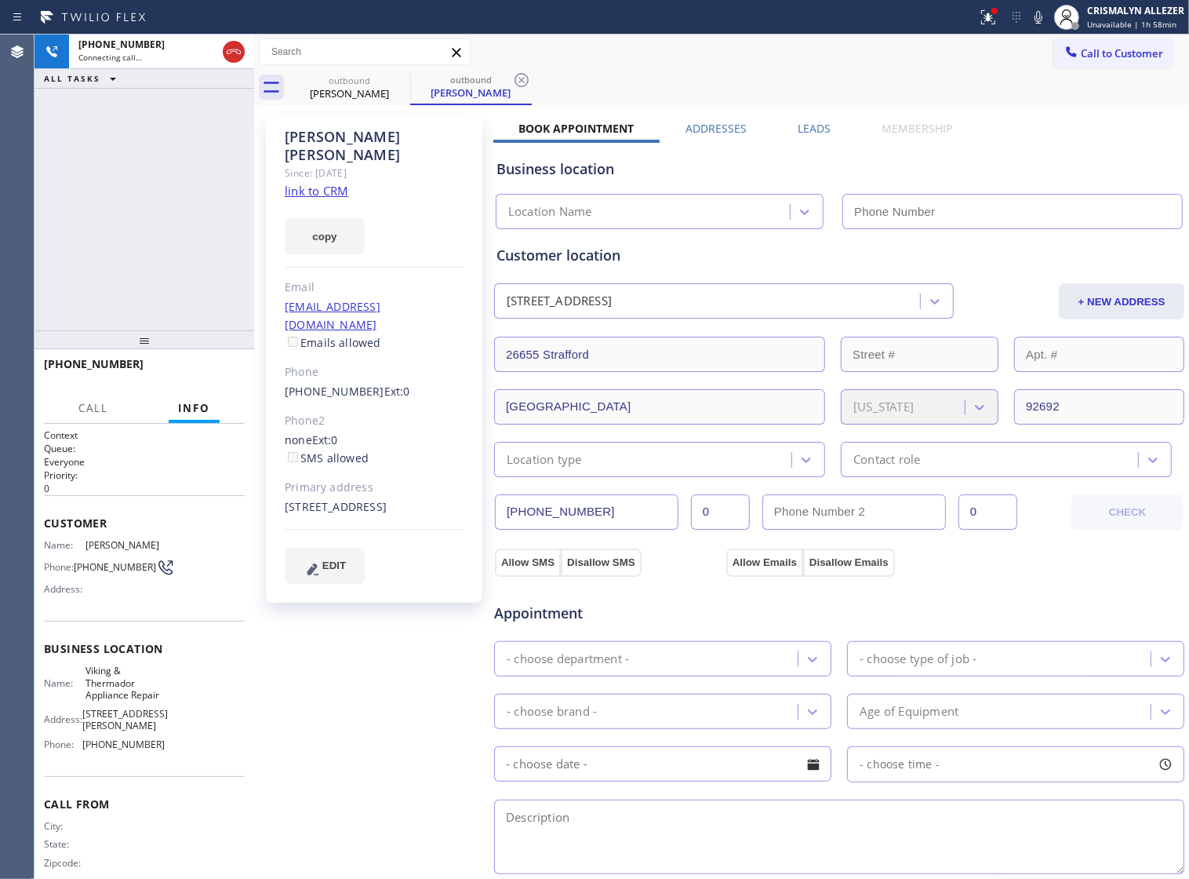
click at [318, 183] on link "link to CRM" at bounding box center [317, 191] width 64 height 16
type input "[PHONE_NUMBER]"
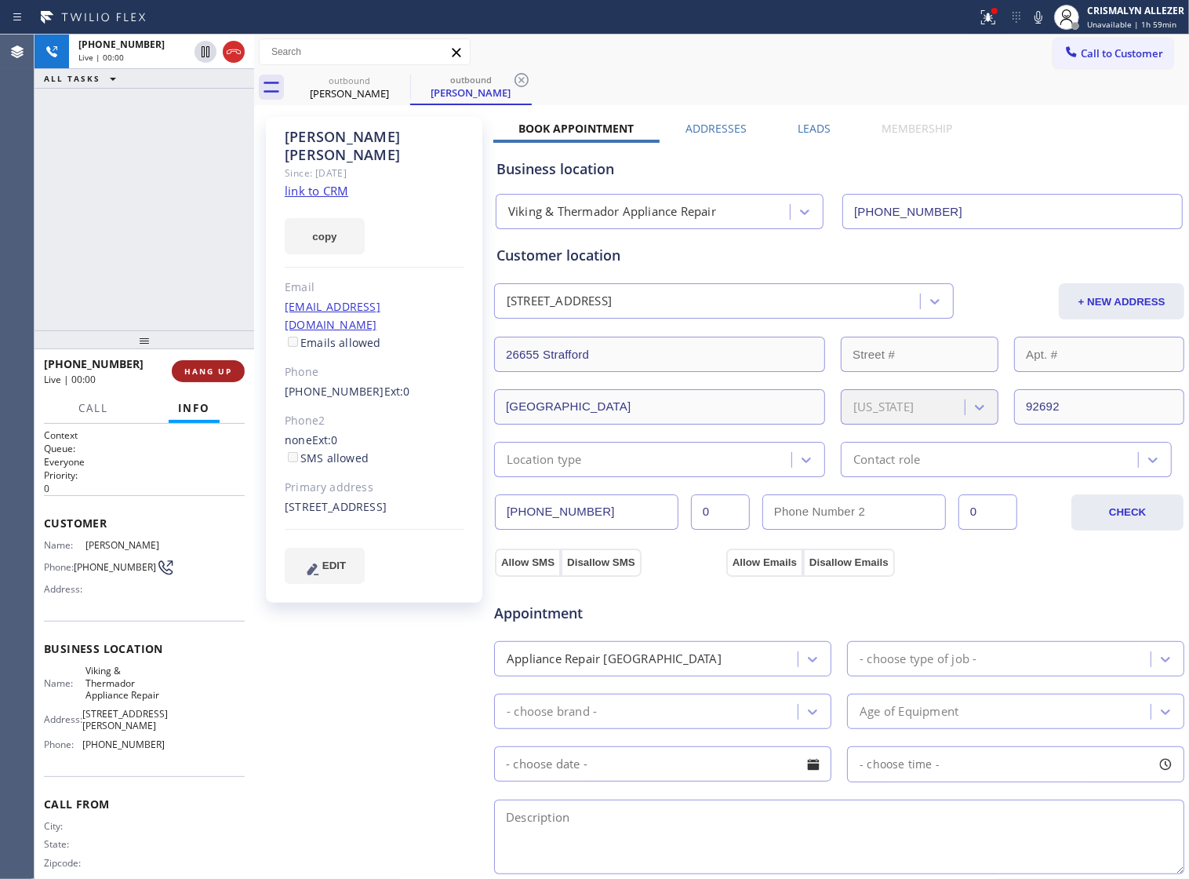
click at [186, 373] on span "HANG UP" at bounding box center [208, 371] width 48 height 11
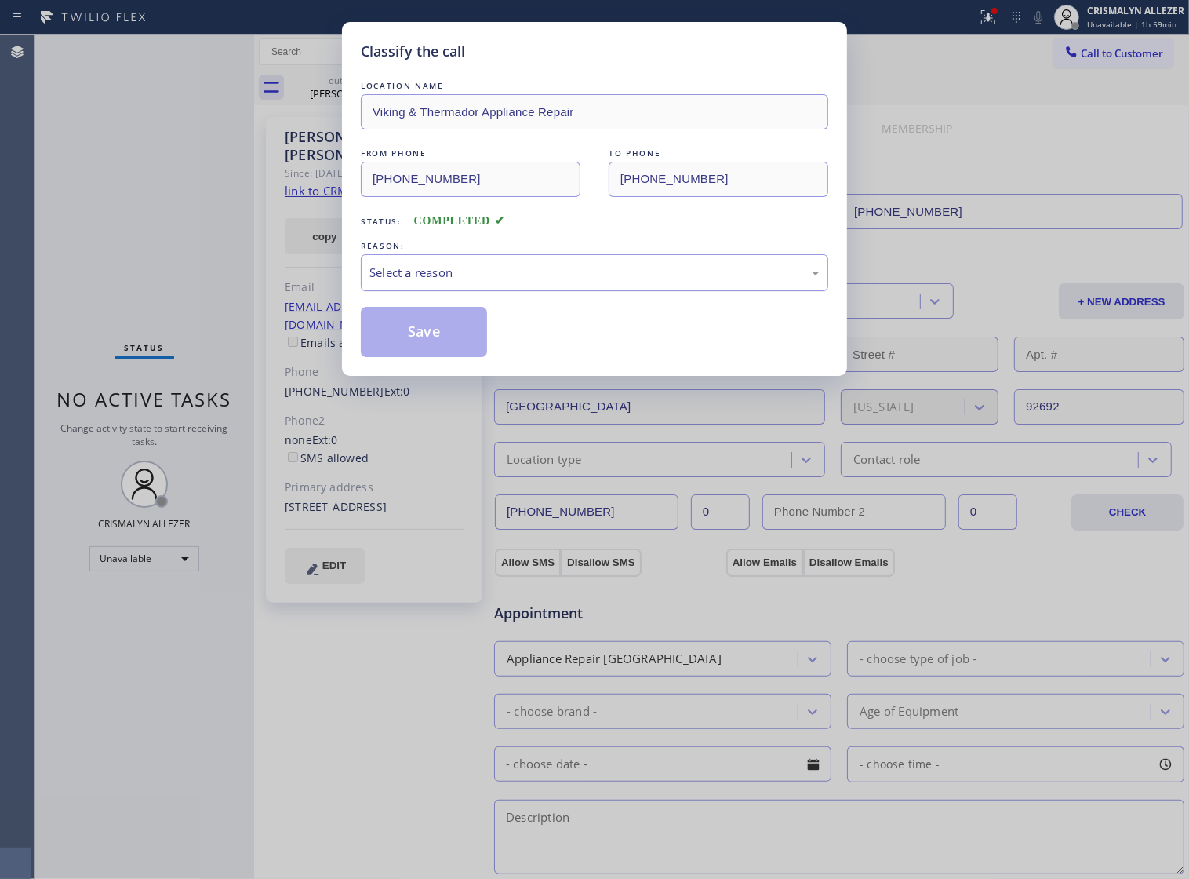
click at [605, 291] on div "Select a reason" at bounding box center [595, 272] width 468 height 37
click at [426, 355] on button "Save" at bounding box center [424, 332] width 126 height 50
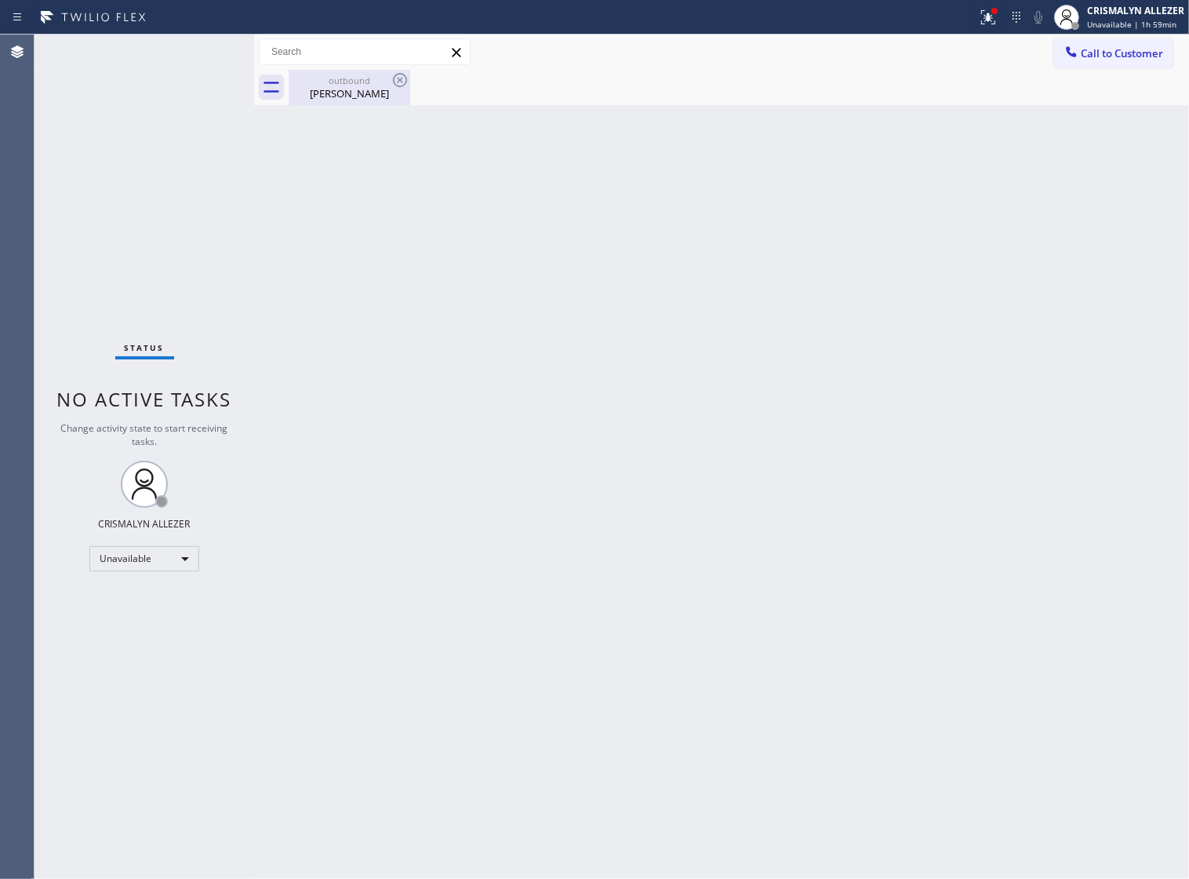
click at [355, 82] on div "outbound" at bounding box center [349, 81] width 118 height 12
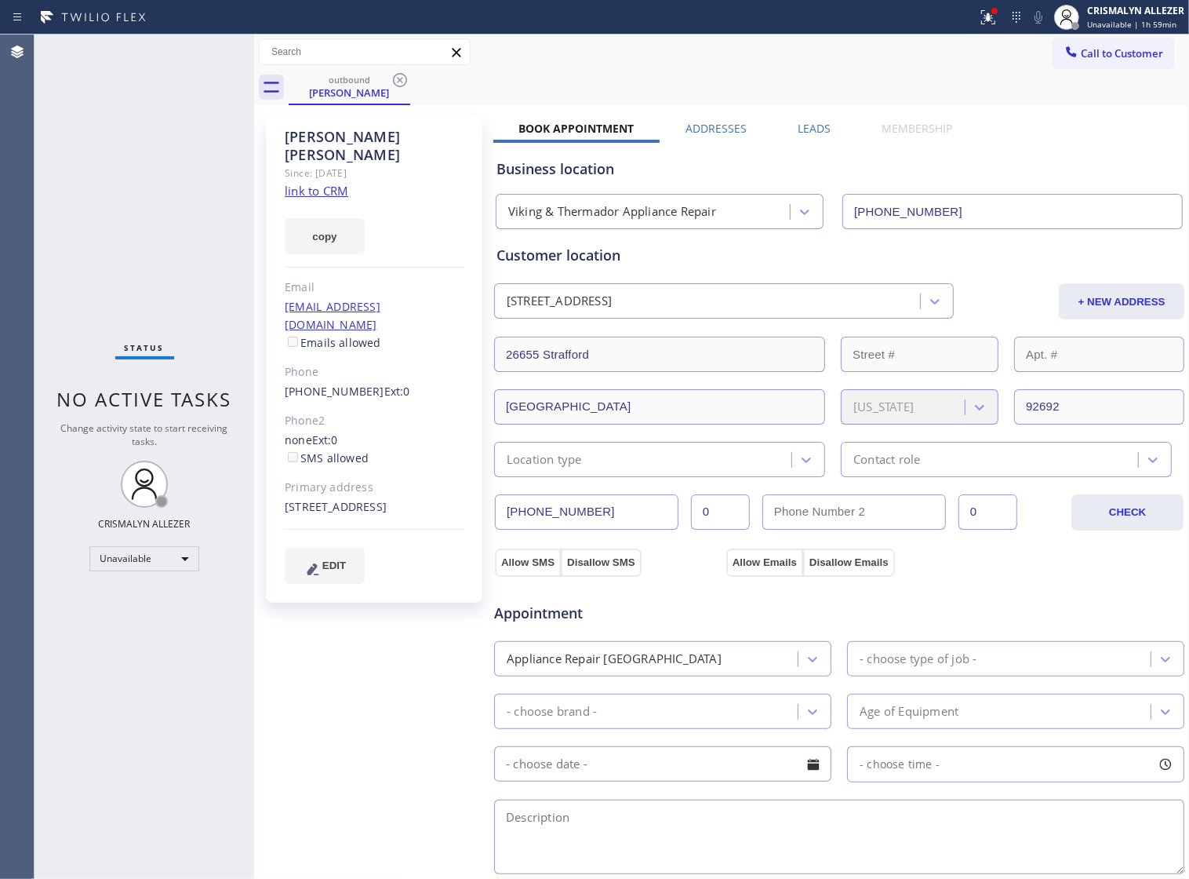
click at [810, 130] on label "Leads" at bounding box center [814, 128] width 33 height 15
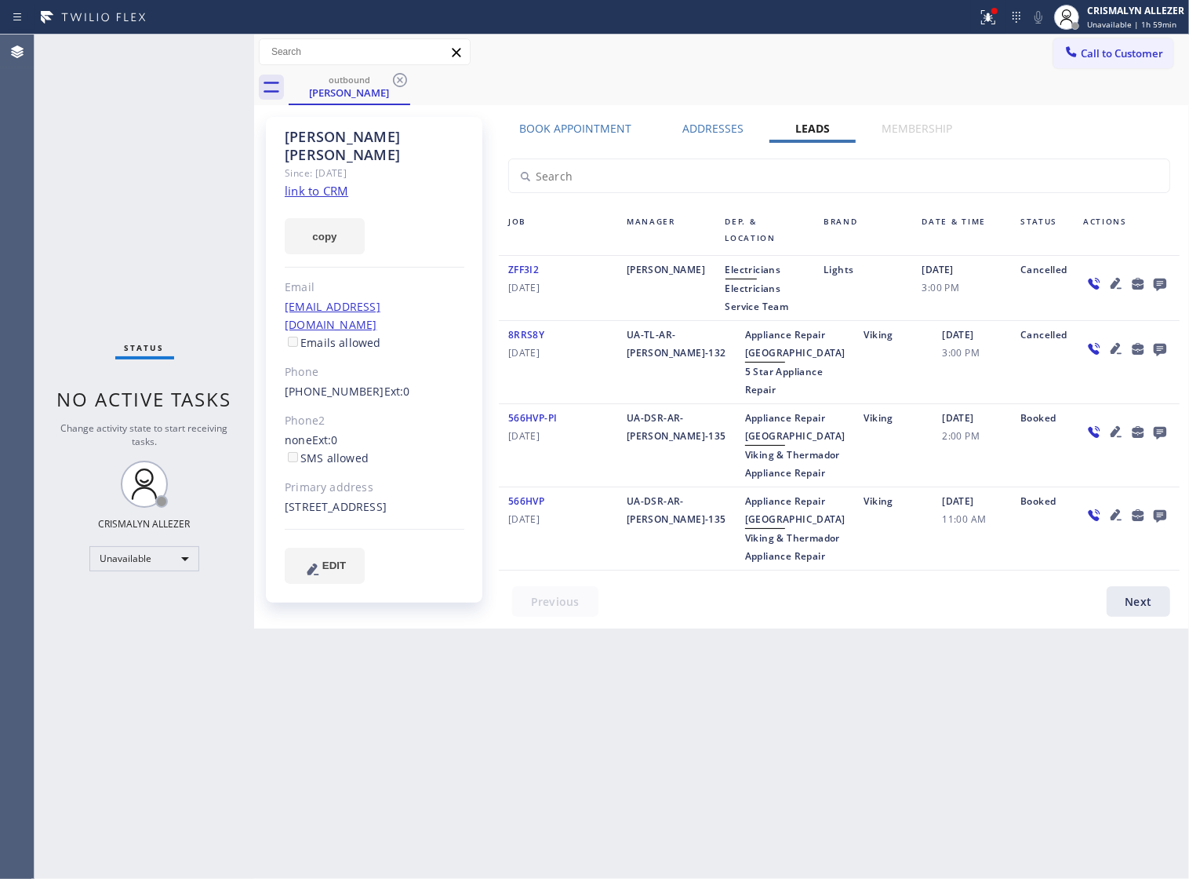
click at [1155, 284] on icon at bounding box center [1160, 284] width 13 height 13
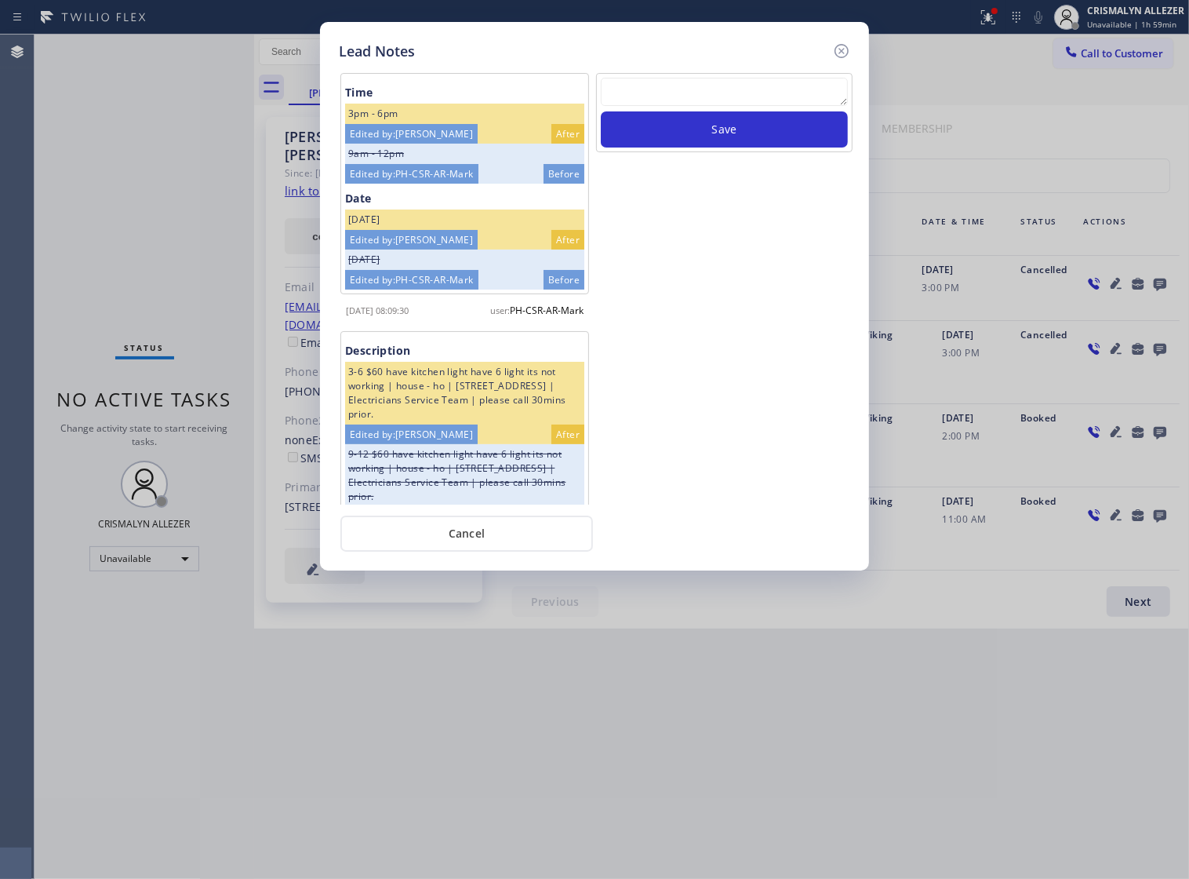
click at [684, 104] on textarea at bounding box center [724, 92] width 247 height 28
paste textarea "no answer | pls xfer if cx calls back"
type textarea "no answer | pls xfer if cx calls back"
click at [730, 134] on button "Save" at bounding box center [724, 129] width 247 height 36
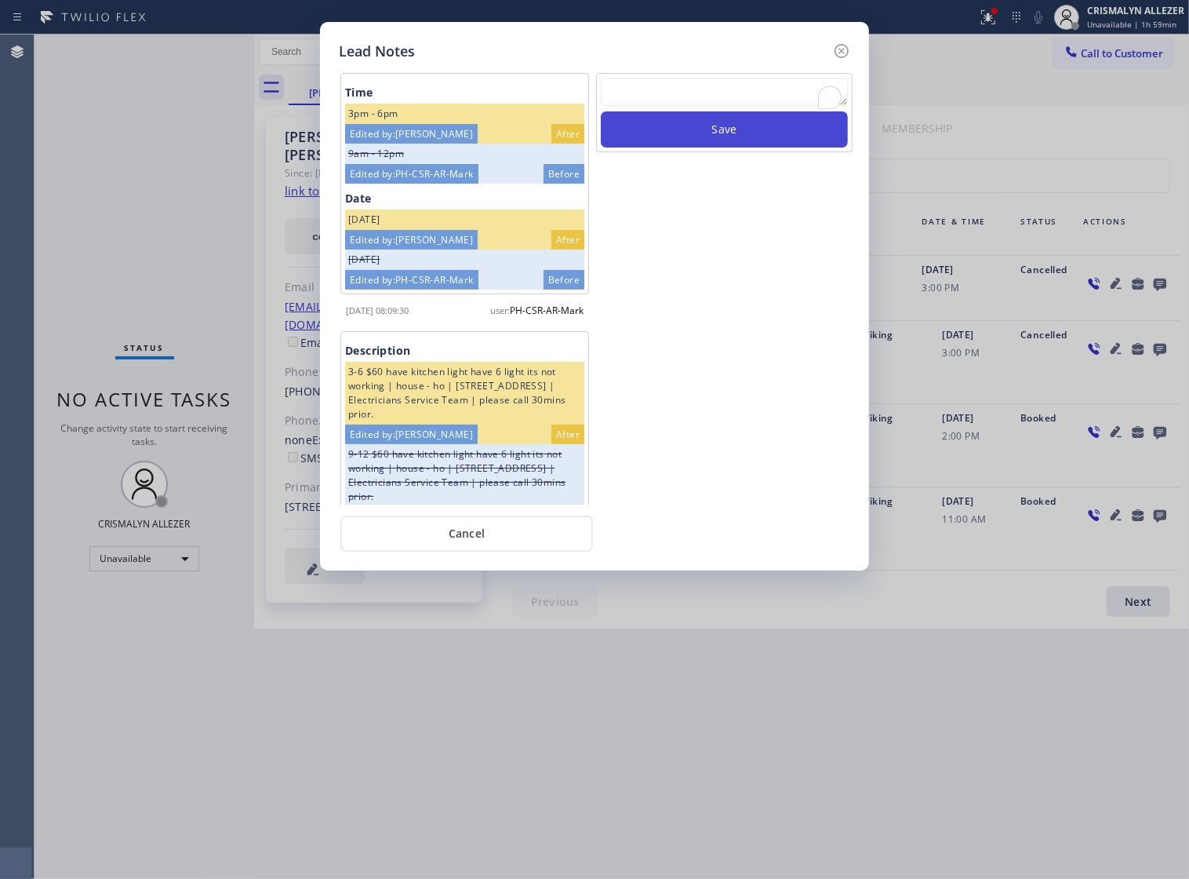
scroll to position [0, 0]
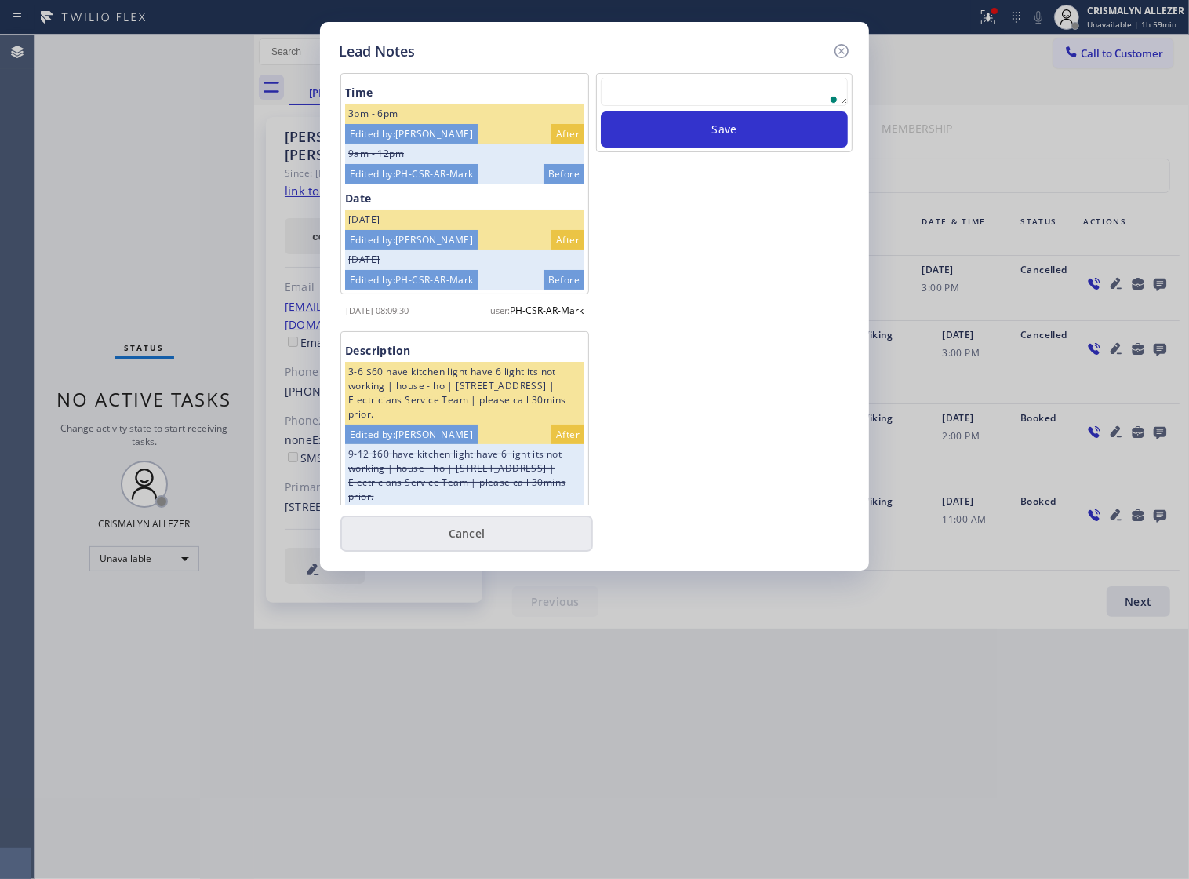
click at [478, 548] on button "Cancel" at bounding box center [466, 533] width 253 height 36
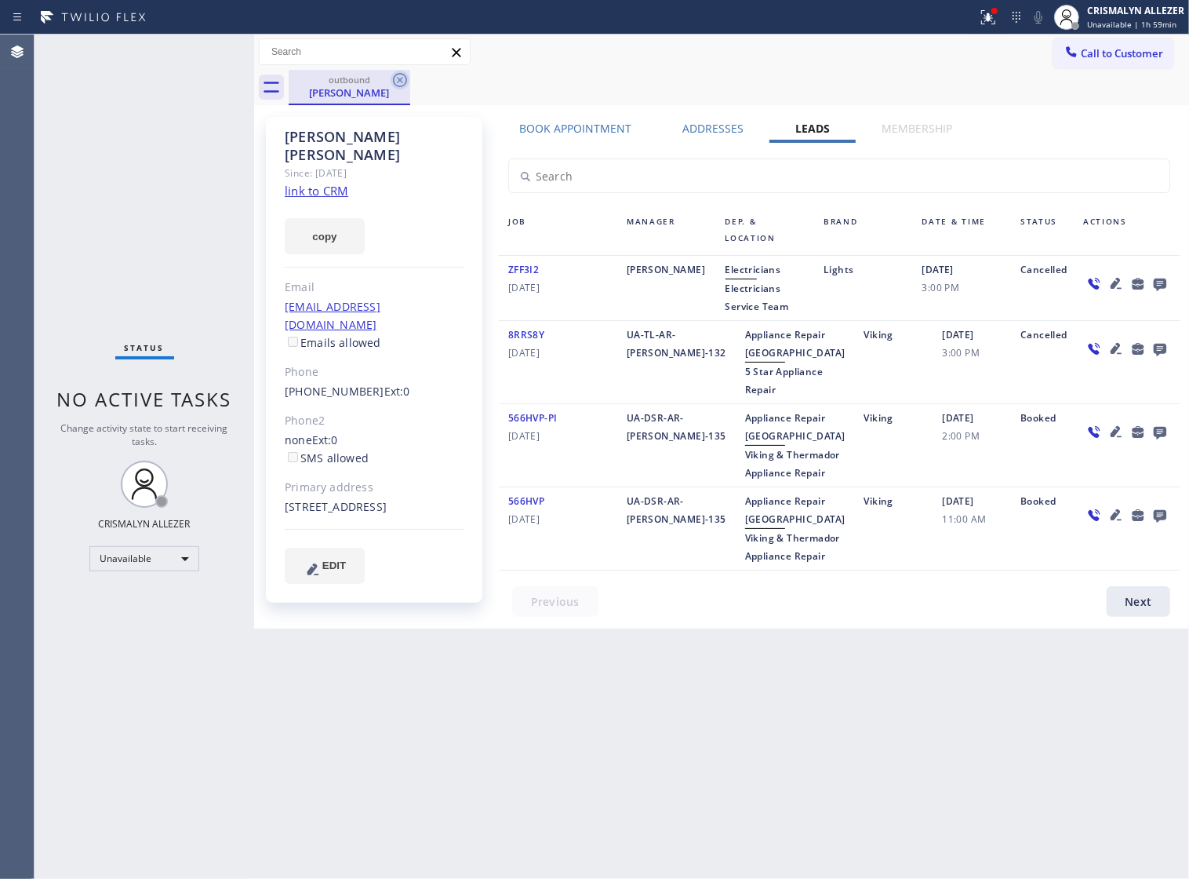
click at [400, 77] on icon at bounding box center [400, 80] width 19 height 19
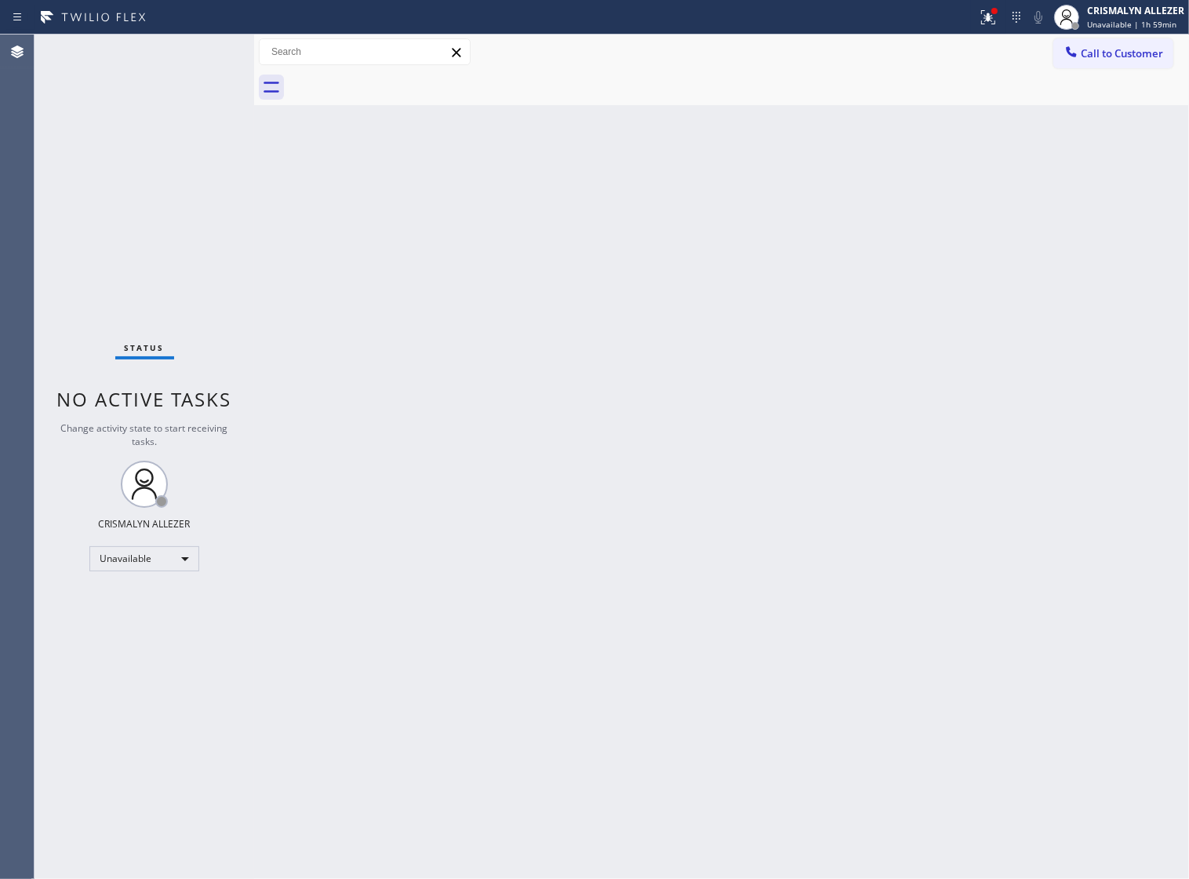
drag, startPoint x: 1104, startPoint y: 51, endPoint x: 845, endPoint y: 190, distance: 293.7
click at [1104, 52] on span "Call to Customer" at bounding box center [1122, 53] width 82 height 14
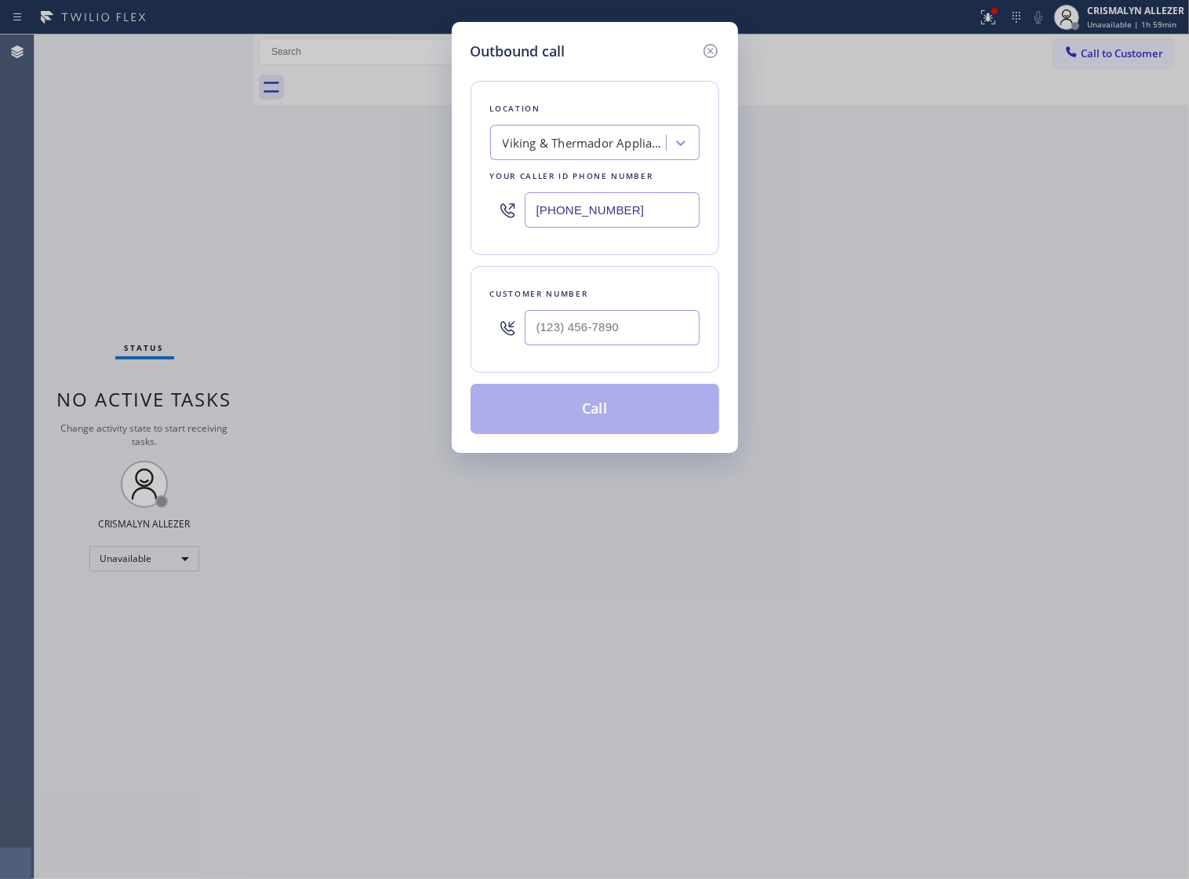
drag, startPoint x: 661, startPoint y: 225, endPoint x: 191, endPoint y: 256, distance: 471.6
click at [264, 255] on div "Outbound call Location Viking & Thermador Appliance Repair Your caller id phone…" at bounding box center [594, 439] width 1189 height 879
paste input "855) 731-4952"
type input "[PHONE_NUMBER]"
click at [653, 345] on input "(___) ___-____" at bounding box center [612, 327] width 175 height 35
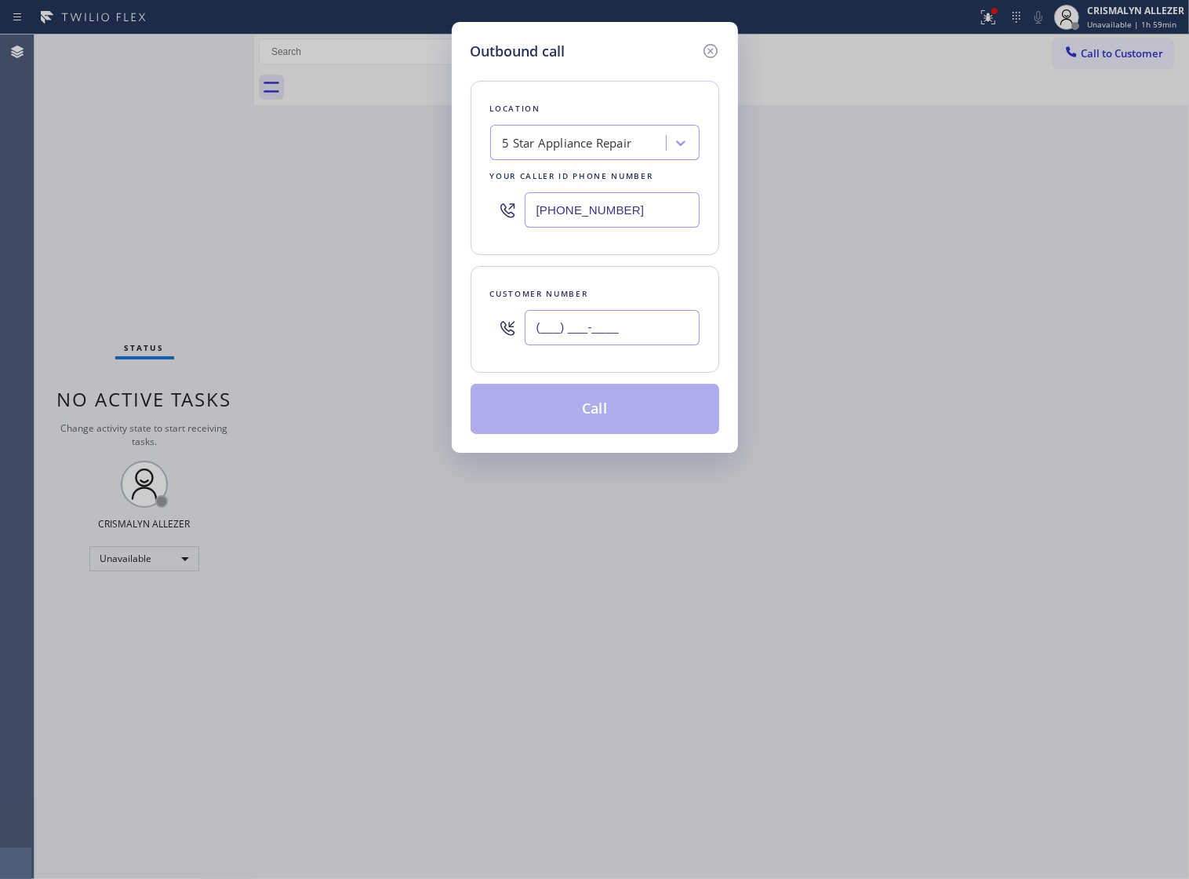
paste input "818) 266-4462"
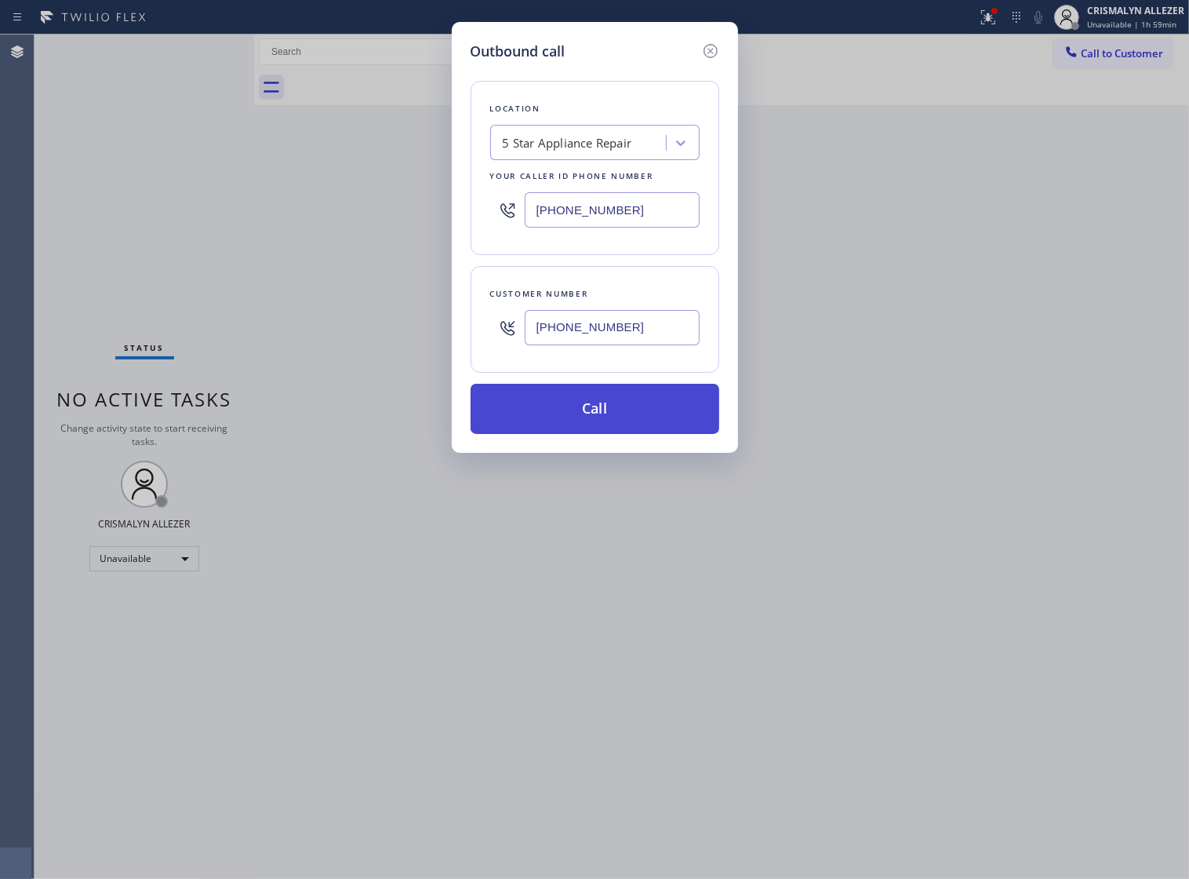
type input "[PHONE_NUMBER]"
click at [589, 433] on button "Call" at bounding box center [595, 409] width 249 height 50
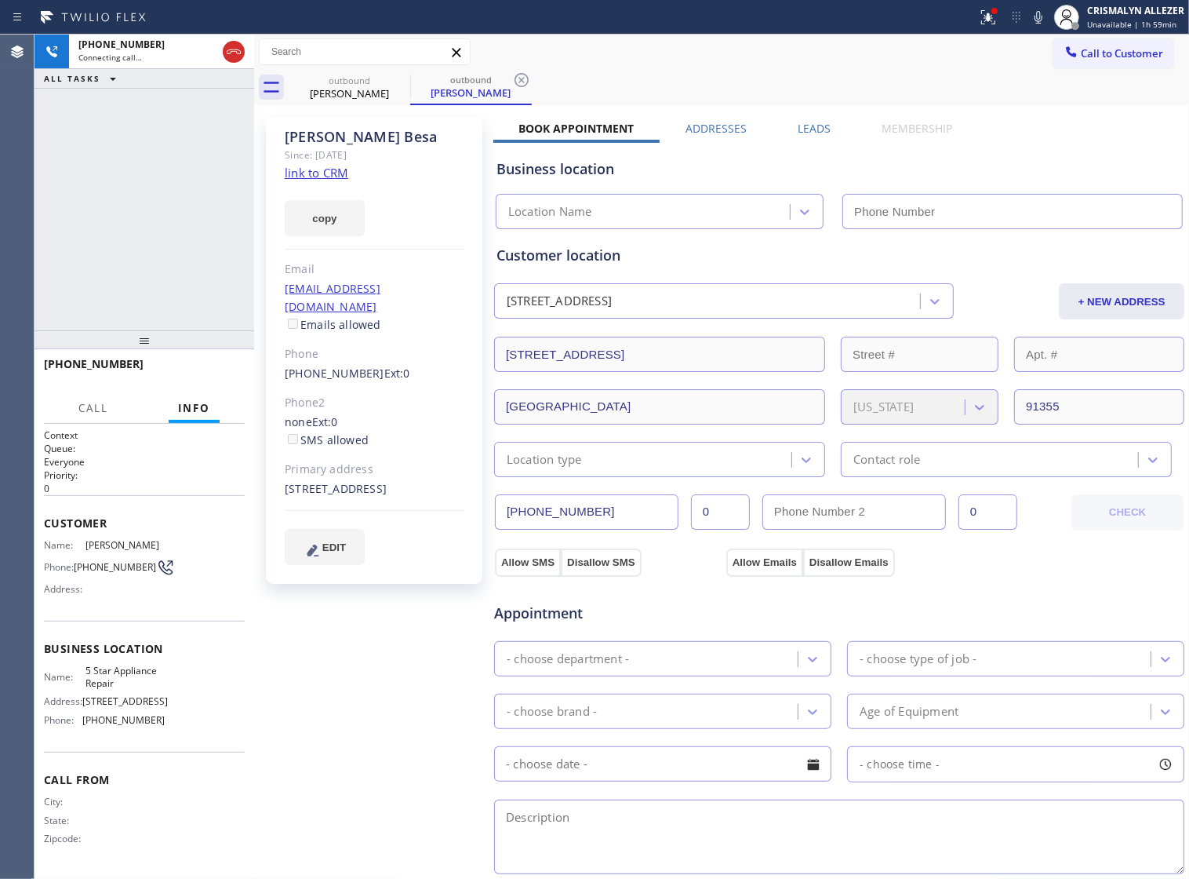
click at [328, 169] on link "link to CRM" at bounding box center [317, 173] width 64 height 16
type input "[PHONE_NUMBER]"
click at [195, 366] on span "HANG UP" at bounding box center [208, 371] width 48 height 11
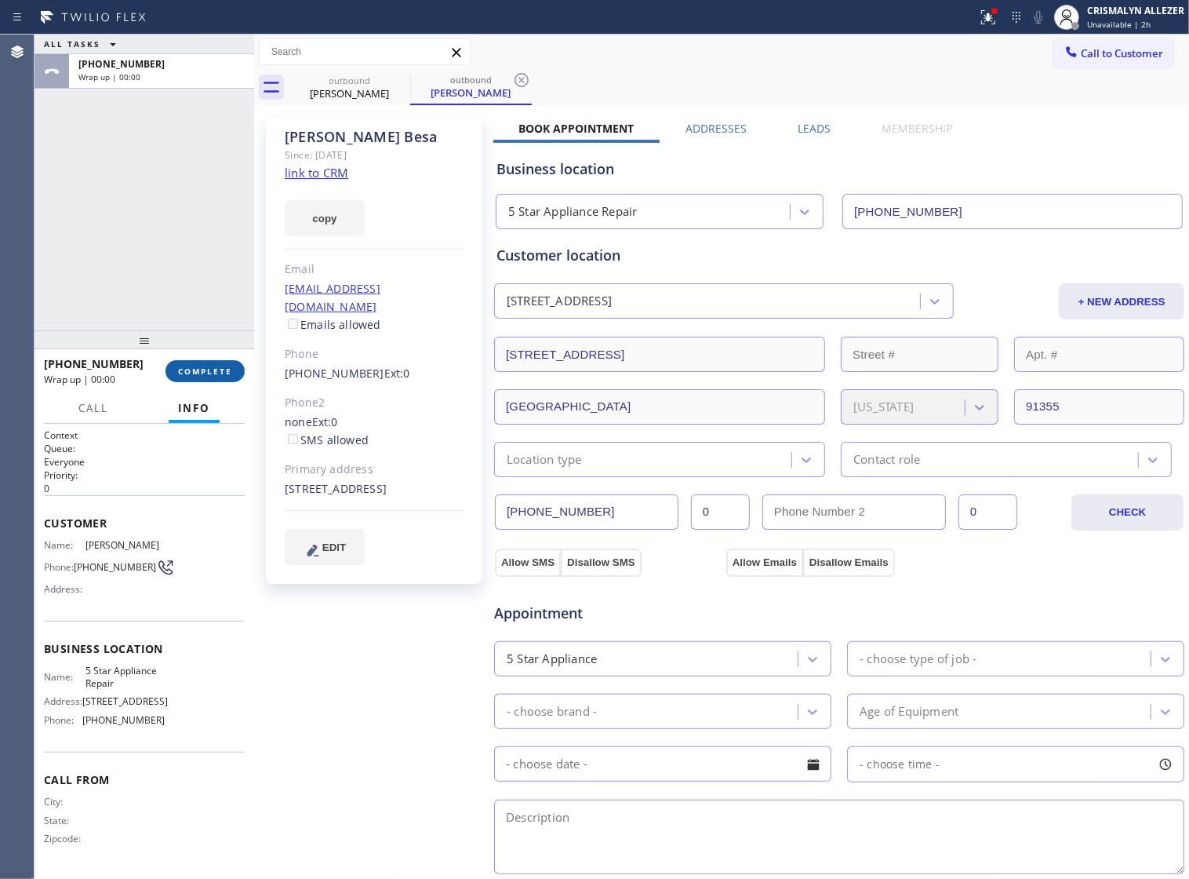
click at [195, 366] on span "COMPLETE" at bounding box center [205, 371] width 54 height 11
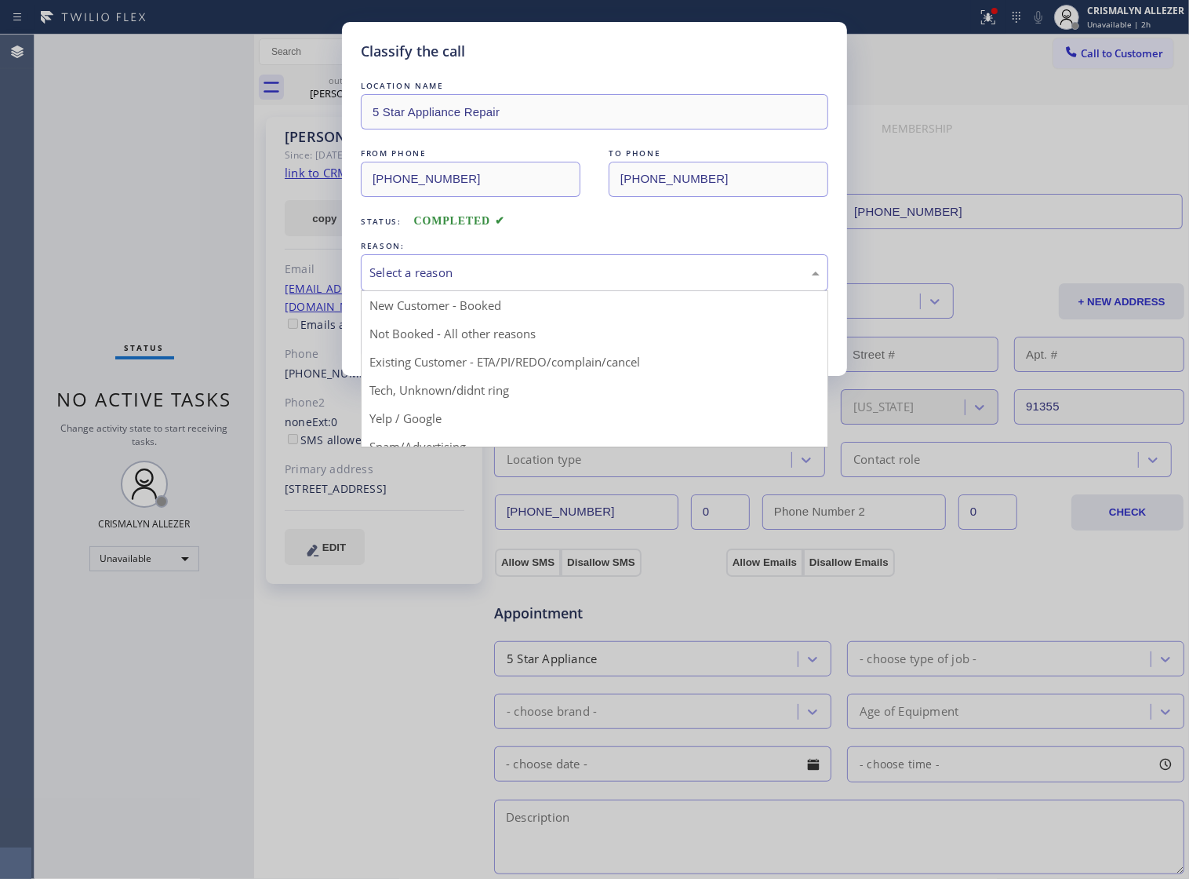
click at [628, 282] on div "Select a reason" at bounding box center [594, 273] width 450 height 18
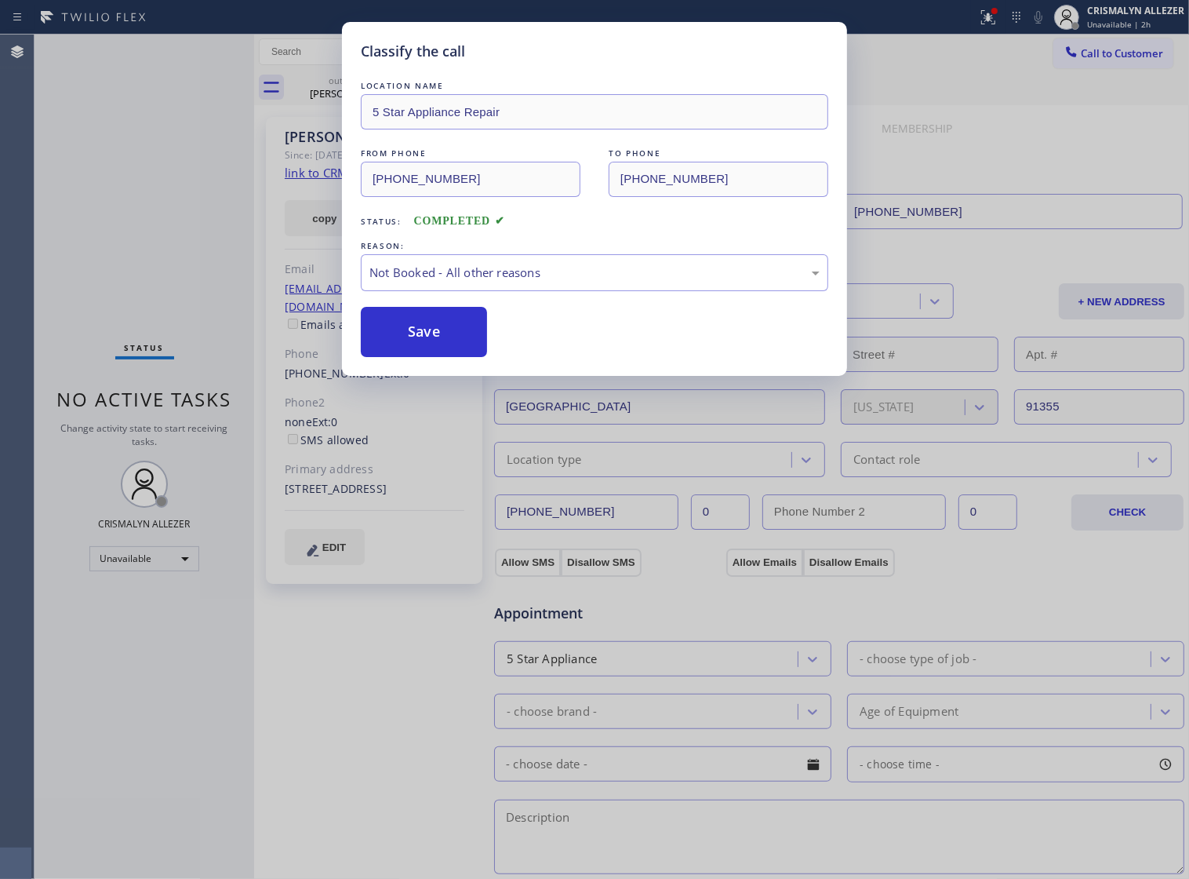
click at [433, 354] on button "Save" at bounding box center [424, 332] width 126 height 50
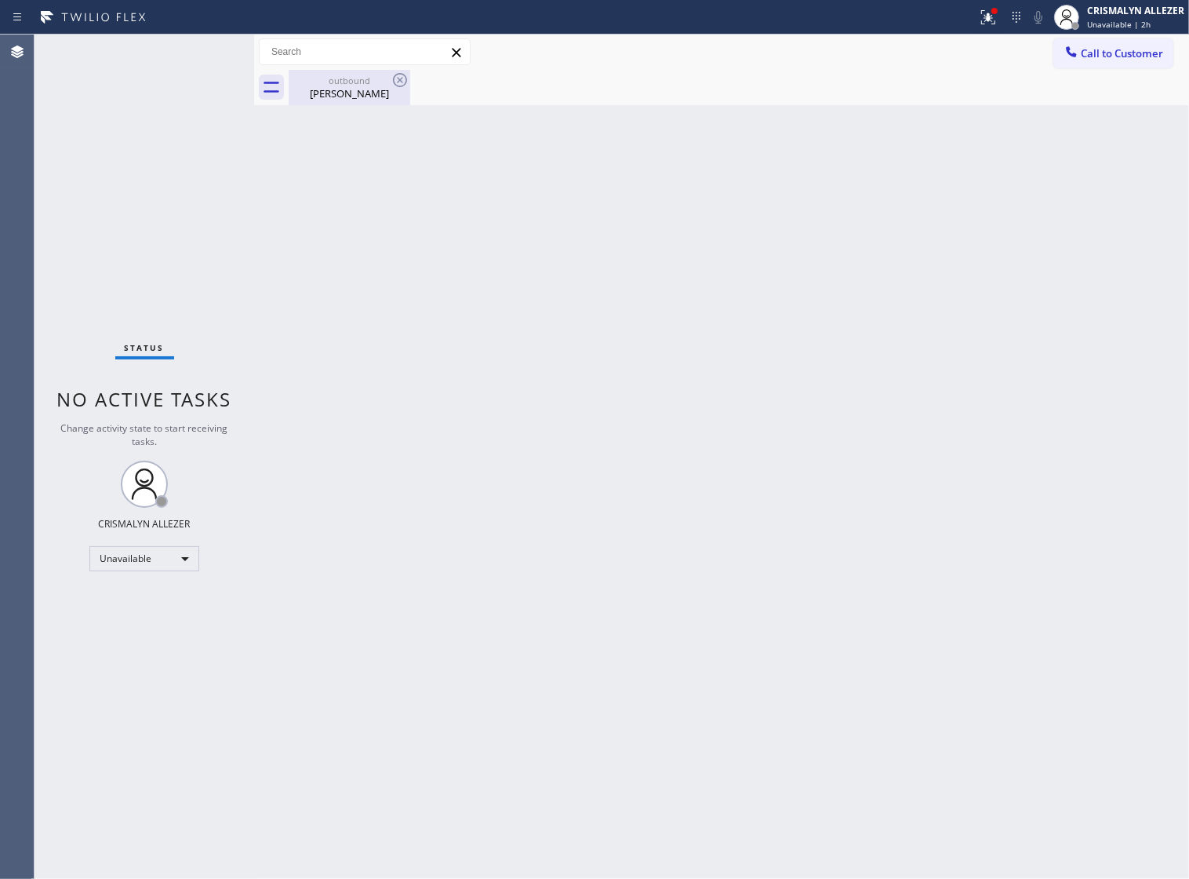
click at [343, 90] on div "[PERSON_NAME]" at bounding box center [349, 93] width 118 height 14
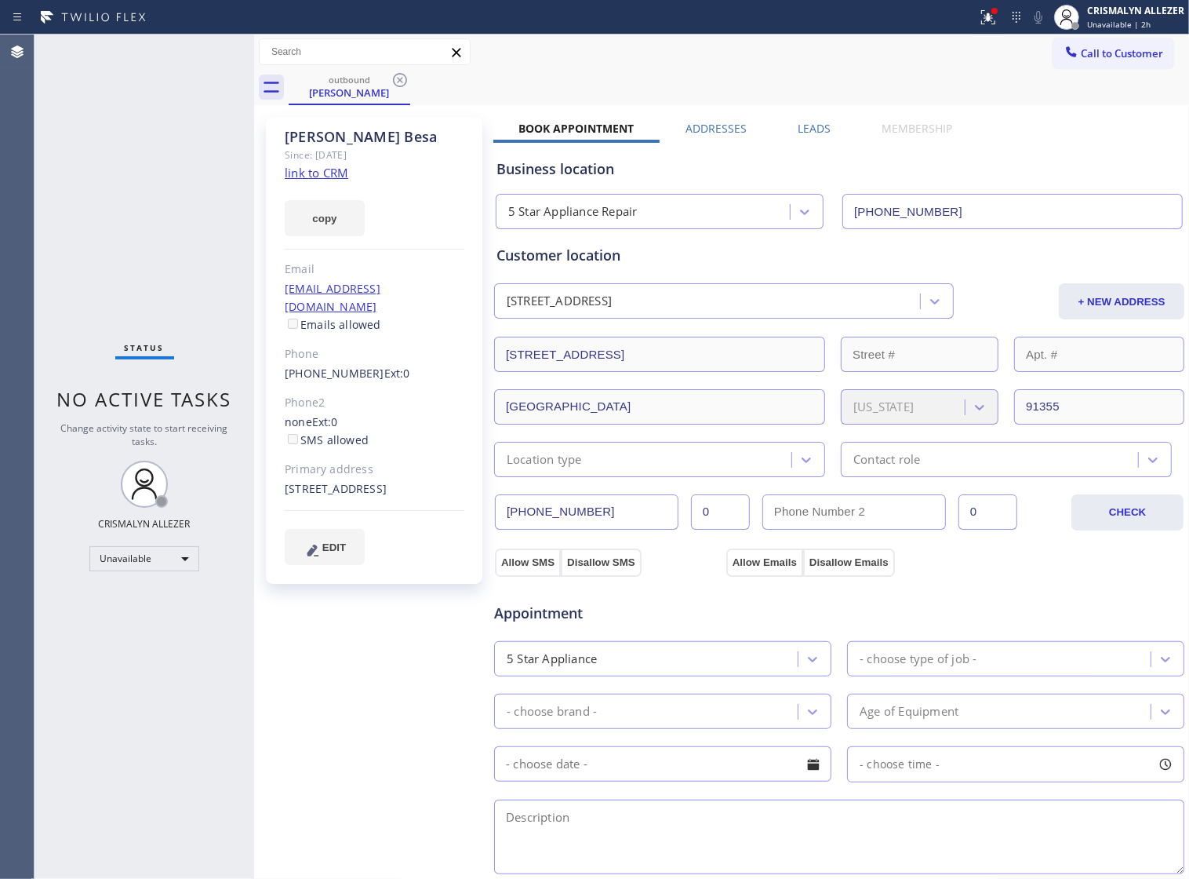
drag, startPoint x: 782, startPoint y: 129, endPoint x: 805, endPoint y: 131, distance: 22.8
click at [785, 130] on div "Leads" at bounding box center [814, 132] width 84 height 22
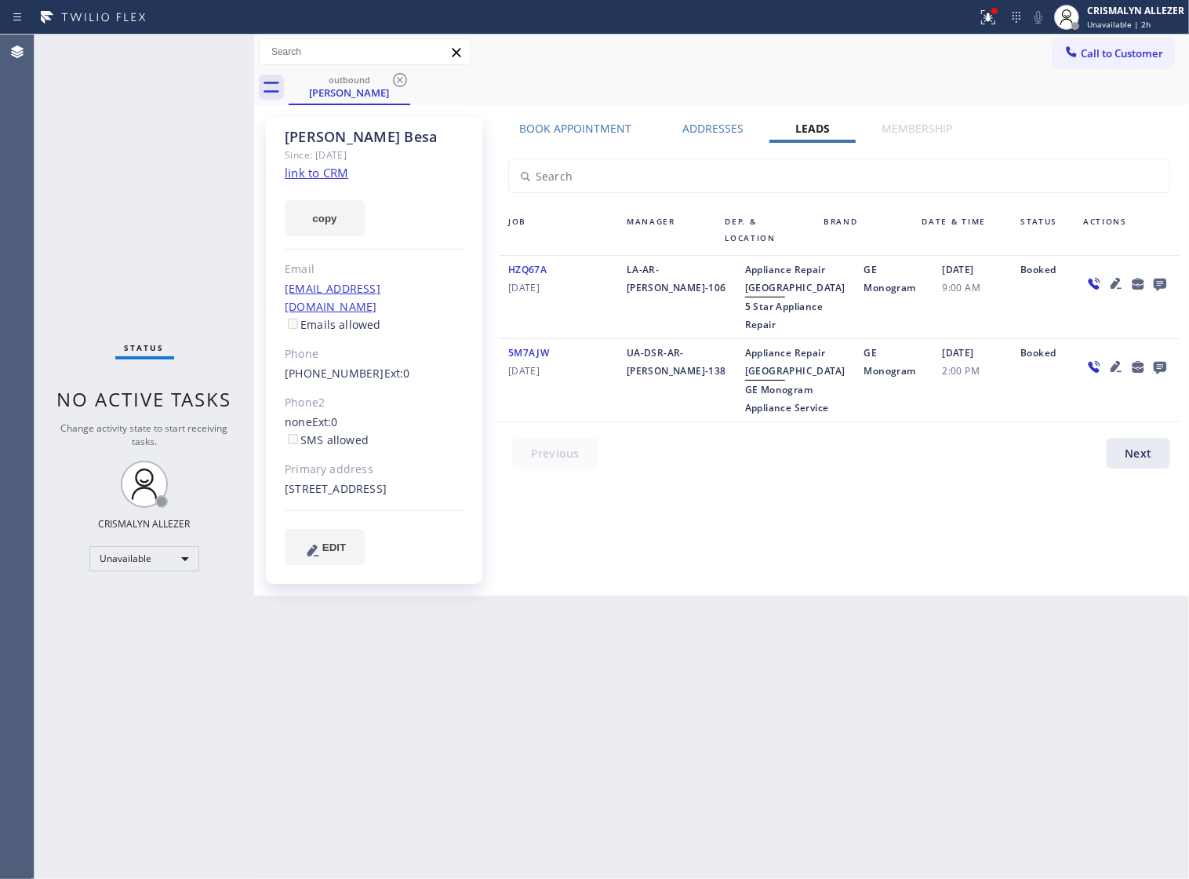
click at [1157, 283] on icon at bounding box center [1160, 284] width 13 height 13
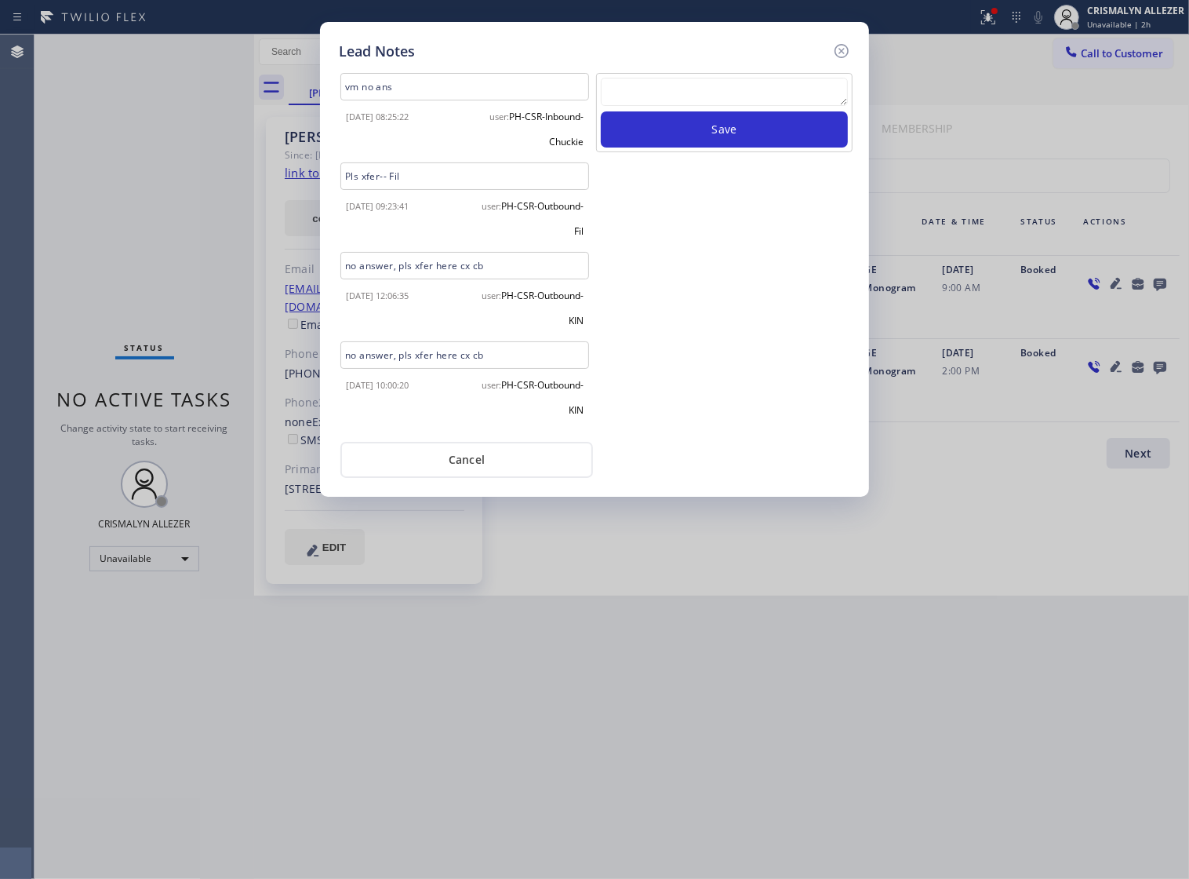
click at [746, 106] on textarea at bounding box center [724, 92] width 247 height 28
paste textarea "ALL ARE GOOD, but xfer cx cb"
type textarea "ALL ARE GOOD, but xfer cx cb"
click at [750, 147] on button "Save" at bounding box center [724, 129] width 247 height 36
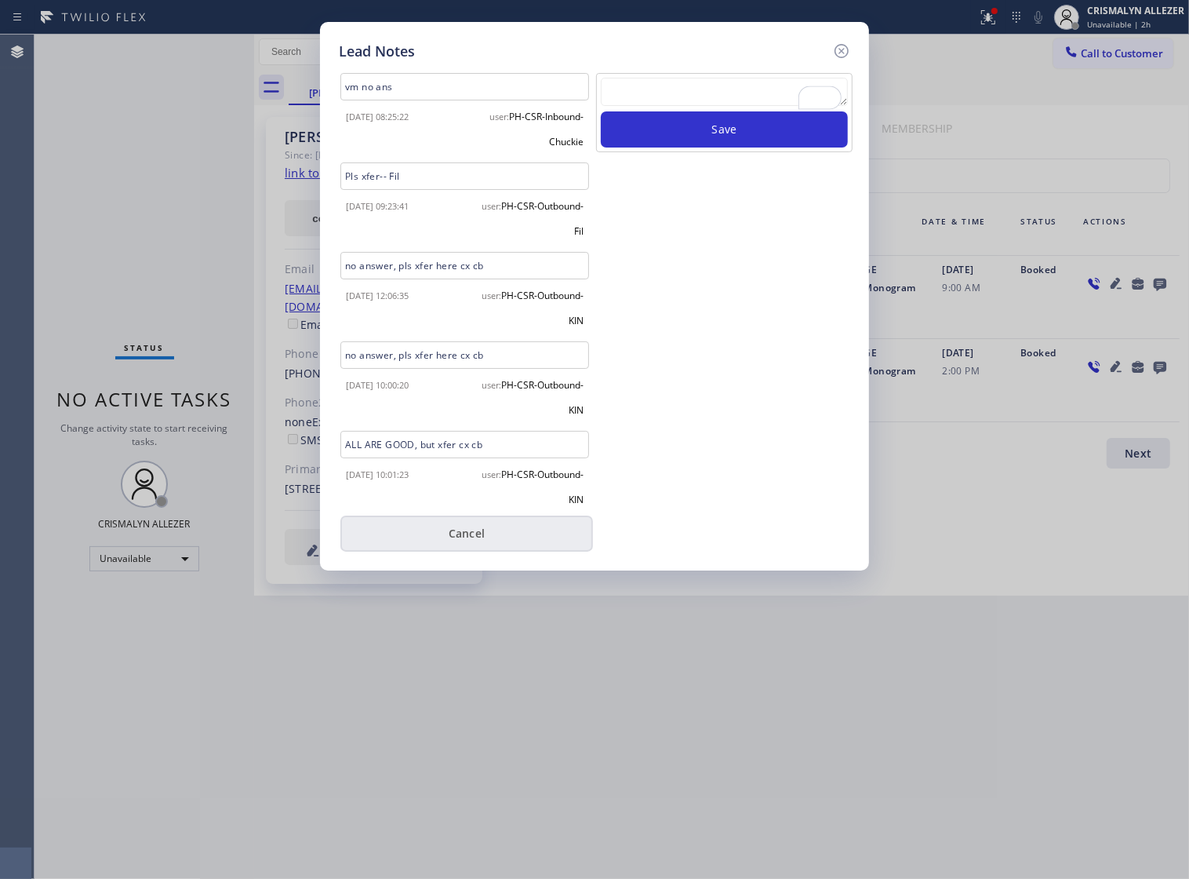
click at [461, 542] on button "Cancel" at bounding box center [466, 533] width 253 height 36
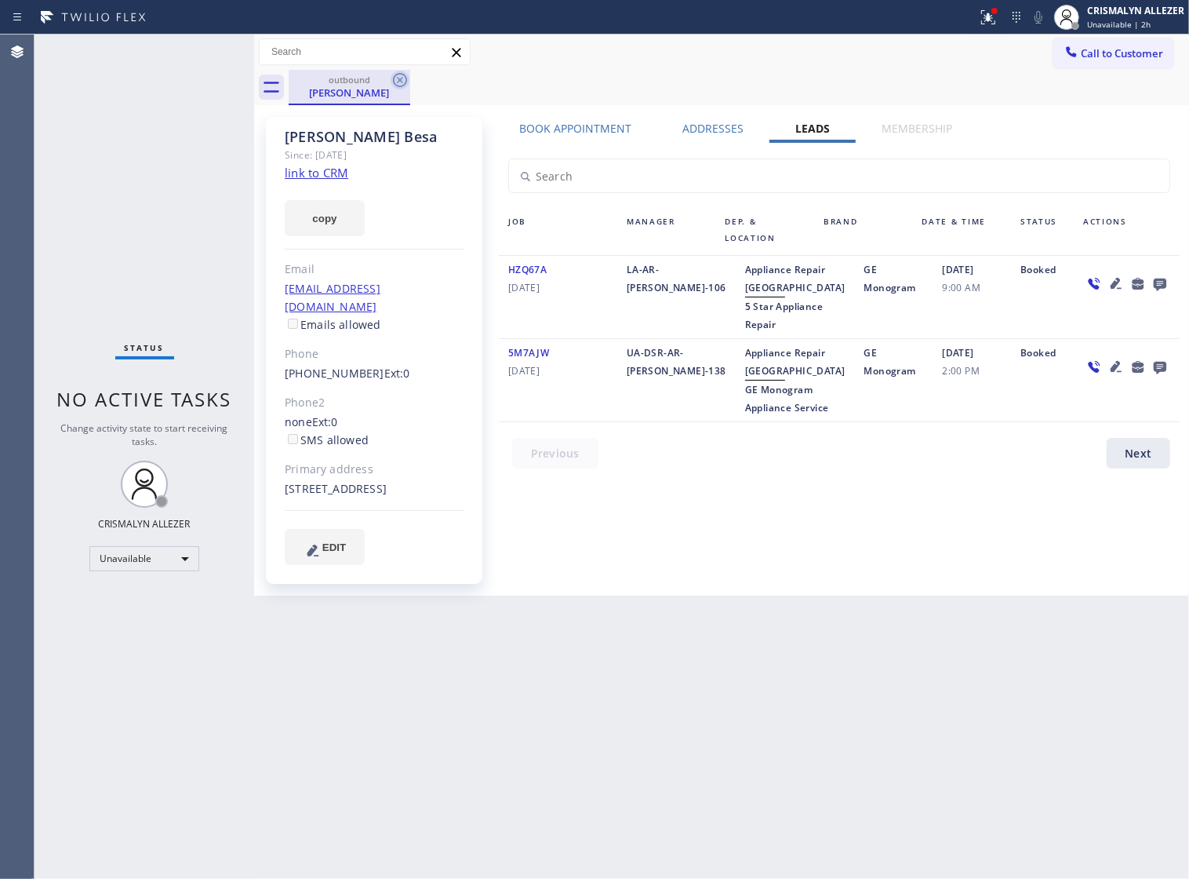
click at [398, 80] on icon at bounding box center [400, 80] width 14 height 14
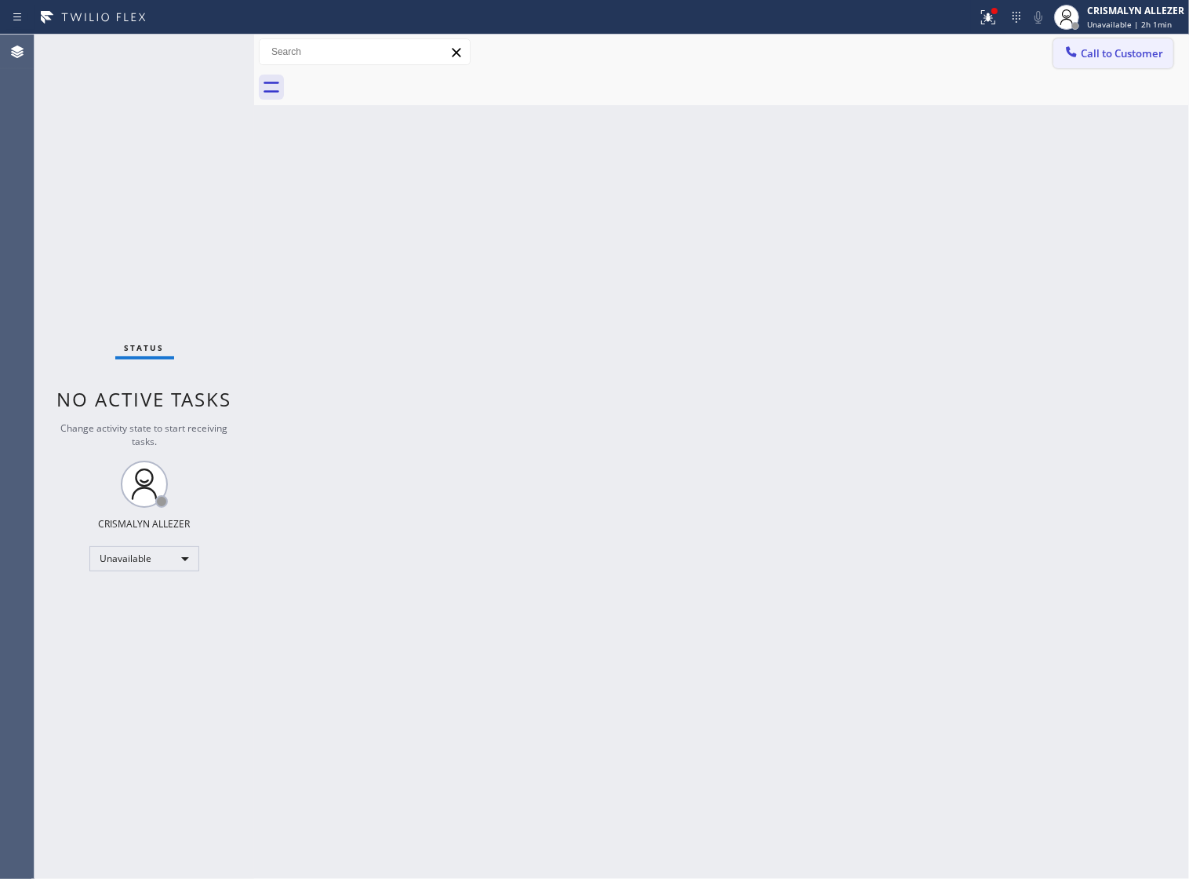
click at [1119, 52] on span "Call to Customer" at bounding box center [1122, 53] width 82 height 14
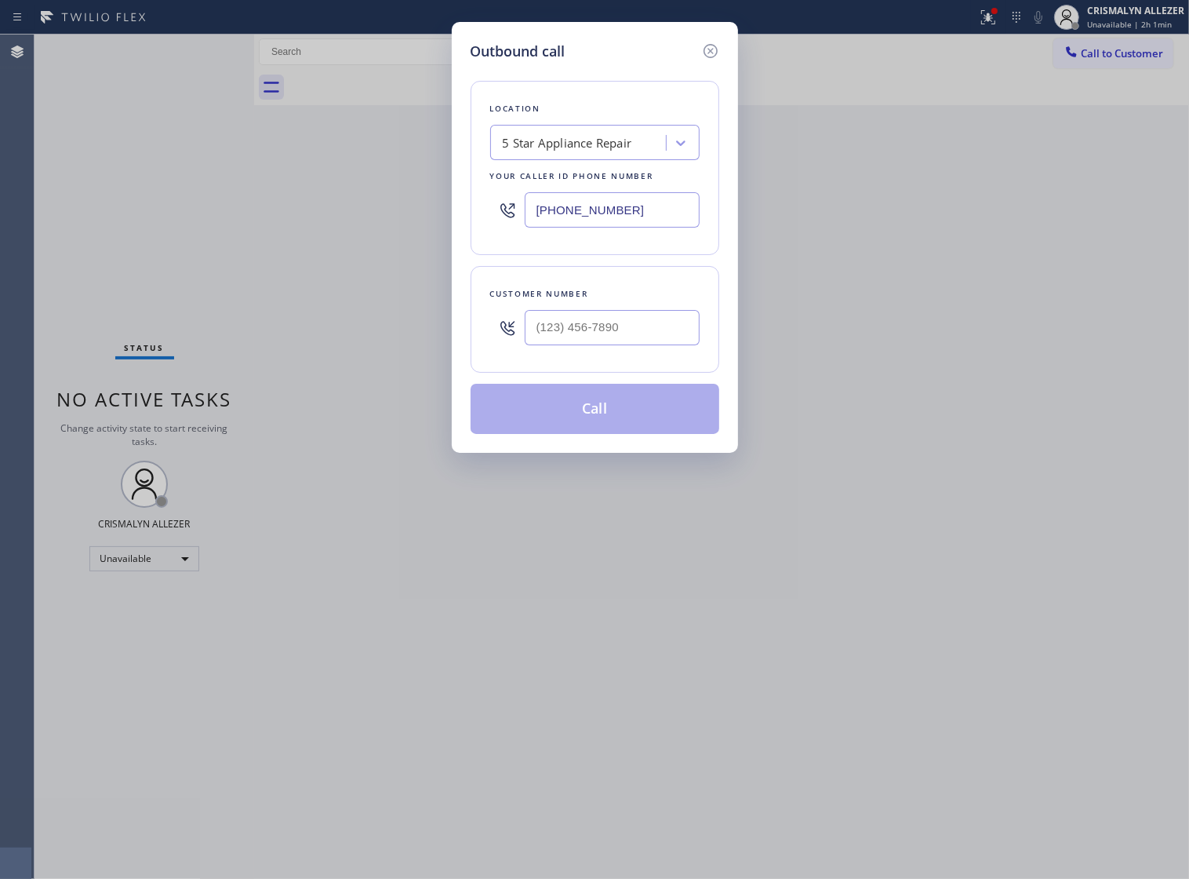
drag, startPoint x: 657, startPoint y: 212, endPoint x: 225, endPoint y: 212, distance: 432.2
click at [285, 213] on div "Outbound call Location 5 Star Appliance Repair Your caller id phone number [PHO…" at bounding box center [594, 439] width 1189 height 879
paste input "213-9318"
type input "[PHONE_NUMBER]"
click at [683, 345] on input "(___) ___-____" at bounding box center [612, 327] width 175 height 35
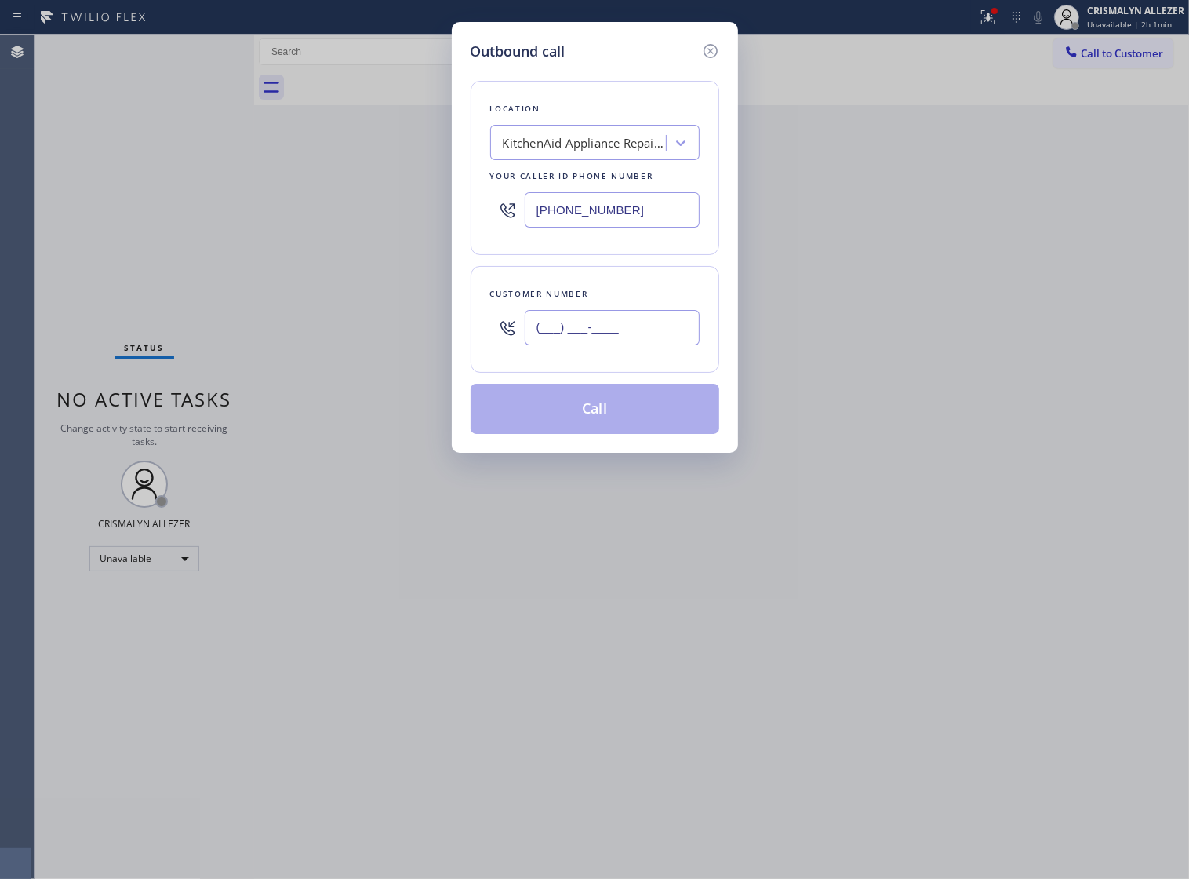
paste input "408) 316-6364"
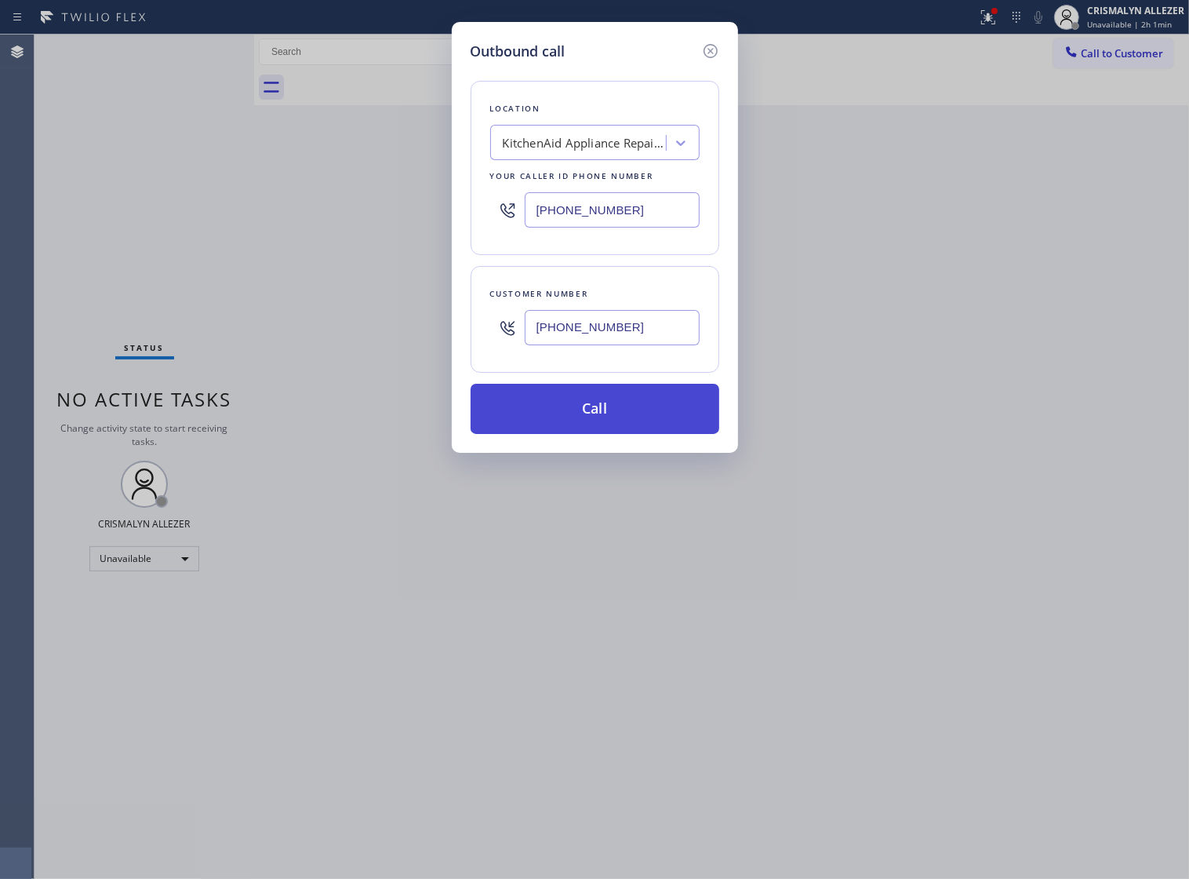
type input "[PHONE_NUMBER]"
click at [601, 434] on button "Call" at bounding box center [595, 409] width 249 height 50
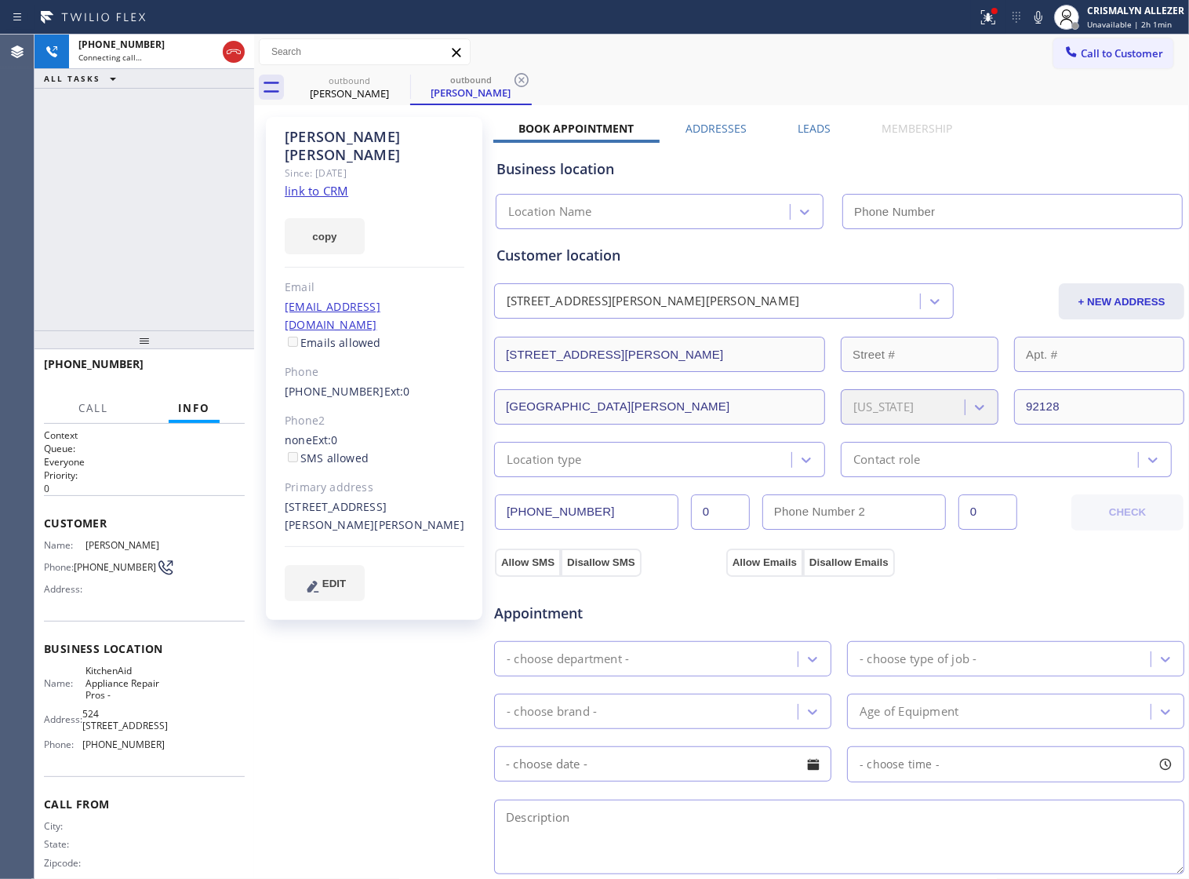
click at [322, 183] on link "link to CRM" at bounding box center [317, 191] width 64 height 16
type input "[PHONE_NUMBER]"
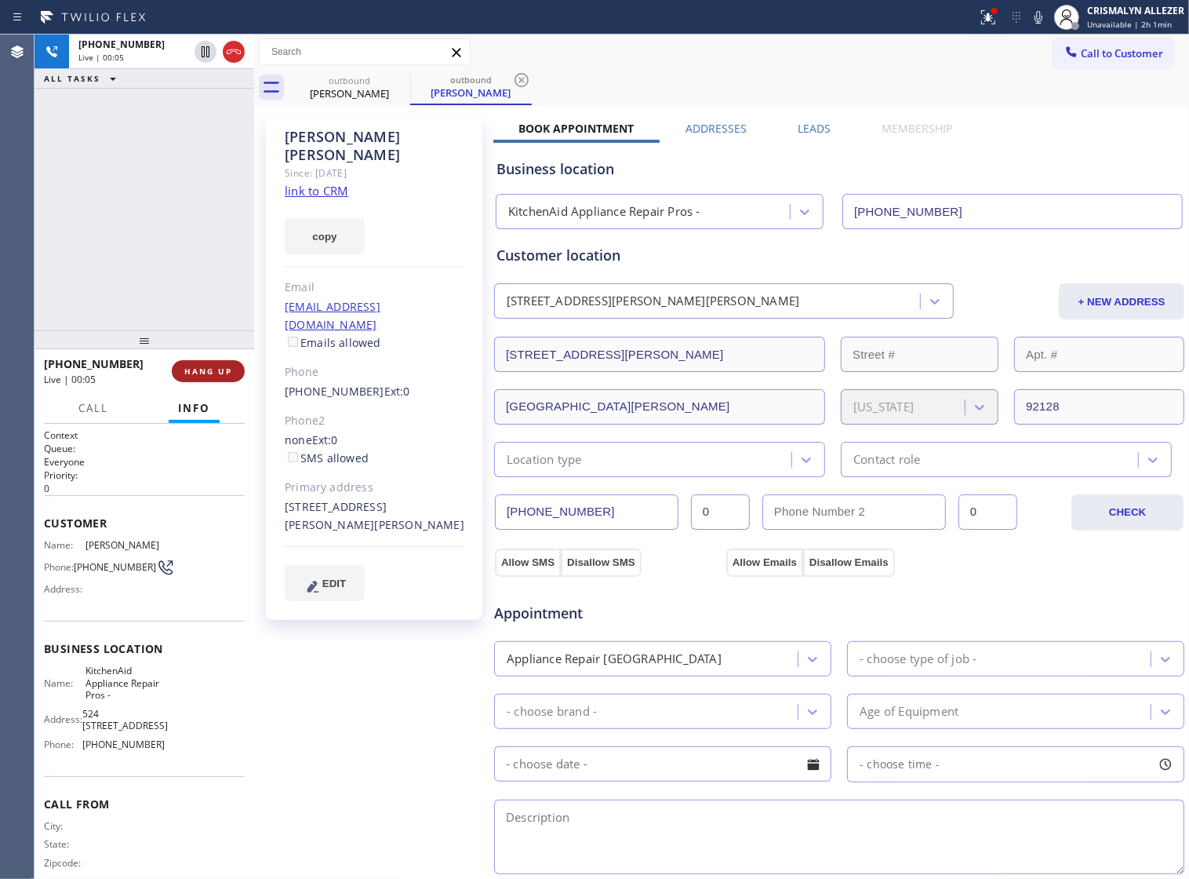
click at [197, 369] on span "HANG UP" at bounding box center [208, 371] width 48 height 11
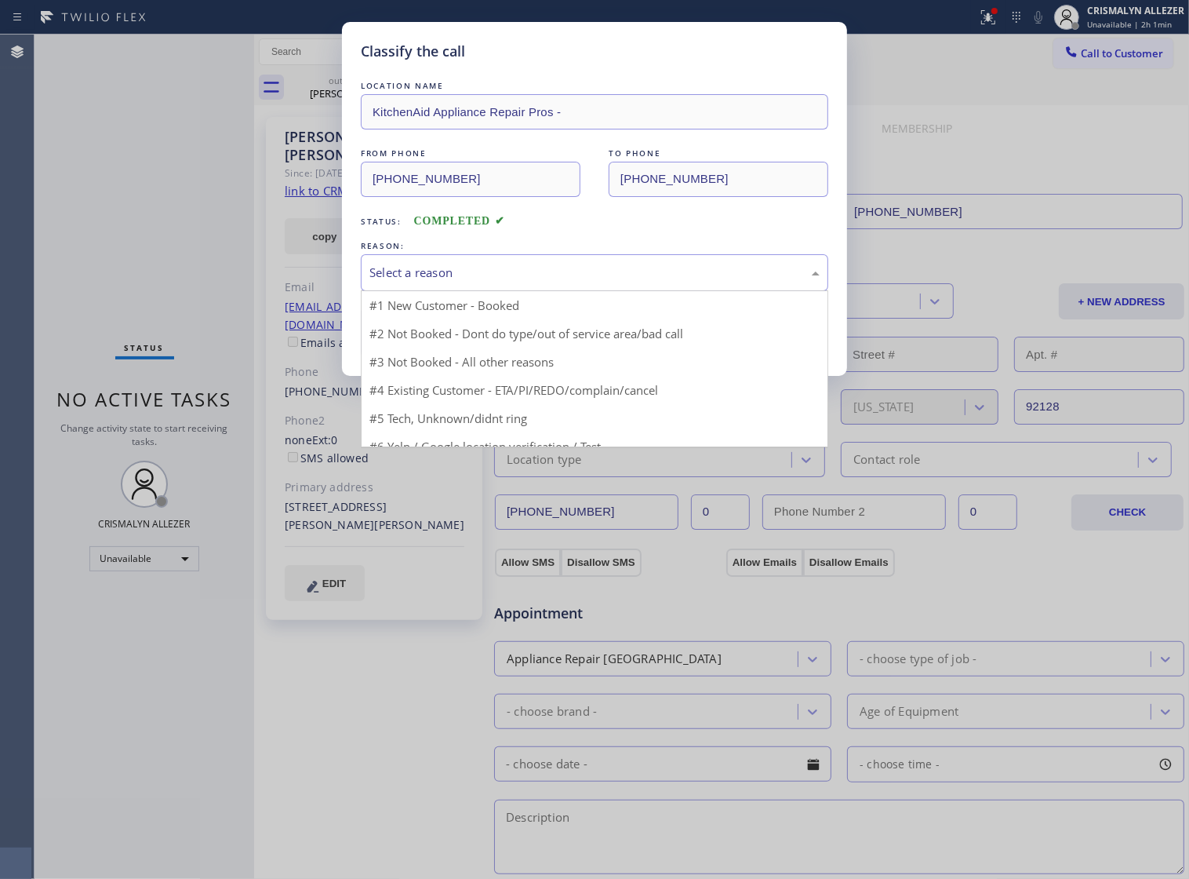
click at [595, 282] on div "Select a reason" at bounding box center [594, 273] width 450 height 18
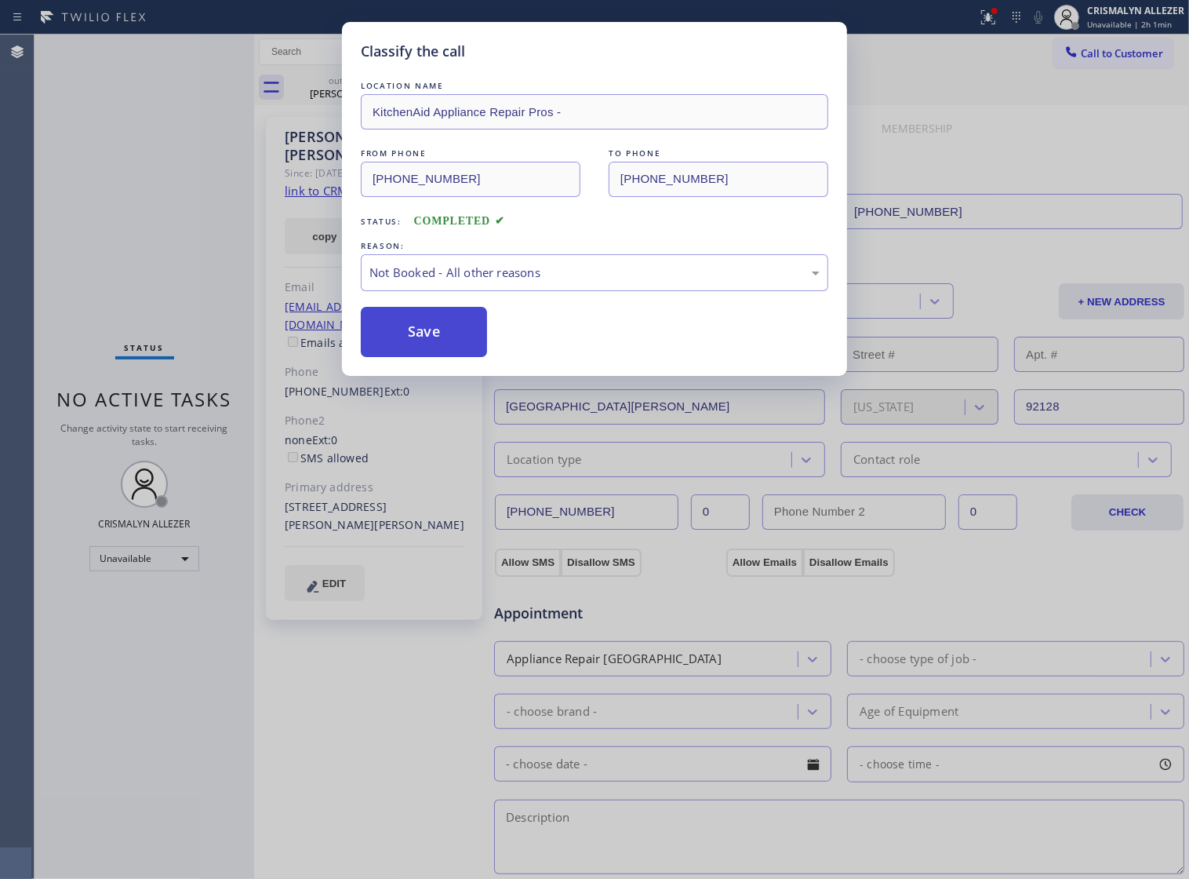
click at [420, 357] on button "Save" at bounding box center [424, 332] width 126 height 50
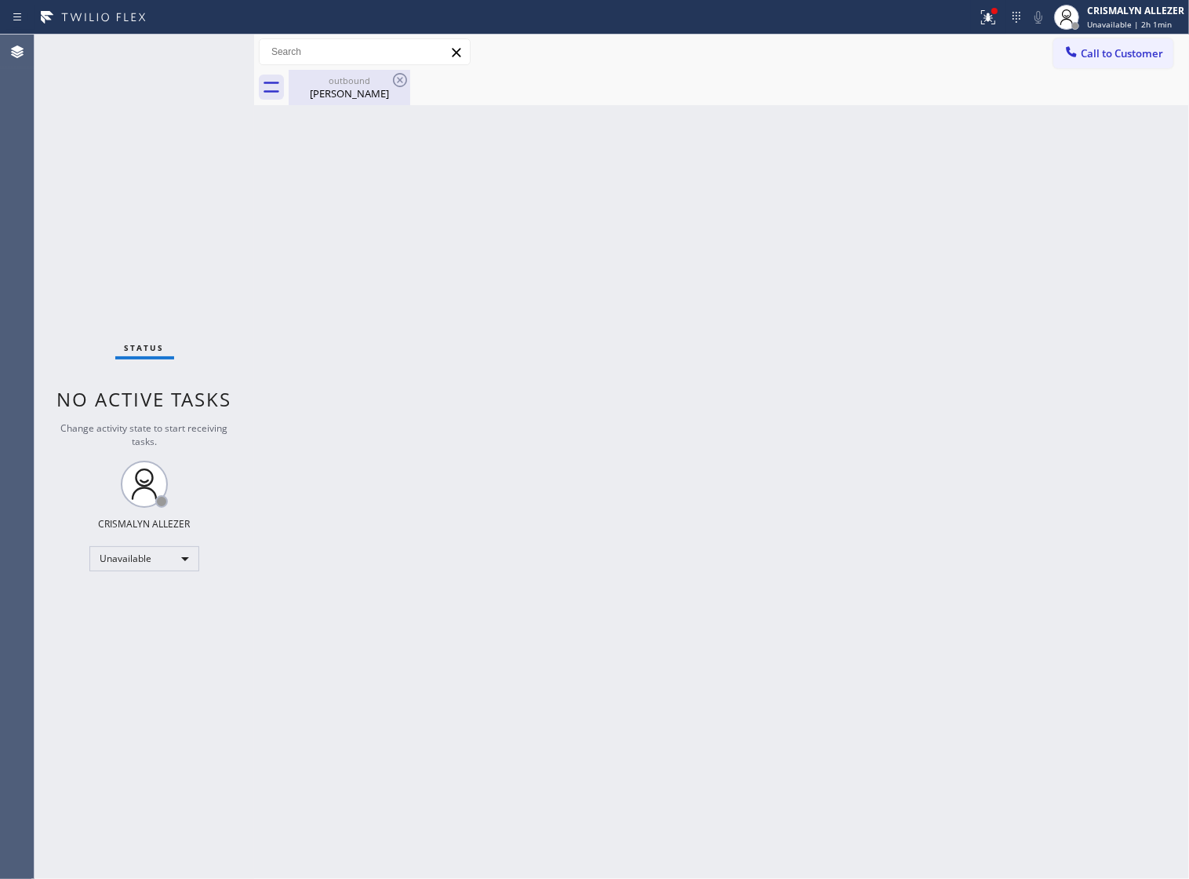
click at [334, 94] on div "[PERSON_NAME]" at bounding box center [349, 93] width 118 height 14
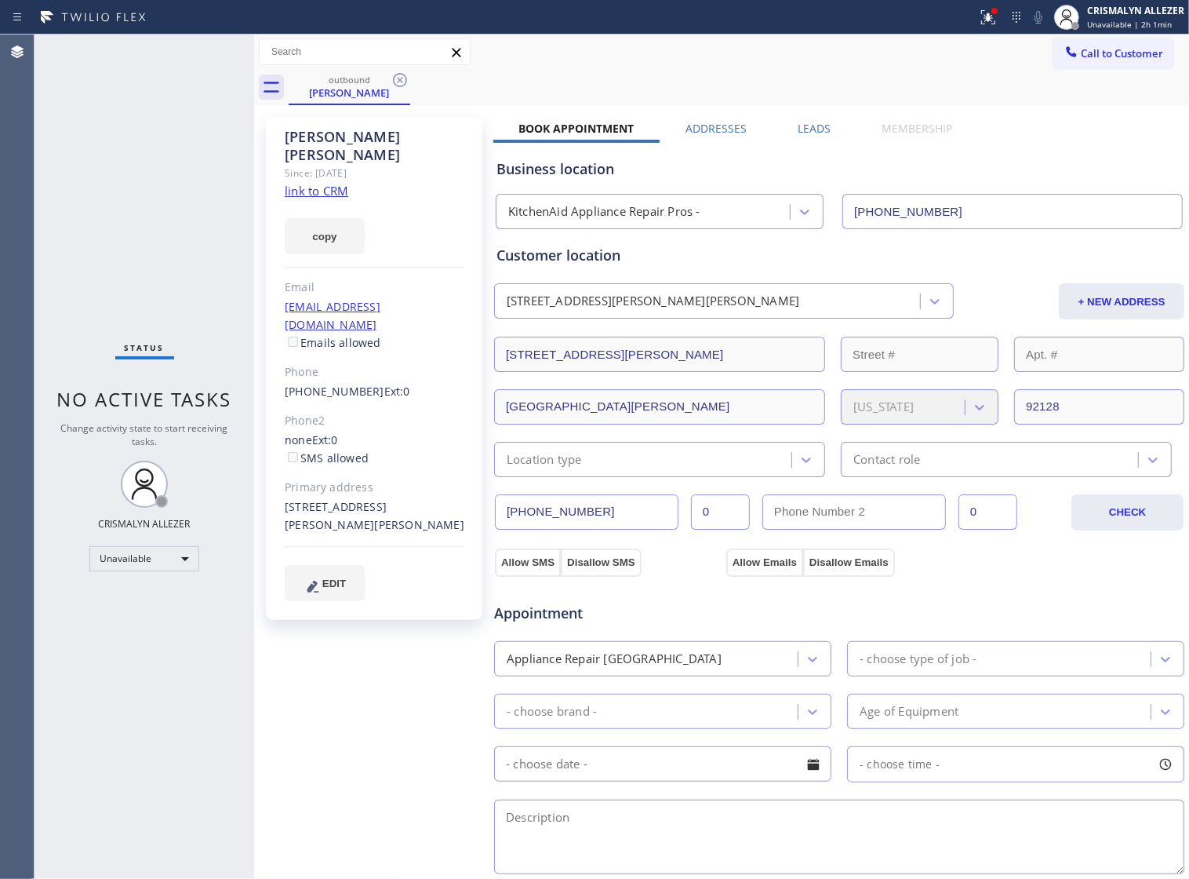
click at [810, 128] on label "Leads" at bounding box center [814, 128] width 33 height 15
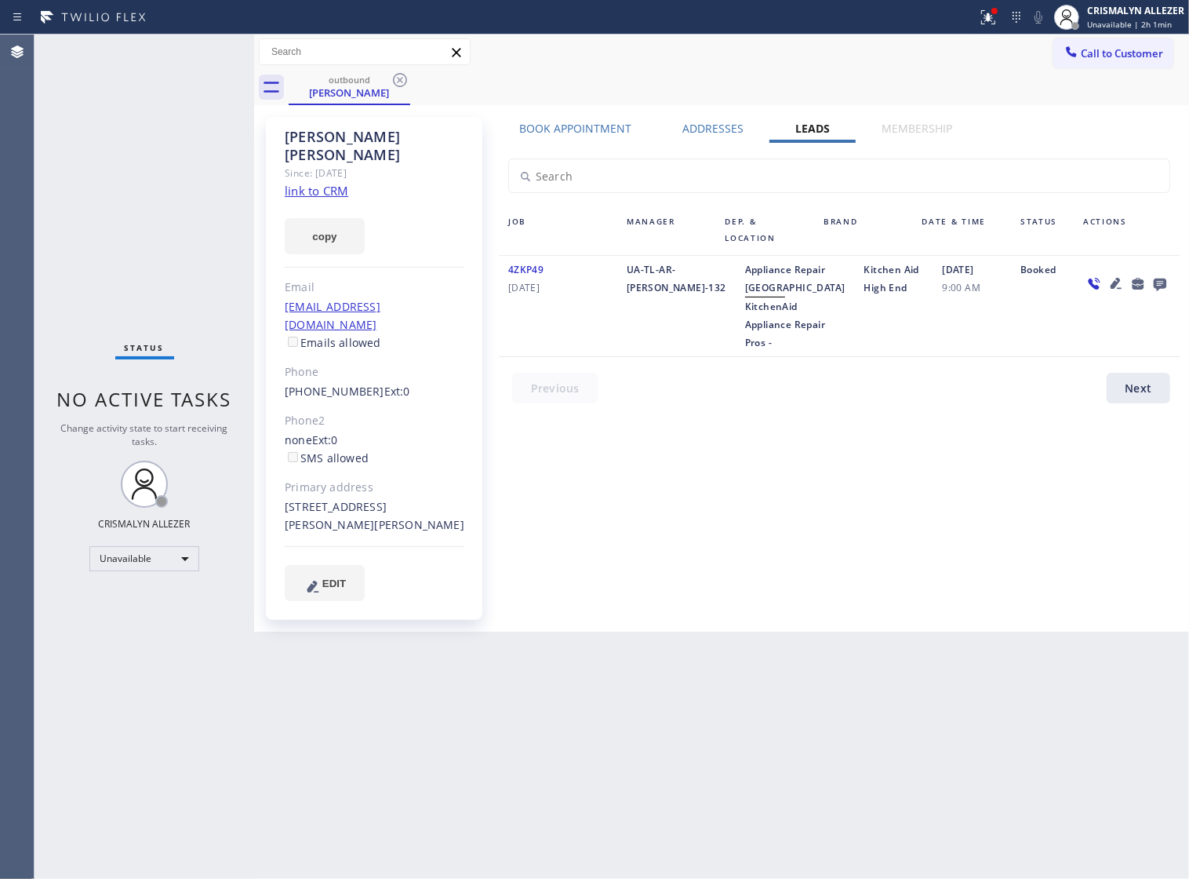
click at [1158, 285] on icon at bounding box center [1160, 284] width 13 height 13
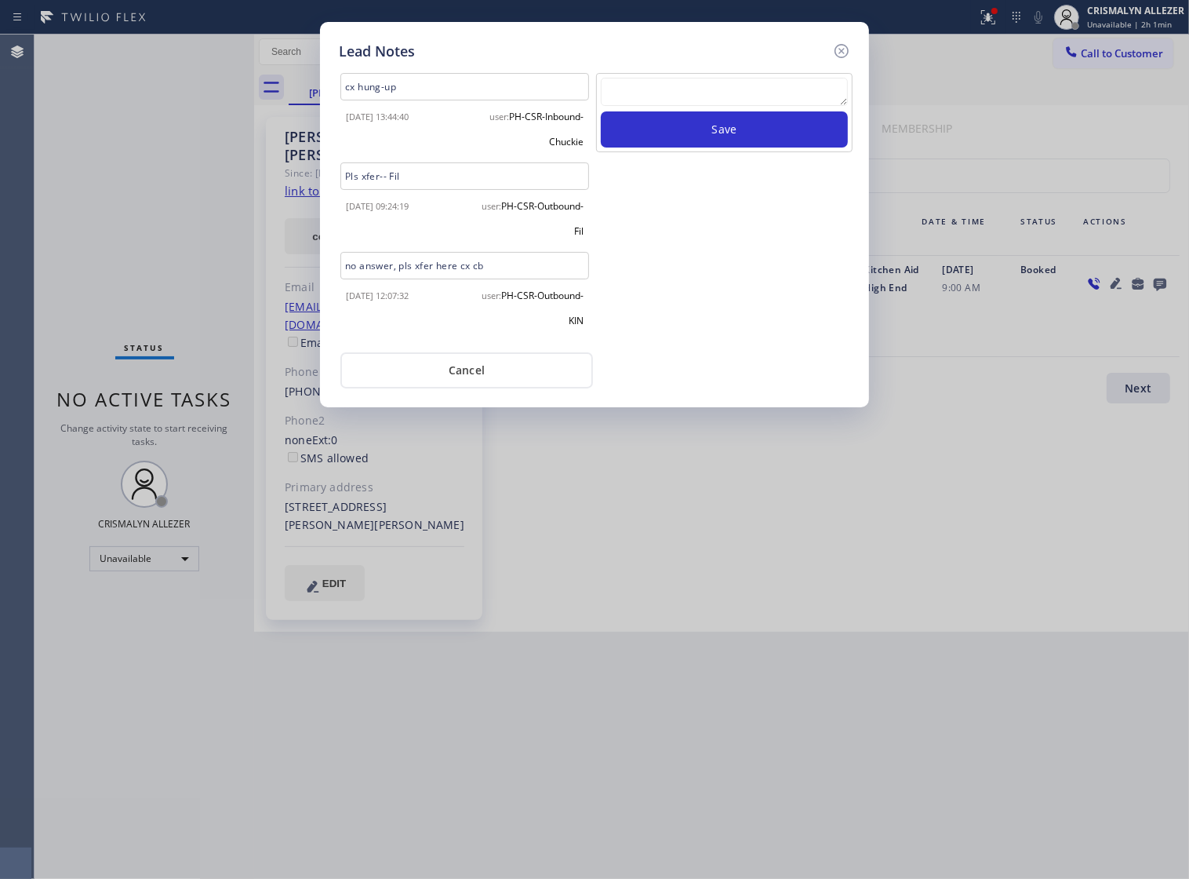
click at [656, 94] on textarea at bounding box center [724, 92] width 247 height 28
paste textarea "no answer | pls xfer if cx calls back"
type textarea "no answer | pls xfer if cx calls back"
click at [755, 144] on button "Save" at bounding box center [724, 129] width 247 height 36
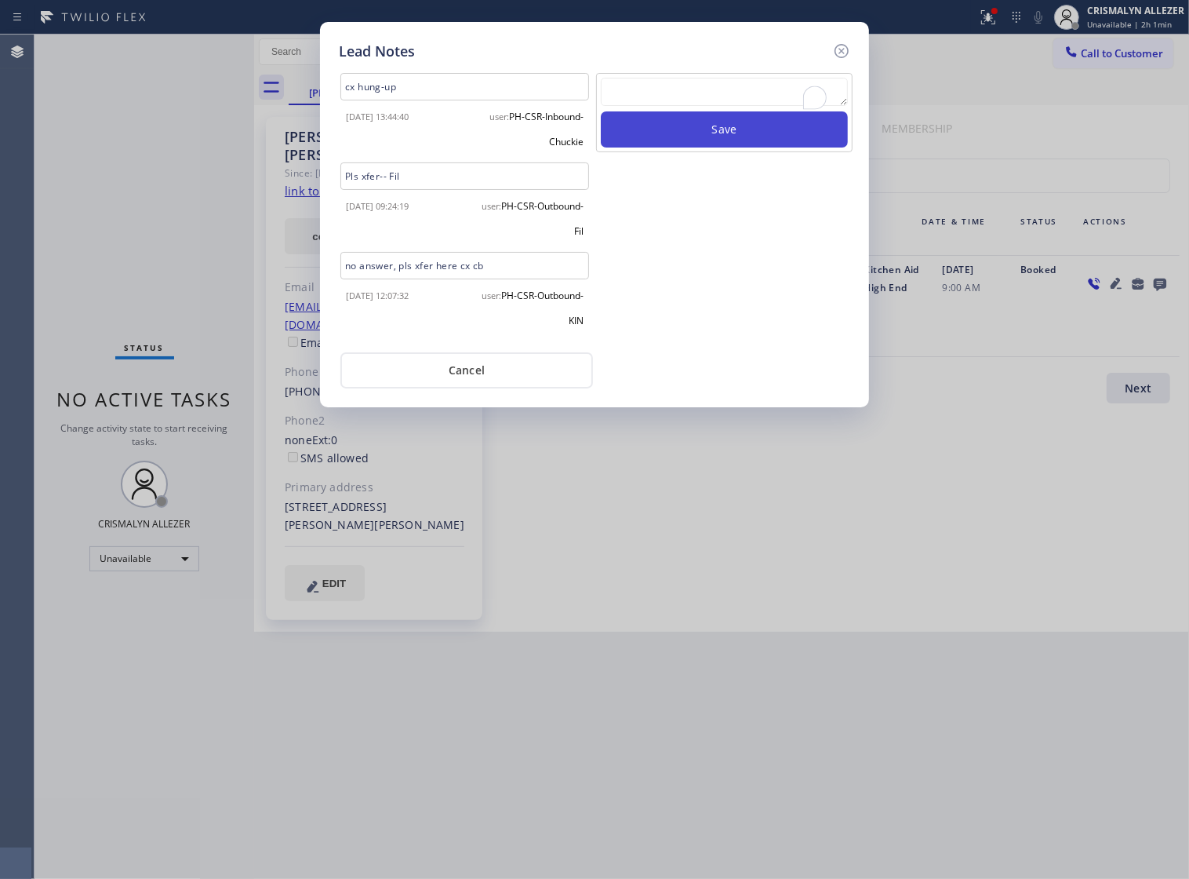
scroll to position [0, 0]
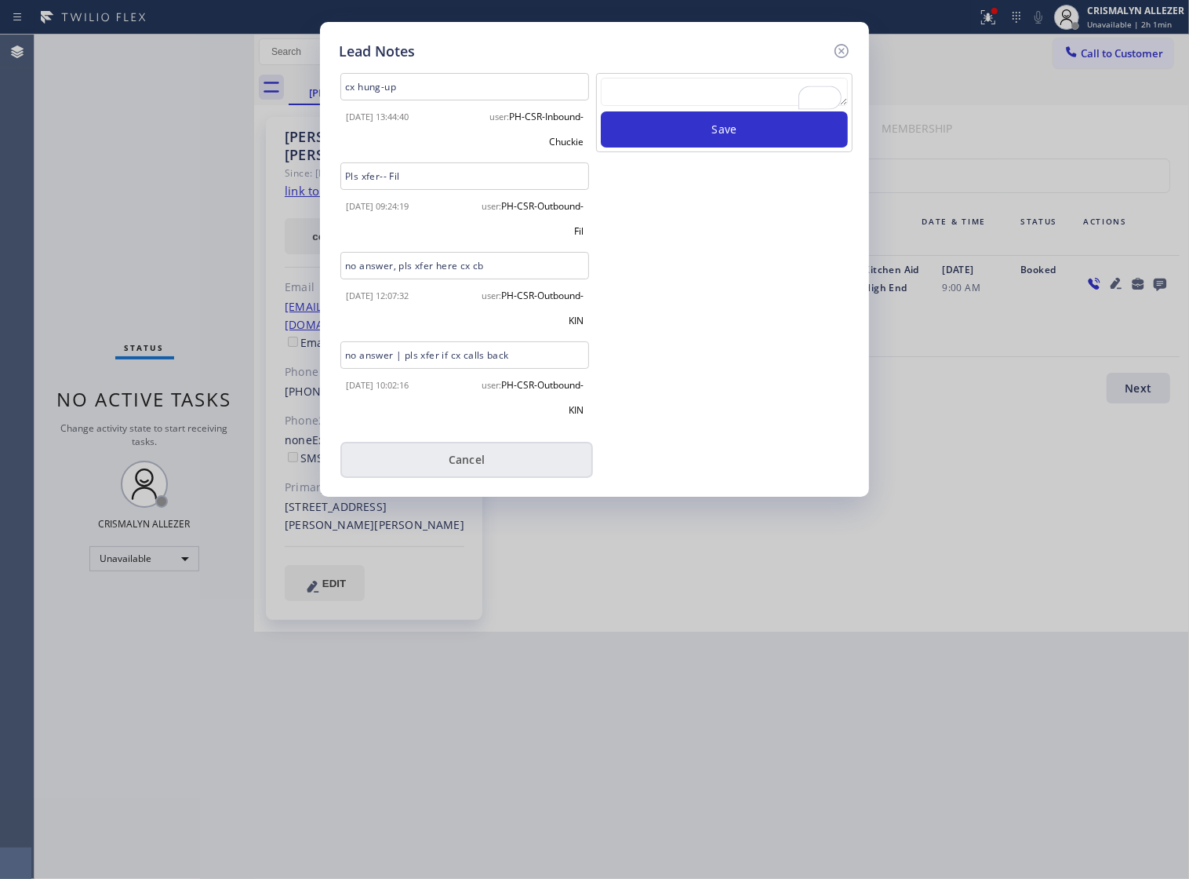
click at [472, 475] on button "Cancel" at bounding box center [466, 460] width 253 height 36
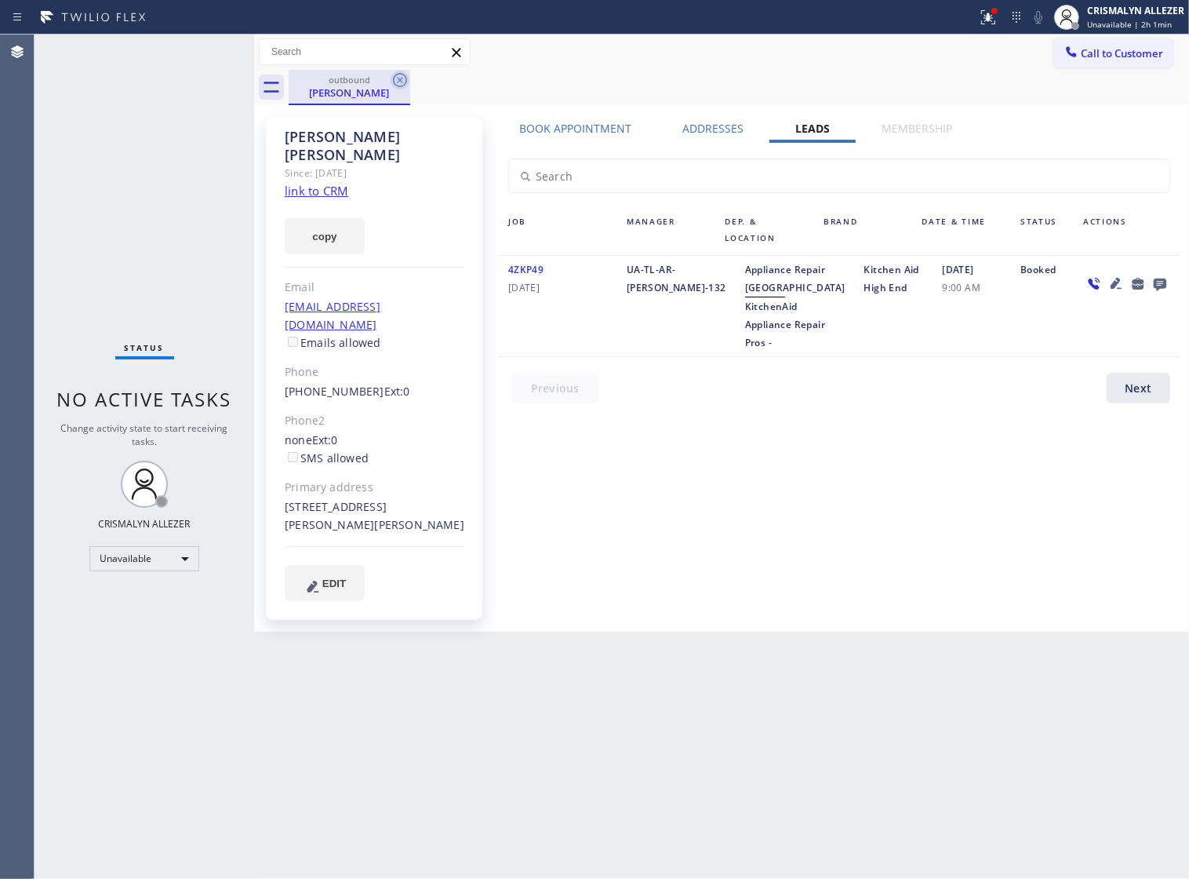
click at [404, 78] on icon at bounding box center [400, 80] width 19 height 19
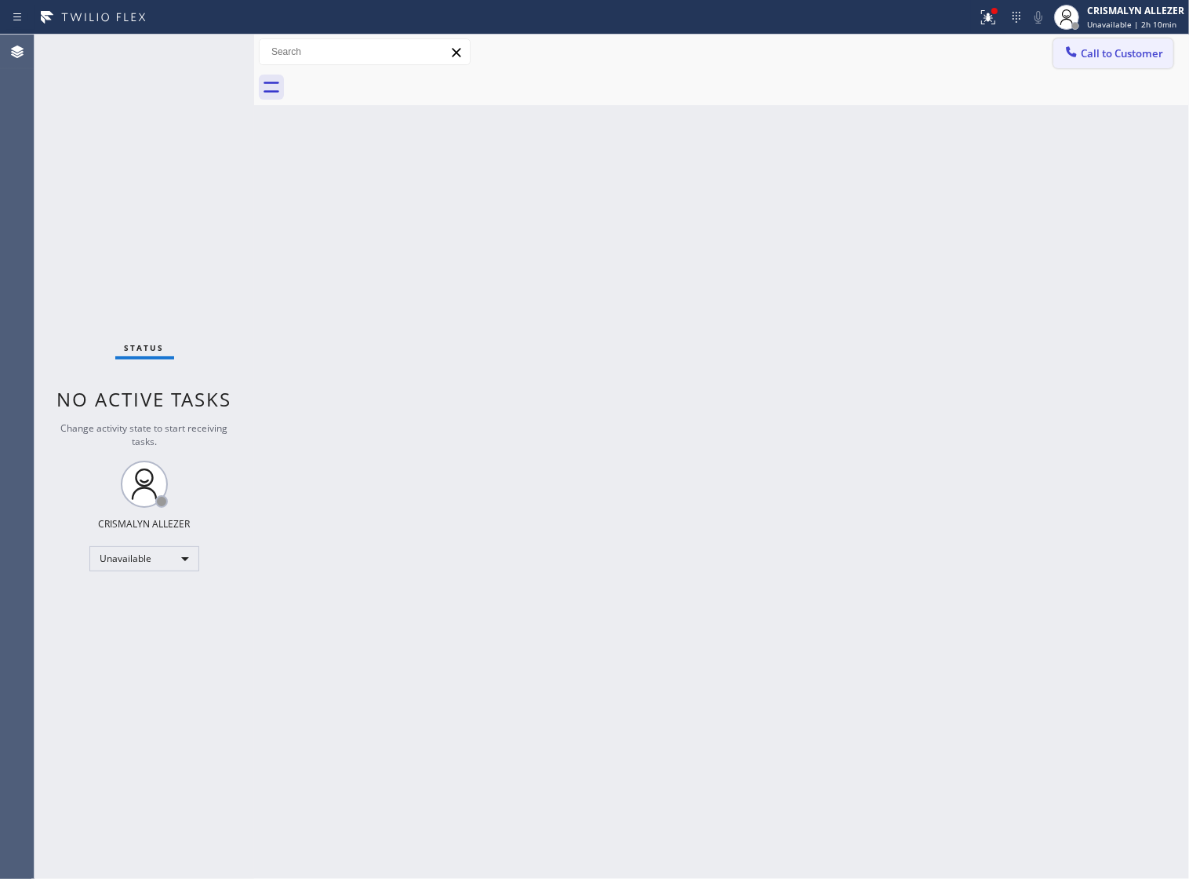
click at [1123, 55] on span "Call to Customer" at bounding box center [1122, 53] width 82 height 14
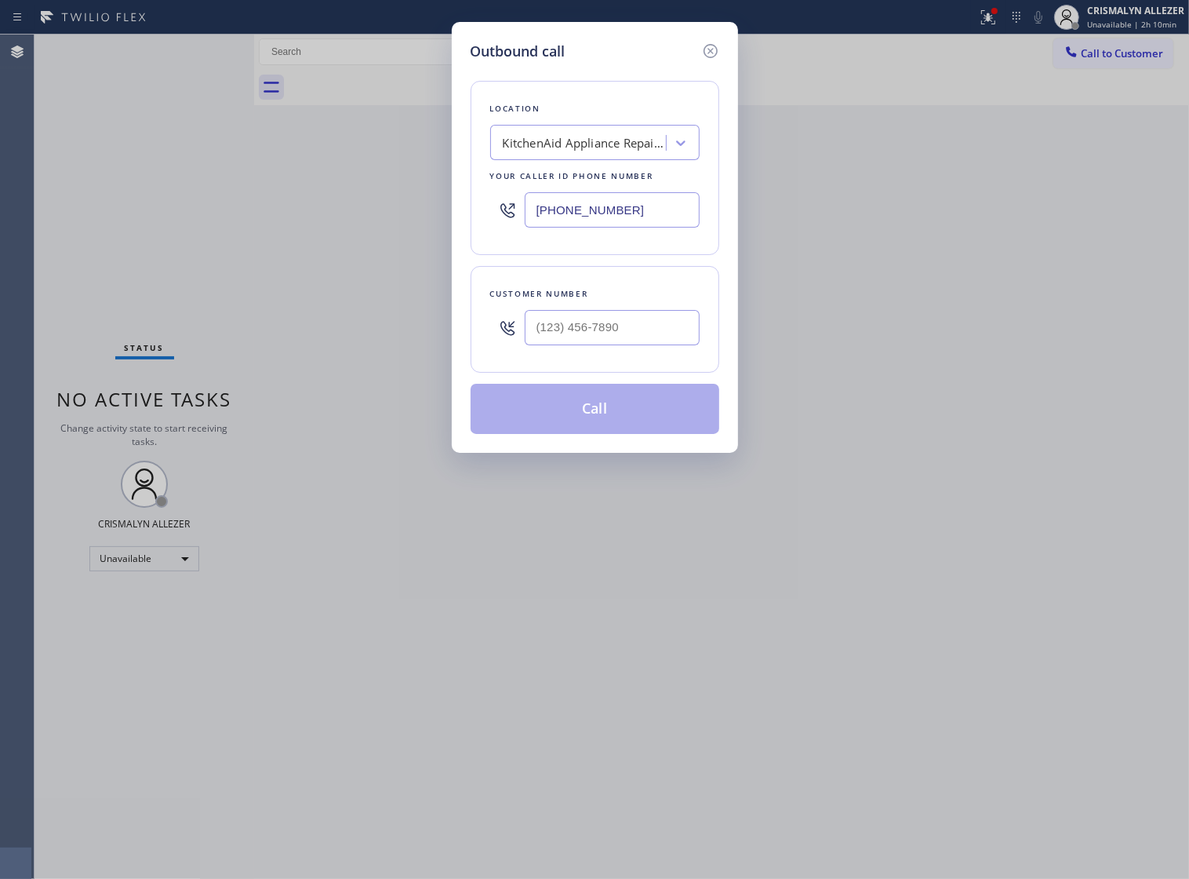
drag, startPoint x: 659, startPoint y: 234, endPoint x: 260, endPoint y: 228, distance: 399.3
click at [349, 232] on div "Outbound call Location KitchenAid Appliance Repair Pros - Your caller id phone …" at bounding box center [594, 439] width 1189 height 879
paste input "424) 373-5881"
type input "[PHONE_NUMBER]"
click at [653, 345] on input "(___) ___-____" at bounding box center [612, 327] width 175 height 35
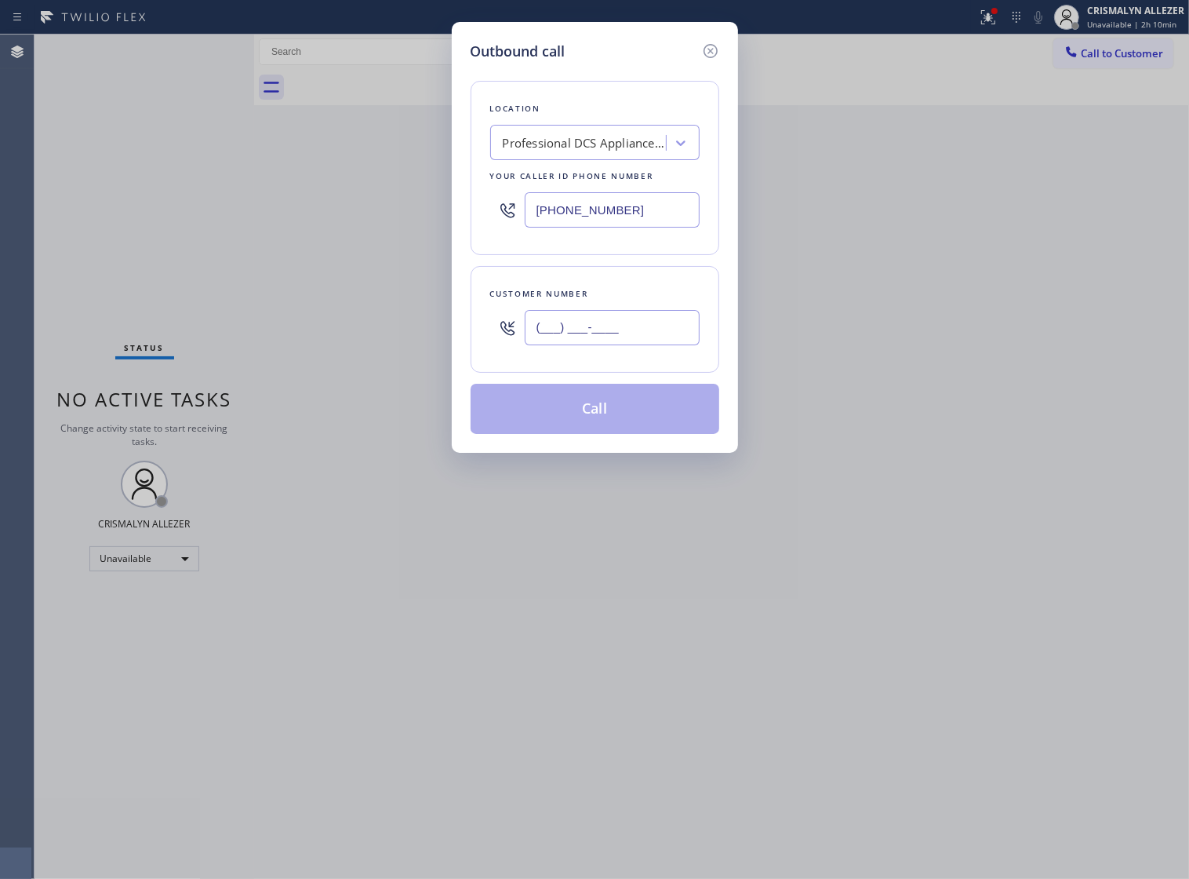
paste input "310) 346-4012"
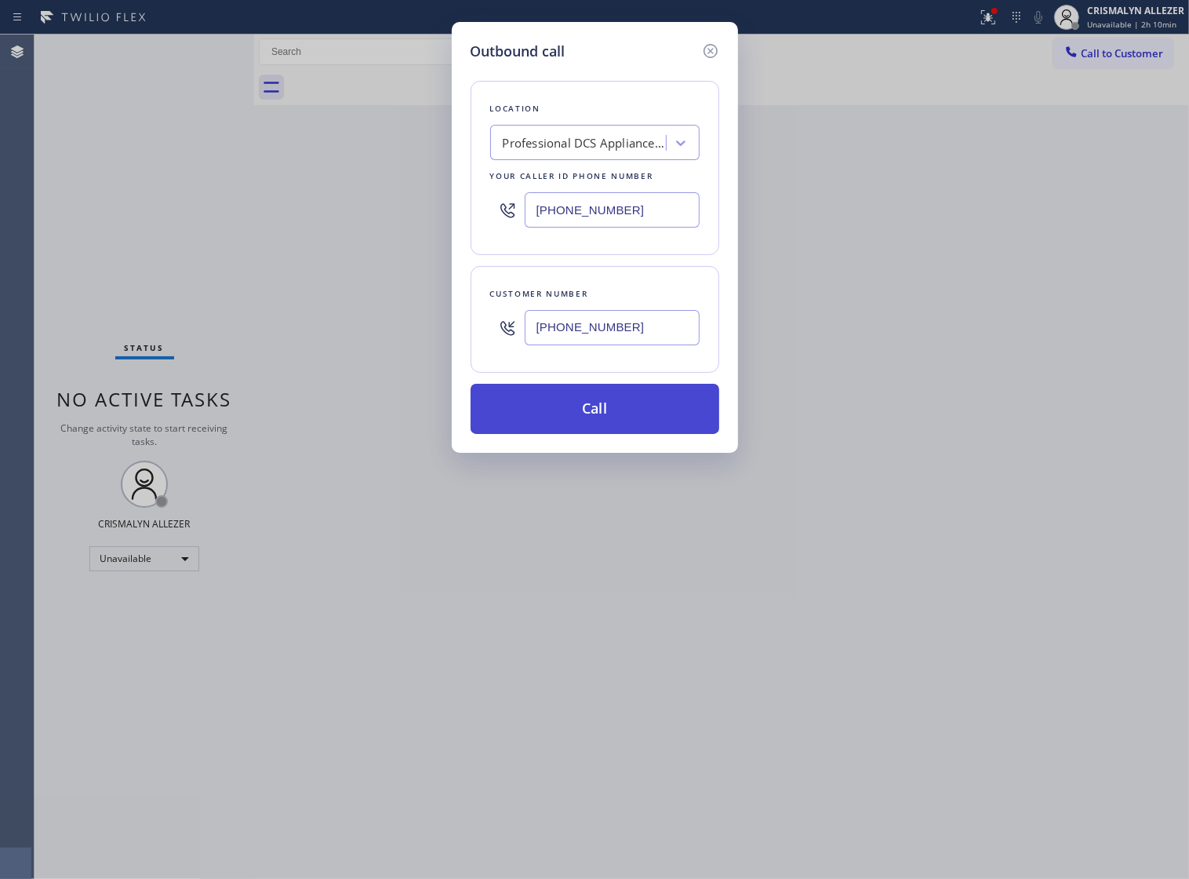
type input "[PHONE_NUMBER]"
click at [610, 434] on button "Call" at bounding box center [595, 409] width 249 height 50
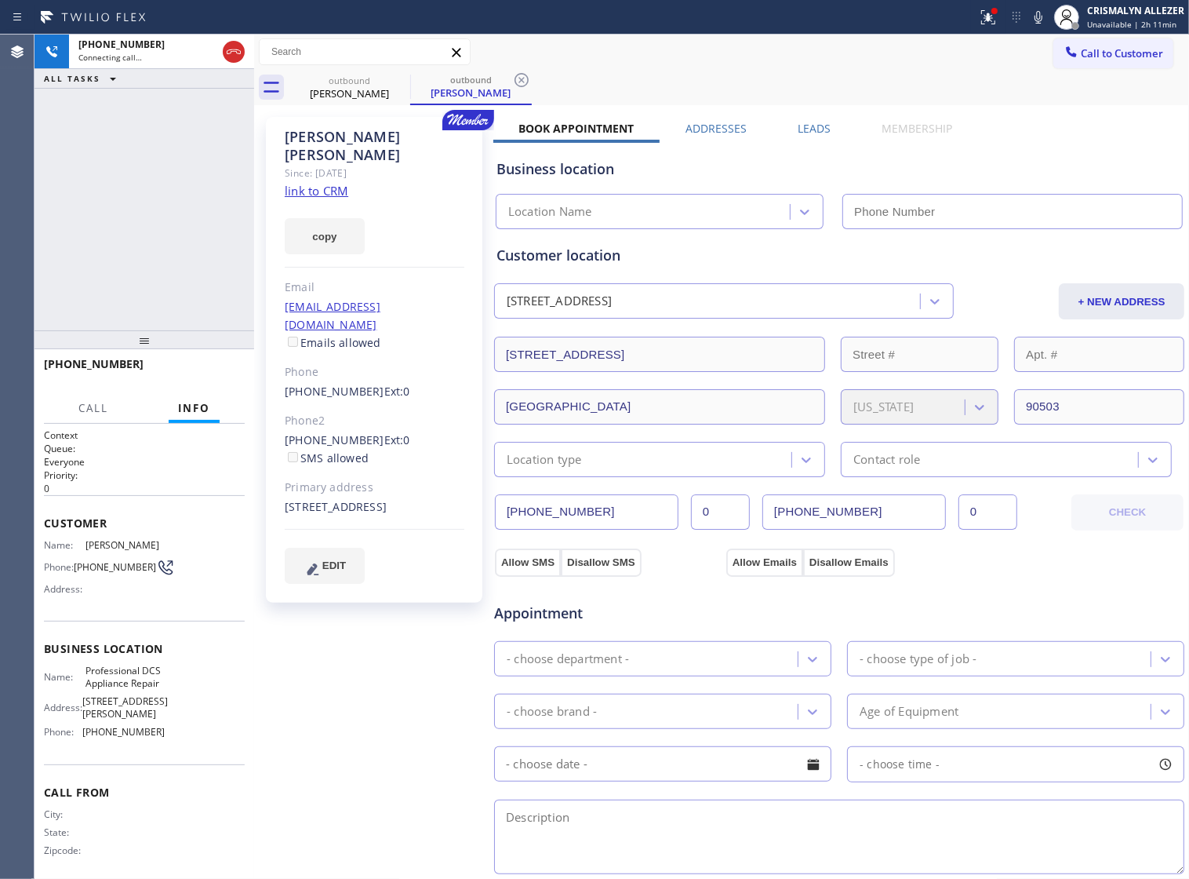
click at [332, 183] on link "link to CRM" at bounding box center [317, 191] width 64 height 16
type input "[PHONE_NUMBER]"
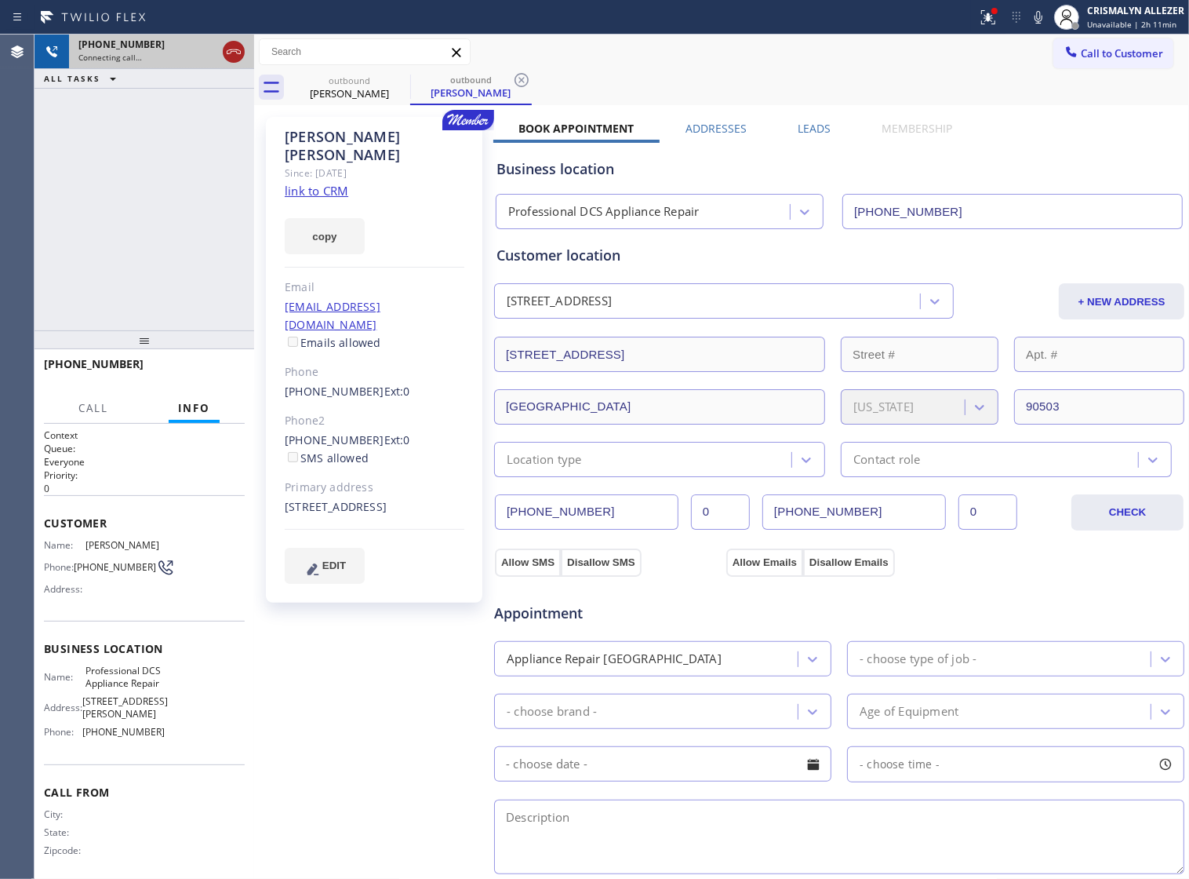
click at [224, 51] on icon at bounding box center [233, 51] width 19 height 19
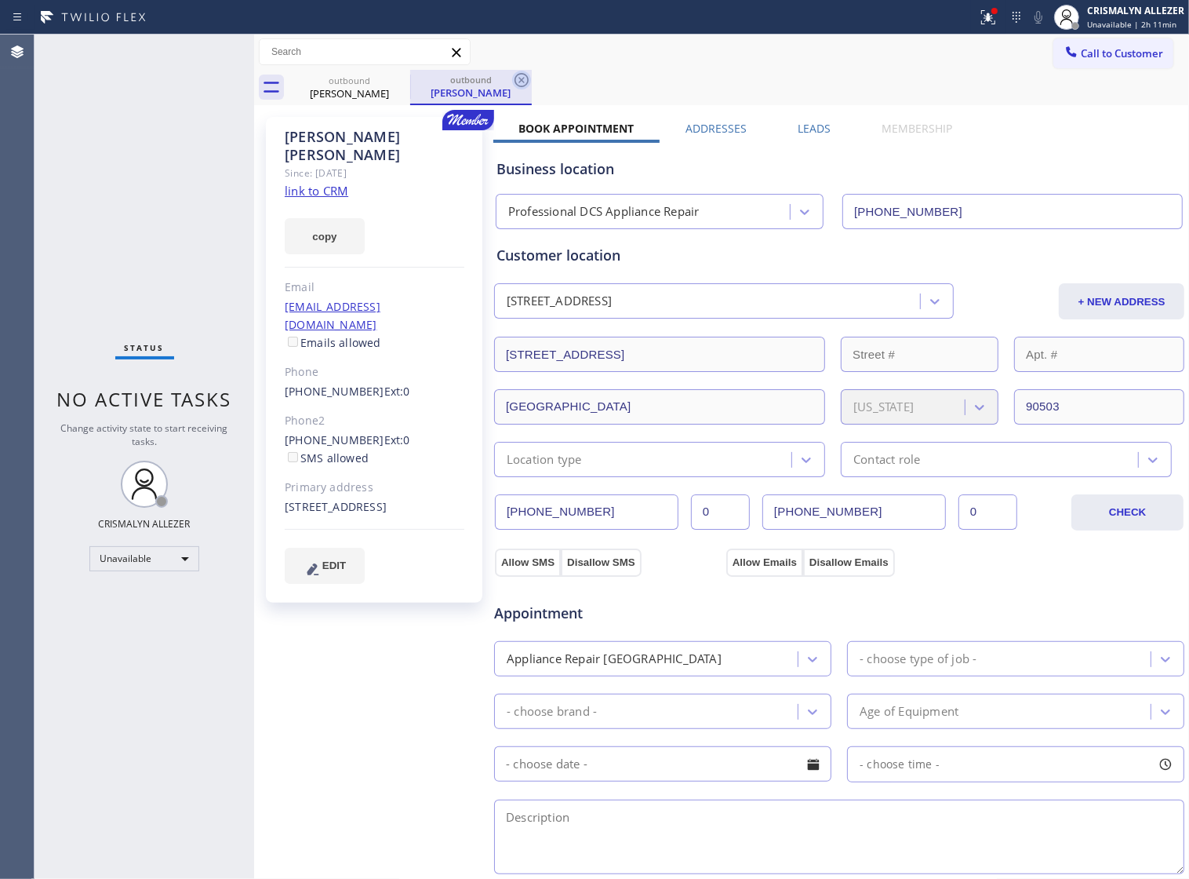
click at [526, 82] on icon at bounding box center [521, 80] width 19 height 19
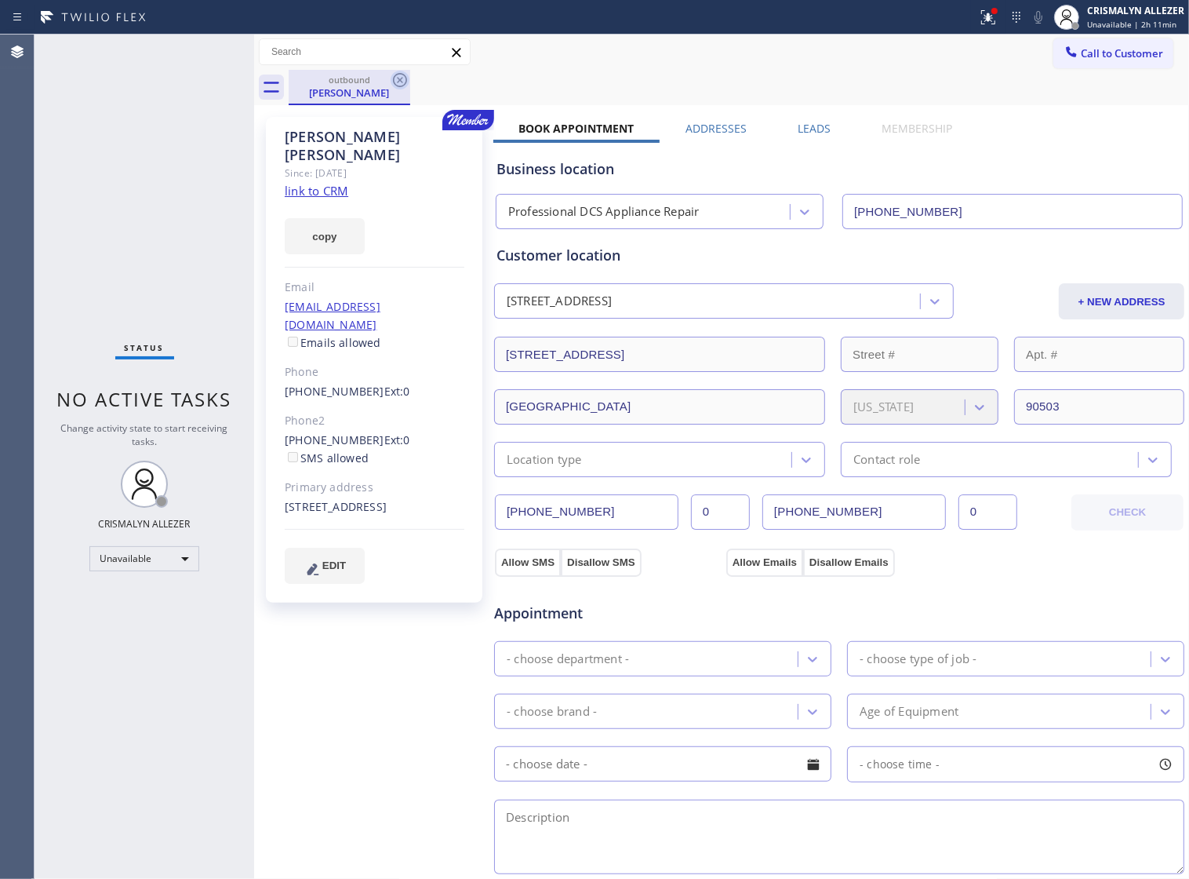
click at [398, 80] on icon at bounding box center [400, 80] width 14 height 14
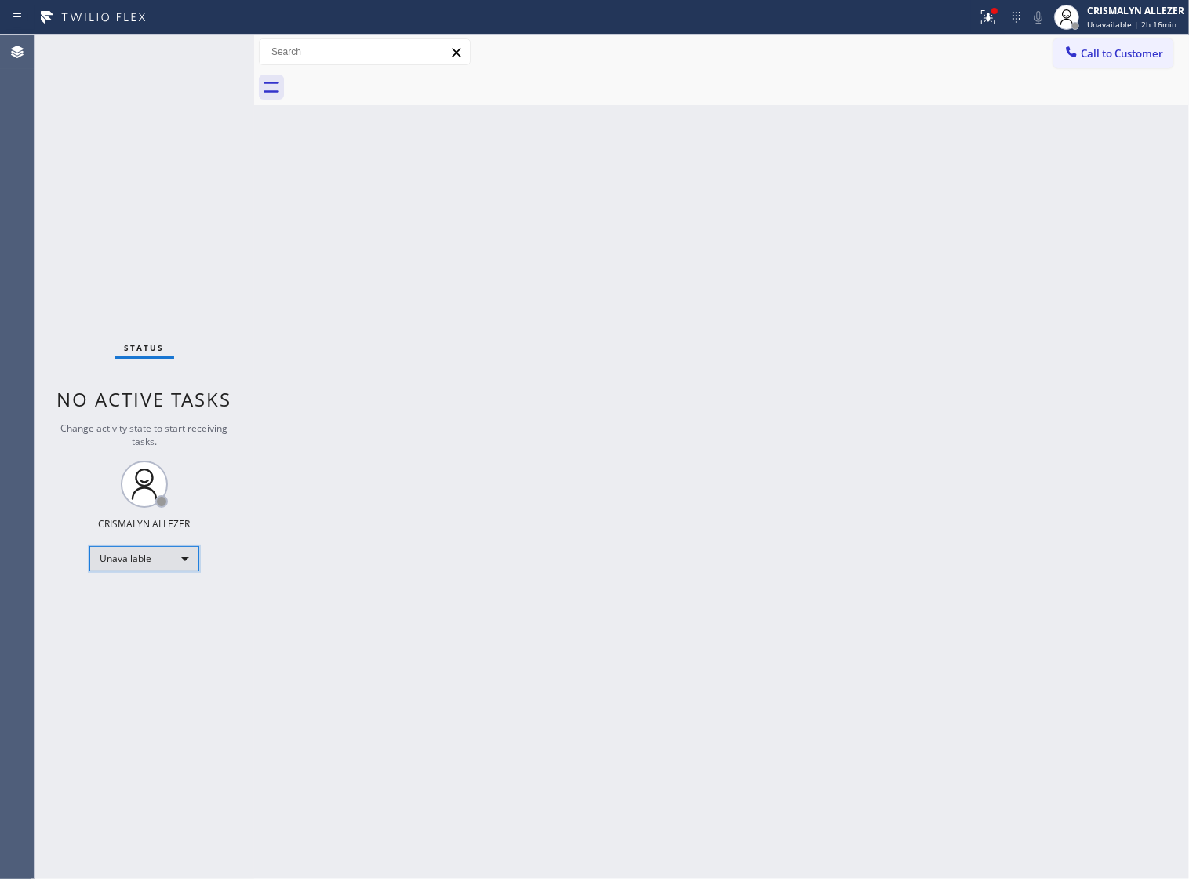
click at [186, 559] on div "Unavailable" at bounding box center [144, 558] width 110 height 25
click at [157, 639] on li "Break" at bounding box center [143, 639] width 107 height 19
click at [774, 226] on div "Back to Dashboard Change Sender ID Customers Technicians Select a contact Outbo…" at bounding box center [721, 457] width 935 height 844
click at [189, 559] on div "Break" at bounding box center [144, 558] width 110 height 25
click at [176, 620] on li "Unavailable" at bounding box center [143, 619] width 107 height 19
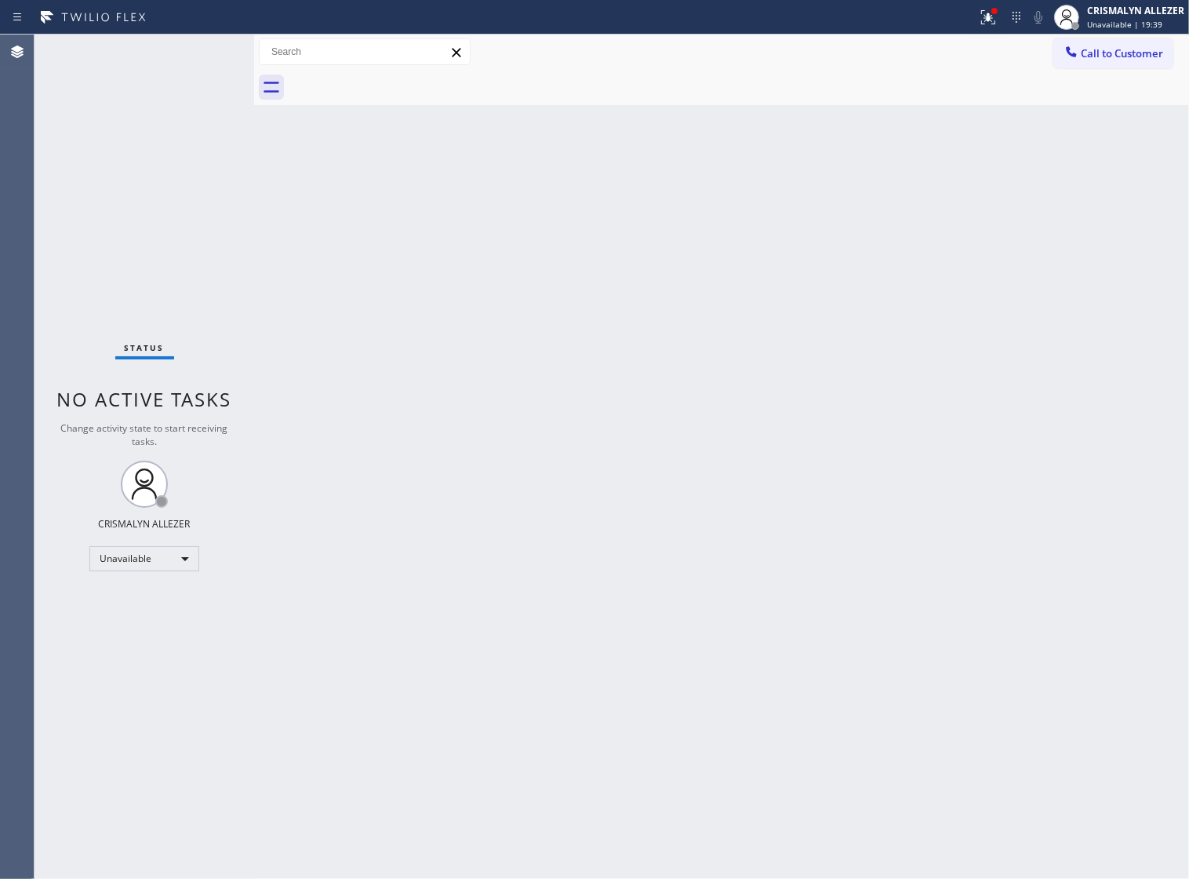
click at [1107, 59] on span "Call to Customer" at bounding box center [1122, 53] width 82 height 14
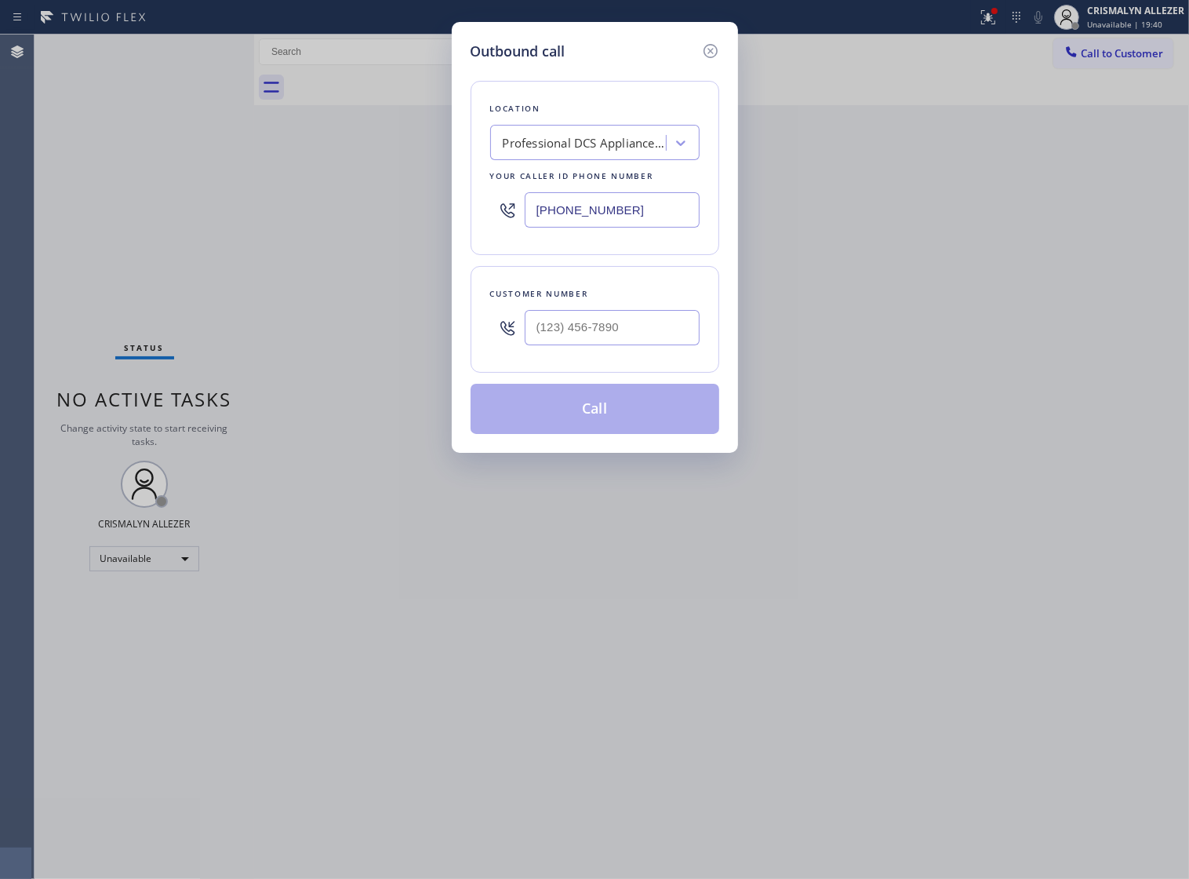
drag, startPoint x: 636, startPoint y: 222, endPoint x: 300, endPoint y: 261, distance: 338.0
click at [300, 261] on div "Outbound call Location Professional DCS Appliance Repair Your caller id phone n…" at bounding box center [594, 439] width 1189 height 879
paste input "661) 465-3393"
type input "[PHONE_NUMBER]"
click at [563, 345] on input "(___) ___-____" at bounding box center [612, 327] width 175 height 35
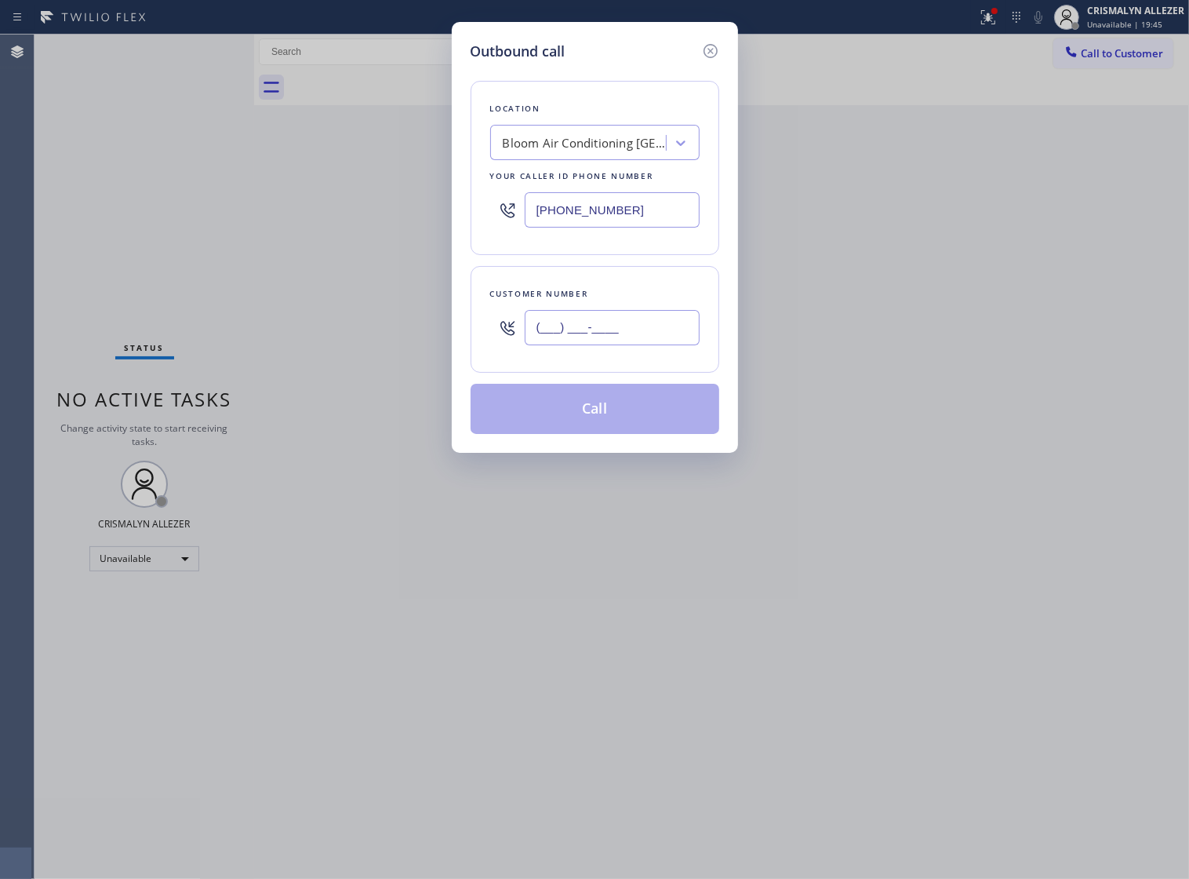
paste input "310) 901-8670"
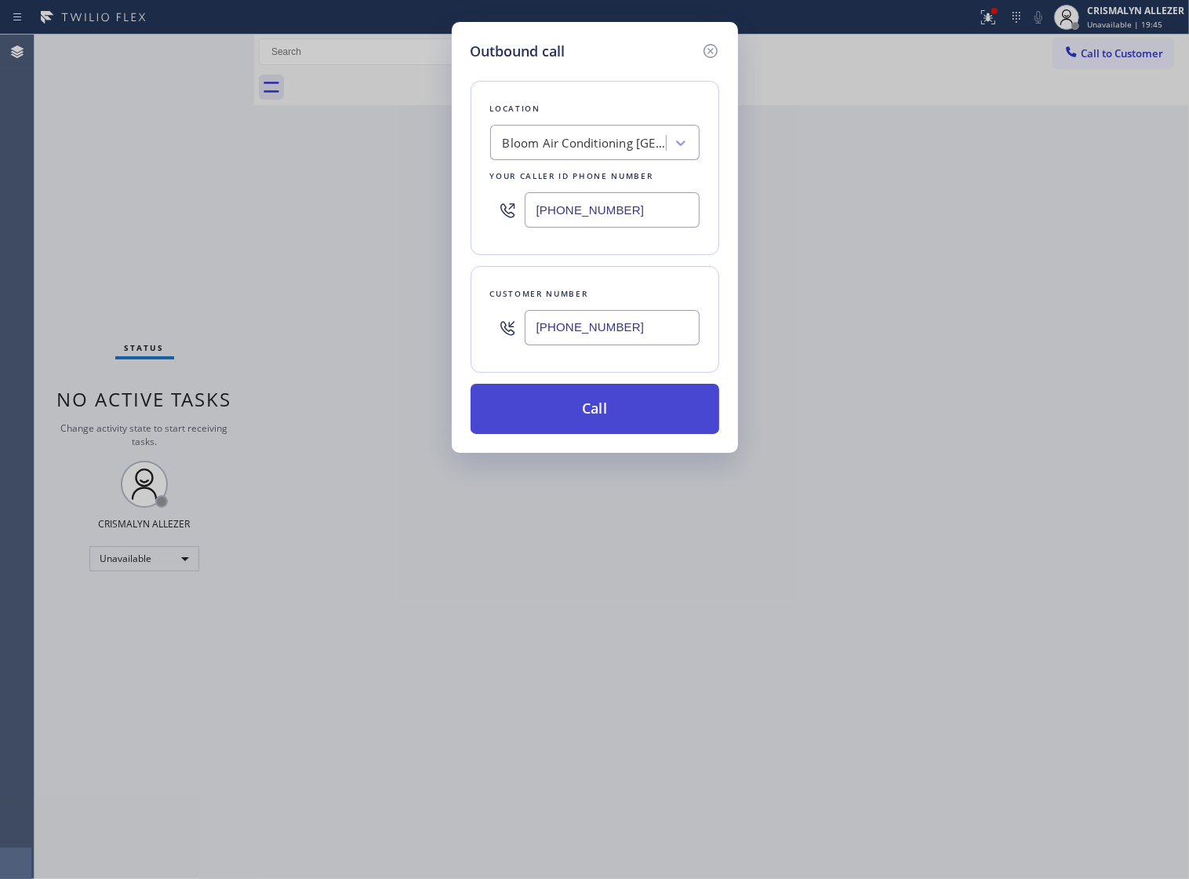
type input "[PHONE_NUMBER]"
click at [602, 434] on button "Call" at bounding box center [595, 409] width 249 height 50
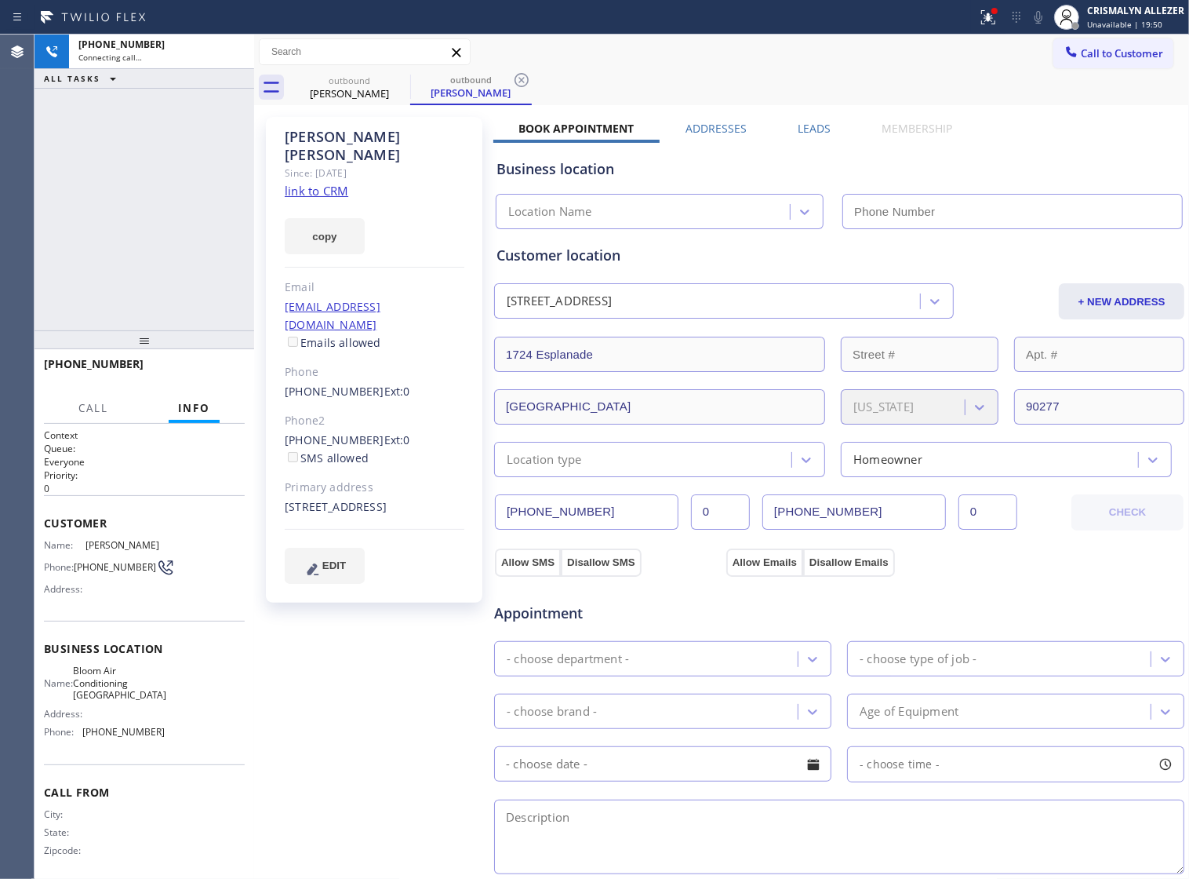
type input "[PHONE_NUMBER]"
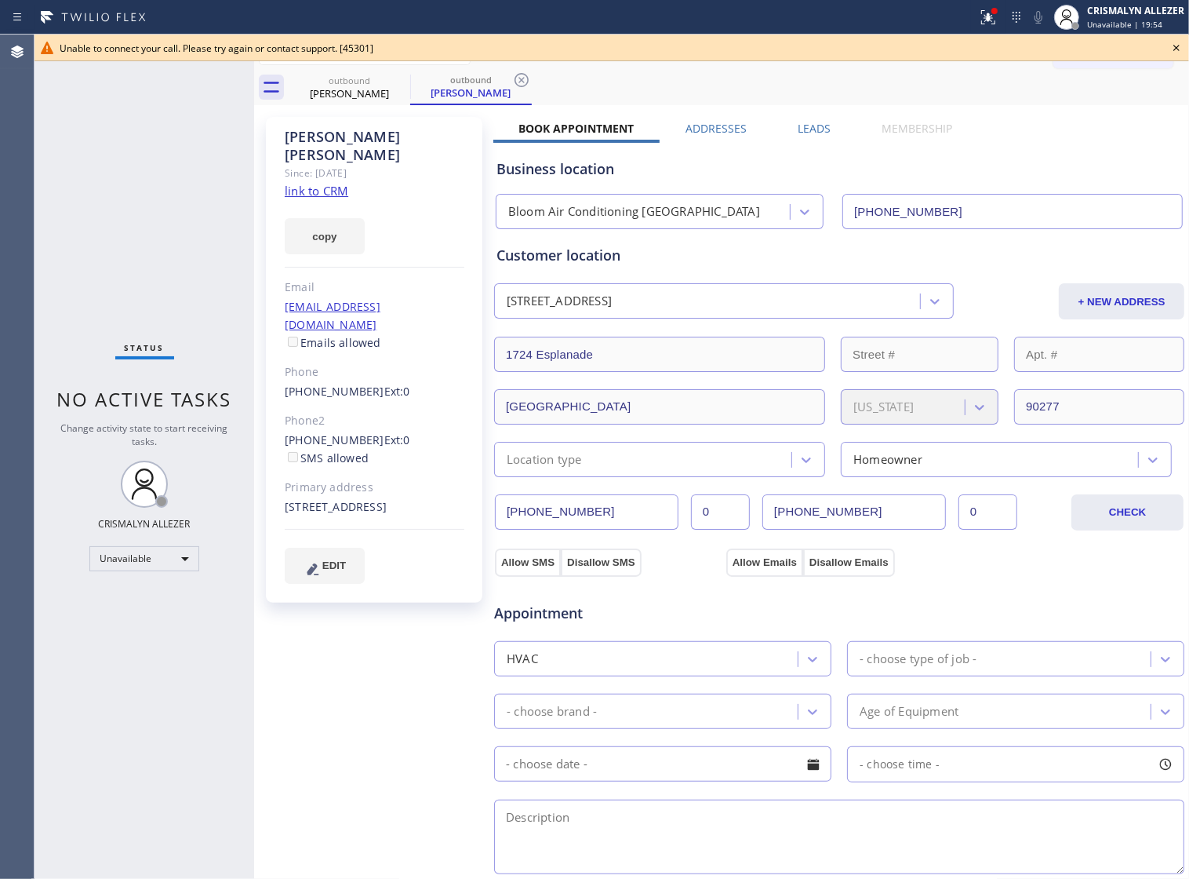
click at [1173, 42] on icon at bounding box center [1176, 47] width 19 height 19
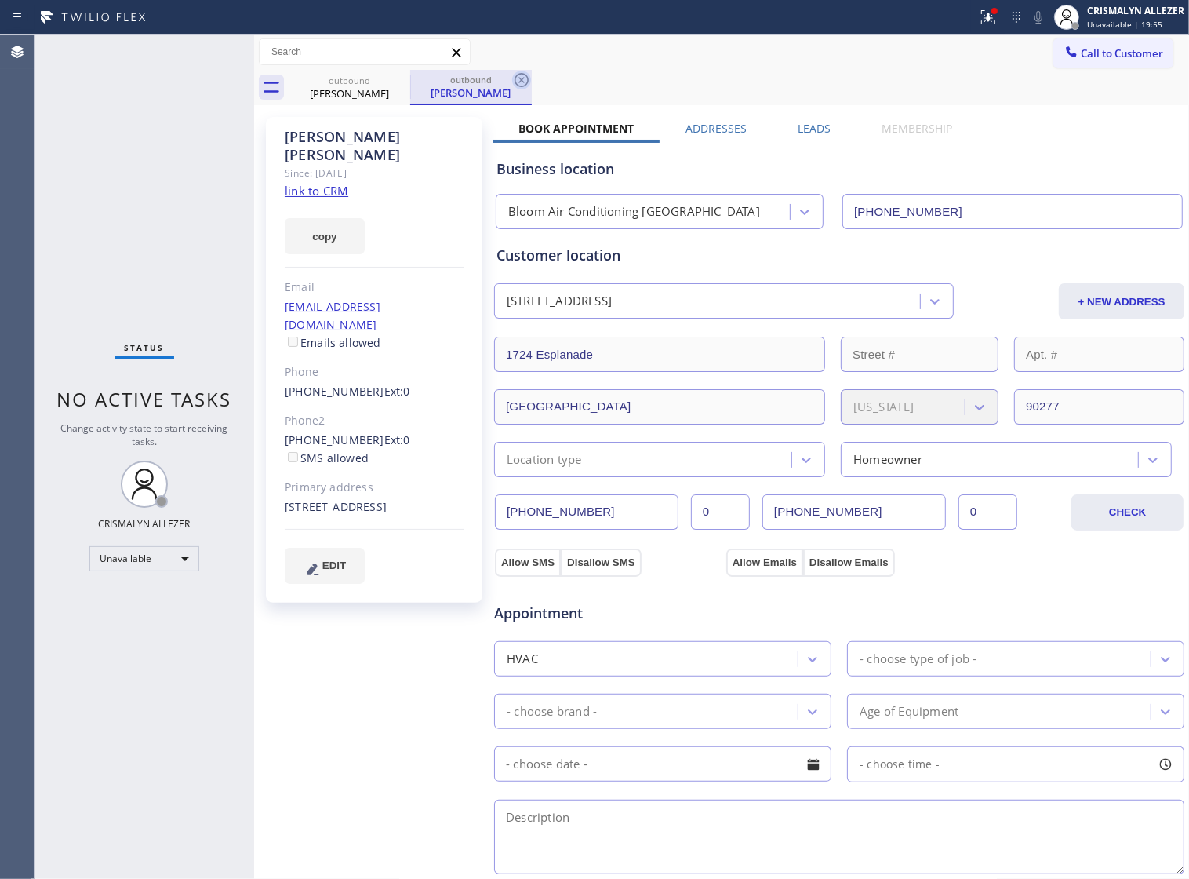
click at [516, 81] on icon at bounding box center [521, 80] width 19 height 19
click at [397, 75] on icon at bounding box center [400, 80] width 19 height 19
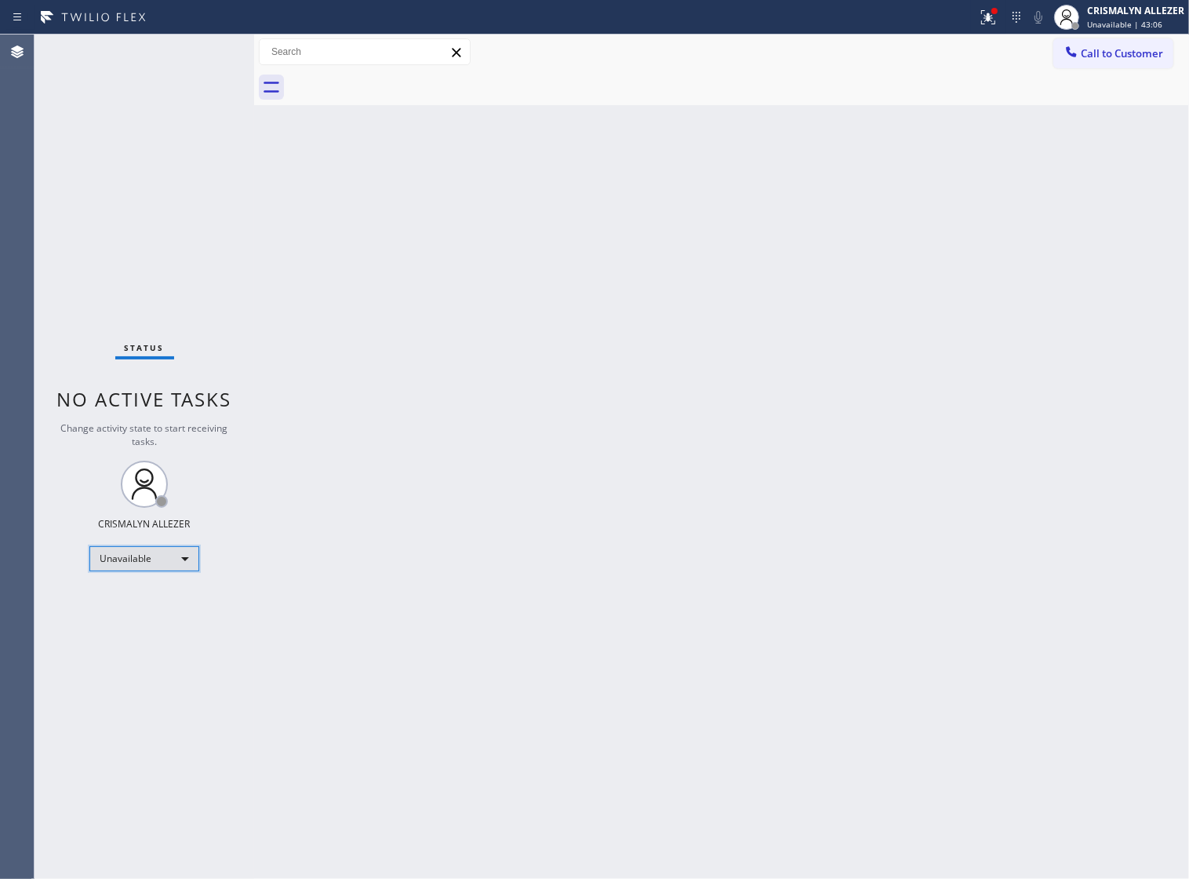
click at [177, 555] on div "Unavailable" at bounding box center [144, 558] width 110 height 25
click at [131, 641] on li "Break" at bounding box center [143, 639] width 107 height 19
